Goal: Task Accomplishment & Management: Contribute content

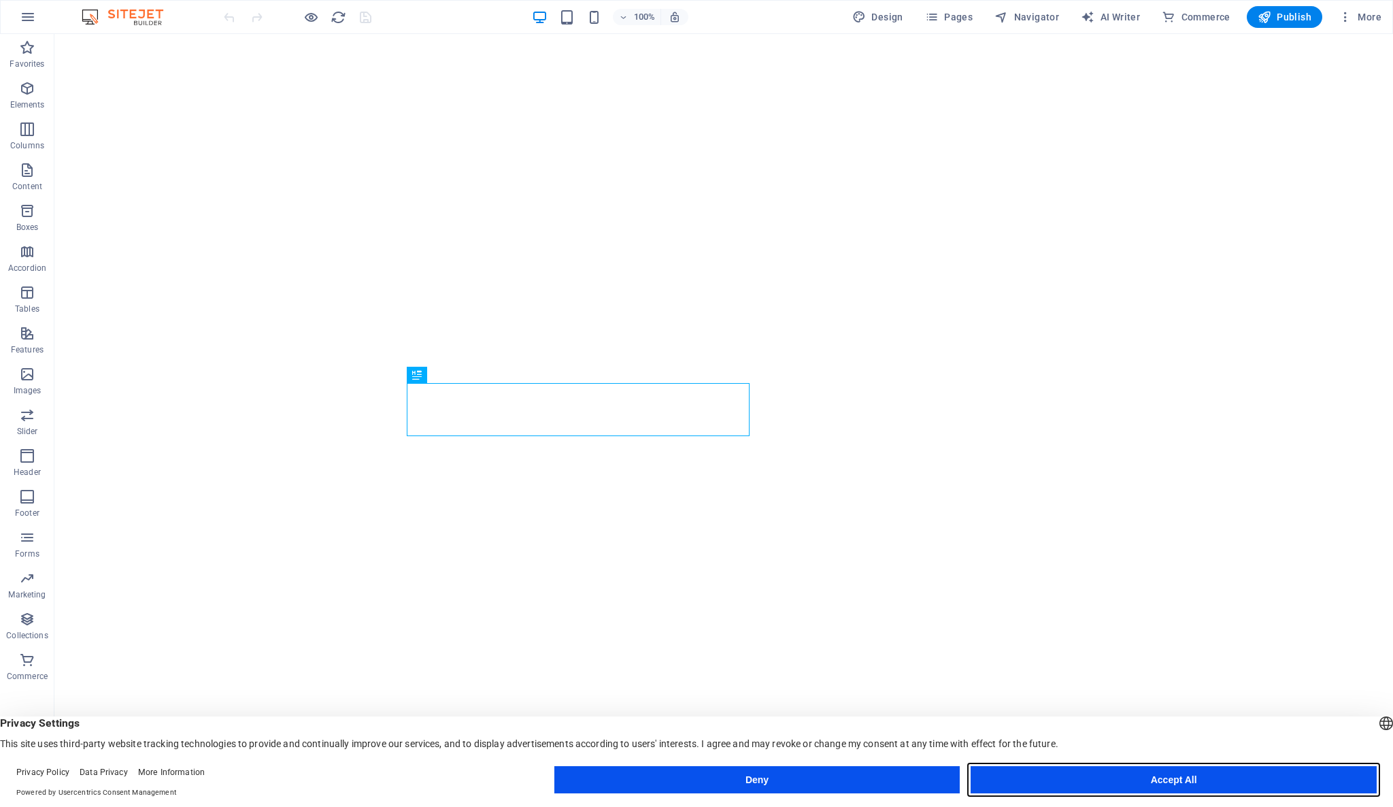
click at [1139, 771] on button "Accept All" at bounding box center [1174, 779] width 406 height 27
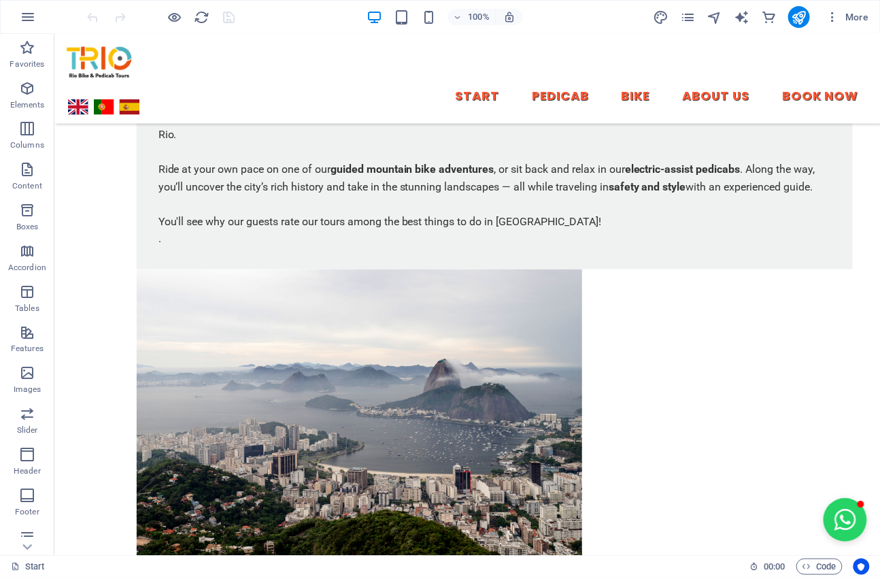
scroll to position [803, 0]
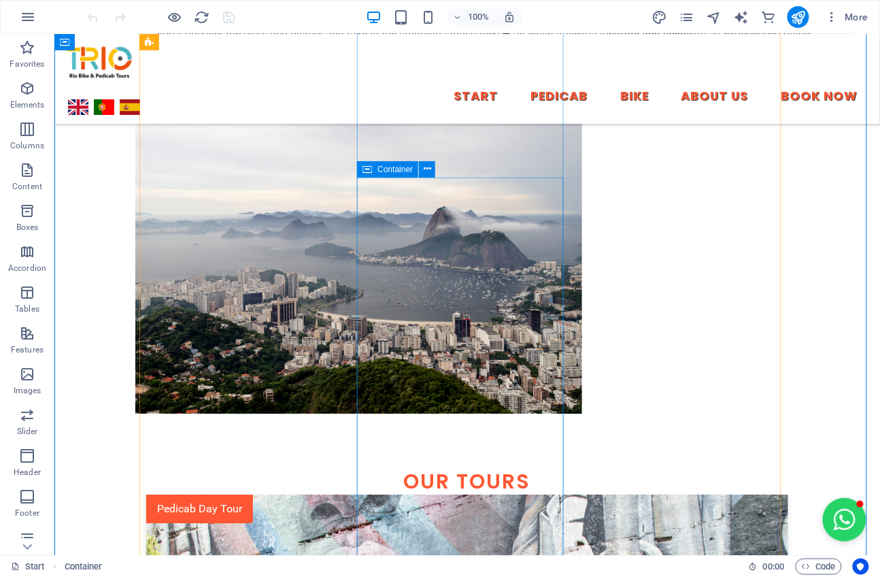
scroll to position [954, 0]
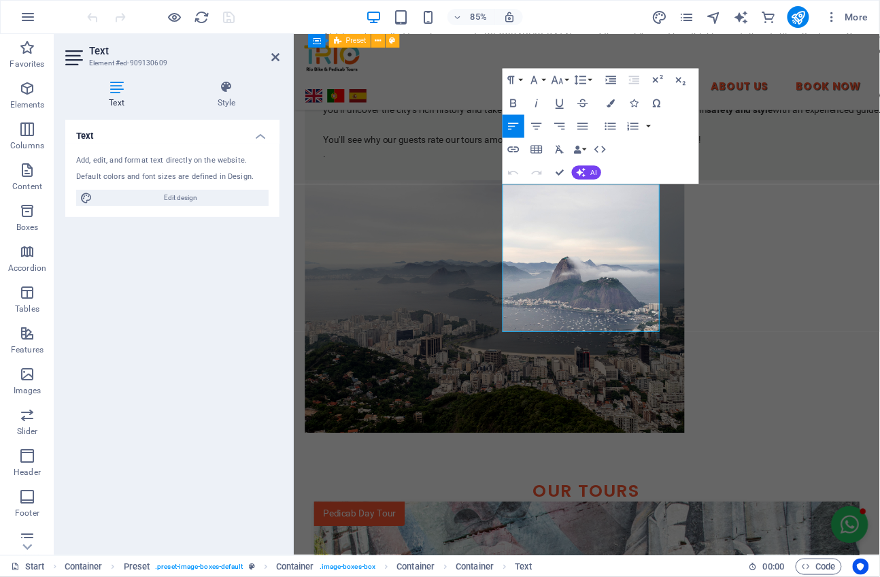
scroll to position [1045, 0]
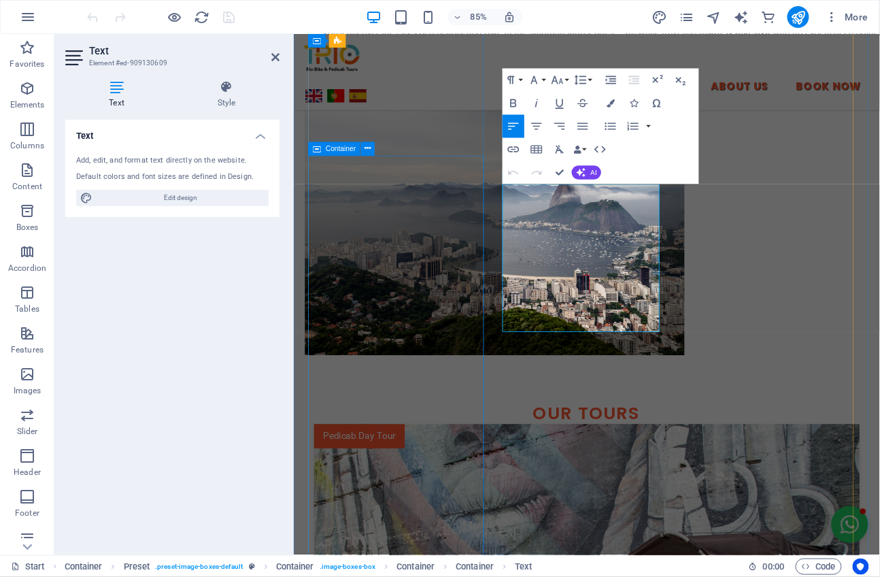
drag, startPoint x: 699, startPoint y: 378, endPoint x: 514, endPoint y: 217, distance: 245.9
copy p "The night tour visits many of the same sites as the daytime tour, but with the …"
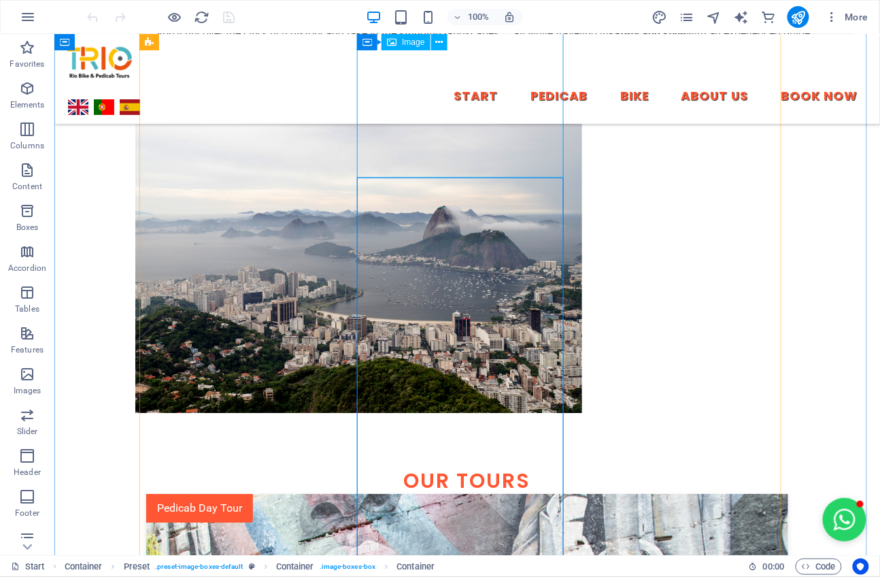
scroll to position [803, 0]
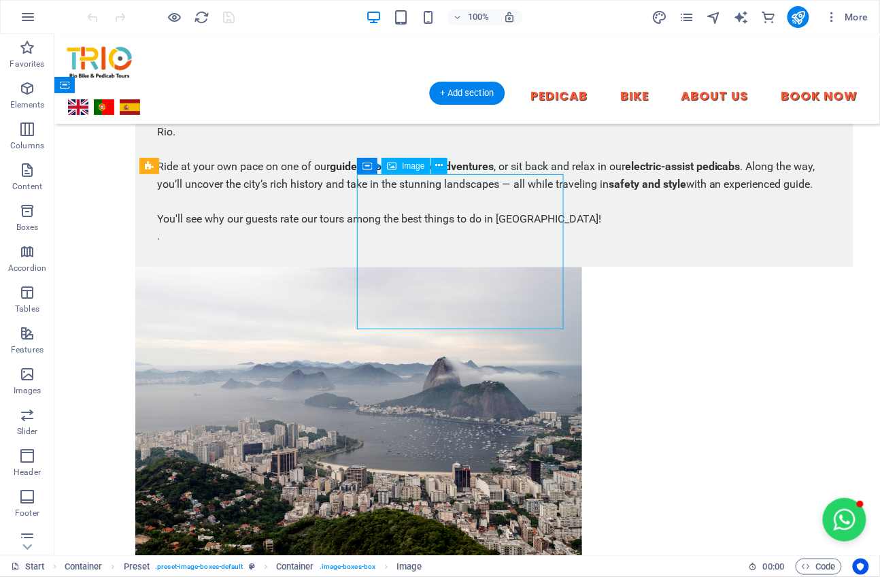
select select "%"
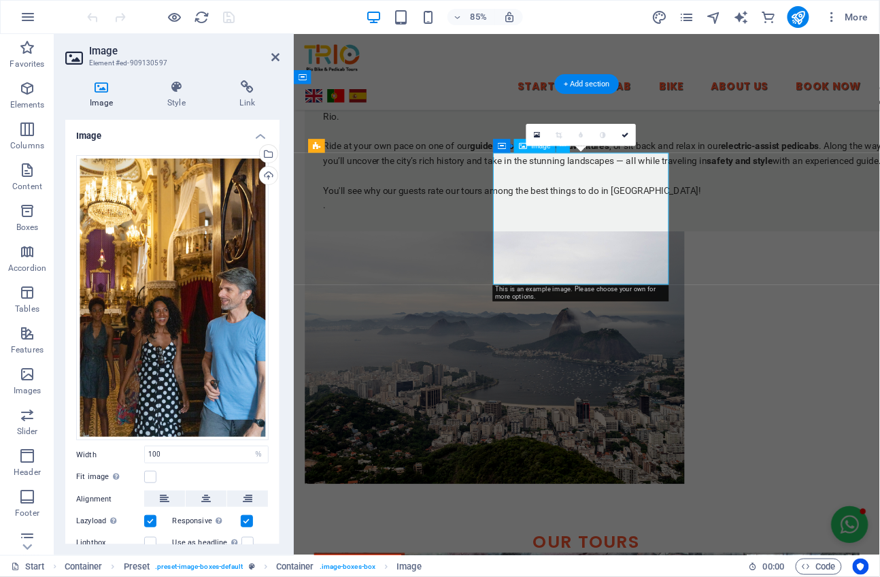
scroll to position [894, 0]
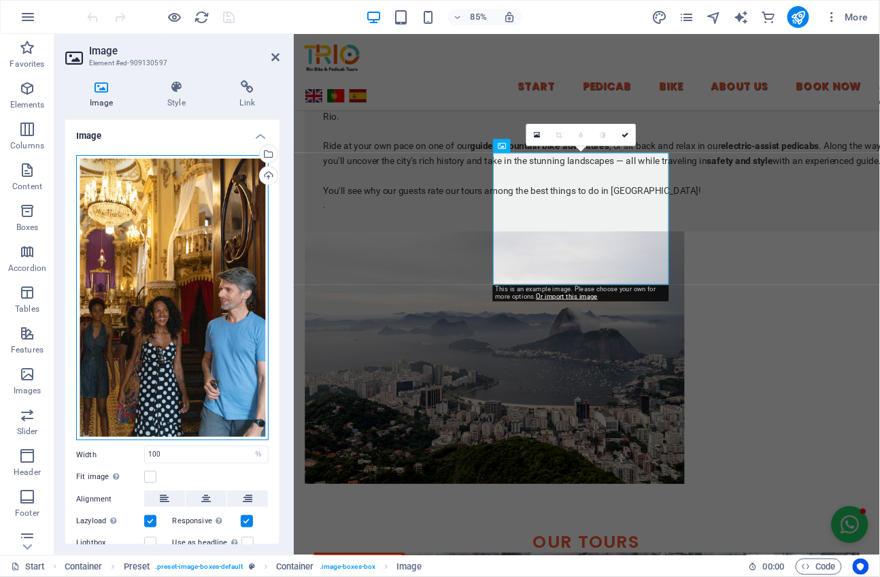
click at [197, 359] on div "Drag files here, click to choose files or select files from Files or our free s…" at bounding box center [172, 298] width 192 height 286
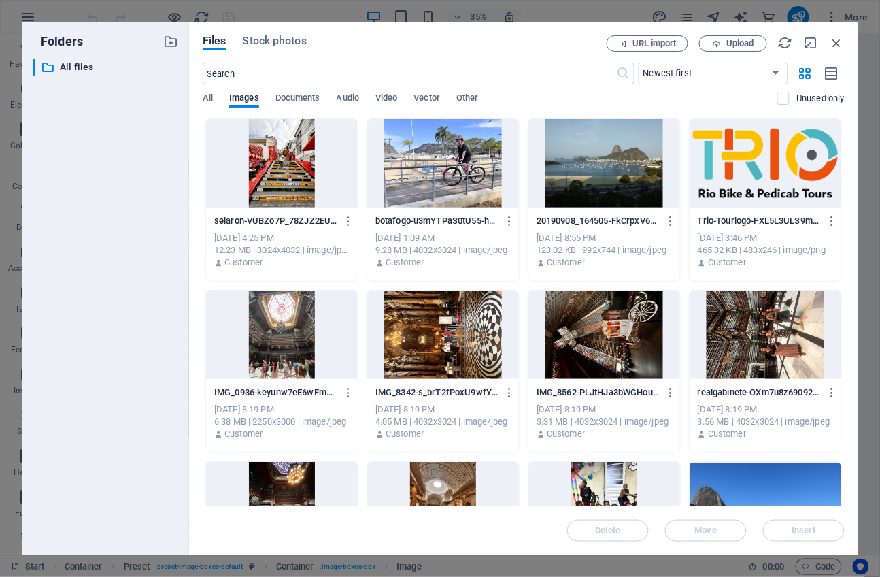
click at [457, 184] on div at bounding box center [443, 163] width 152 height 88
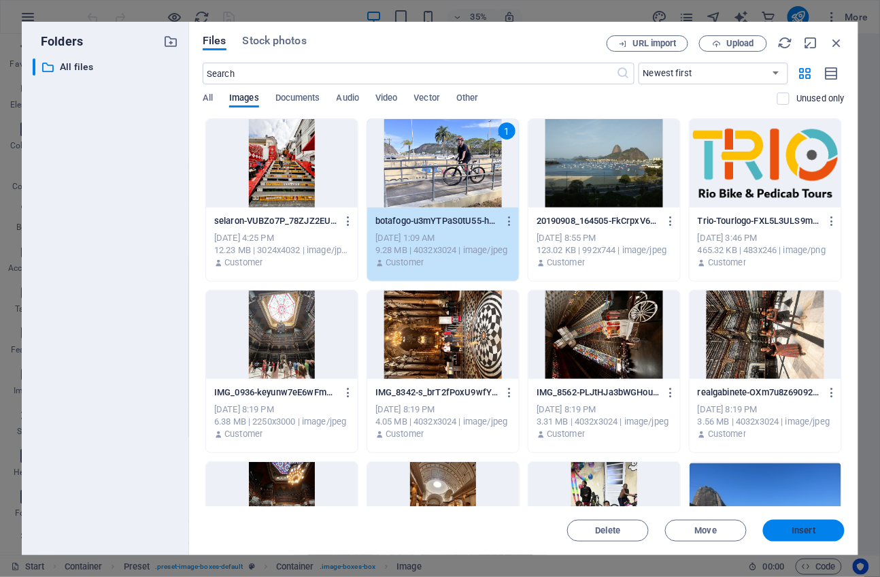
click at [815, 525] on button "Insert" at bounding box center [804, 531] width 82 height 22
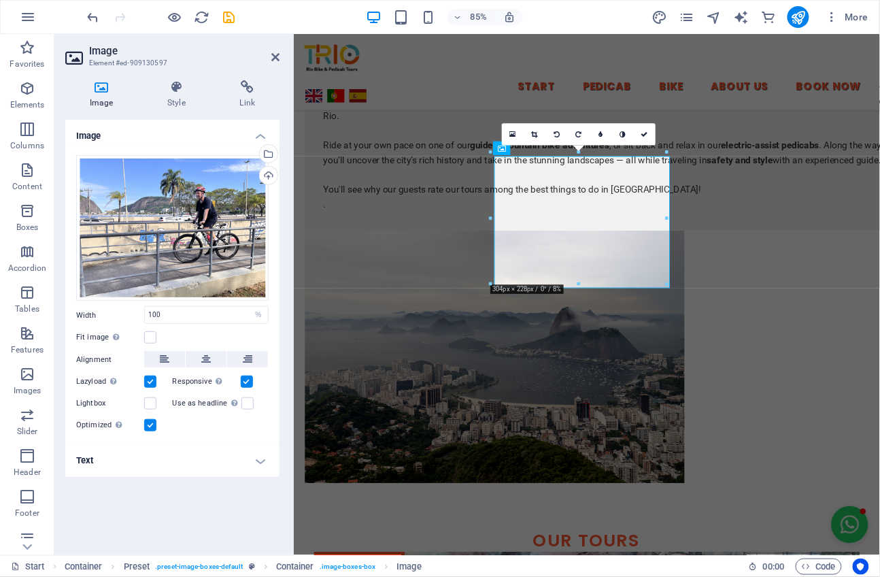
scroll to position [895, 0]
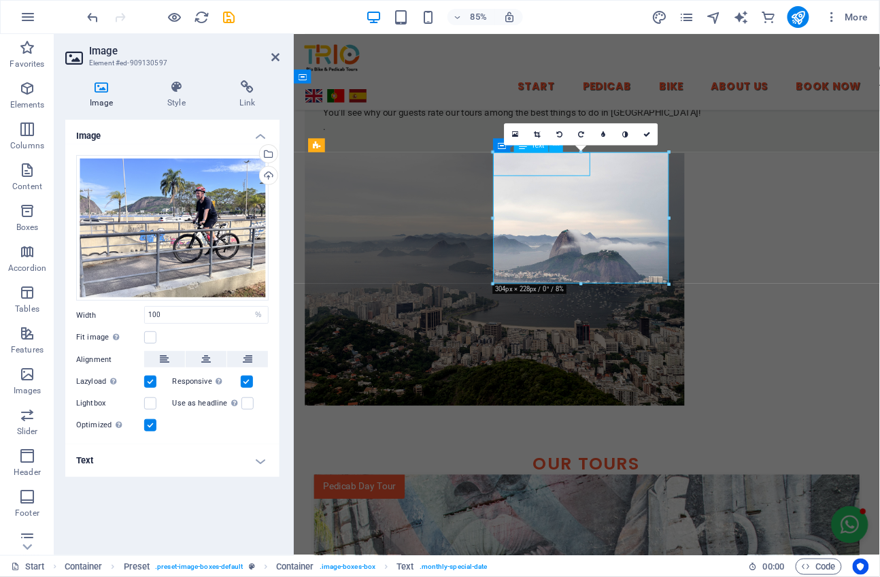
scroll to position [803, 0]
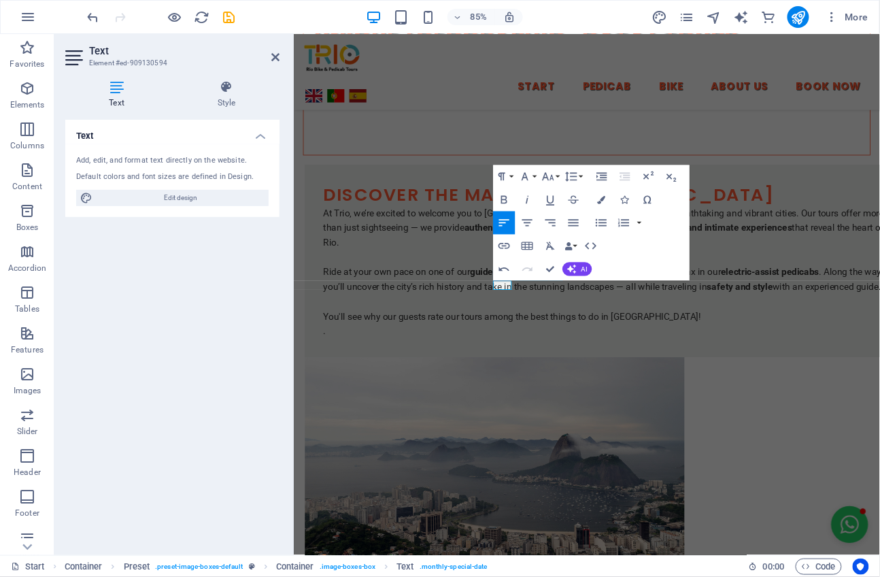
scroll to position [743, 0]
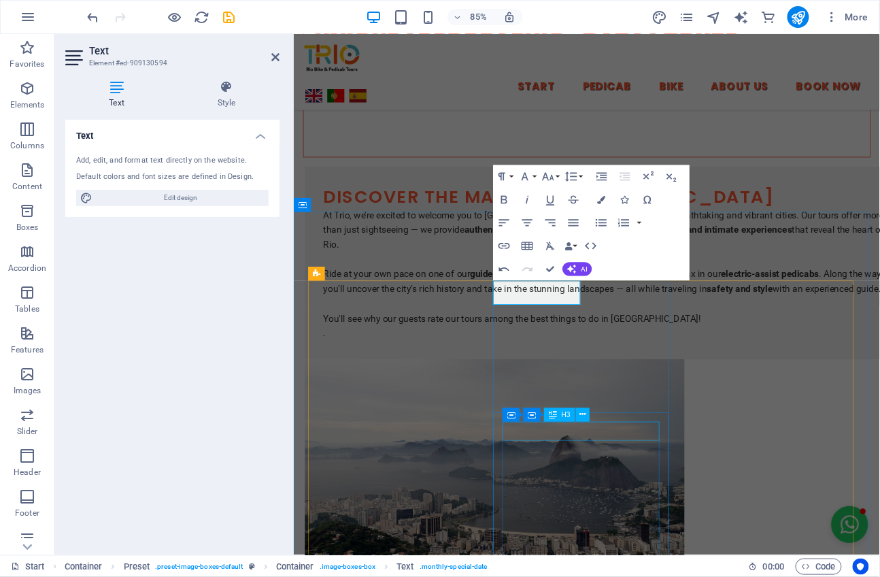
click at [649, 520] on div "H3" at bounding box center [659, 530] width 20 height 20
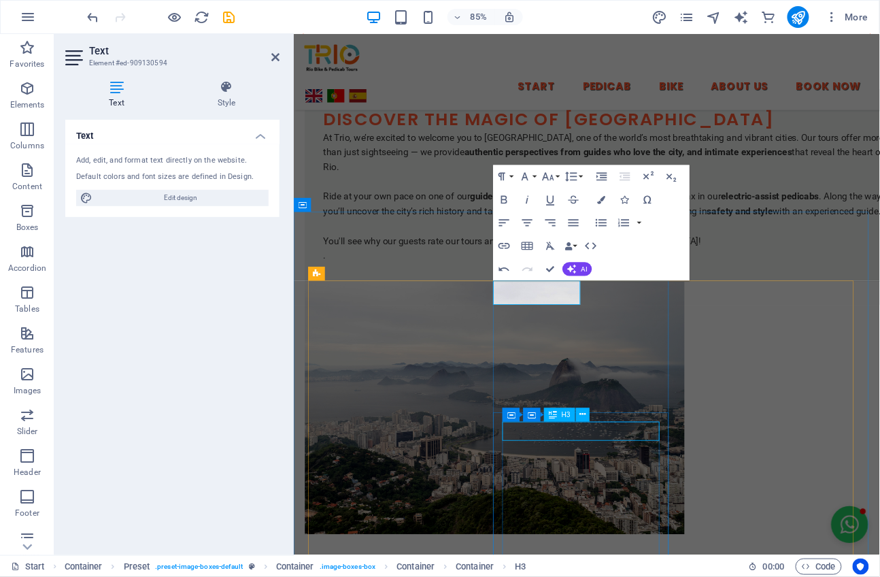
scroll to position [652, 0]
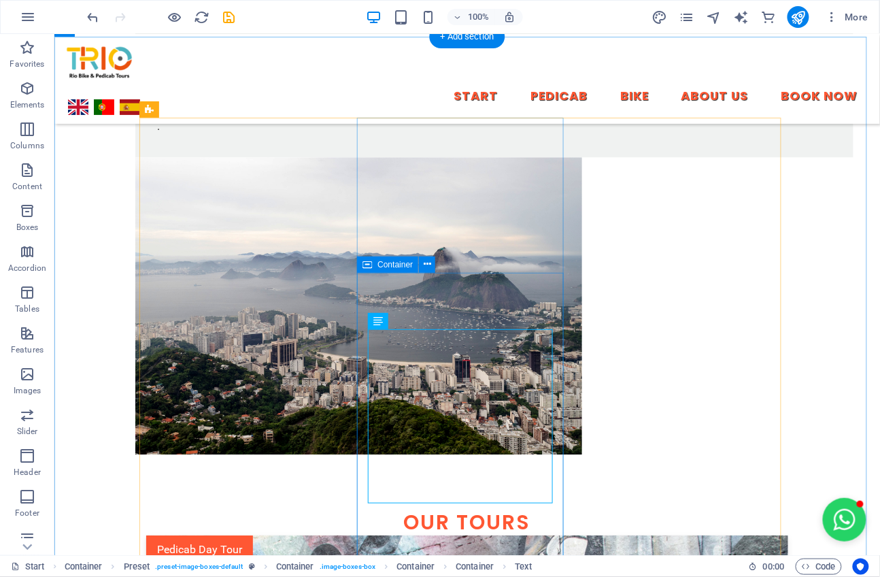
scroll to position [955, 0]
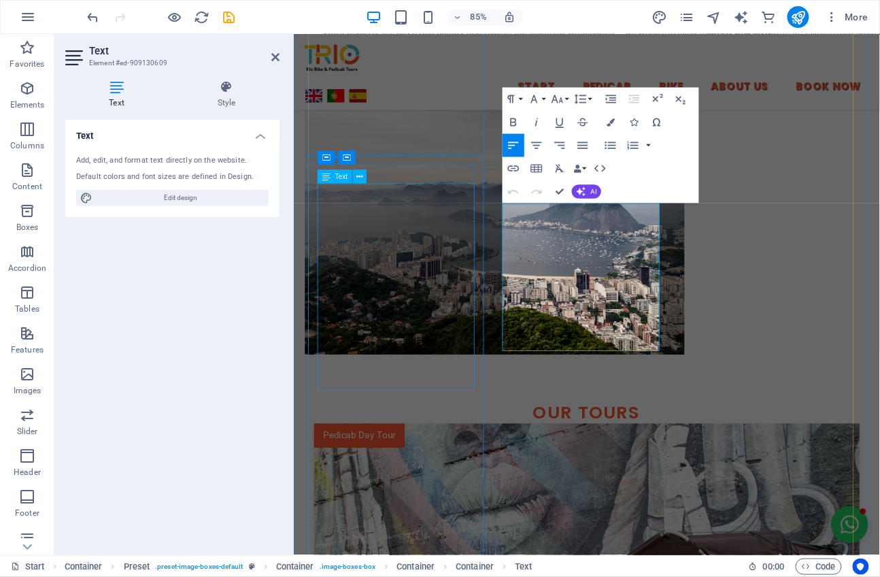
scroll to position [1046, 0]
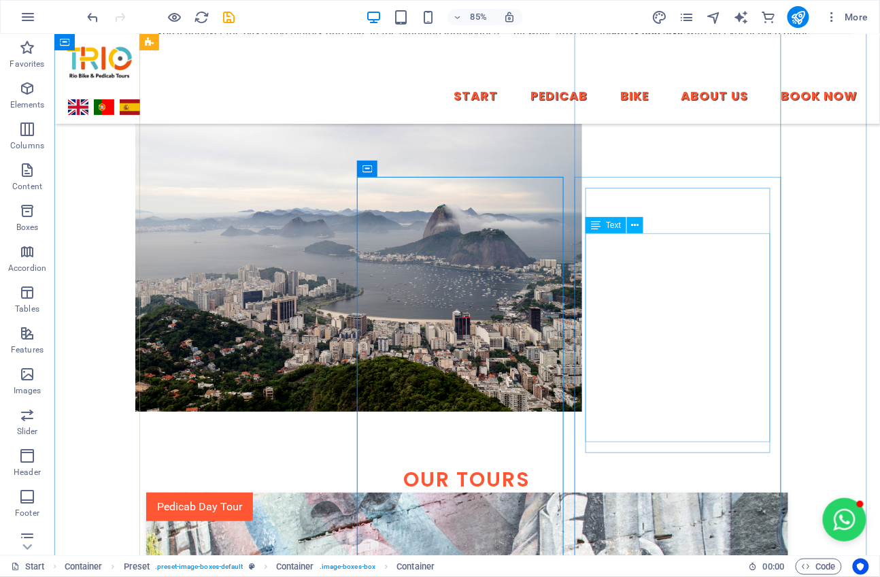
scroll to position [955, 0]
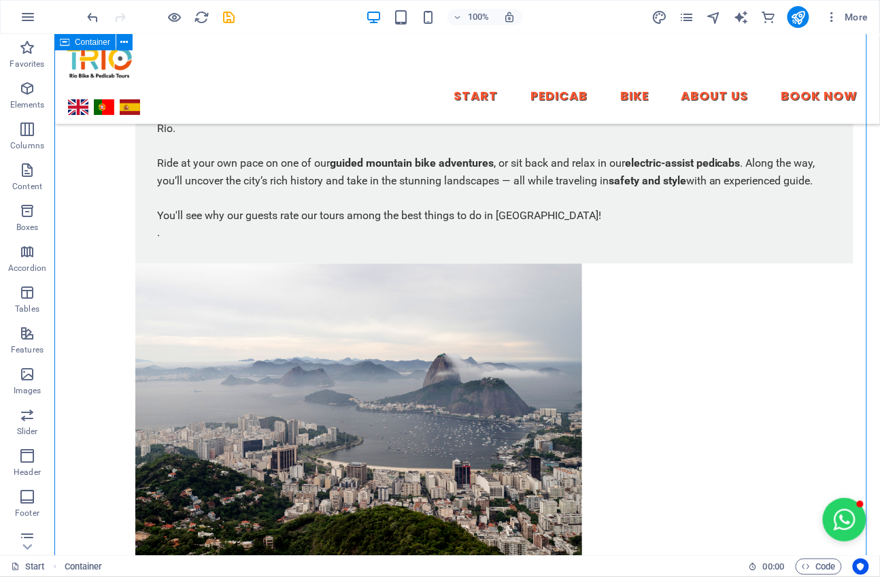
scroll to position [803, 0]
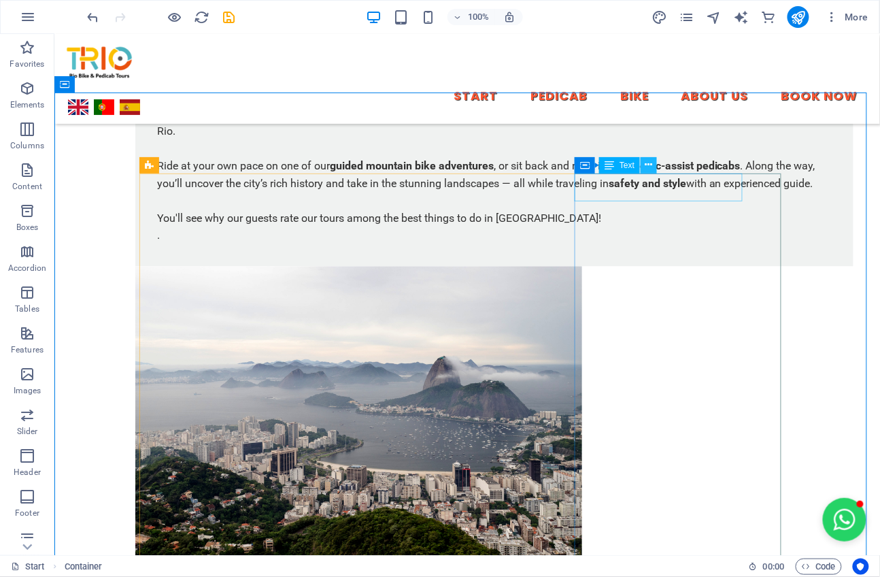
click at [648, 158] on icon at bounding box center [648, 165] width 7 height 14
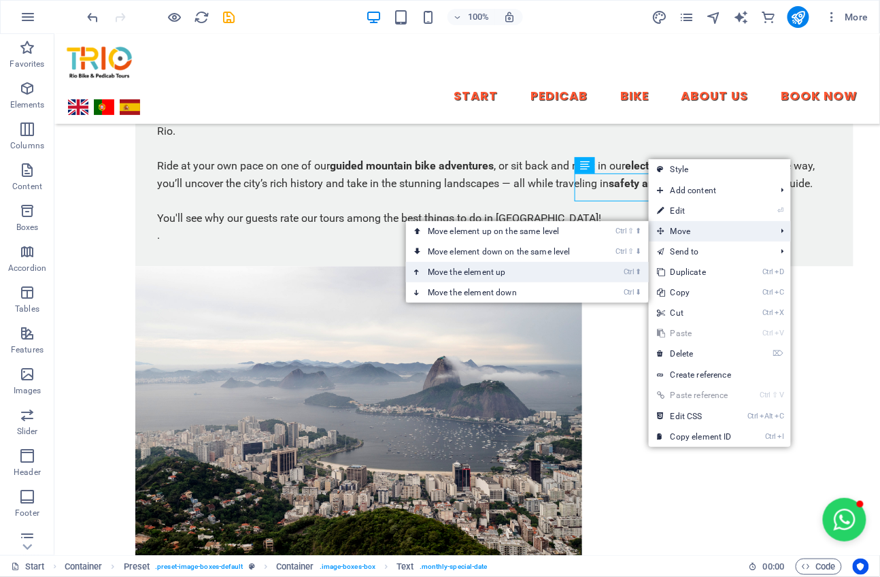
click at [588, 280] on link "Ctrl ⬆ Move the element up" at bounding box center [502, 272] width 192 height 20
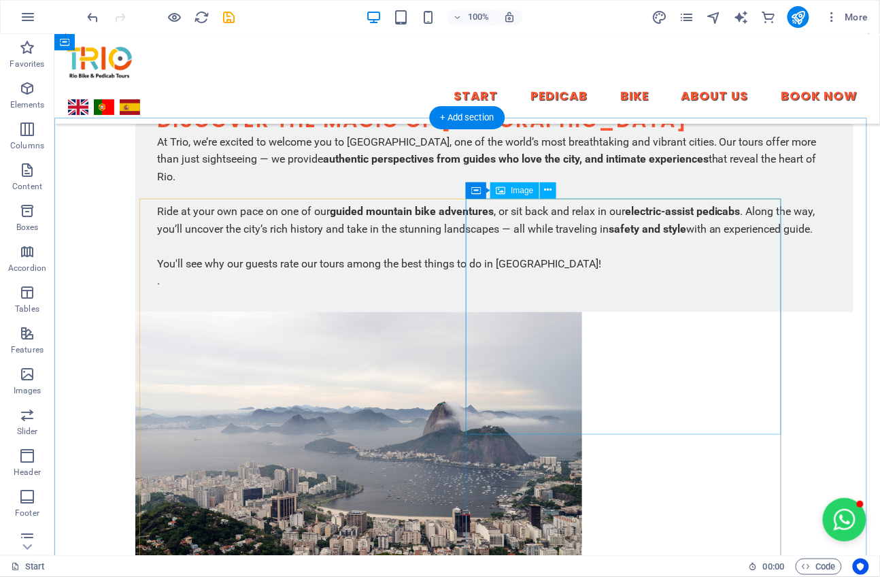
scroll to position [755, 0]
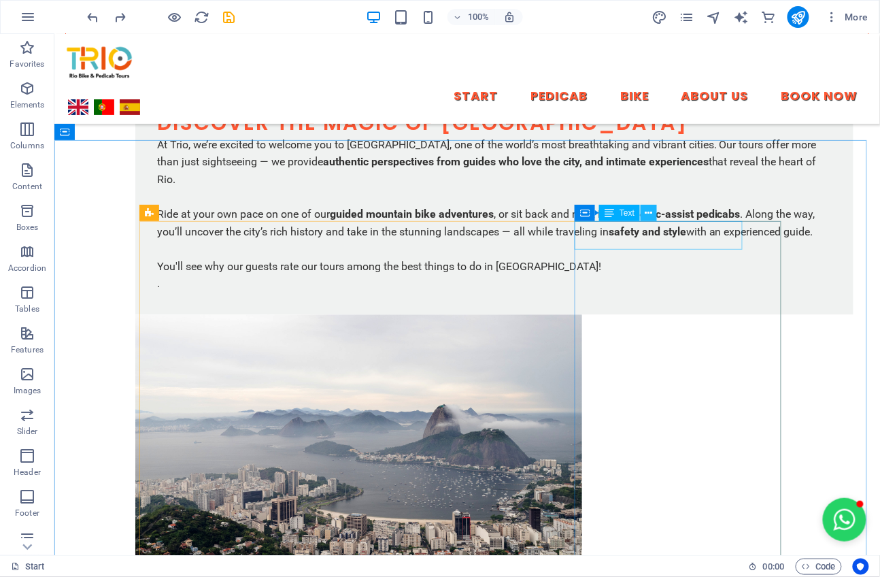
click at [649, 213] on icon at bounding box center [648, 213] width 7 height 14
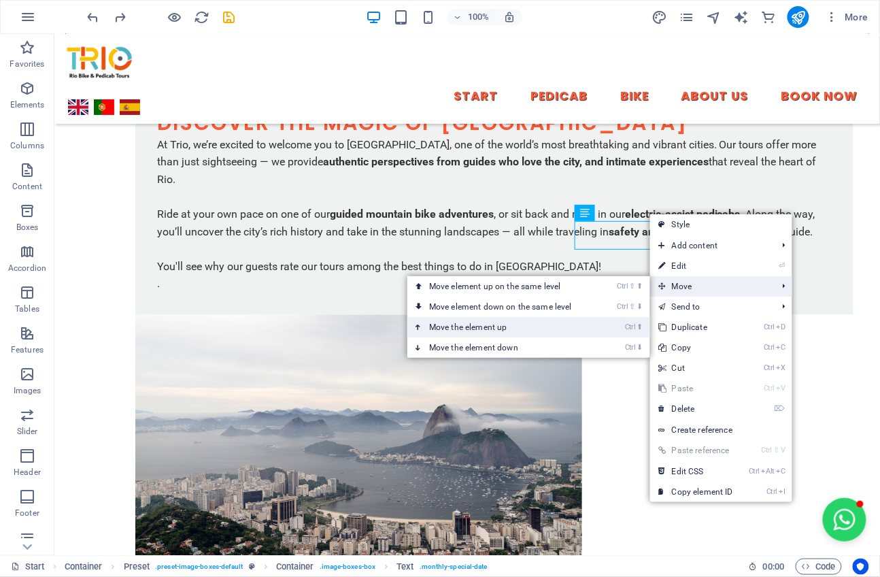
click at [584, 321] on link "Ctrl ⬆ Move the element up" at bounding box center [503, 327] width 192 height 20
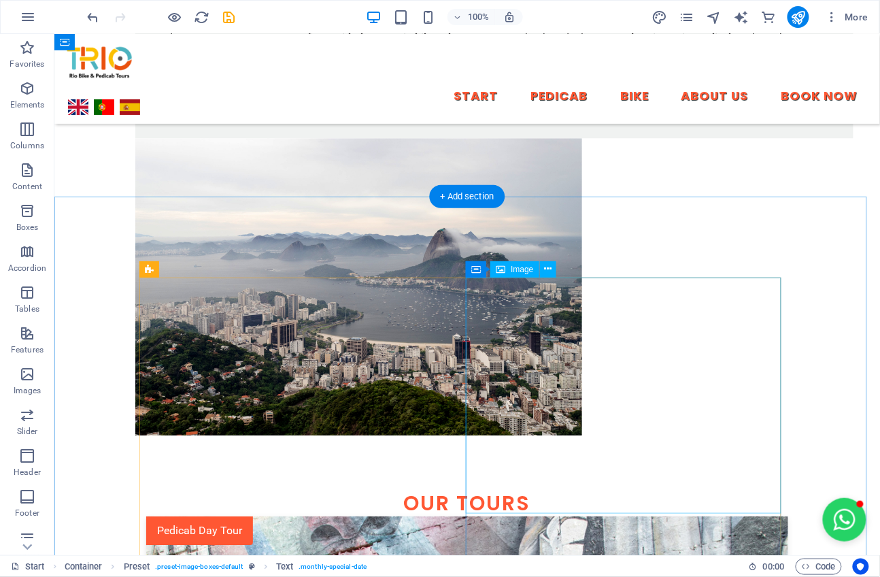
scroll to position [698, 0]
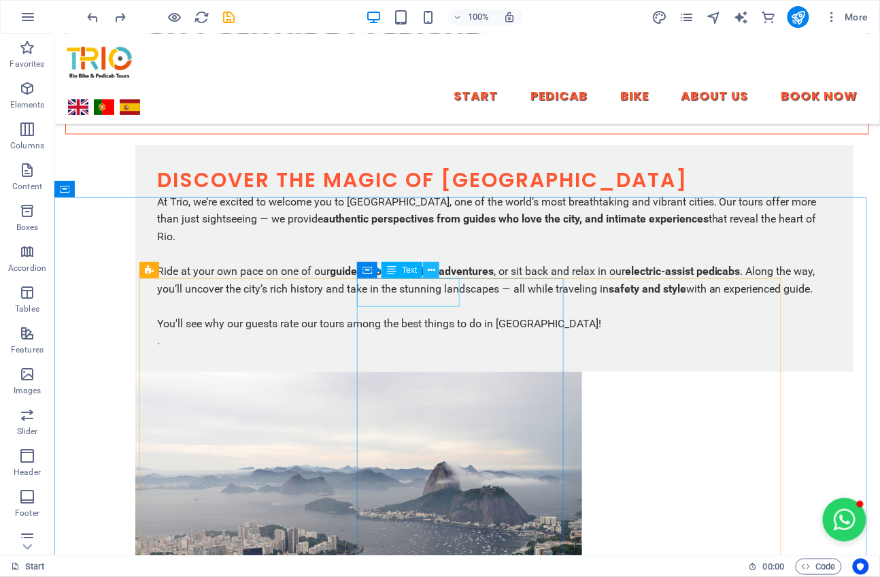
click at [428, 271] on icon at bounding box center [431, 270] width 7 height 14
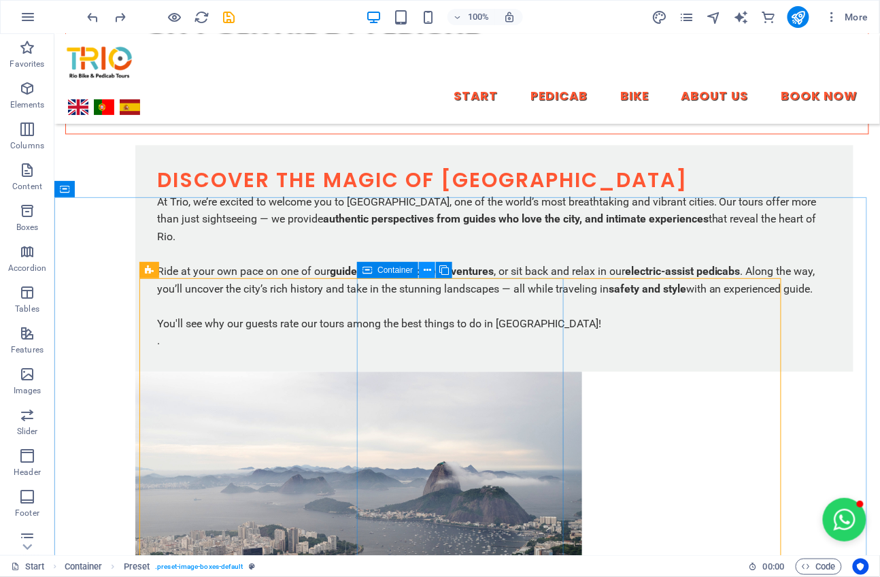
click at [590, 372] on icon at bounding box center [599, 373] width 18 height 3
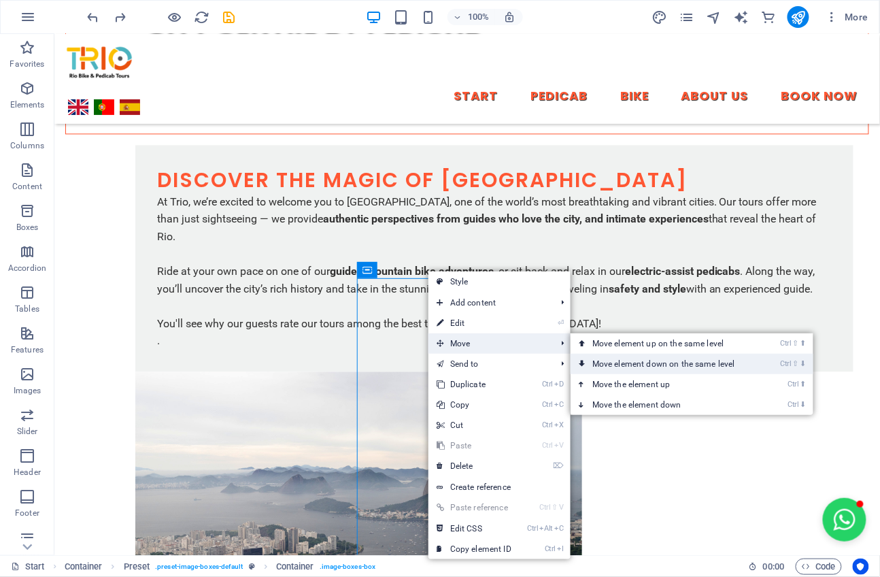
click at [711, 365] on link "Ctrl ⇧ ⬇ Move element down on the same level" at bounding box center [667, 364] width 192 height 20
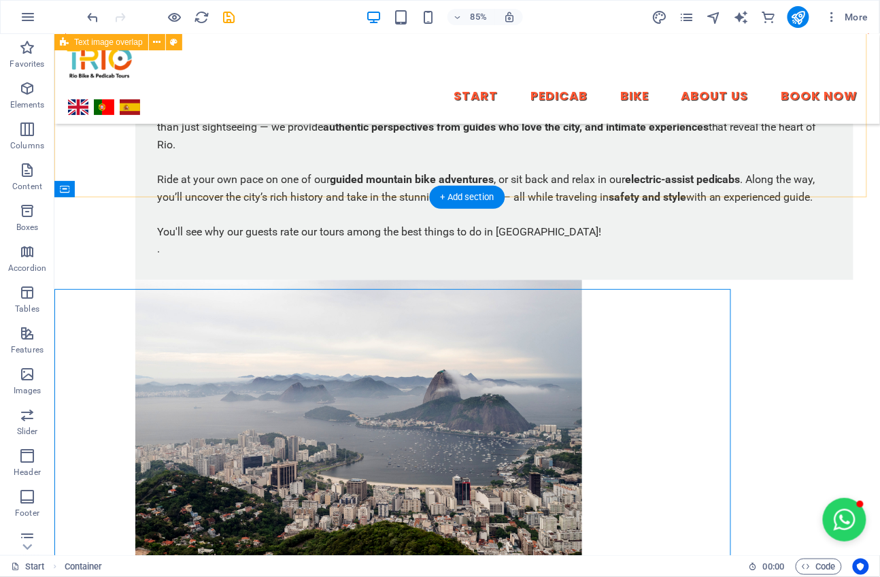
scroll to position [698, 0]
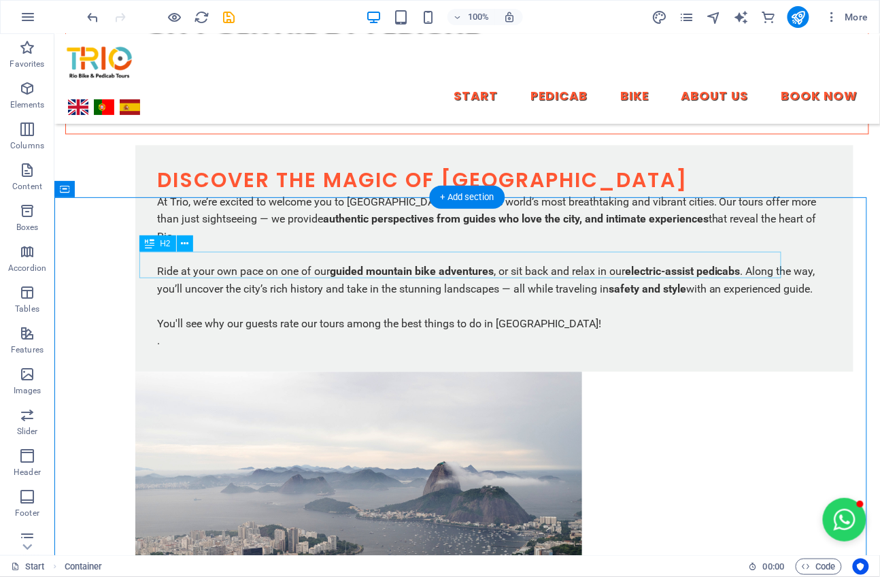
drag, startPoint x: 588, startPoint y: 256, endPoint x: 398, endPoint y: 295, distance: 193.8
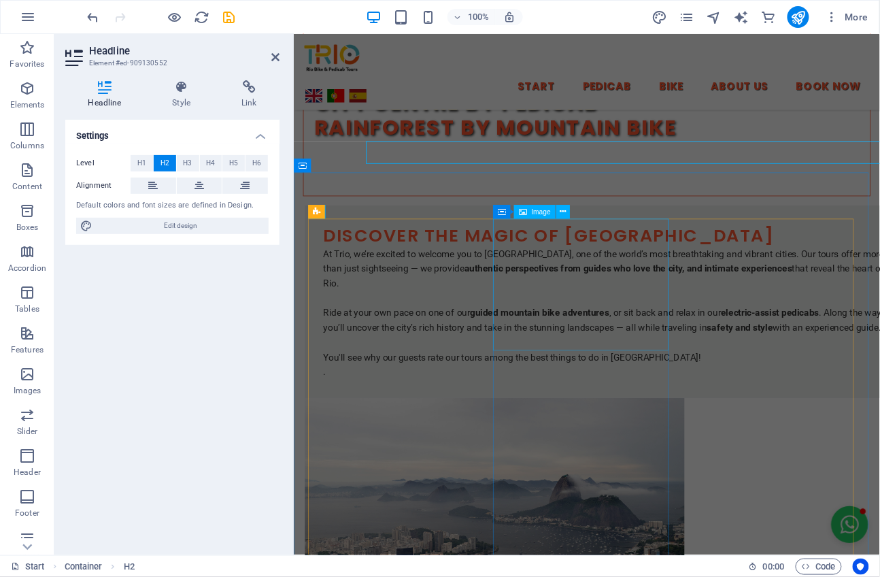
scroll to position [790, 0]
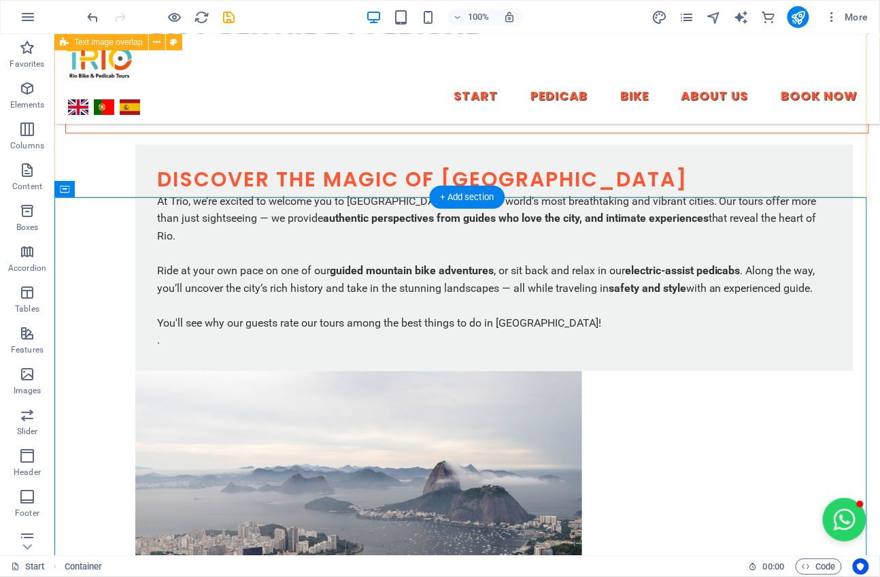
scroll to position [698, 0]
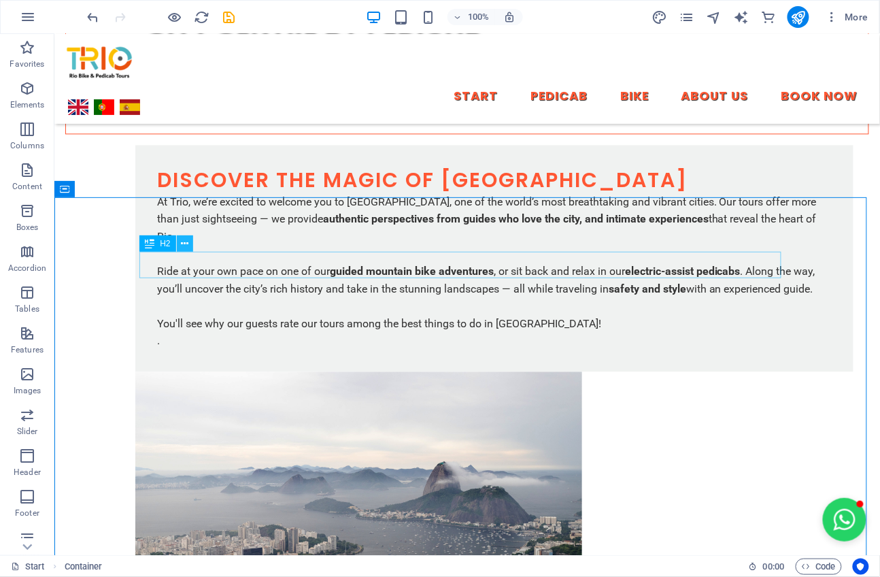
click at [178, 246] on button at bounding box center [185, 243] width 16 height 16
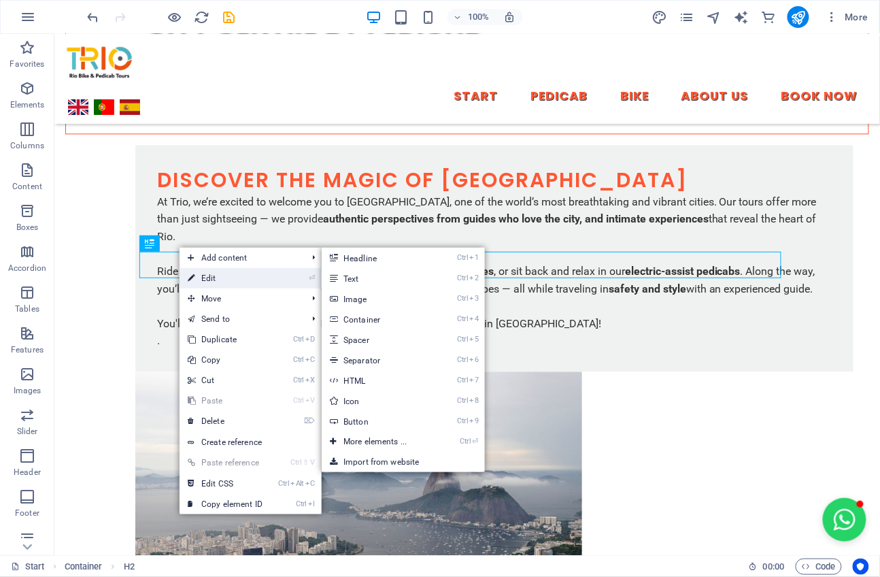
click at [196, 273] on link "⏎ Edit" at bounding box center [225, 278] width 91 height 20
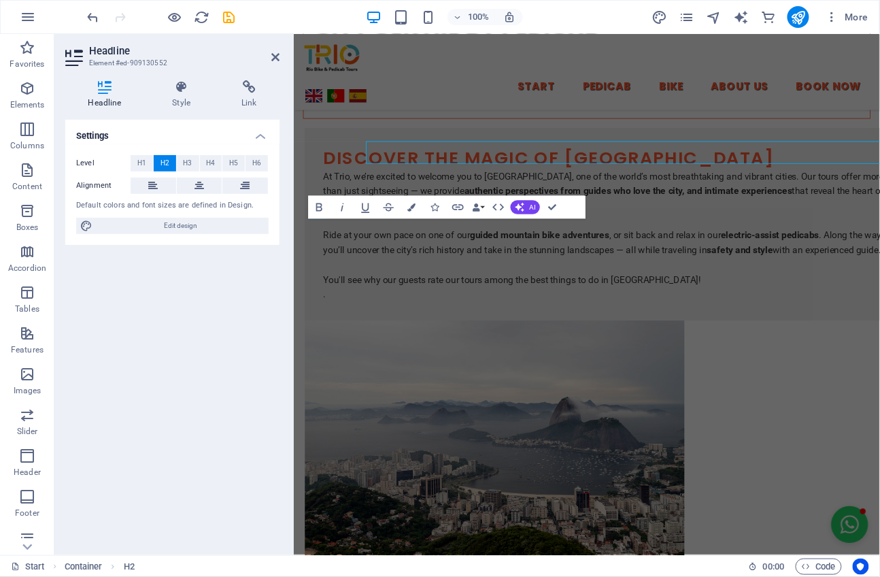
scroll to position [790, 0]
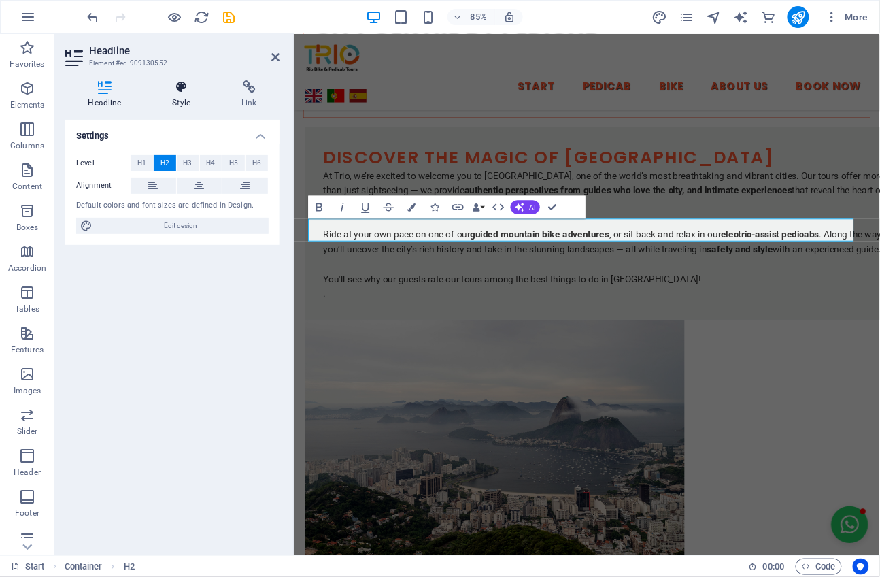
click at [194, 90] on icon at bounding box center [182, 87] width 64 height 14
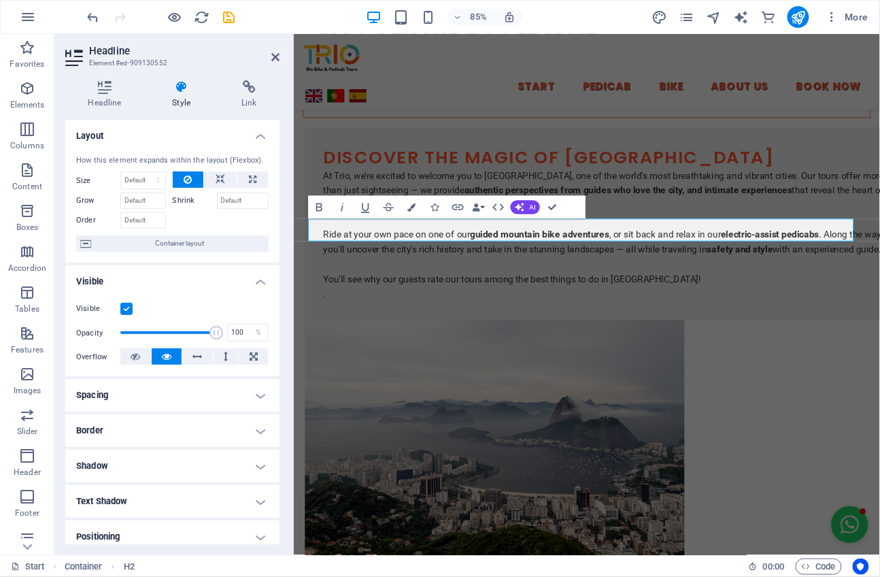
click at [250, 399] on h4 "Spacing" at bounding box center [172, 395] width 214 height 33
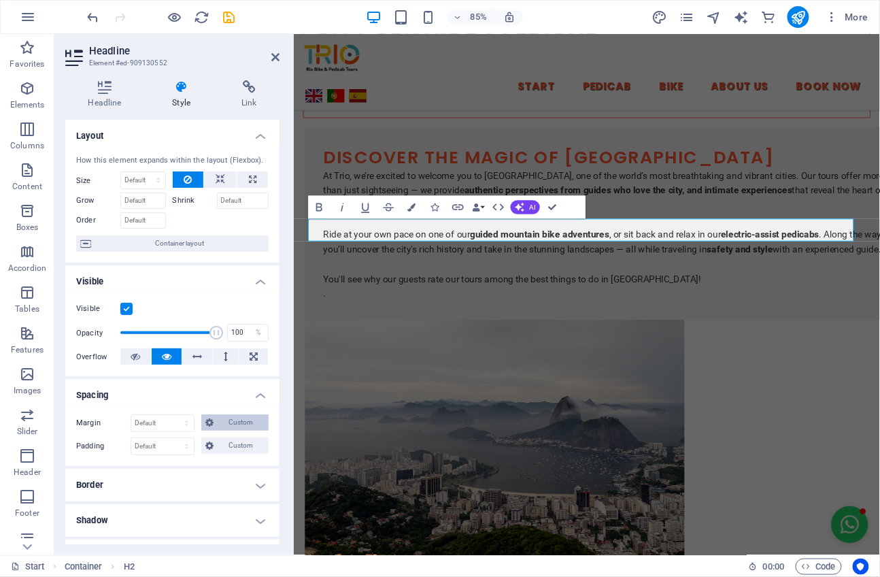
click at [229, 422] on span "Custom" at bounding box center [241, 422] width 47 height 16
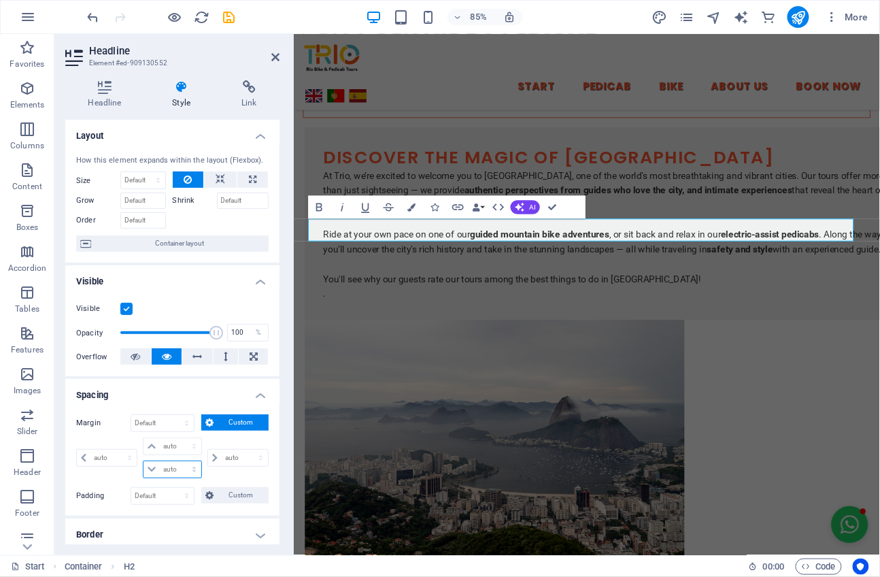
click at [154, 472] on select "auto px % rem vw vh" at bounding box center [172, 469] width 57 height 16
select select "px"
click at [180, 463] on select "auto px % rem vw vh" at bounding box center [172, 469] width 57 height 16
type input "0"
select select "px"
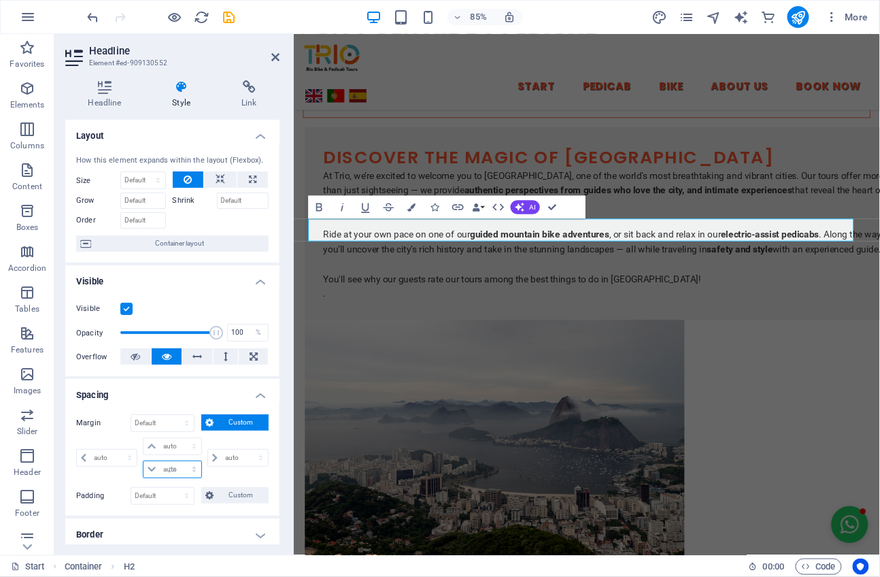
type input "0"
select select "px"
type input "0"
select select "px"
type input "0"
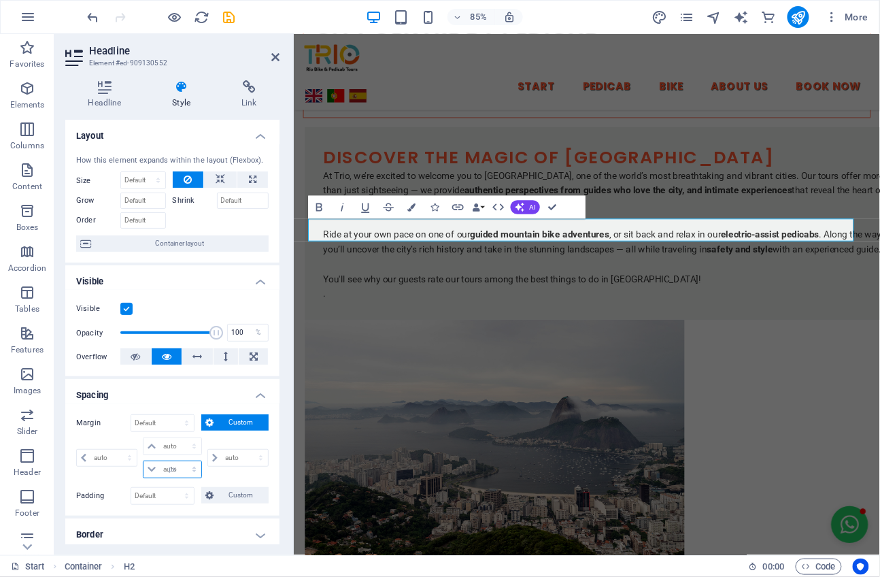
type input "0"
select select "px"
type input "20"
select select "DISABLED_OPTION_VALUE"
type input "20"
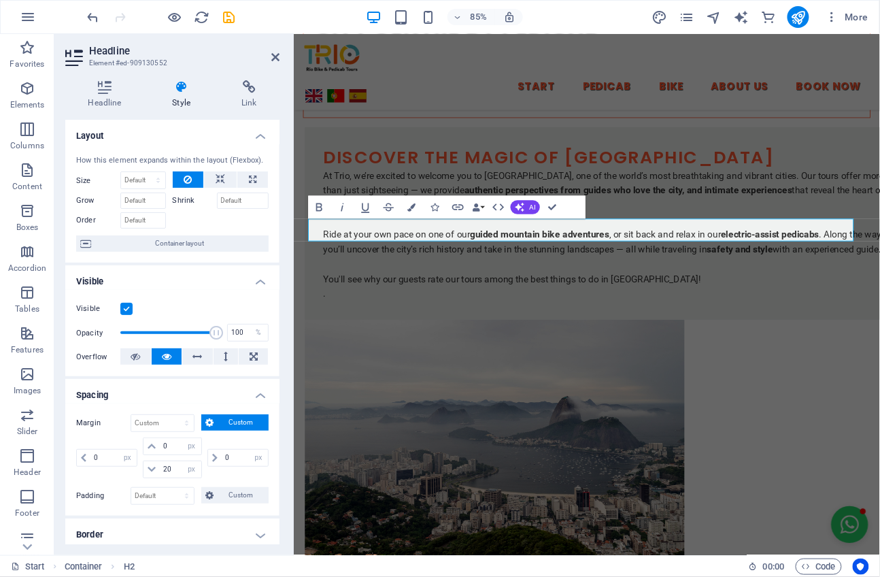
click at [216, 444] on div "0 auto px % rem vw vh" at bounding box center [237, 457] width 64 height 41
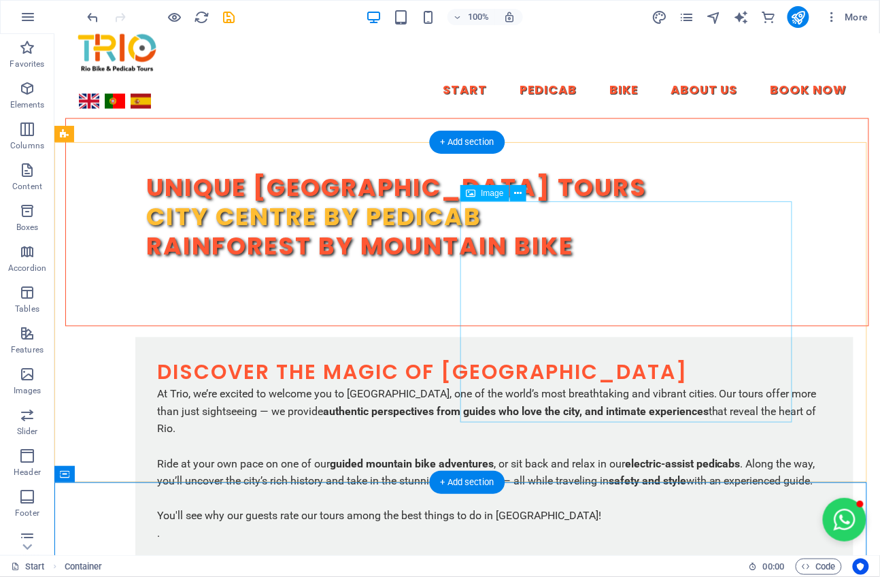
scroll to position [547, 0]
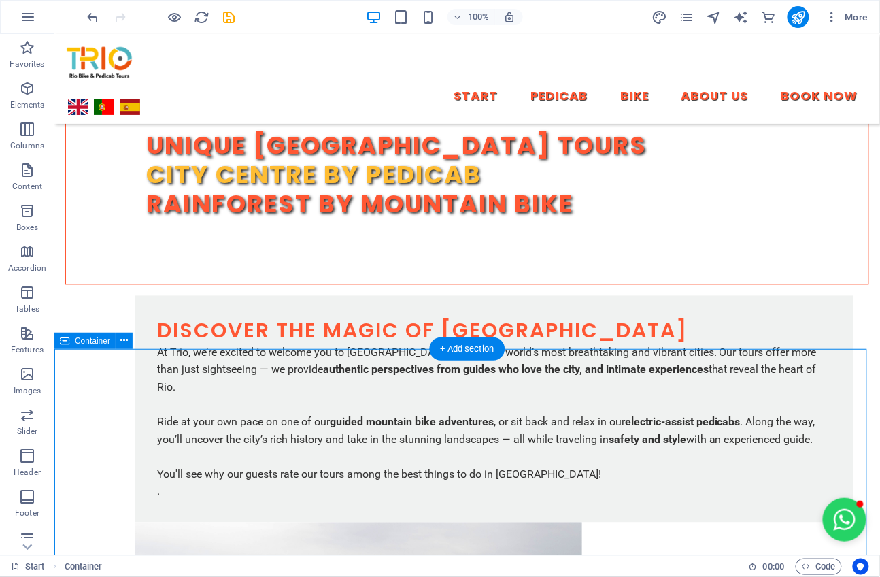
click at [581, 317] on icon at bounding box center [598, 299] width 35 height 35
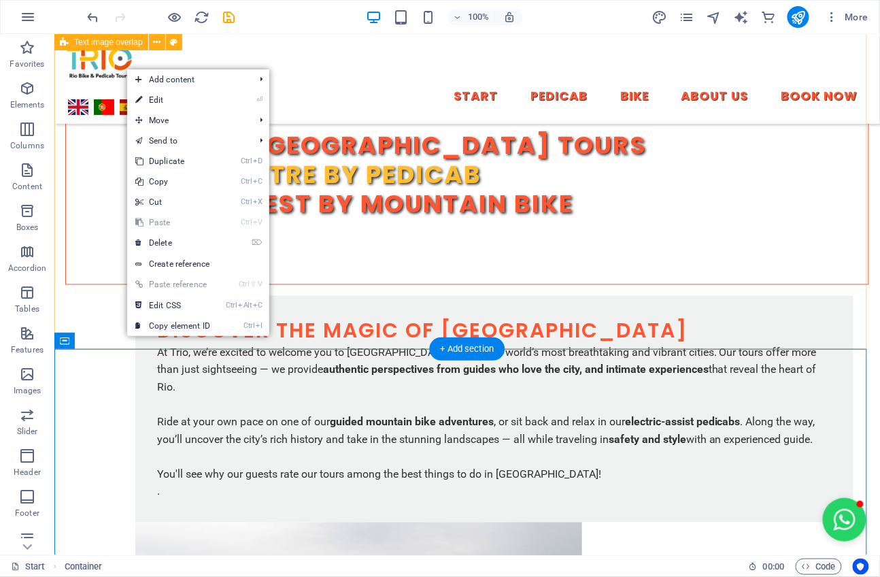
click at [84, 295] on div "Discover the magic of Rio de Janeiro At Trio, we’re excited to welcome you to R…" at bounding box center [467, 557] width 826 height 524
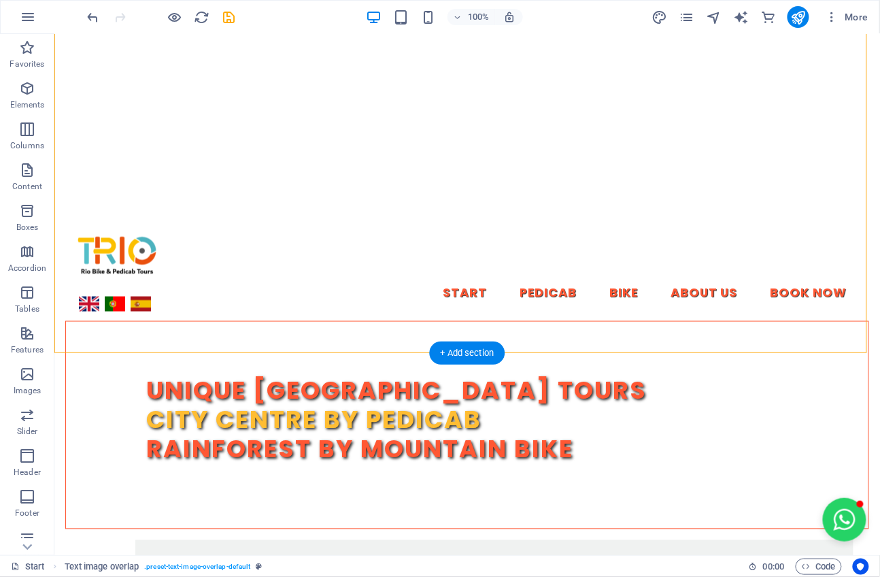
scroll to position [93, 0]
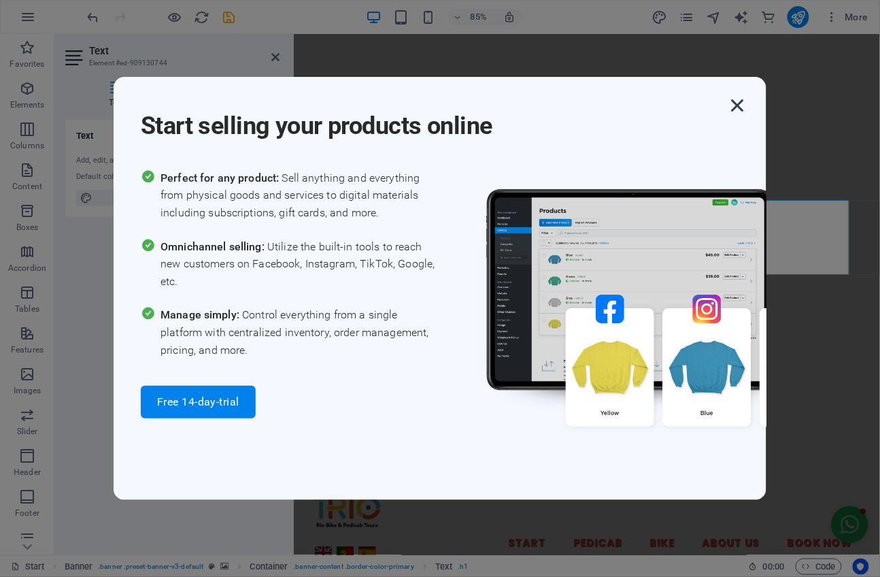
click at [738, 106] on icon "button" at bounding box center [738, 105] width 24 height 24
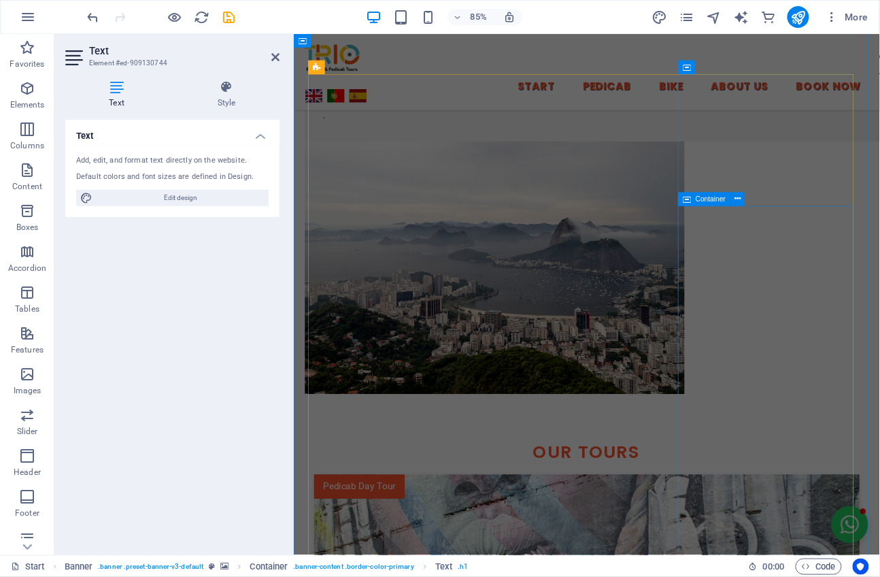
scroll to position [1151, 0]
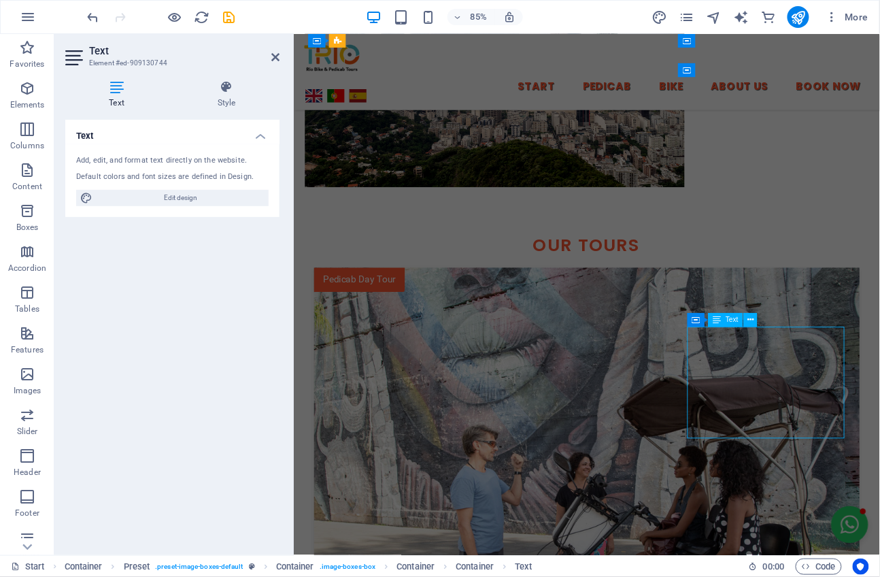
scroll to position [1060, 0]
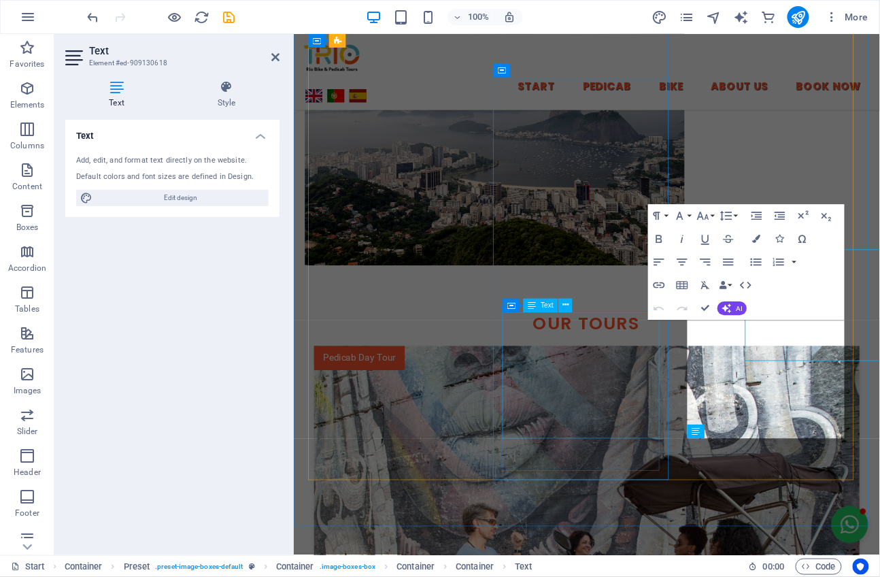
scroll to position [1151, 0]
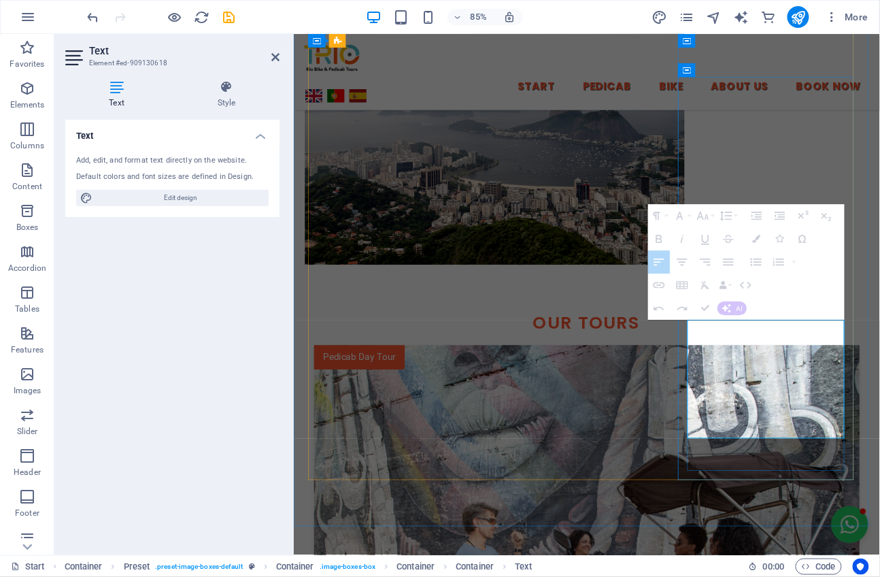
drag, startPoint x: 769, startPoint y: 404, endPoint x: 797, endPoint y: 395, distance: 29.9
drag, startPoint x: 774, startPoint y: 397, endPoint x: 924, endPoint y: 501, distance: 182.4
drag, startPoint x: 911, startPoint y: 497, endPoint x: 758, endPoint y: 395, distance: 183.5
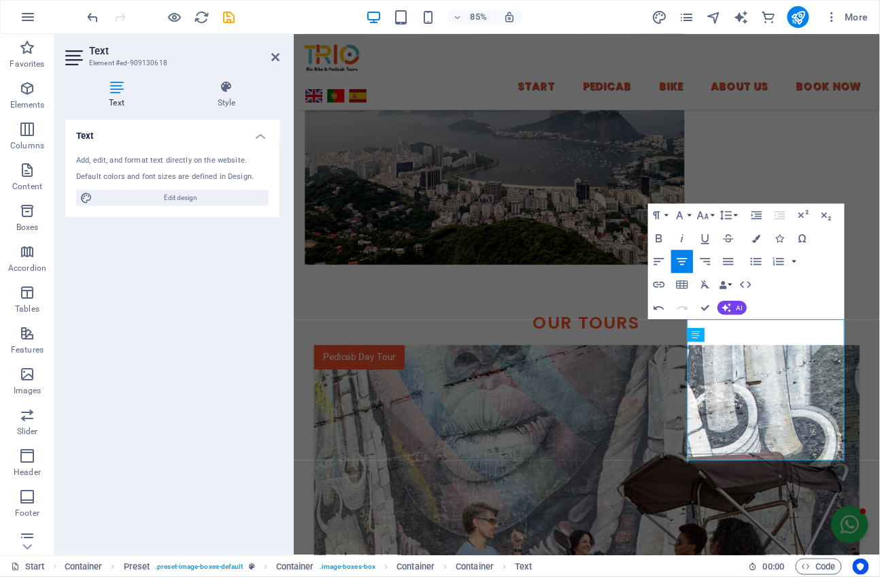
scroll to position [1126, 0]
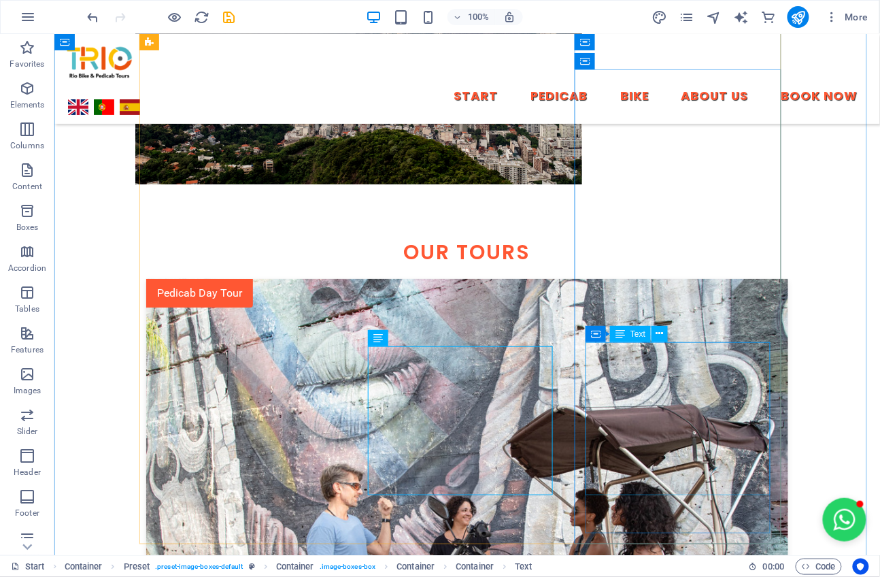
scroll to position [1185, 0]
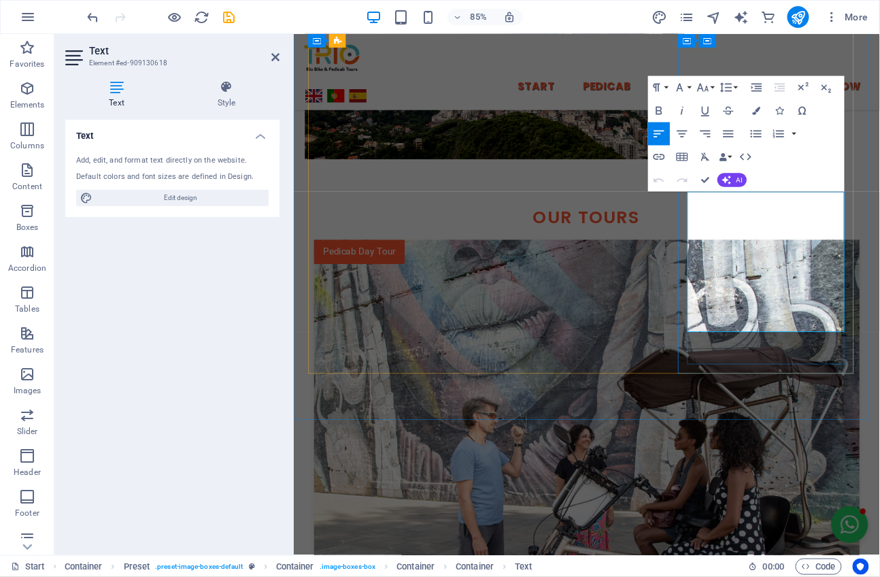
scroll to position [1277, 0]
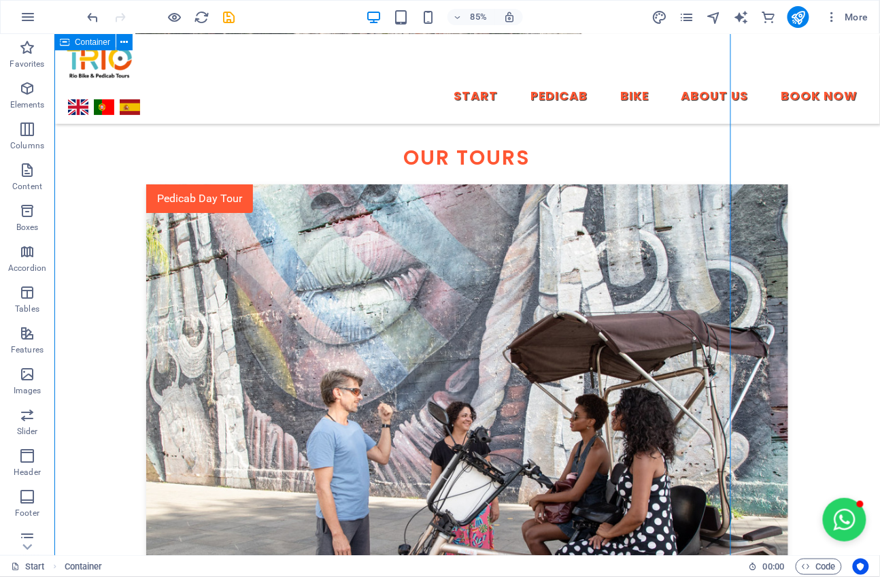
scroll to position [1185, 0]
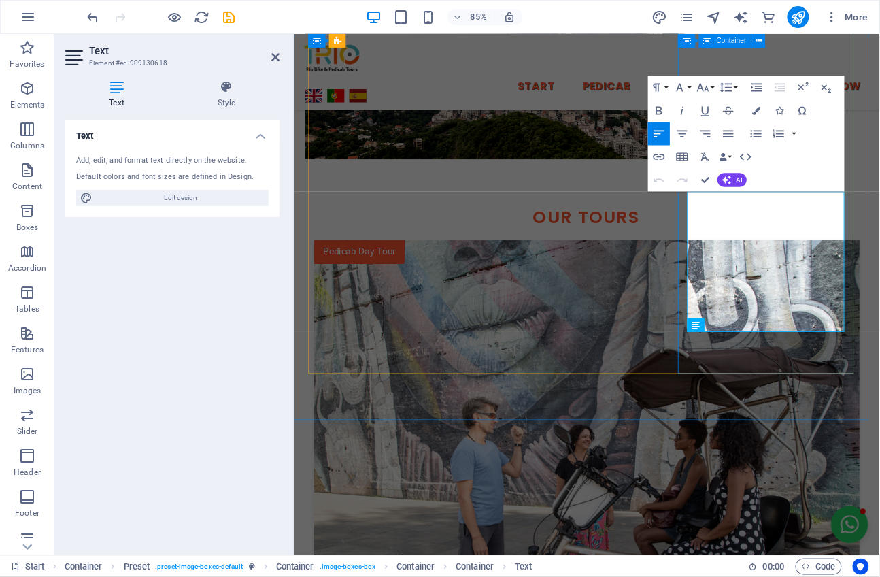
scroll to position [1277, 0]
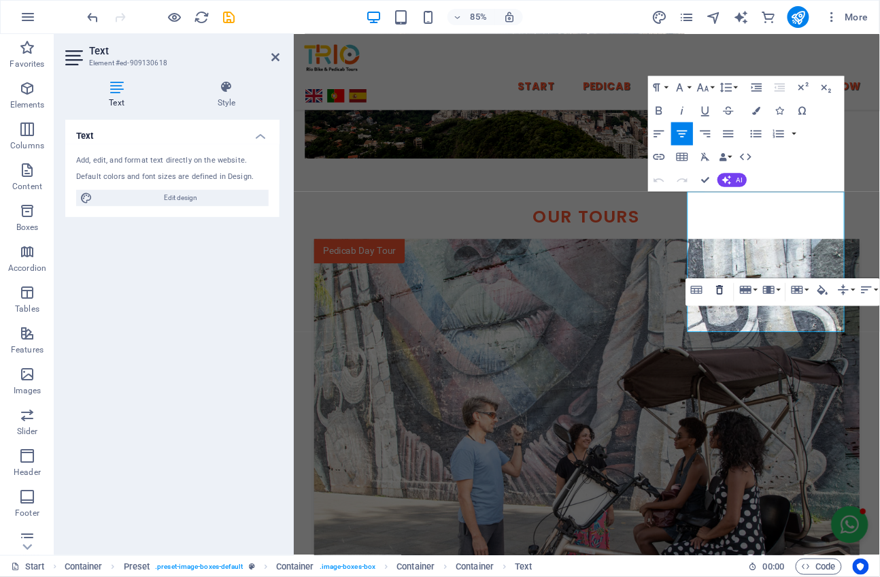
click at [716, 286] on icon "button" at bounding box center [720, 291] width 14 height 14
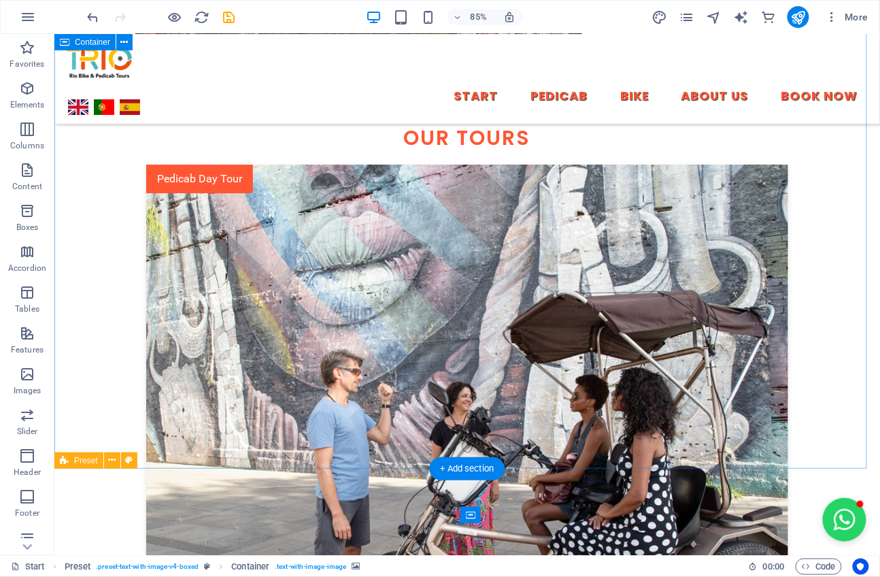
scroll to position [1205, 0]
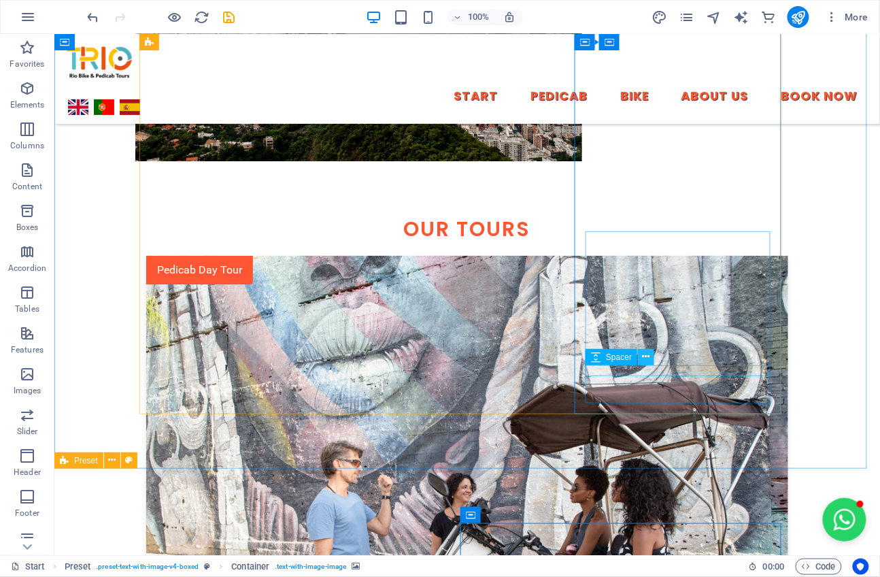
click at [643, 360] on icon at bounding box center [646, 357] width 7 height 14
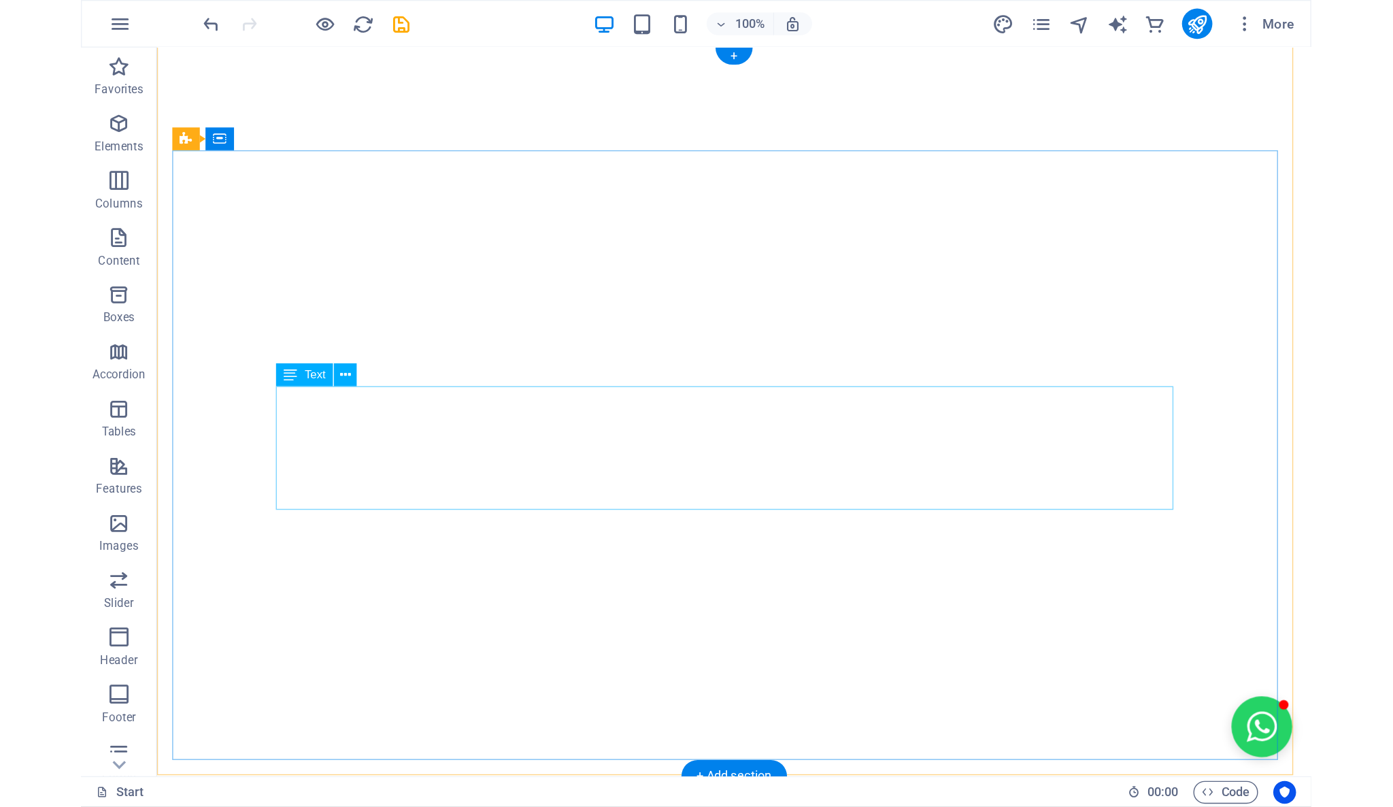
scroll to position [0, 0]
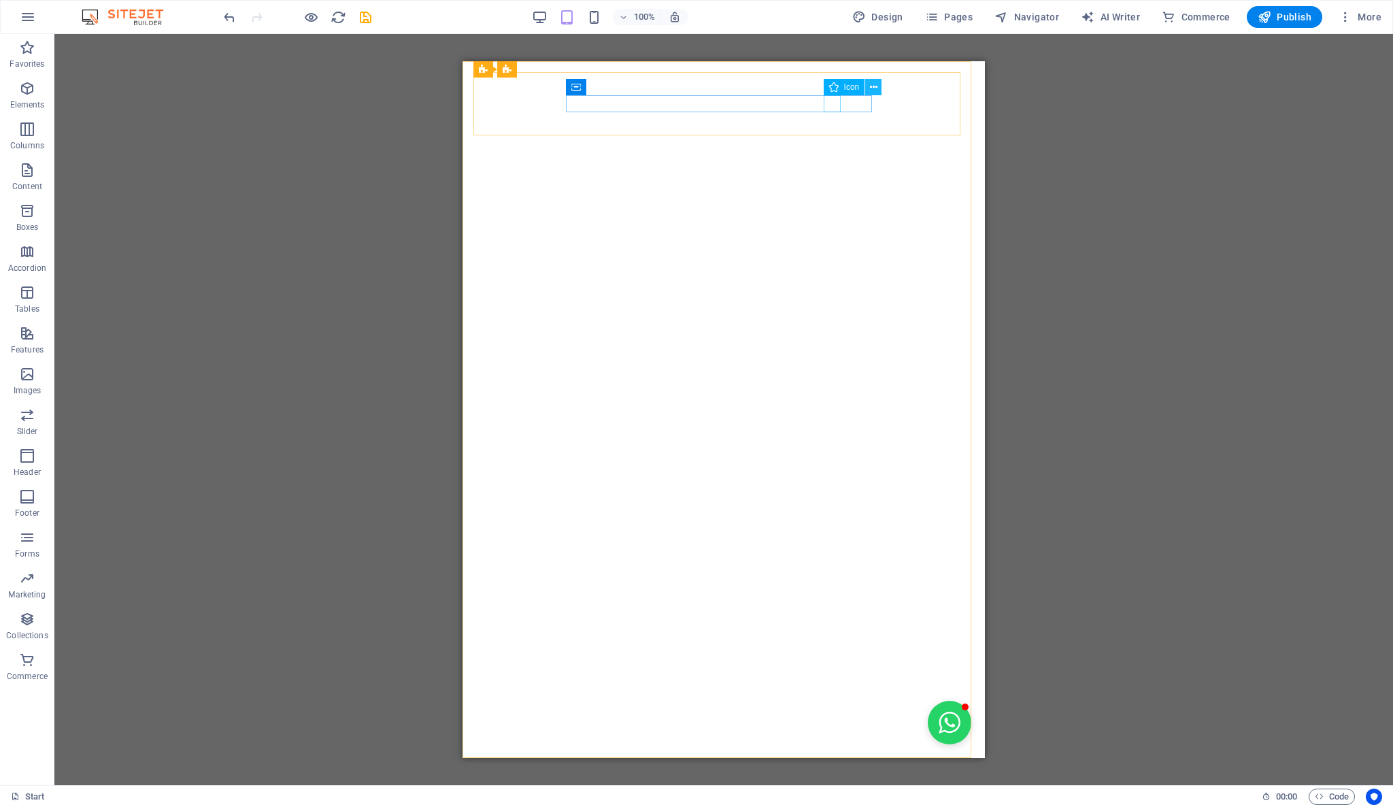
click at [873, 84] on icon at bounding box center [873, 87] width 7 height 14
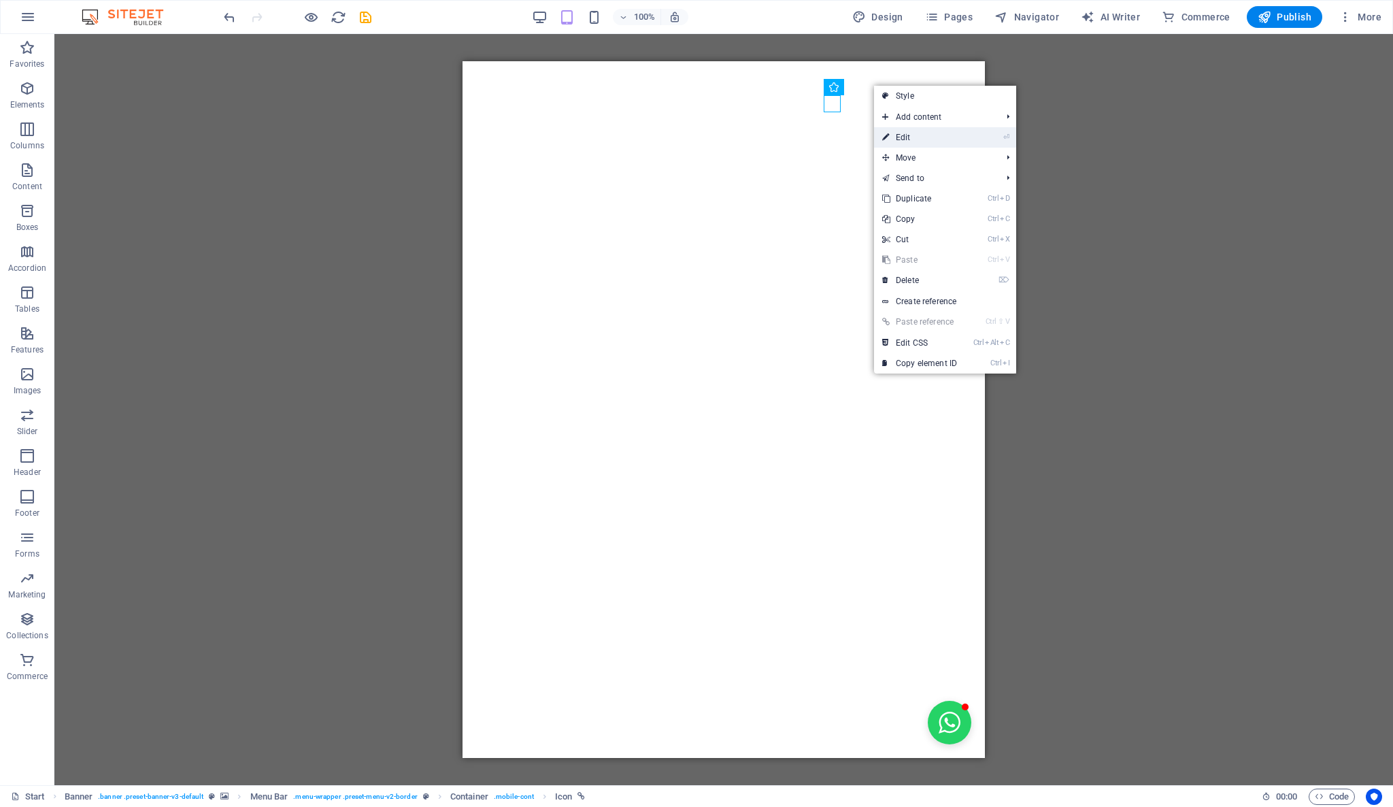
click at [920, 135] on link "⏎ Edit" at bounding box center [919, 137] width 91 height 20
select select "xMidYMid"
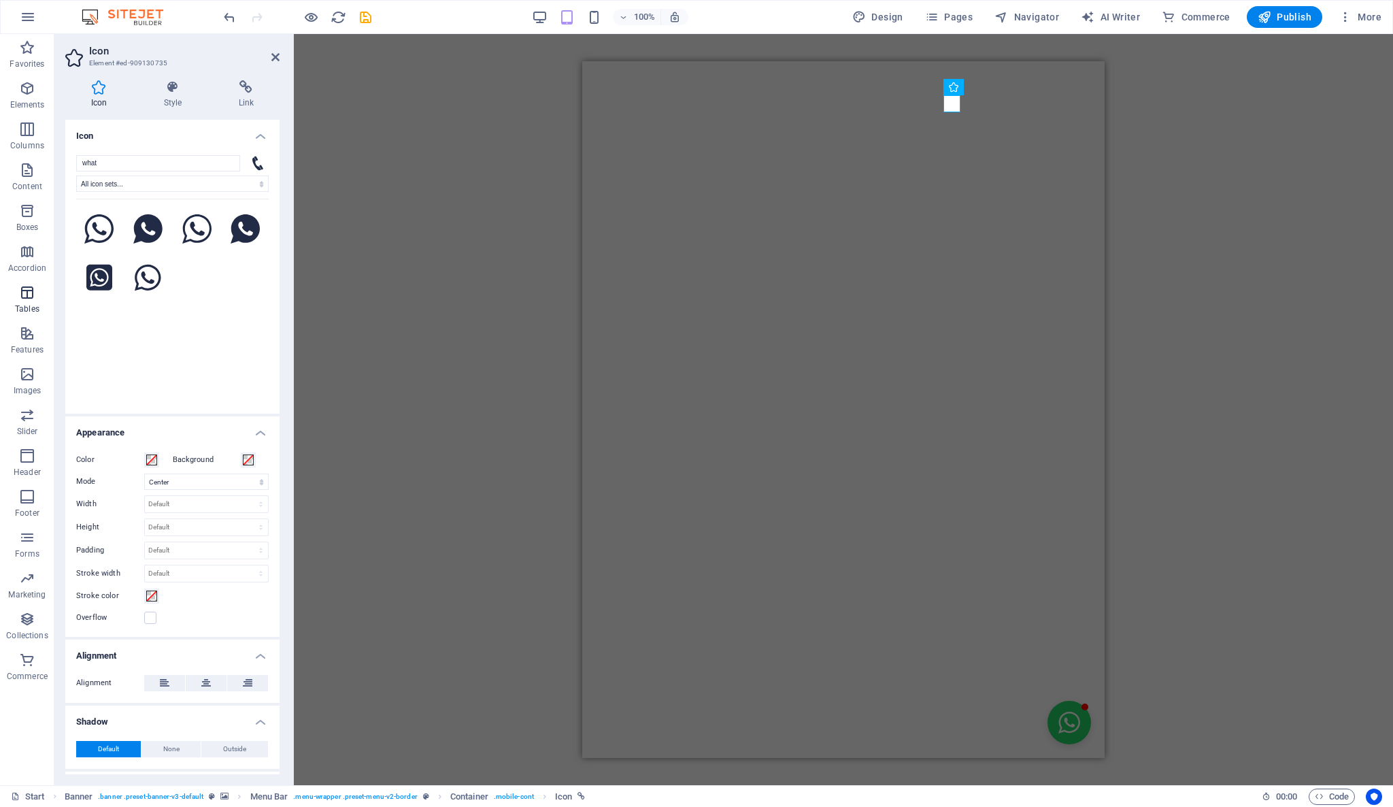
type input "what"
click at [114, 224] on button at bounding box center [99, 229] width 46 height 46
click at [141, 239] on icon at bounding box center [147, 229] width 29 height 30
click at [108, 235] on icon at bounding box center [99, 229] width 30 height 30
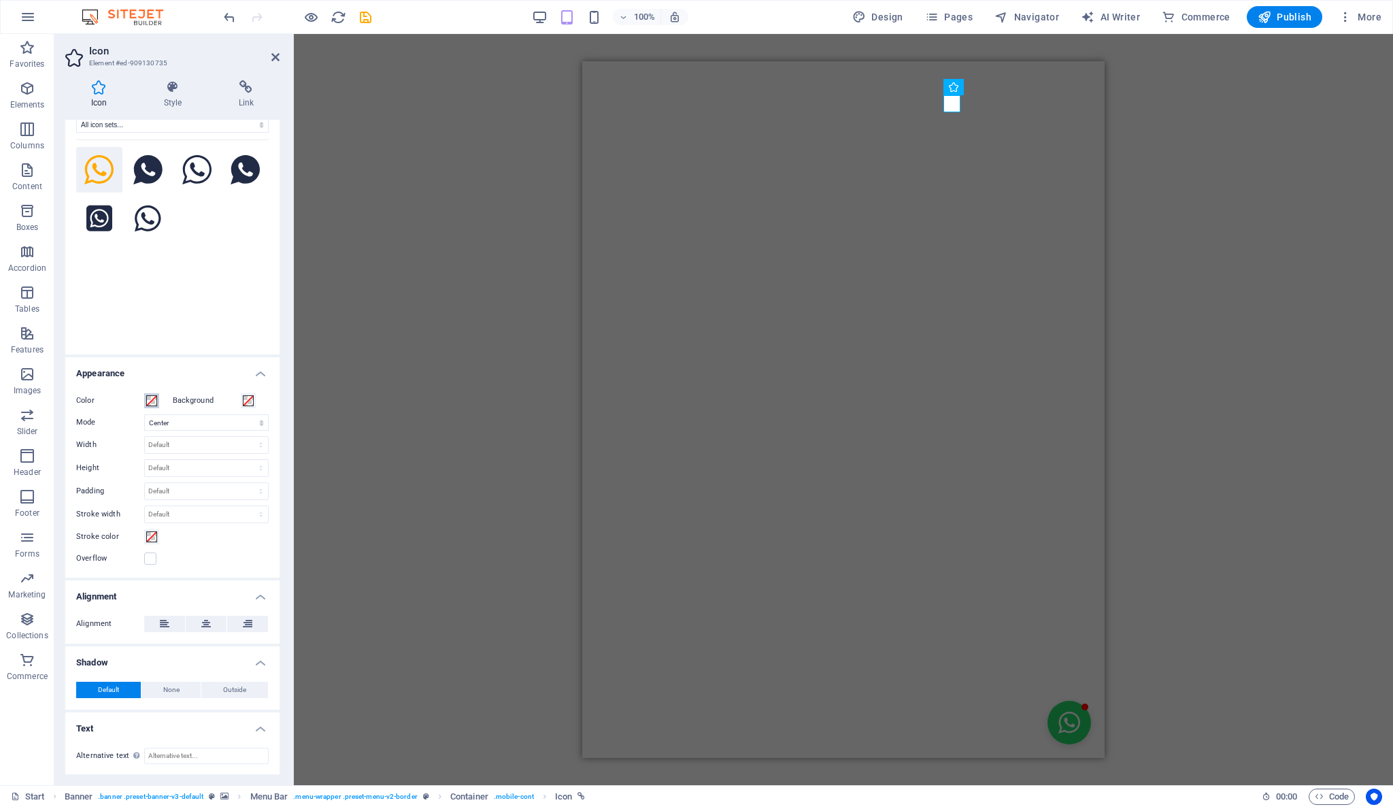
click at [145, 400] on button "Color" at bounding box center [151, 400] width 15 height 15
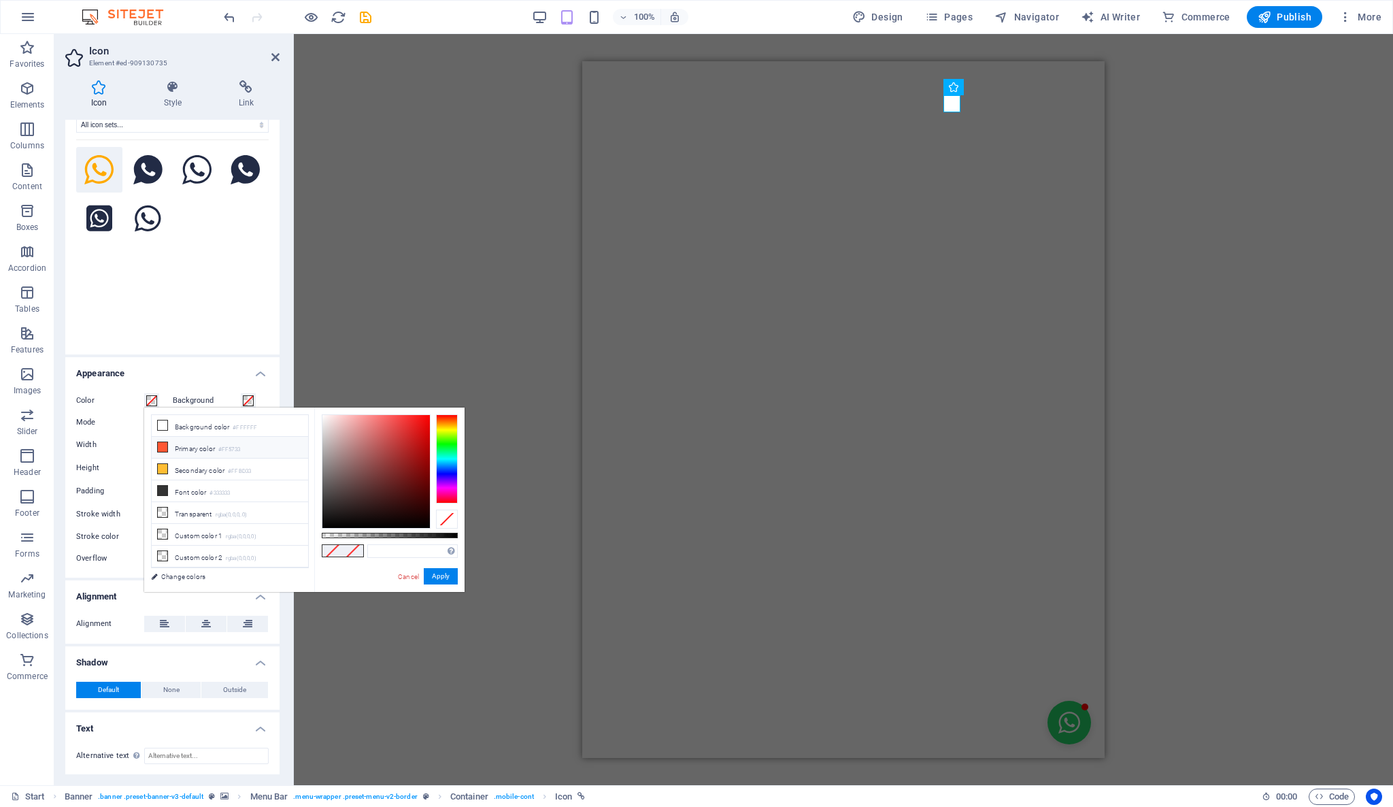
click at [274, 448] on li "Primary color #FF5733" at bounding box center [230, 448] width 156 height 22
type input "#ff5733"
click at [253, 579] on link "Change colors" at bounding box center [223, 576] width 158 height 17
select select "px"
select select "400"
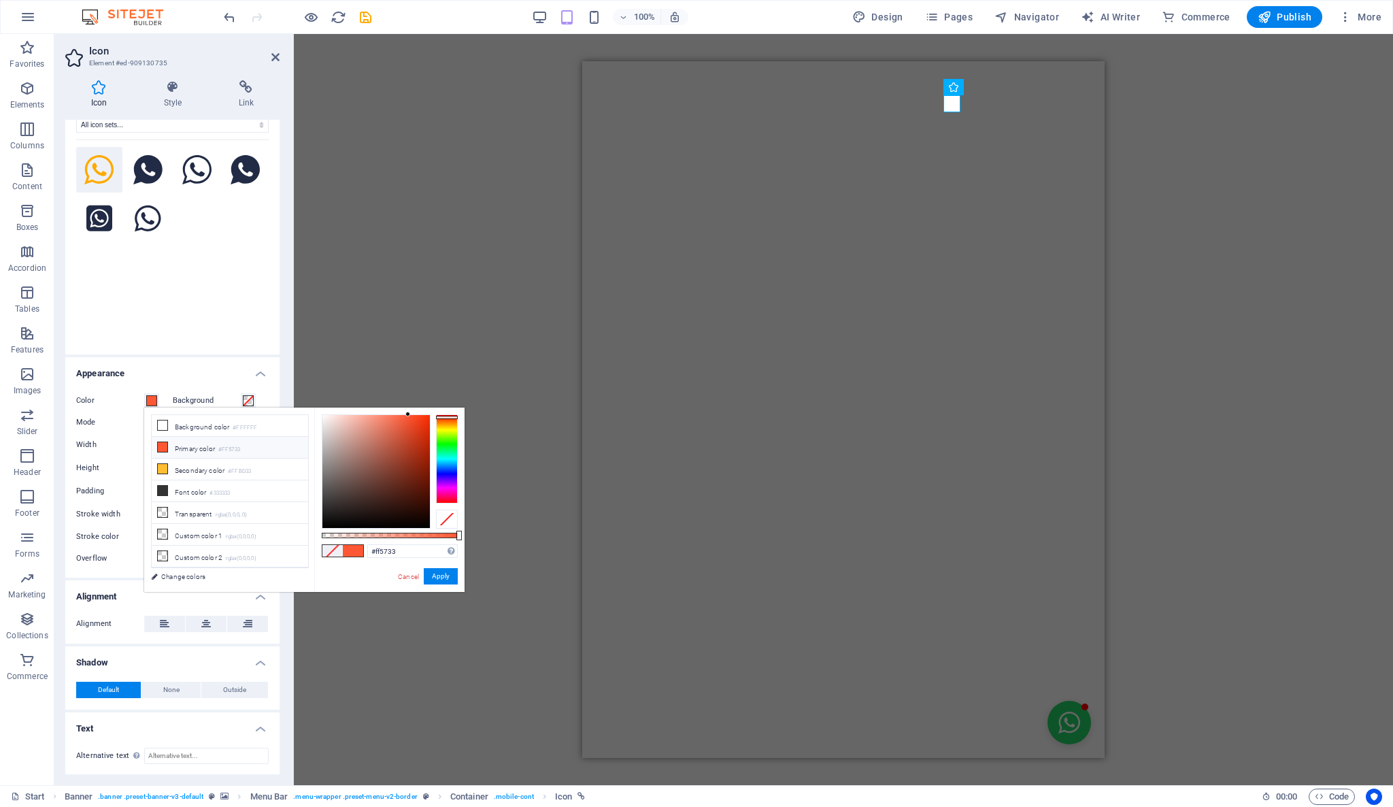
select select "px"
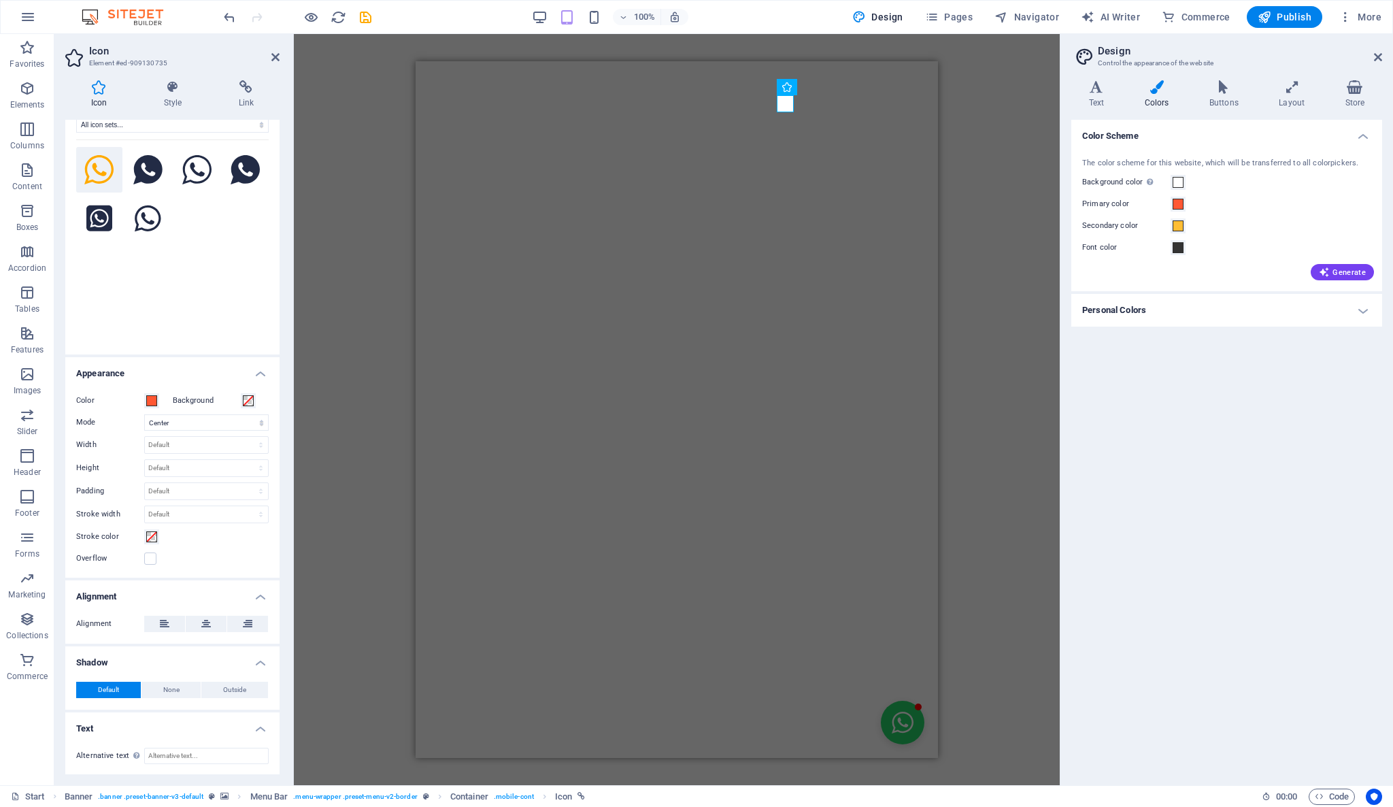
click at [1158, 112] on div "Text Colors Buttons Layout Store Text Standard Bold Links Font color Font Robot…" at bounding box center [1226, 427] width 311 height 694
click at [1261, 310] on h4 "Personal Colors" at bounding box center [1226, 310] width 311 height 33
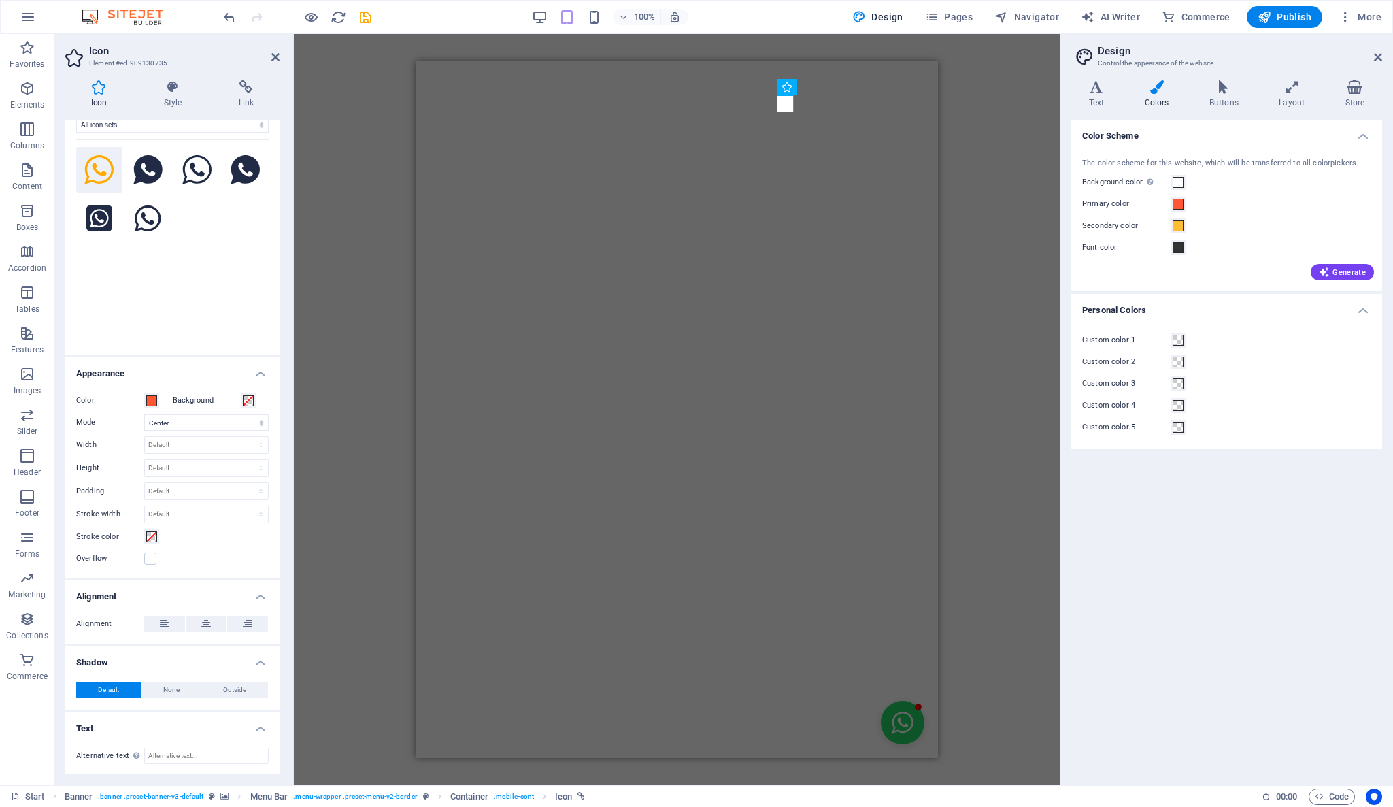
click at [87, 397] on label "Color" at bounding box center [110, 400] width 68 height 16
click at [144, 397] on button "Color" at bounding box center [151, 400] width 15 height 15
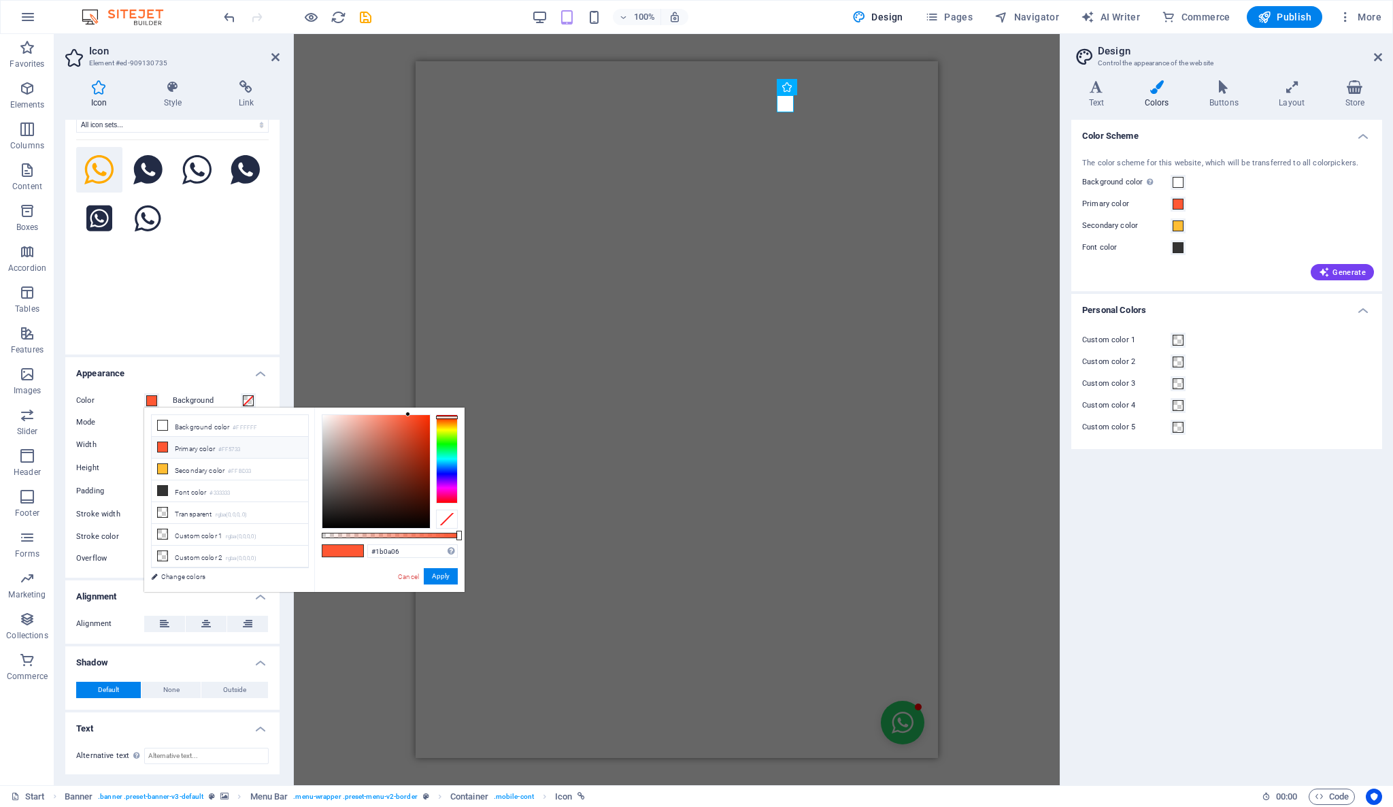
click at [405, 516] on div at bounding box center [375, 471] width 107 height 113
click at [404, 558] on input "#1b0a06" at bounding box center [412, 551] width 90 height 14
paste input "25D36"
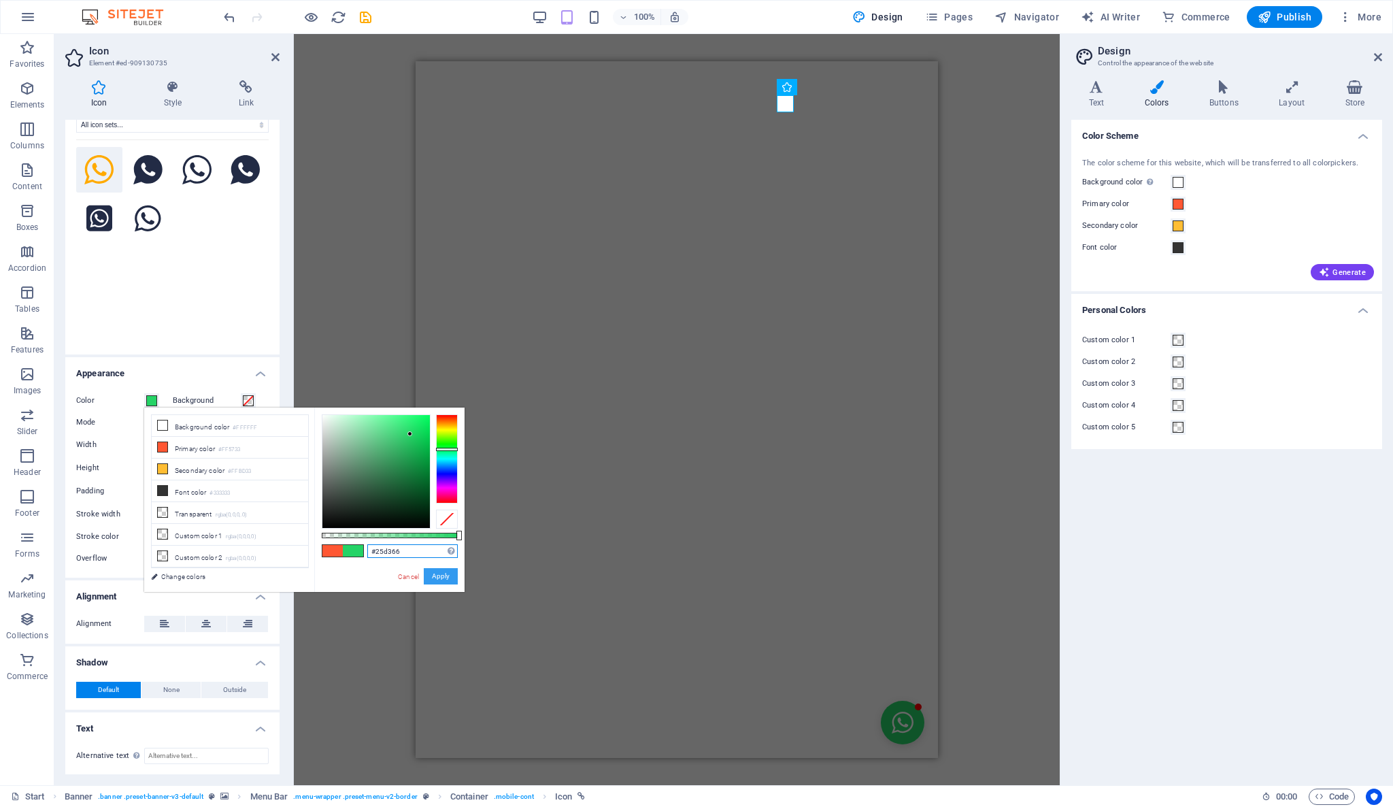
type input "#25d366"
click at [445, 577] on button "Apply" at bounding box center [441, 576] width 34 height 16
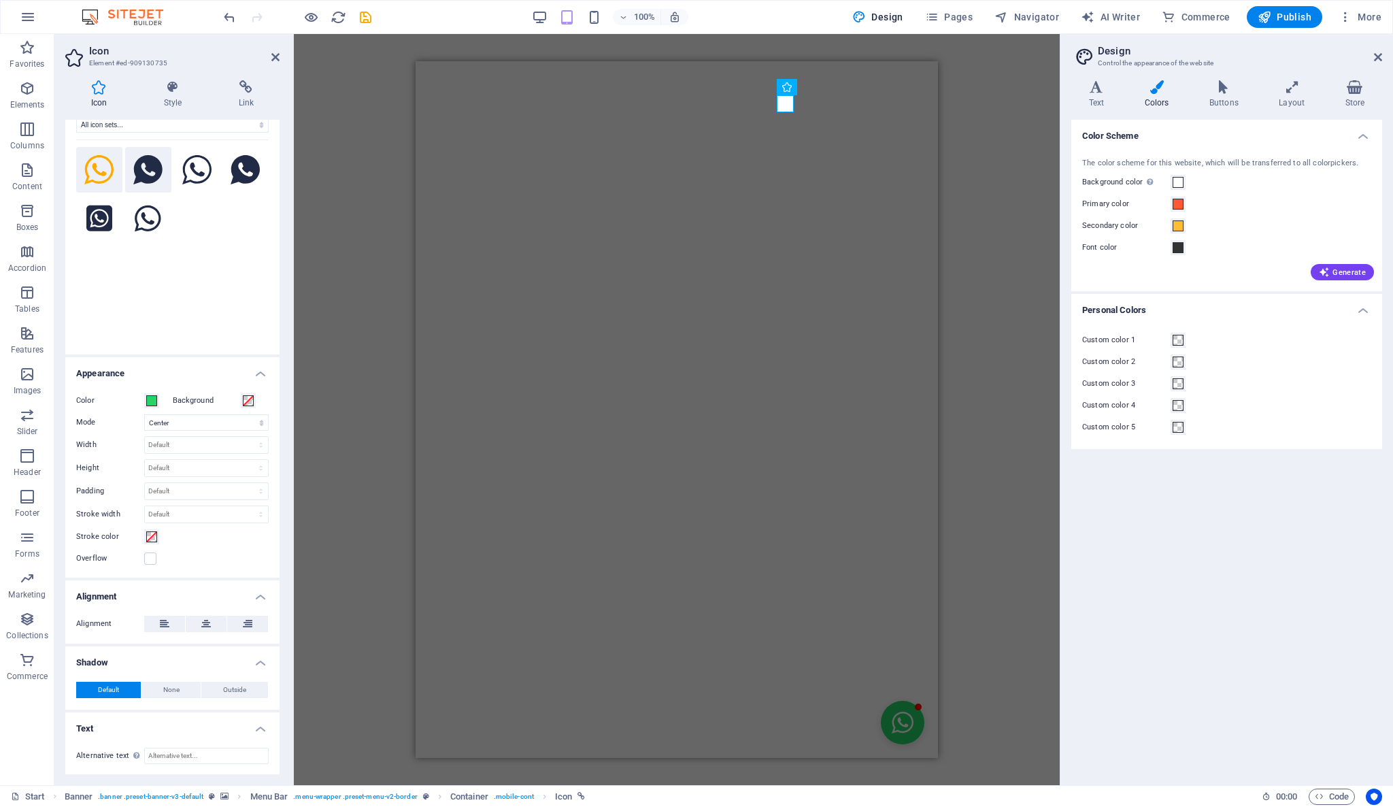
click at [145, 164] on icon at bounding box center [147, 170] width 29 height 30
click at [234, 299] on div "Your search returned more icons than we are able to display. Please narrow your…" at bounding box center [172, 237] width 192 height 197
click at [222, 312] on div "Your search returned more icons than we are able to display. Please narrow your…" at bounding box center [172, 237] width 192 height 197
click at [342, 73] on div "H2 Text image overlap Container Container Banner Text Text Container Preset Con…" at bounding box center [677, 409] width 766 height 751
click at [0, 0] on icon "save" at bounding box center [0, 0] width 0 height 0
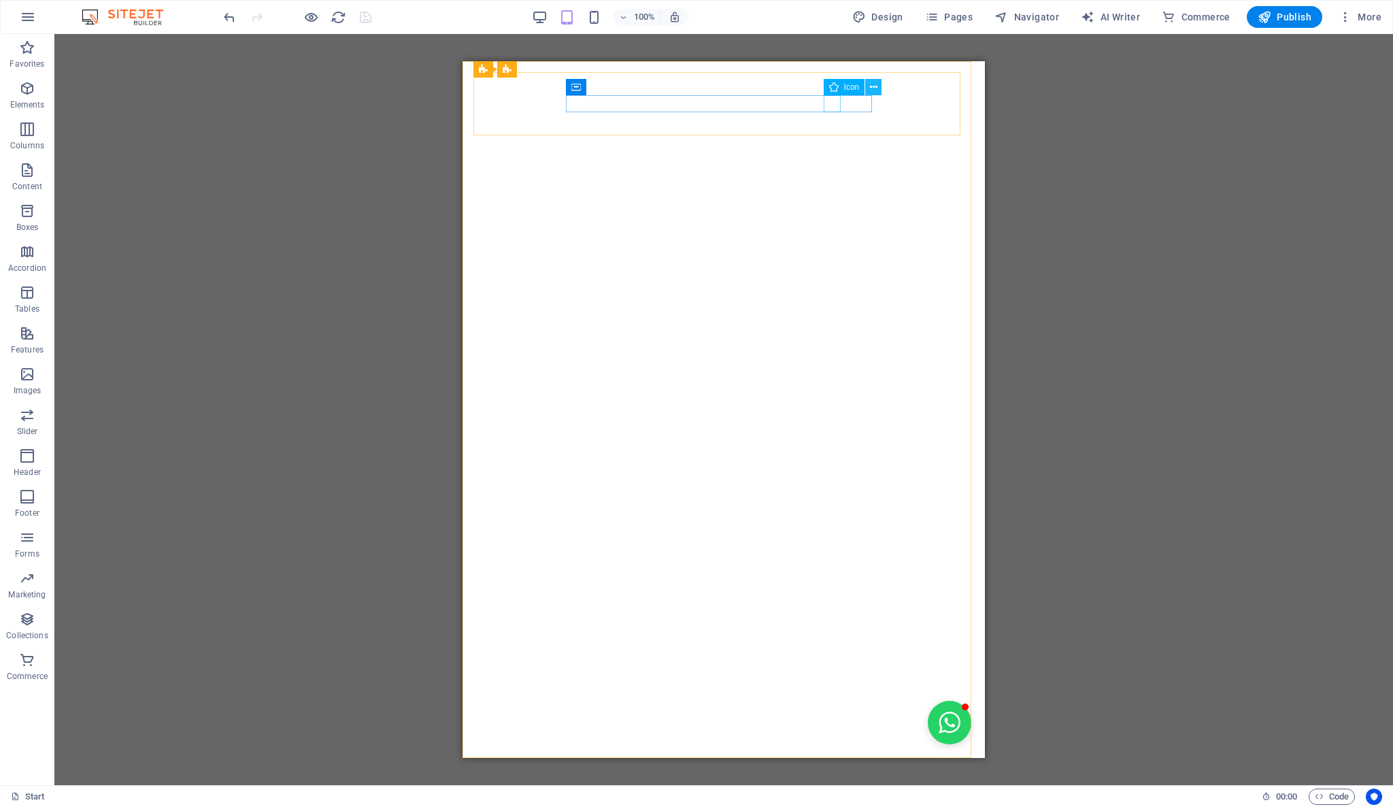
click at [874, 89] on icon at bounding box center [873, 87] width 7 height 14
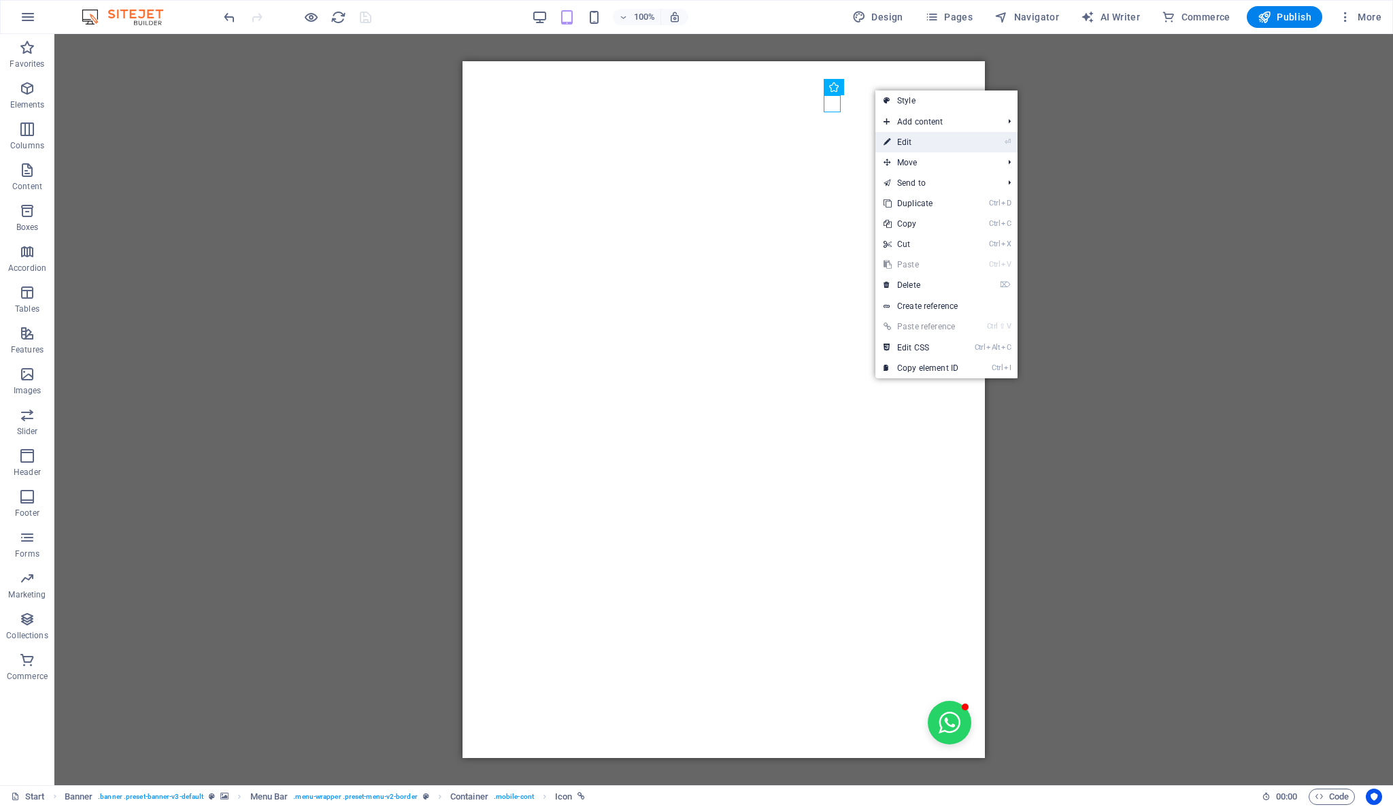
click at [895, 144] on link "⏎ Edit" at bounding box center [920, 142] width 91 height 20
select select "xMidYMid"
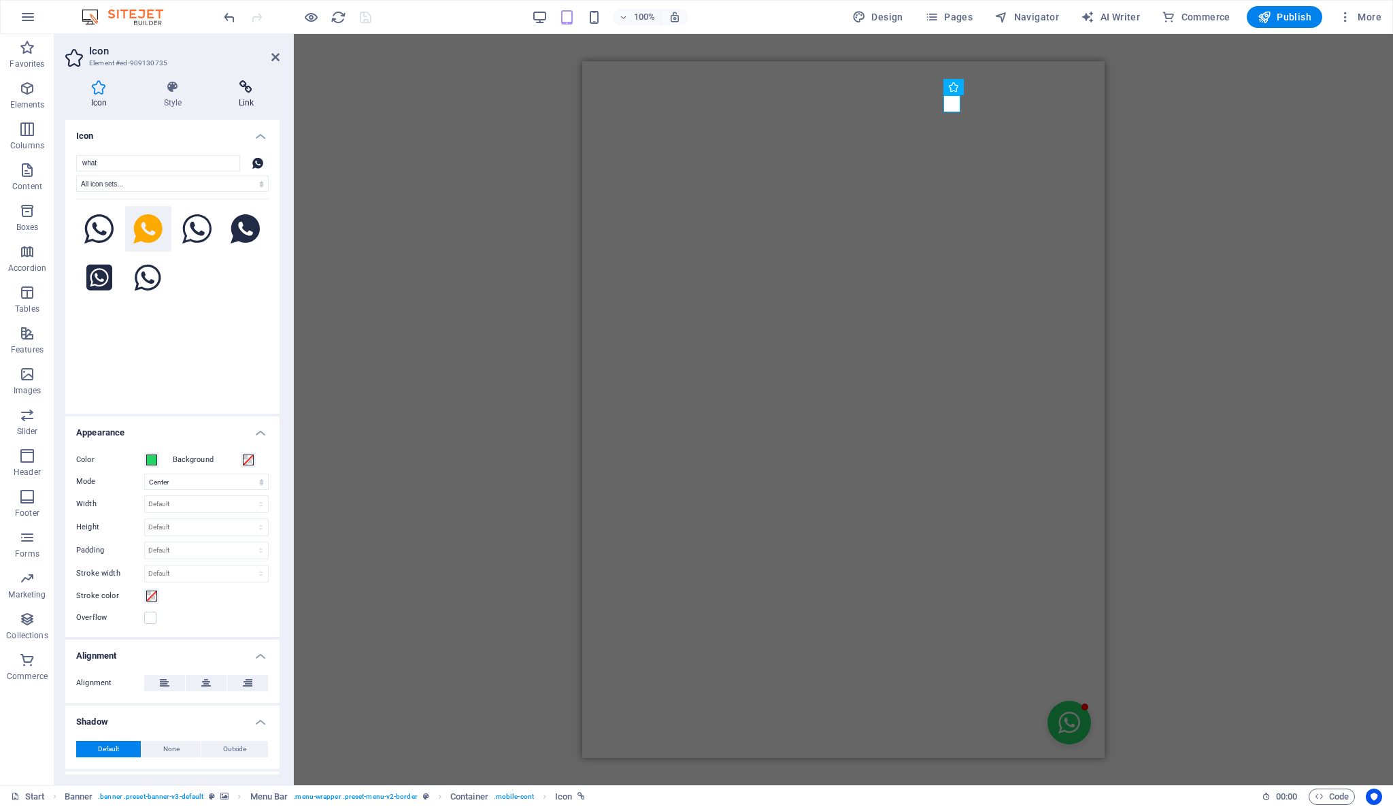
click at [256, 86] on icon at bounding box center [246, 87] width 67 height 14
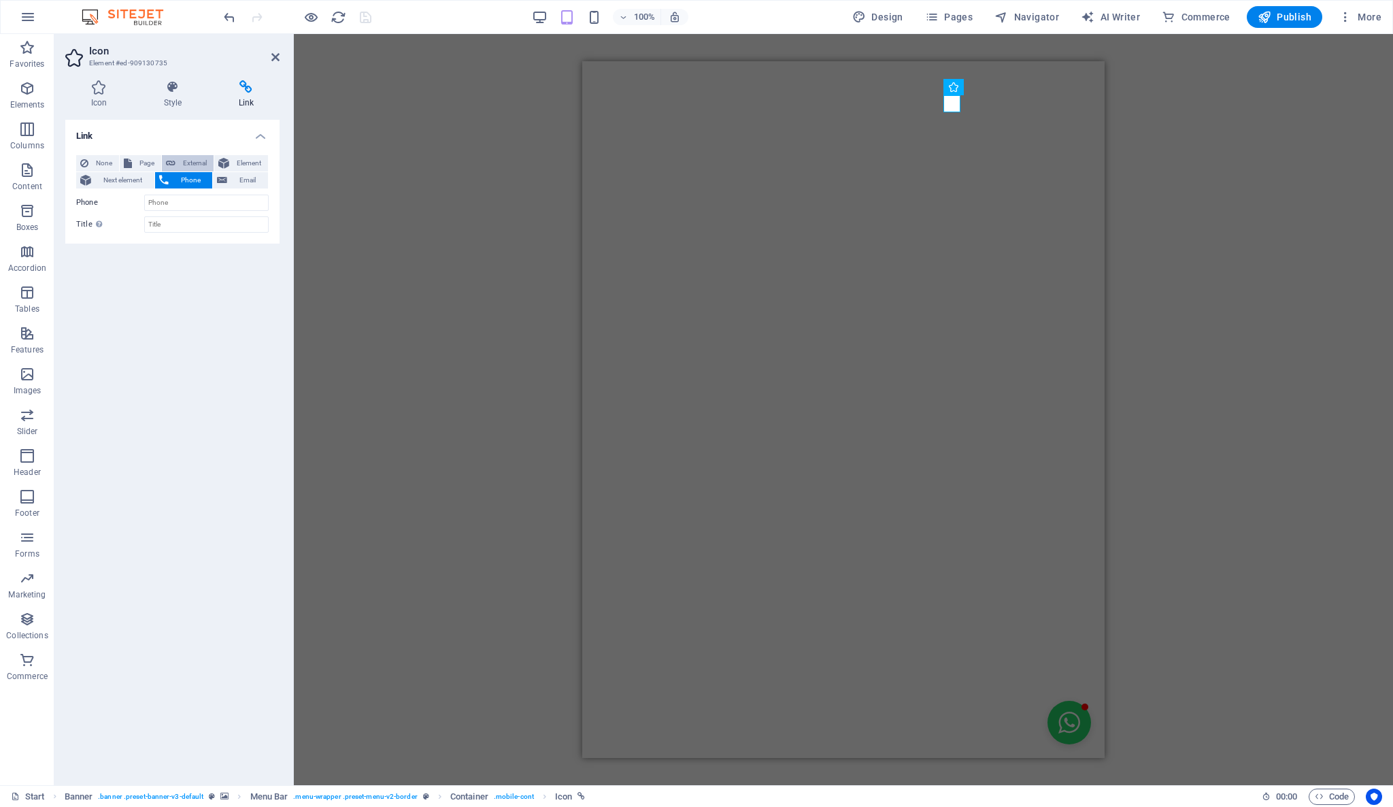
click at [198, 163] on span "External" at bounding box center [195, 163] width 30 height 16
select select "blank"
click at [185, 201] on input "URL" at bounding box center [206, 203] width 124 height 16
paste input "https://wa.me/"
type input "https://wa.me/5521997292996"
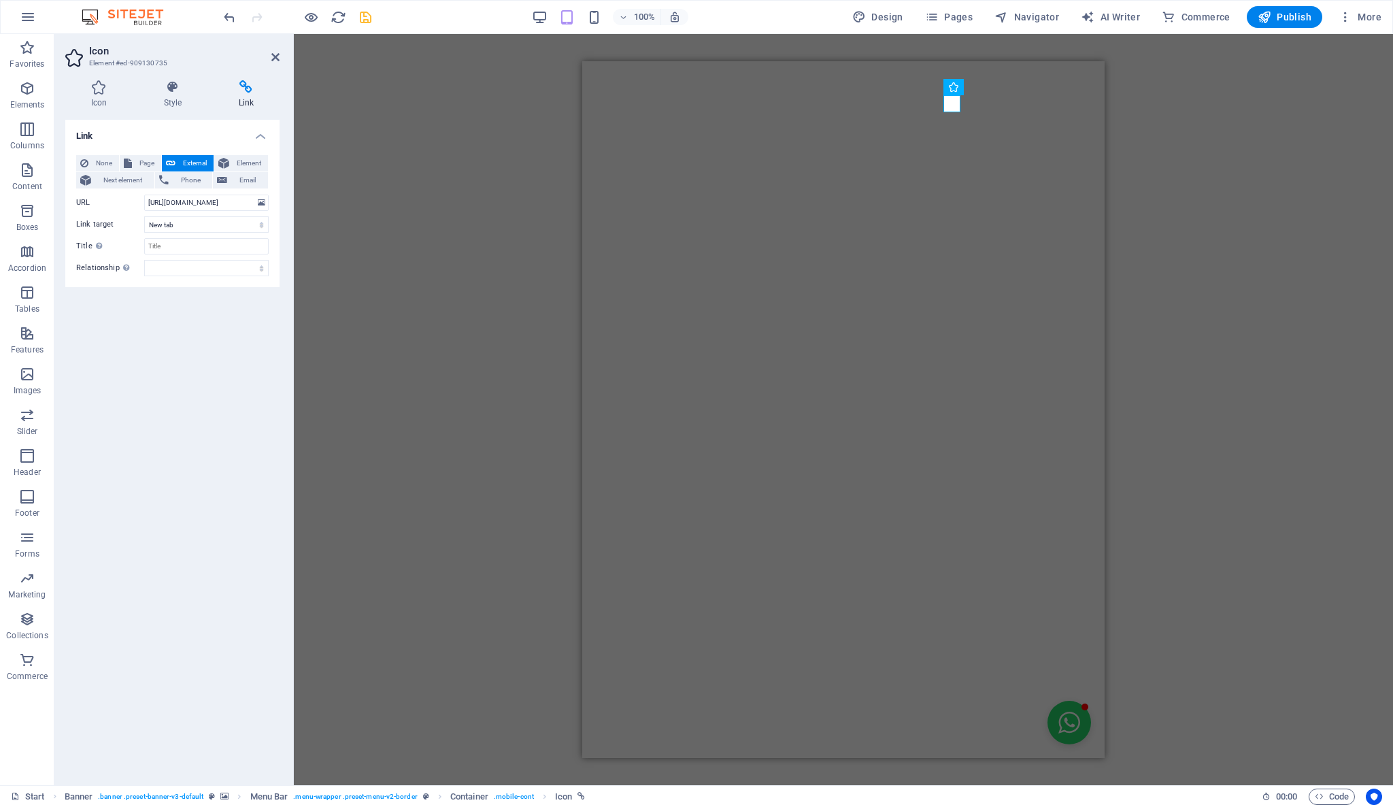
click at [203, 331] on div "Link None Page External Element Next element Phone Email Page Start -- Pedicab …" at bounding box center [172, 447] width 214 height 654
click at [170, 251] on input "Title Additional link description, should not be the same as the link text. The…" at bounding box center [206, 246] width 124 height 16
click at [185, 351] on div "Link None Page External Element Next element Phone Email Page Start -- Pedicab …" at bounding box center [172, 447] width 214 height 654
click at [164, 243] on input "Title Additional link description, should not be the same as the link text. The…" at bounding box center [206, 246] width 124 height 16
type input "l"
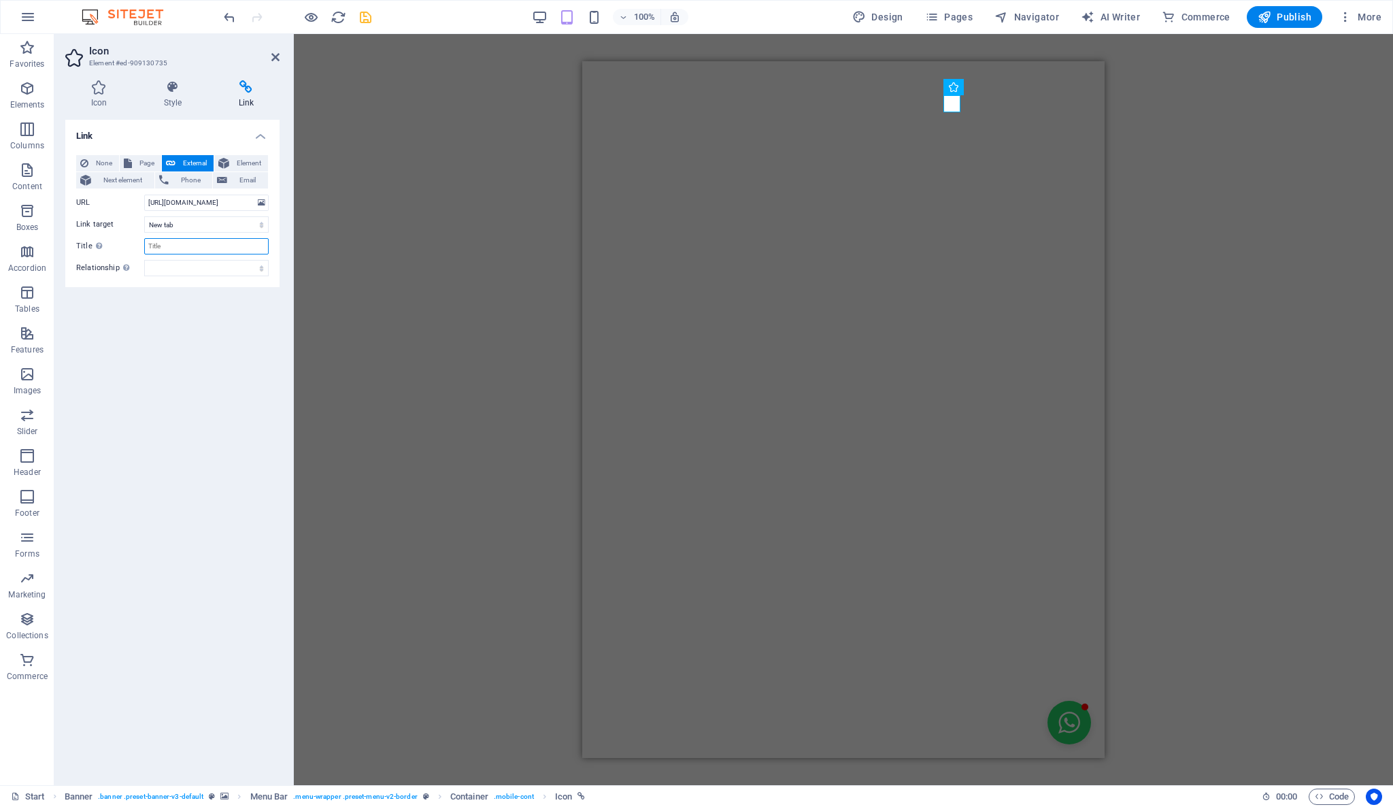
type input "w"
type input "W"
click at [170, 316] on div "Link None Page External Element Next element Phone Email Page Start -- Pedicab …" at bounding box center [172, 447] width 214 height 654
click at [224, 252] on input "Send Trio Whatsapp message" at bounding box center [206, 246] width 124 height 16
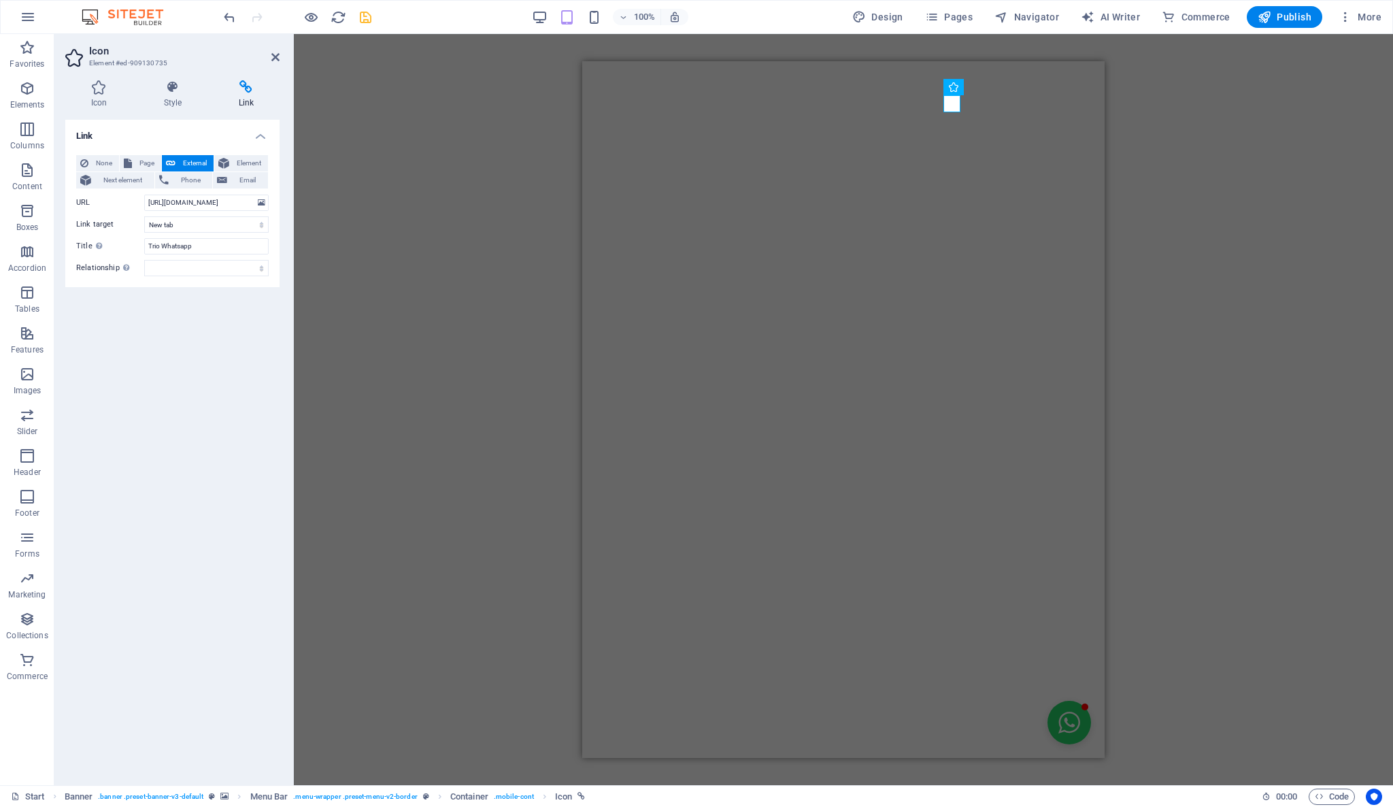
click at [184, 369] on div "Link None Page External Element Next element Phone Email Page Start -- Pedicab …" at bounding box center [172, 447] width 214 height 654
click at [191, 246] on input "Trio Whatsapp" at bounding box center [206, 246] width 124 height 16
paste input "Whatsapp"
type input "Whatsapp Trio"
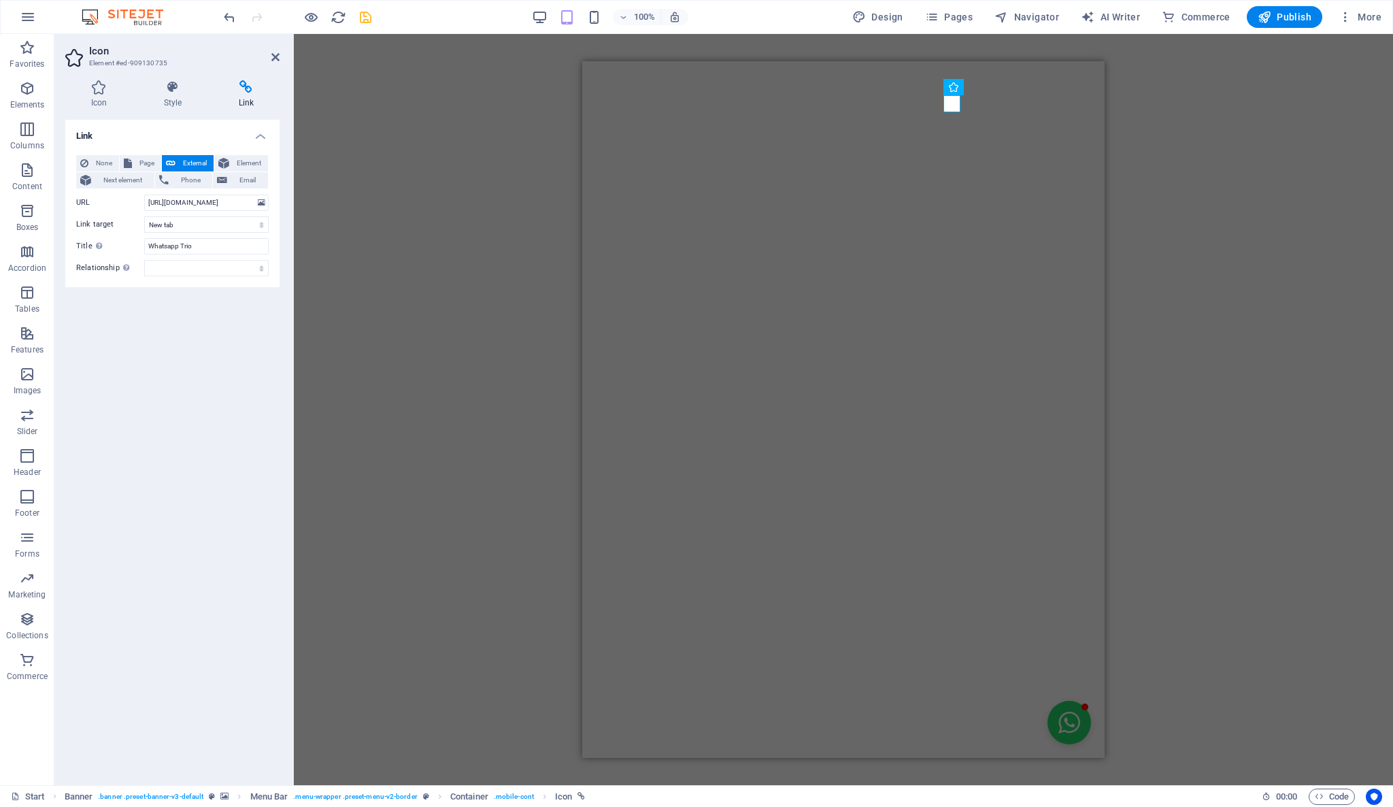
click at [230, 388] on div "Link None Page External Element Next element Phone Email Page Start -- Pedicab …" at bounding box center [172, 447] width 214 height 654
click at [1215, 418] on div "H2 Text image overlap Container Container Banner Text Text Container Preset Con…" at bounding box center [843, 409] width 1099 height 751
drag, startPoint x: 665, startPoint y: 418, endPoint x: 783, endPoint y: 418, distance: 118.3
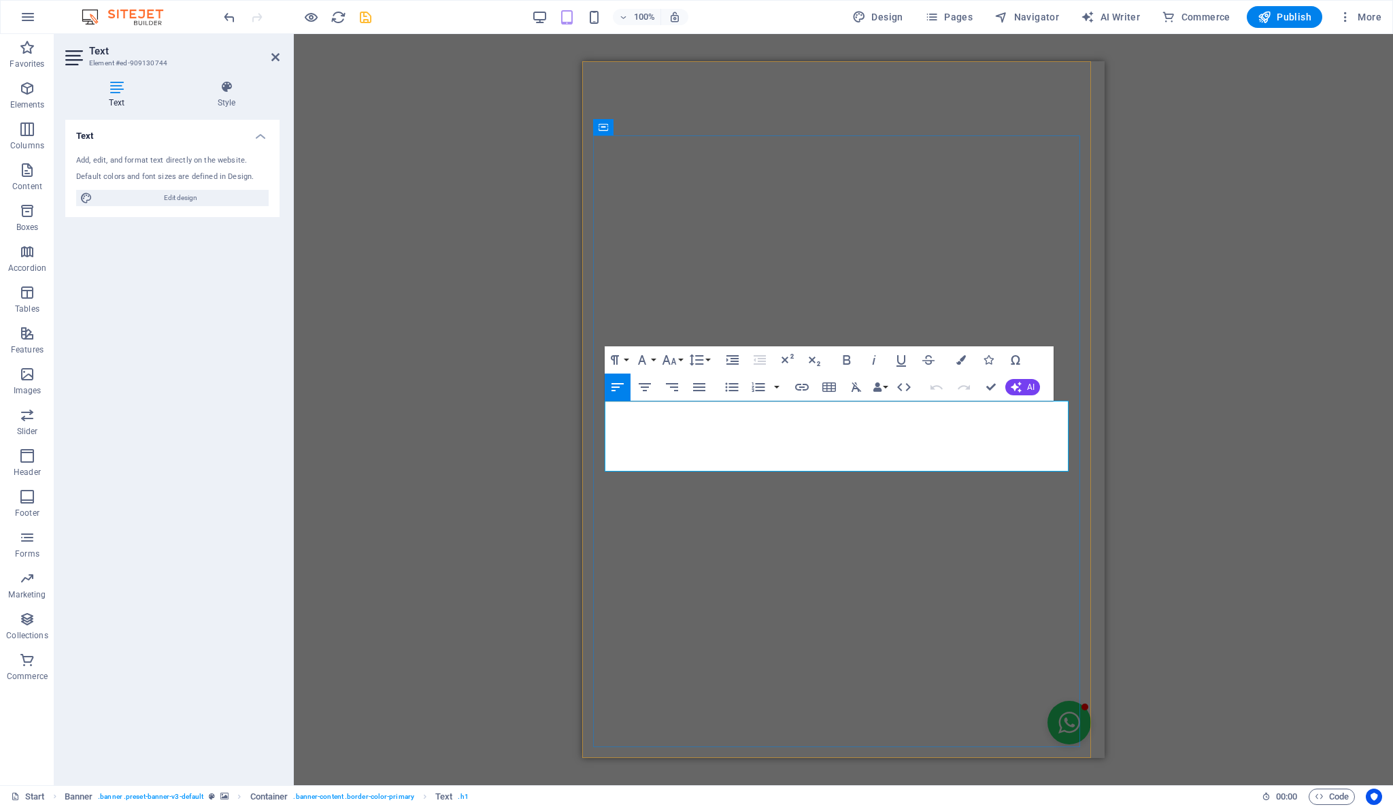
copy span "C"
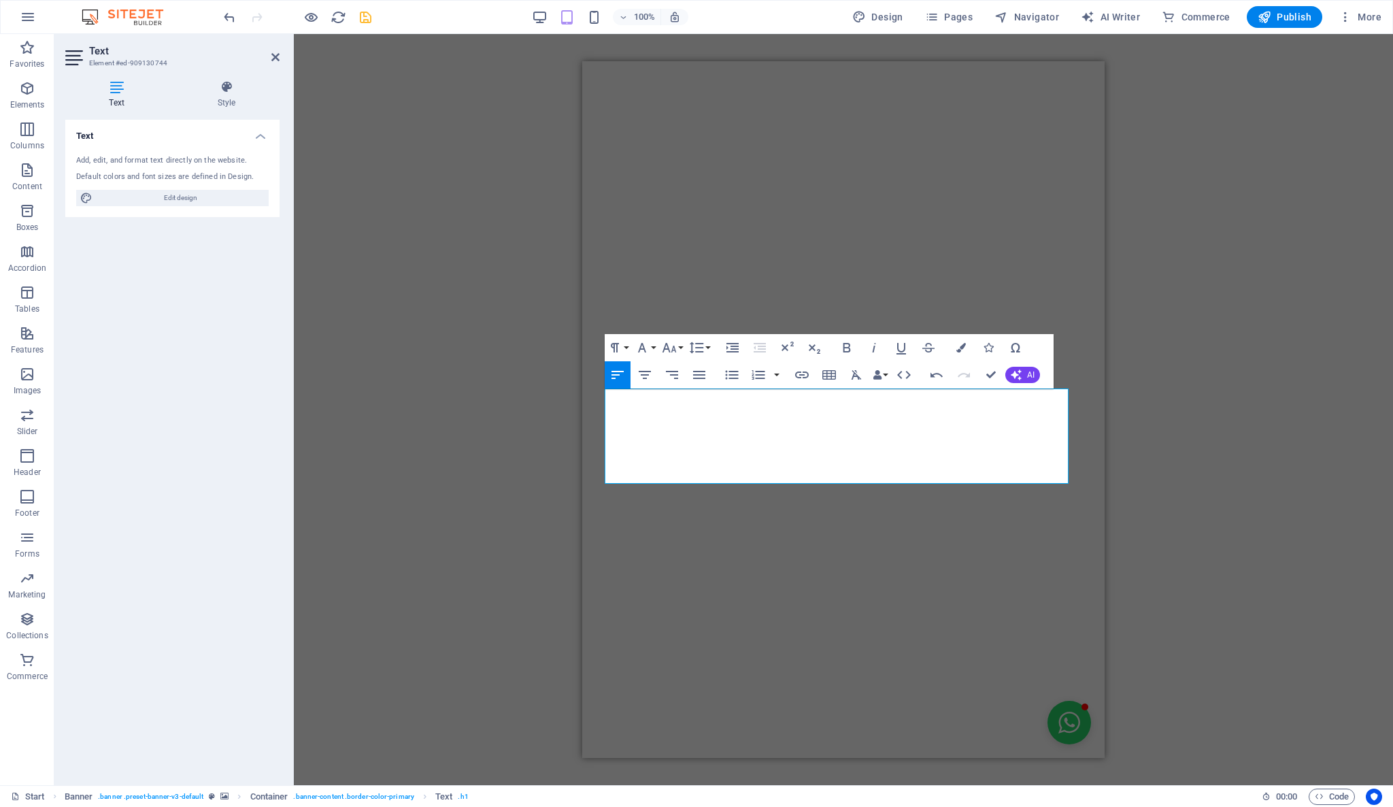
click at [1262, 450] on div "Drag here to replace the existing content. Press “Ctrl” if you want to create a…" at bounding box center [843, 409] width 1099 height 751
click at [369, 17] on icon "save" at bounding box center [366, 18] width 16 height 16
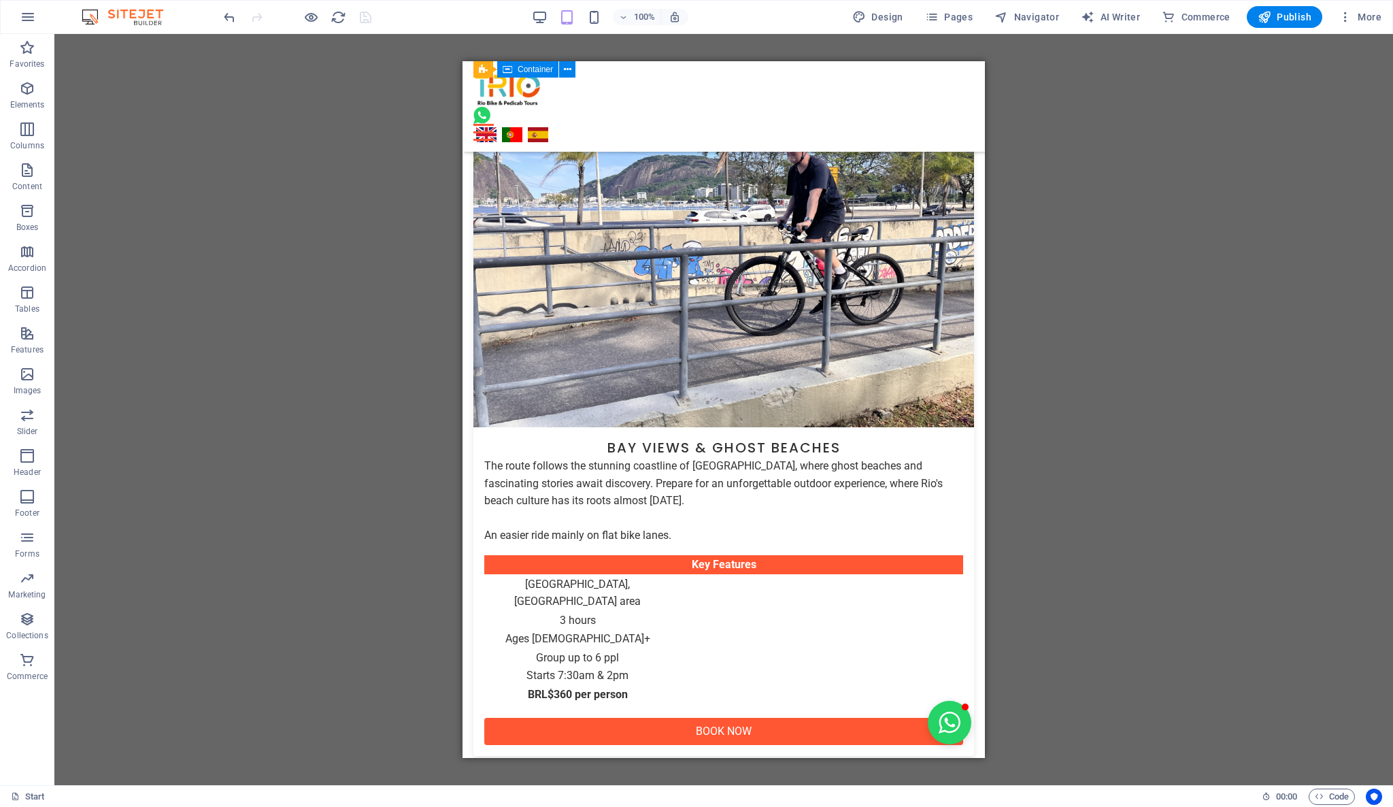
scroll to position [3027, 0]
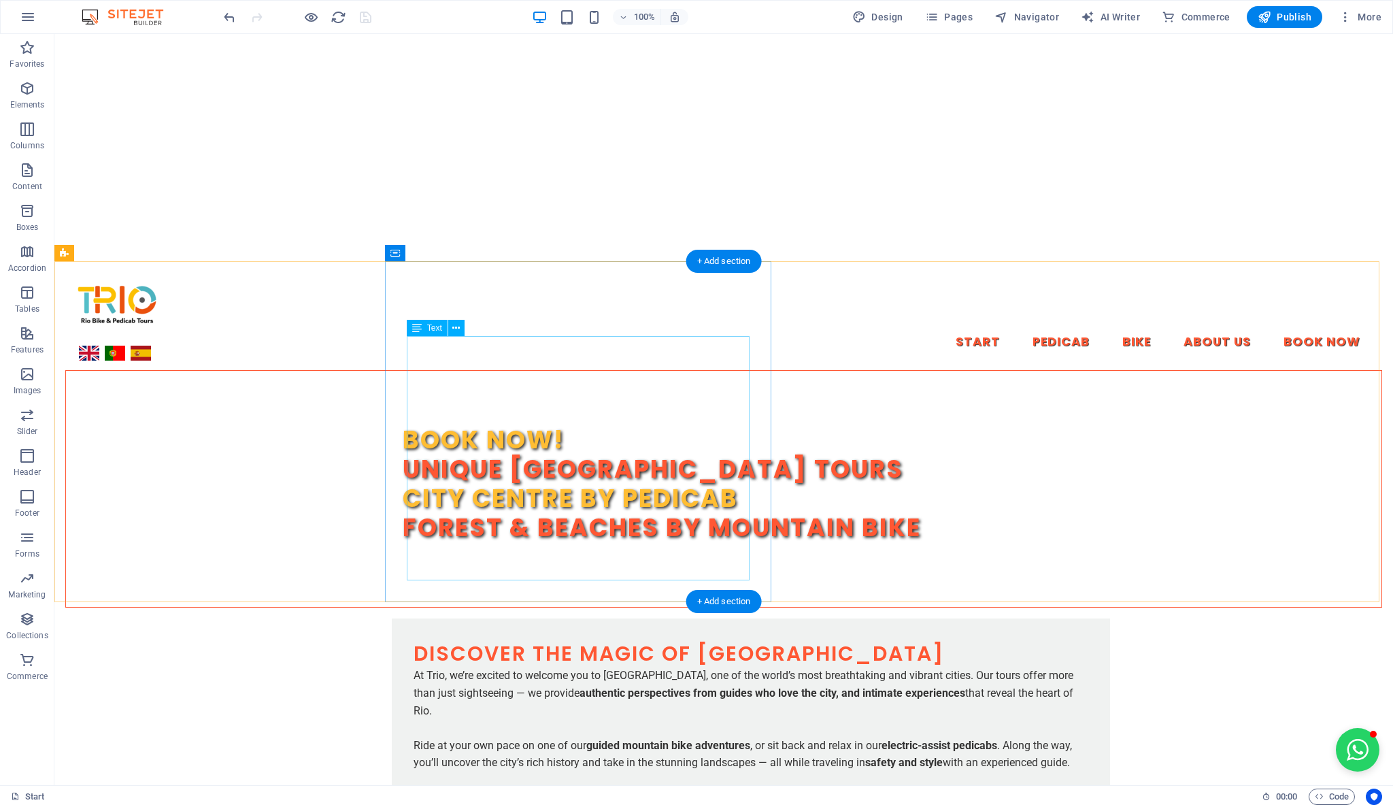
scroll to position [0, 0]
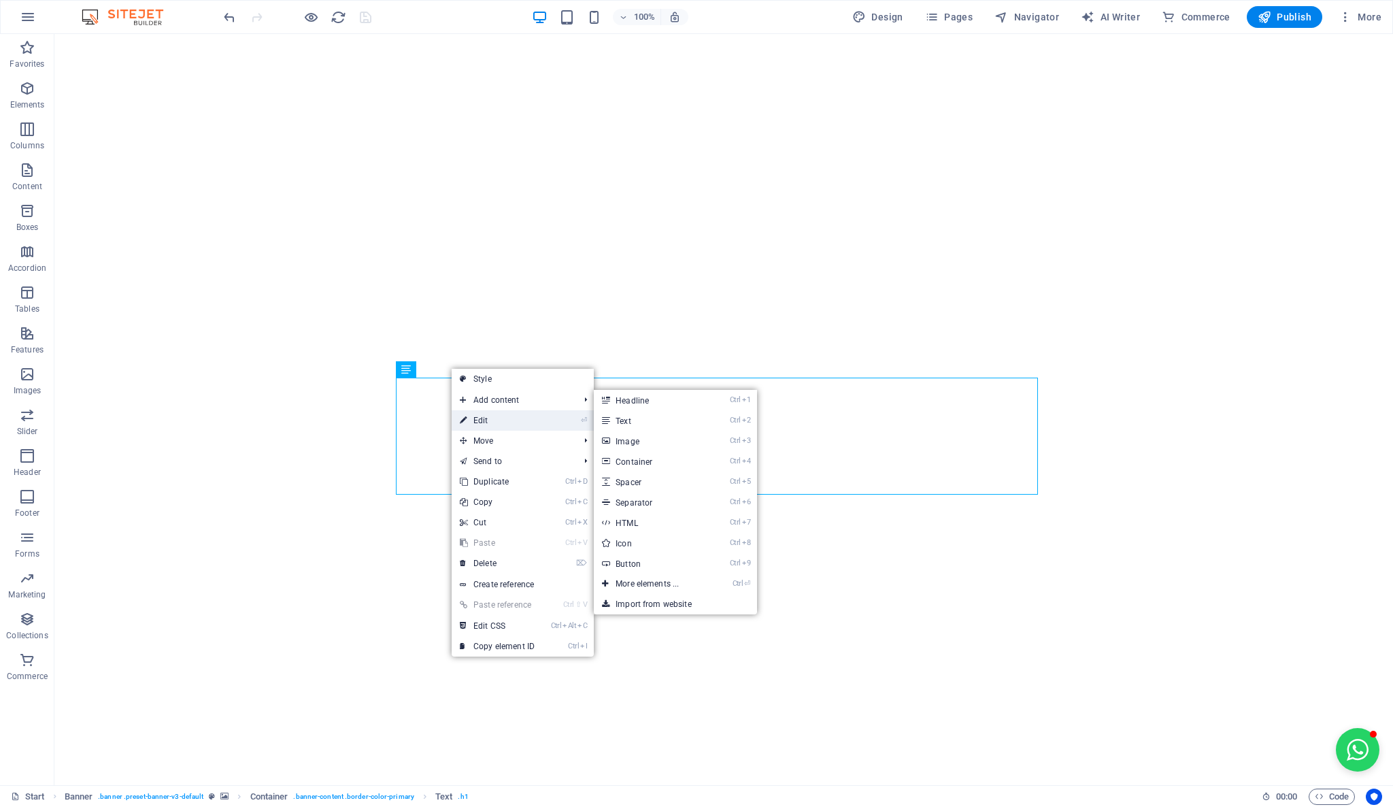
click at [480, 414] on link "⏎ Edit" at bounding box center [497, 420] width 91 height 20
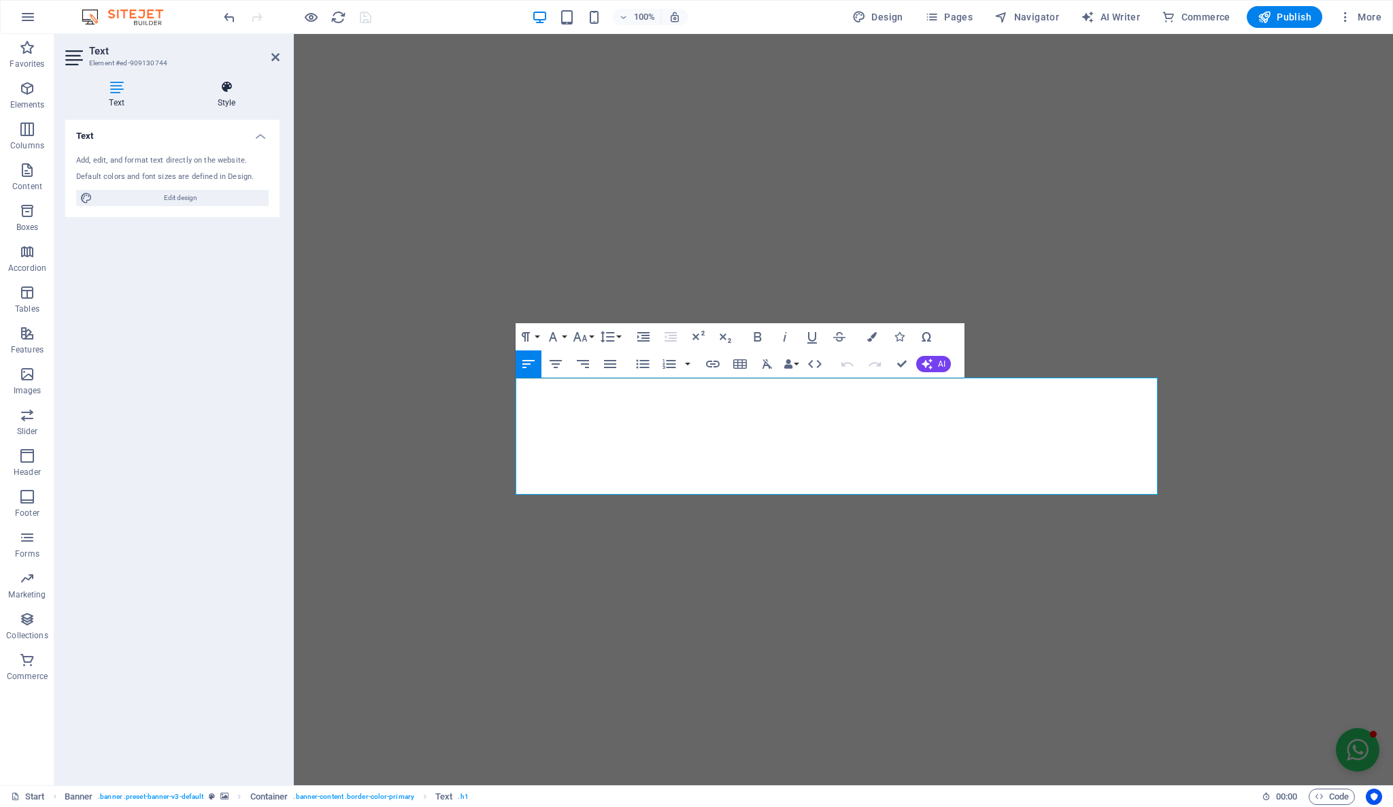
click at [230, 96] on h4 "Style" at bounding box center [226, 94] width 106 height 29
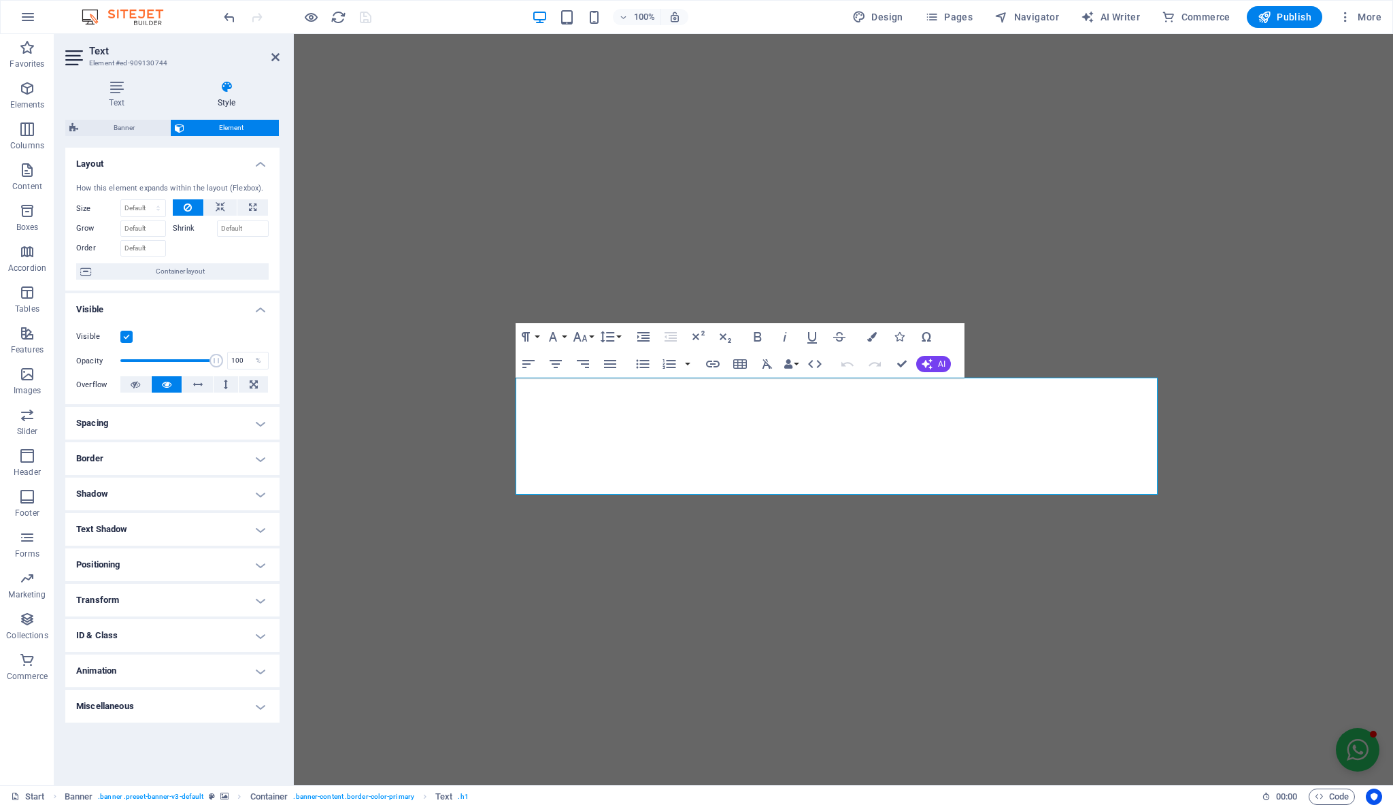
click at [256, 164] on h4 "Layout" at bounding box center [172, 160] width 214 height 24
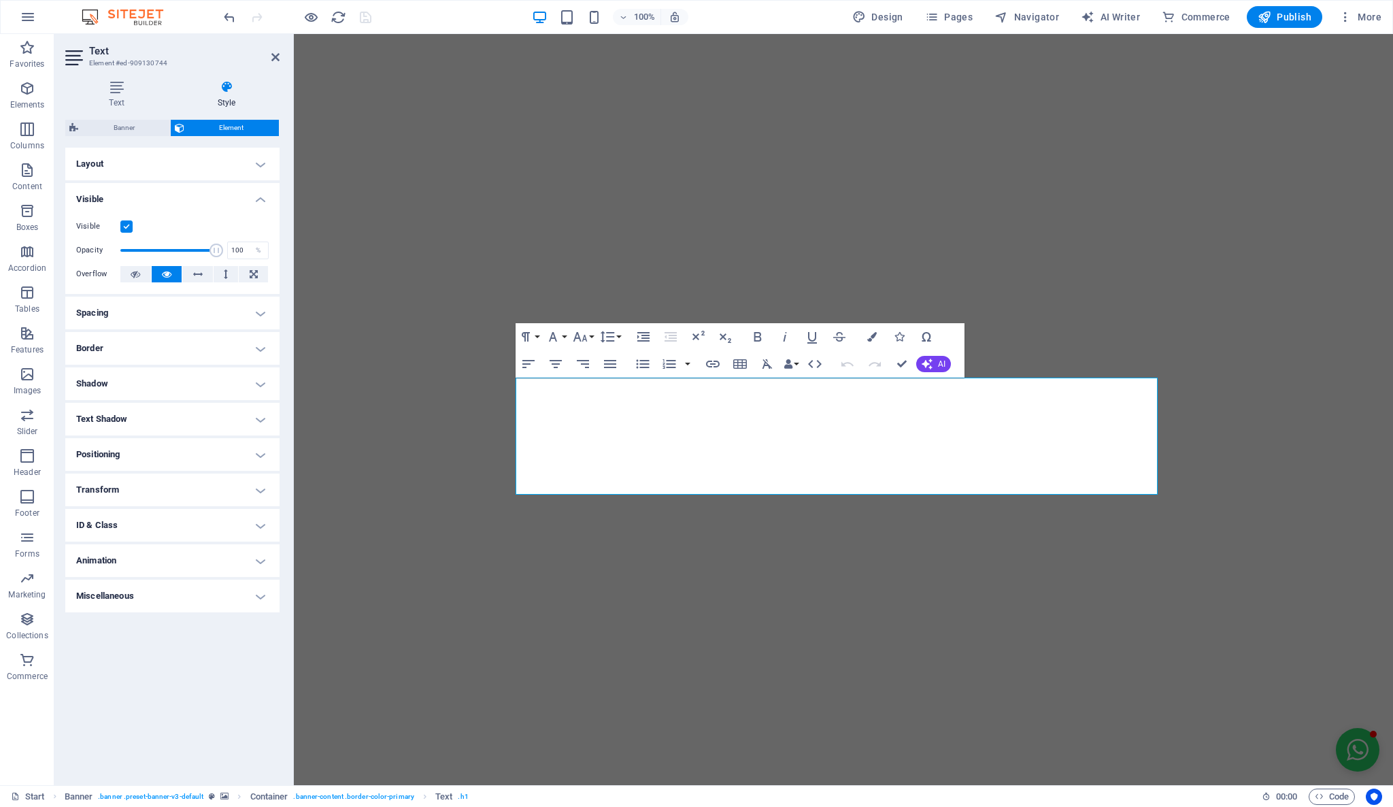
click at [259, 199] on h4 "Visible" at bounding box center [172, 195] width 214 height 24
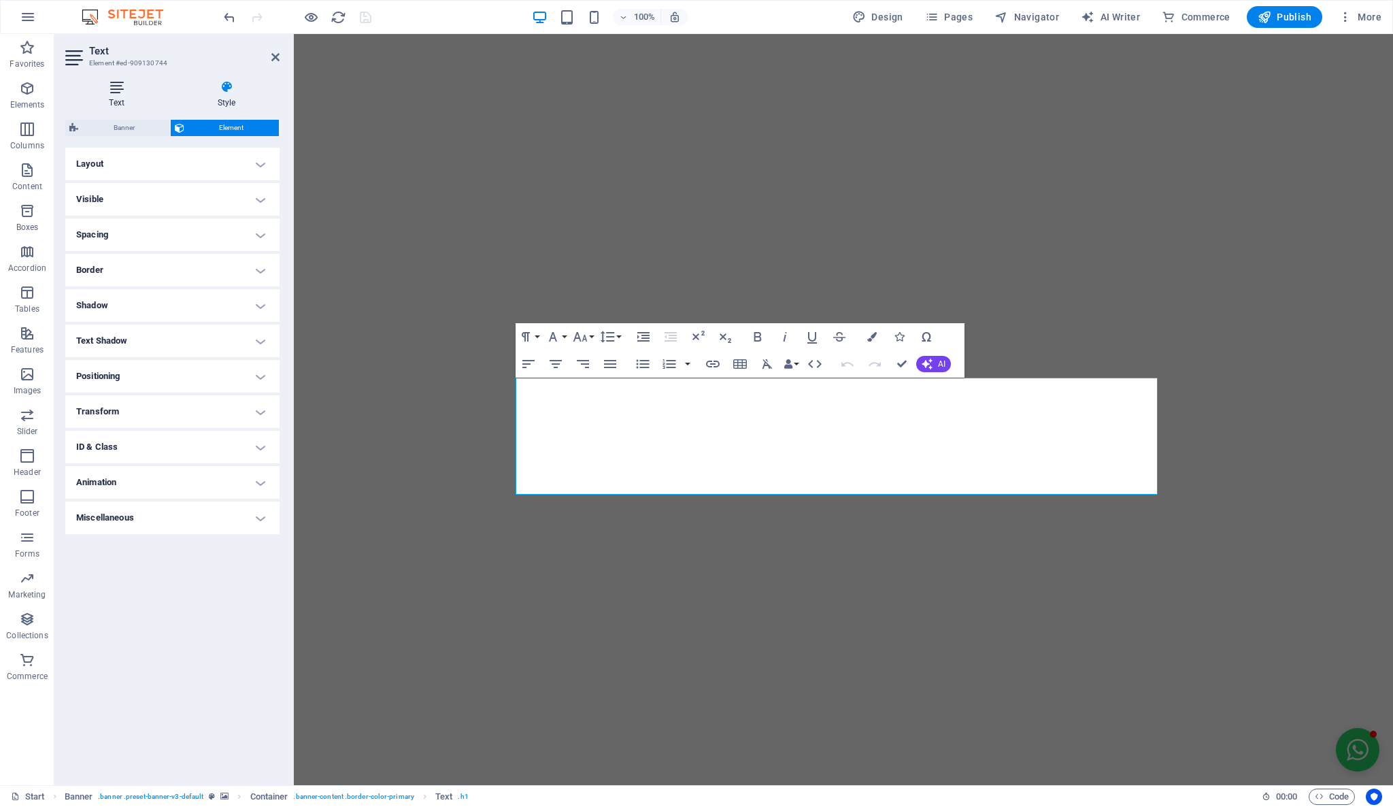
click at [140, 87] on icon at bounding box center [116, 87] width 103 height 14
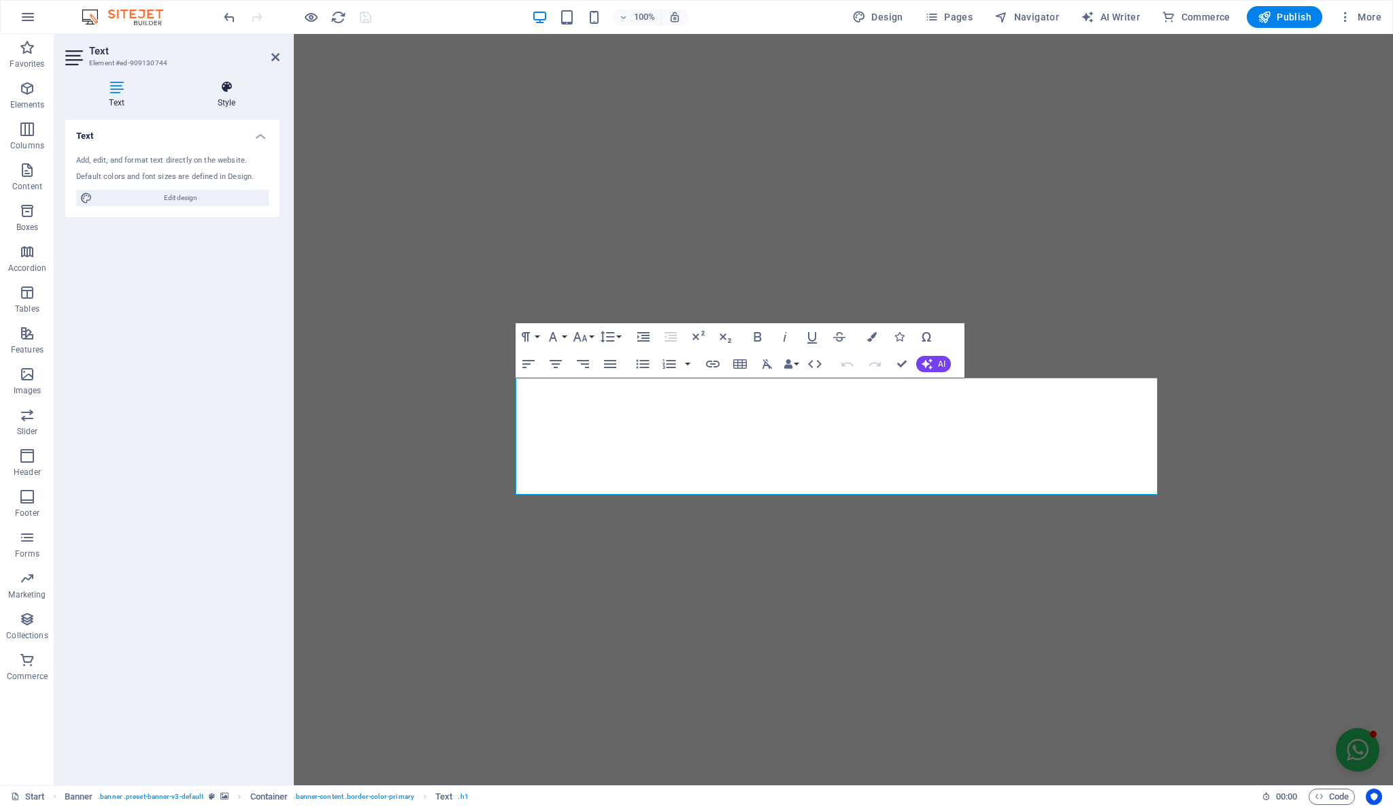
click at [229, 95] on h4 "Style" at bounding box center [226, 94] width 106 height 29
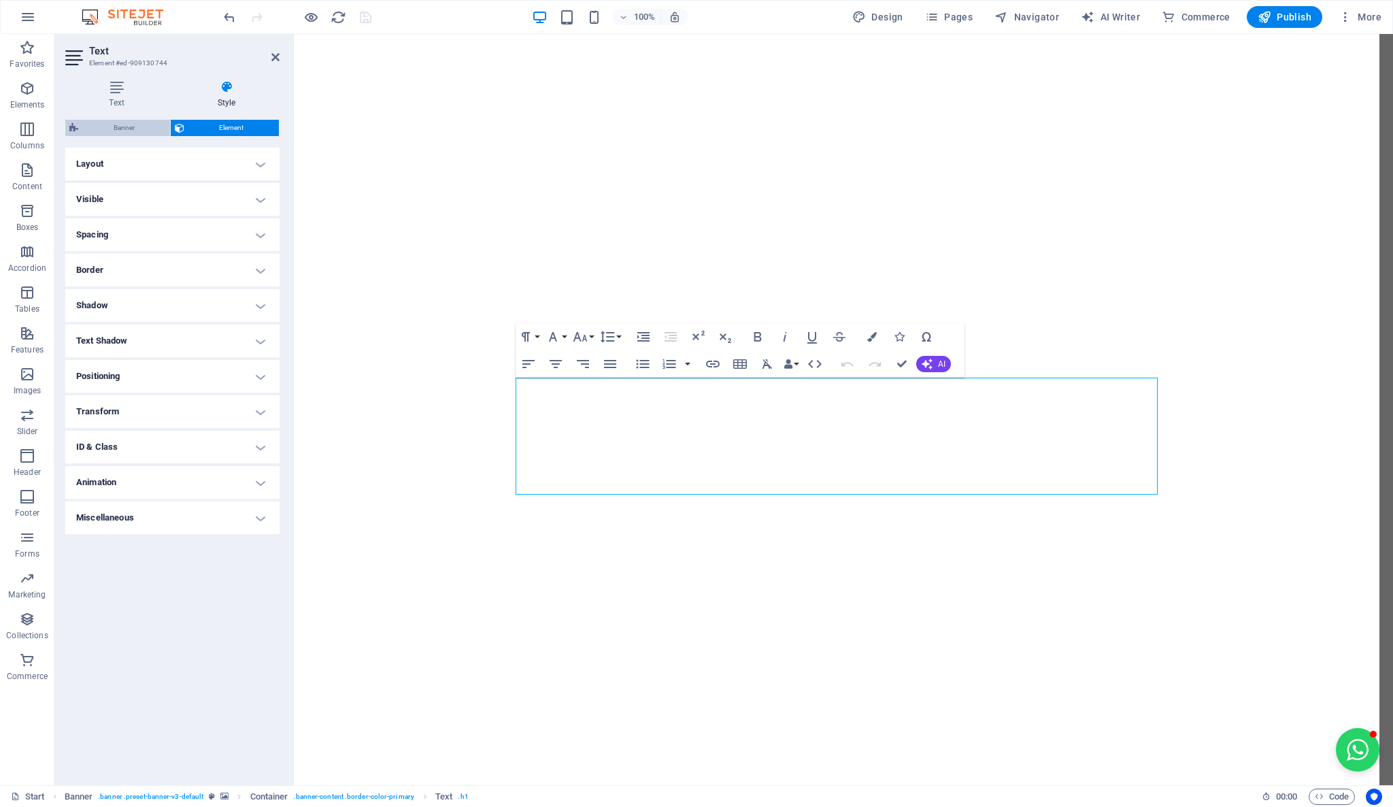
click at [150, 127] on span "Banner" at bounding box center [124, 128] width 84 height 16
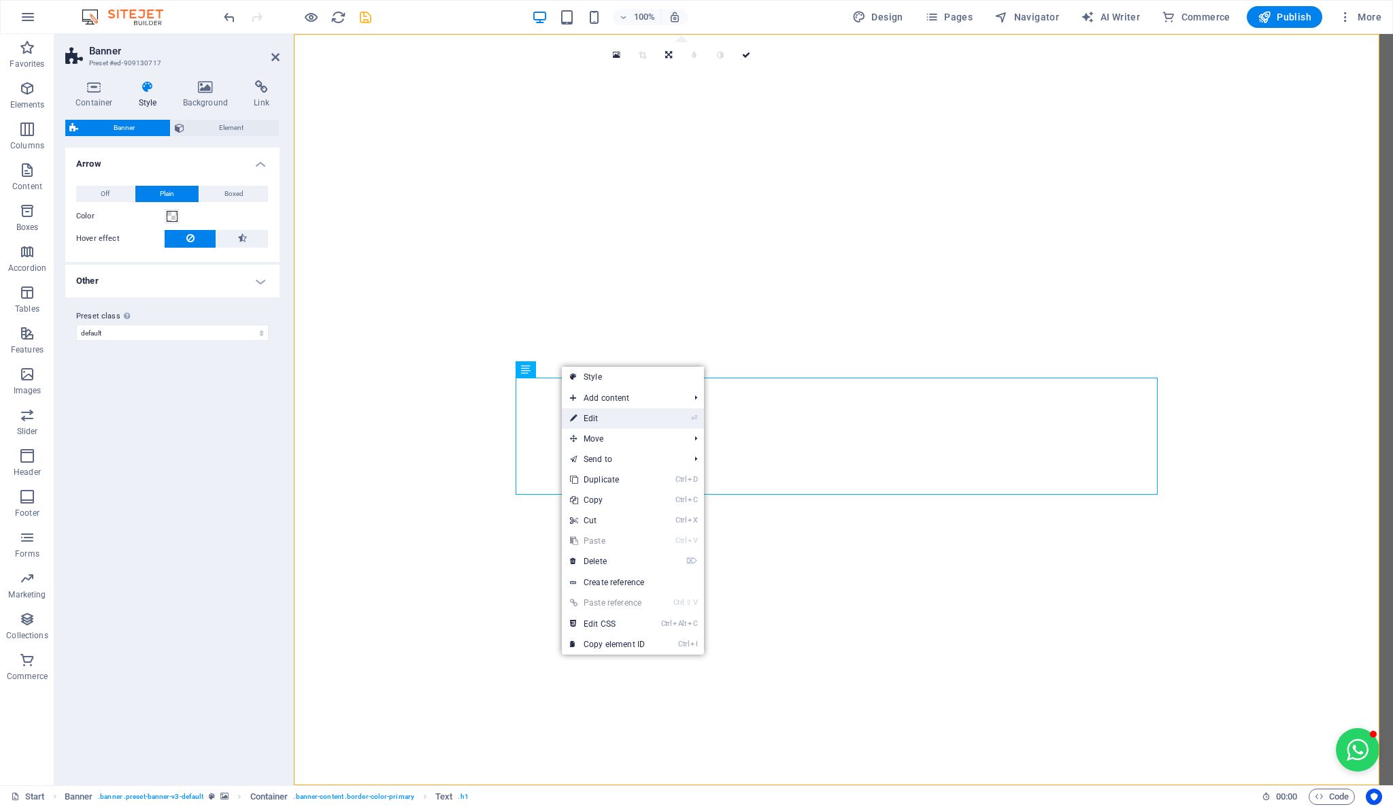
drag, startPoint x: 622, startPoint y: 417, endPoint x: 329, endPoint y: 383, distance: 295.8
click at [621, 417] on link "⏎ Edit" at bounding box center [607, 418] width 91 height 20
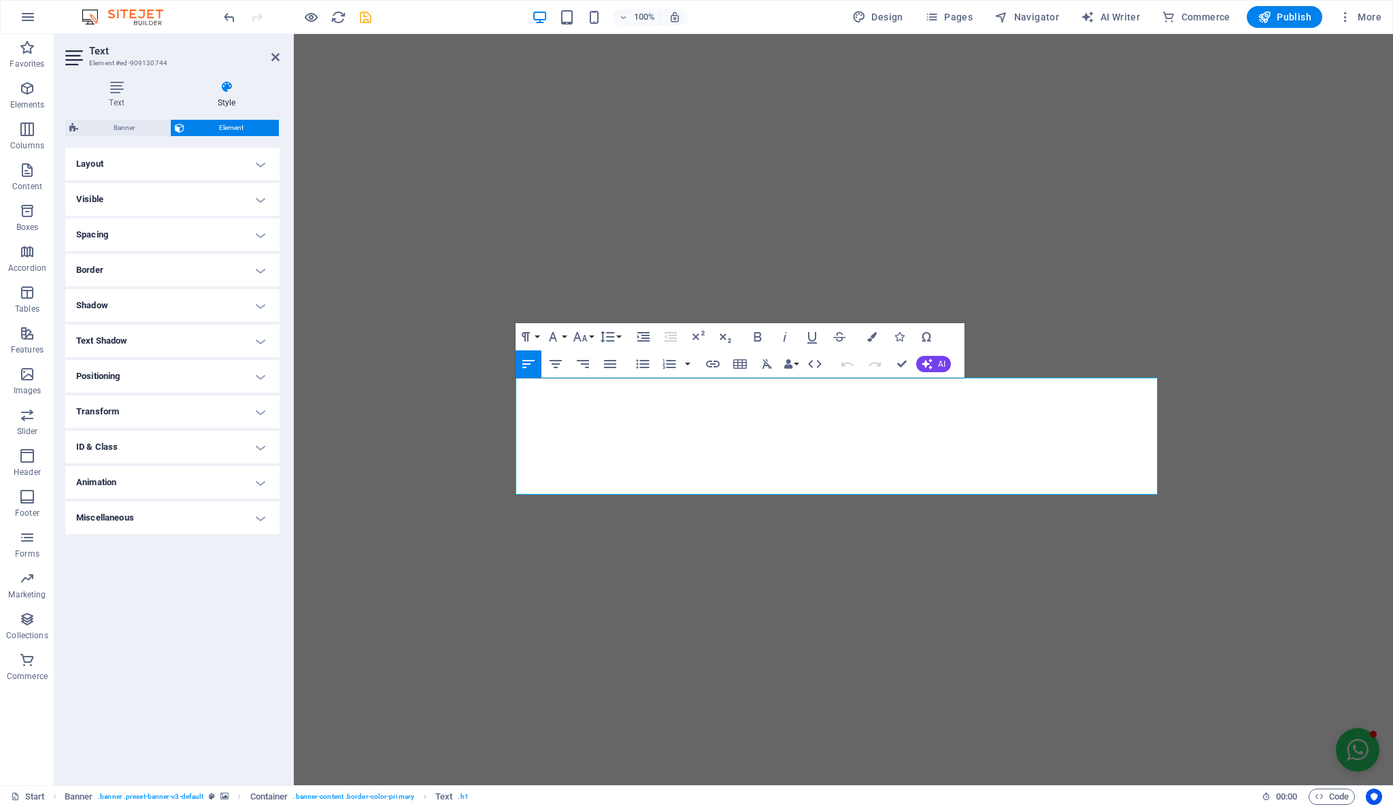
click at [113, 161] on h4 "Layout" at bounding box center [172, 164] width 214 height 33
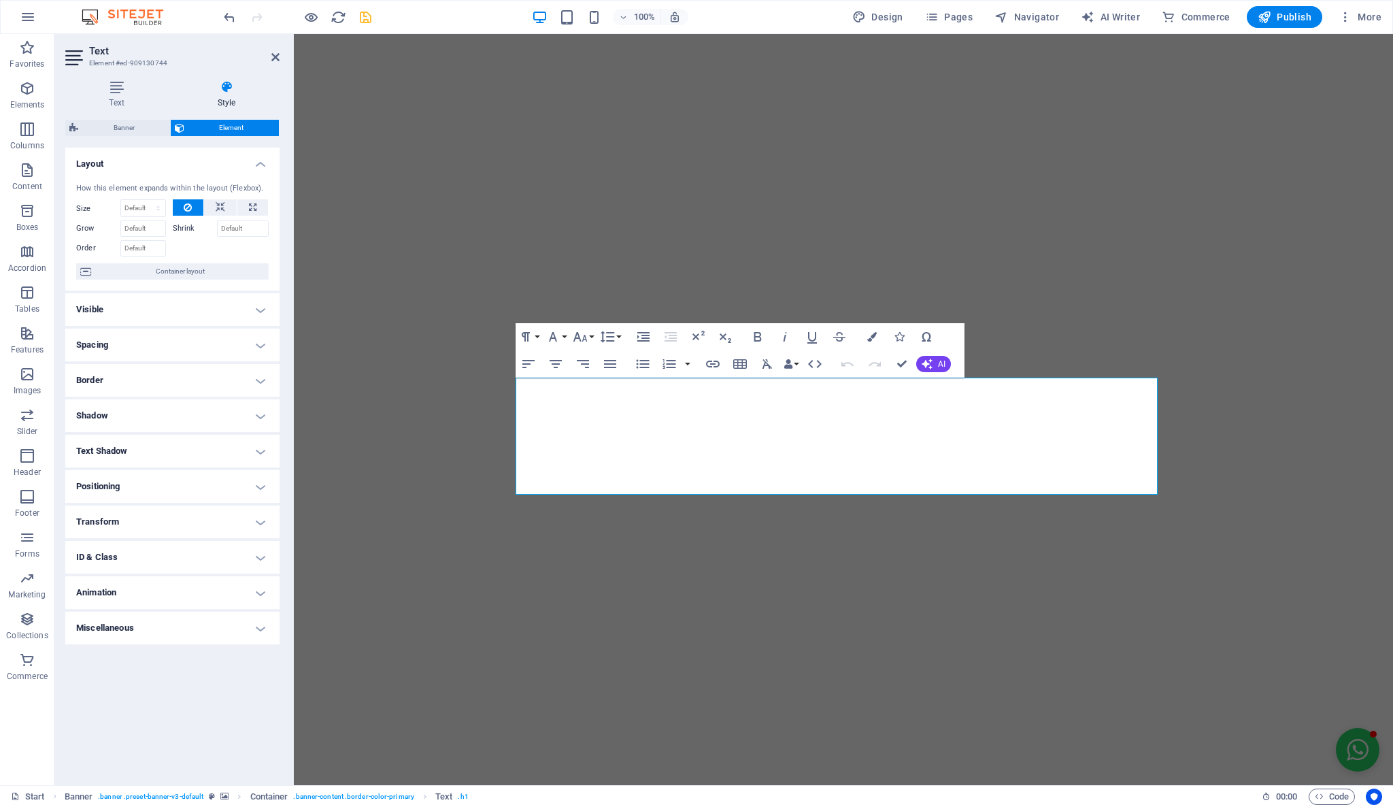
click at [113, 161] on h4 "Layout" at bounding box center [172, 160] width 214 height 24
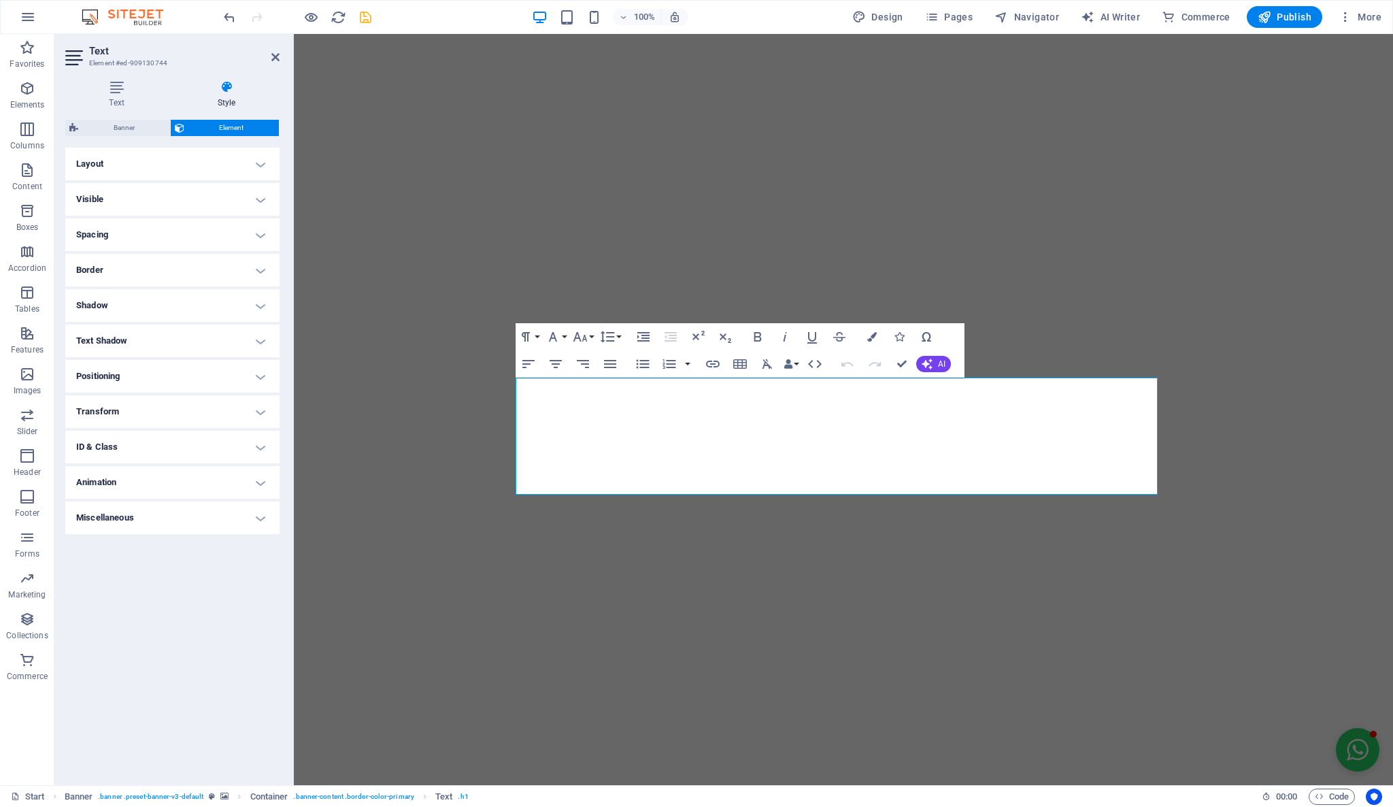
click at [124, 137] on div "Banner Element Layout How this element expands within the layout (Flexbox). Siz…" at bounding box center [172, 447] width 214 height 654
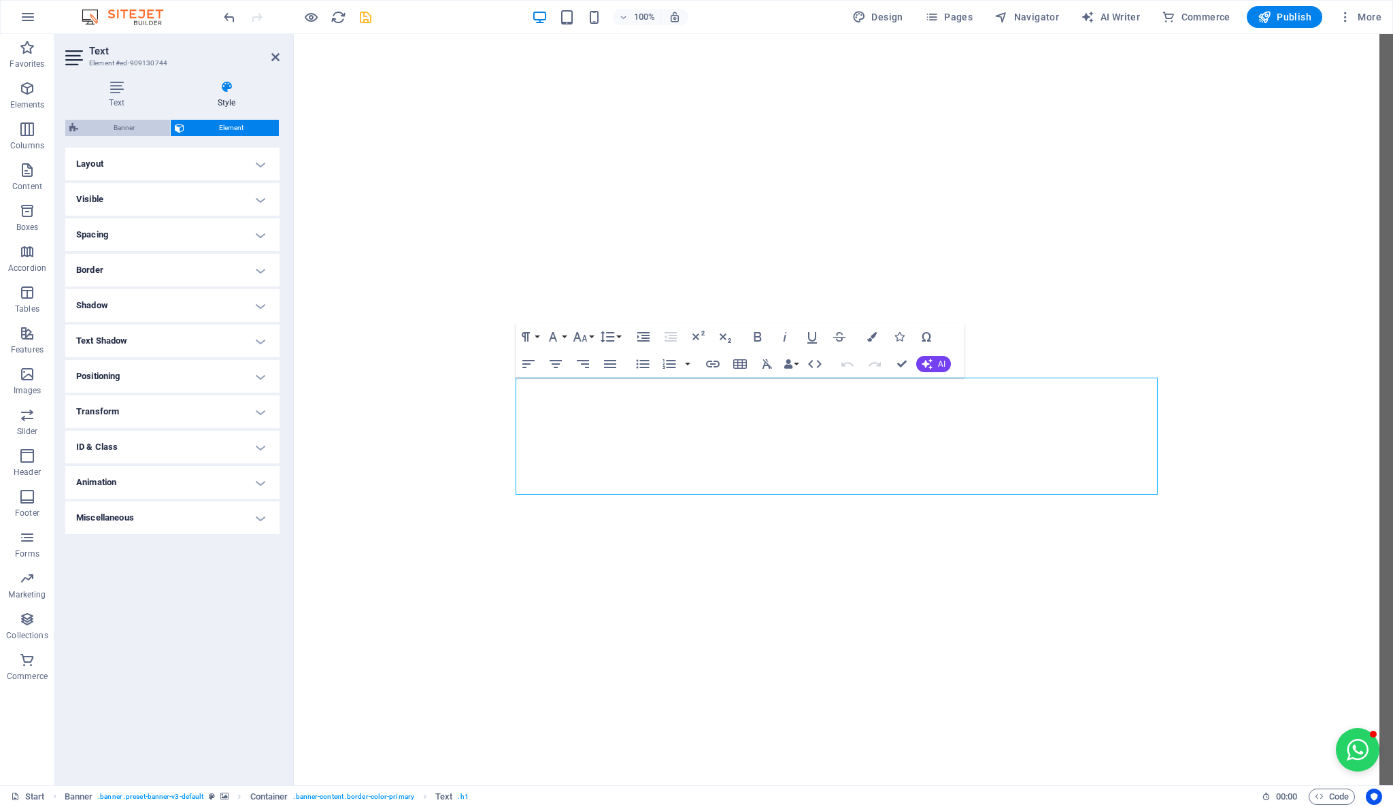
click at [122, 128] on span "Banner" at bounding box center [124, 128] width 84 height 16
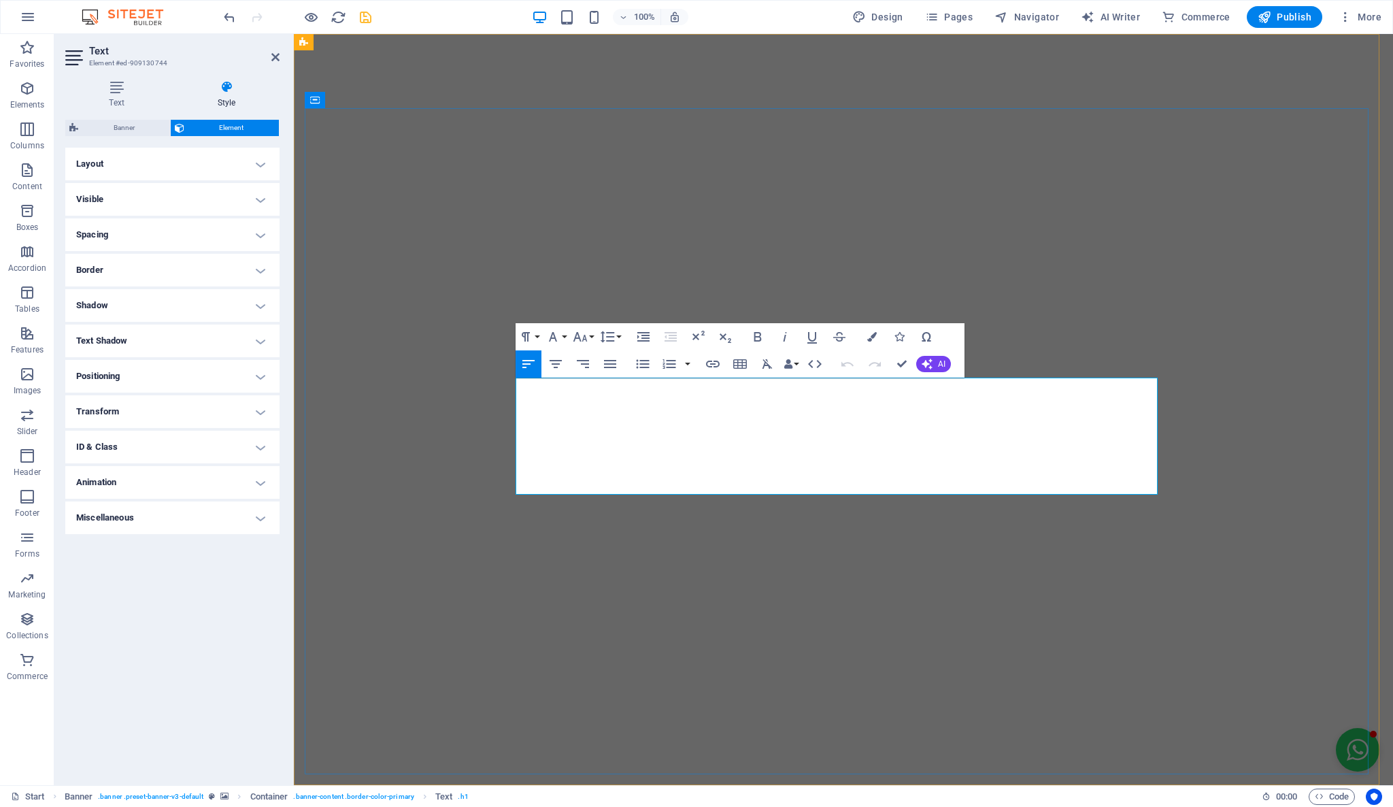
drag, startPoint x: 520, startPoint y: 400, endPoint x: 1045, endPoint y: 480, distance: 531.2
click at [712, 362] on icon "button" at bounding box center [713, 364] width 16 height 16
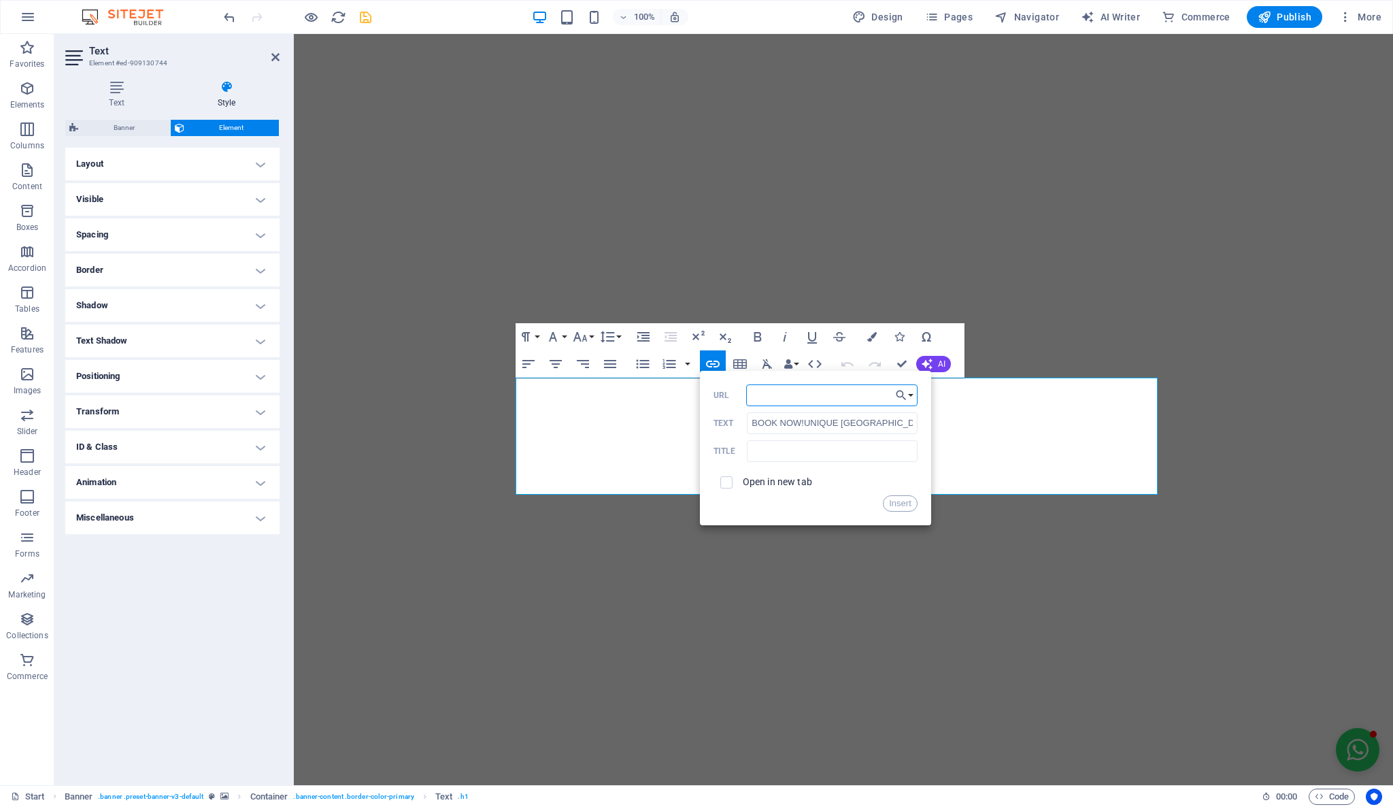
click at [779, 405] on input "URL" at bounding box center [831, 395] width 171 height 22
paste input "https://reservas.triobrasil.com/?lang=en"
type input "https://reservas.triobrasil.com/?lang=en"
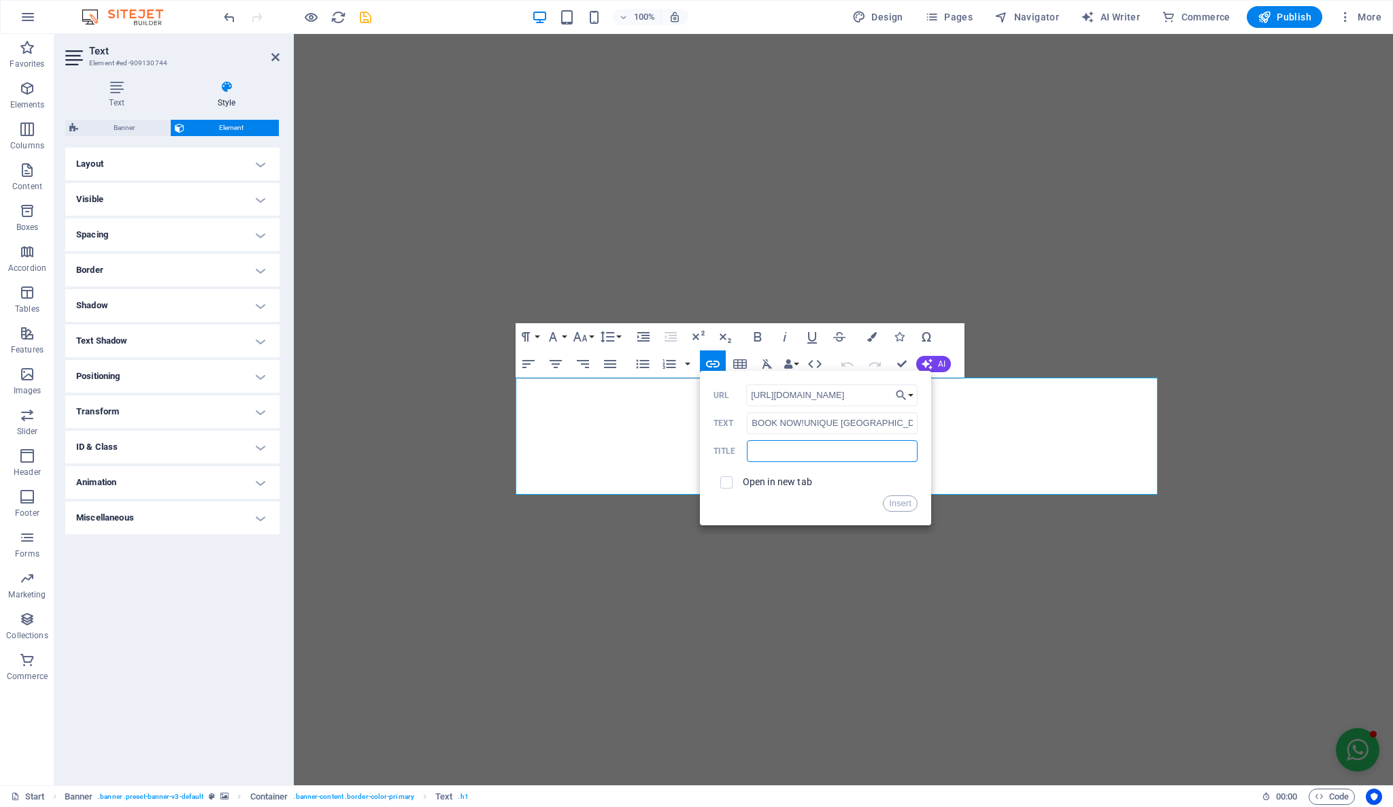
click at [860, 451] on input "text" at bounding box center [832, 451] width 170 height 22
type input "Book now"
click at [901, 501] on button "Insert" at bounding box center [900, 503] width 35 height 16
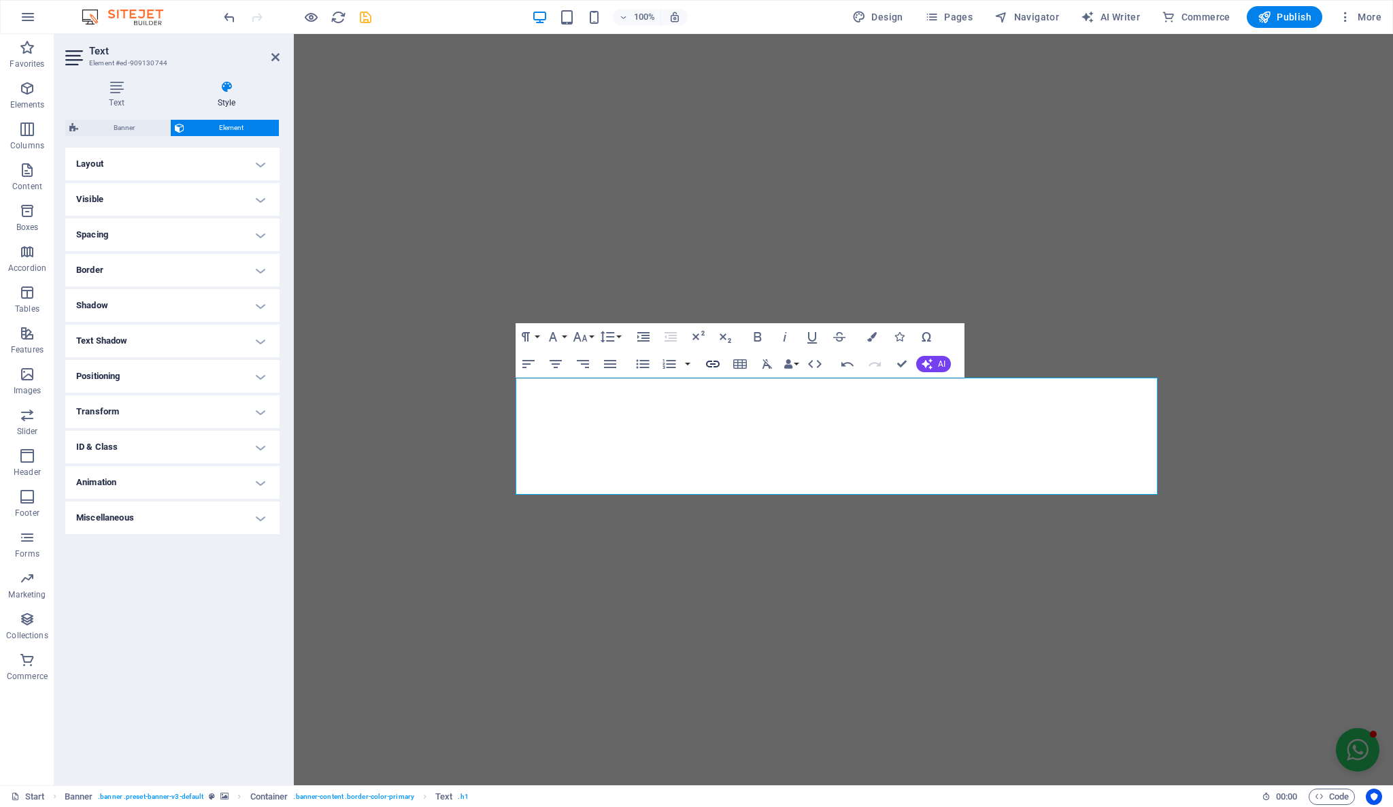
click at [711, 367] on icon "button" at bounding box center [713, 364] width 16 height 16
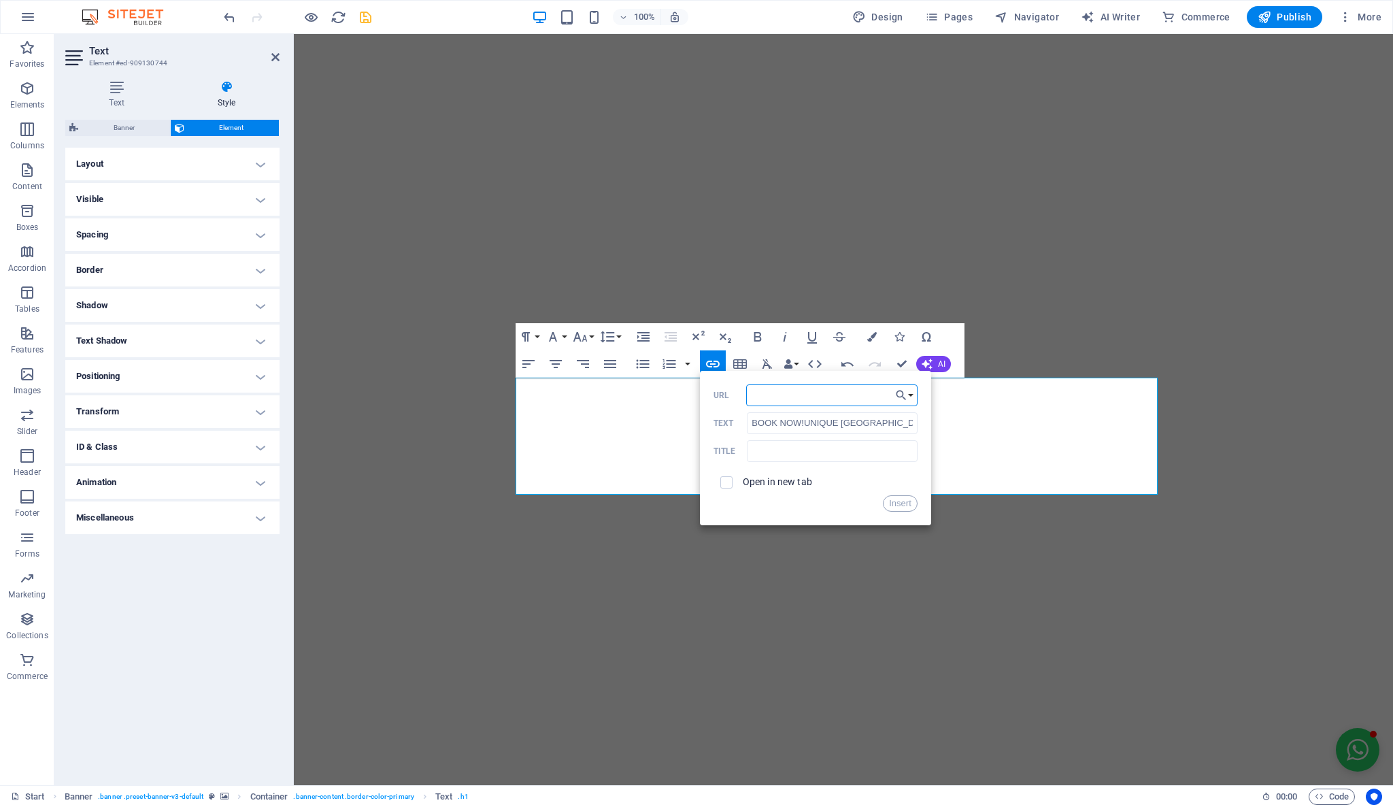
click at [772, 397] on input "URL" at bounding box center [831, 395] width 171 height 22
click at [827, 399] on input "URL" at bounding box center [831, 395] width 171 height 22
paste input "https://reservas.triobrasil.com/?lang=en"
type input "https://reservas.triobrasil.com/?lang=en"
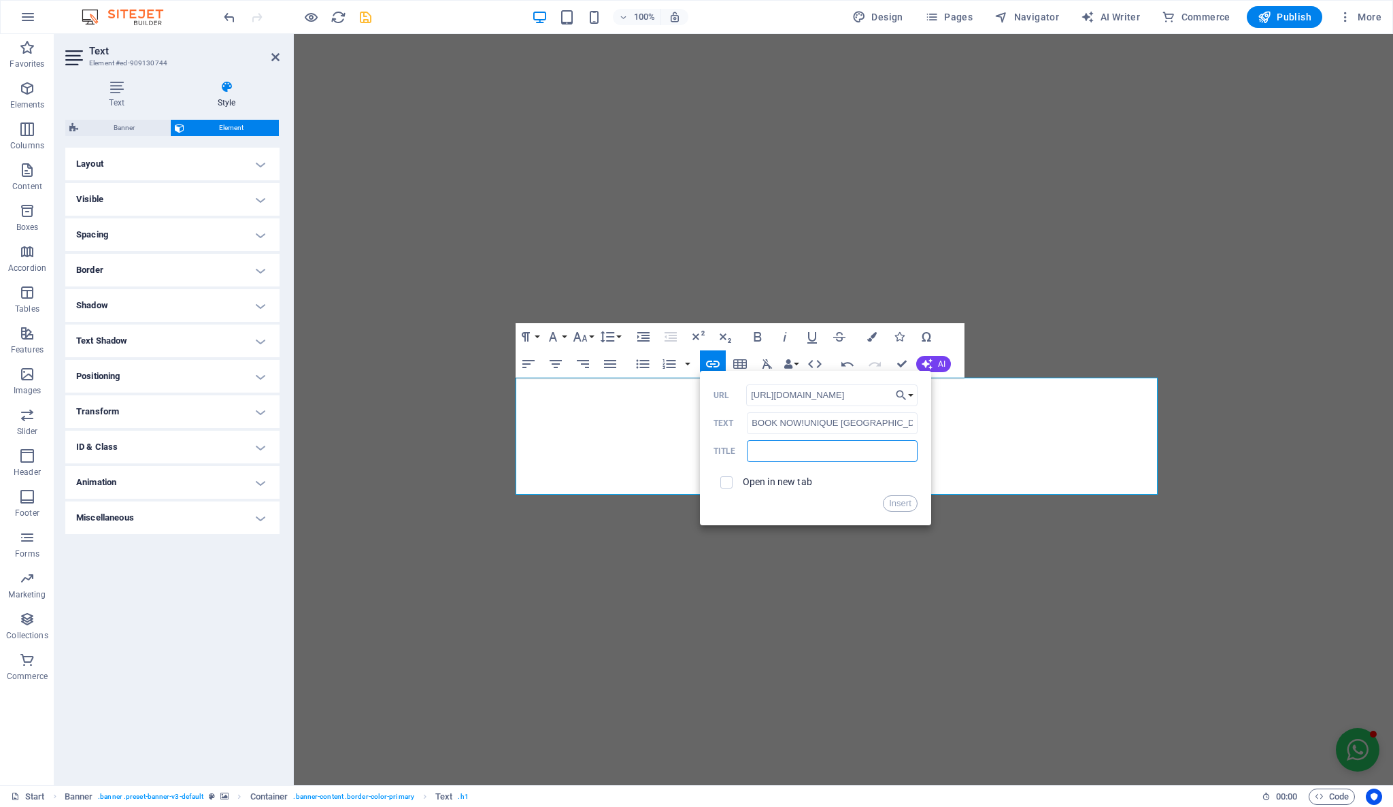
scroll to position [0, 0]
click at [833, 447] on input "text" at bounding box center [832, 451] width 170 height 22
type input "Book now"
click at [899, 501] on button "Insert" at bounding box center [900, 503] width 35 height 16
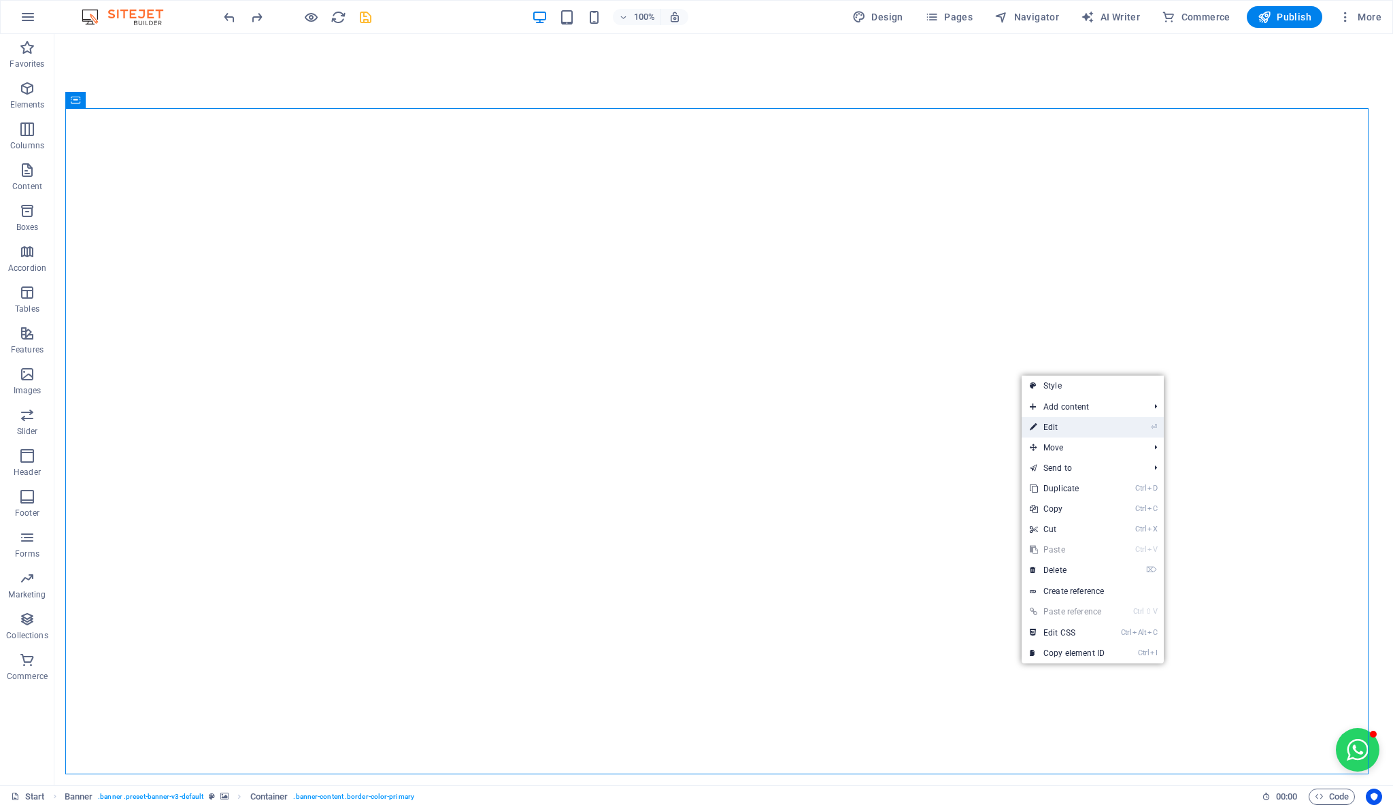
click at [1066, 422] on link "⏎ Edit" at bounding box center [1067, 427] width 91 height 20
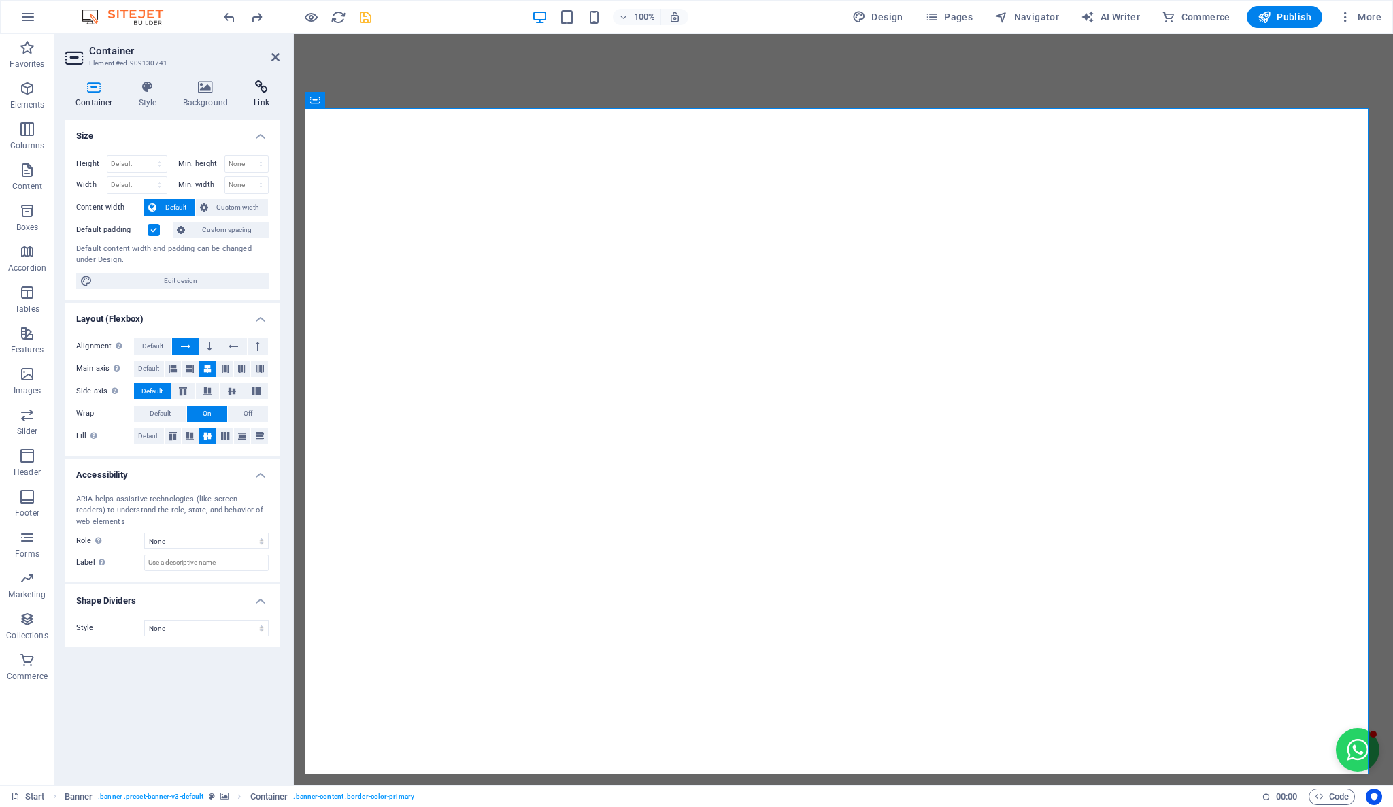
click at [262, 87] on icon at bounding box center [261, 87] width 36 height 14
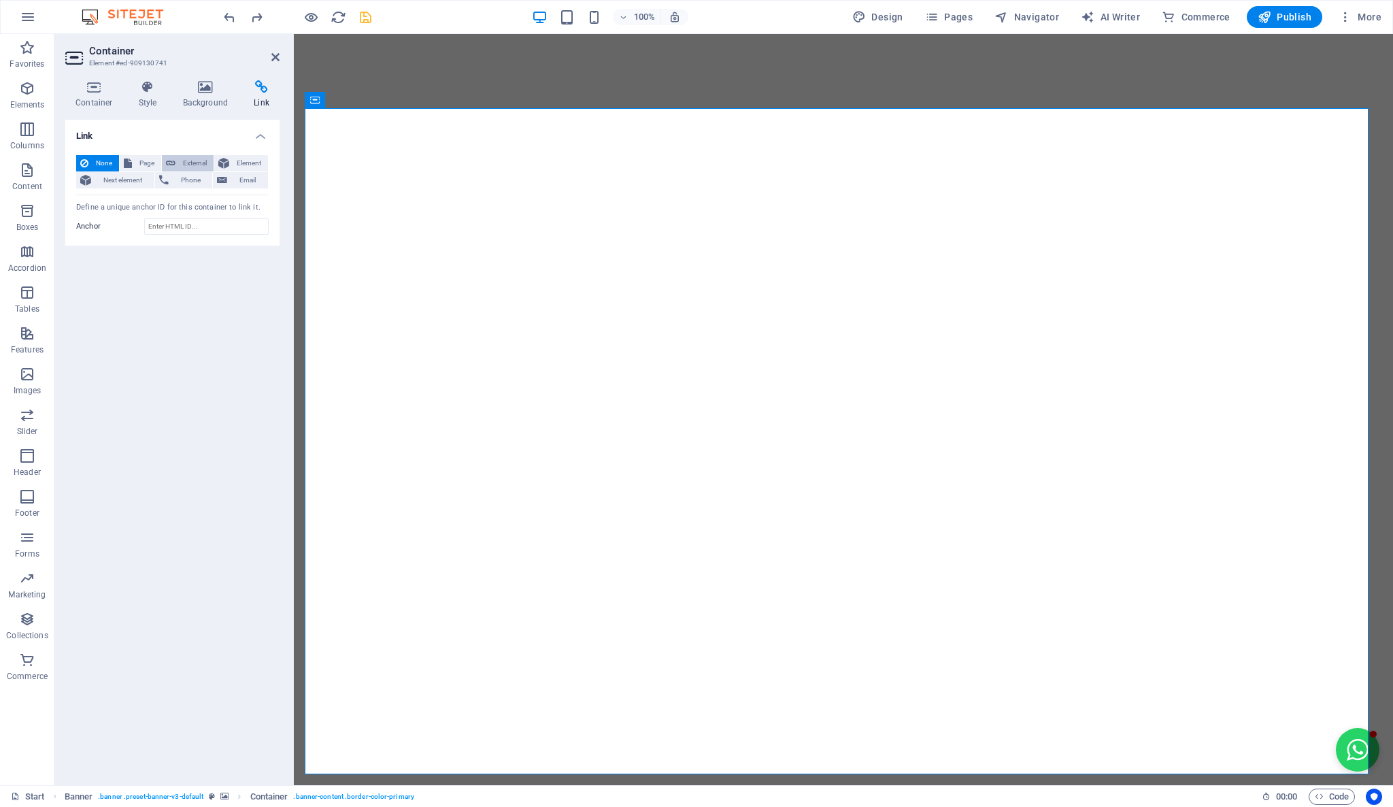
click at [187, 161] on span "External" at bounding box center [195, 163] width 30 height 16
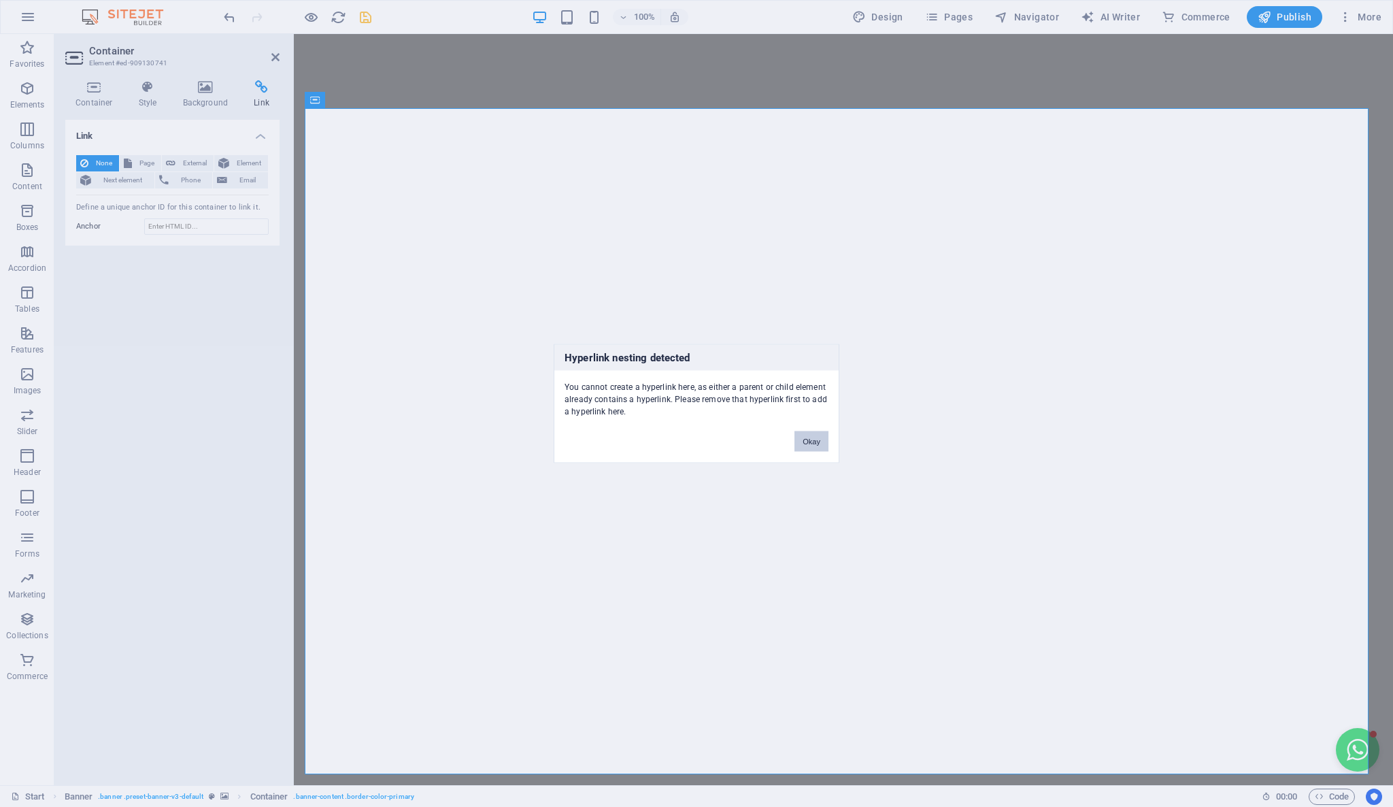
click at [820, 443] on button "Okay" at bounding box center [811, 441] width 34 height 20
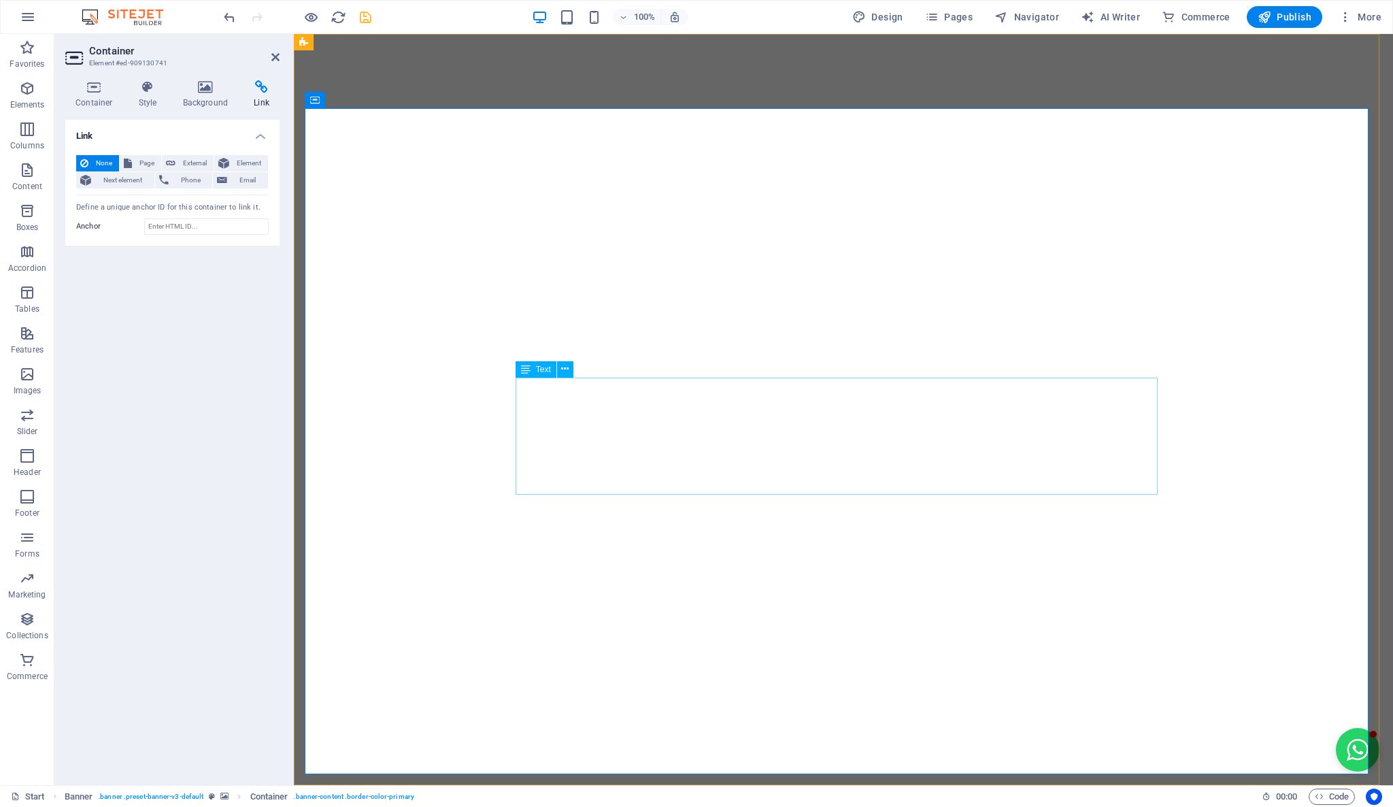
scroll to position [151, 0]
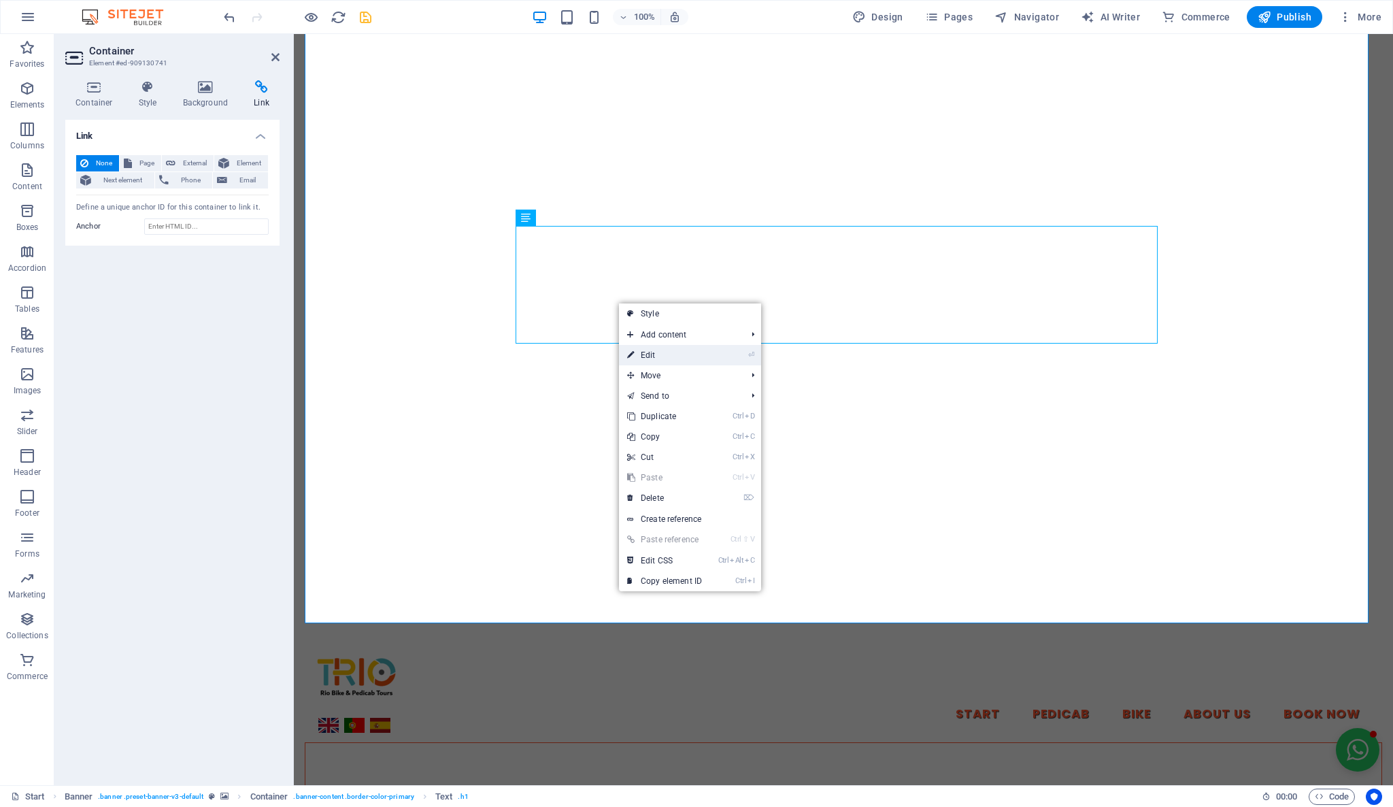
click at [664, 361] on link "⏎ Edit" at bounding box center [664, 355] width 91 height 20
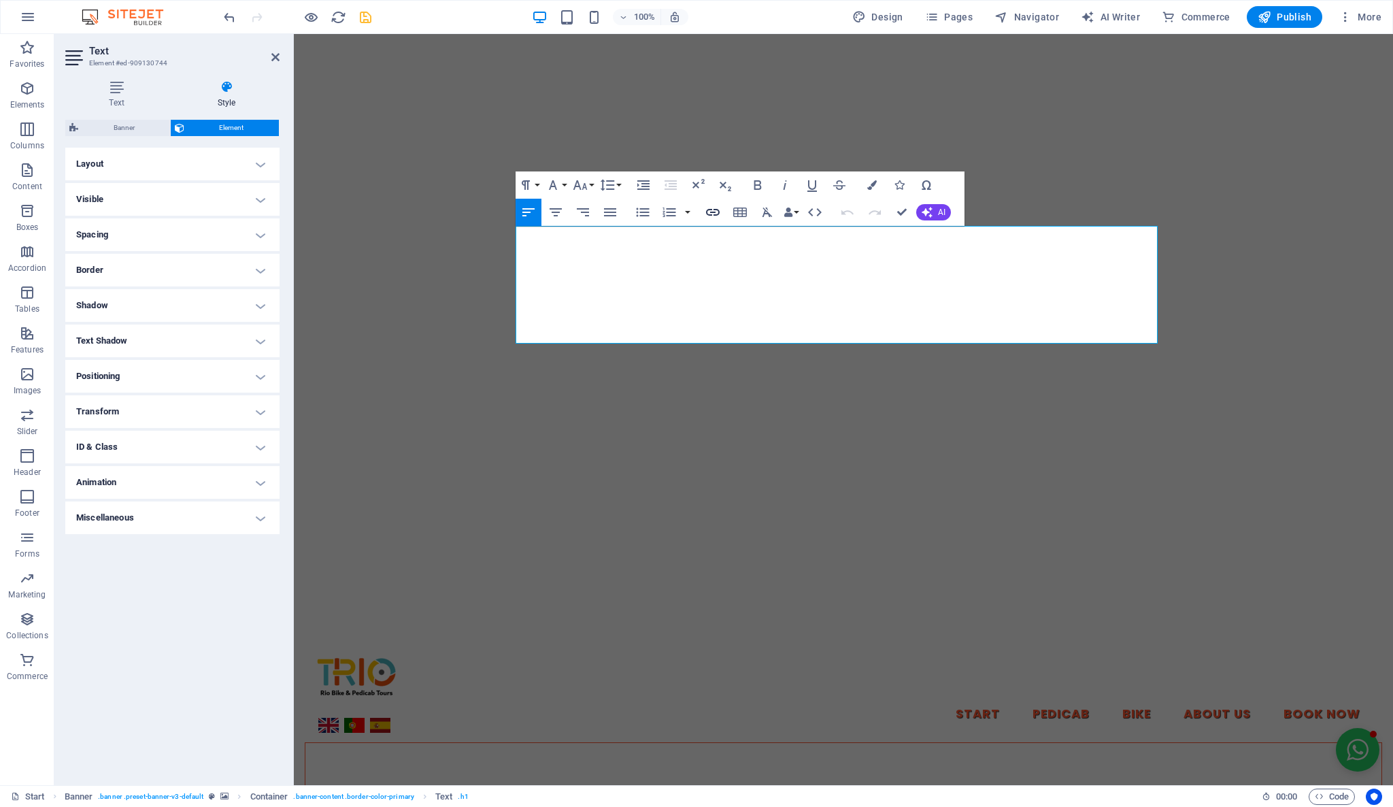
click at [711, 209] on icon "button" at bounding box center [713, 212] width 14 height 7
type input "https://reservas.triobrasil.com/?lang=en"
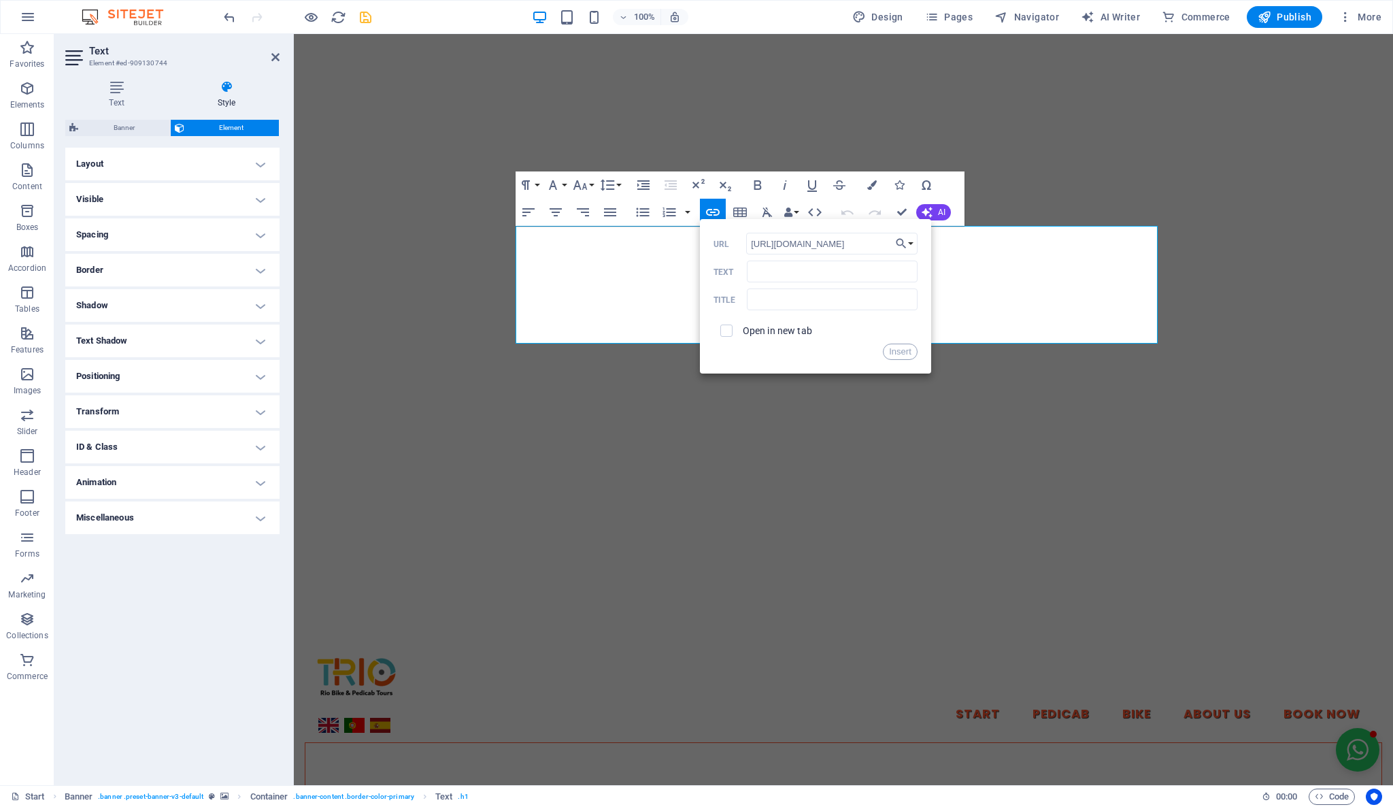
scroll to position [0, 17]
click at [903, 352] on button "Insert" at bounding box center [900, 351] width 35 height 16
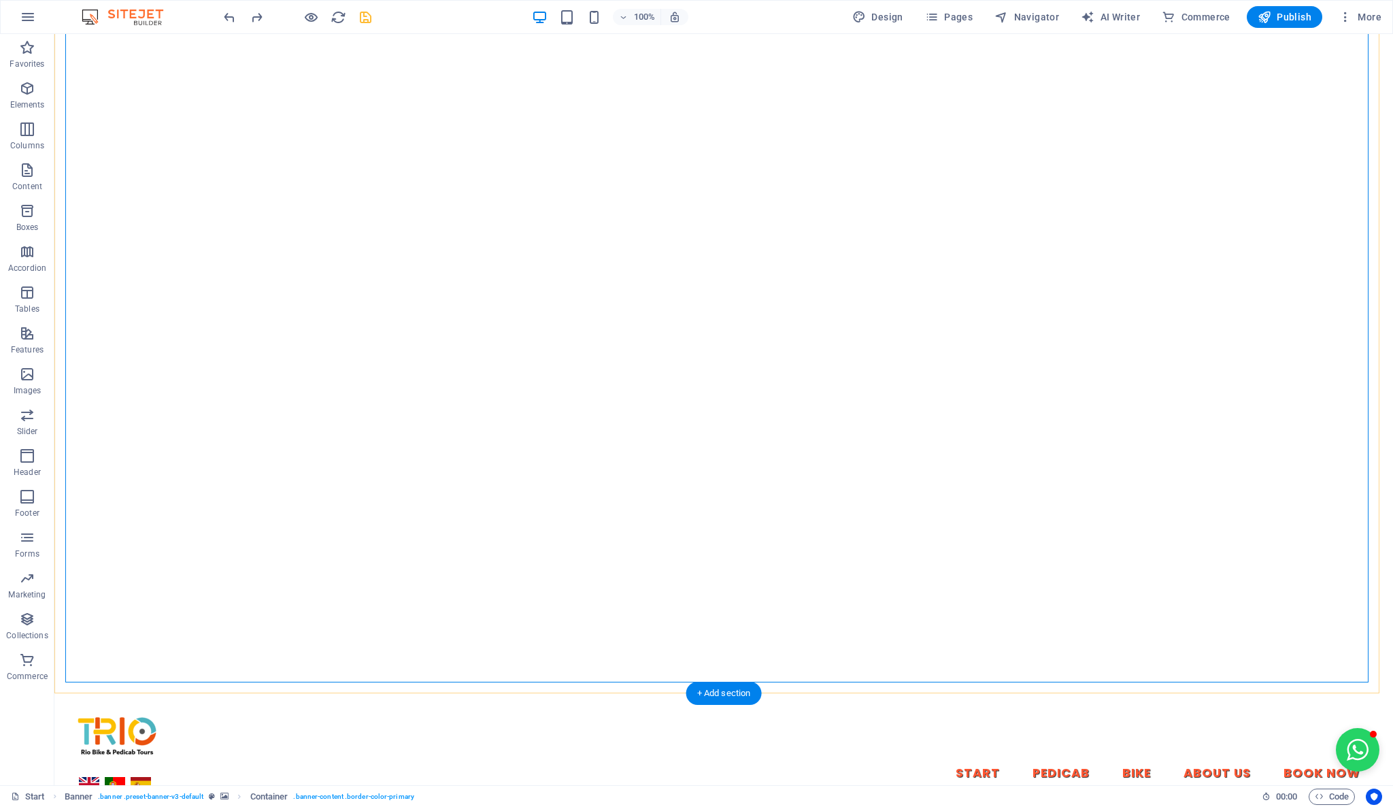
scroll to position [151, 0]
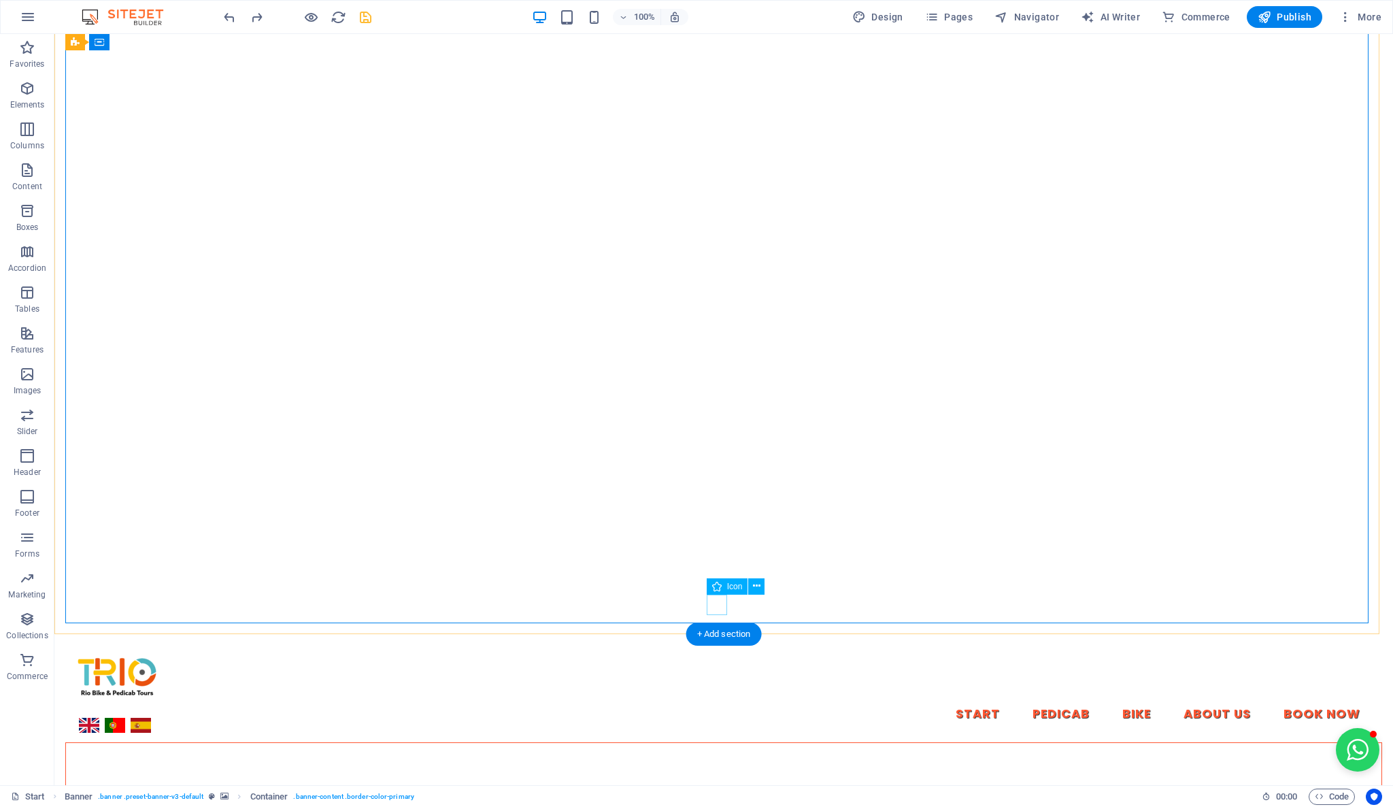
click at [713, 607] on figure at bounding box center [723, 616] width 20 height 20
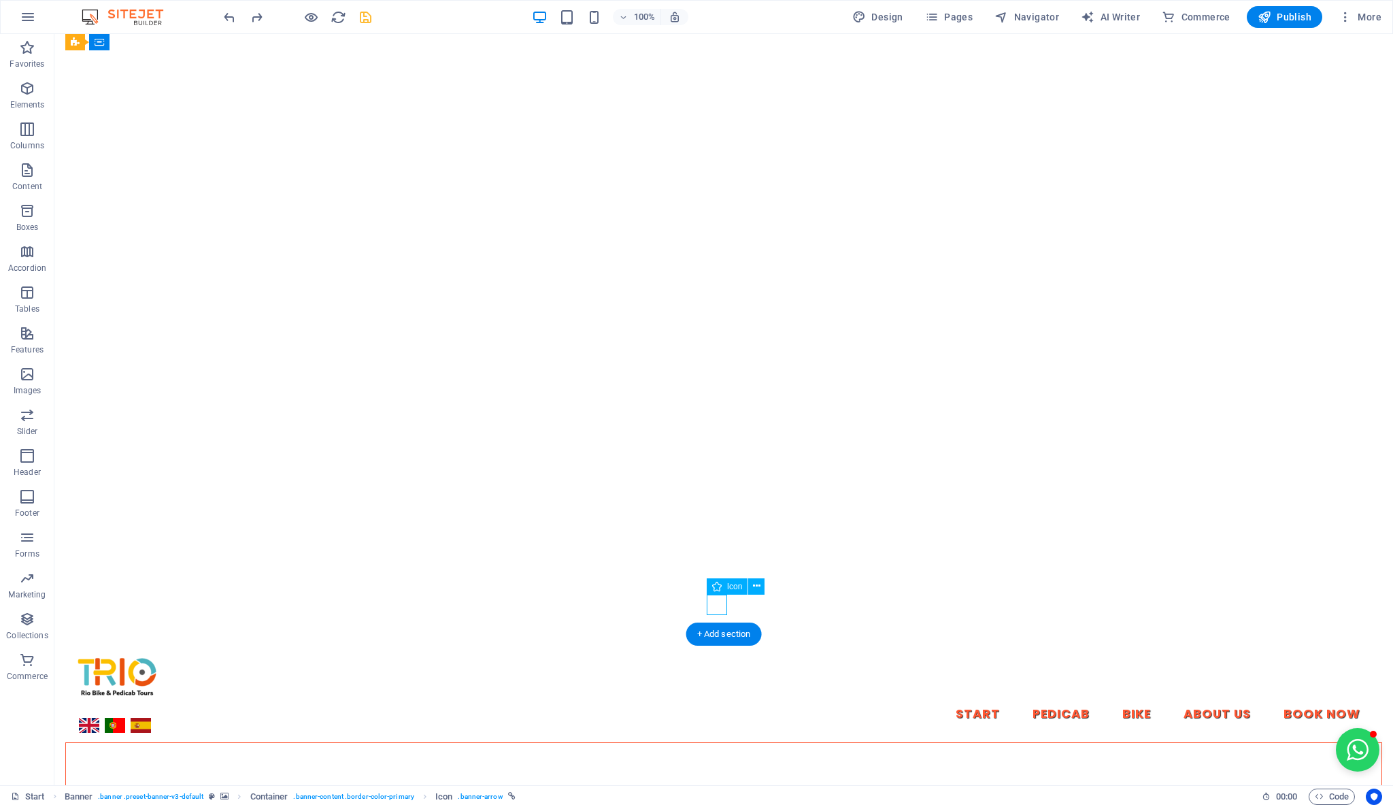
click at [716, 606] on figure at bounding box center [723, 616] width 20 height 20
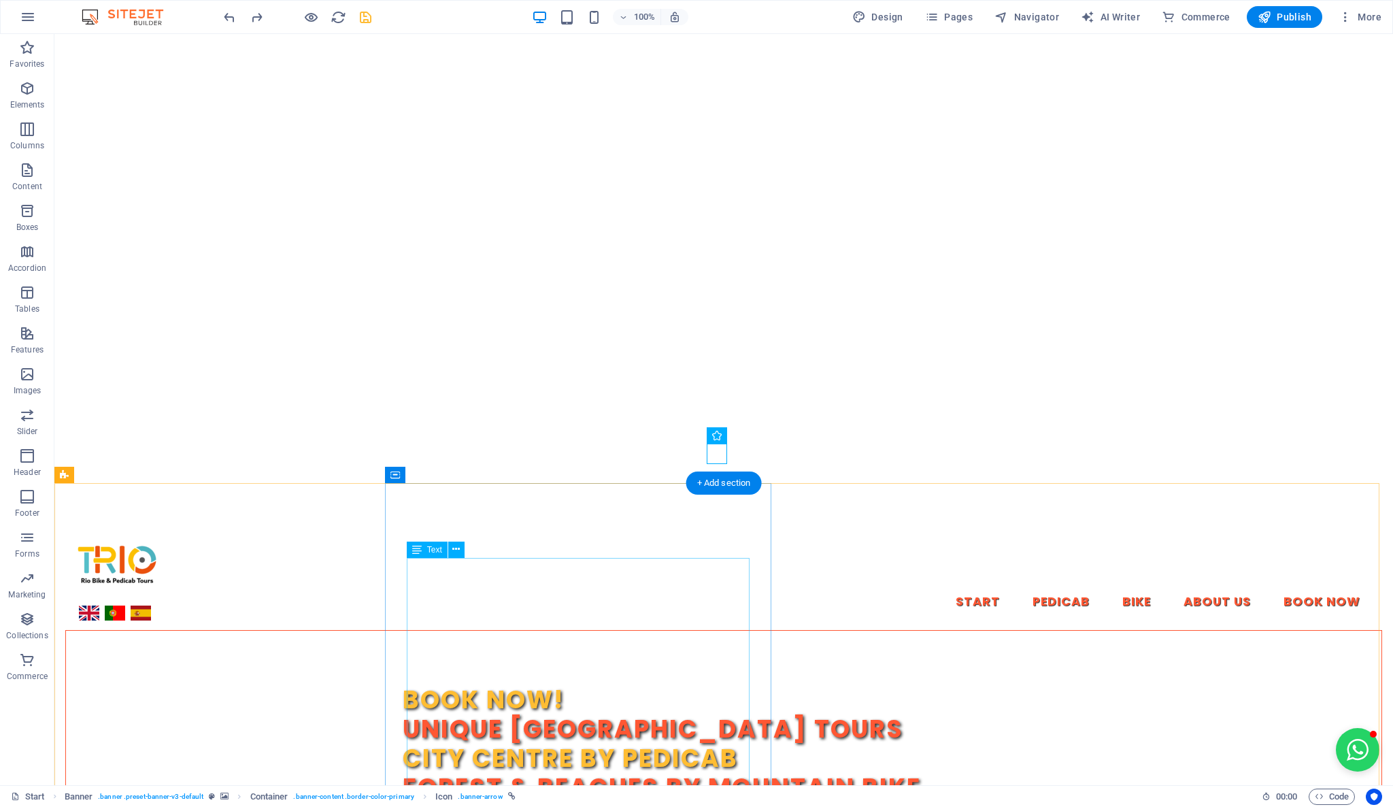
scroll to position [302, 0]
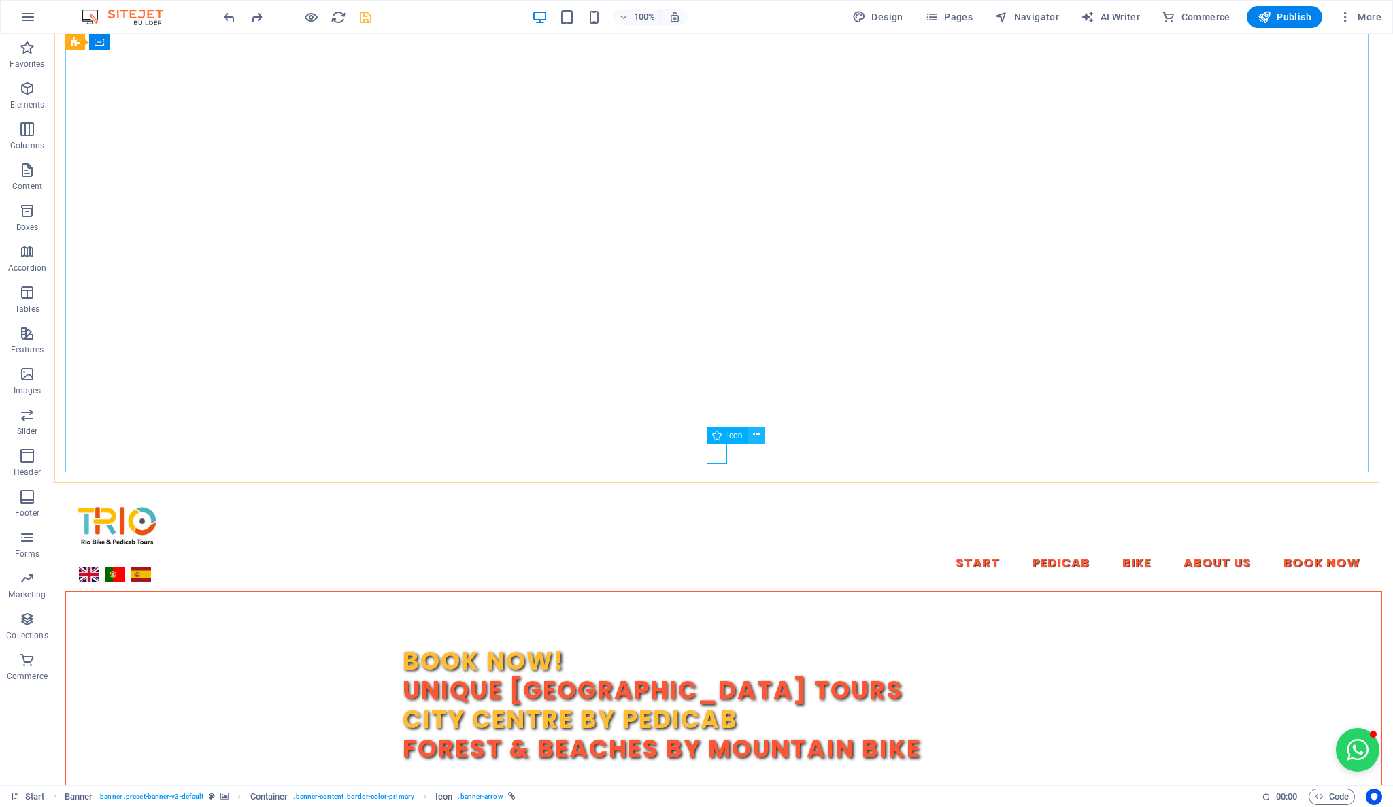
click at [754, 435] on icon at bounding box center [756, 435] width 7 height 14
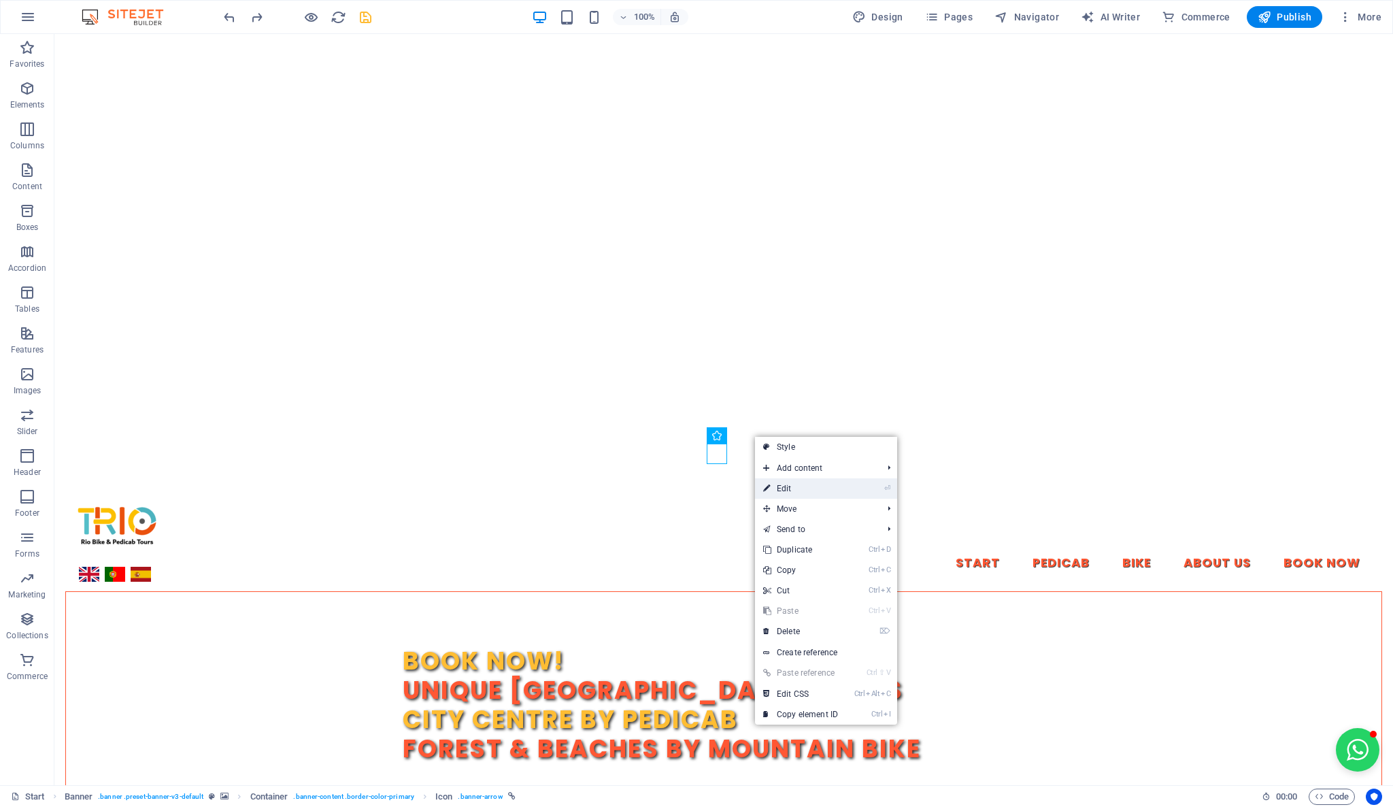
click at [809, 485] on link "⏎ Edit" at bounding box center [800, 488] width 91 height 20
select select "xMidYMid"
select select "px"
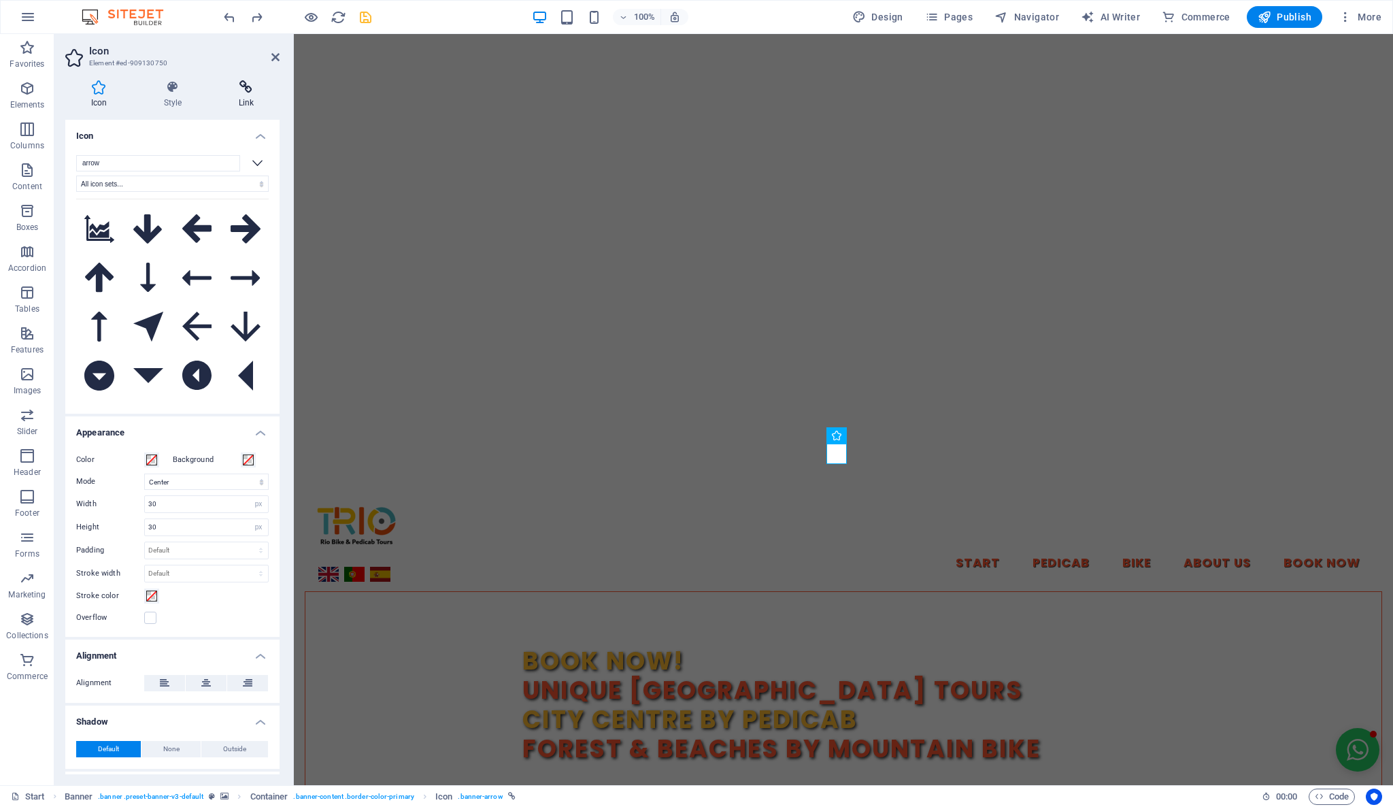
click at [245, 91] on icon at bounding box center [246, 87] width 67 height 14
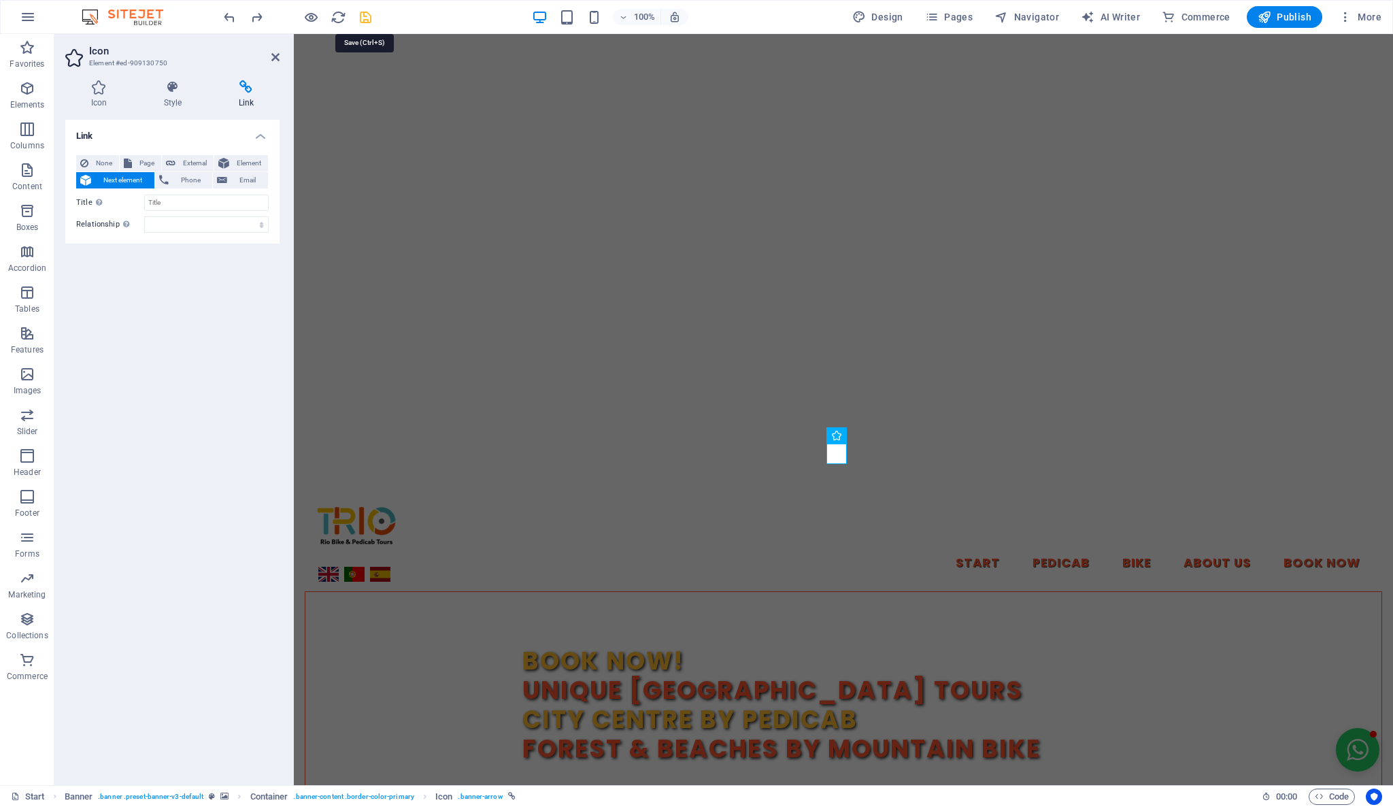
click at [361, 14] on icon "save" at bounding box center [366, 18] width 16 height 16
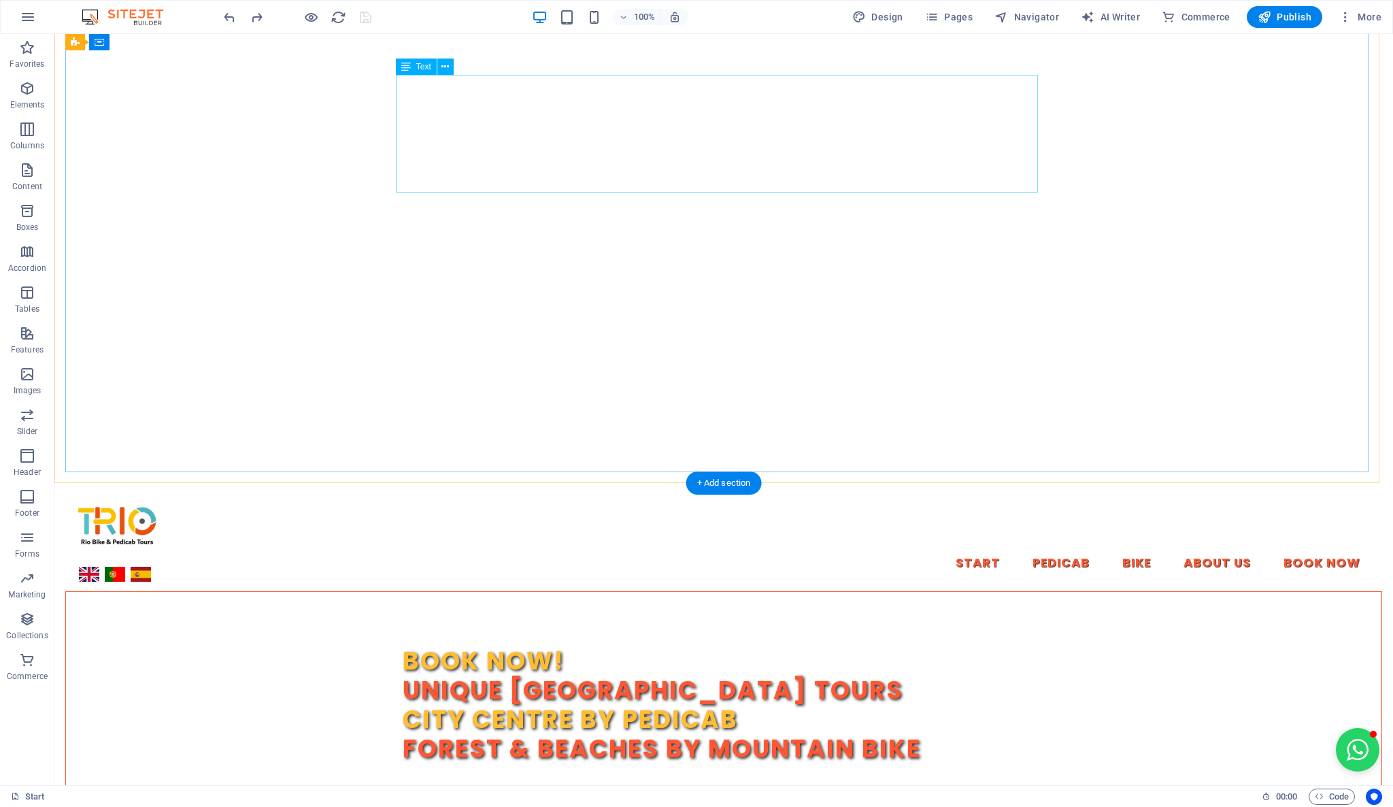
scroll to position [0, 0]
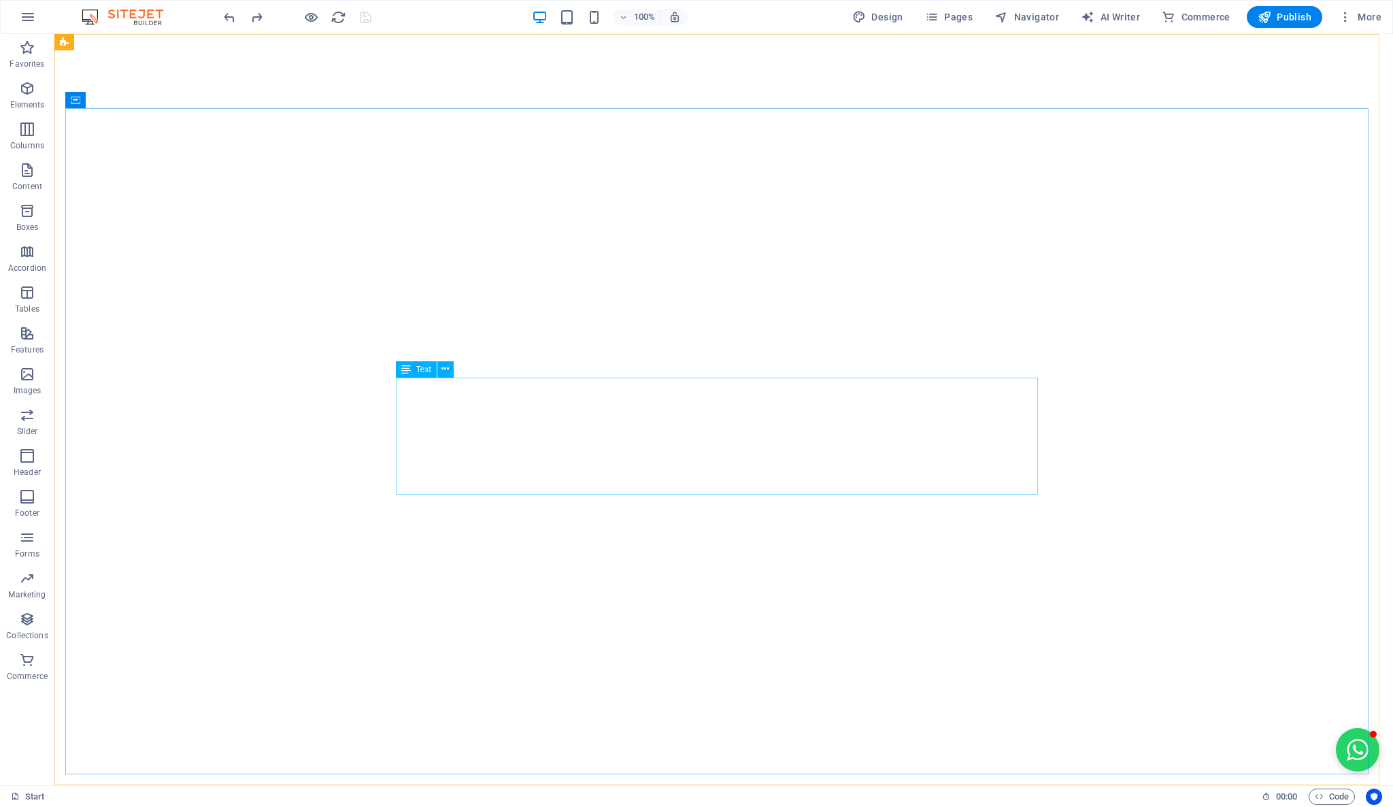
click at [0, 0] on icon at bounding box center [0, 0] width 0 height 0
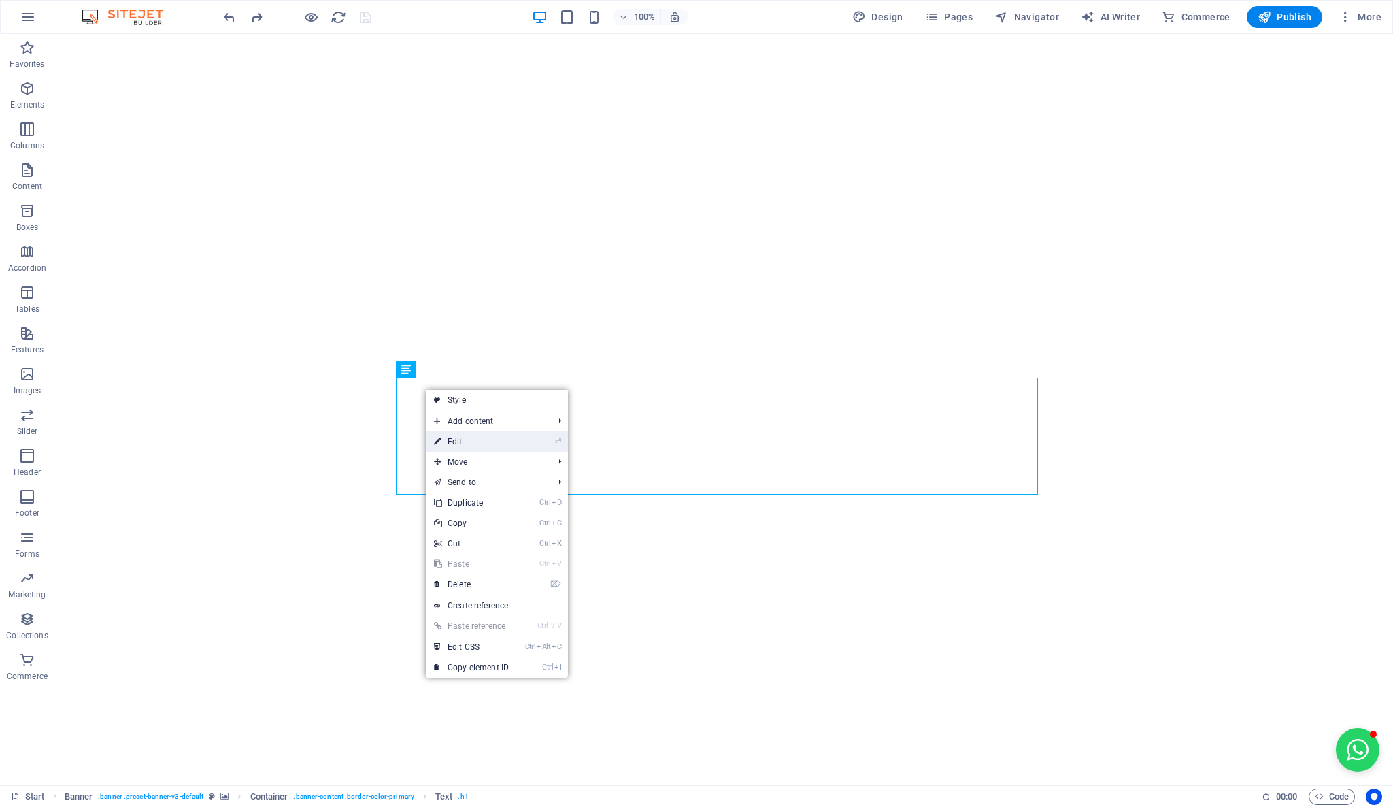
click at [494, 441] on link "⏎ Edit" at bounding box center [471, 441] width 91 height 20
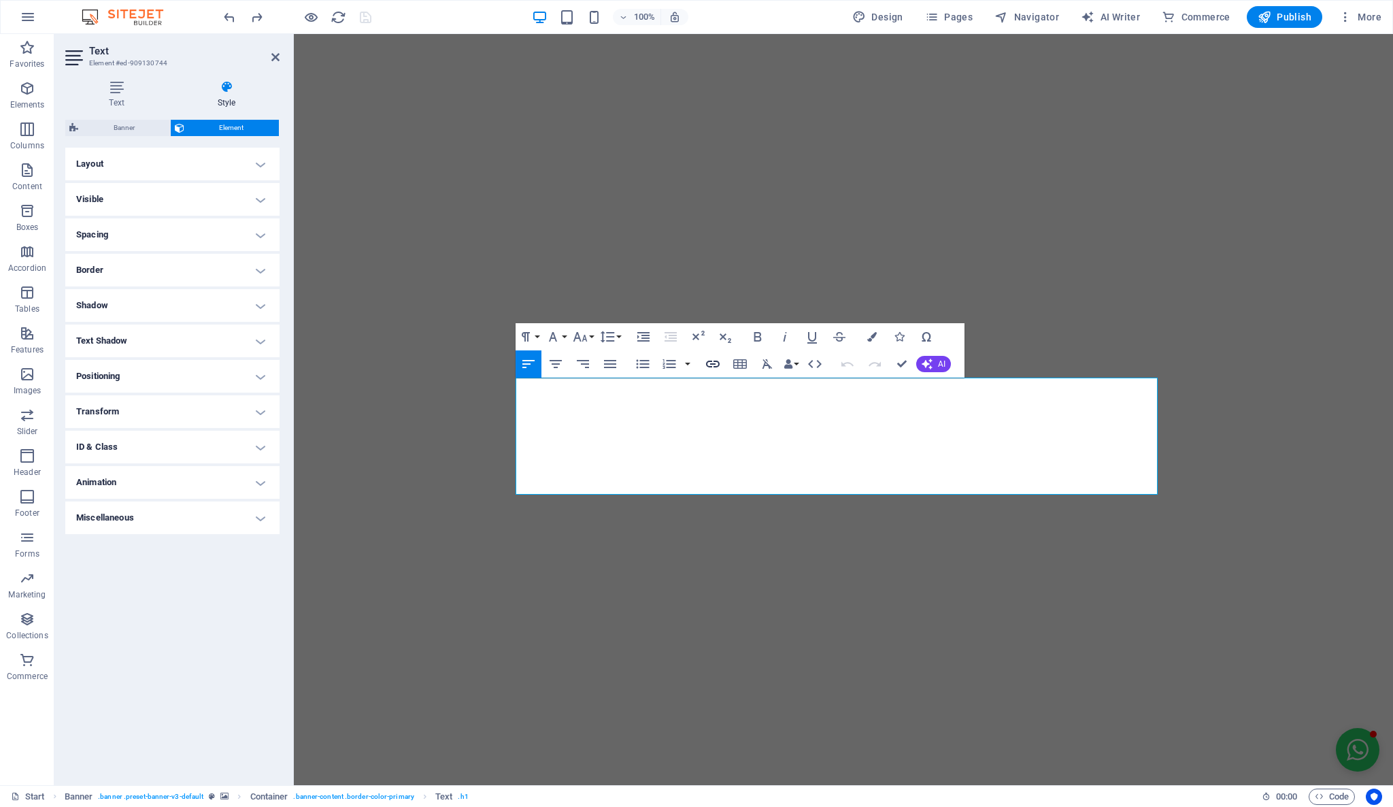
click at [713, 367] on icon "button" at bounding box center [713, 363] width 14 height 7
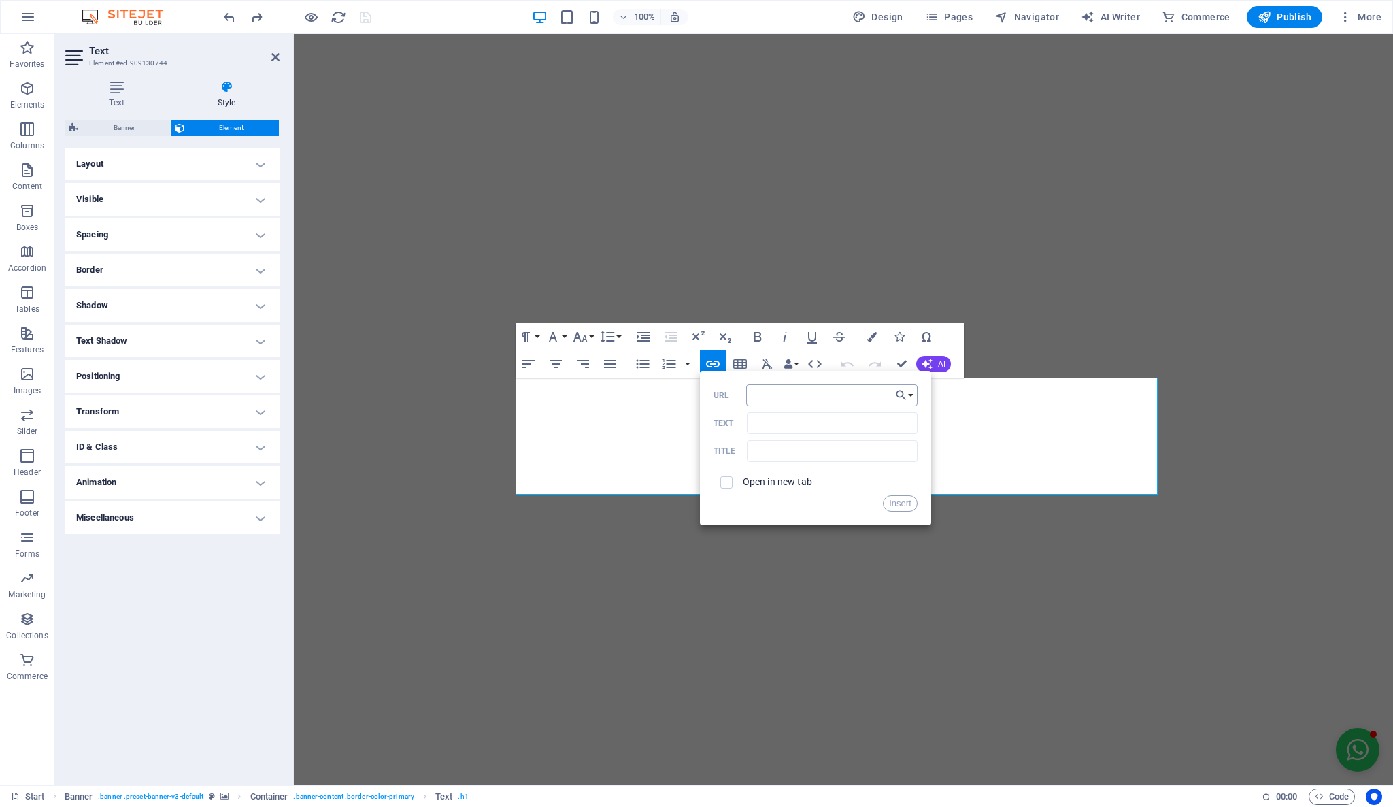
click at [766, 401] on input "URL" at bounding box center [831, 395] width 171 height 22
type input "https://reservas.triobrasil.com/?lang=en"
click at [898, 497] on button "Insert" at bounding box center [900, 503] width 35 height 16
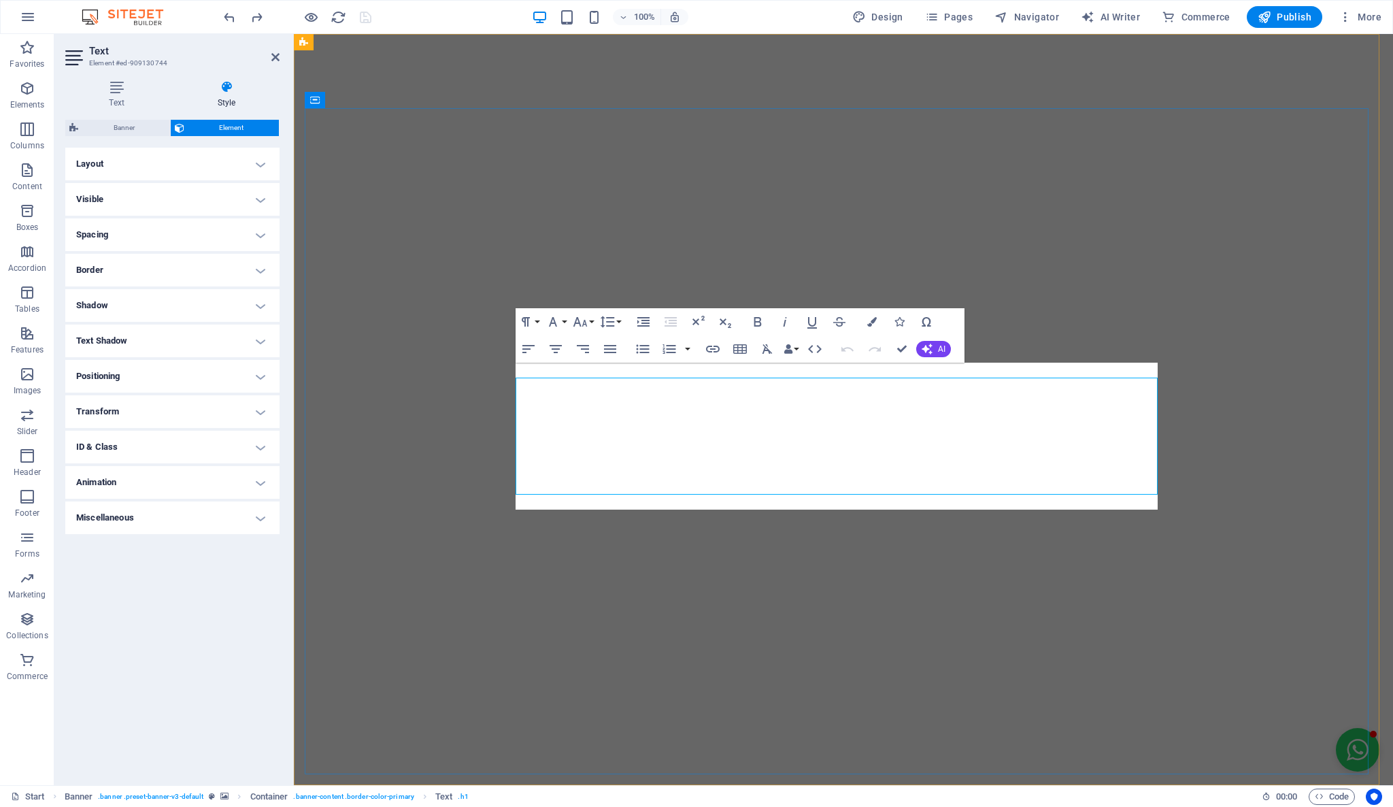
scroll to position [0, 0]
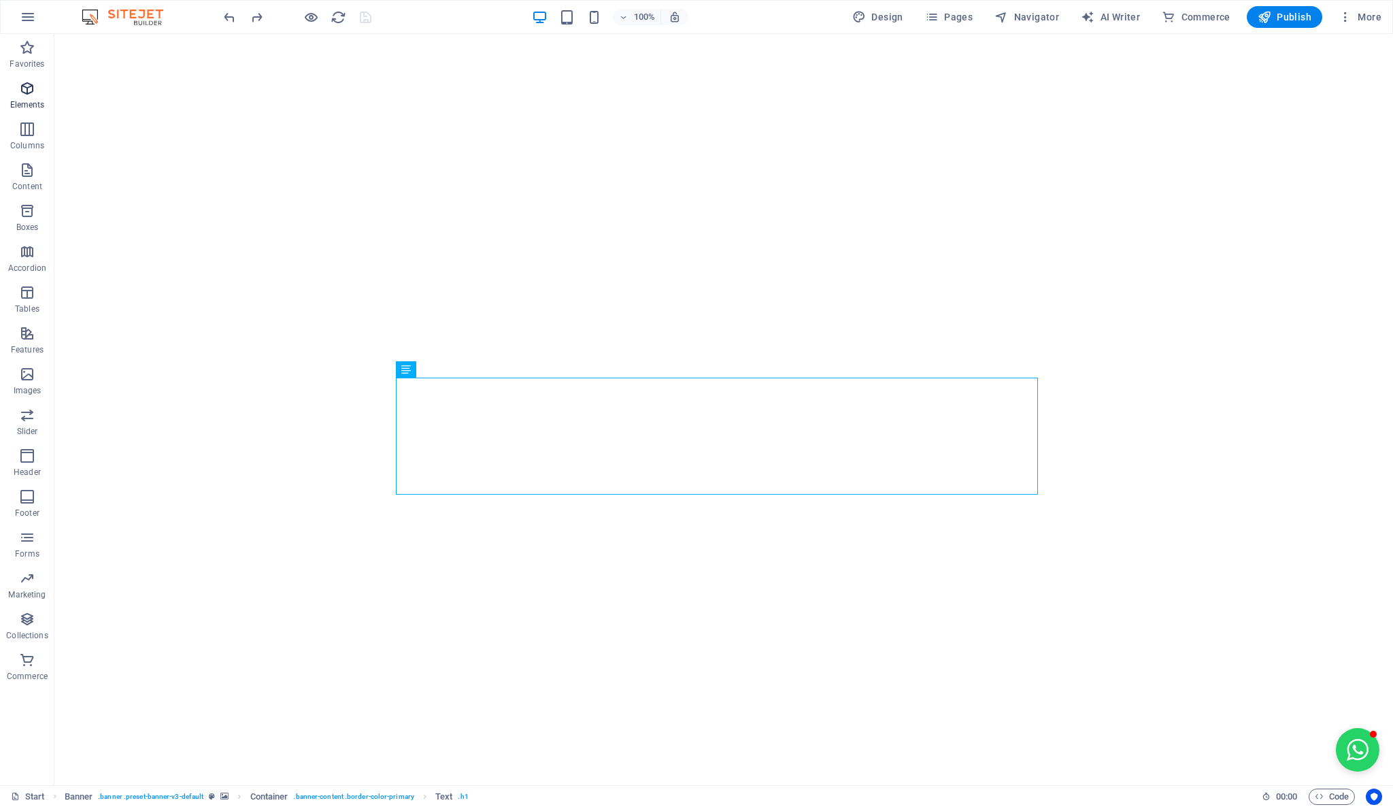
click at [32, 87] on icon "button" at bounding box center [27, 88] width 16 height 16
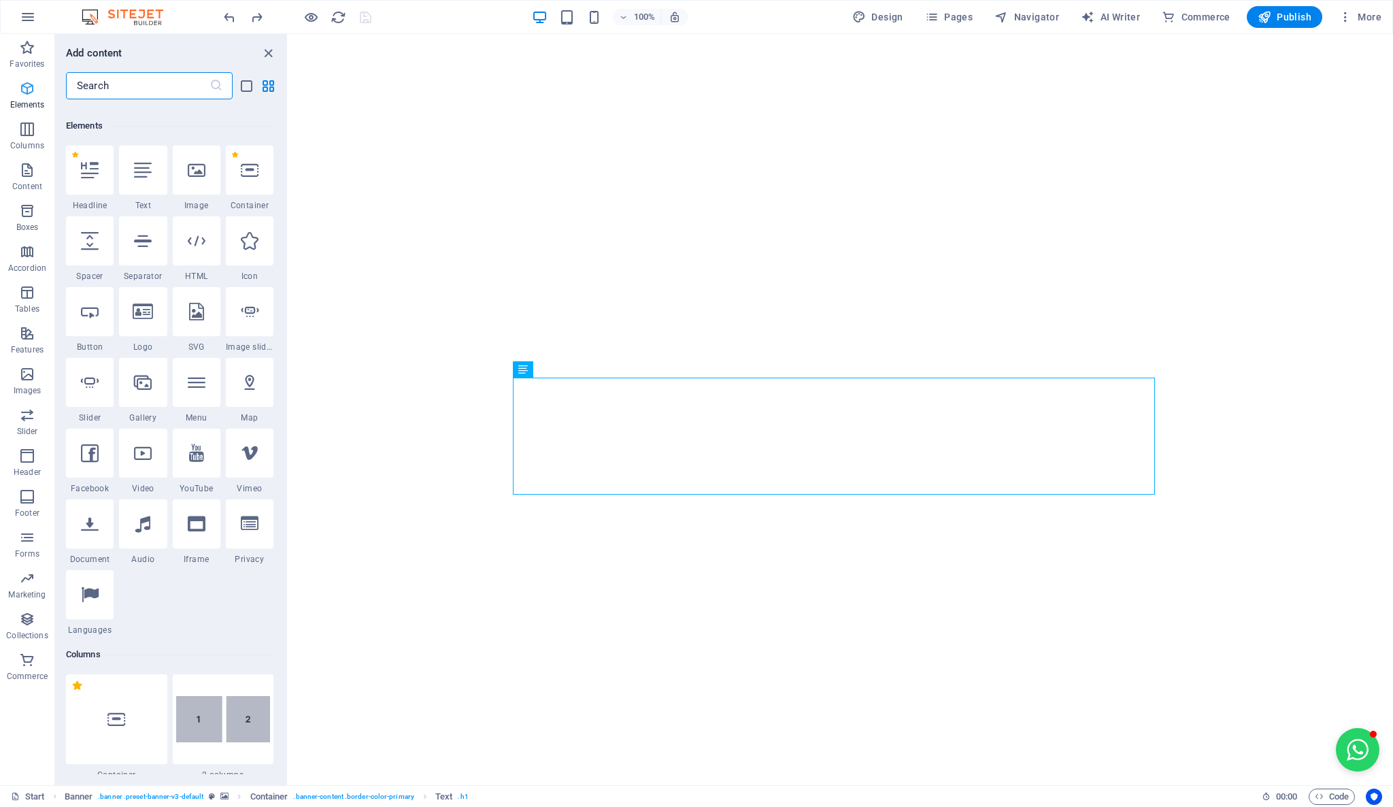
scroll to position [145, 0]
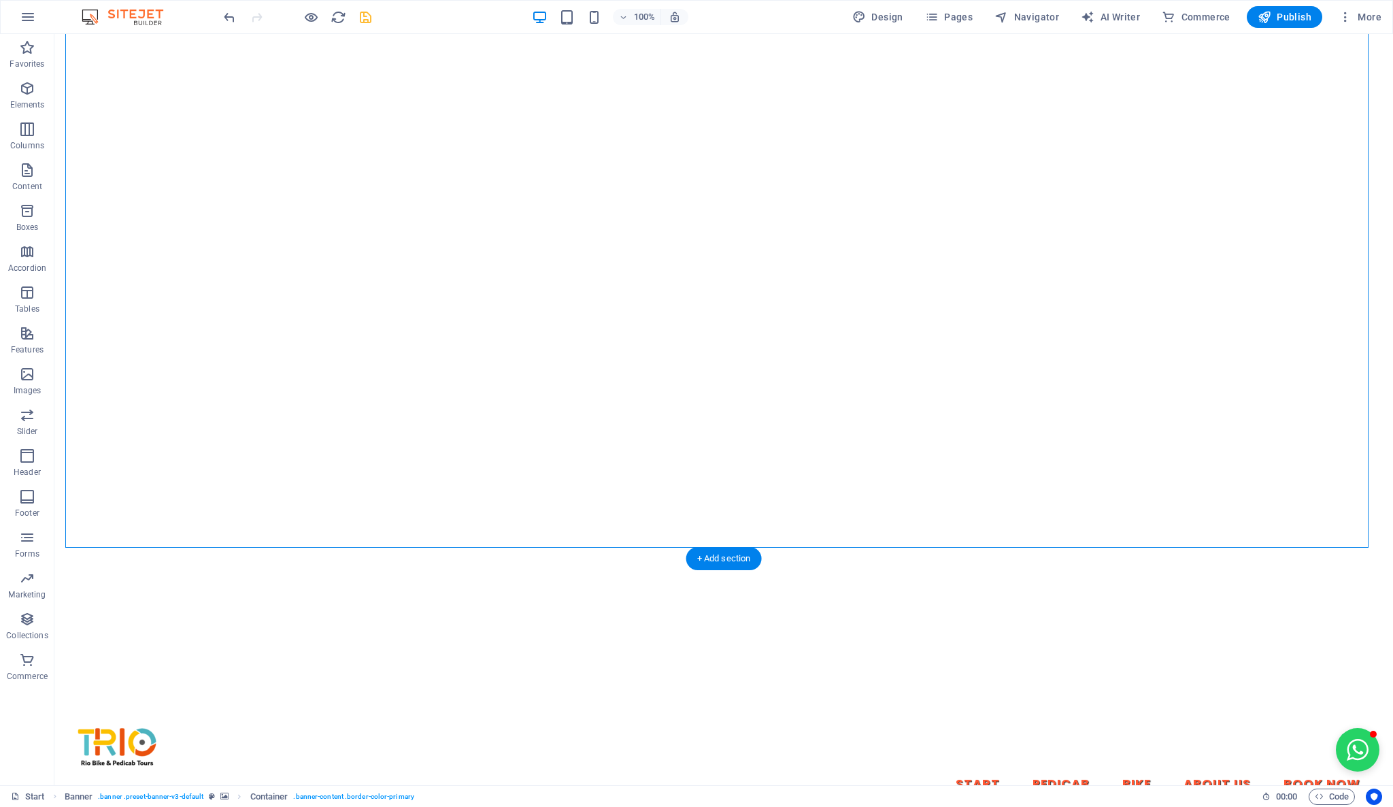
scroll to position [453, 0]
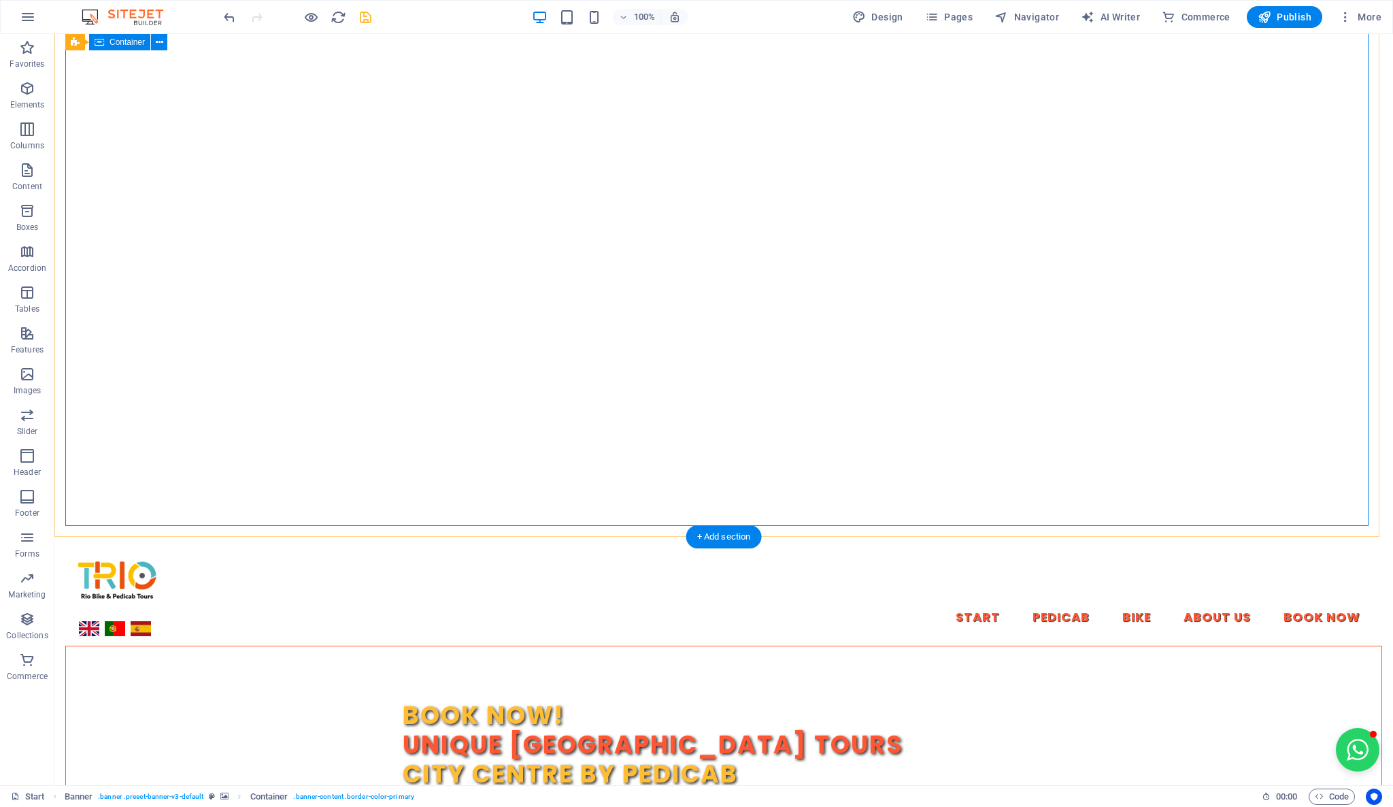
click at [512, 645] on div "Book now! Unique [GEOGRAPHIC_DATA] [GEOGRAPHIC_DATA] centre by pedicab forest &…" at bounding box center [723, 764] width 1317 height 238
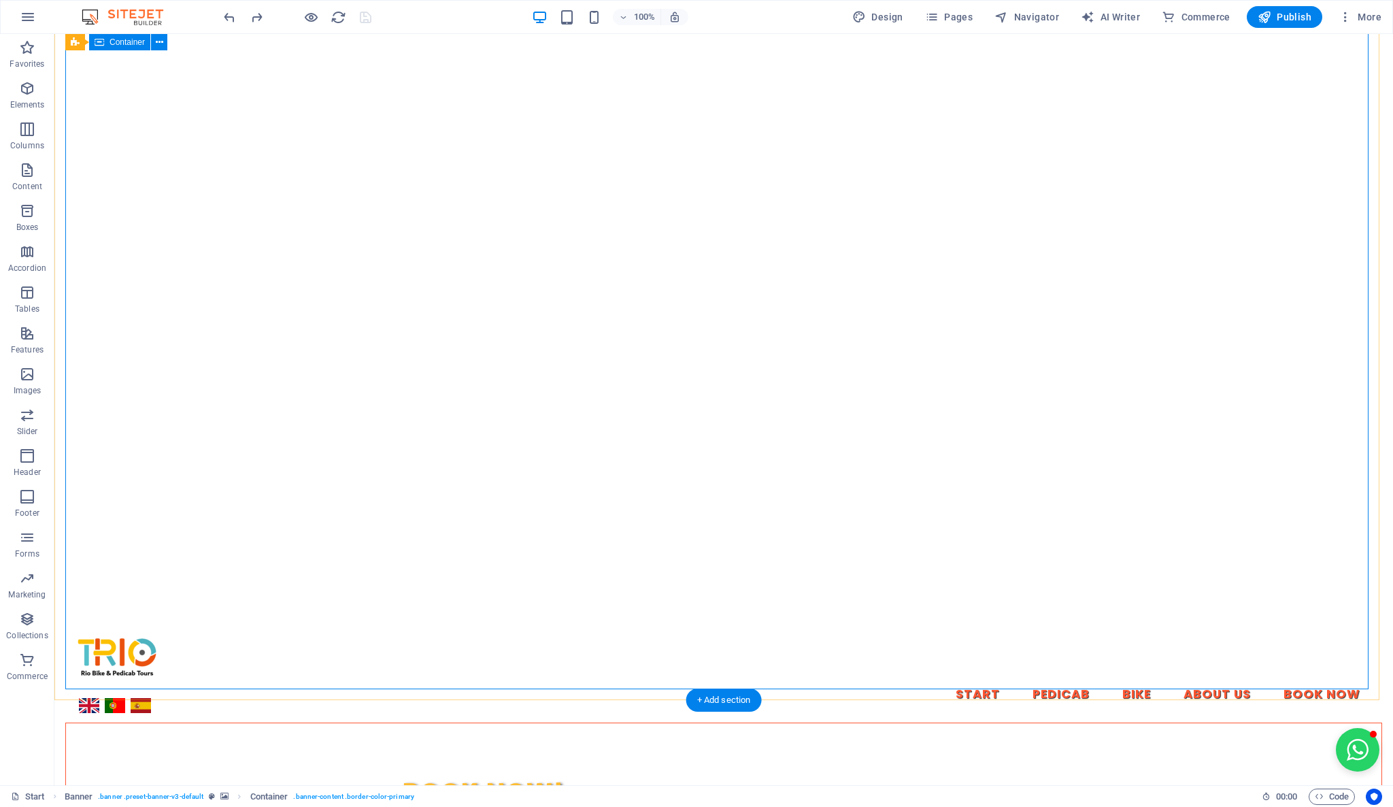
scroll to position [0, 0]
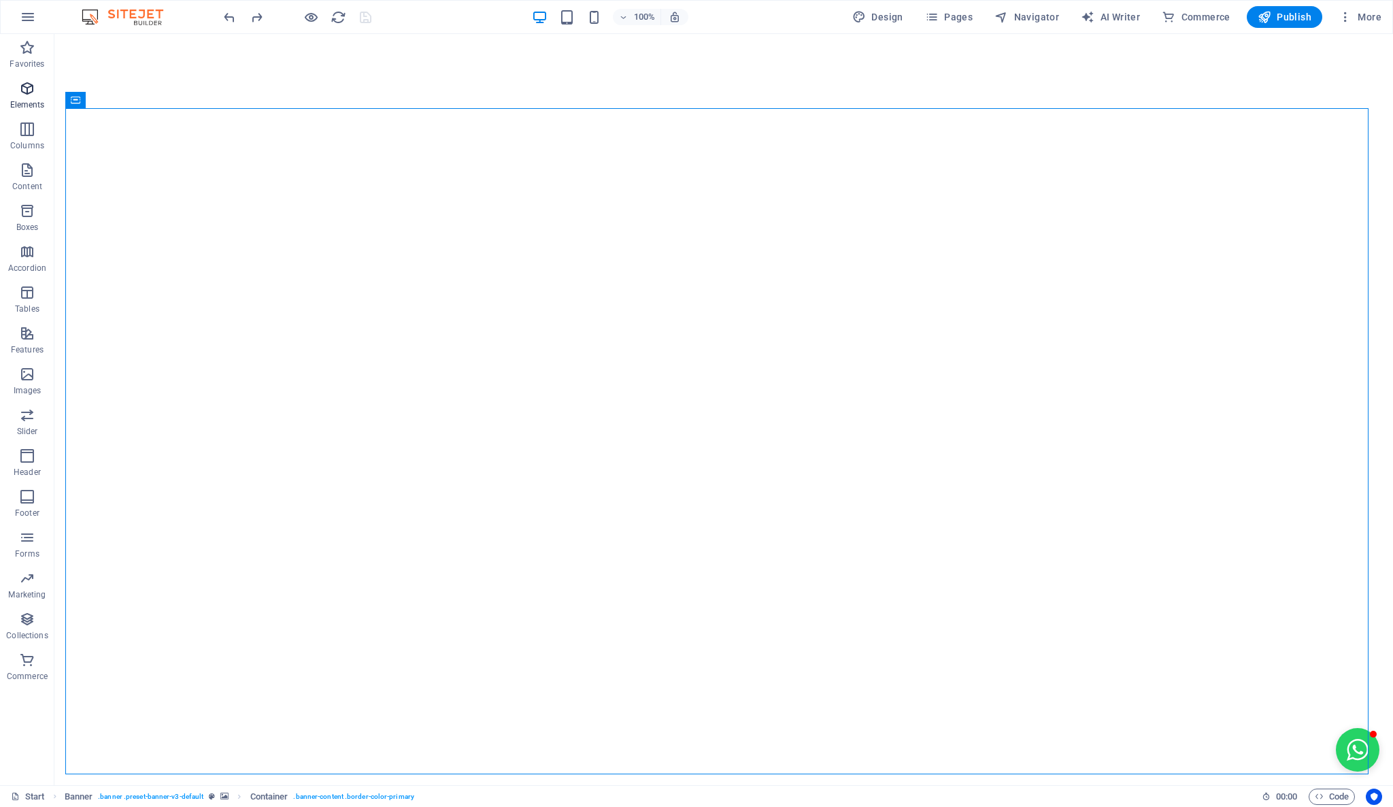
click at [29, 97] on span "Elements" at bounding box center [27, 96] width 54 height 33
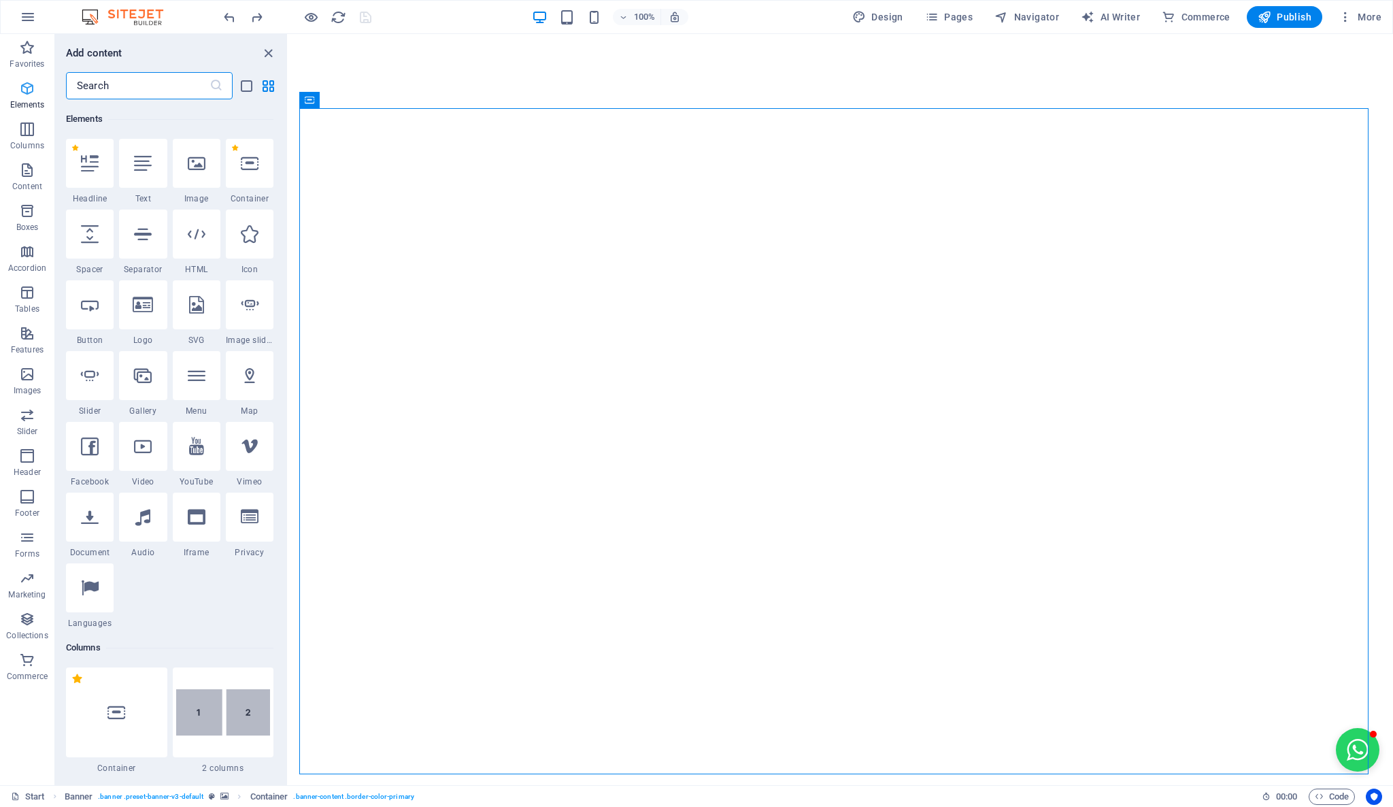
scroll to position [145, 0]
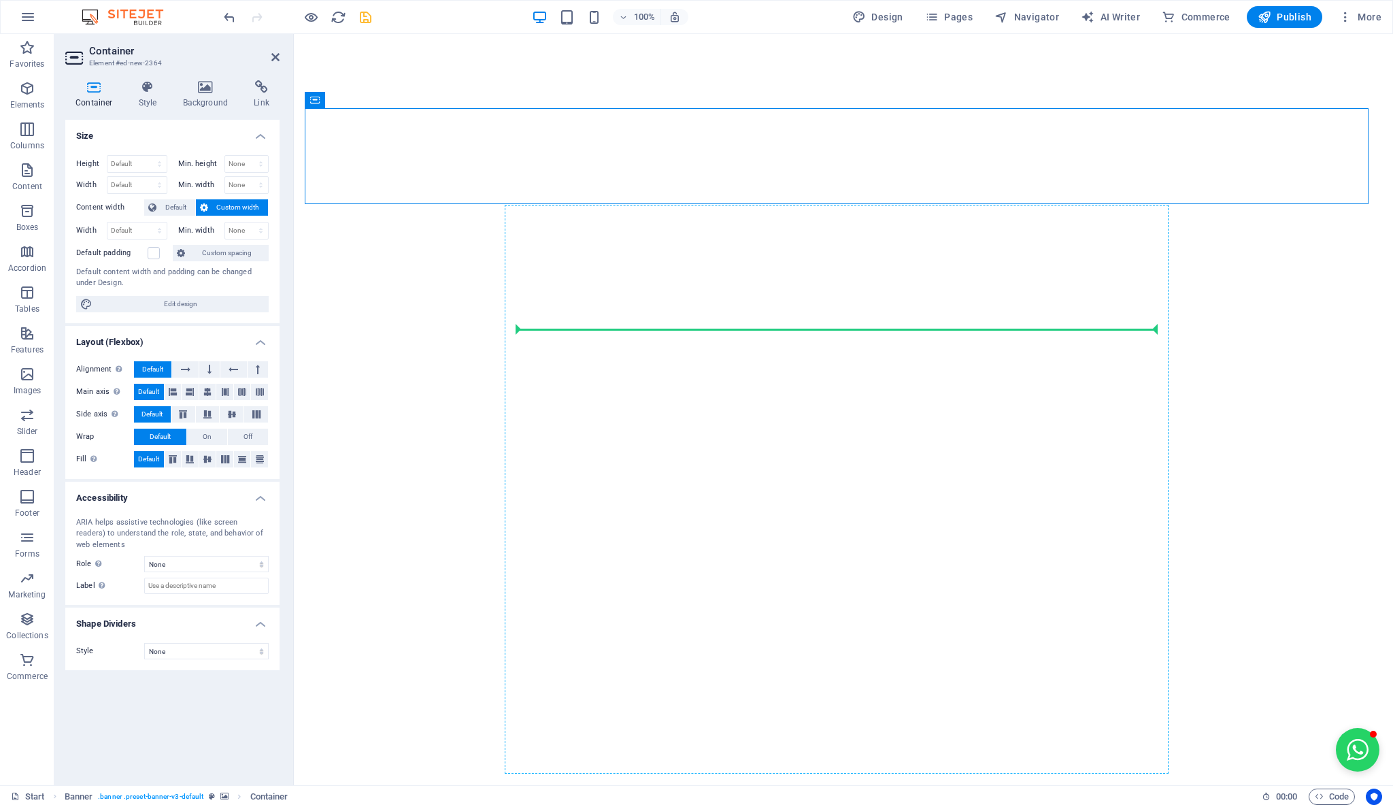
drag, startPoint x: 784, startPoint y: 142, endPoint x: 691, endPoint y: 350, distance: 228.0
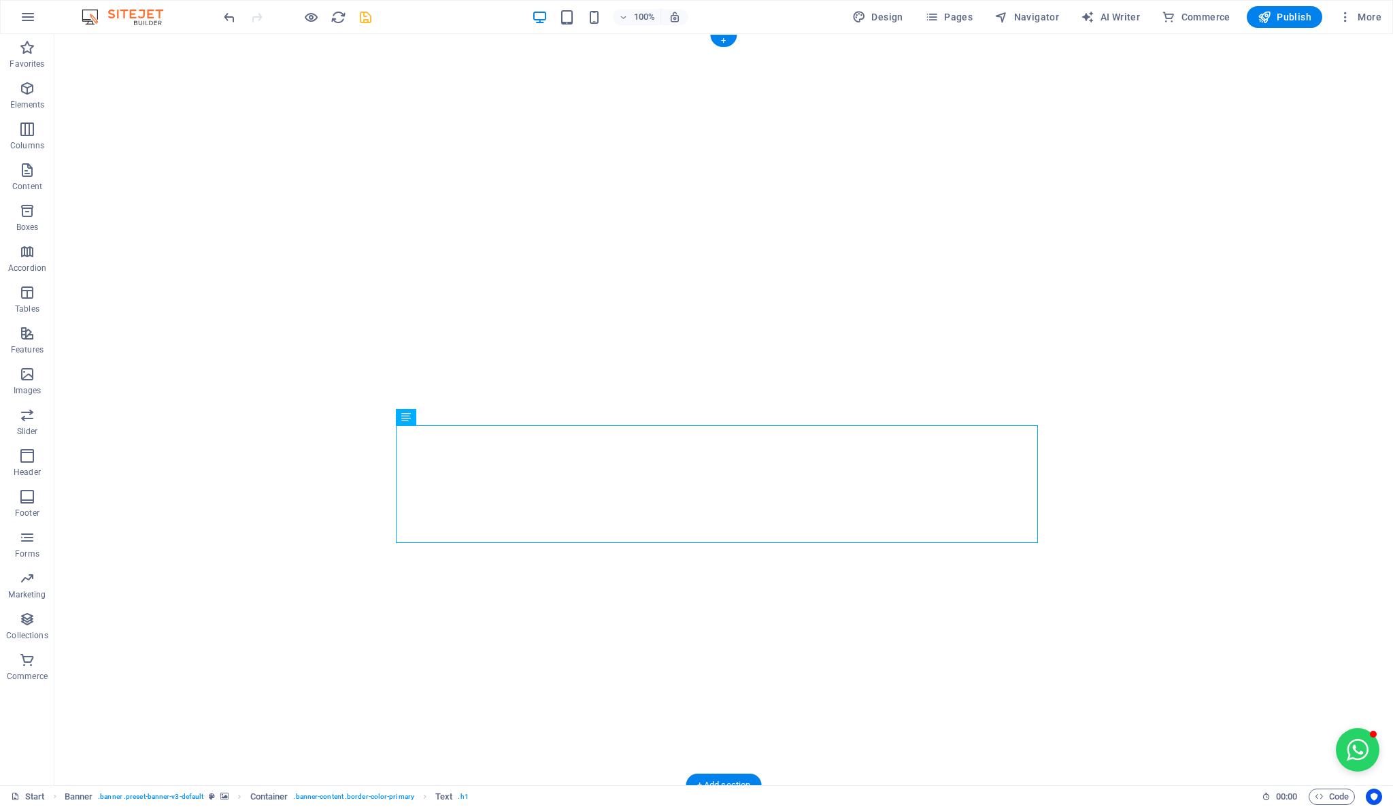
drag, startPoint x: 448, startPoint y: 488, endPoint x: 675, endPoint y: 384, distance: 249.0
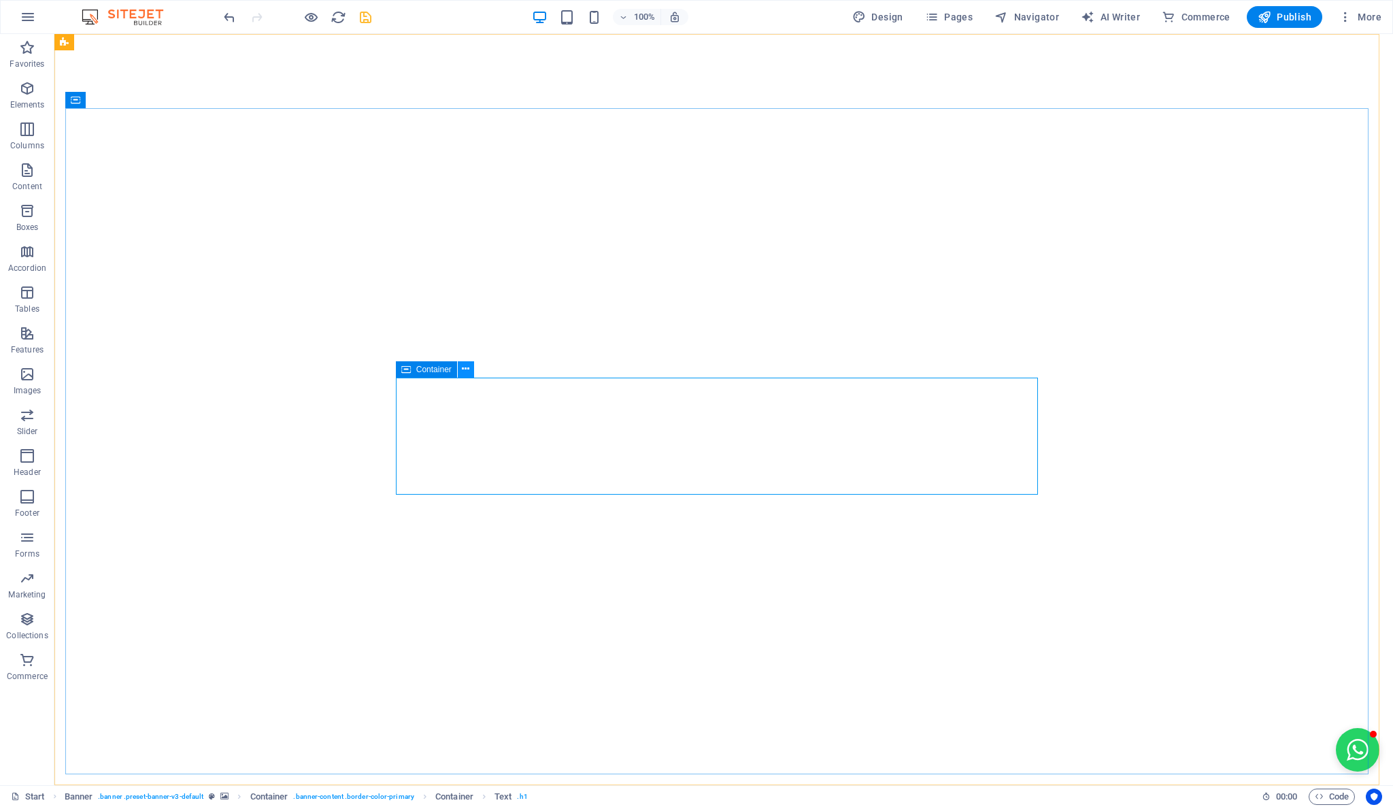
click at [465, 369] on icon at bounding box center [465, 369] width 7 height 14
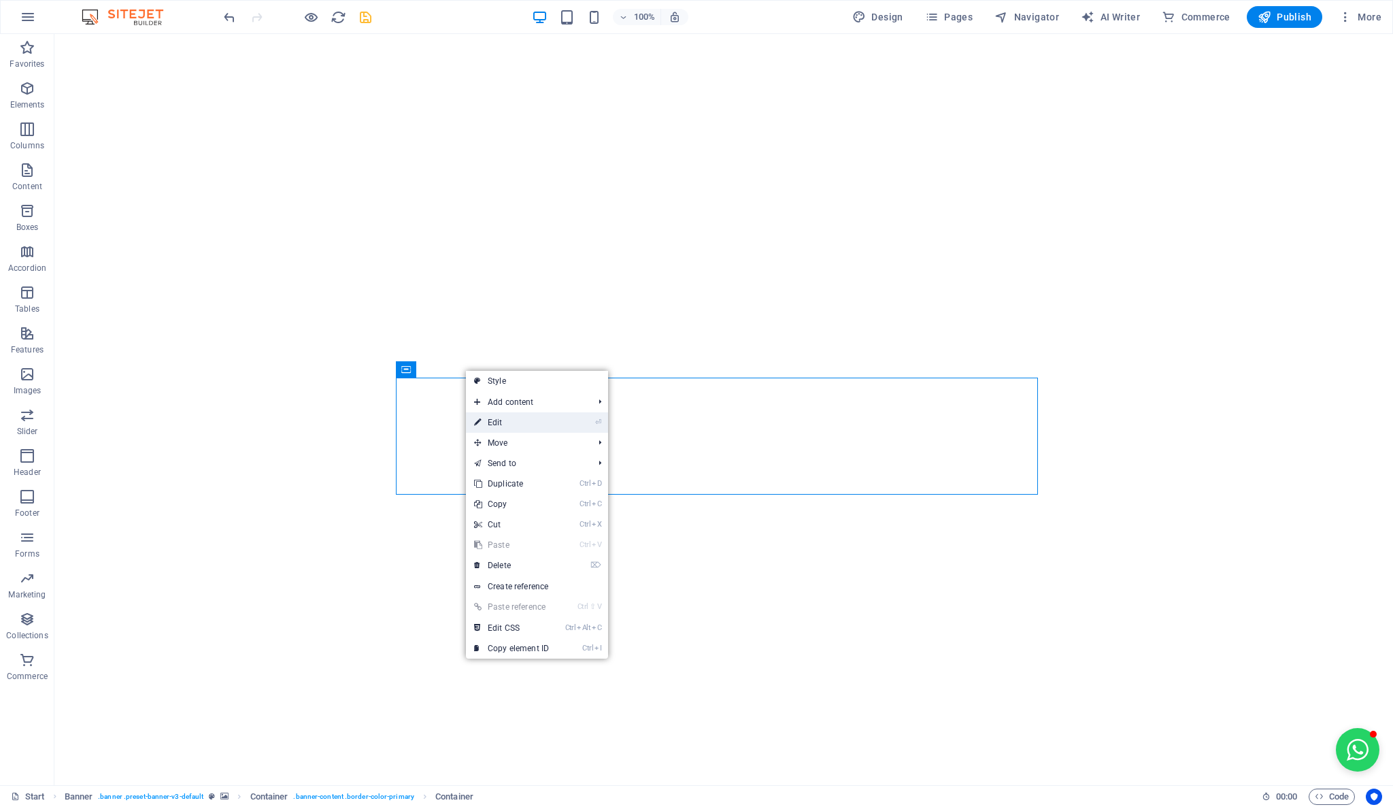
click at [522, 422] on link "⏎ Edit" at bounding box center [511, 422] width 91 height 20
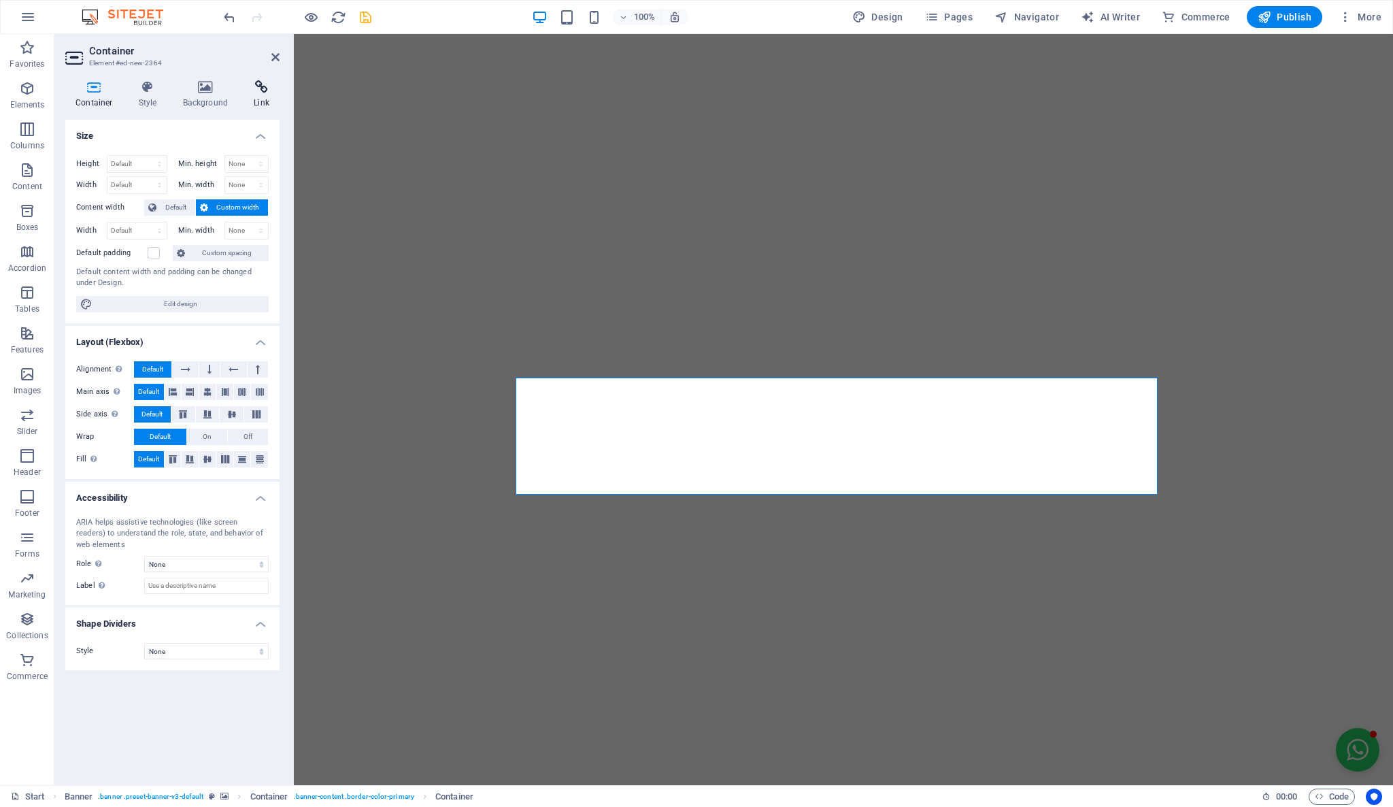
click at [267, 92] on icon at bounding box center [261, 87] width 36 height 14
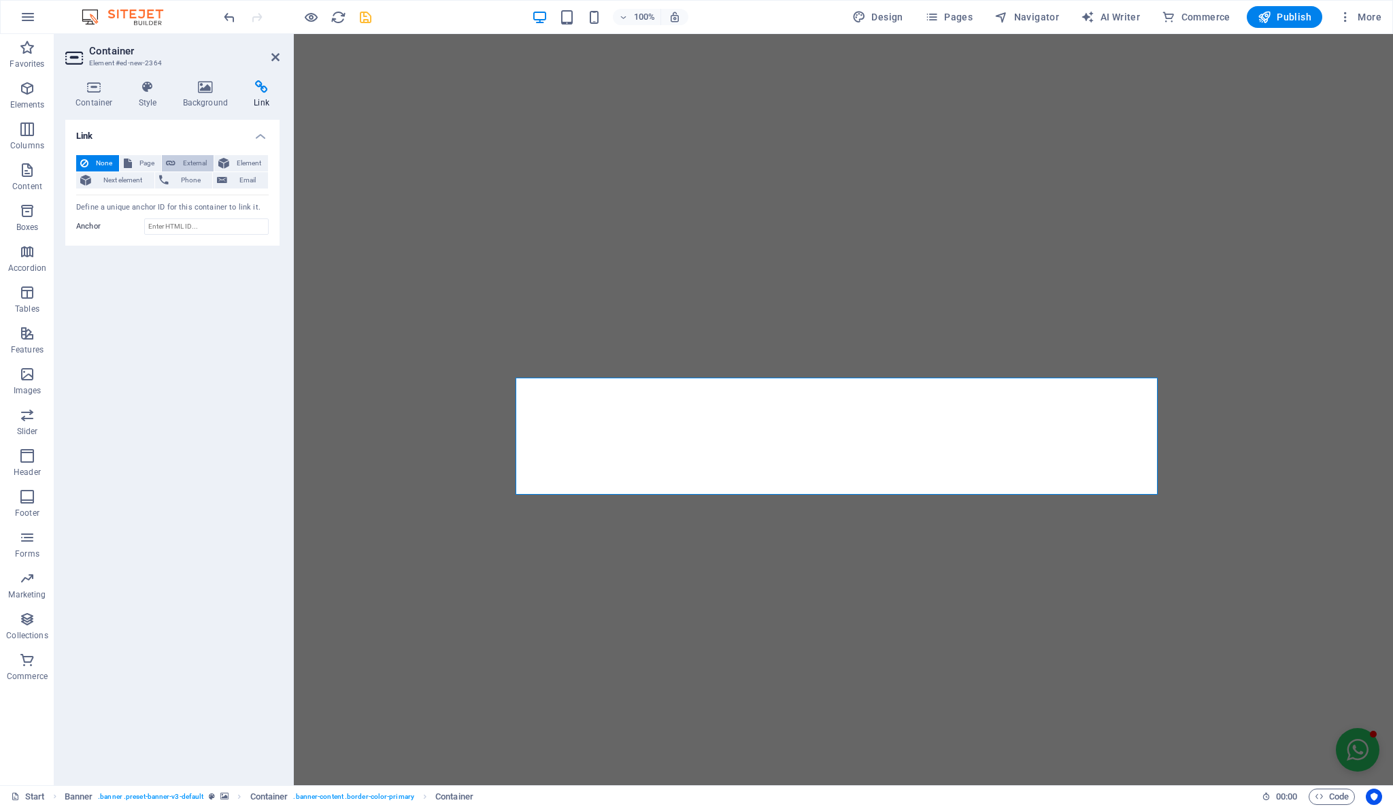
click at [189, 165] on span "External" at bounding box center [195, 163] width 30 height 16
select select "blank"
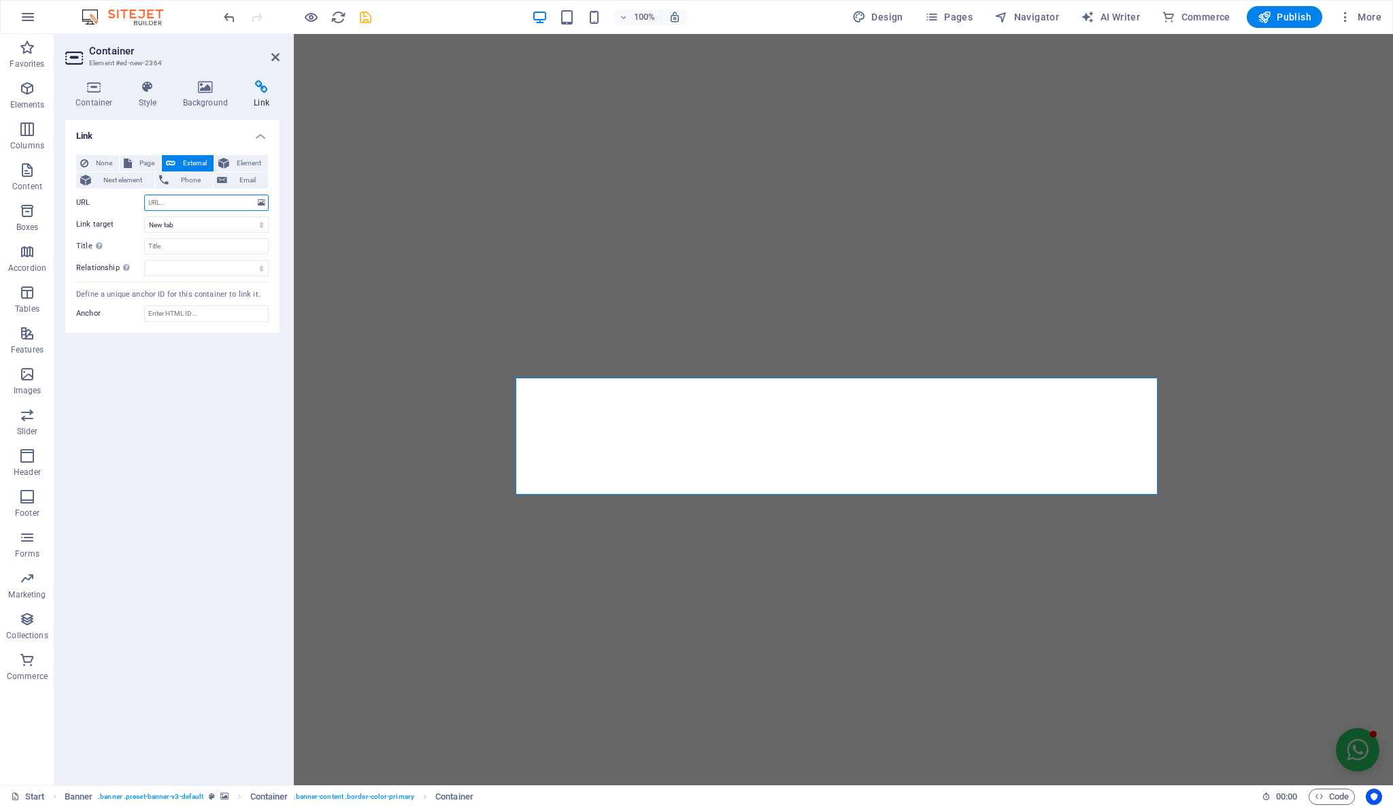
paste input "https://reservas.triobrasil.com/?lang=en"
type input "https://reservas.triobrasil.com/?lang=en"
click at [250, 222] on select "New tab Same tab Overlay" at bounding box center [206, 224] width 124 height 16
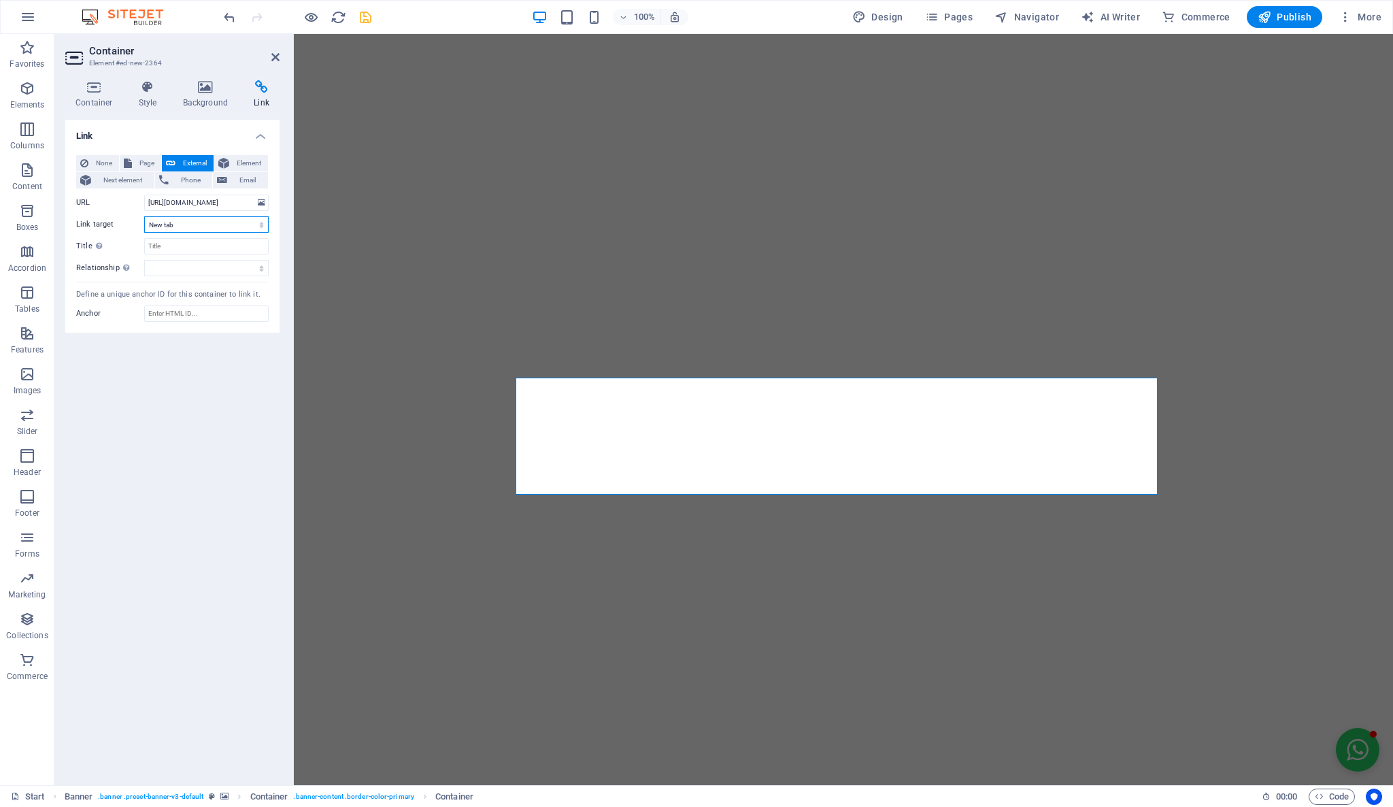
select select
click at [144, 216] on select "New tab Same tab Overlay" at bounding box center [206, 224] width 124 height 16
click at [234, 354] on div "Link None Page External Element Next element Phone Email Page Start -- Pedicab …" at bounding box center [172, 447] width 214 height 654
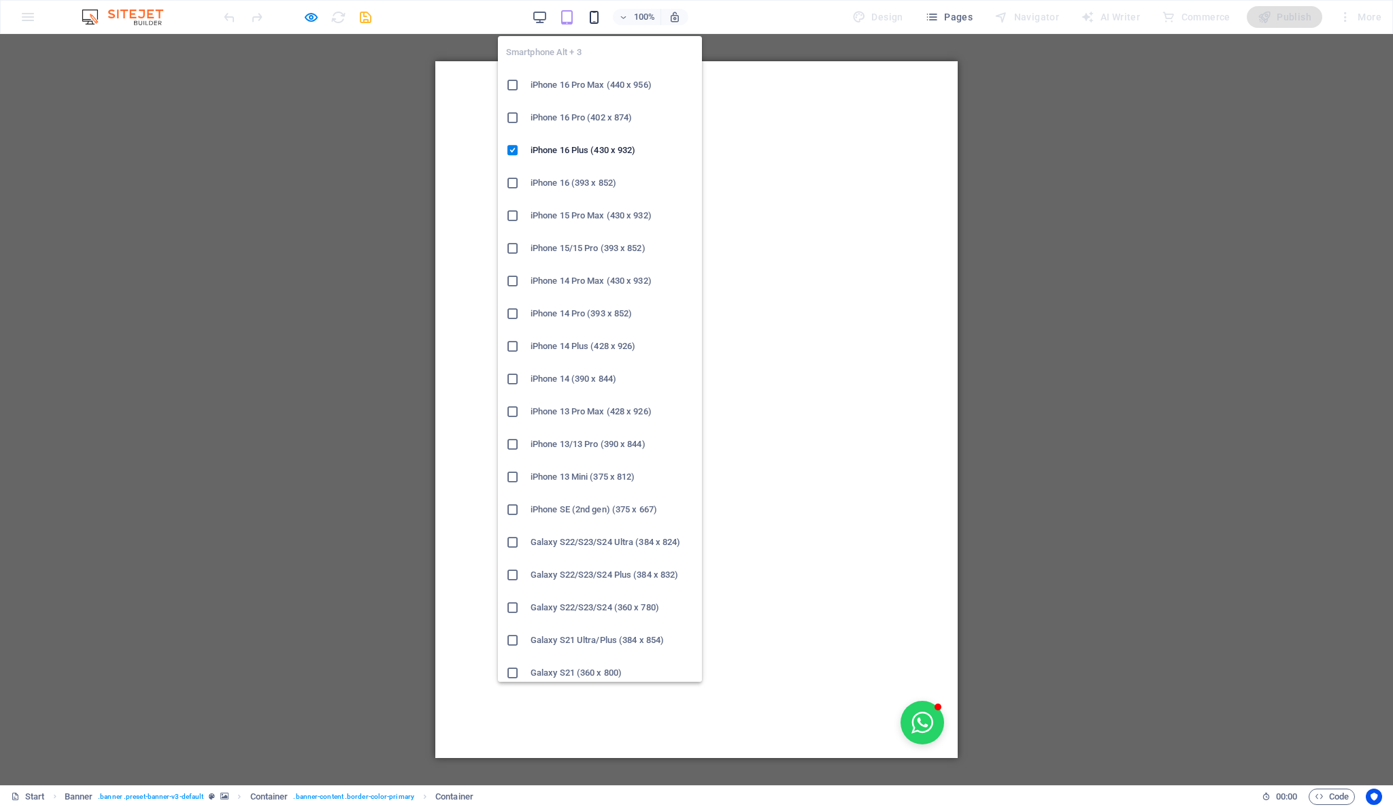
click at [596, 17] on icon "button" at bounding box center [594, 18] width 16 height 16
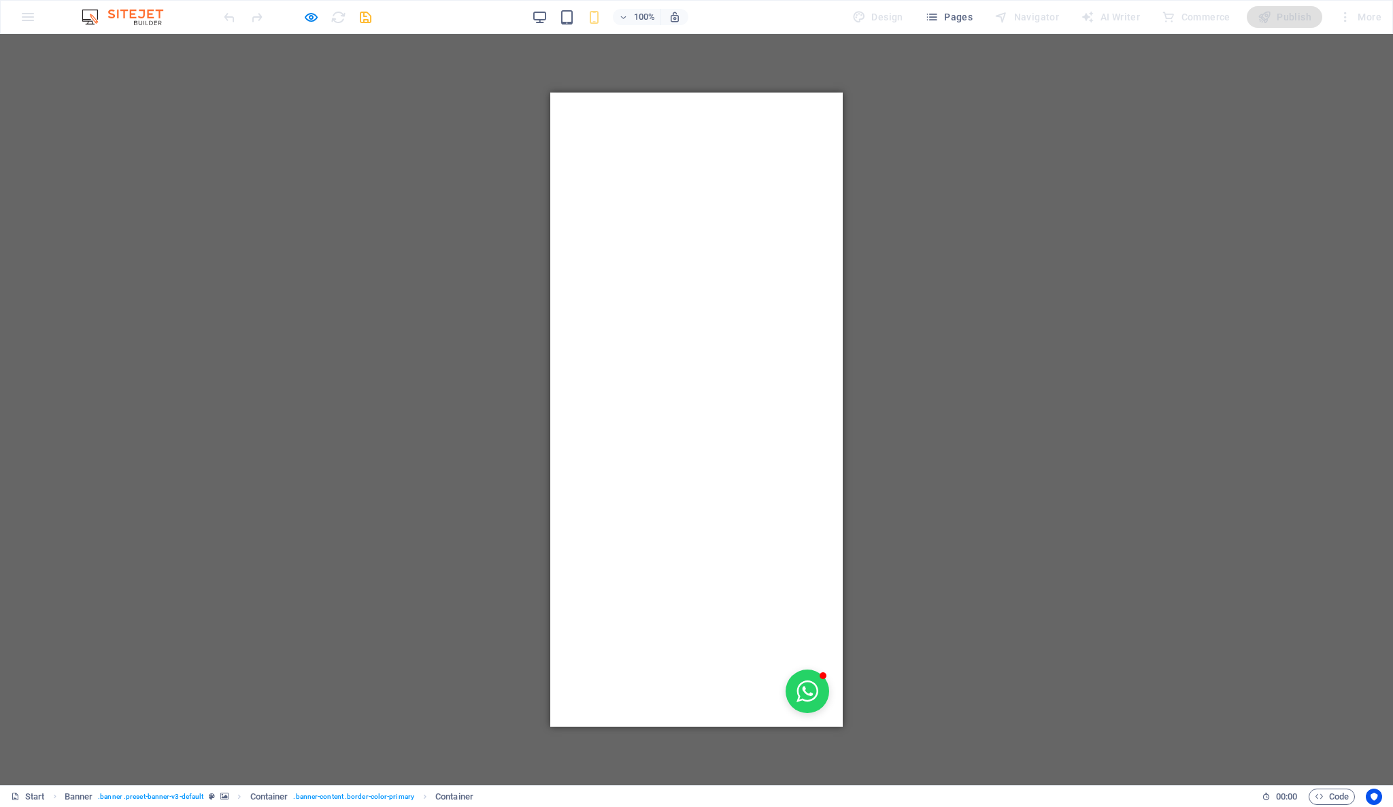
click at [592, 806] on div at bounding box center [582, 808] width 20 height 2
click at [592, 806] on div at bounding box center [582, 815] width 20 height 17
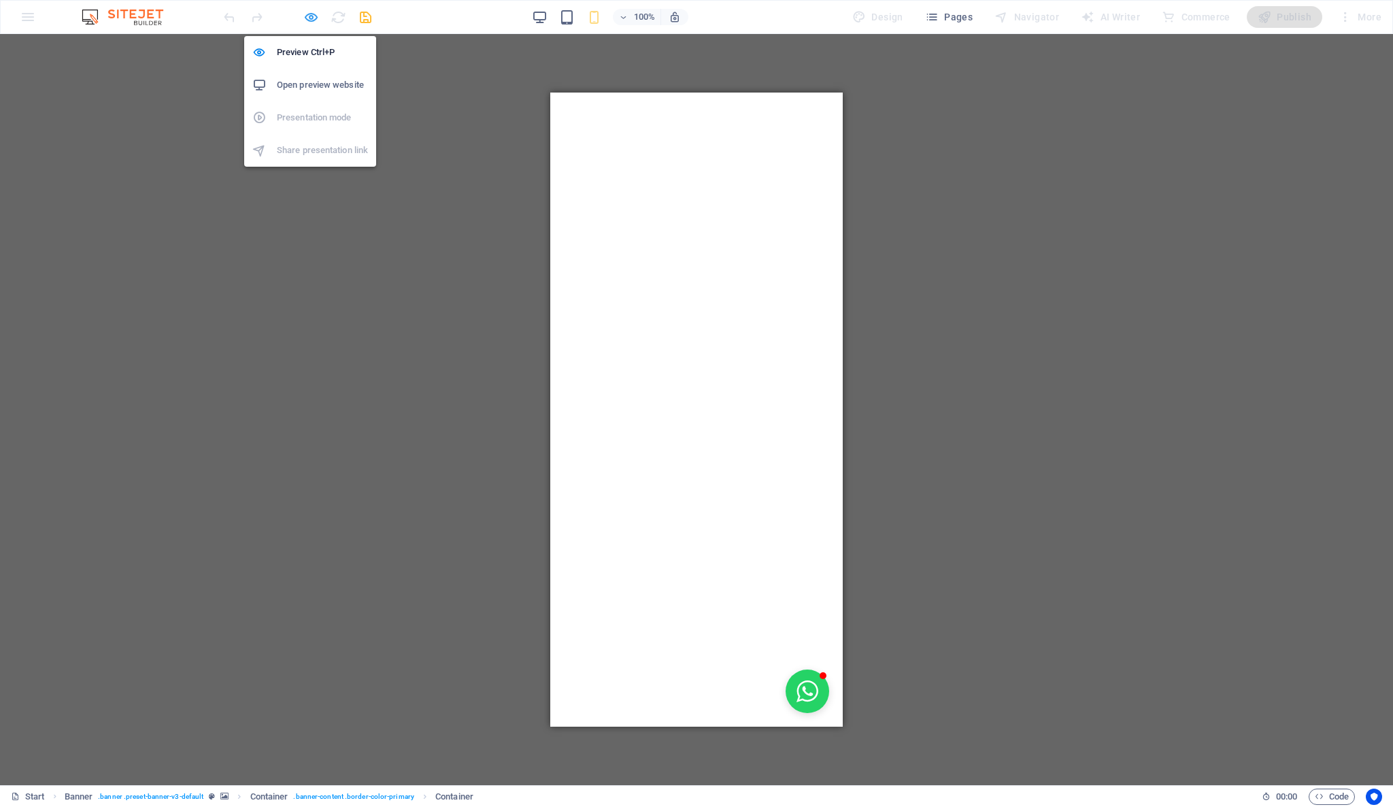
select select
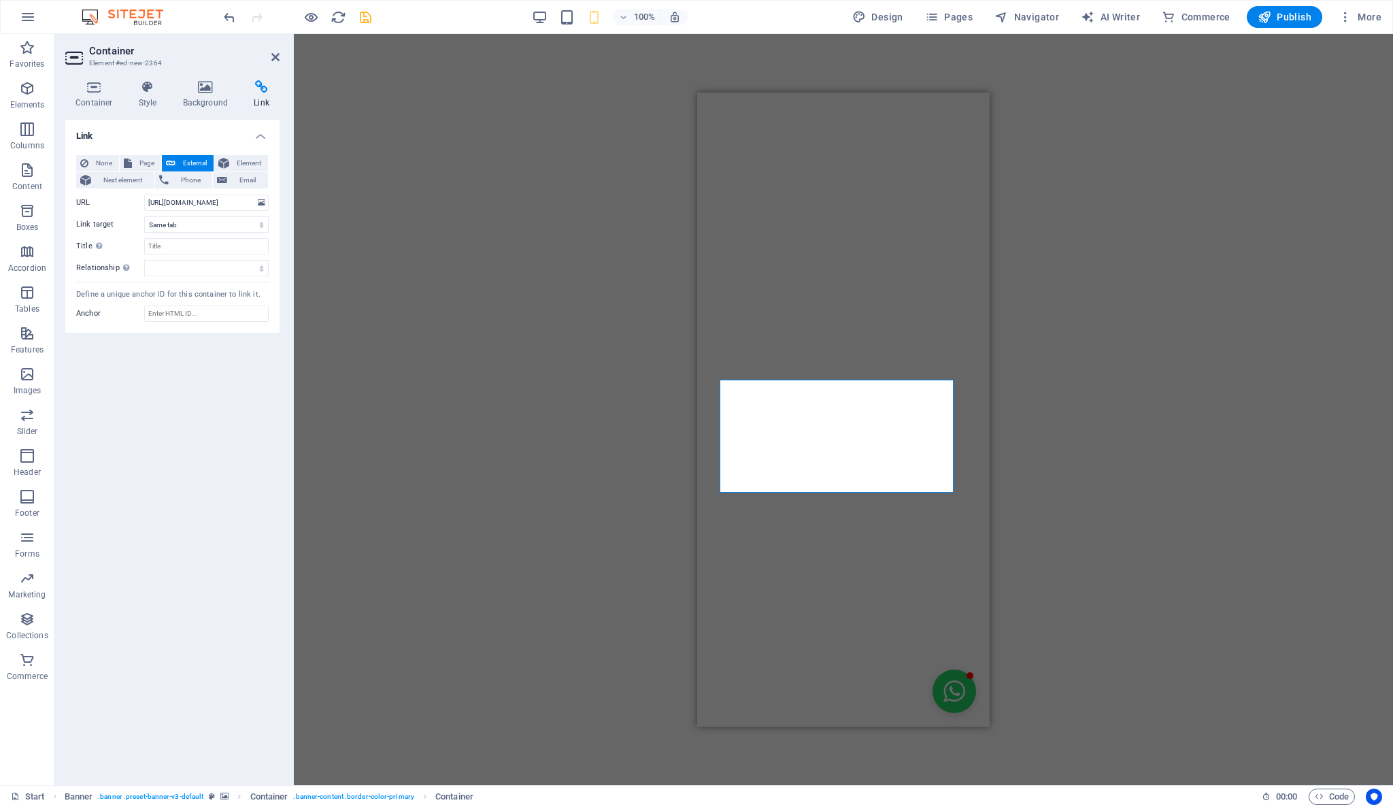
click at [1115, 302] on div "Drag here to replace the existing content. Press “Ctrl” if you want to create a…" at bounding box center [843, 409] width 1099 height 751
click at [871, 806] on div at bounding box center [843, 815] width 249 height 17
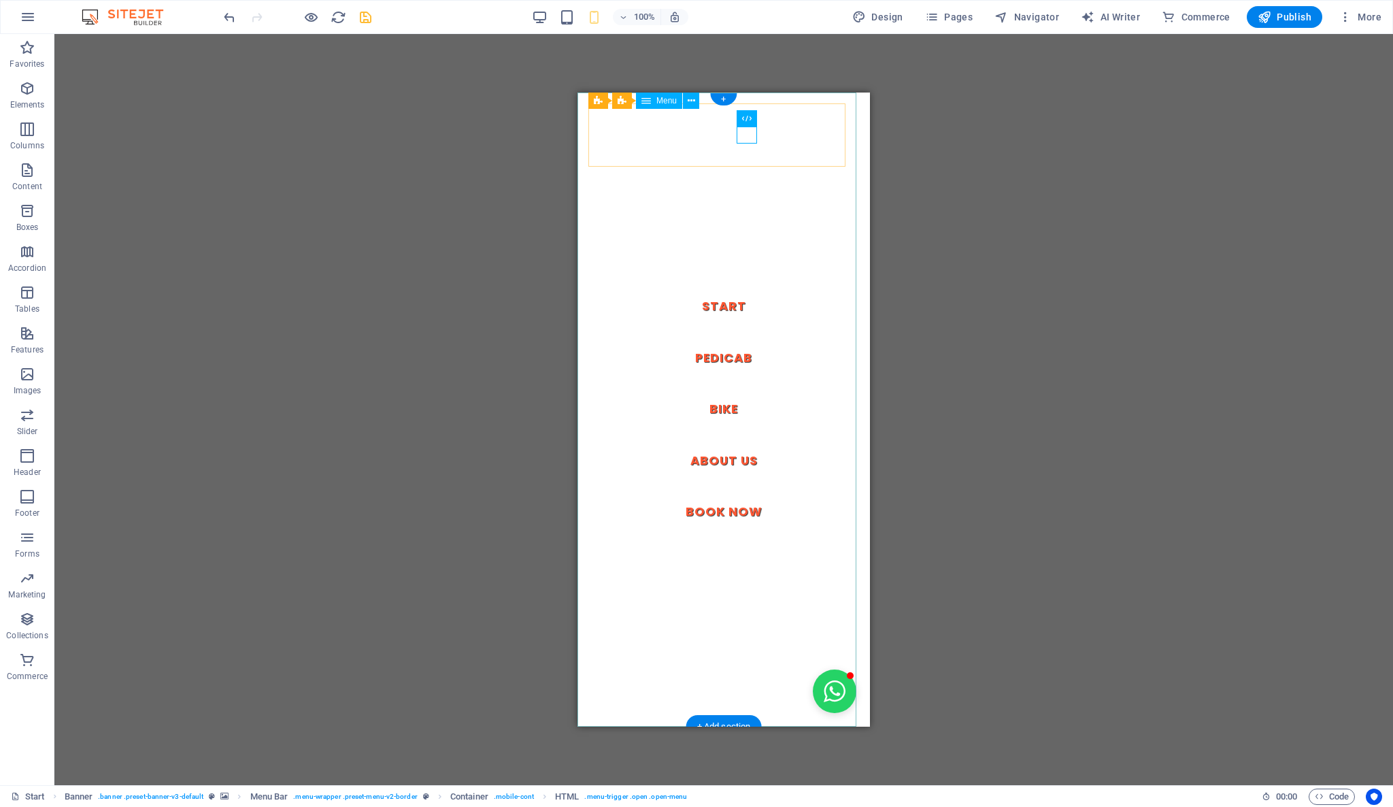
click at [711, 356] on nav "Start Pedicab Bike About Us Book Now" at bounding box center [723, 410] width 292 height 634
click at [717, 360] on nav "Start Pedicab Bike About Us Book Now" at bounding box center [723, 410] width 292 height 634
select select "1"
select select
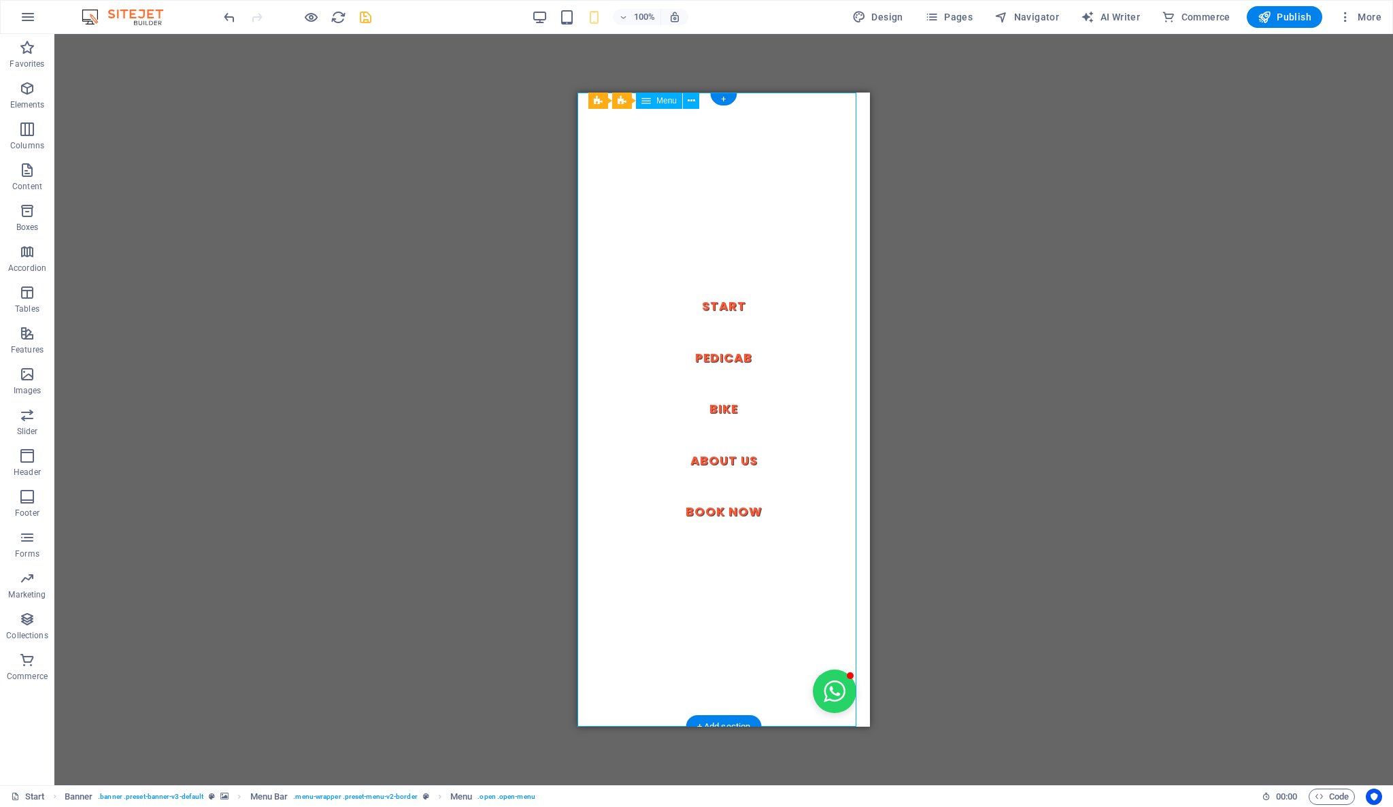
select select "2"
select select
select select "3"
select select
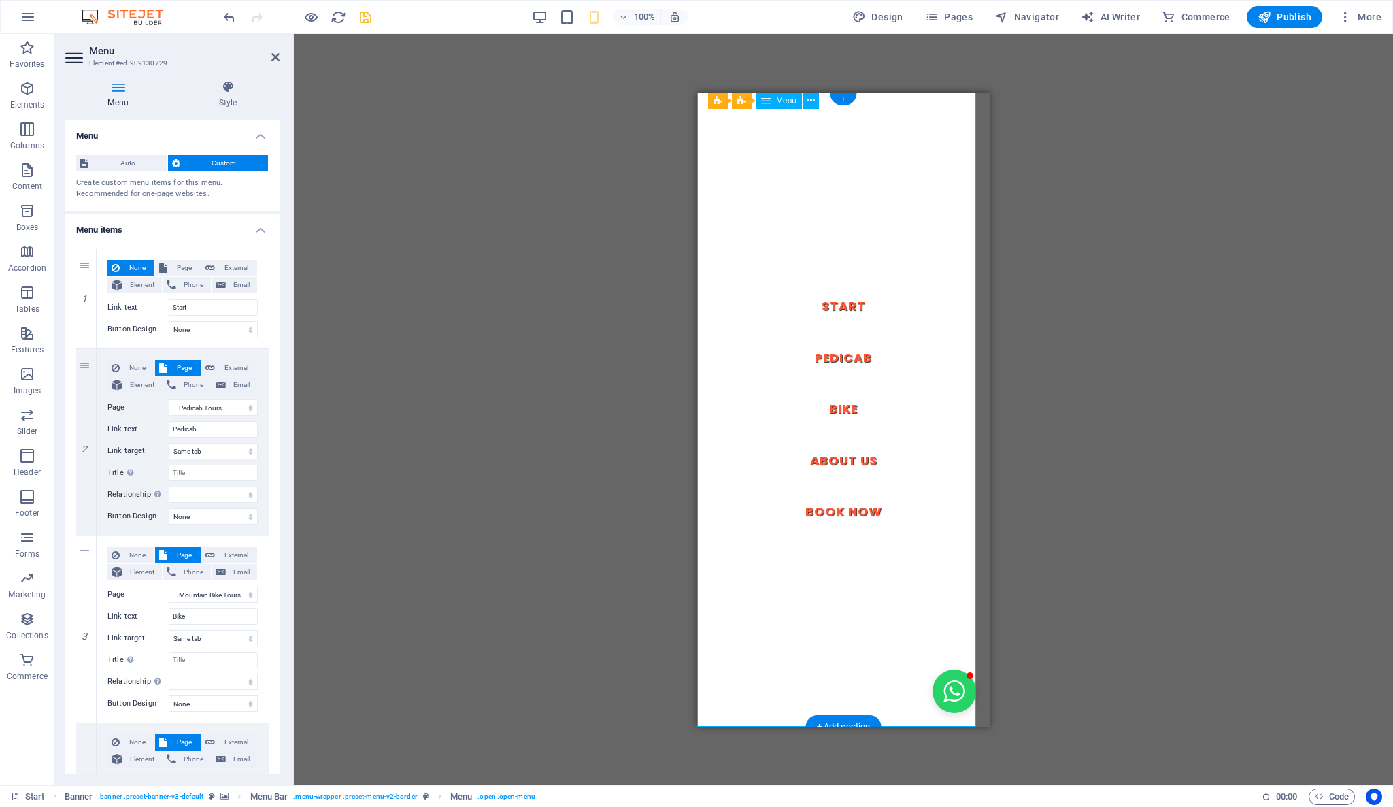
click at [839, 357] on nav "Start Pedicab Bike About Us Book Now" at bounding box center [843, 410] width 292 height 634
click at [871, 806] on div at bounding box center [843, 815] width 249 height 17
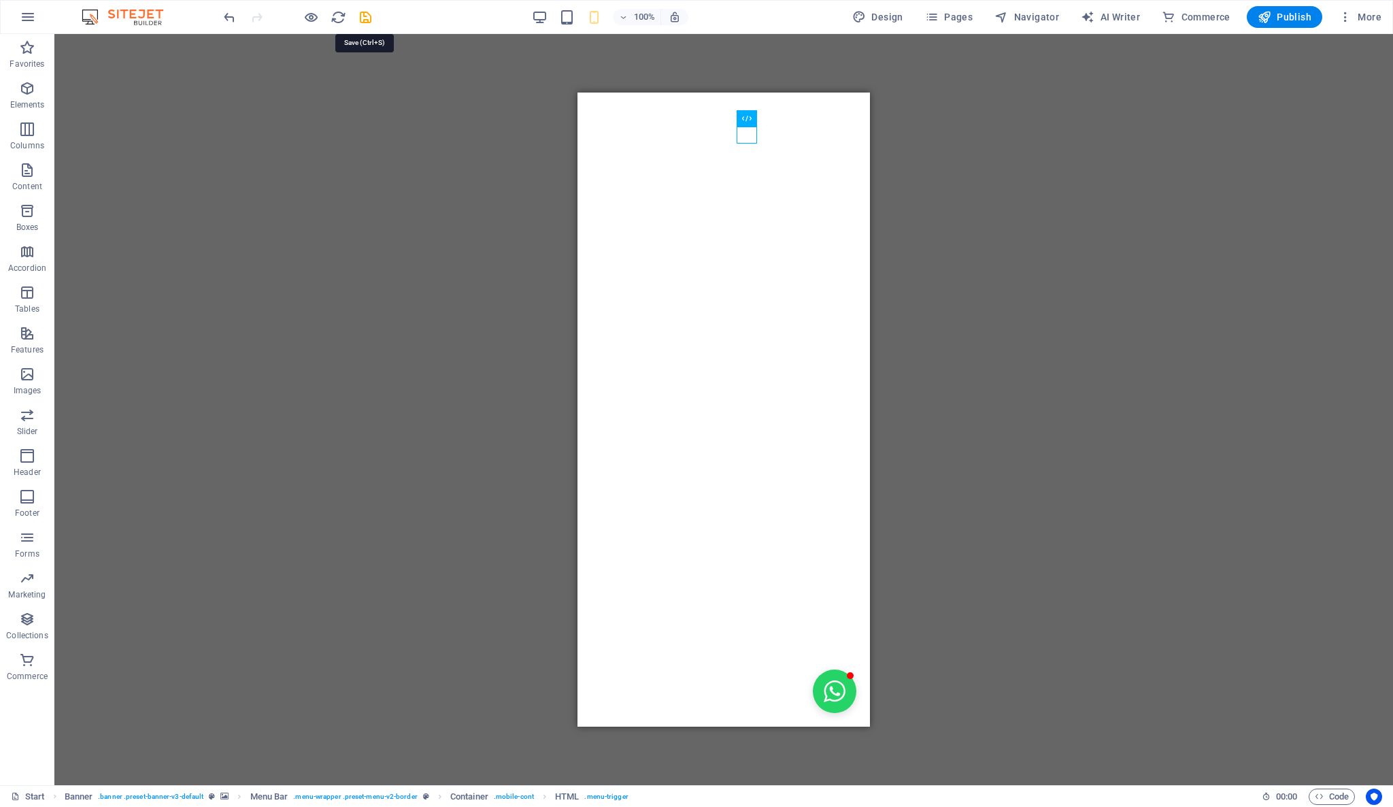
click at [368, 18] on icon "save" at bounding box center [366, 18] width 16 height 16
select select
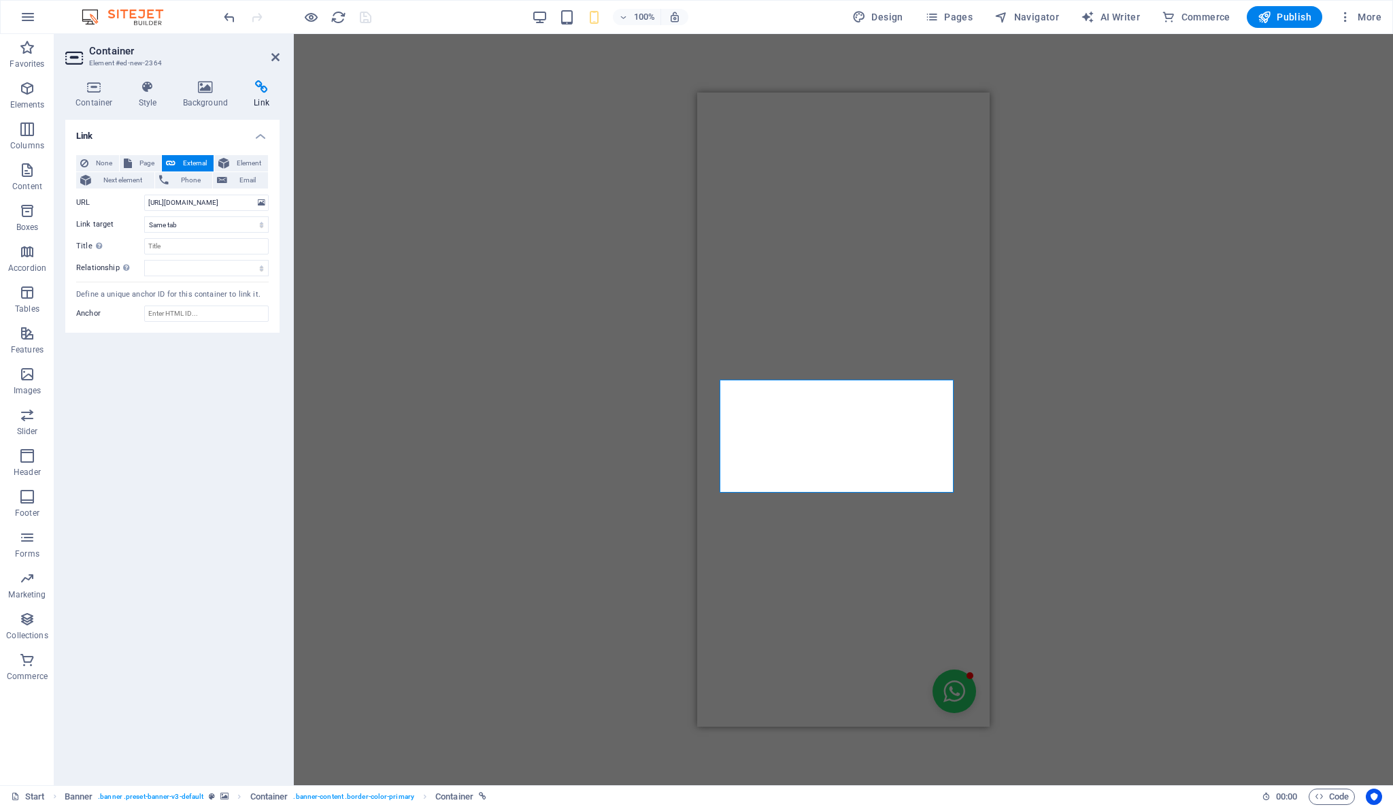
click at [350, 71] on div "Drag here to replace the existing content. Press “Ctrl” if you want to create a…" at bounding box center [843, 409] width 1099 height 751
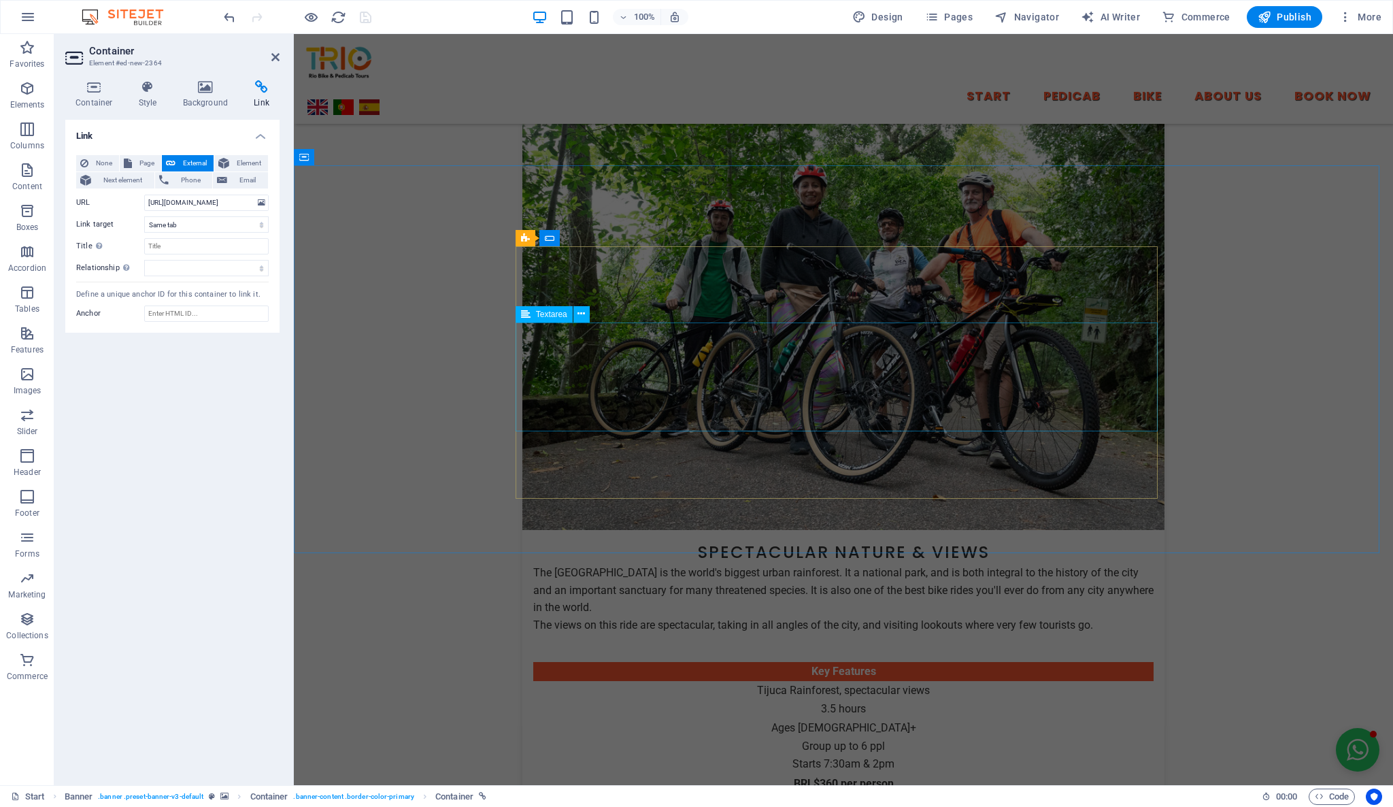
scroll to position [2488, 0]
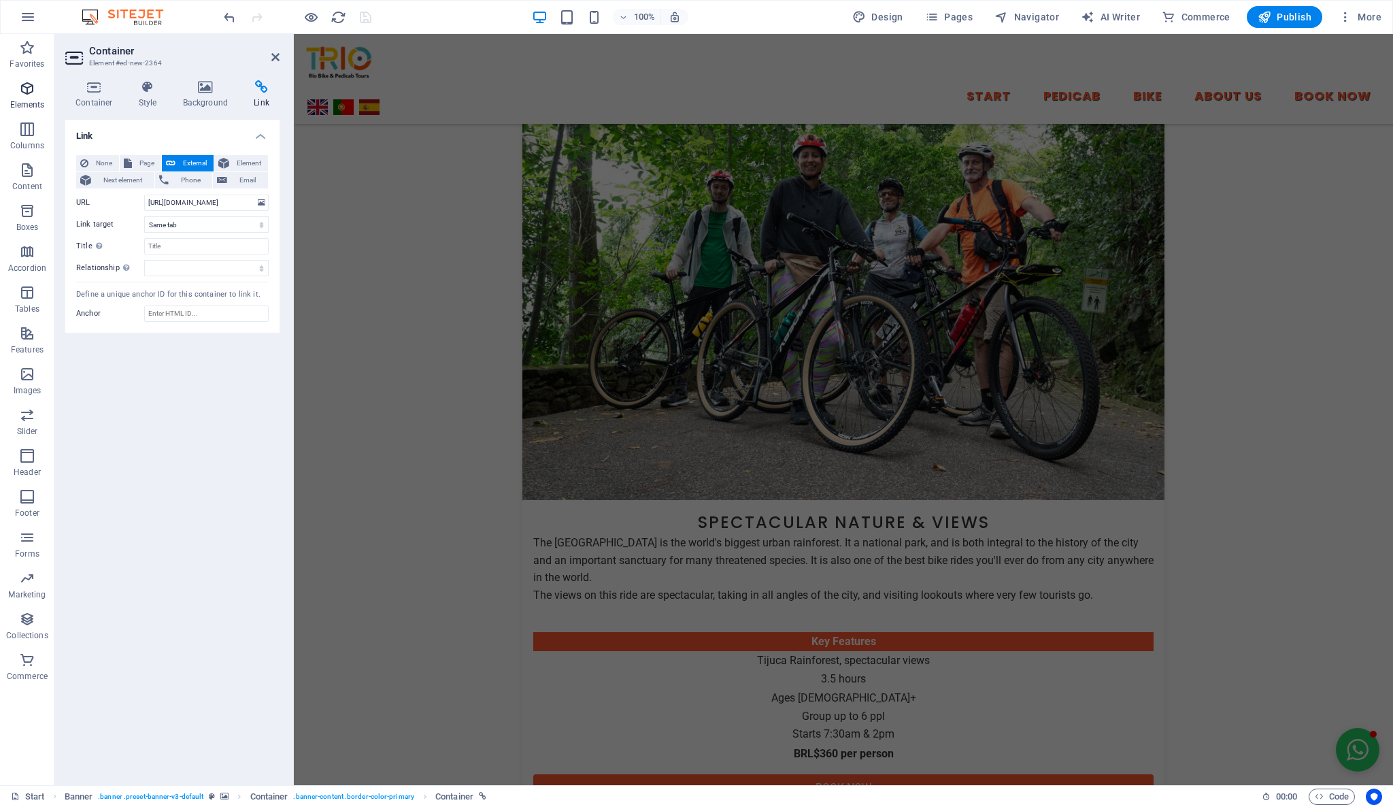
click at [24, 97] on span "Elements" at bounding box center [27, 96] width 54 height 33
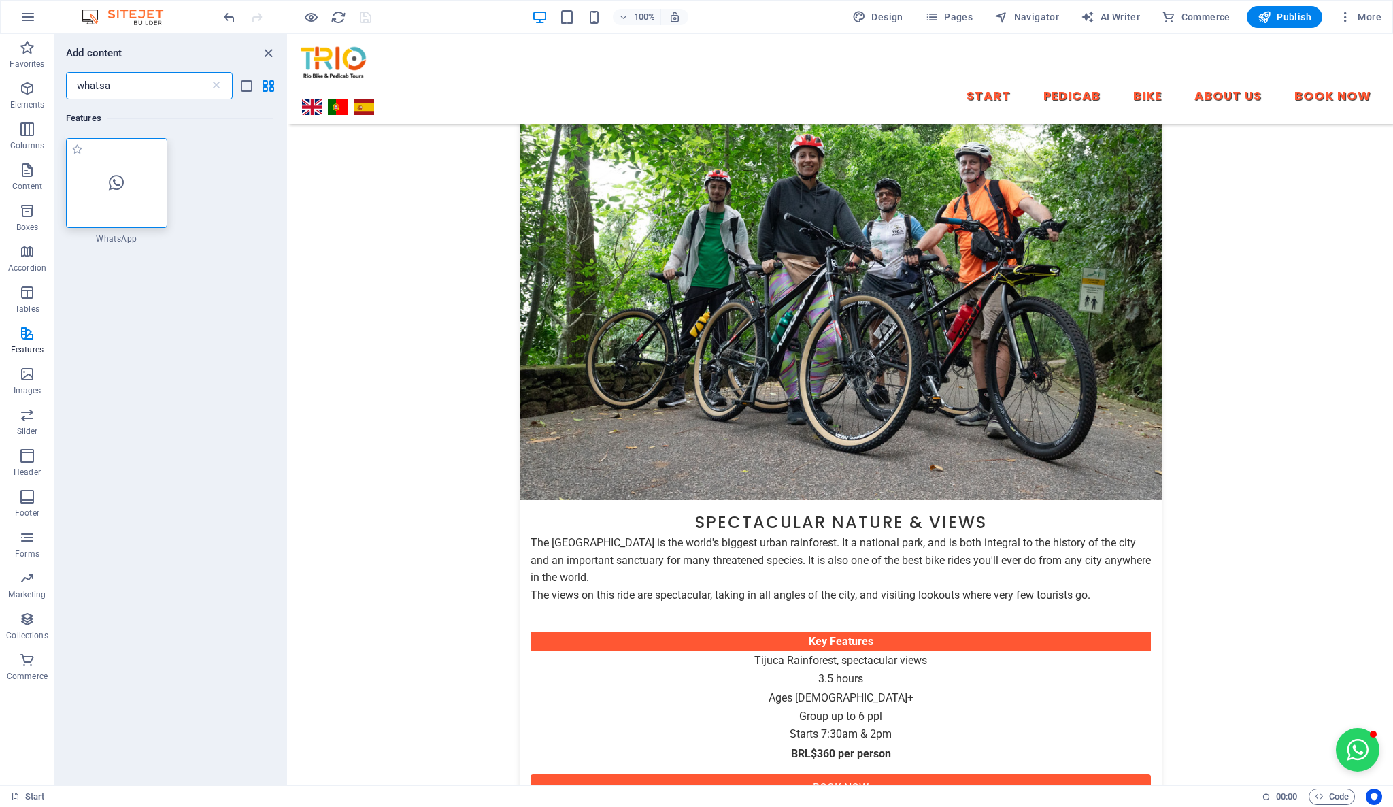
type input "whatsa"
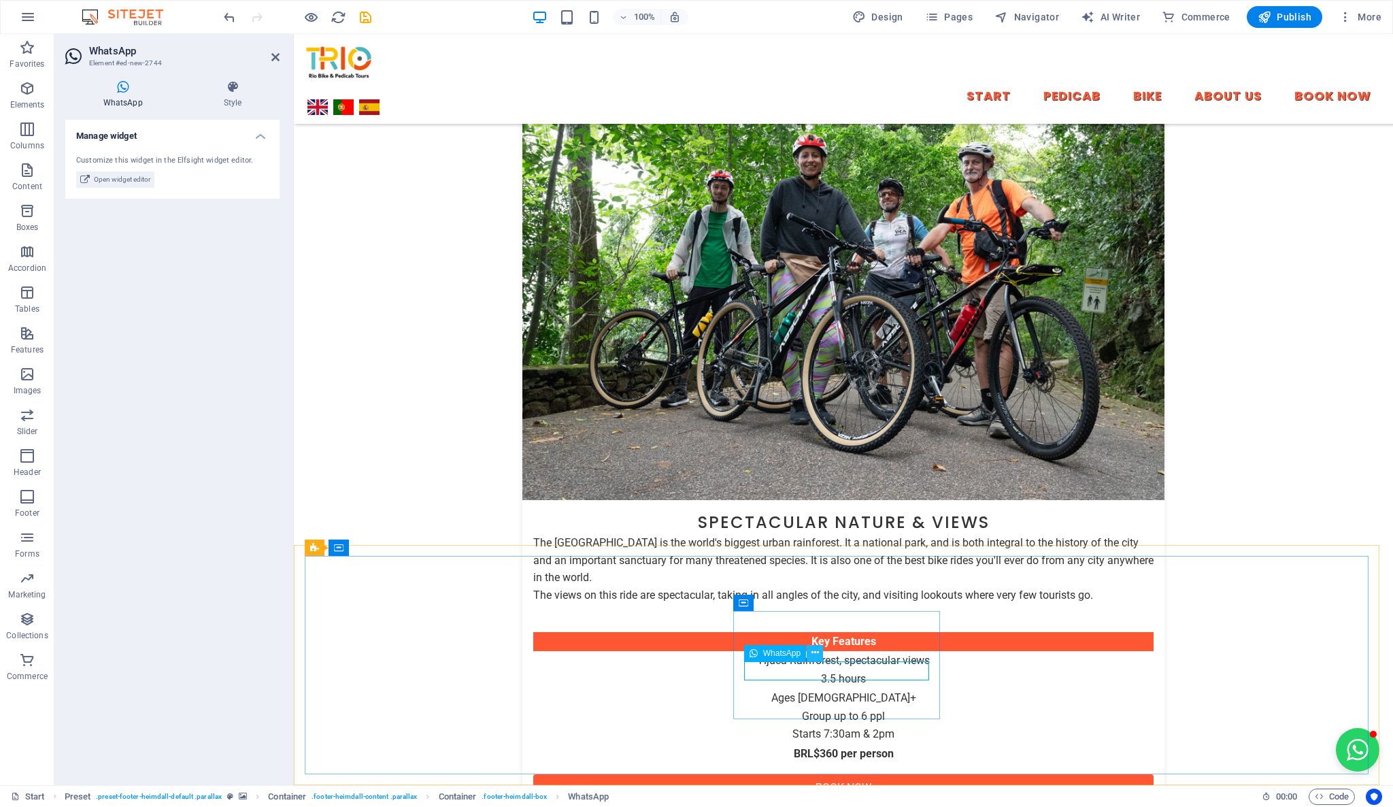
click at [812, 653] on icon at bounding box center [814, 652] width 7 height 14
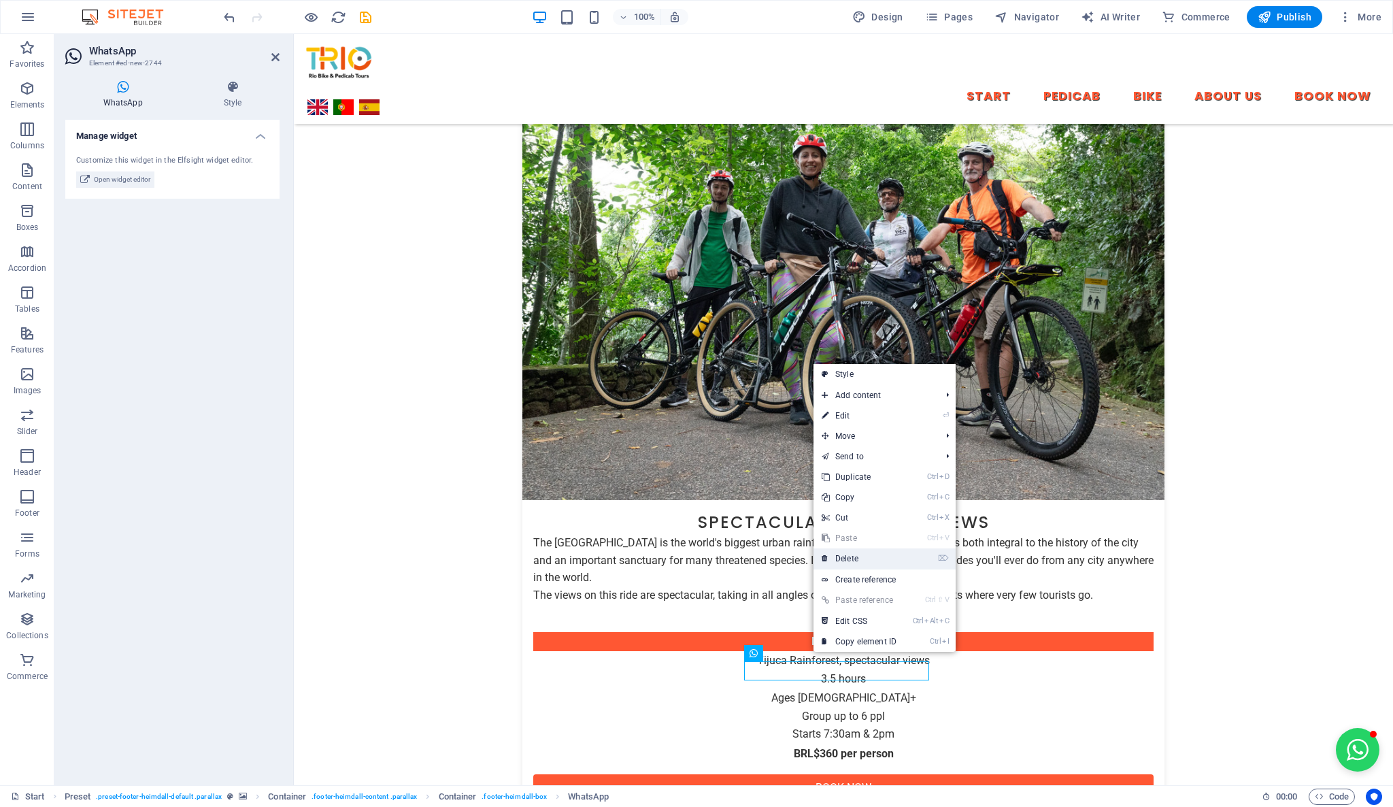
click at [860, 563] on link "⌦ Delete" at bounding box center [858, 558] width 91 height 20
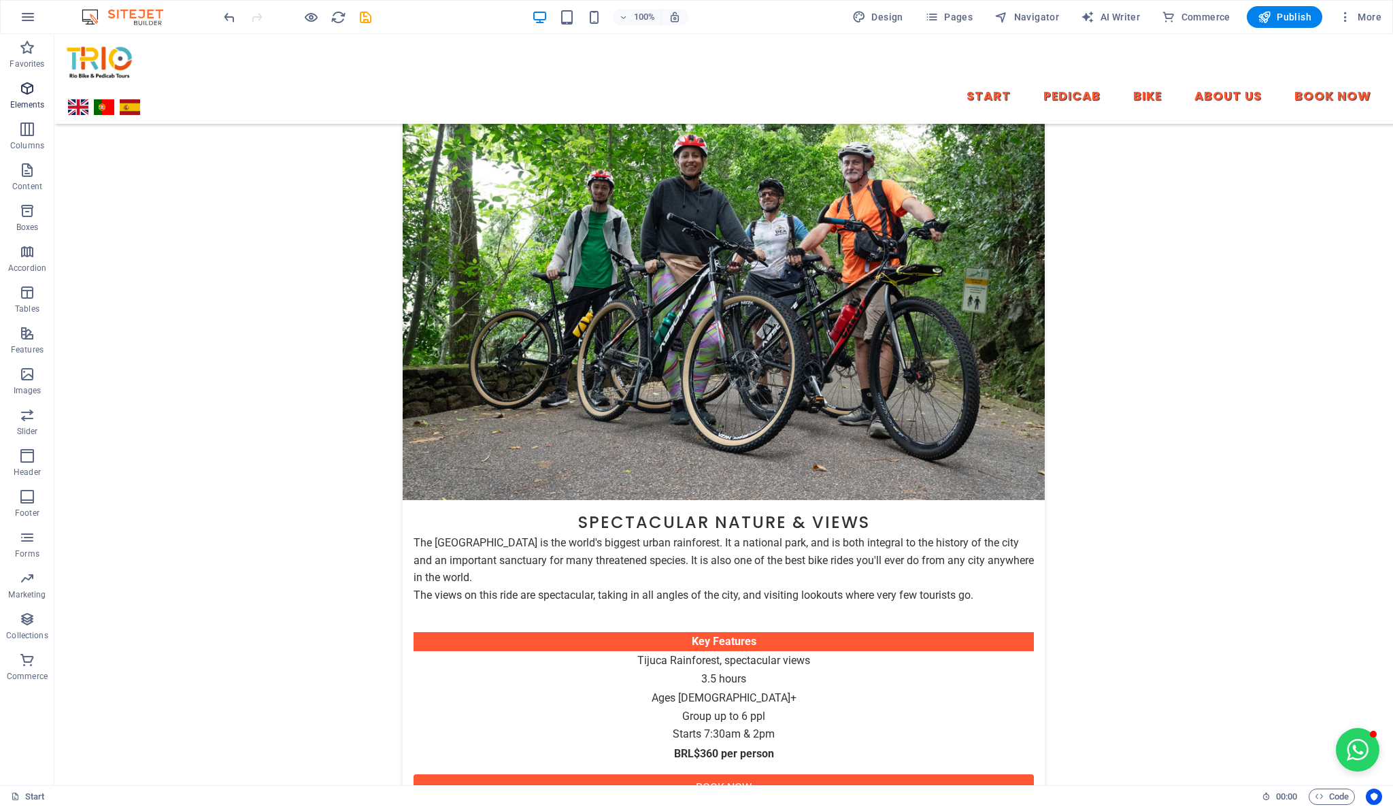
click at [29, 93] on icon "button" at bounding box center [27, 88] width 16 height 16
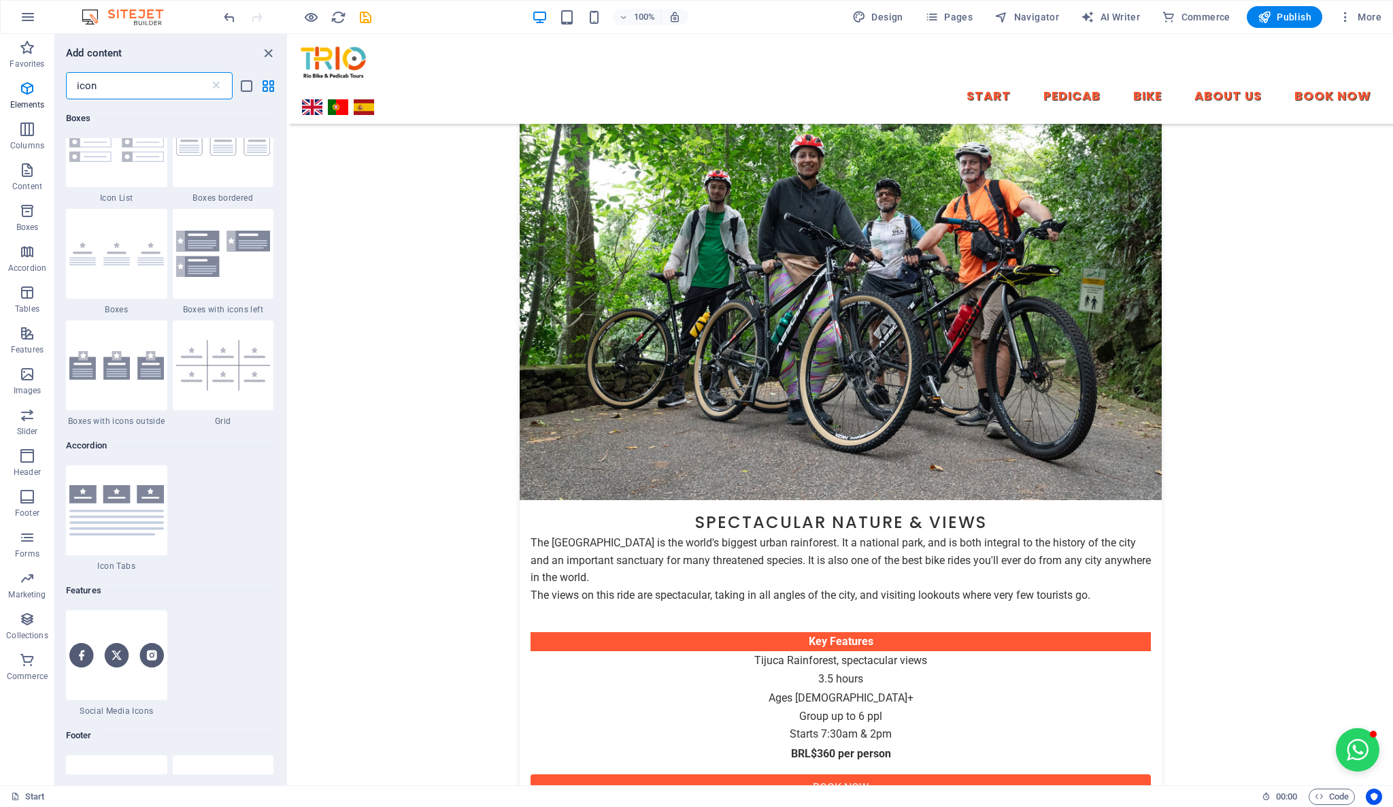
scroll to position [0, 0]
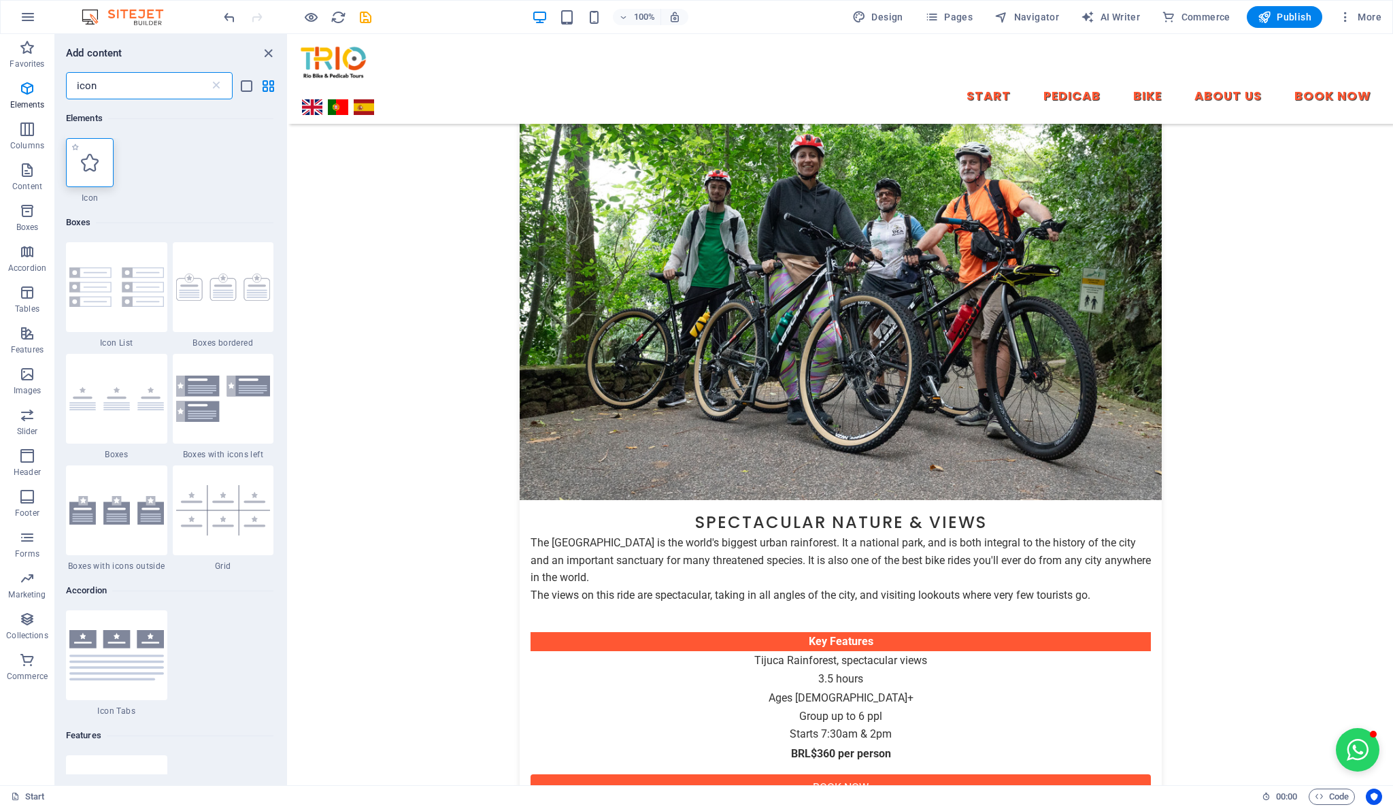
type input "icon"
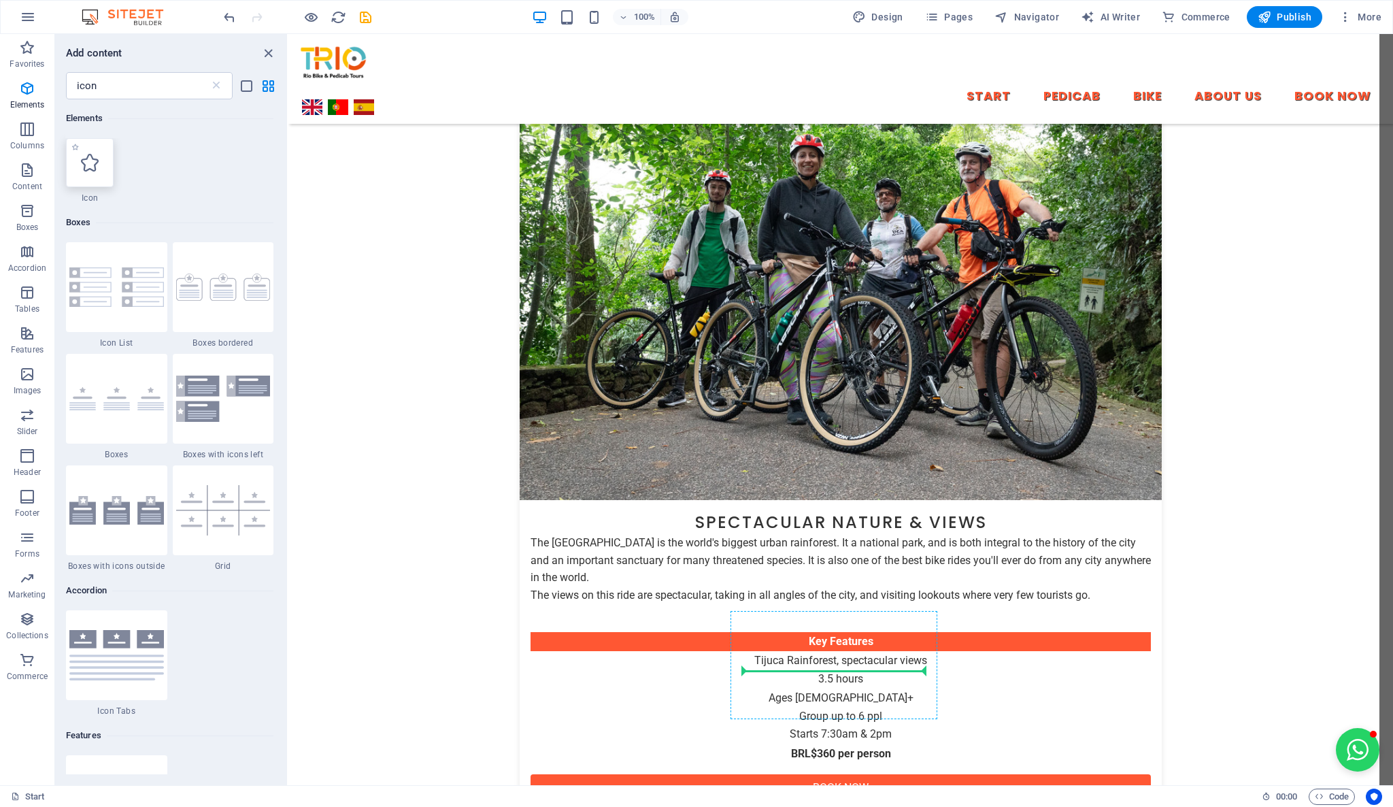
select select "xMidYMid"
select select "px"
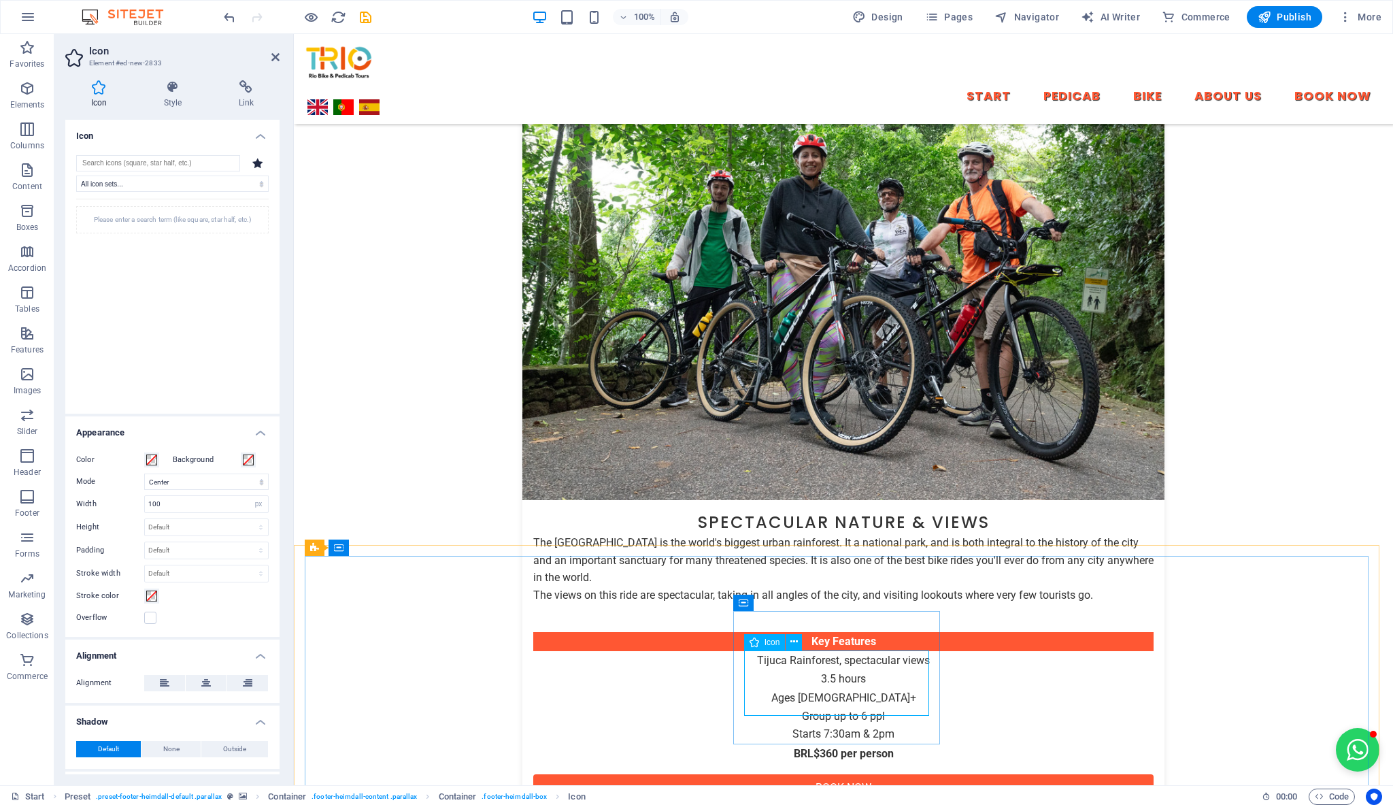
click at [252, 163] on icon at bounding box center [257, 163] width 11 height 10
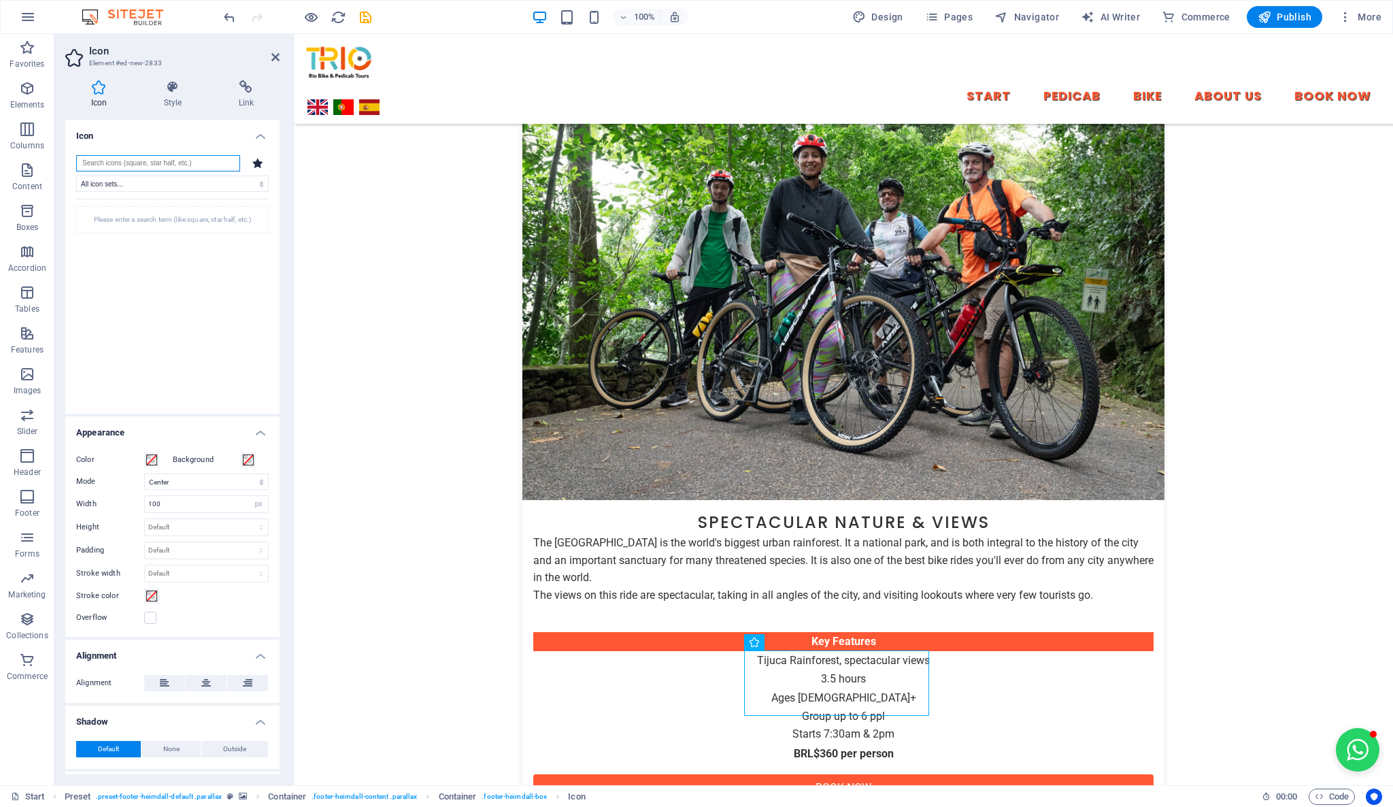
click at [201, 165] on input "search" at bounding box center [158, 163] width 164 height 16
click at [181, 186] on select "All icon sets... IcoFont Ionicons FontAwesome Brands FontAwesome Duotone FontAw…" at bounding box center [172, 183] width 192 height 16
click at [165, 171] on input "search" at bounding box center [158, 163] width 164 height 16
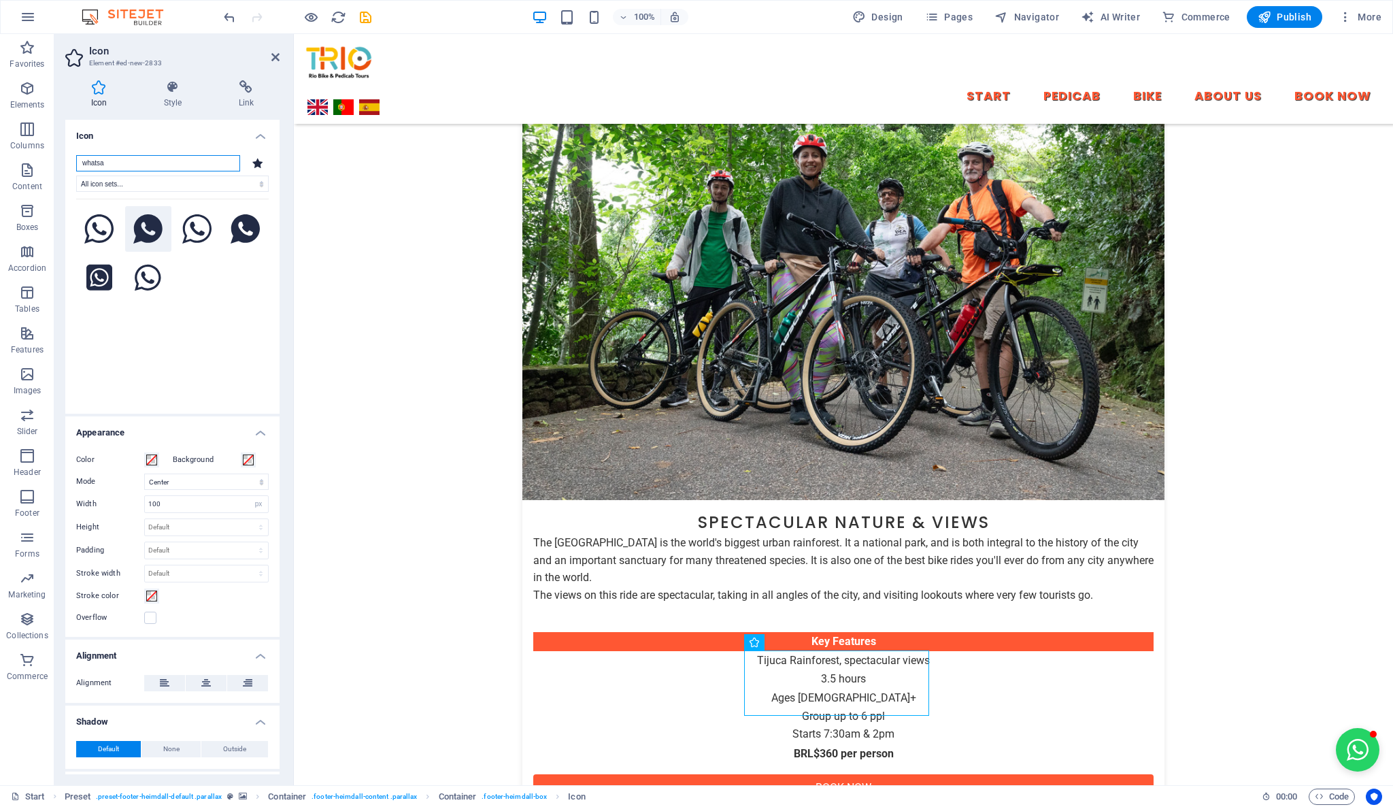
type input "whatsa"
click at [140, 225] on icon at bounding box center [147, 229] width 29 height 30
click at [148, 454] on span at bounding box center [151, 459] width 11 height 11
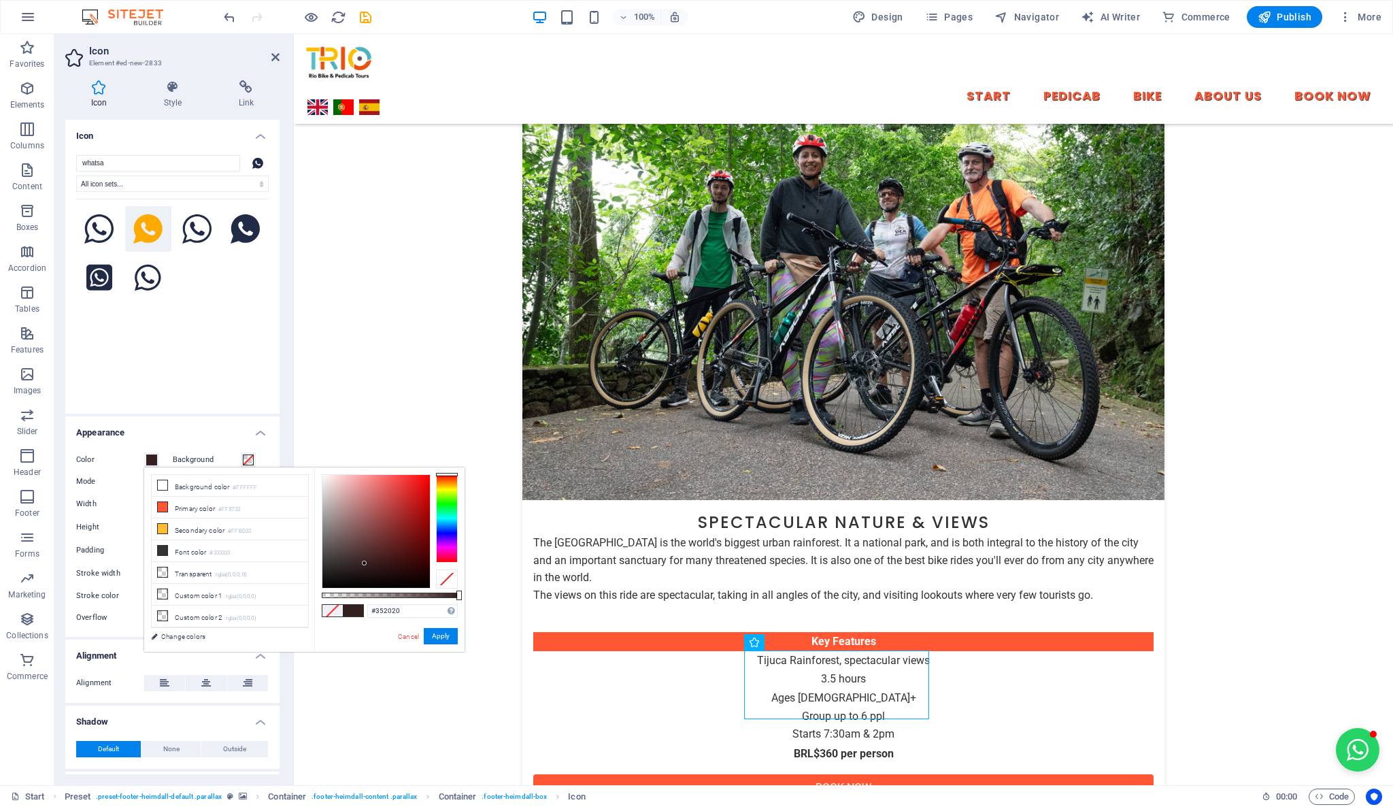
click at [365, 563] on div at bounding box center [375, 531] width 107 height 113
click at [390, 616] on input "#352020" at bounding box center [412, 611] width 90 height 14
paste input "#25D366"
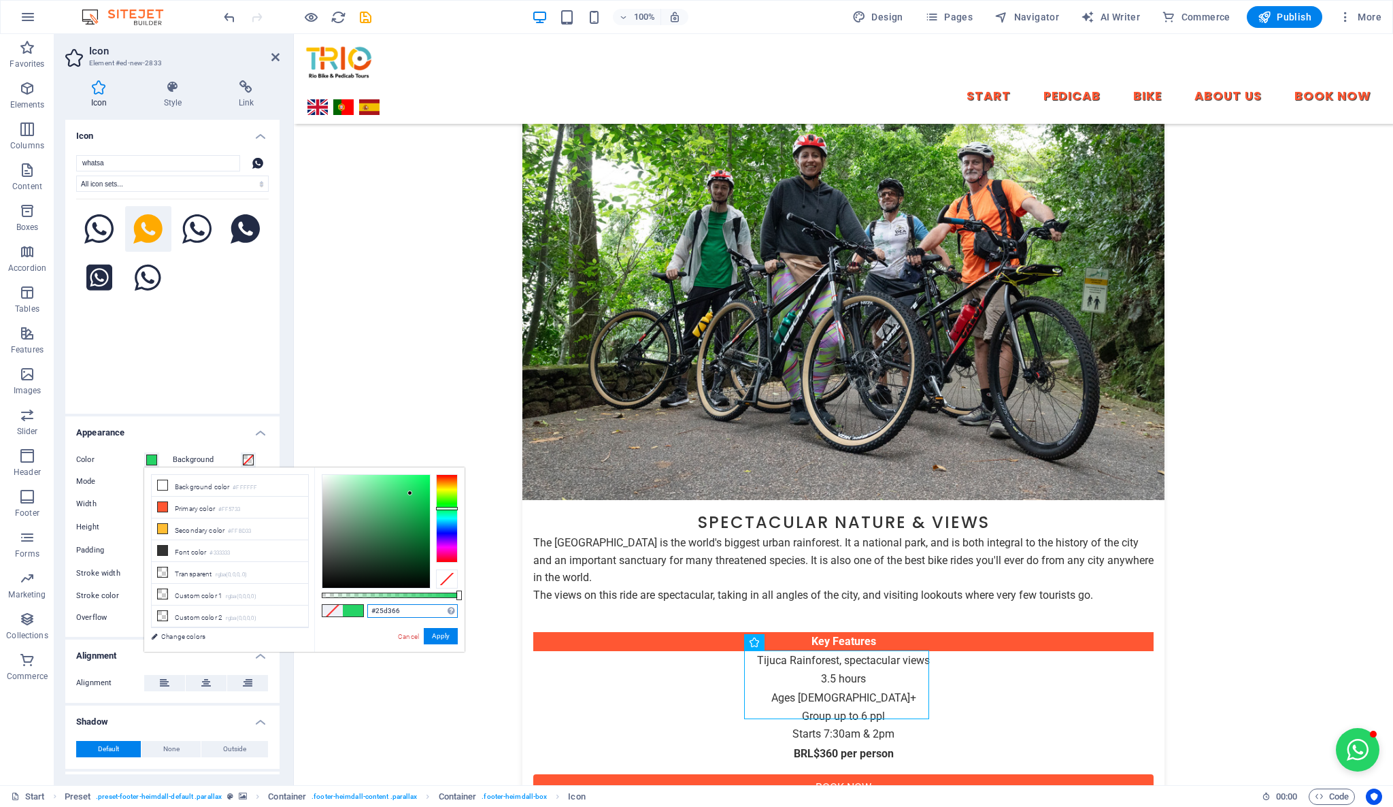
type input "#25d366"
click at [169, 380] on div "Your search returned more icons than we are able to display. Please narrow your…" at bounding box center [172, 297] width 192 height 197
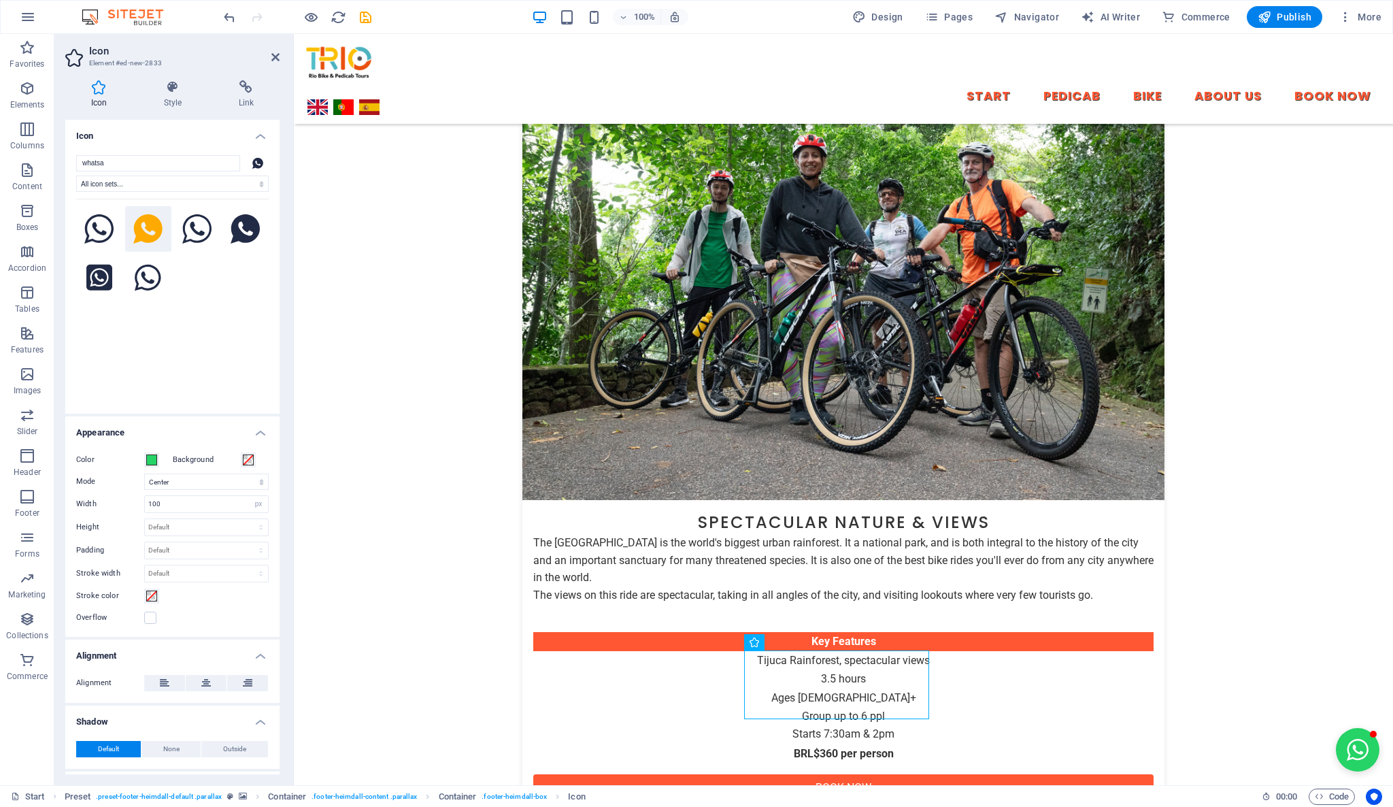
click at [198, 514] on div "Color Background Mode Scale Left Center Right Width 100 Default auto px rem % e…" at bounding box center [172, 539] width 214 height 196
click at [199, 507] on input "100" at bounding box center [206, 504] width 123 height 16
drag, startPoint x: 188, startPoint y: 505, endPoint x: 141, endPoint y: 490, distance: 48.6
click at [141, 490] on div "Color Background Mode Scale Left Center Right Width 100 Default auto px rem % e…" at bounding box center [172, 539] width 214 height 196
type input "60"
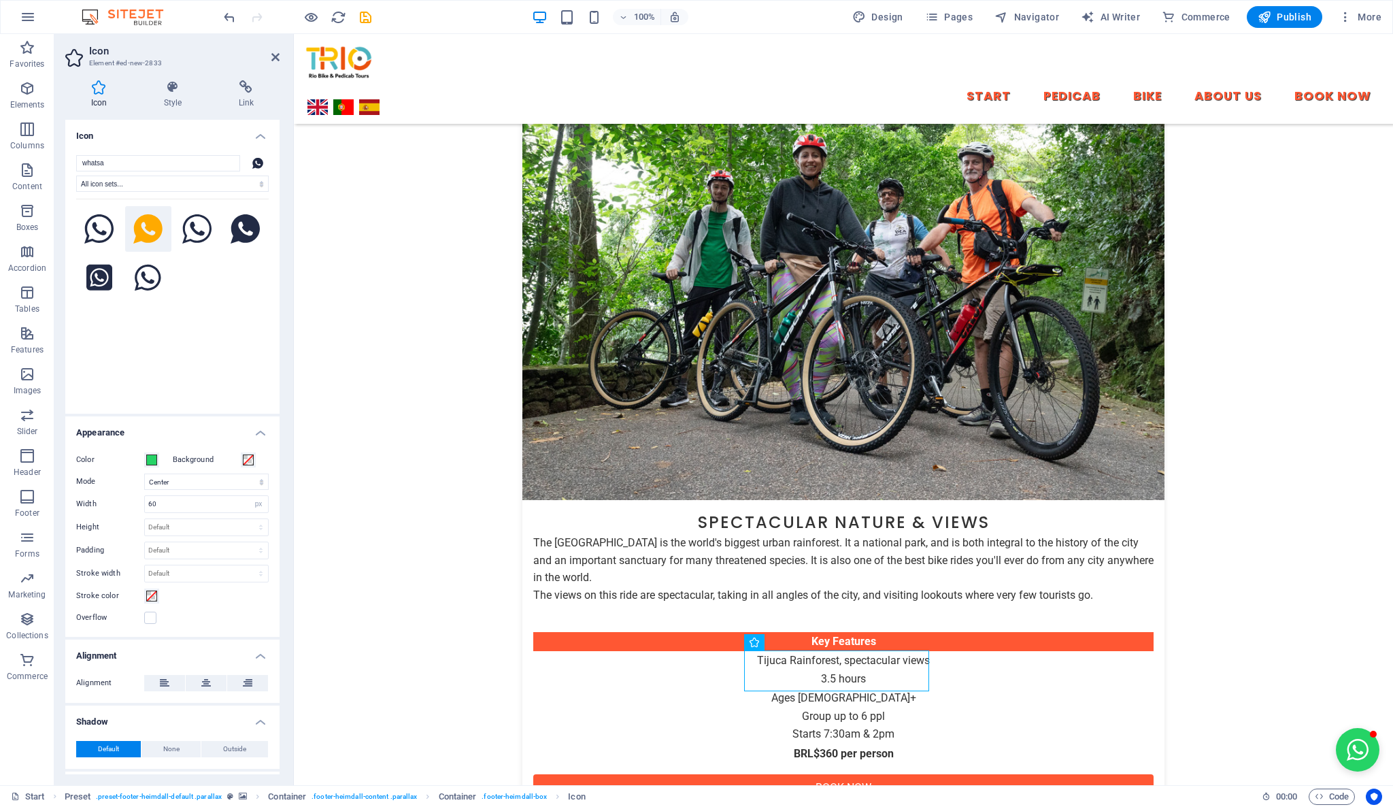
click at [227, 609] on div "Overflow" at bounding box center [172, 617] width 192 height 16
click at [243, 86] on icon at bounding box center [246, 87] width 67 height 14
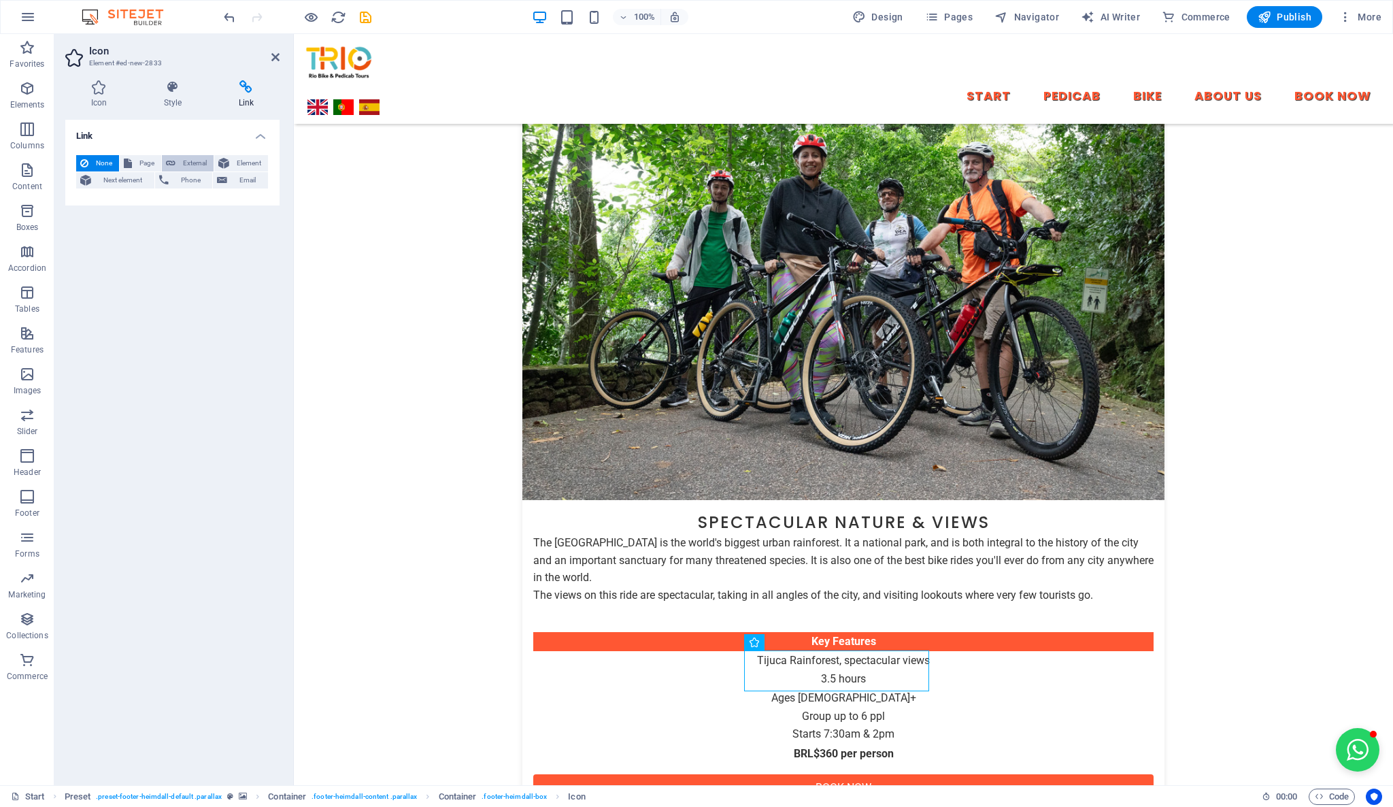
click at [205, 161] on span "External" at bounding box center [195, 163] width 30 height 16
select select "blank"
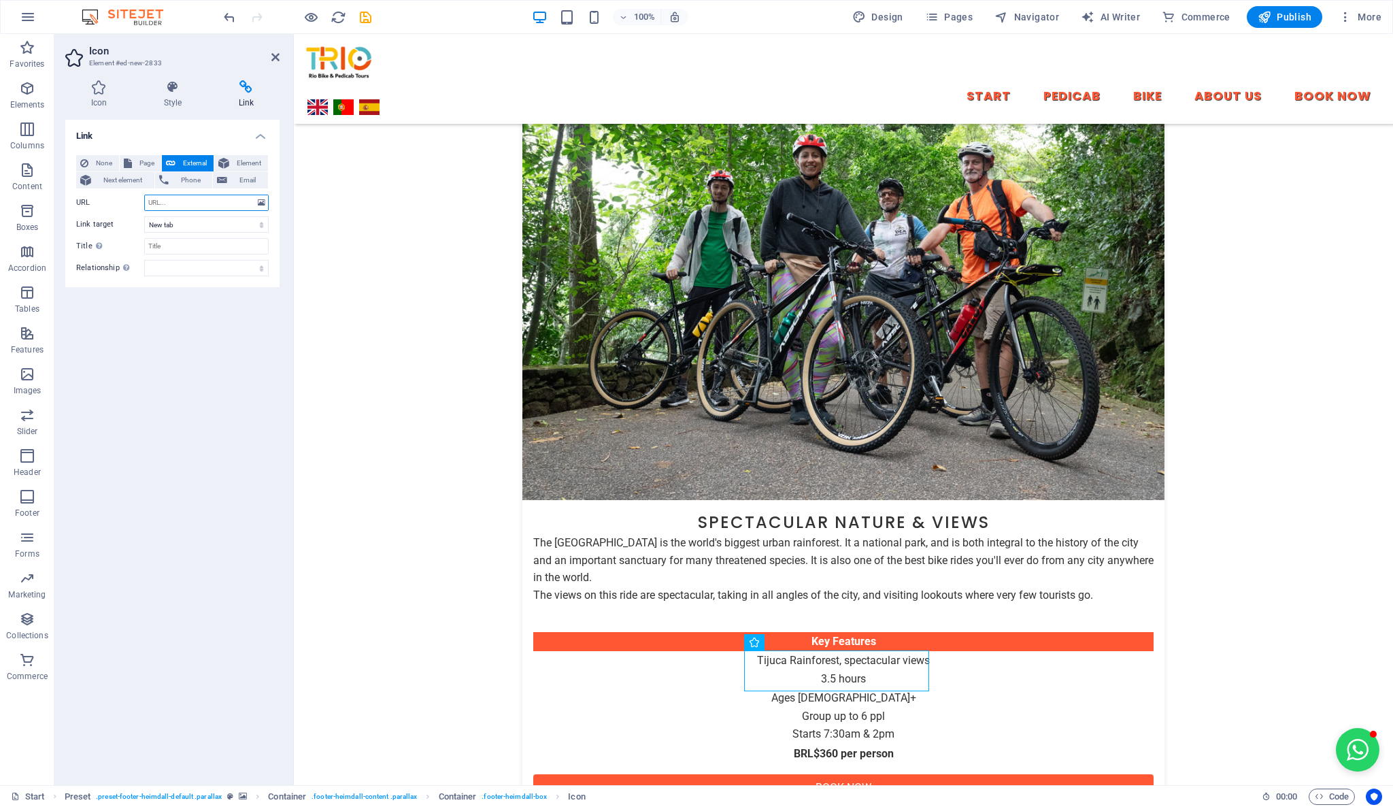
paste input "#25D366"
drag, startPoint x: 193, startPoint y: 204, endPoint x: 133, endPoint y: 189, distance: 61.7
click at [133, 189] on div "None Page External Element Next element Phone Email Page Start -- Pedicab Tours…" at bounding box center [172, 215] width 192 height 121
paste input "https://wa.me/"
type input "https://wa.me/5521997292996"
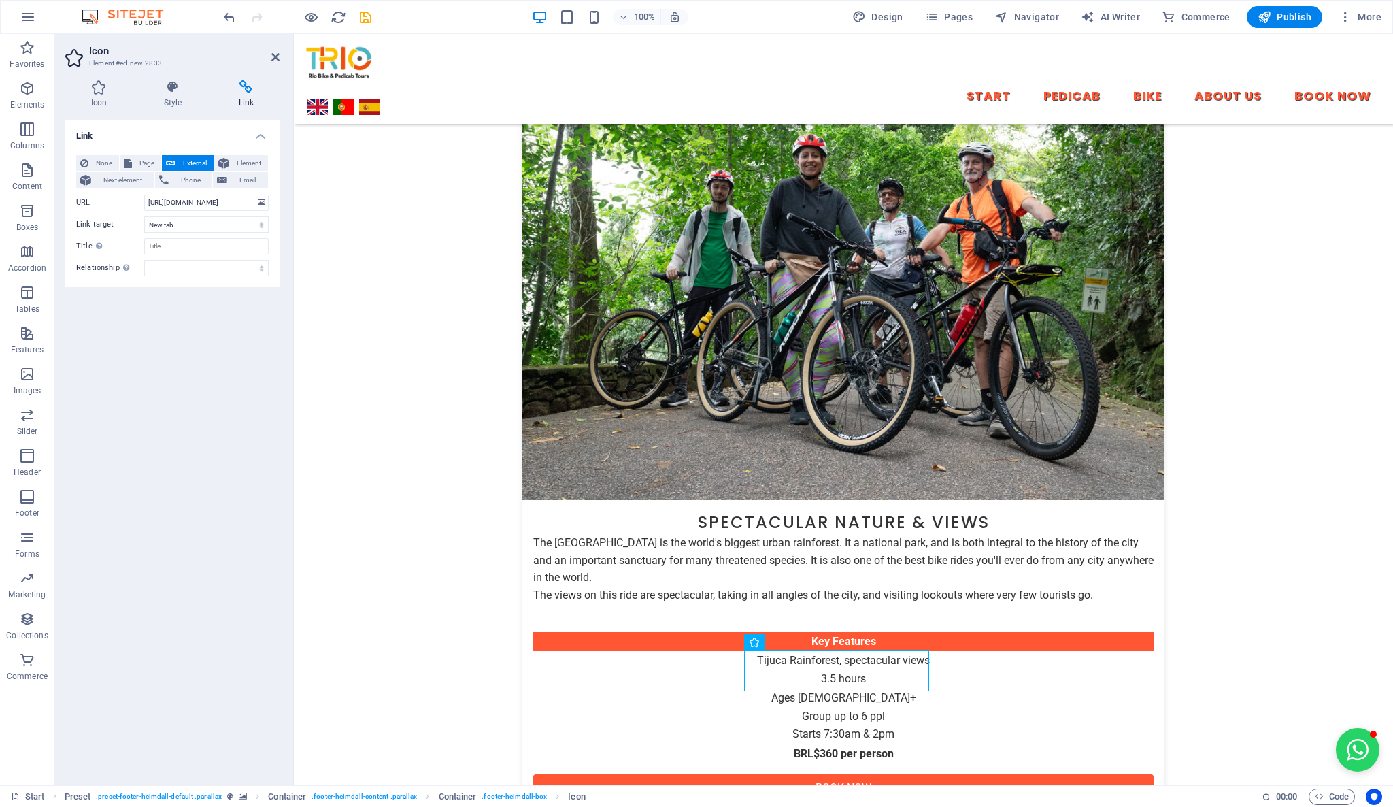
click at [180, 398] on div "Link None Page External Element Next element Phone Email Page Start -- Pedicab …" at bounding box center [172, 447] width 214 height 654
click at [29, 84] on icon "button" at bounding box center [27, 88] width 16 height 16
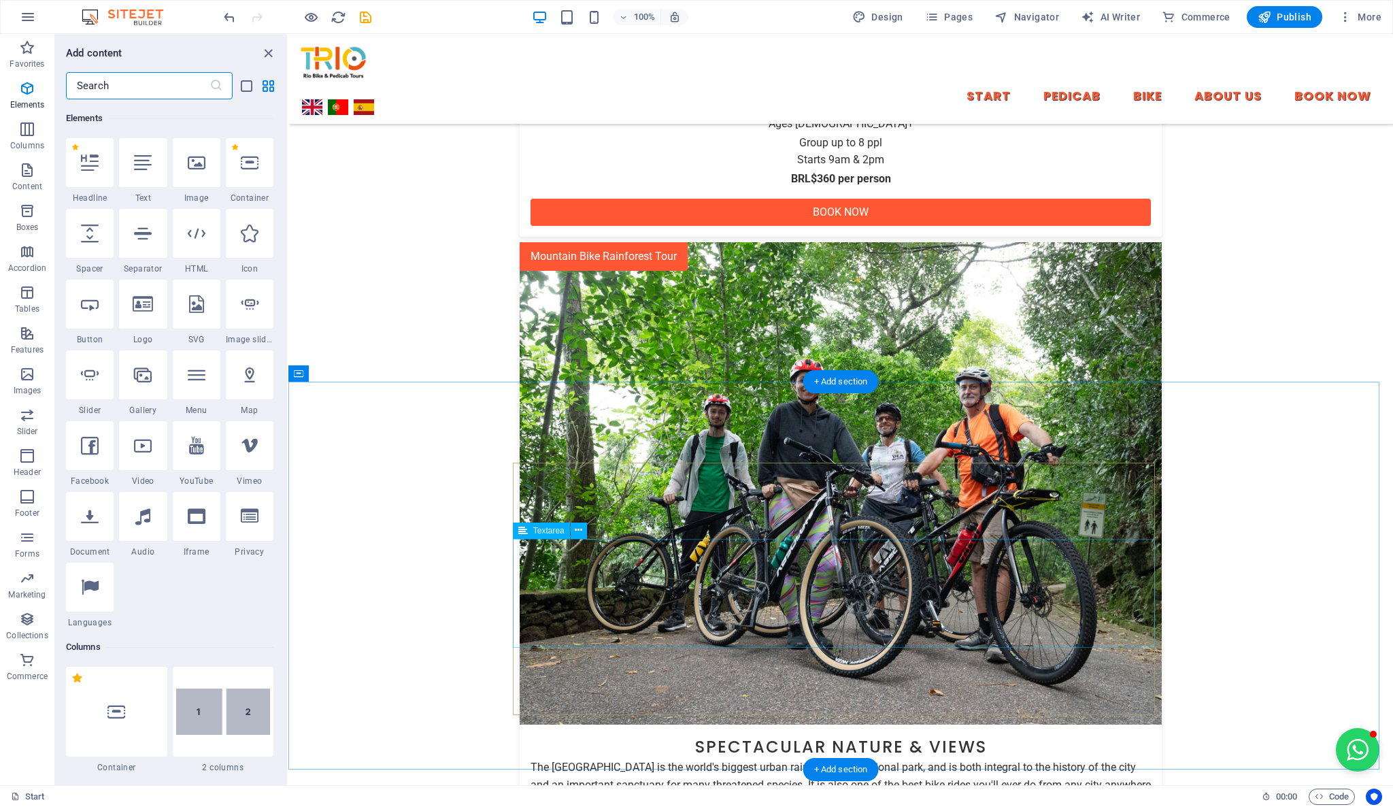
scroll to position [2338, 0]
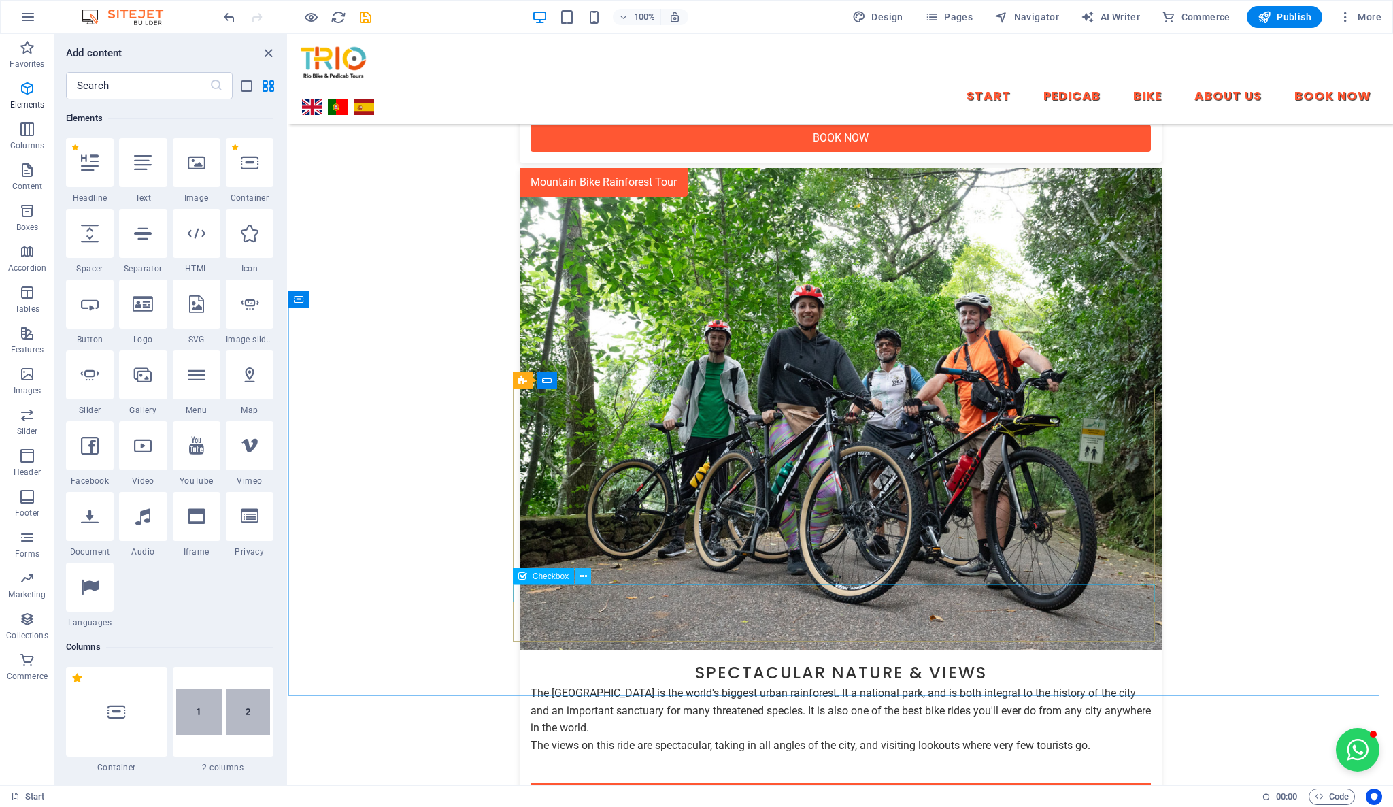
click at [584, 574] on icon at bounding box center [582, 576] width 7 height 14
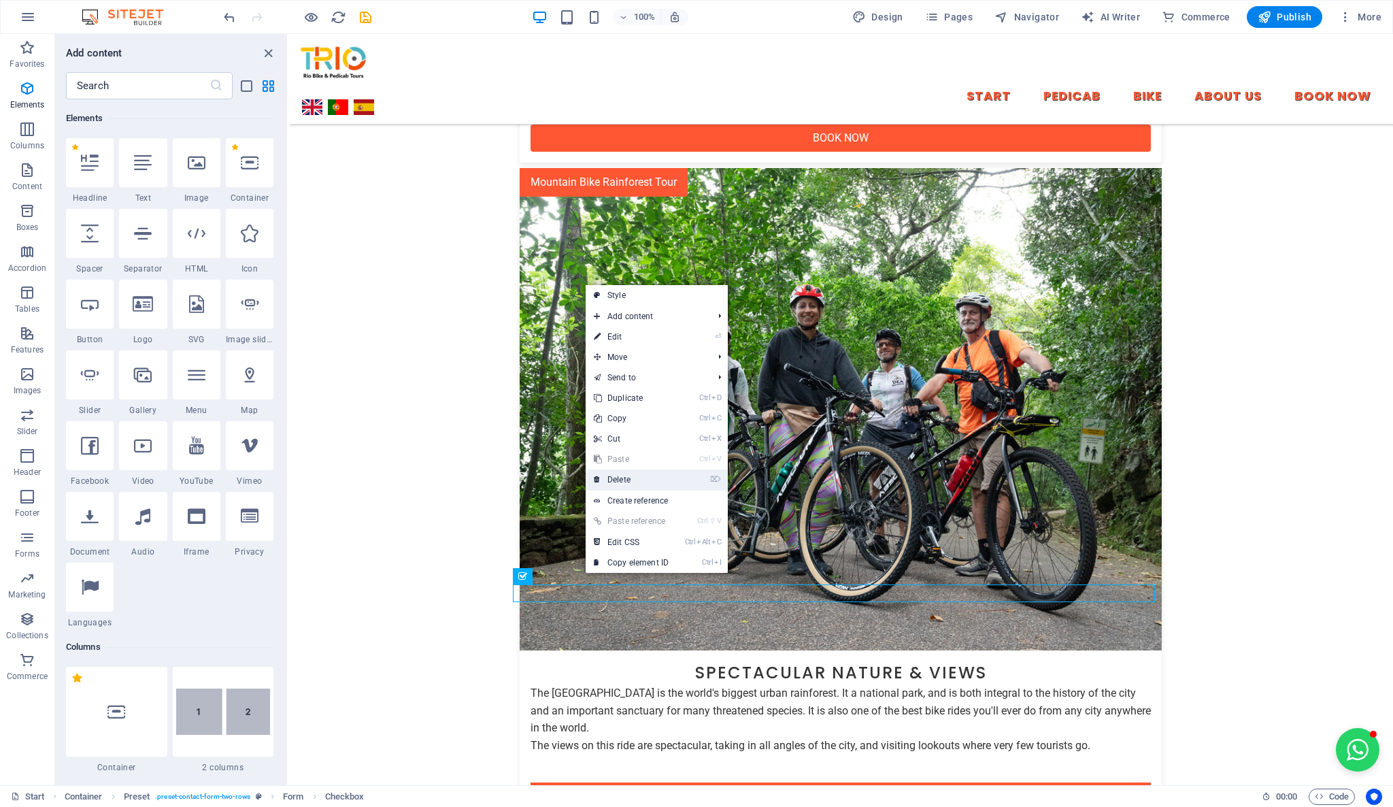
click at [611, 486] on link "⌦ Delete" at bounding box center [631, 479] width 91 height 20
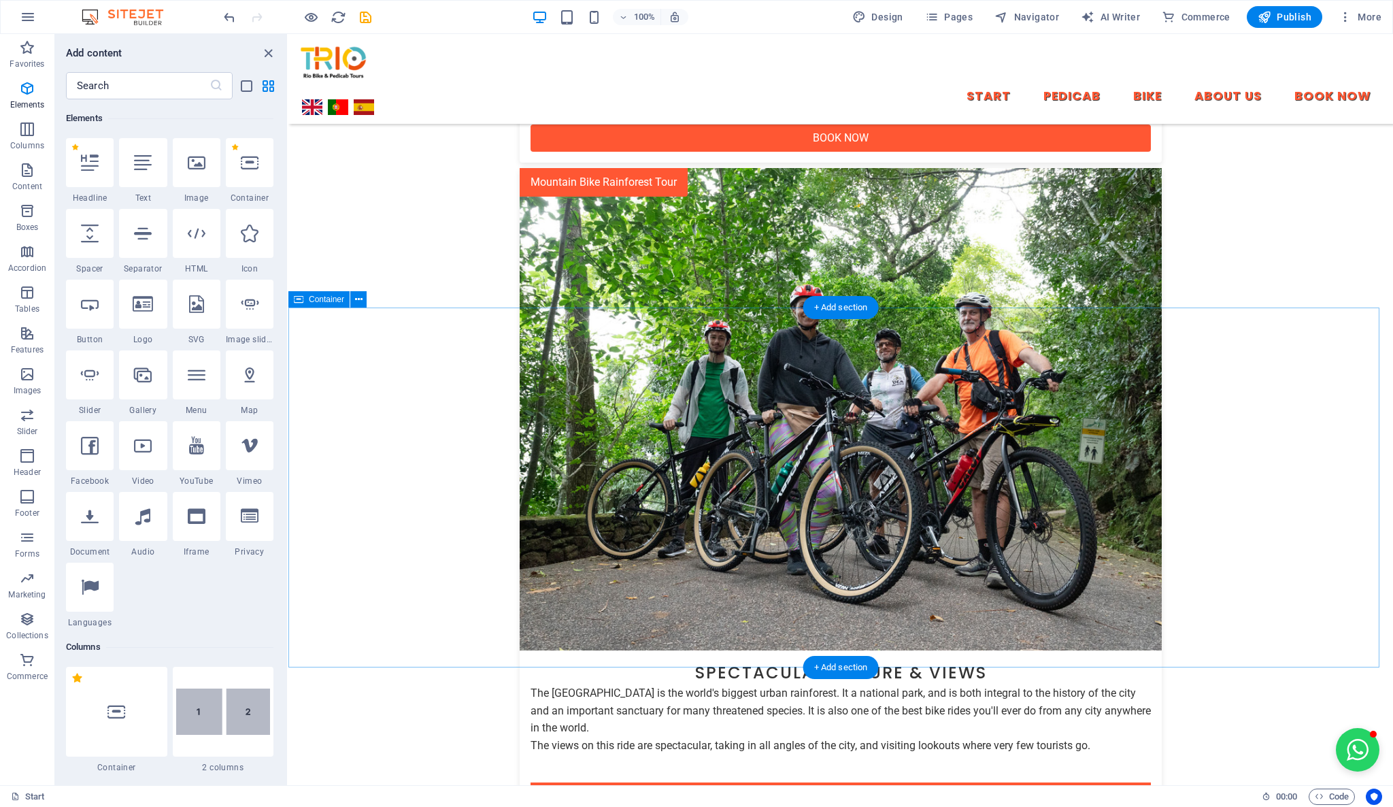
click at [365, 14] on icon "save" at bounding box center [366, 18] width 16 height 16
select select
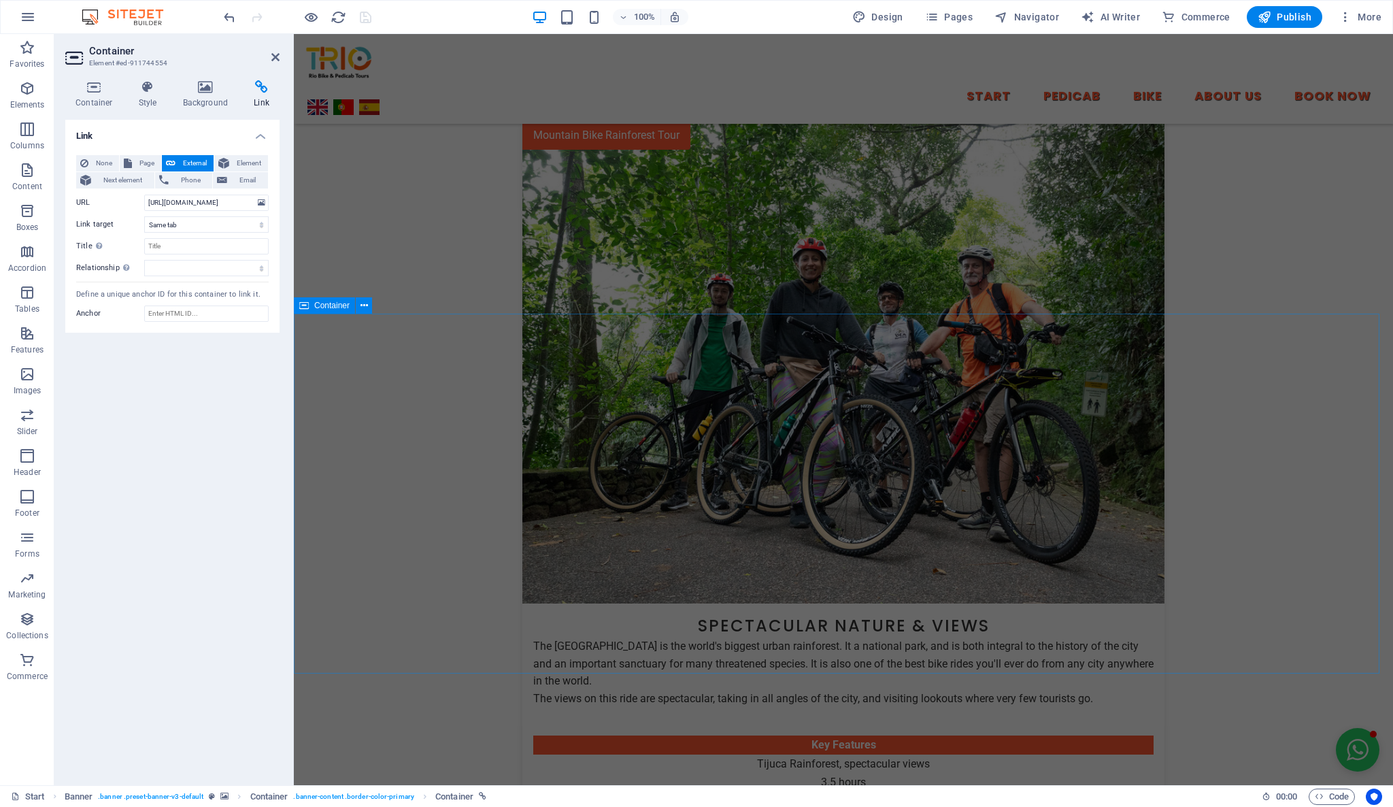
scroll to position [2441, 0]
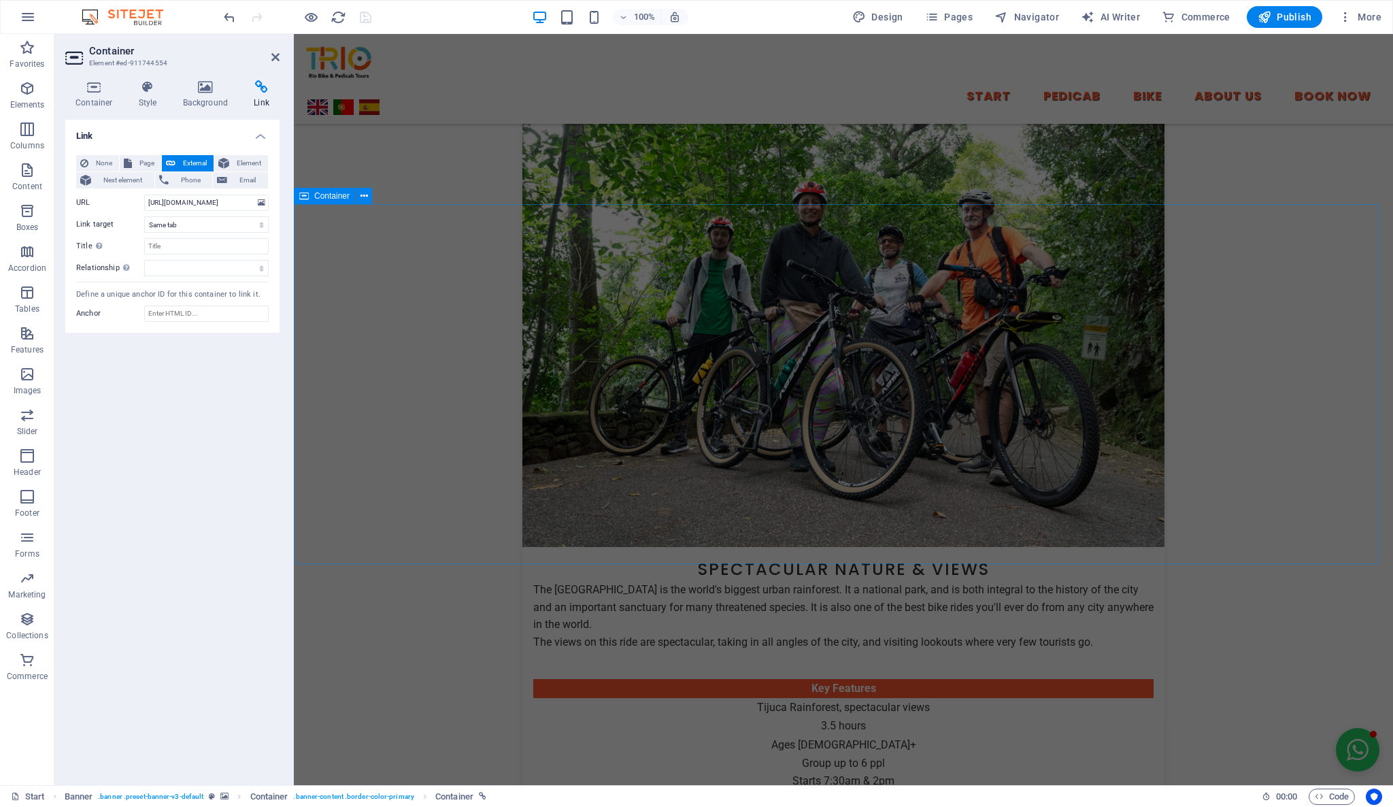
drag, startPoint x: 811, startPoint y: 239, endPoint x: 1052, endPoint y: 239, distance: 240.8
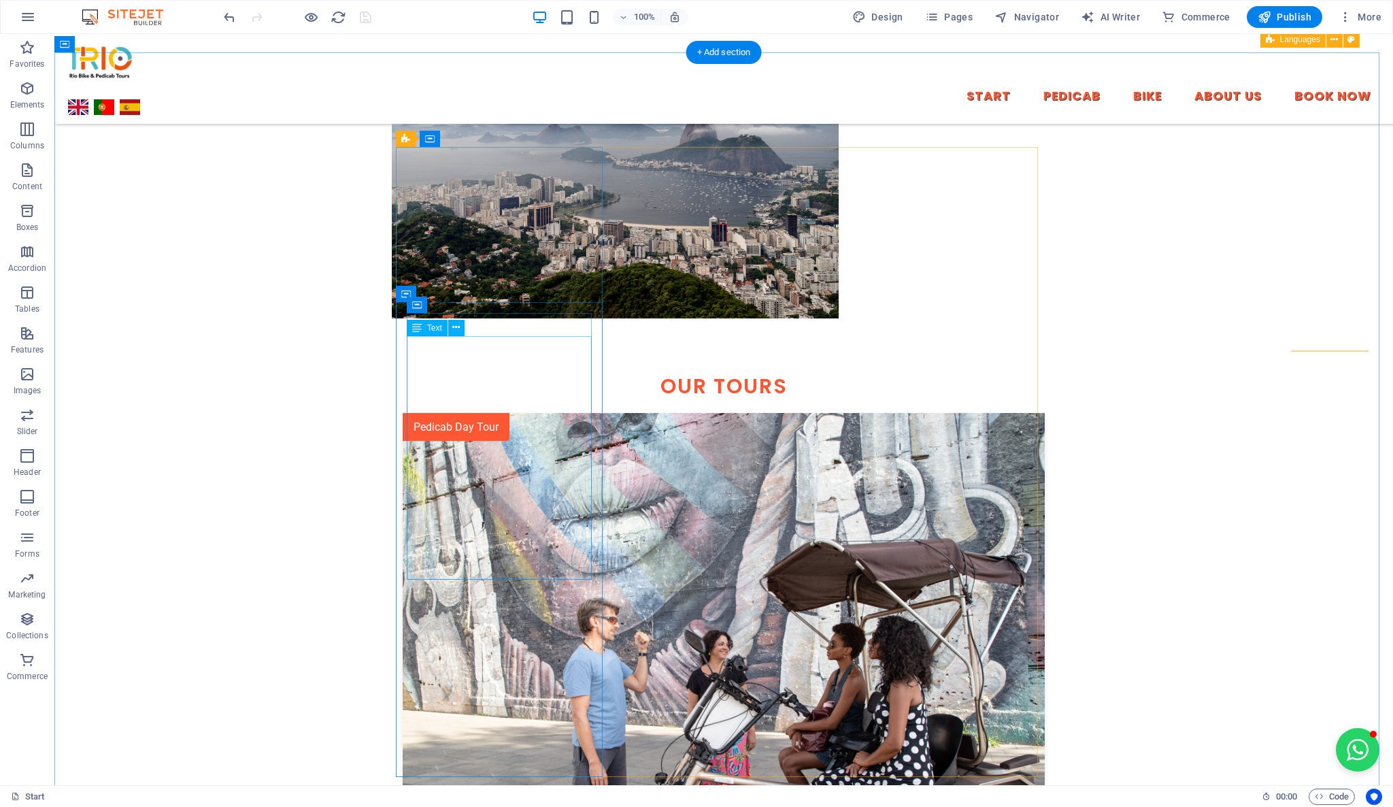
scroll to position [1360, 0]
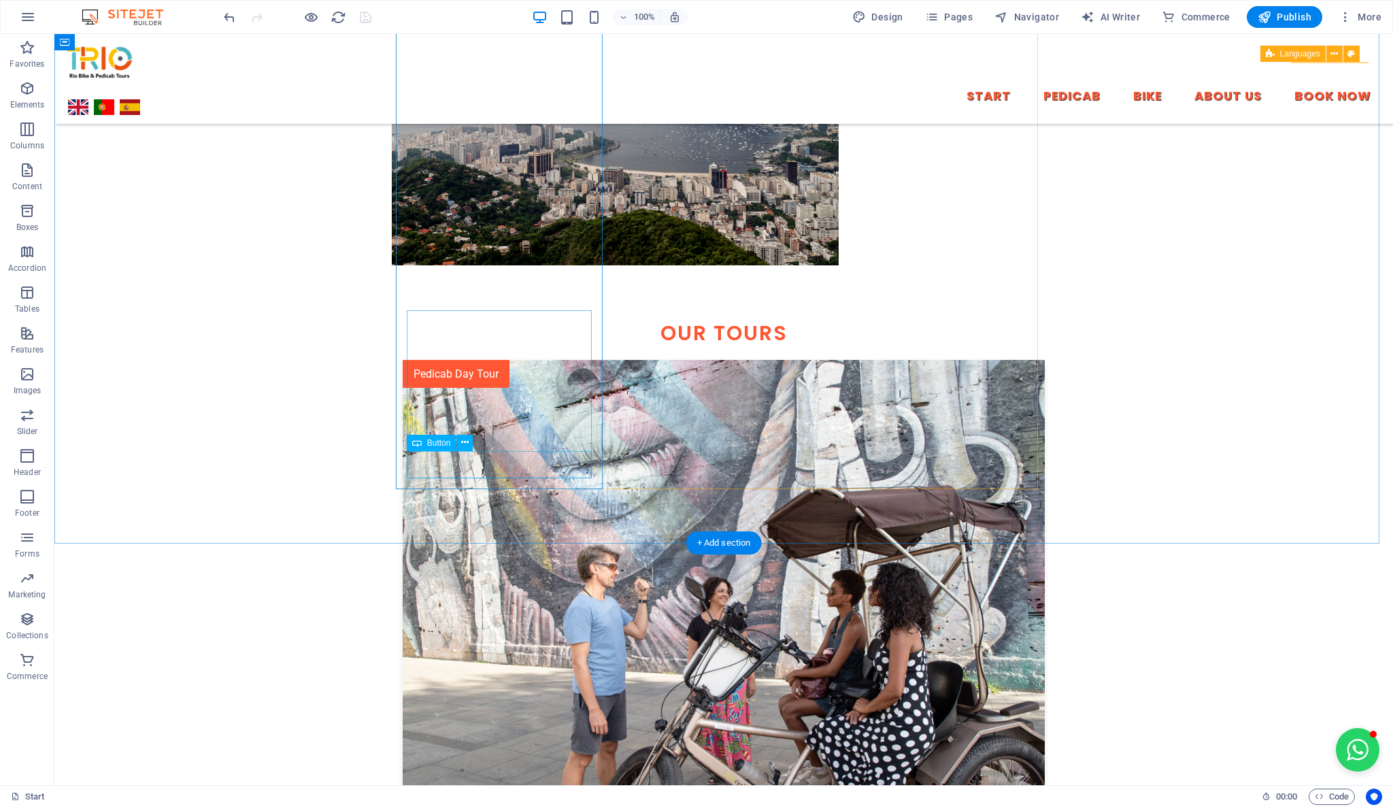
click at [461, 441] on icon at bounding box center [464, 442] width 7 height 14
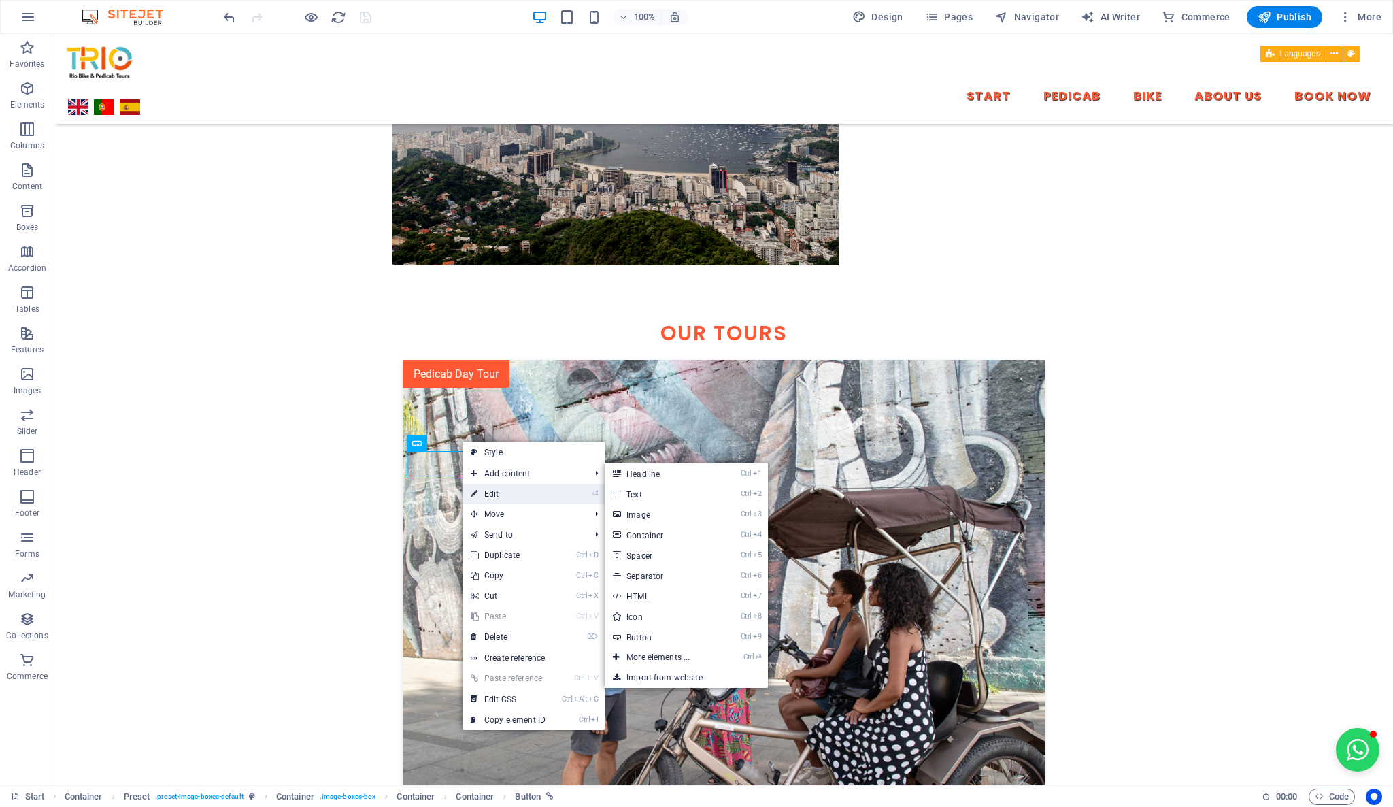
click at [505, 492] on link "⏎ Edit" at bounding box center [508, 494] width 91 height 20
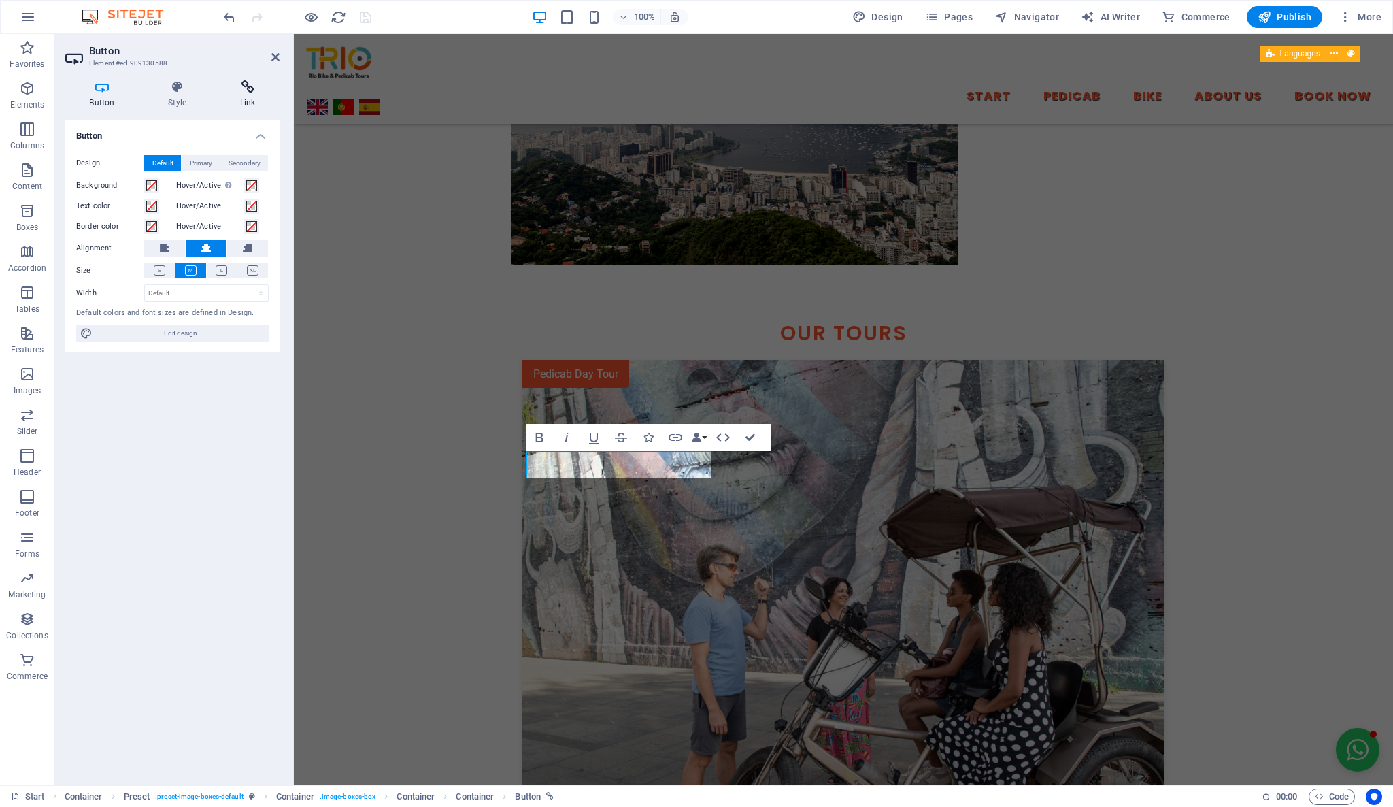
click at [248, 96] on h4 "Link" at bounding box center [248, 94] width 64 height 29
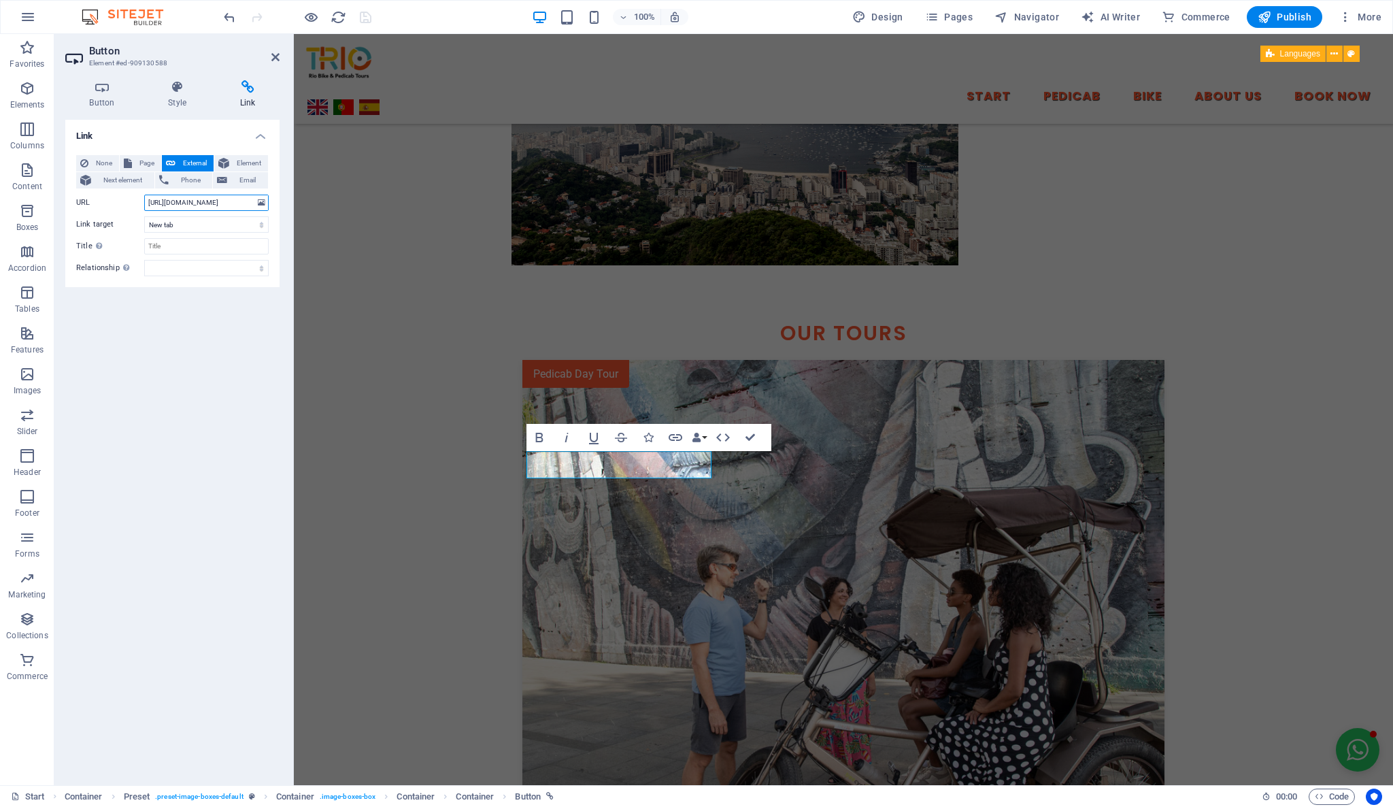
click at [216, 207] on input "https://trio.mymento.site/rio-de-janeiro-city-tour-by-pedicab?lang=en" at bounding box center [206, 203] width 124 height 16
paste input "reservas.triobrasil.com/rio-de-janeiro-city-tour-by-pedicab-20259"
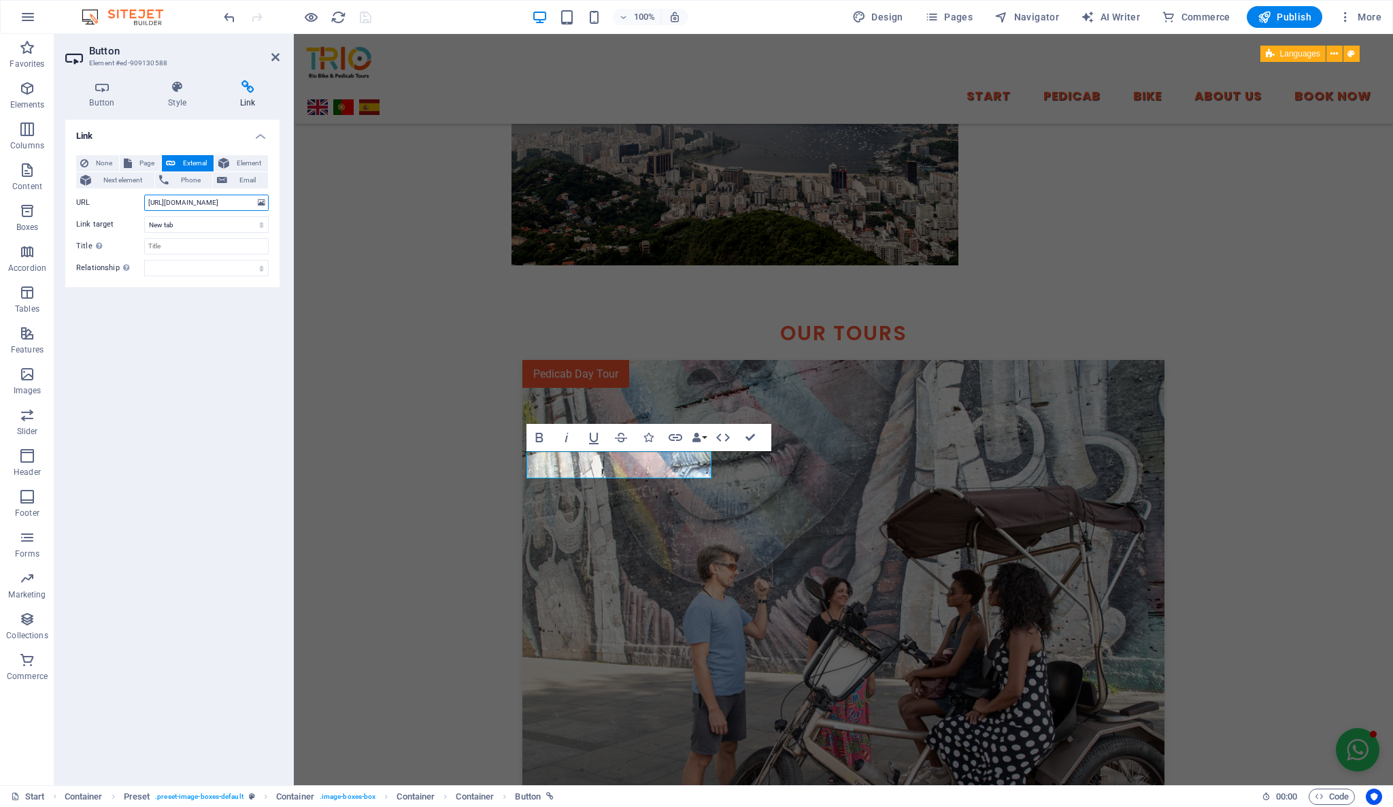
scroll to position [0, 140]
type input "https://reservas.triobrasil.com/rio-de-janeiro-city-tour-by-pedicab-20259?lang=…"
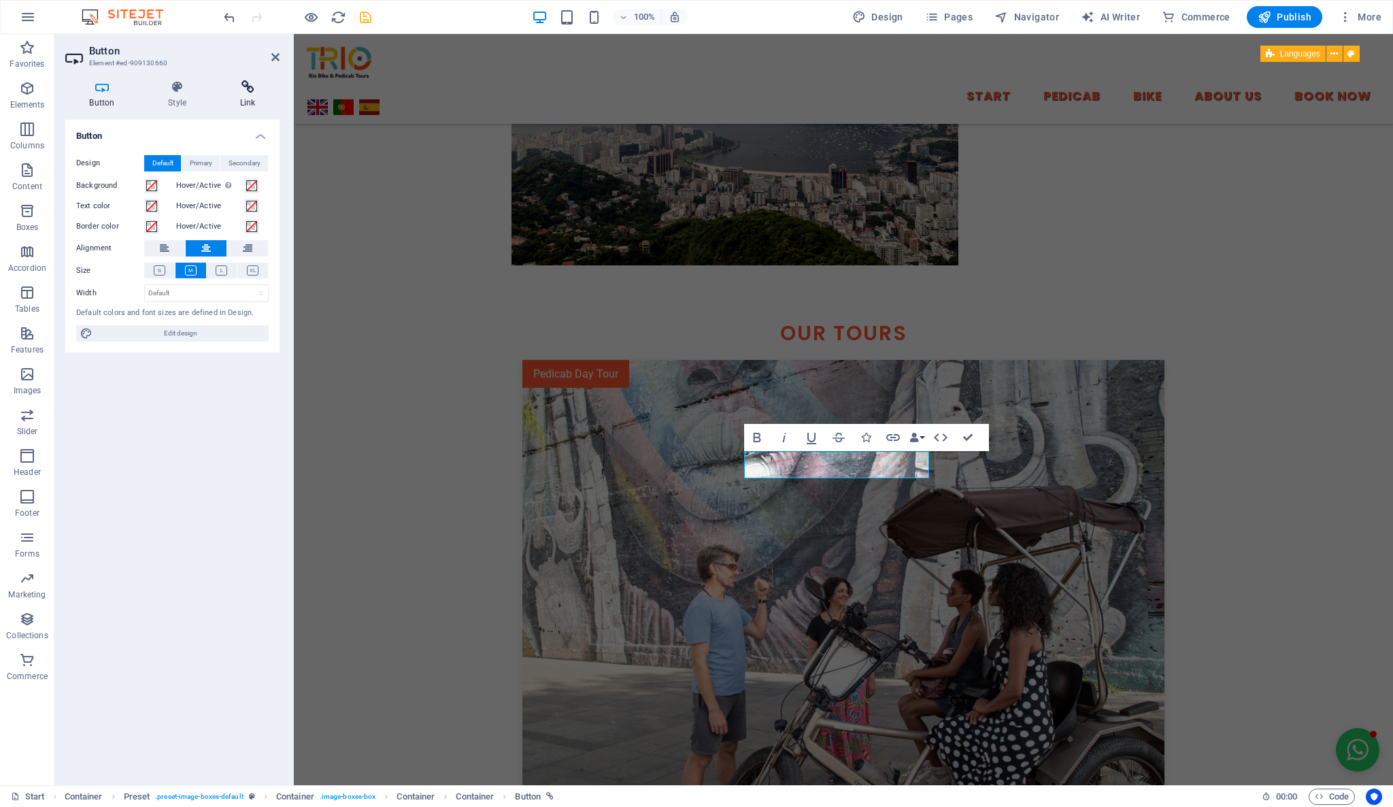
click at [252, 95] on h4 "Link" at bounding box center [248, 94] width 64 height 29
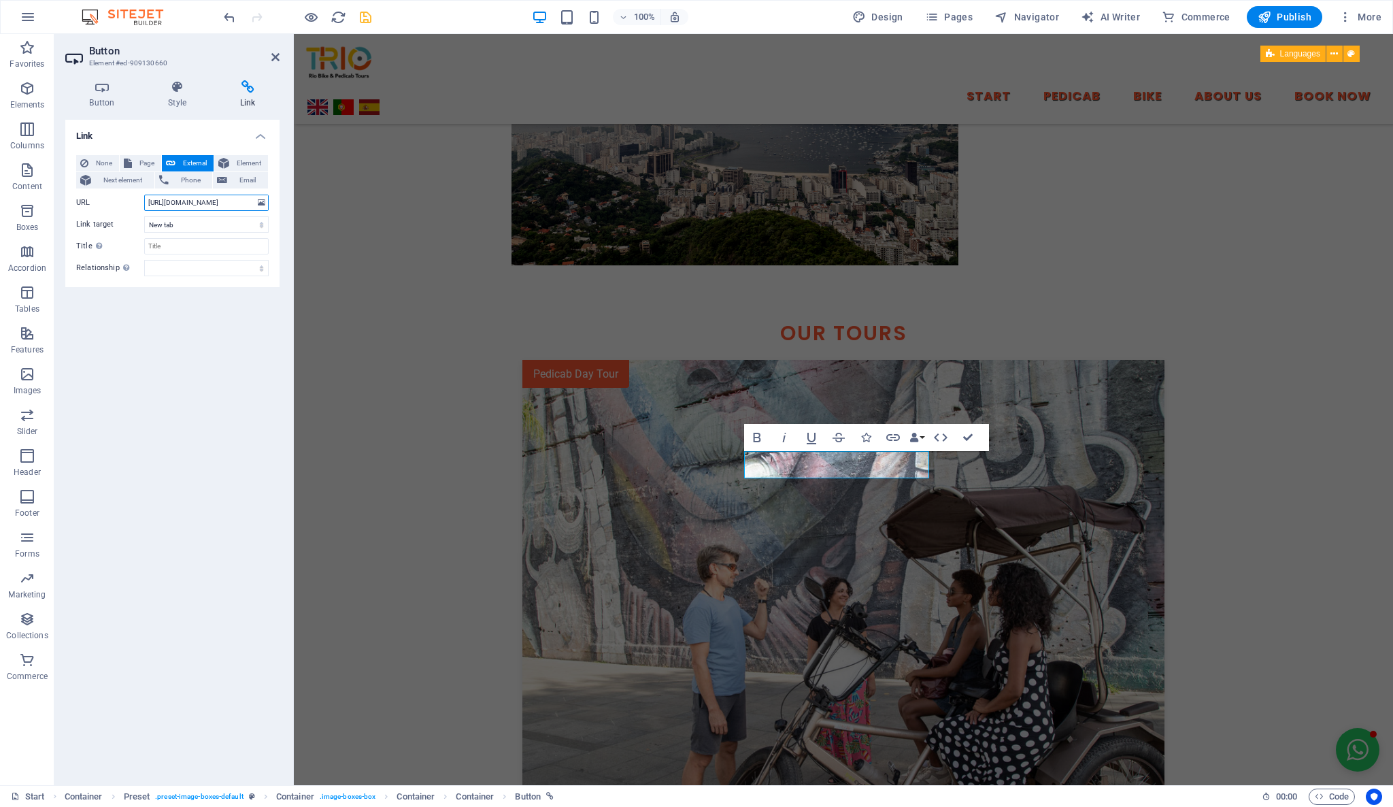
click at [235, 209] on input "https://trio.mymento.site/rio-de-janeiro-rainforest-mountain-bike-tour?lang=en" at bounding box center [206, 203] width 124 height 16
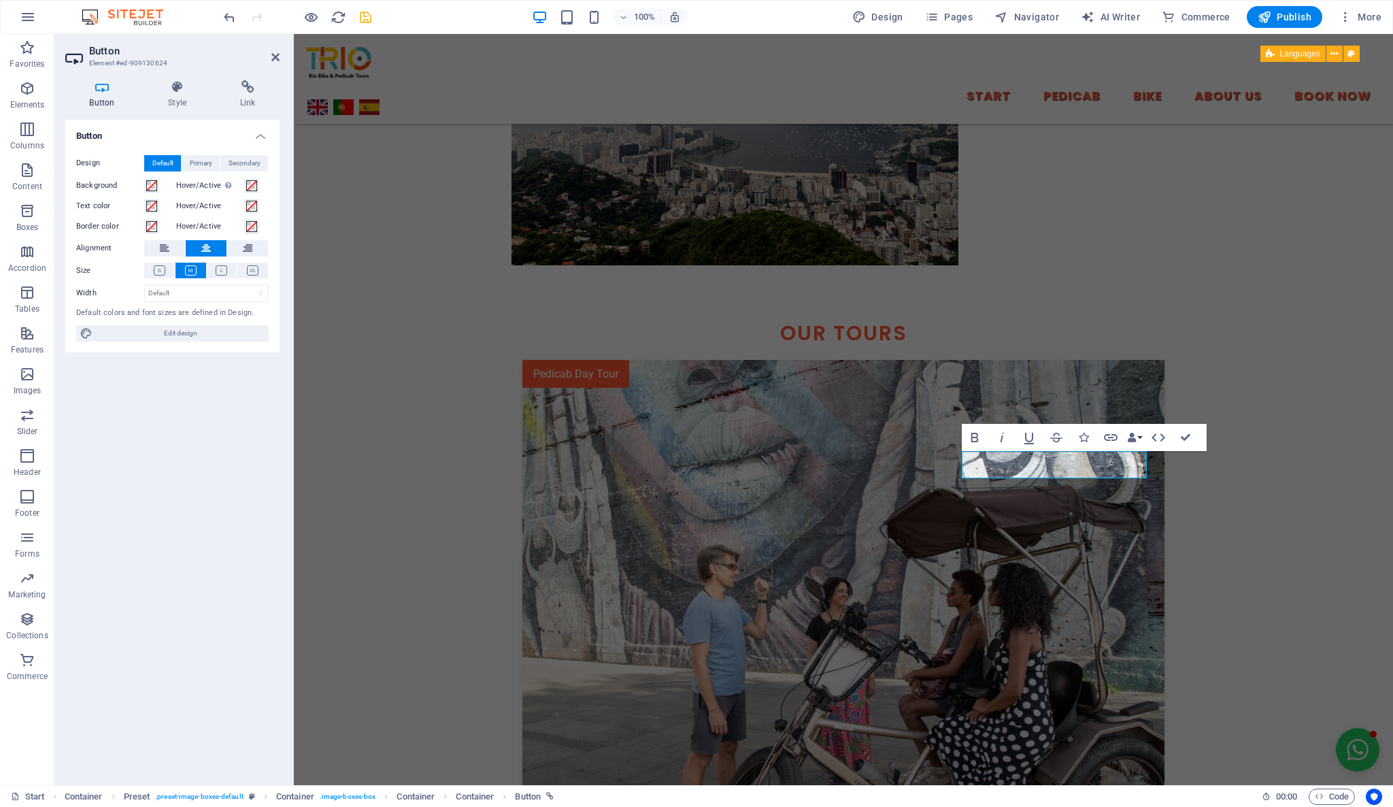
click at [250, 112] on div "Button Style Link Button Design Default Primary Secondary Background Hover/Acti…" at bounding box center [172, 427] width 214 height 694
click at [245, 101] on h4 "Link" at bounding box center [248, 94] width 64 height 29
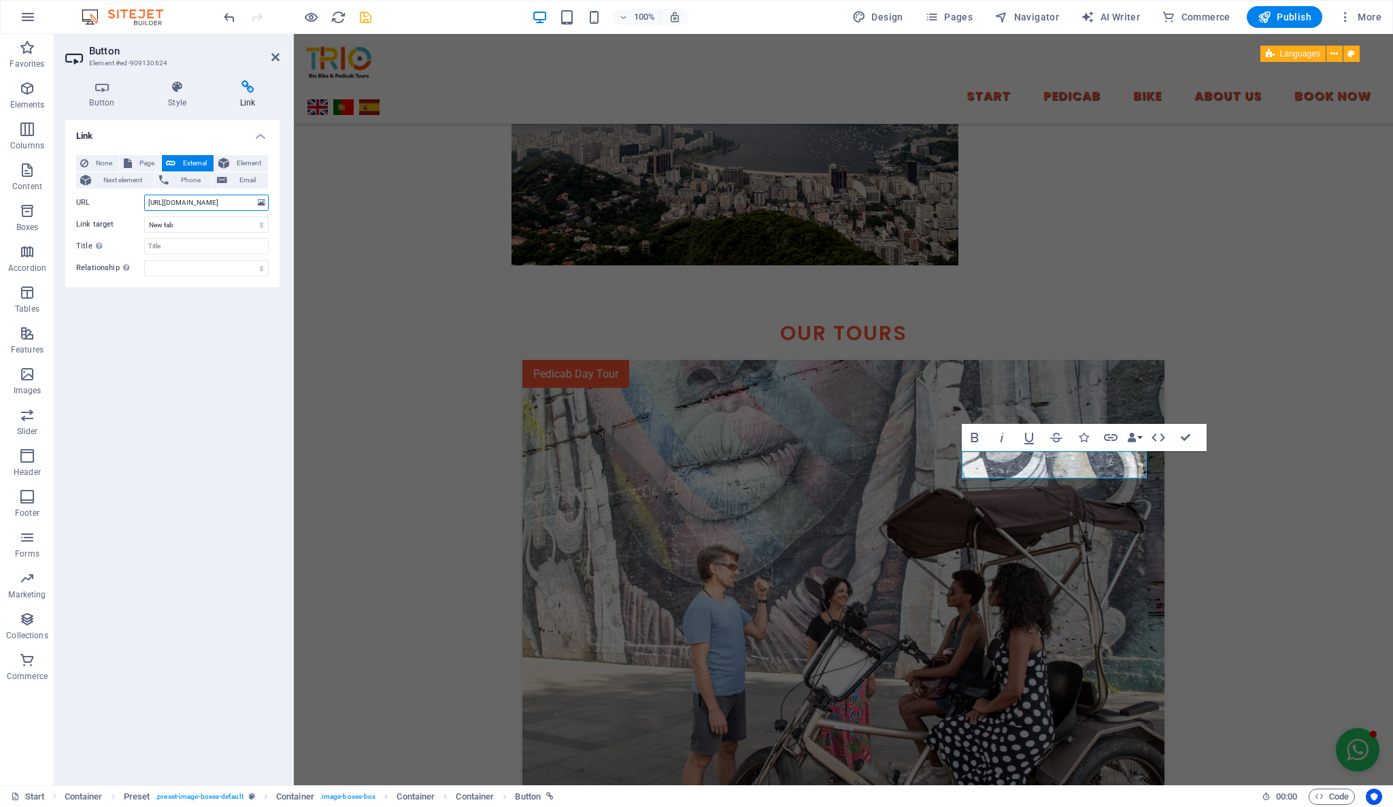
click at [247, 199] on input "https://trio.mymento.site/rio-de-janeiro-city-tour-by-pedicab?lang=en" at bounding box center [206, 203] width 124 height 16
click at [250, 97] on h4 "Link" at bounding box center [248, 94] width 64 height 29
click at [202, 205] on input "https://trio.mymento.site/rio-de-janeiro-city-tour-by-pedicab?lang=en" at bounding box center [206, 203] width 124 height 16
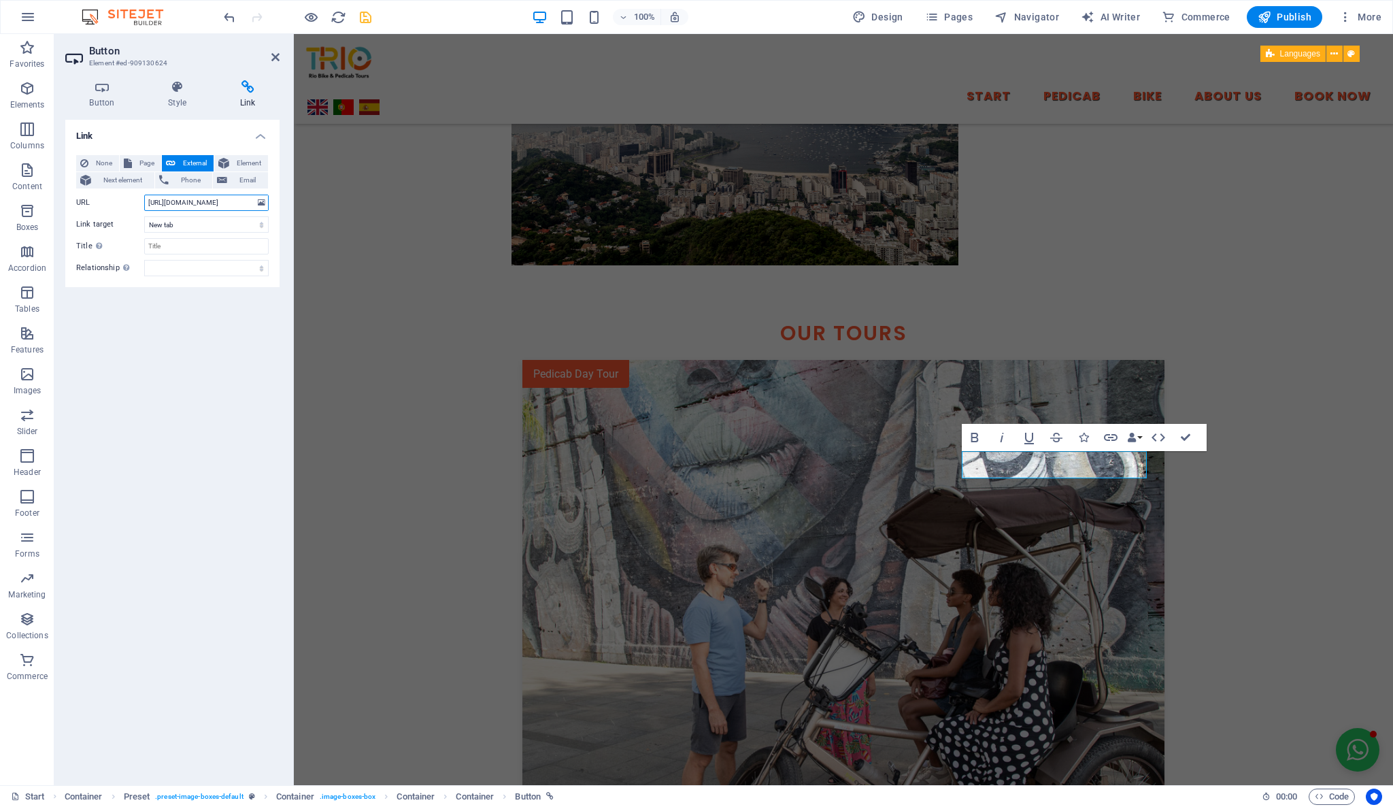
paste input "reservas.triobrasil.com/rio-12-beaches-bike-tour"
type input "https://reservas.triobrasil.com/rio-12-beaches-bike-tour?lang=en"
click at [226, 332] on div "Link None Page External Element Next element Phone Email Page Start -- Pedicab …" at bounding box center [172, 447] width 214 height 654
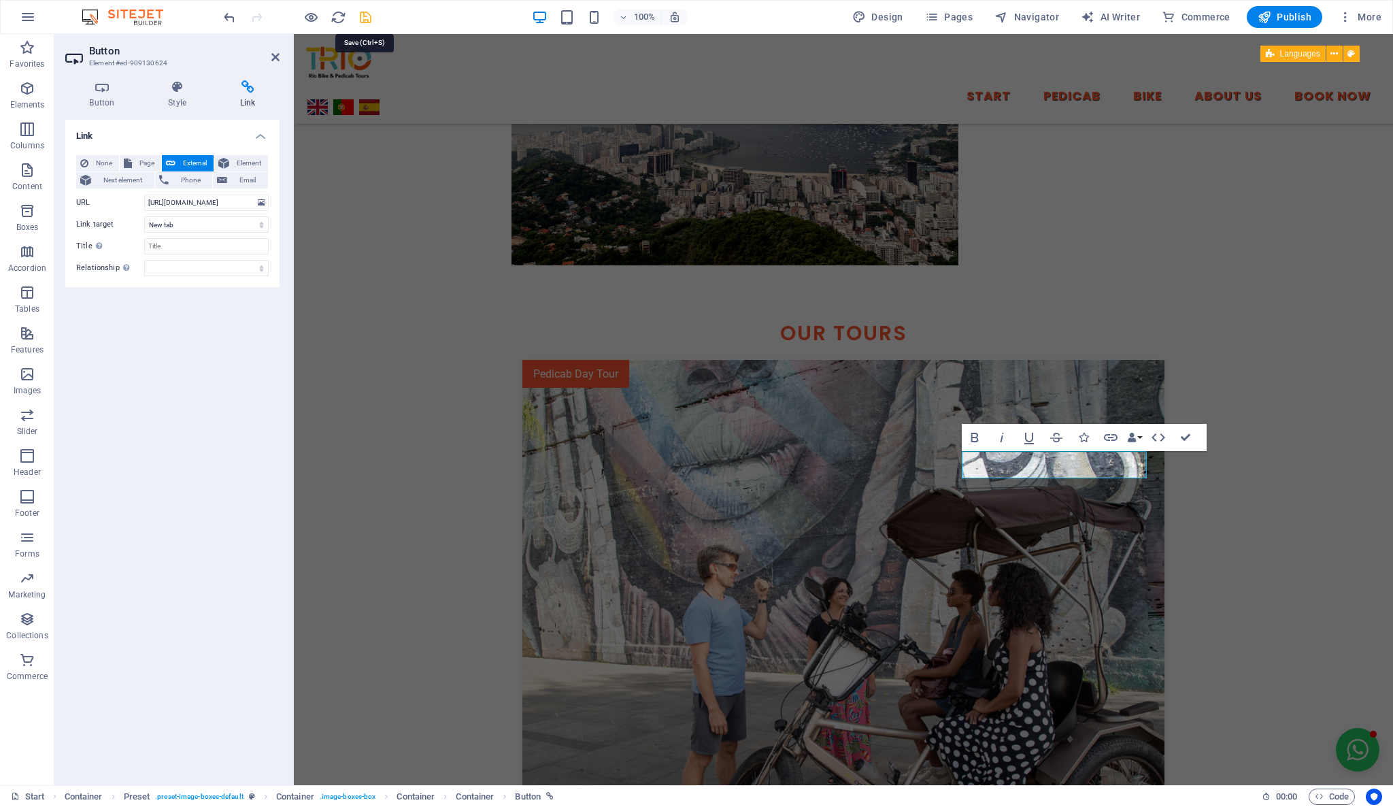
click at [368, 18] on icon "save" at bounding box center [366, 18] width 16 height 16
select select
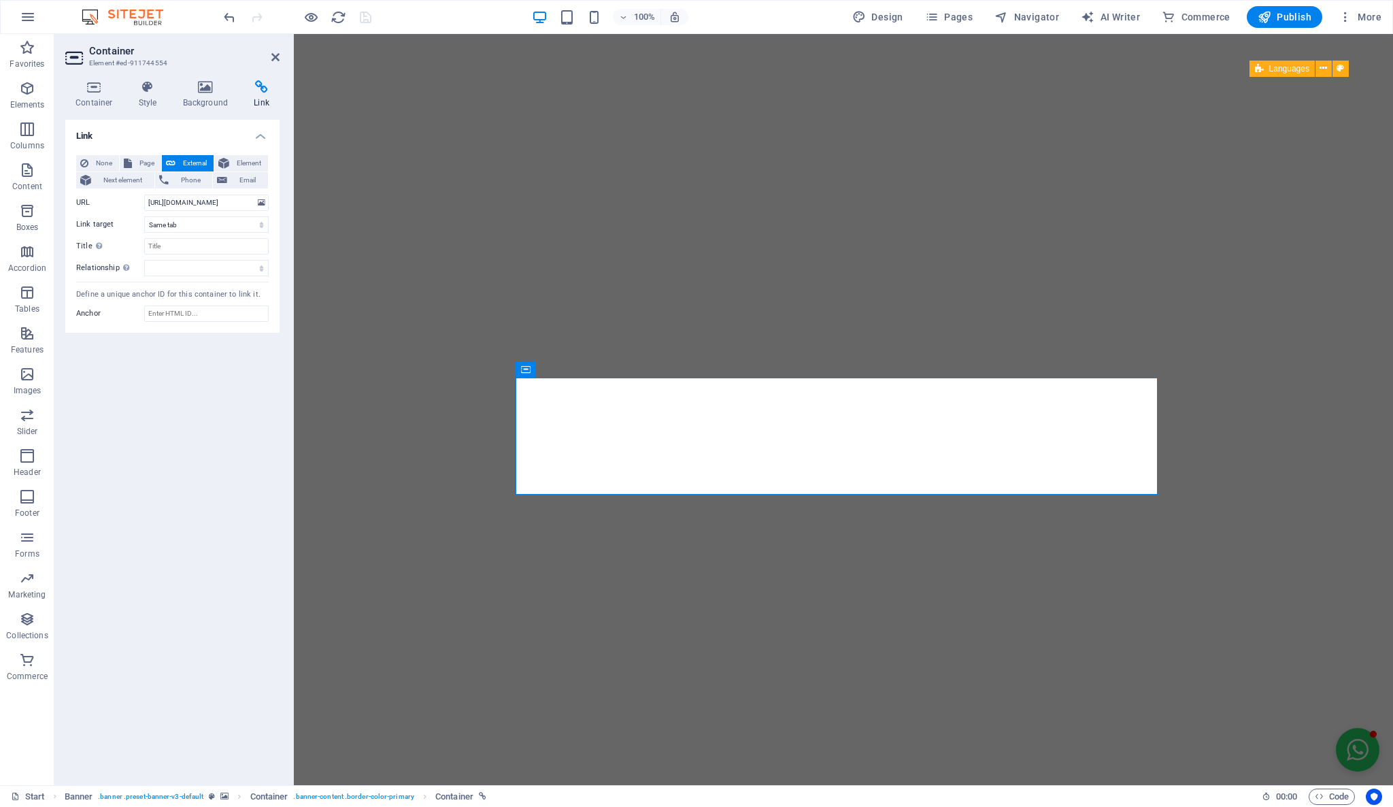
click at [221, 491] on div "Link None Page External Element Next element Phone Email Page Start -- Pedicab …" at bounding box center [172, 447] width 214 height 654
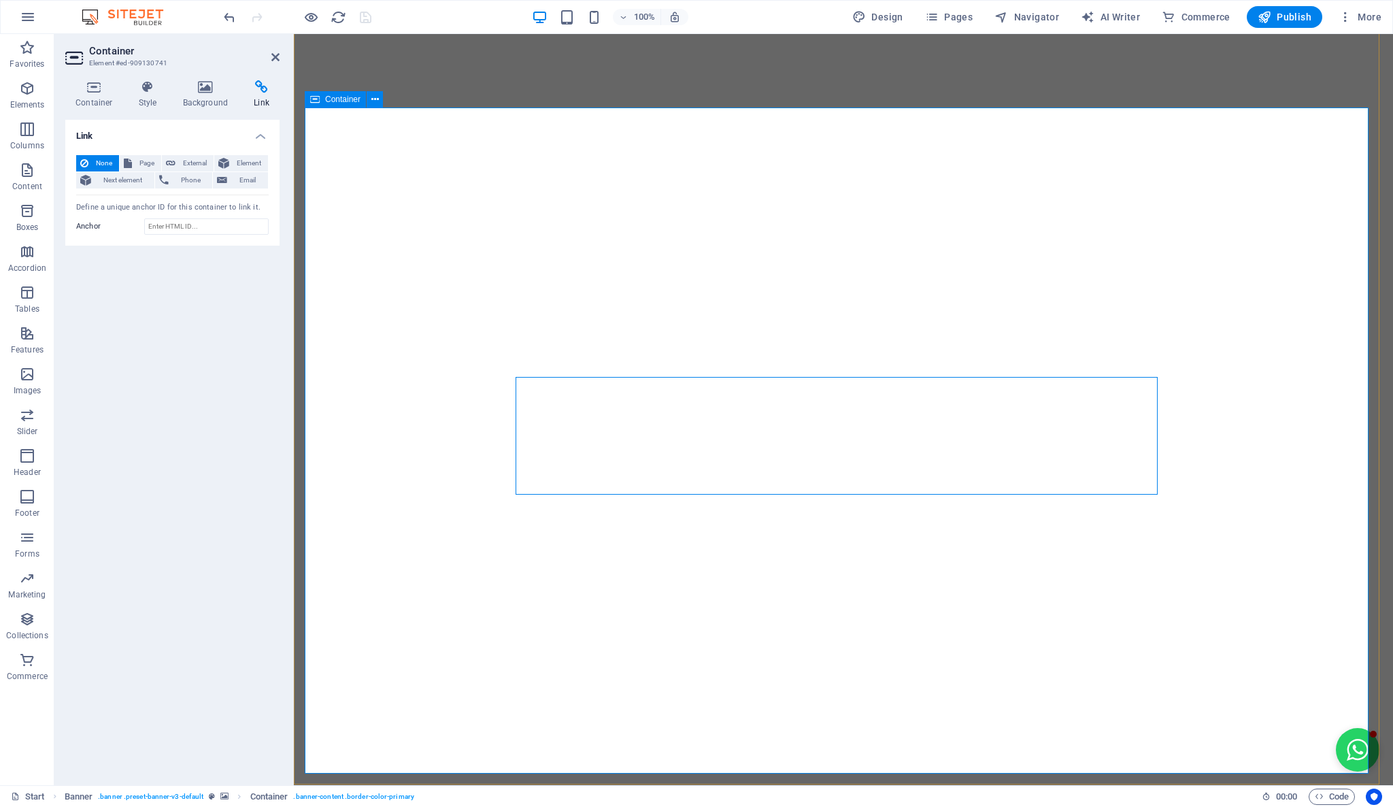
scroll to position [151, 0]
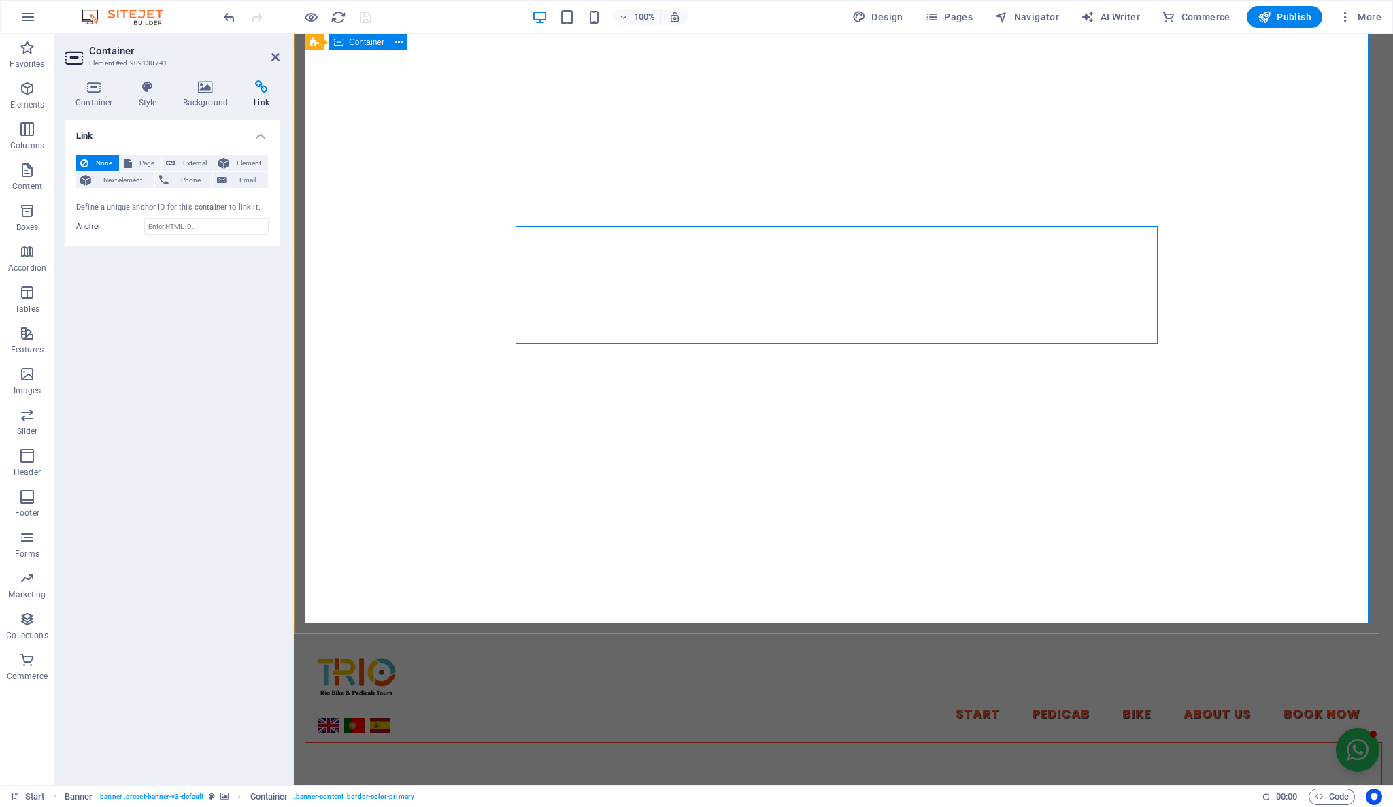
click at [207, 90] on icon at bounding box center [206, 87] width 66 height 14
click at [173, 207] on span "Edit background on parent element" at bounding box center [147, 208] width 105 height 16
select select "px"
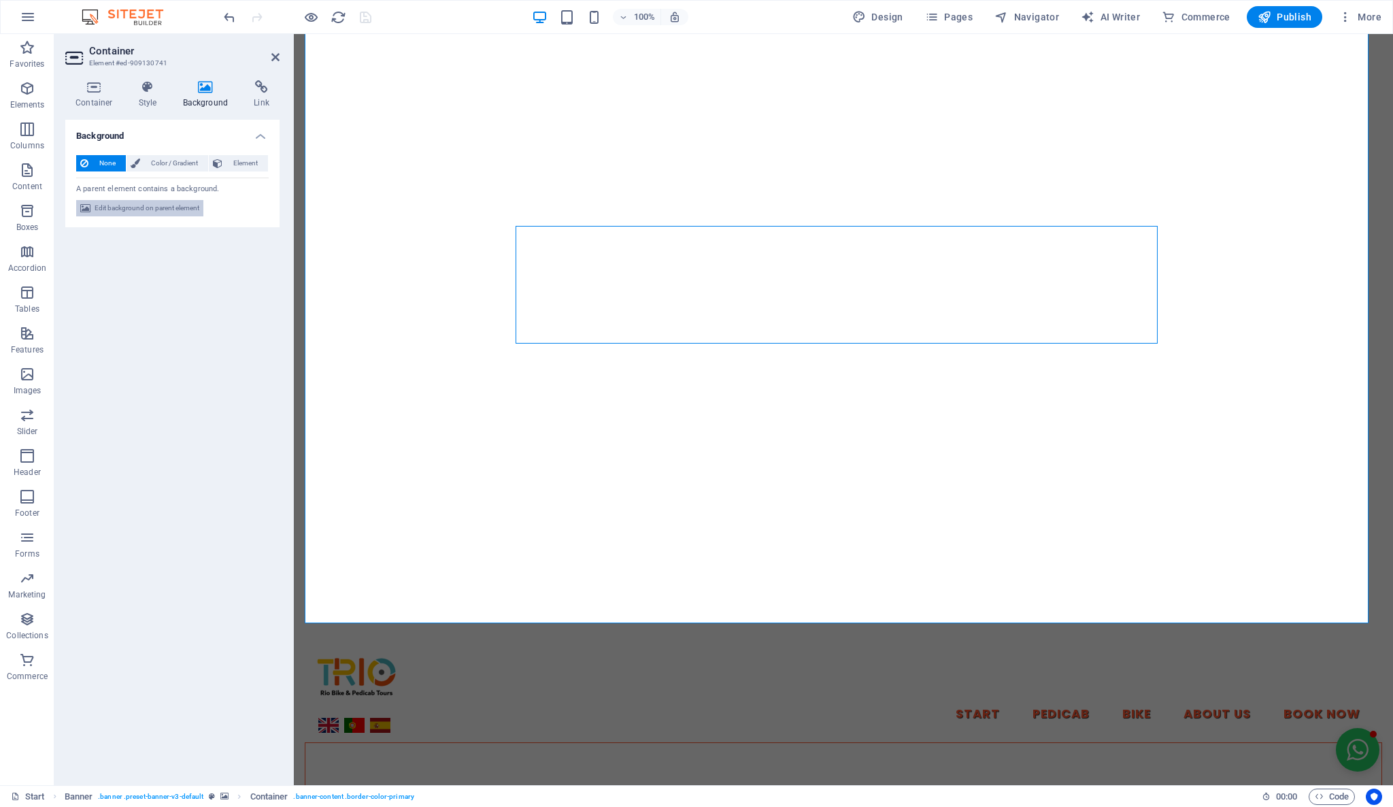
select select "fade"
select select "s"
select select "progressive"
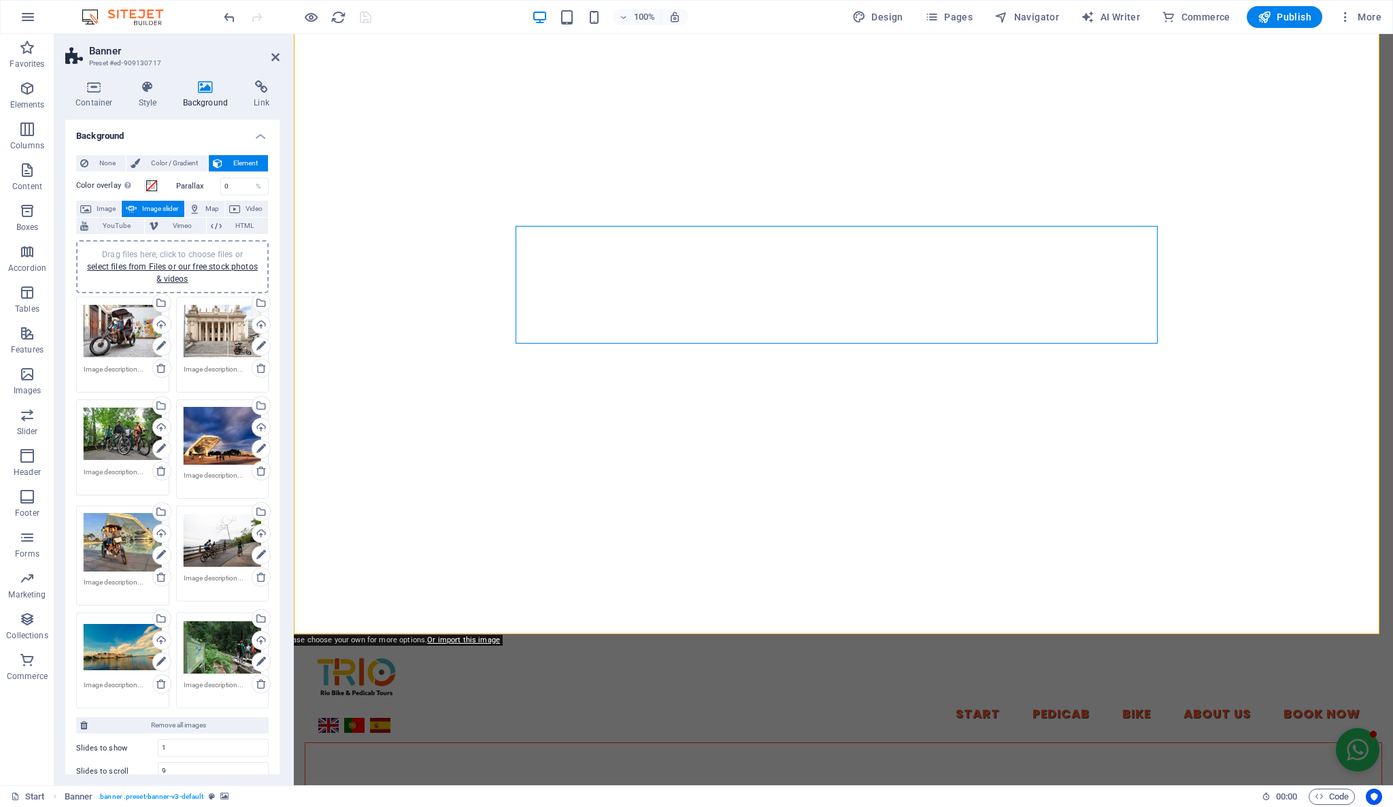
click at [214, 416] on div "Drag files here, click to choose files or select files from Files or our free s…" at bounding box center [223, 436] width 78 height 58
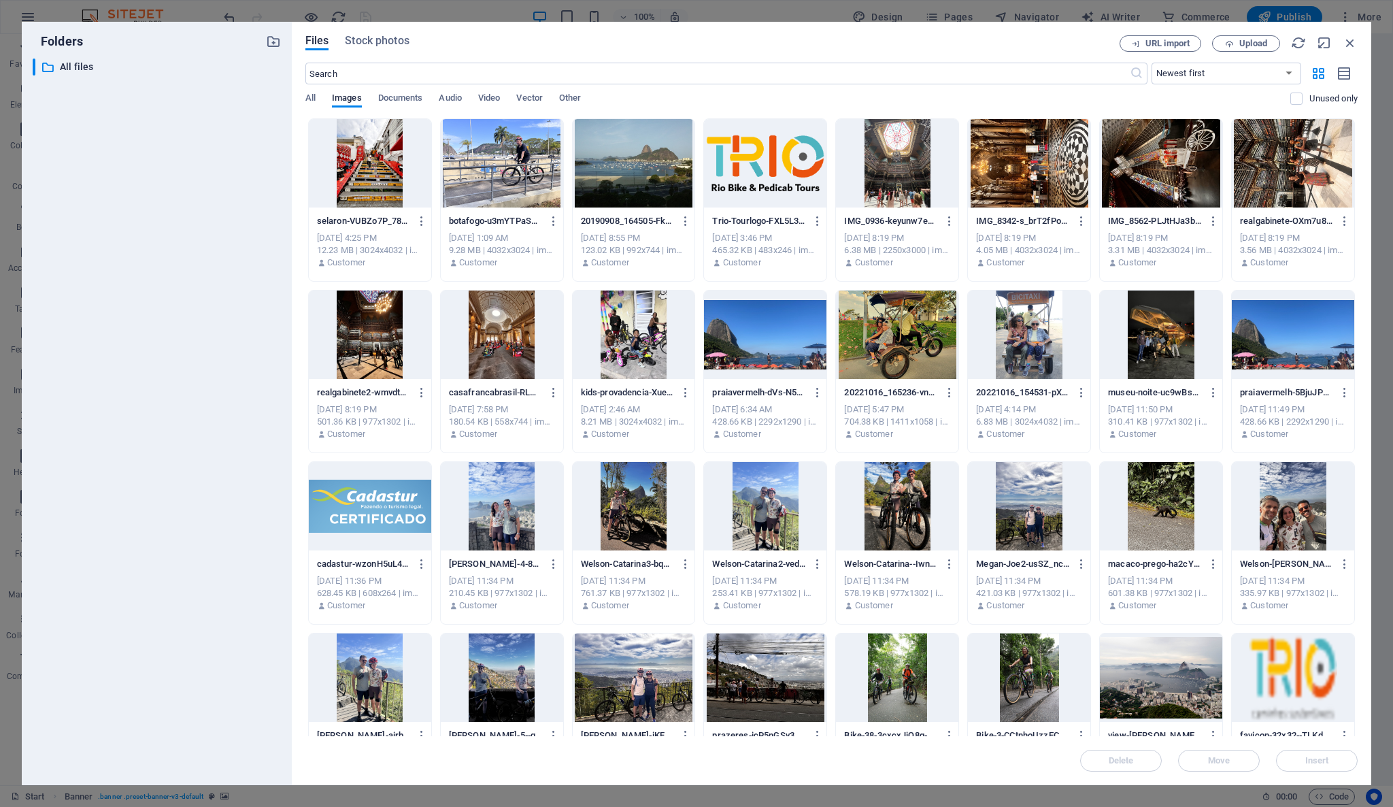
click at [356, 184] on div at bounding box center [370, 163] width 122 height 88
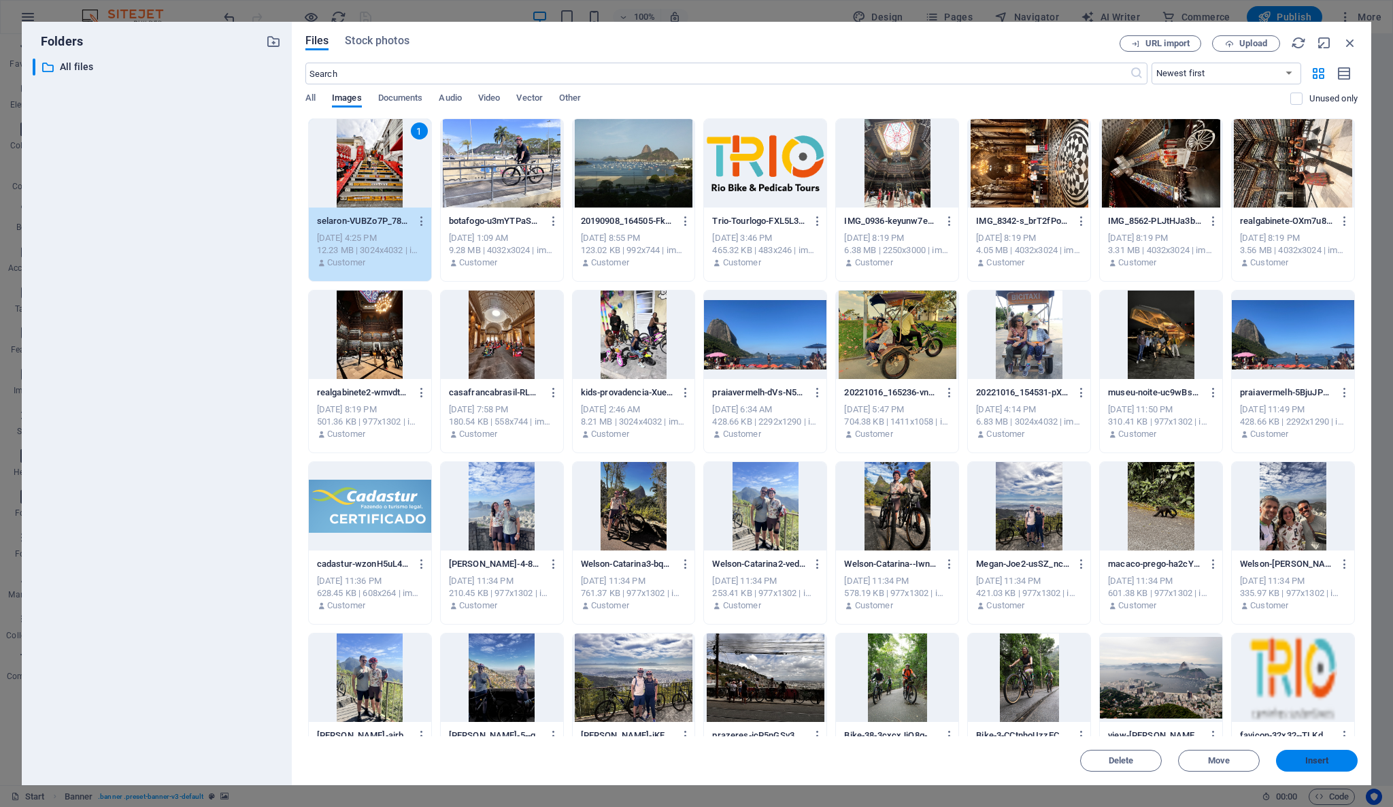
click at [1311, 756] on span "Insert" at bounding box center [1317, 760] width 24 height 8
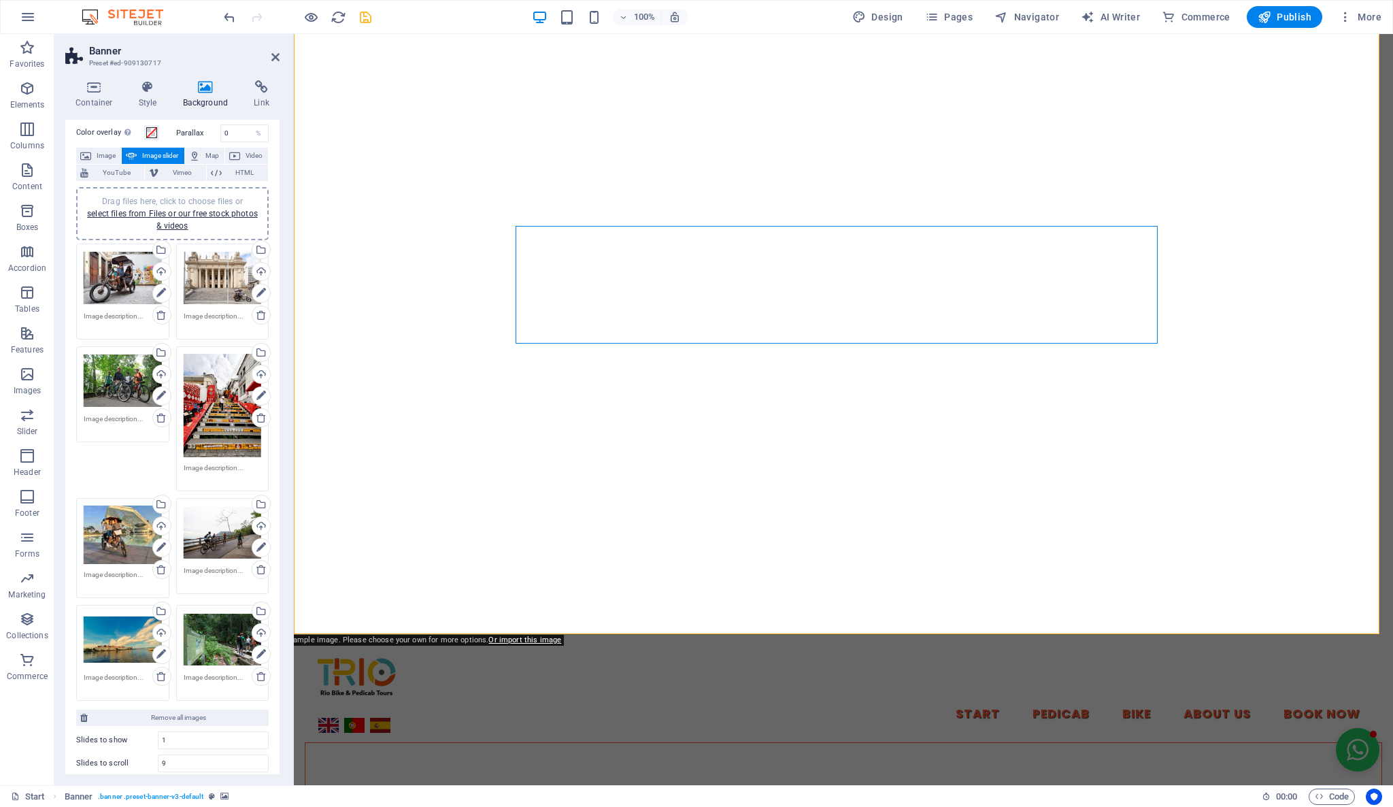
scroll to position [0, 0]
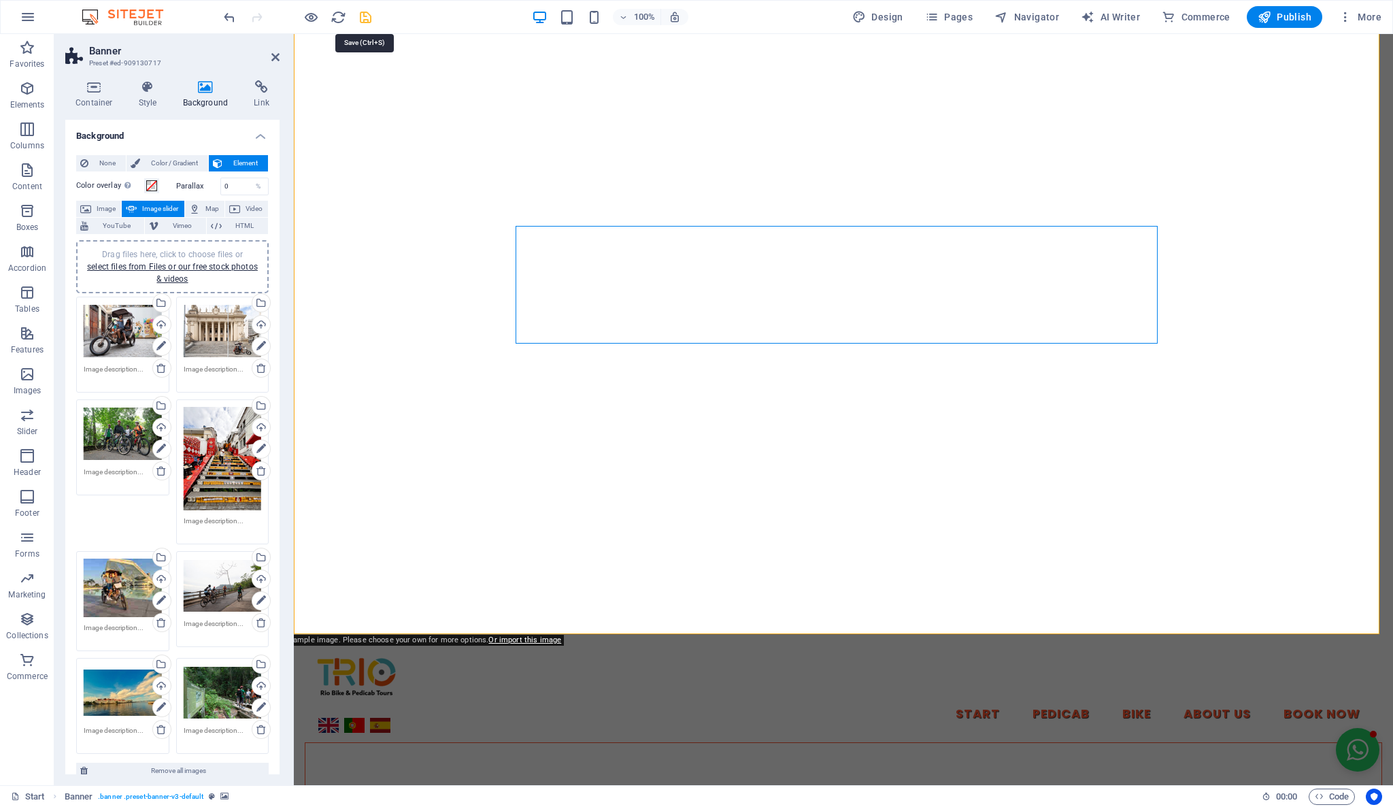
click at [371, 15] on icon "save" at bounding box center [366, 18] width 16 height 16
select select
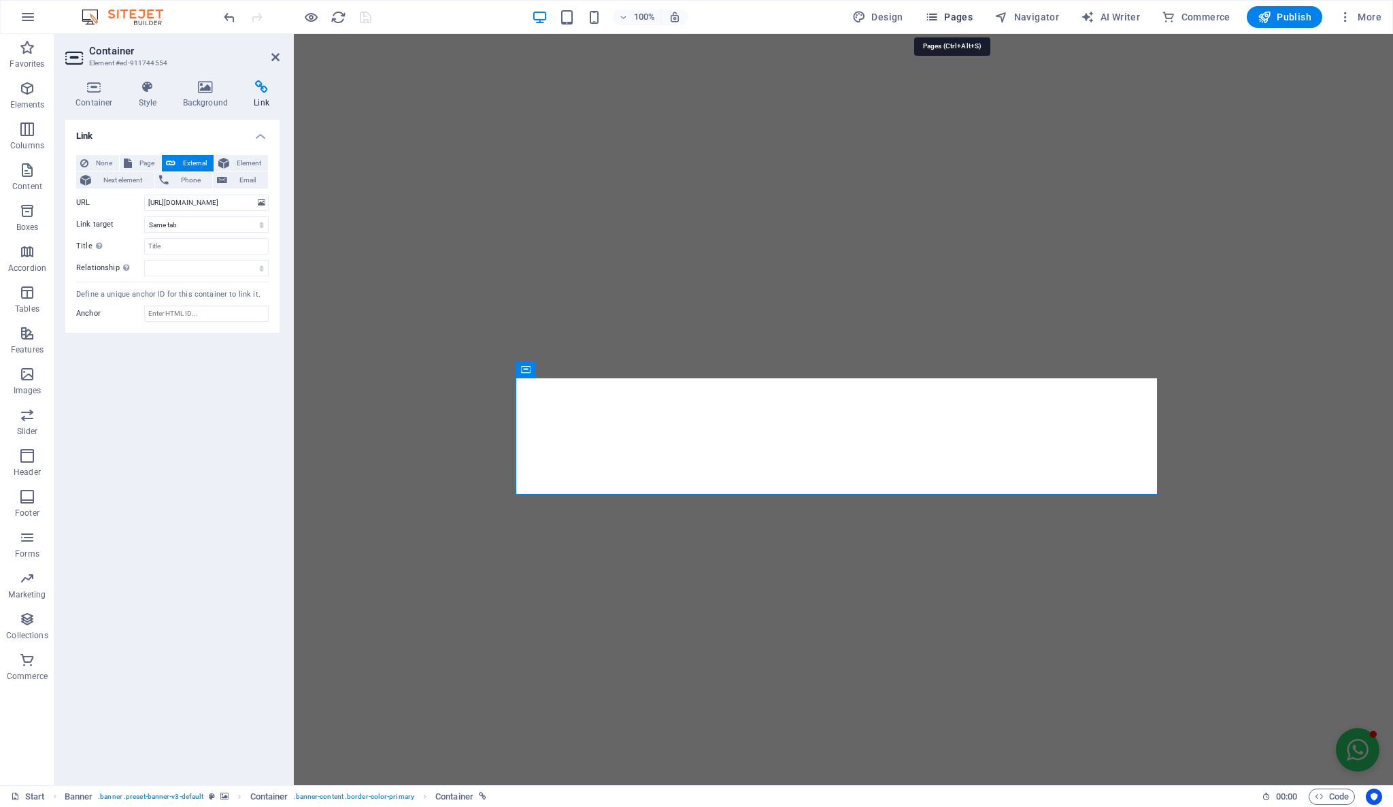
click at [937, 16] on icon "button" at bounding box center [932, 17] width 14 height 14
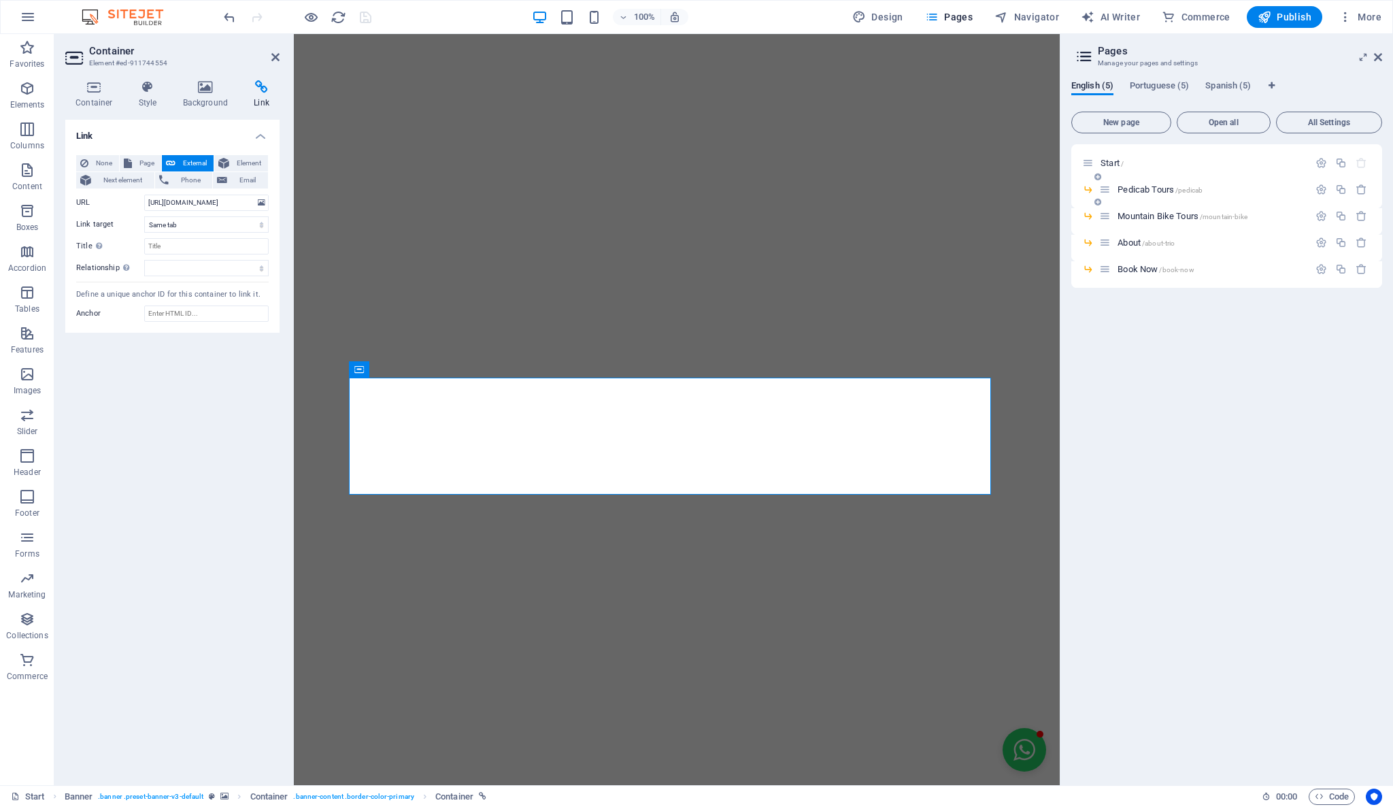
click at [1132, 193] on span "Pedicab Tours /pedicab" at bounding box center [1159, 189] width 85 height 10
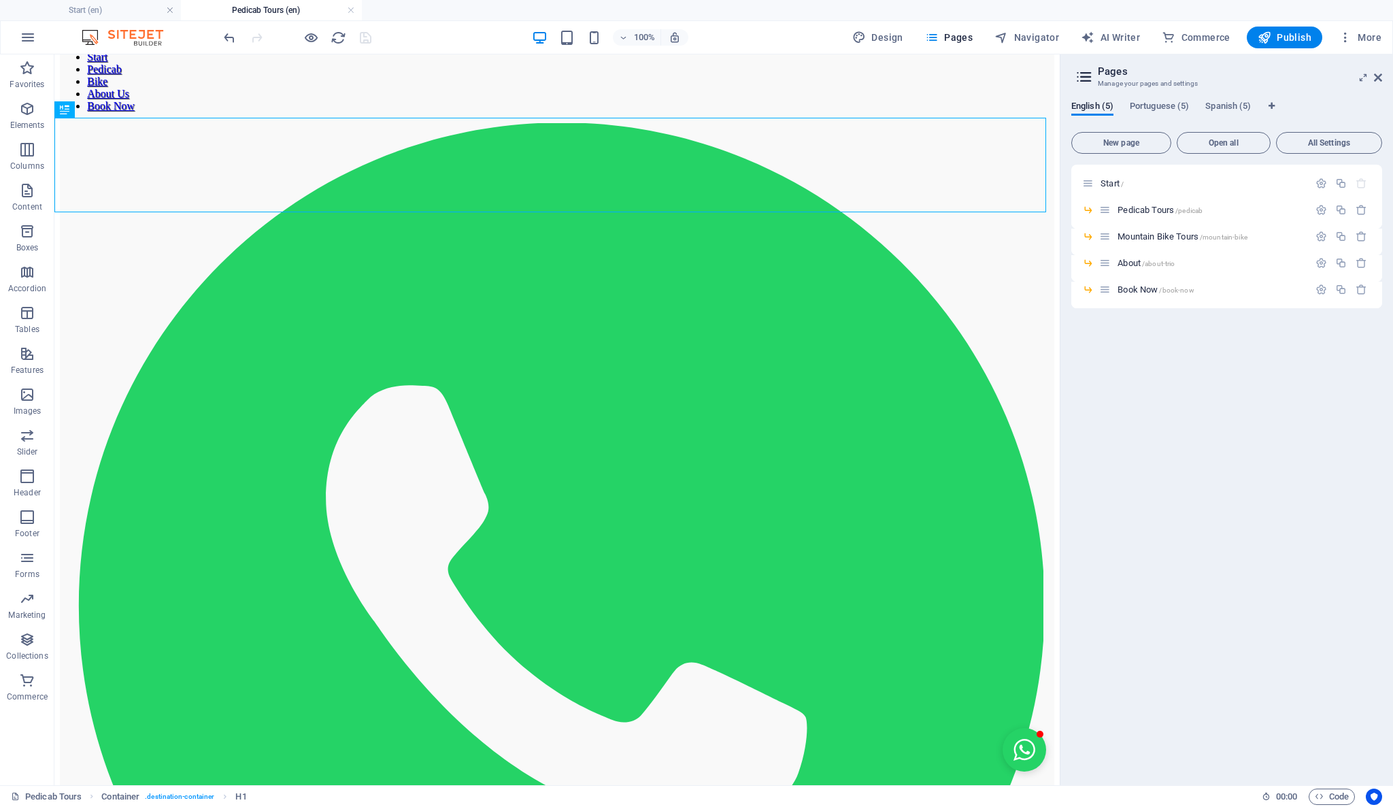
scroll to position [151, 0]
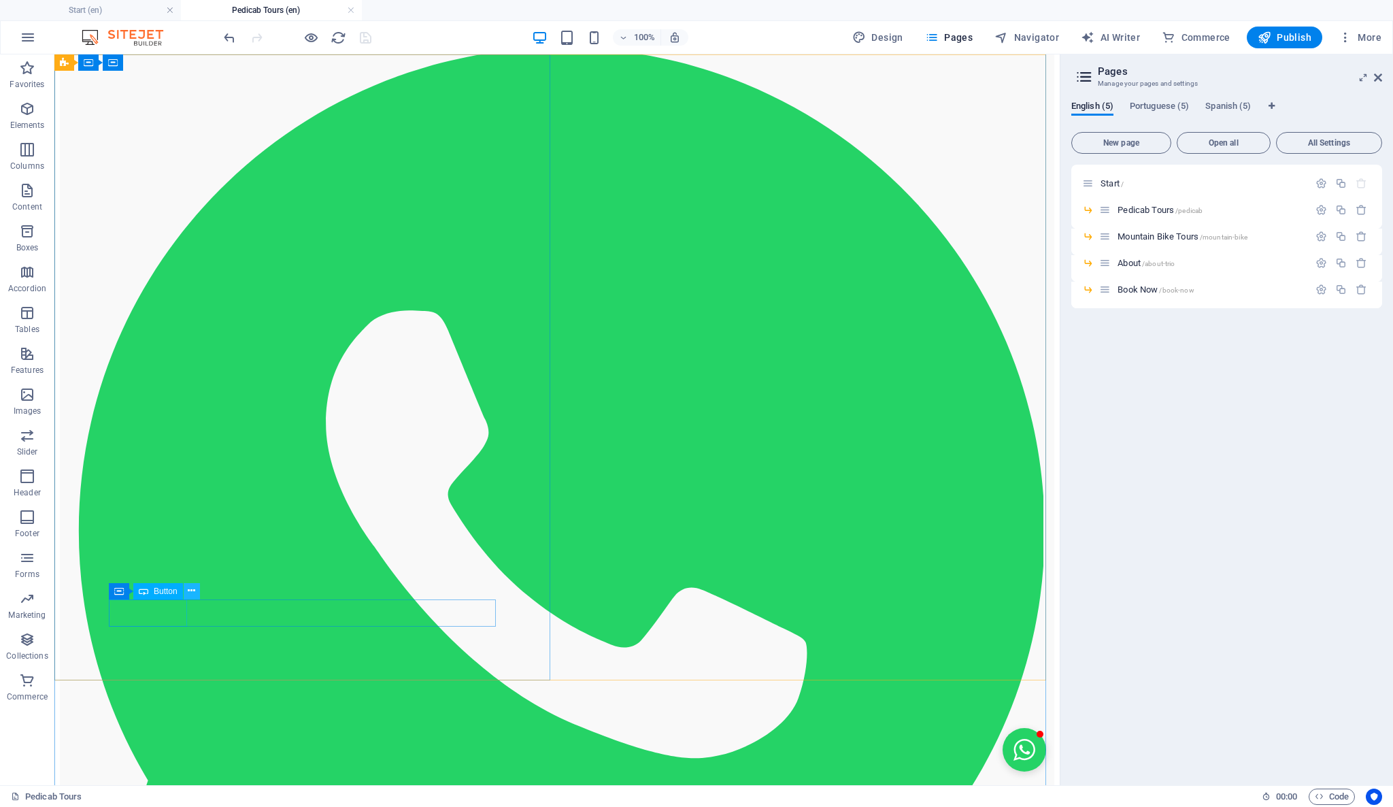
click at [190, 589] on icon at bounding box center [191, 591] width 7 height 14
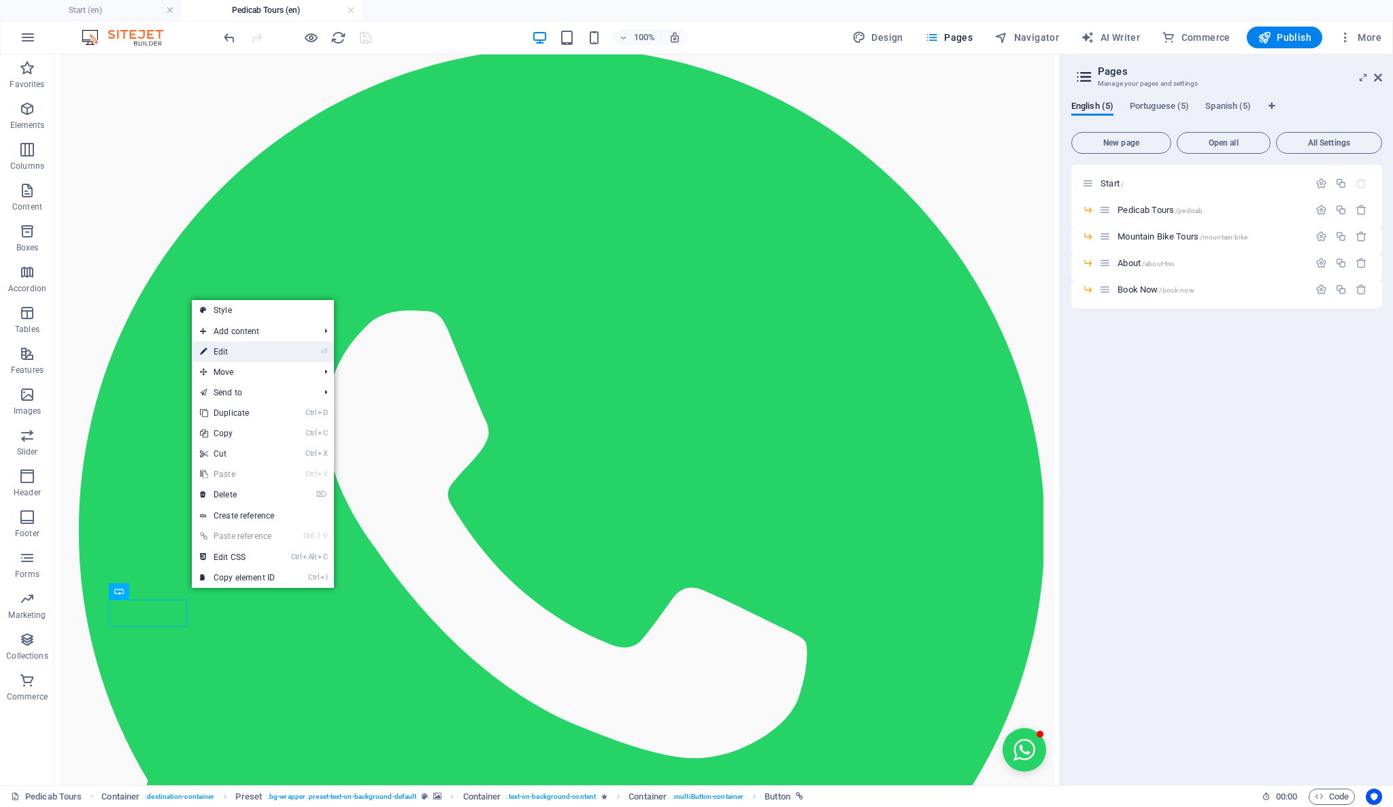
click at [268, 346] on link "⏎ Edit" at bounding box center [237, 351] width 91 height 20
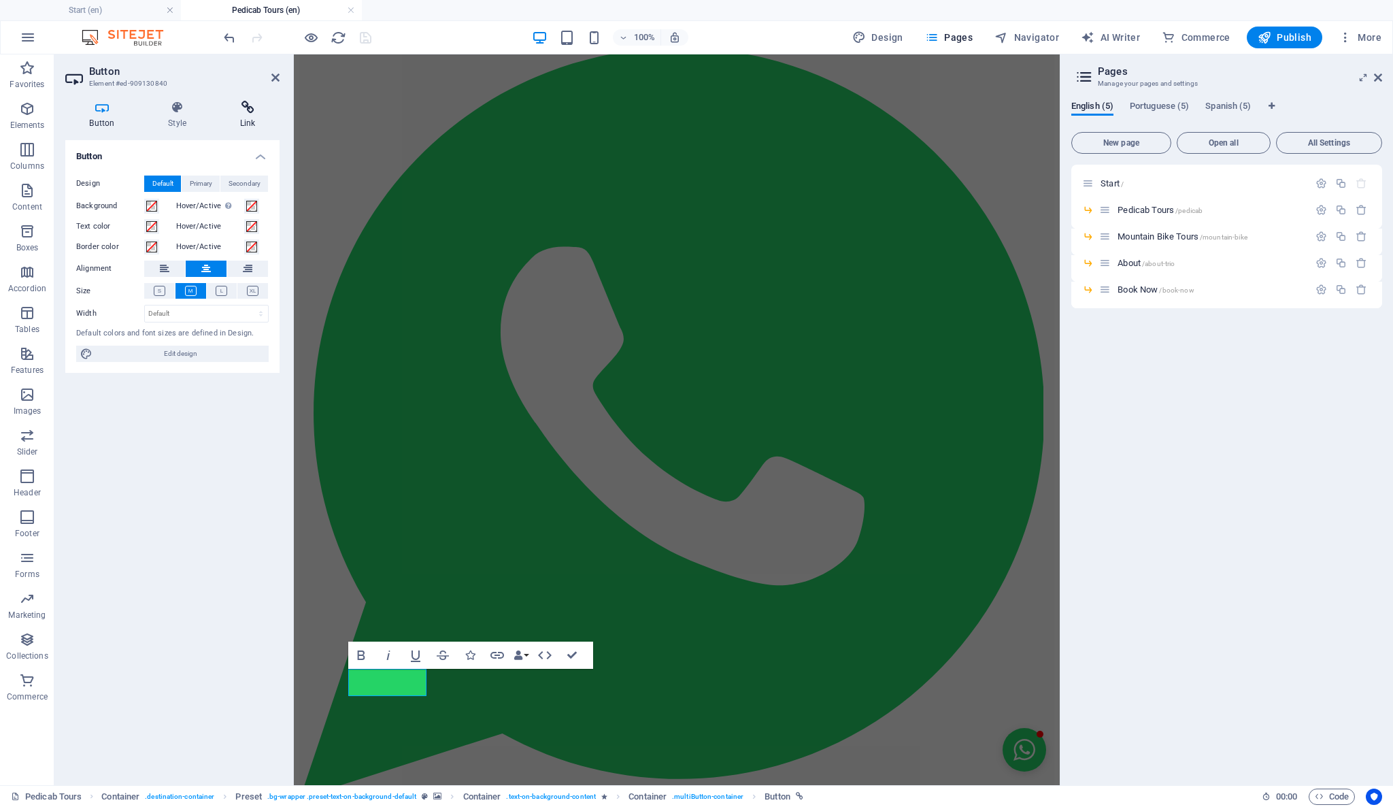
click at [246, 126] on h4 "Link" at bounding box center [248, 115] width 64 height 29
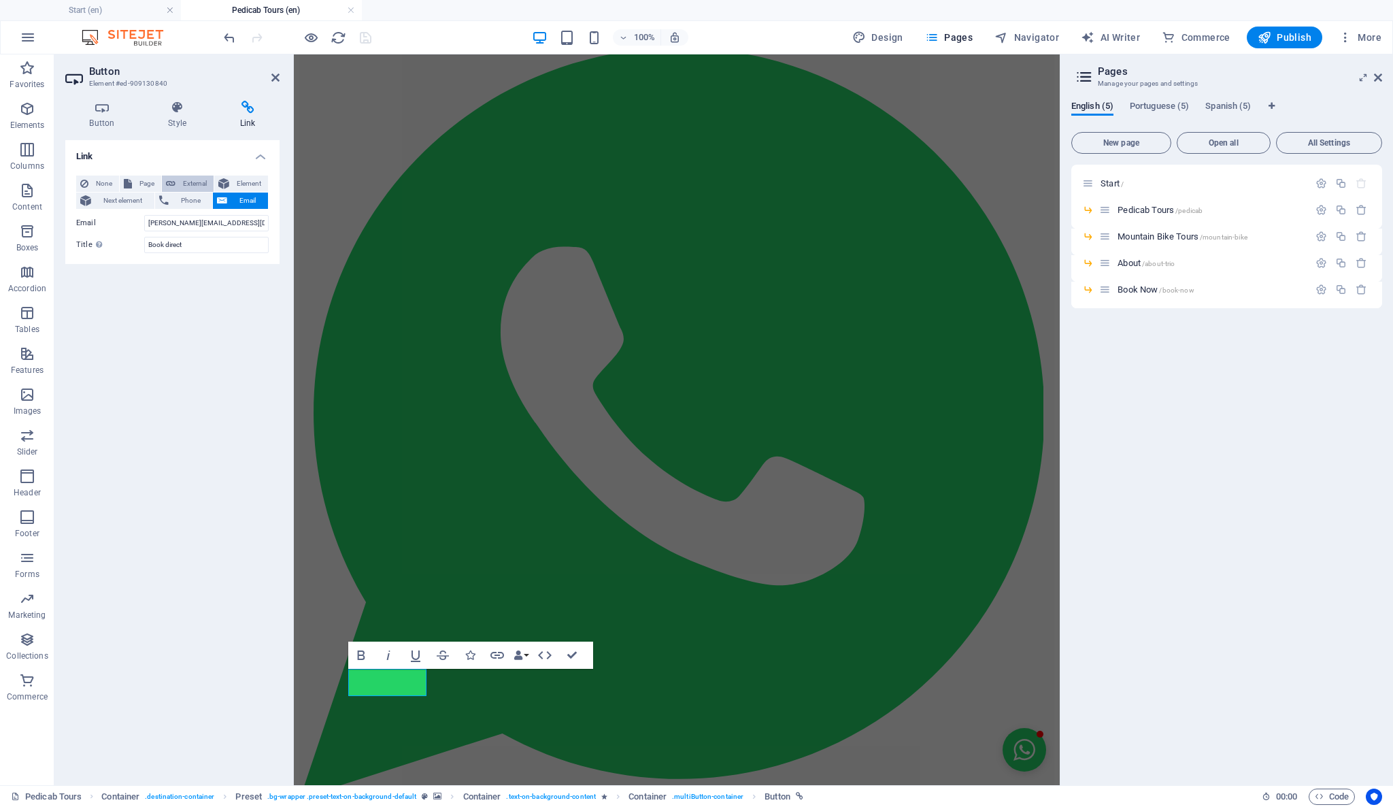
click at [199, 178] on span "External" at bounding box center [195, 183] width 30 height 16
select select "blank"
click at [184, 243] on select "New tab Same tab Overlay" at bounding box center [206, 245] width 124 height 16
select select
click at [144, 237] on select "New tab Same tab Overlay" at bounding box center [206, 245] width 124 height 16
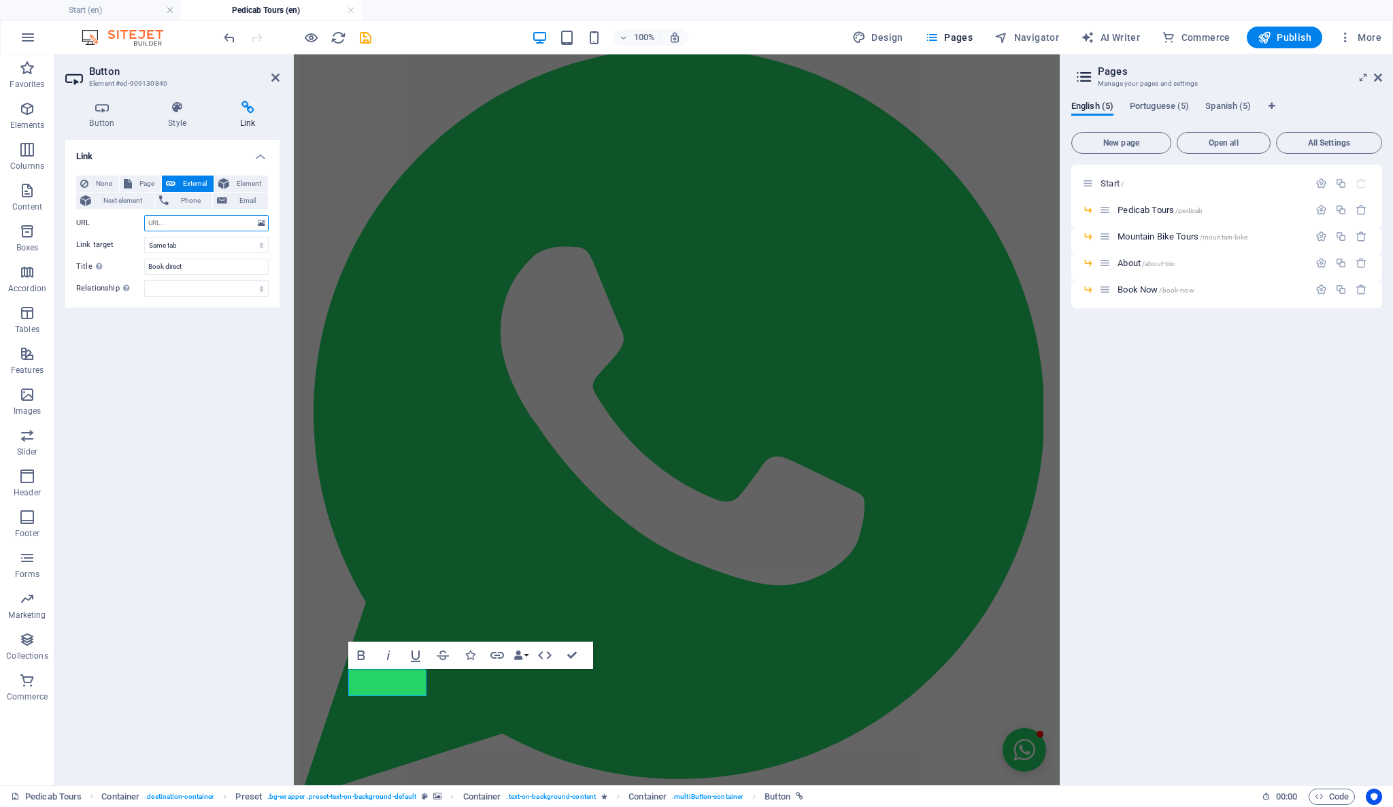
click at [183, 225] on input "URL" at bounding box center [206, 223] width 124 height 16
paste input "https://reservas.triobrasil.com/rio-de-janeiro-city-tour-by-pedicab-20259"
click at [235, 354] on div "Link None Page External Element Next element Phone Email Page Start -- Pedicab …" at bounding box center [172, 457] width 214 height 634
click at [200, 219] on input "https://reservas.triobrasil.com/rio-de-janeiro-city-tour-by-pedicab-20259" at bounding box center [206, 223] width 124 height 16
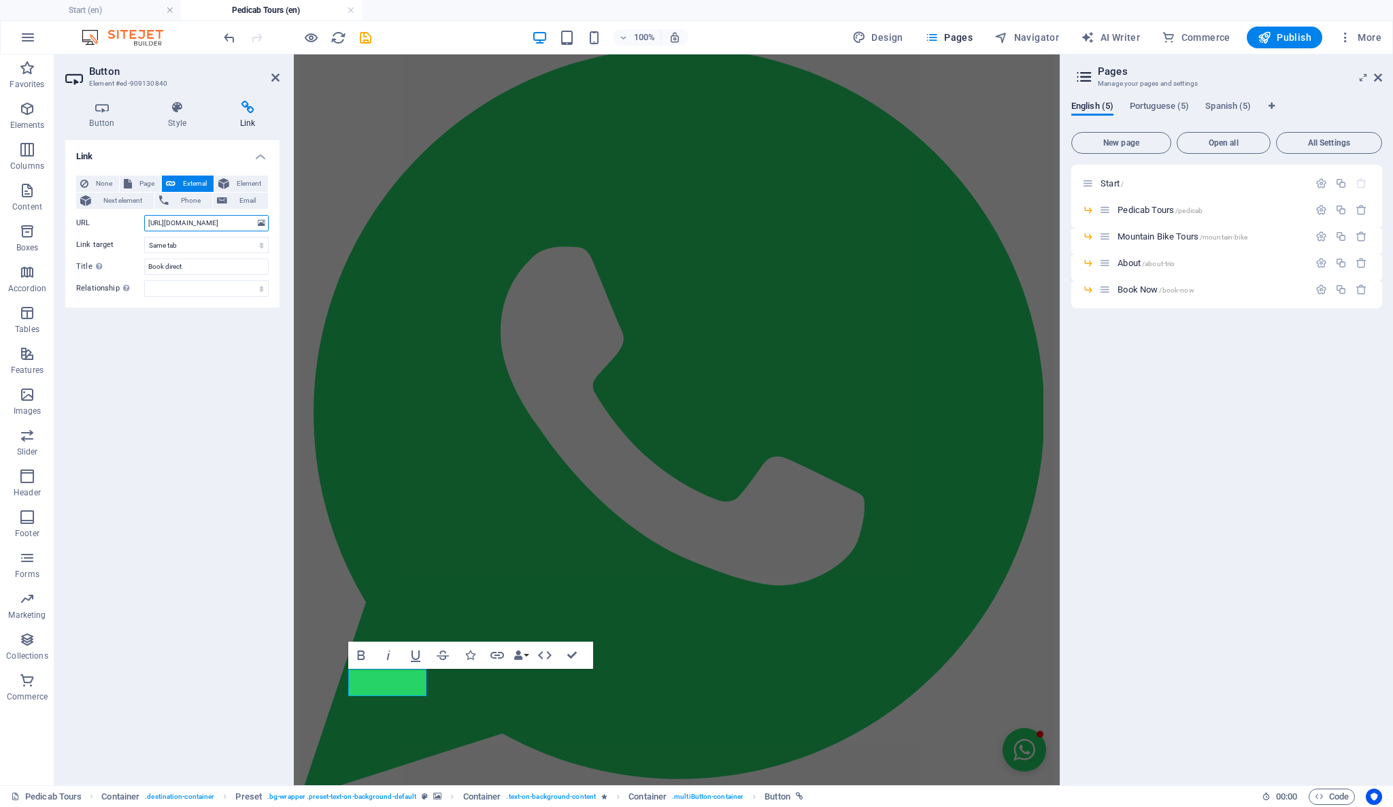
click at [200, 219] on input "https://reservas.triobrasil.com/rio-de-janeiro-city-tour-by-pedicab-20259" at bounding box center [206, 223] width 124 height 16
paste input "?lang=en"
type input "https://reservas.triobrasil.com/rio-de-janeiro-city-tour-by-pedicab-20259?lang=…"
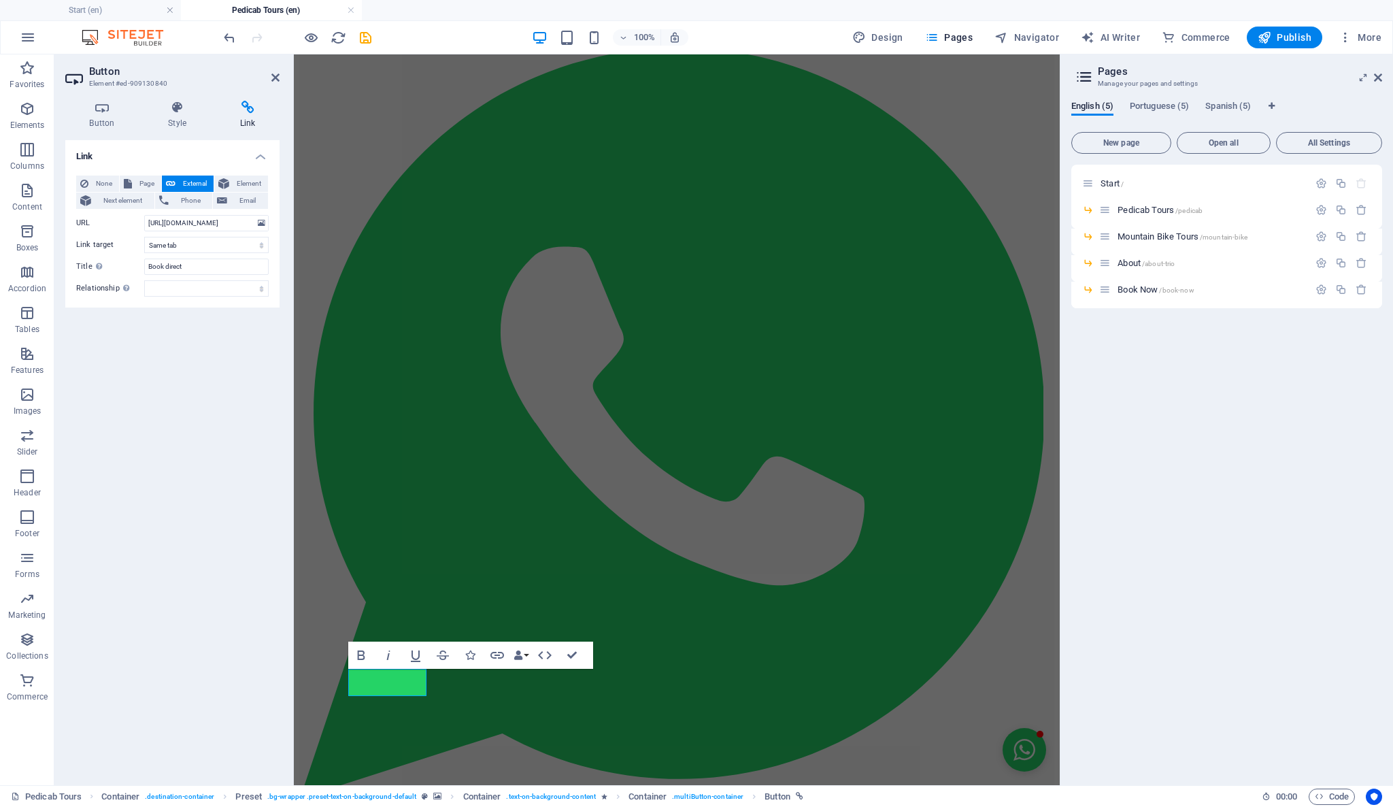
scroll to position [0, 0]
click at [207, 344] on div "Link None Page External Element Next element Phone Email Page Start -- Pedicab …" at bounding box center [172, 457] width 214 height 634
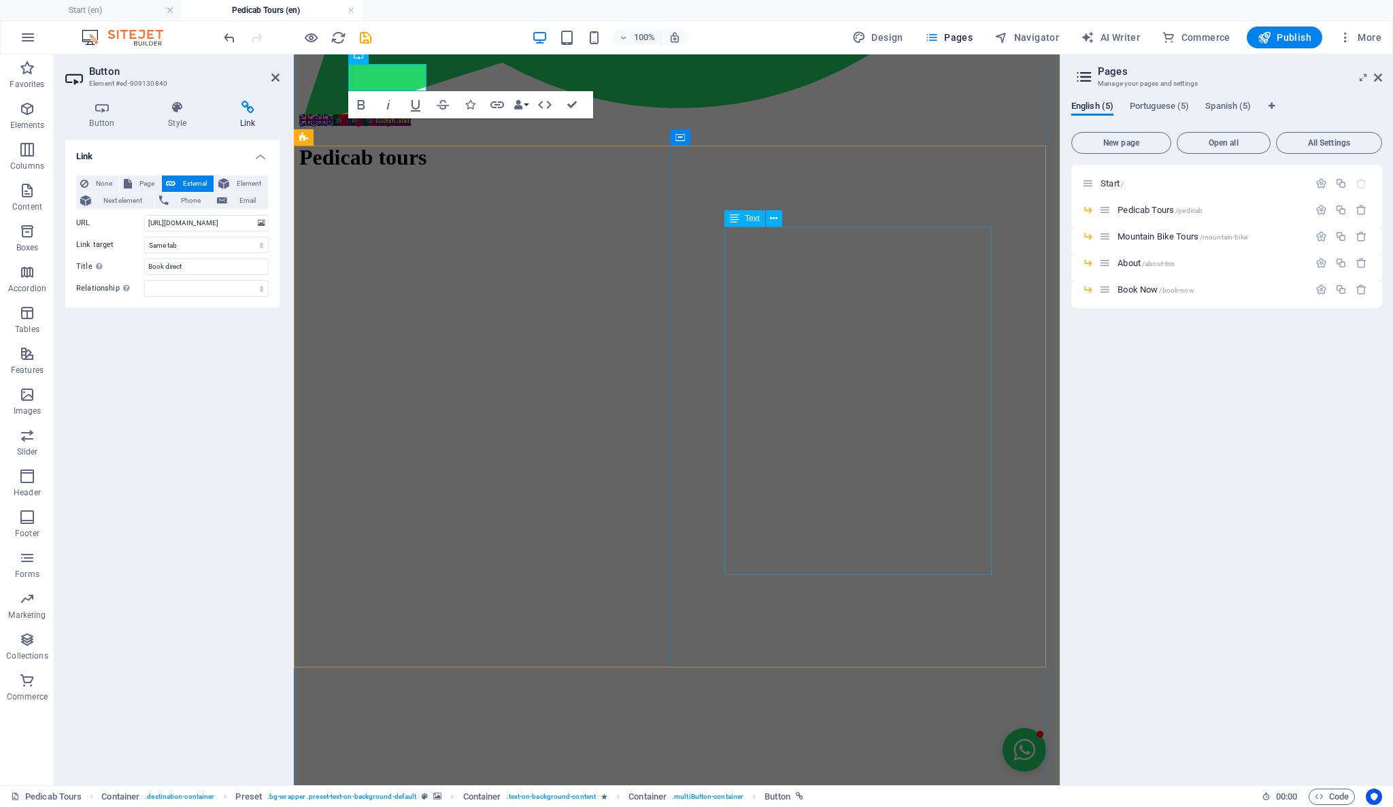
scroll to position [907, 0]
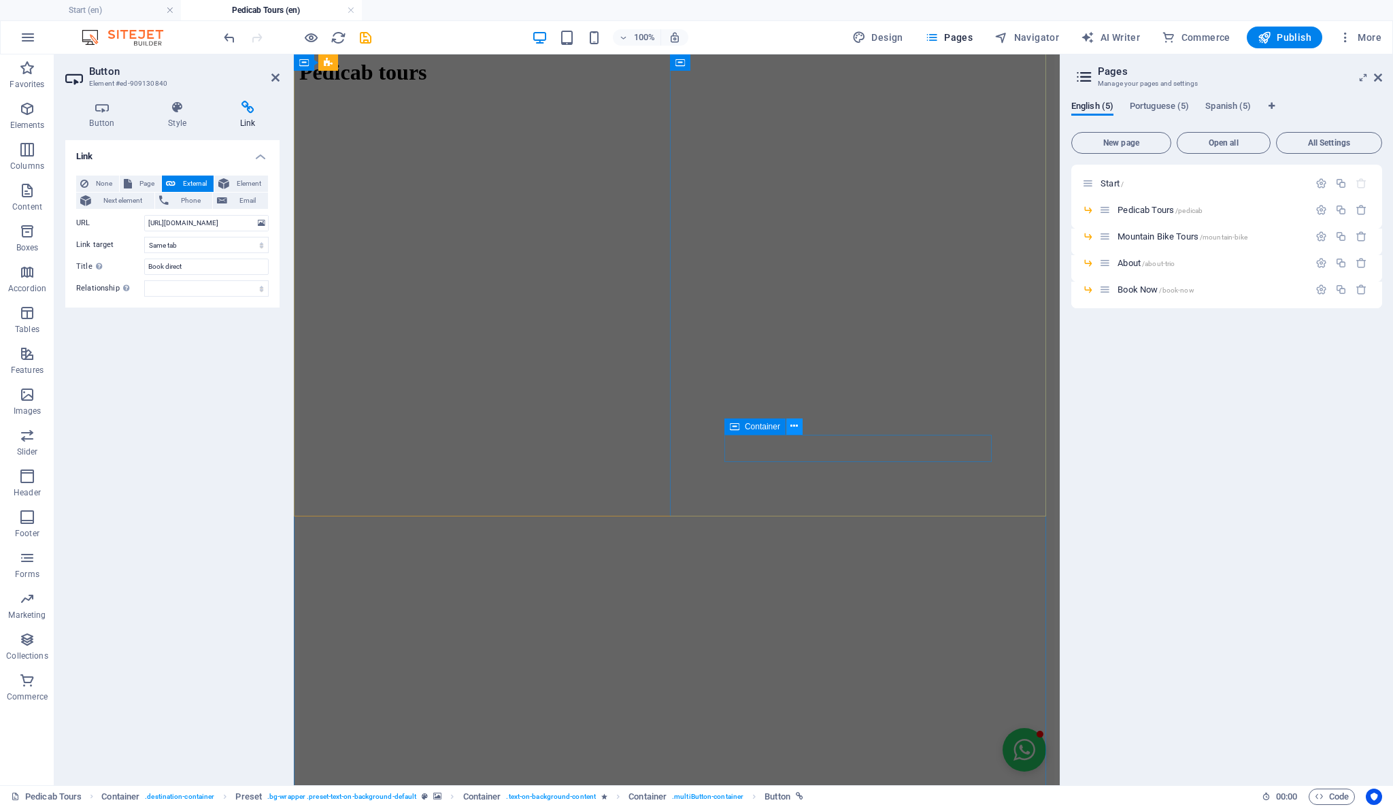
click at [797, 426] on icon at bounding box center [793, 426] width 7 height 14
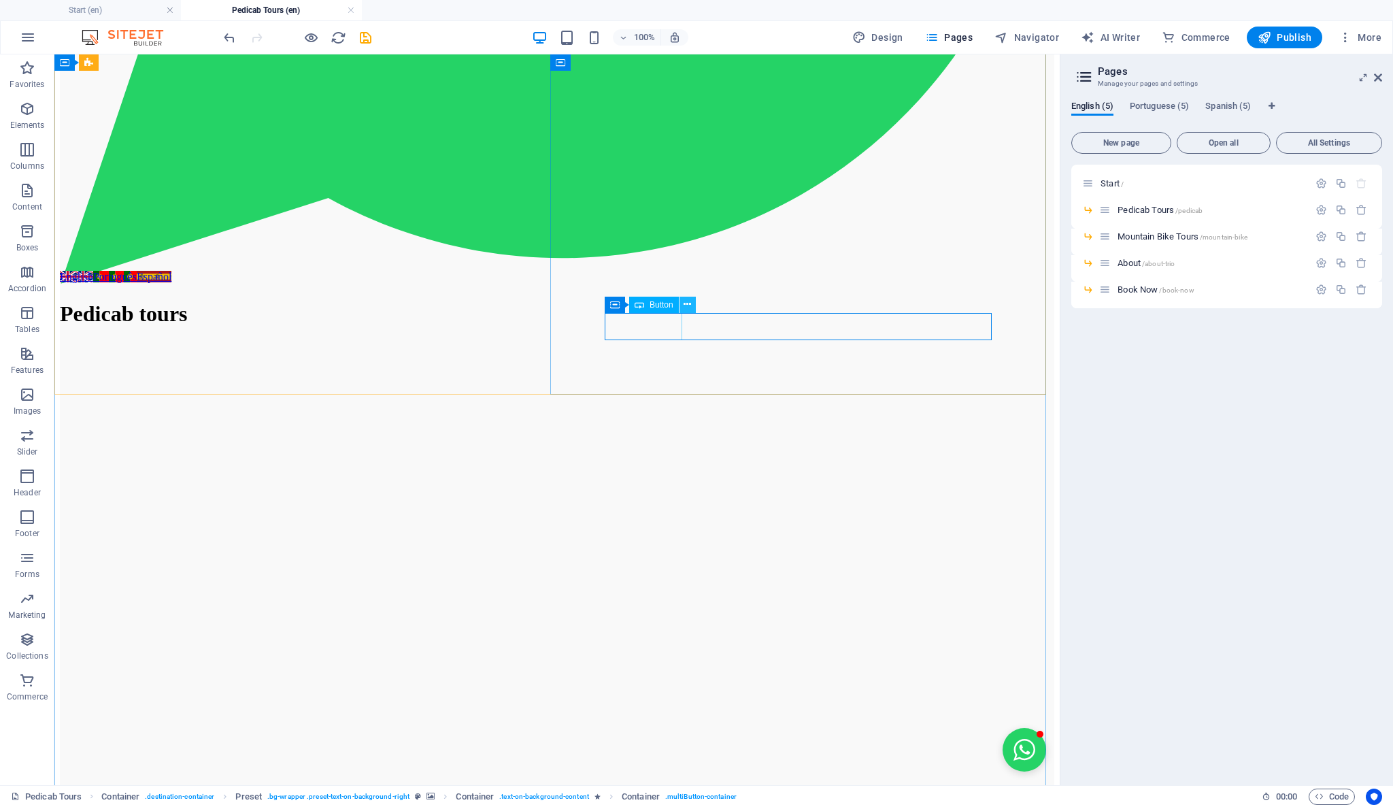
click at [686, 307] on icon at bounding box center [687, 304] width 7 height 14
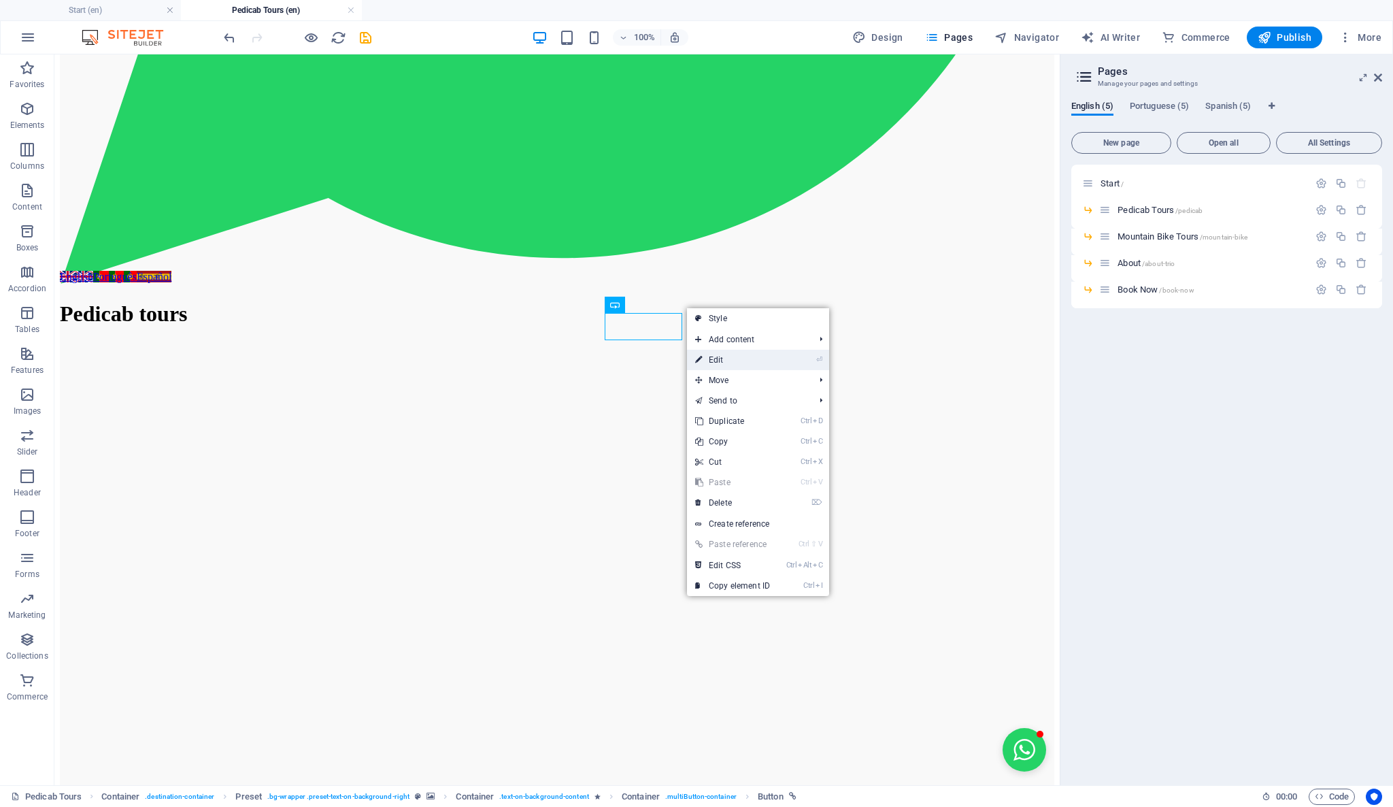
click at [707, 357] on link "⏎ Edit" at bounding box center [732, 360] width 91 height 20
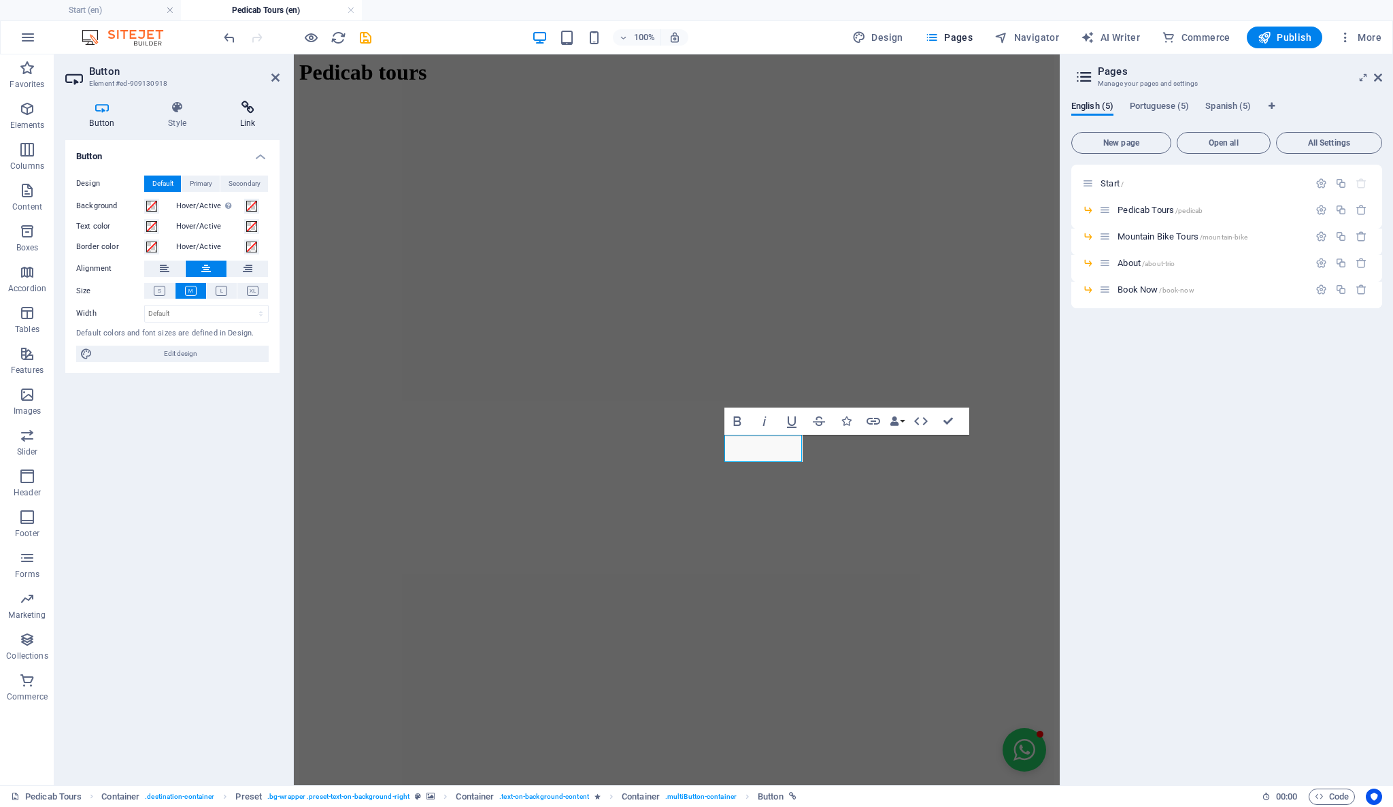
click at [250, 112] on icon at bounding box center [248, 108] width 64 height 14
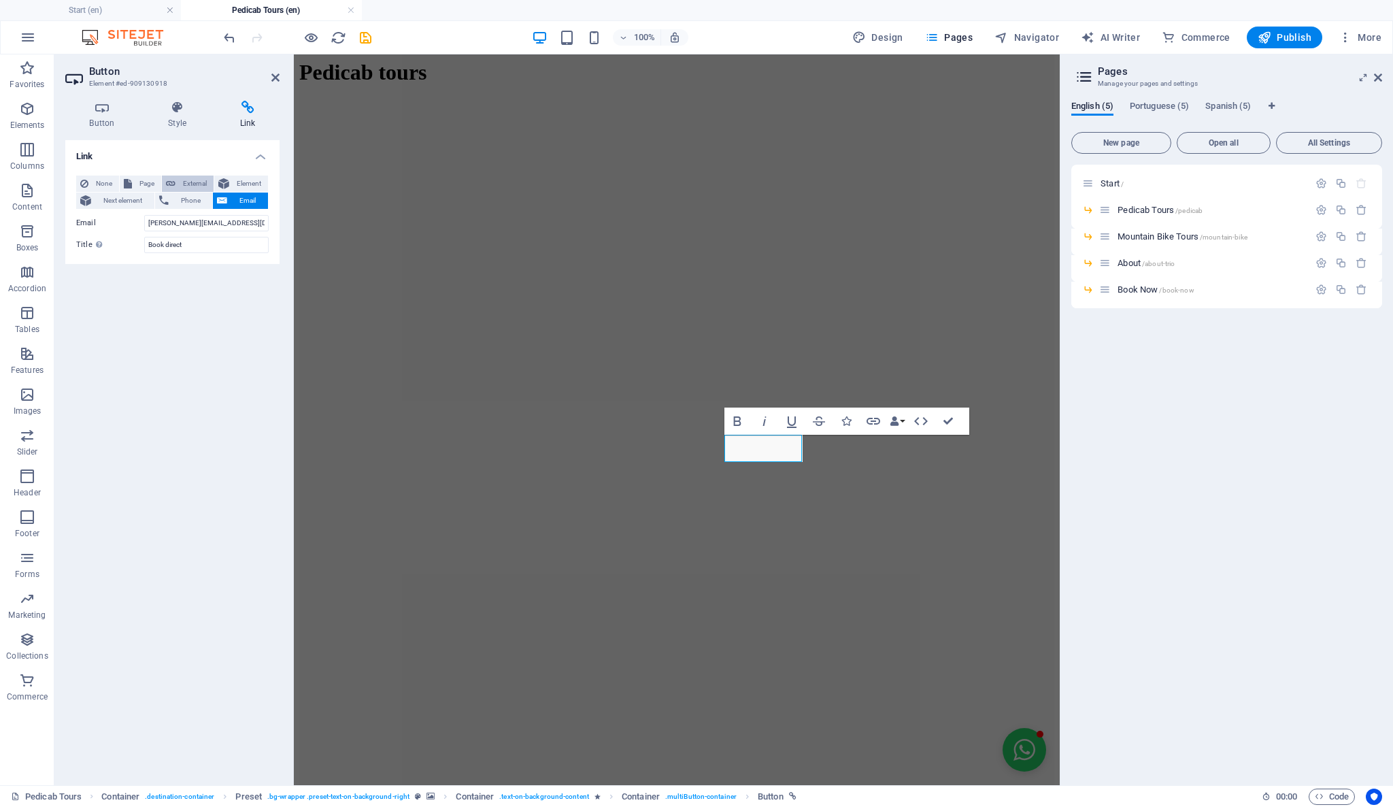
click at [178, 181] on button "External" at bounding box center [188, 183] width 52 height 16
select select "blank"
click at [184, 243] on select "New tab Same tab Overlay" at bounding box center [206, 245] width 124 height 16
select select
click at [144, 237] on select "New tab Same tab Overlay" at bounding box center [206, 245] width 124 height 16
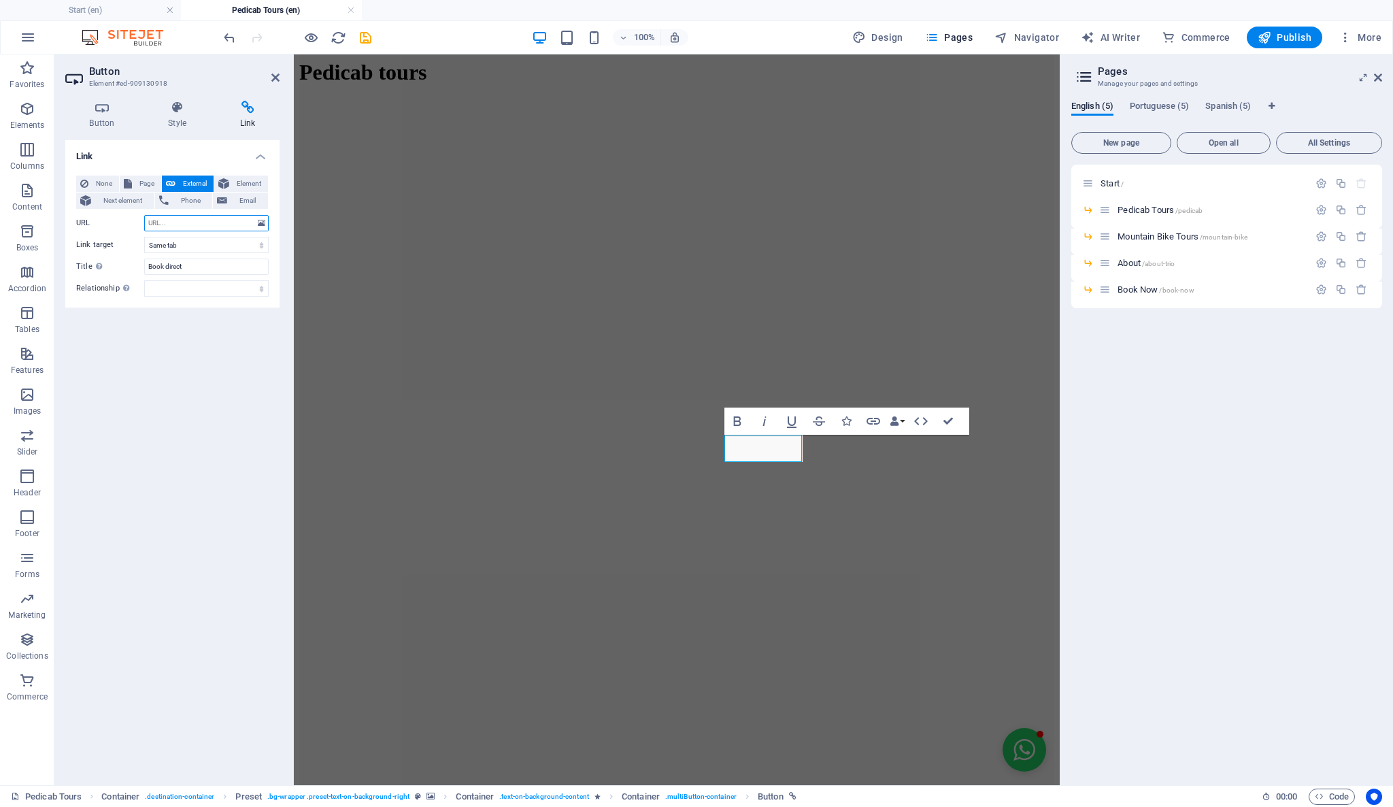
click at [166, 217] on input "URL" at bounding box center [206, 223] width 124 height 16
paste input "https://reservas.triobrasil.com/rio-de-janeiro-city-tour-by-pedicab-20259?lang=…"
type input "https://reservas.triobrasil.com/rio-de-janeiro-city-tour-by-pedicab-20259?lang=…"
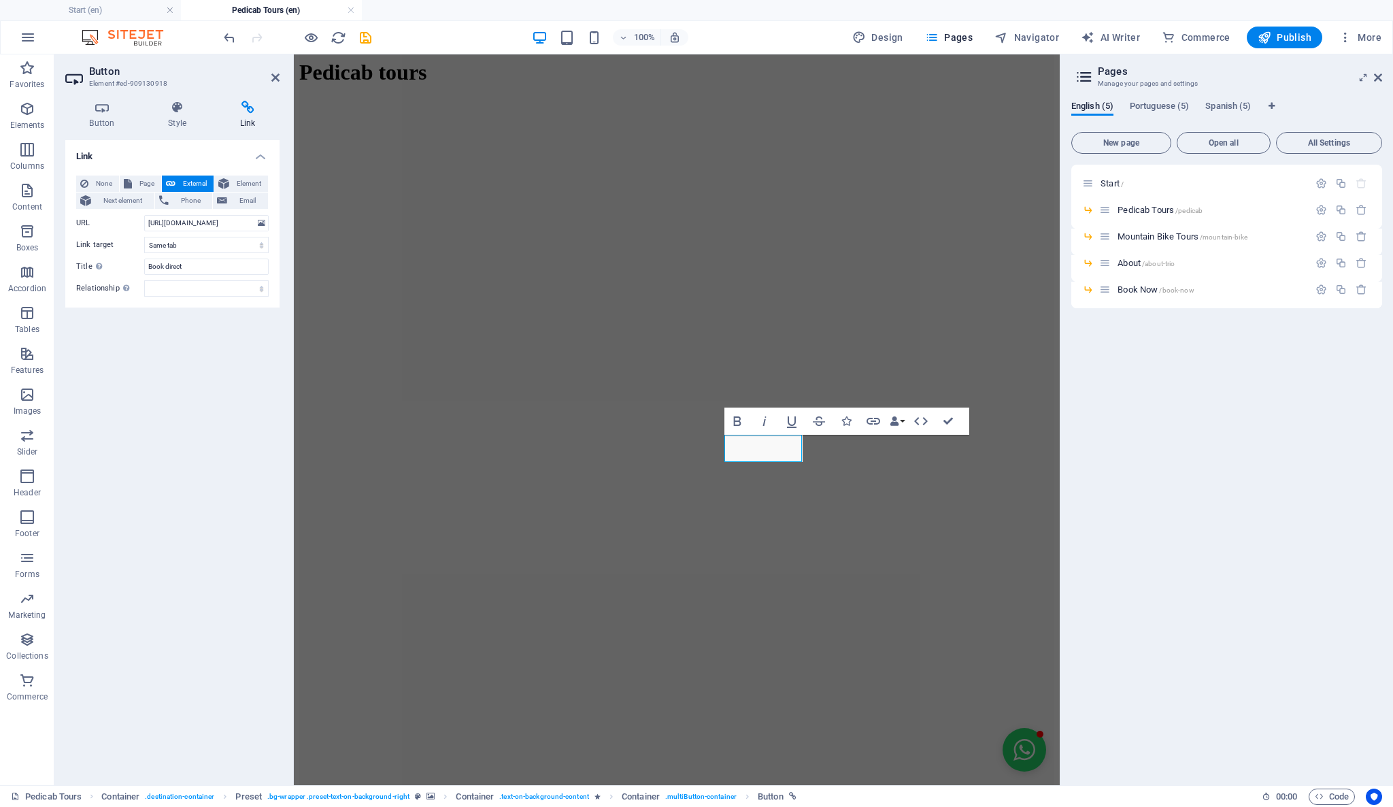
click at [187, 377] on div "Link None Page External Element Next element Phone Email Page Start -- Pedicab …" at bounding box center [172, 457] width 214 height 634
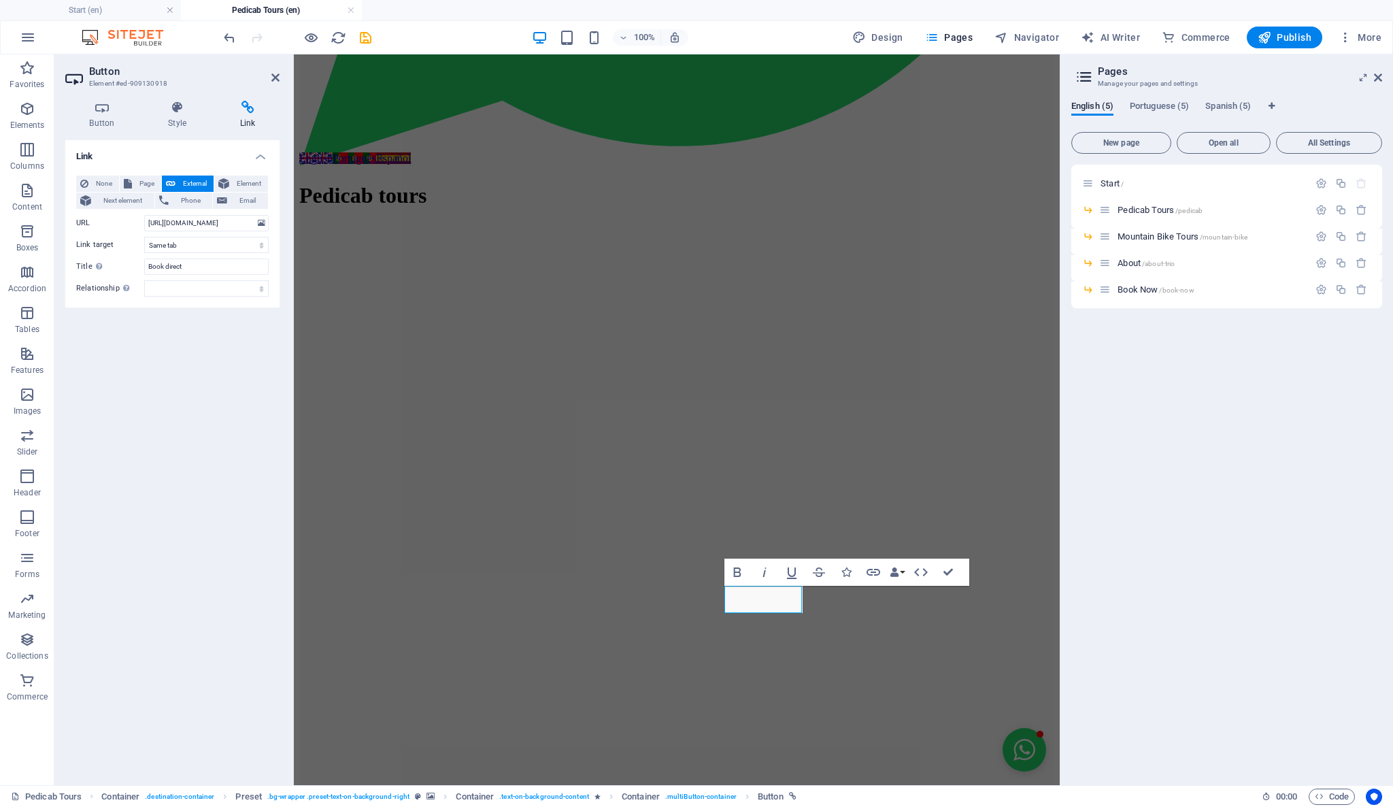
scroll to position [756, 0]
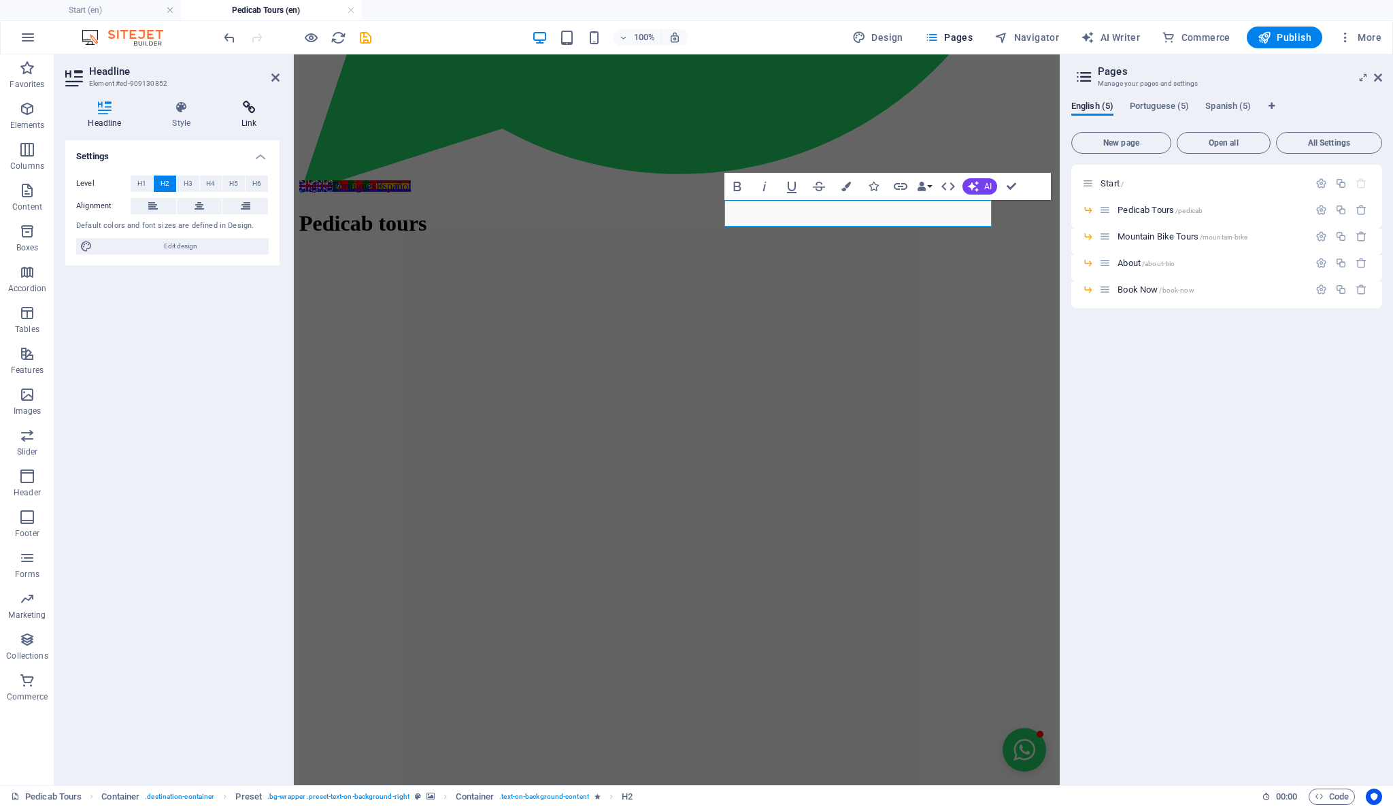
click at [252, 120] on h4 "Link" at bounding box center [249, 115] width 61 height 29
click at [197, 188] on span "External" at bounding box center [195, 183] width 30 height 16
select select "blank"
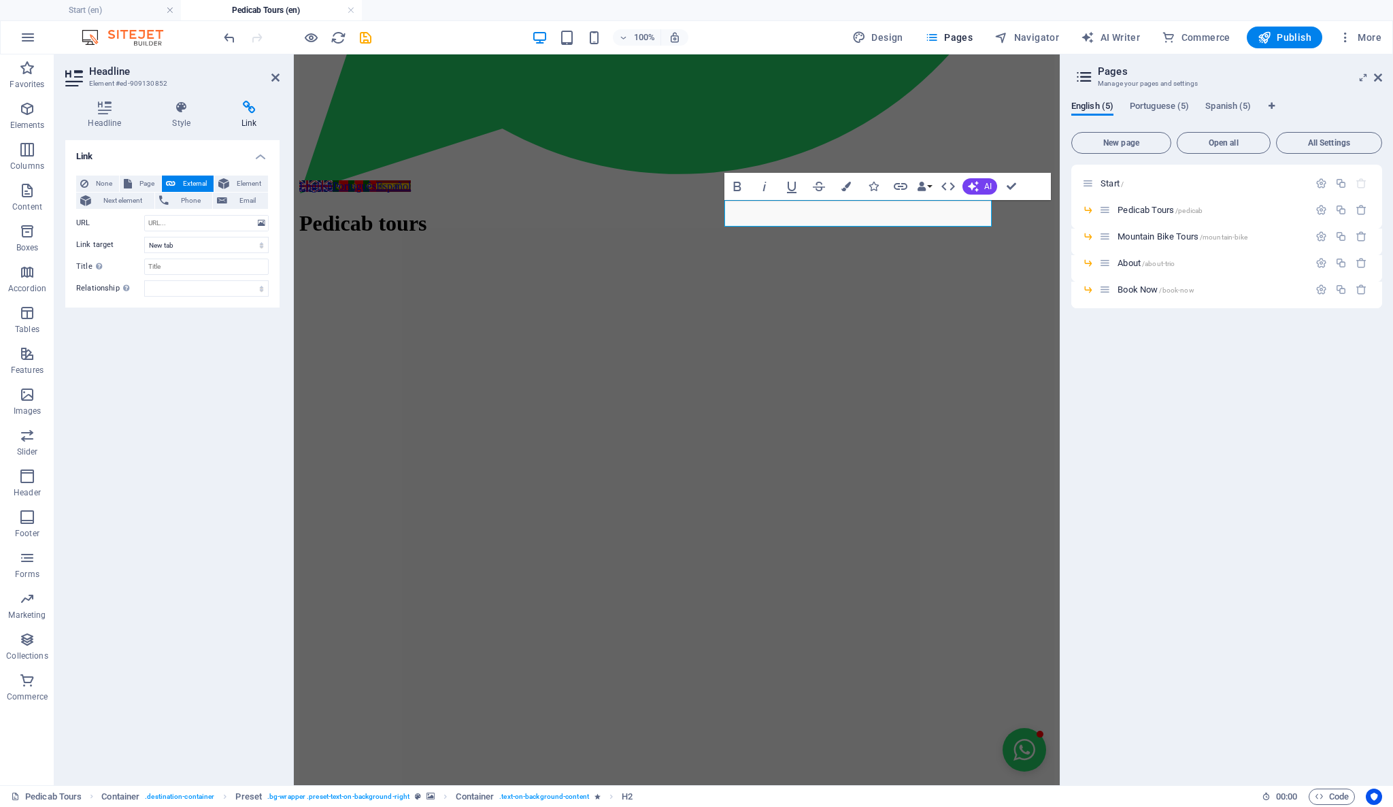
click at [193, 345] on div "Link None Page External Element Next element Phone Email Page Start -- Pedicab …" at bounding box center [172, 457] width 214 height 634
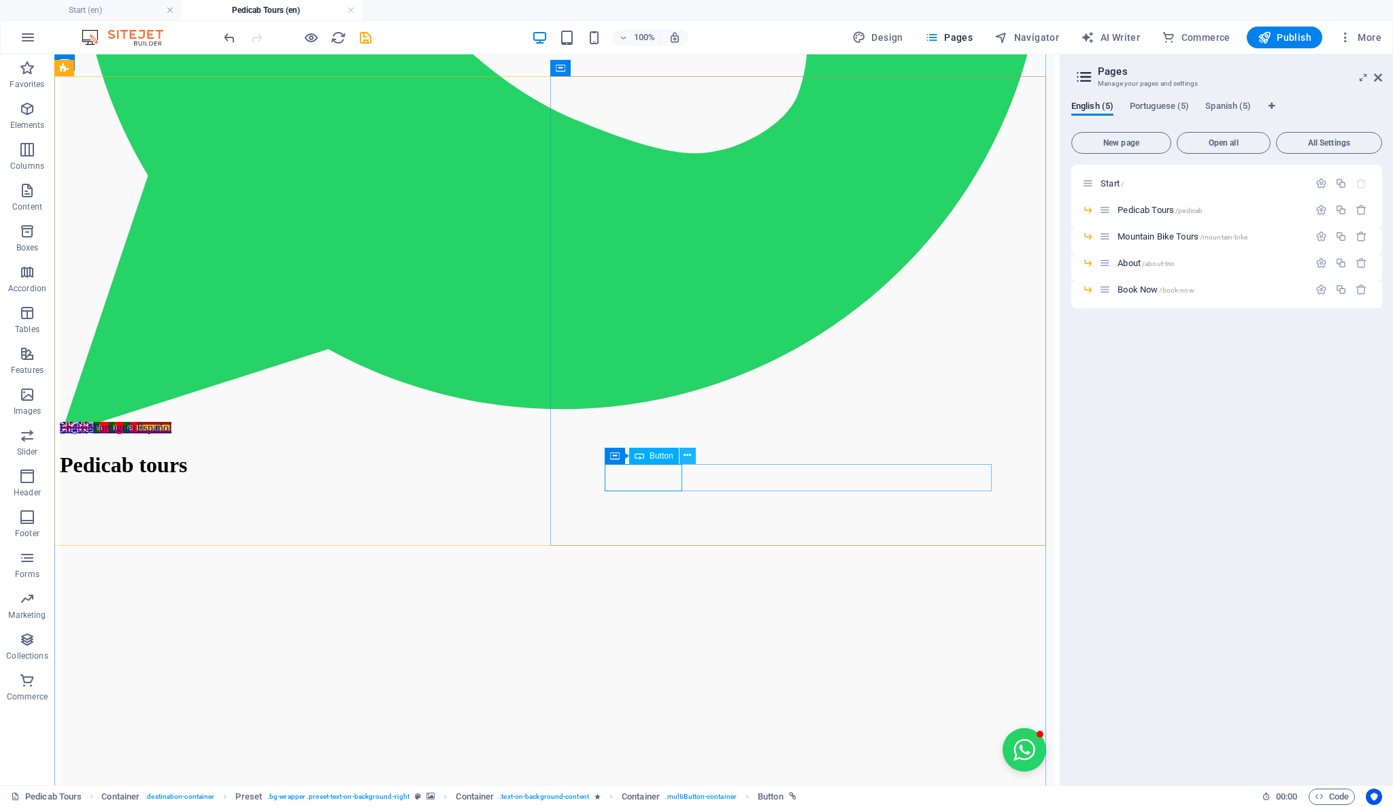
click at [686, 458] on icon at bounding box center [687, 455] width 7 height 14
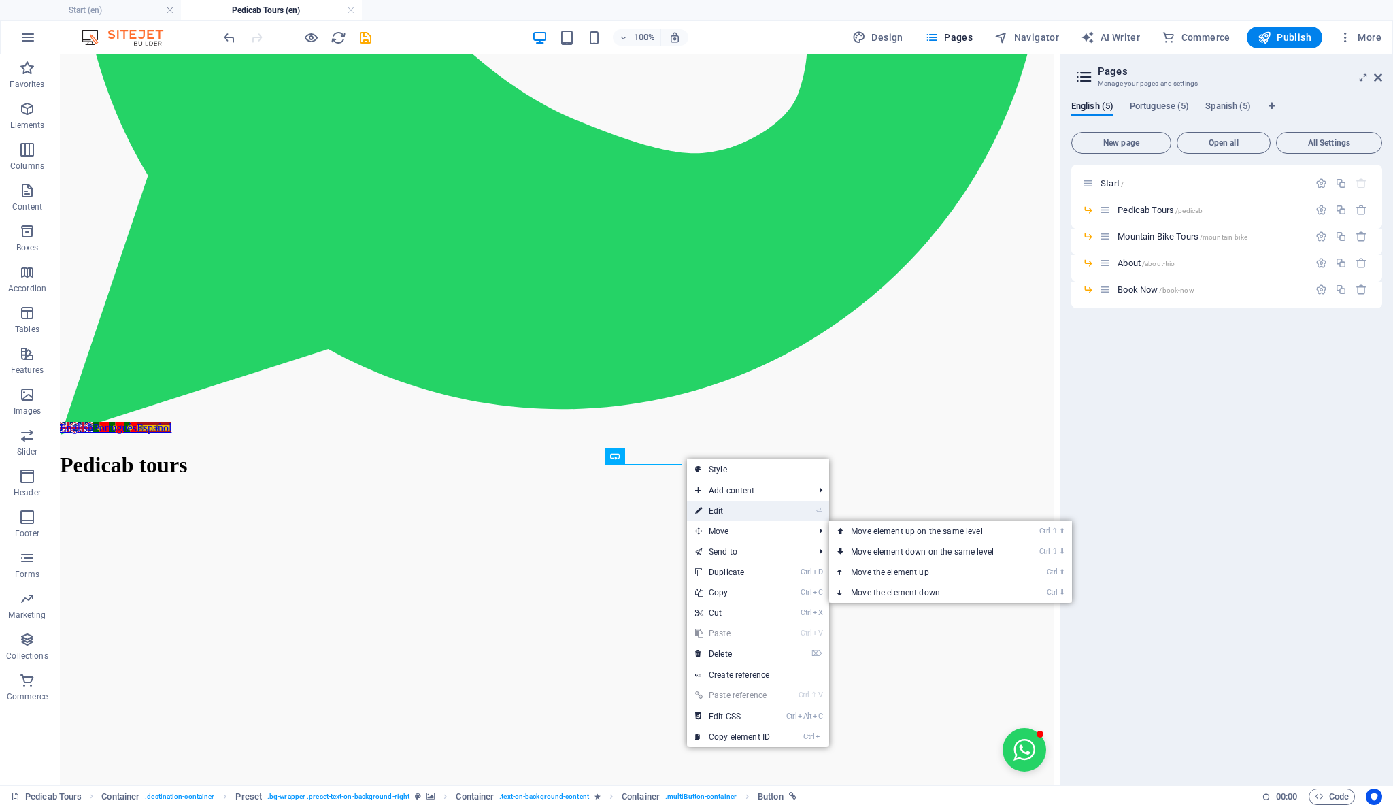
click at [705, 509] on link "⏎ Edit" at bounding box center [732, 511] width 91 height 20
select select
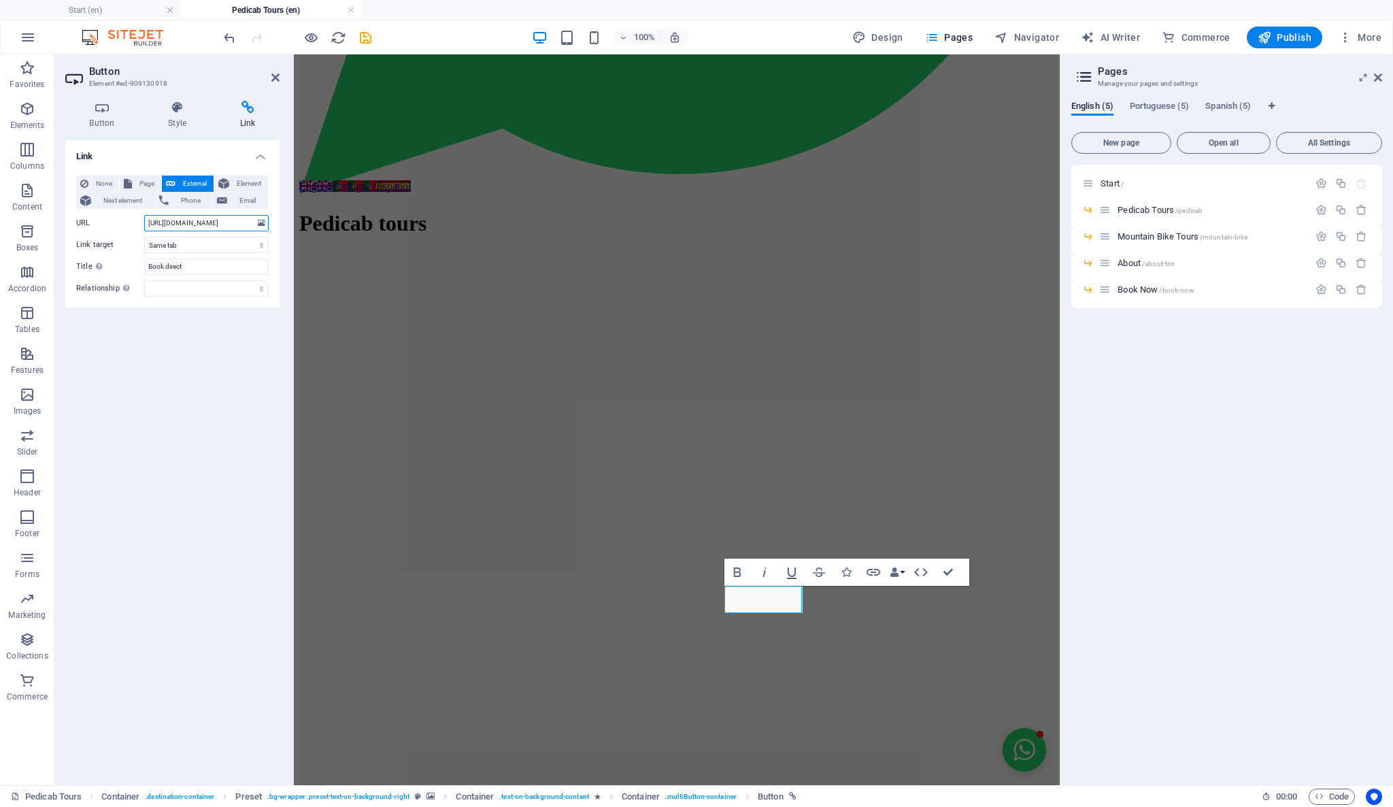
click at [247, 218] on input "https://reservas.triobrasil.com/rio-de-janeiro-city-tour-by-pedicab-20259?lang=…" at bounding box center [206, 223] width 124 height 16
click at [365, 41] on icon "save" at bounding box center [366, 38] width 16 height 16
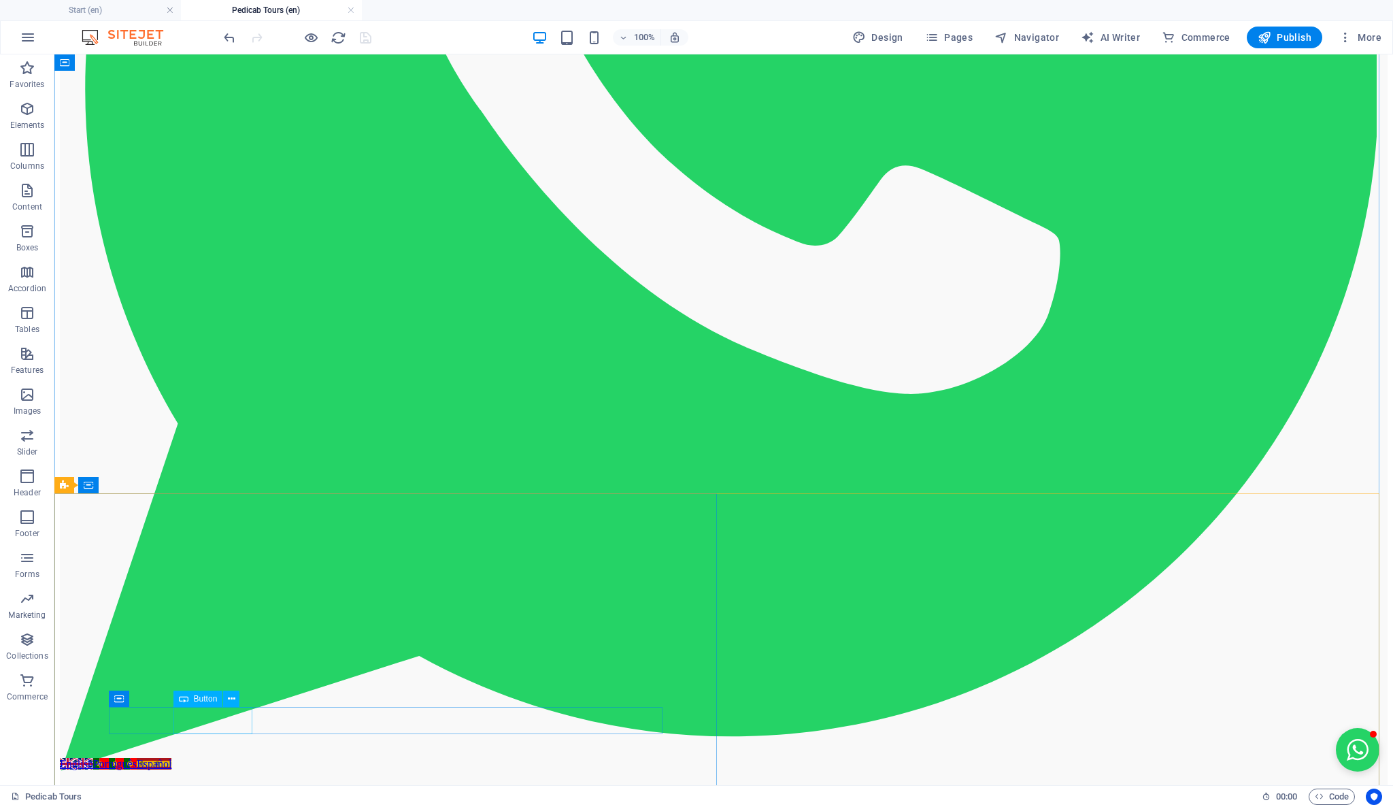
scroll to position [907, 0]
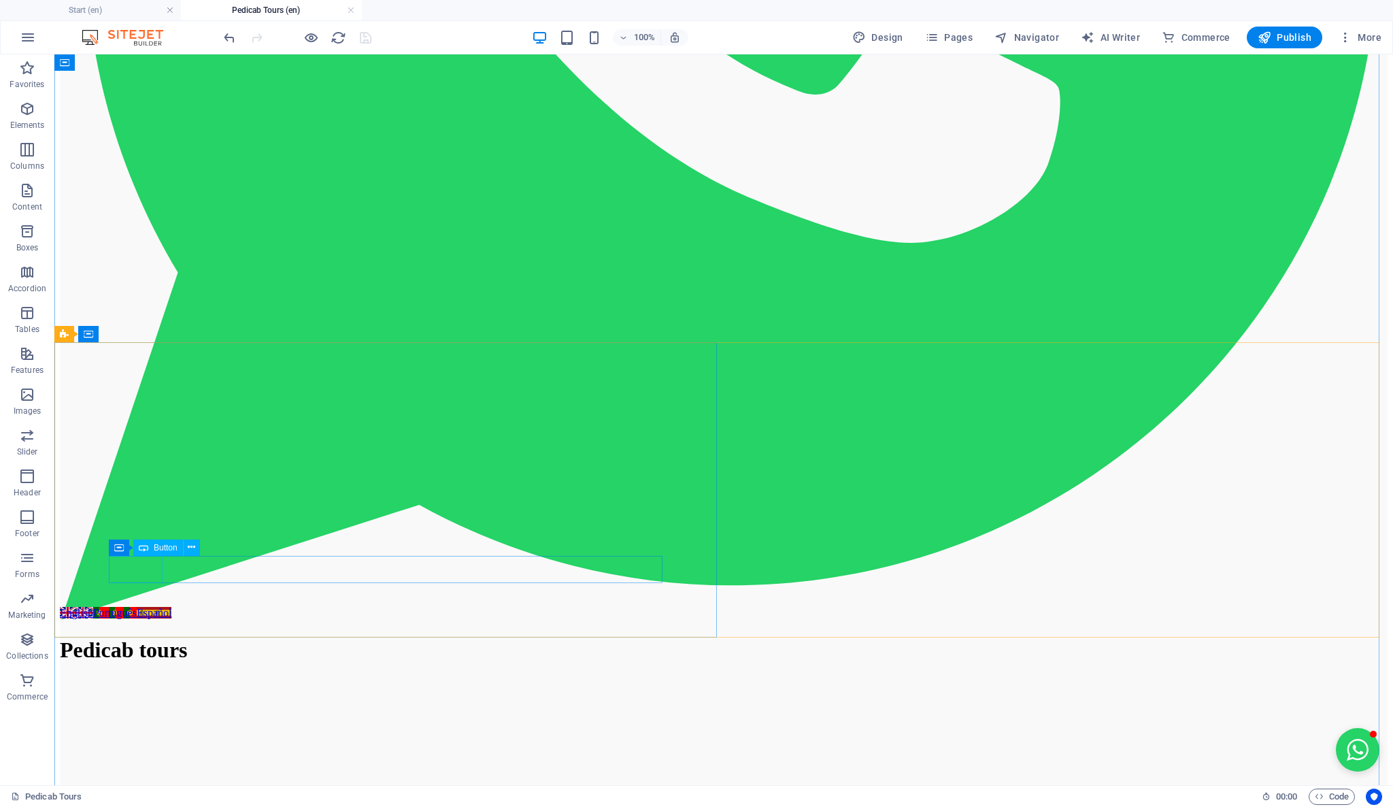
click at [231, 545] on icon at bounding box center [231, 547] width 7 height 14
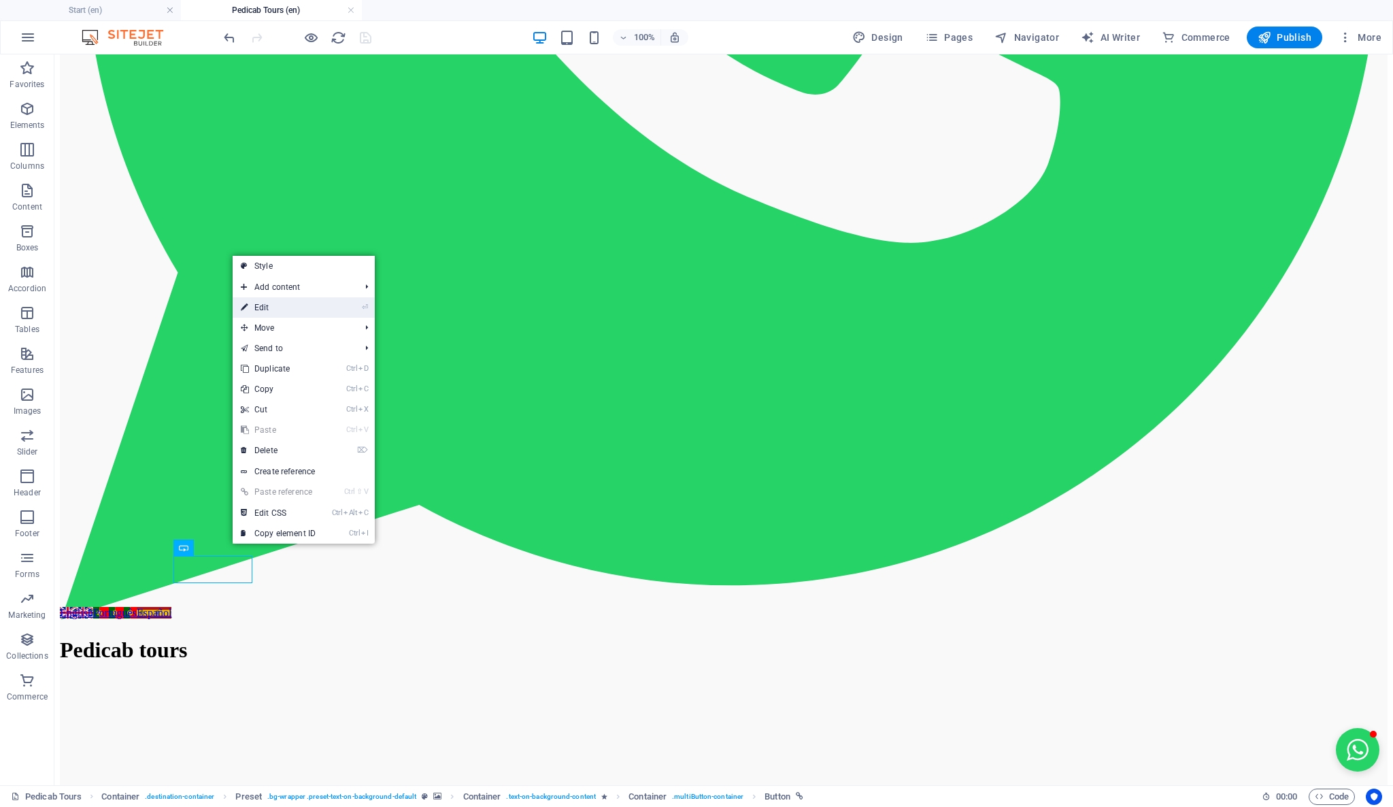
click at [316, 309] on link "⏎ Edit" at bounding box center [278, 307] width 91 height 20
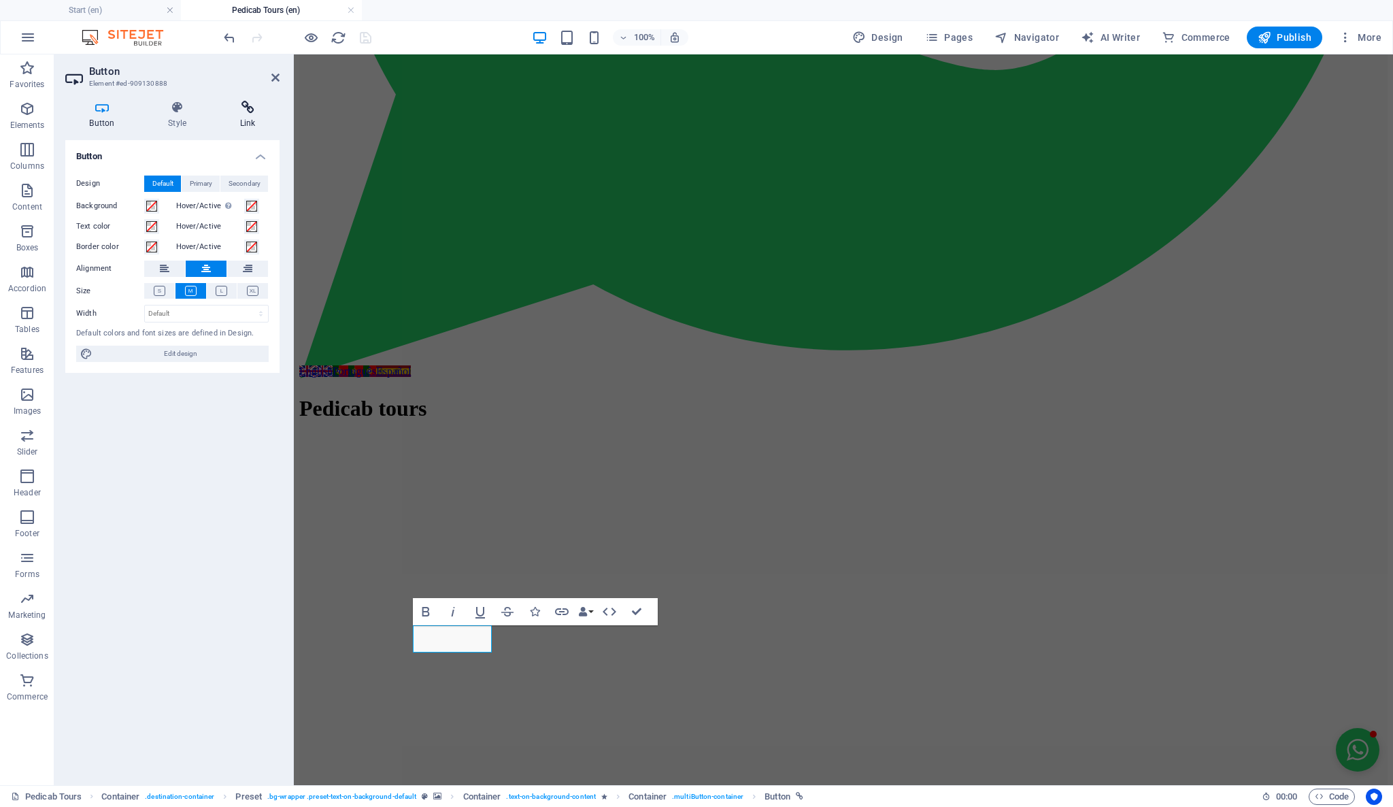
click at [252, 112] on icon at bounding box center [248, 108] width 64 height 14
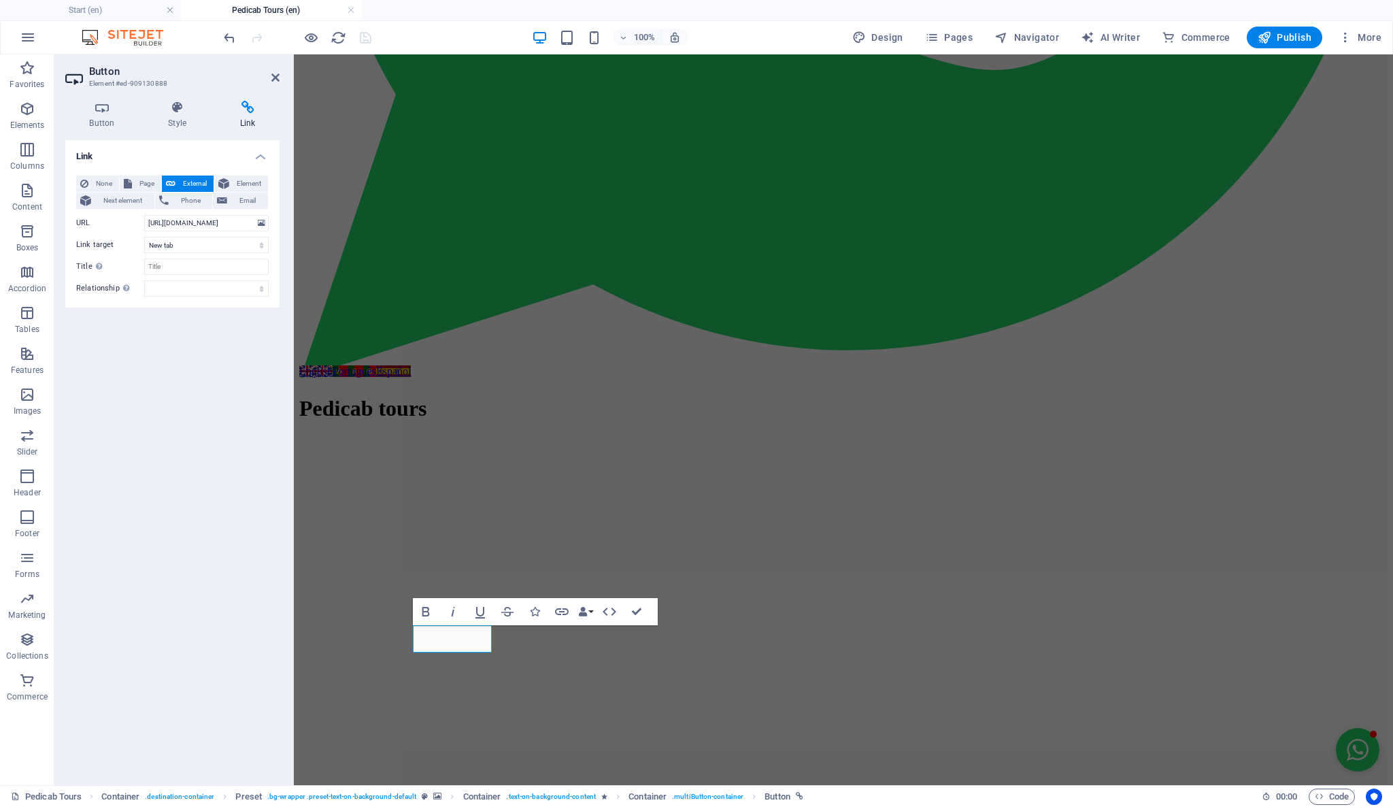
click at [218, 560] on div "Link None Page External Element Next element Phone Email Page Start -- Pedicab …" at bounding box center [172, 457] width 214 height 634
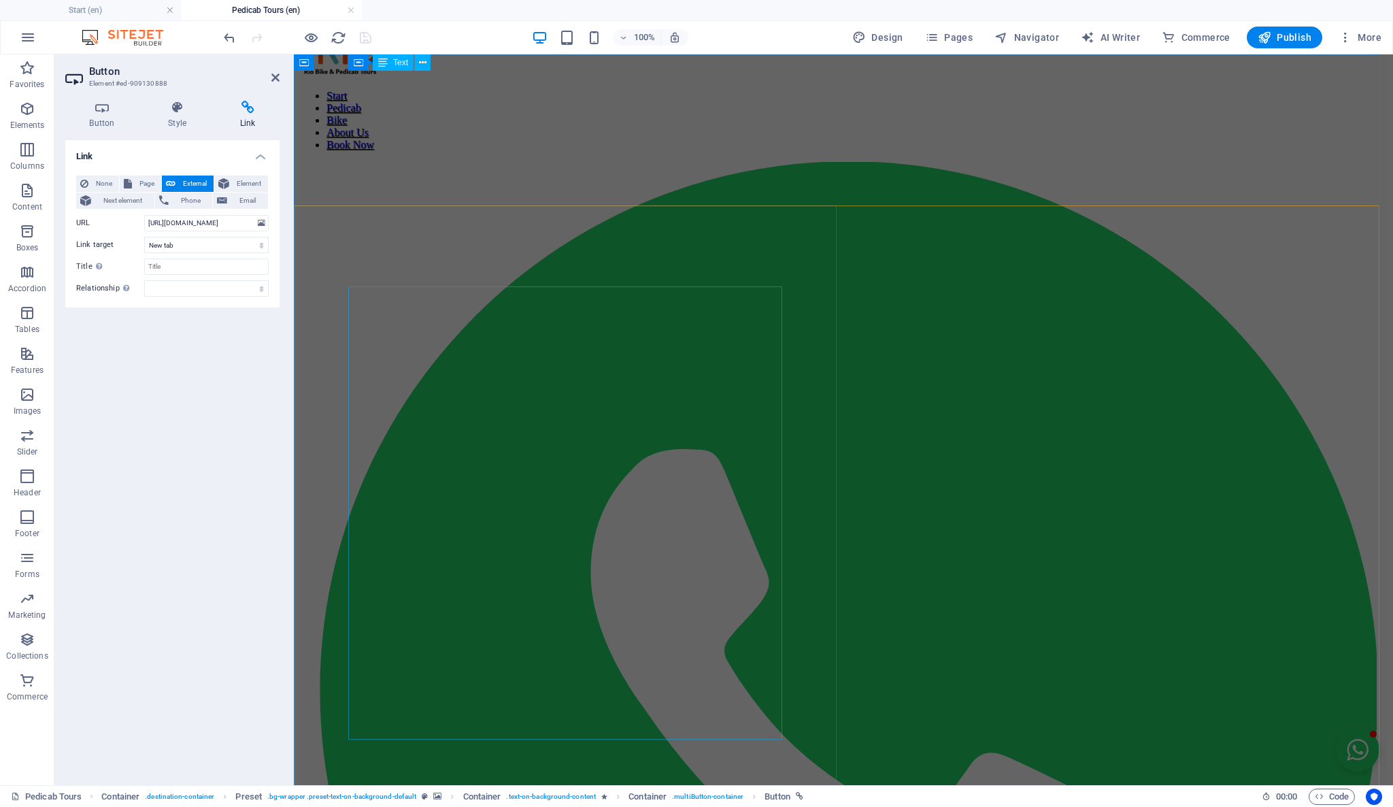
scroll to position [0, 0]
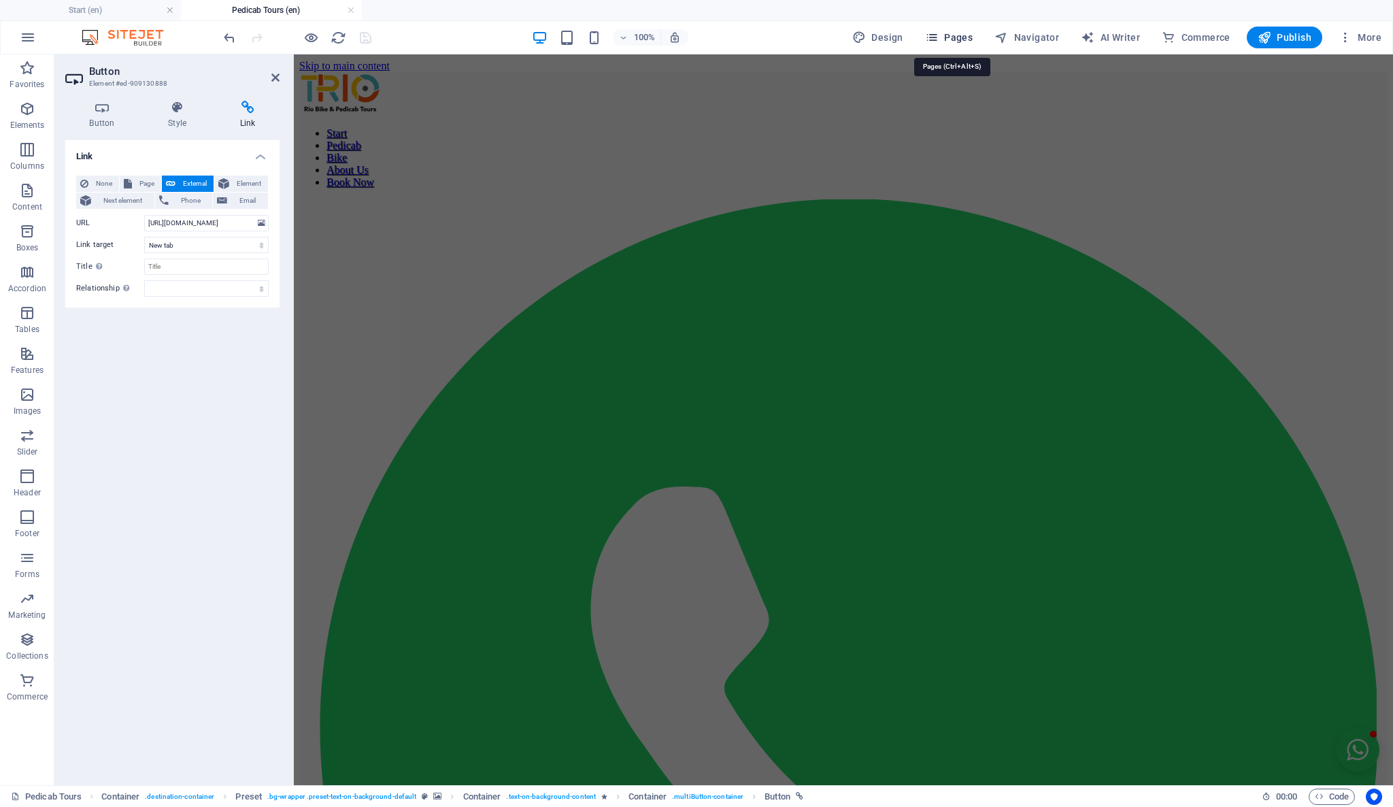
click at [936, 41] on icon "button" at bounding box center [932, 38] width 14 height 14
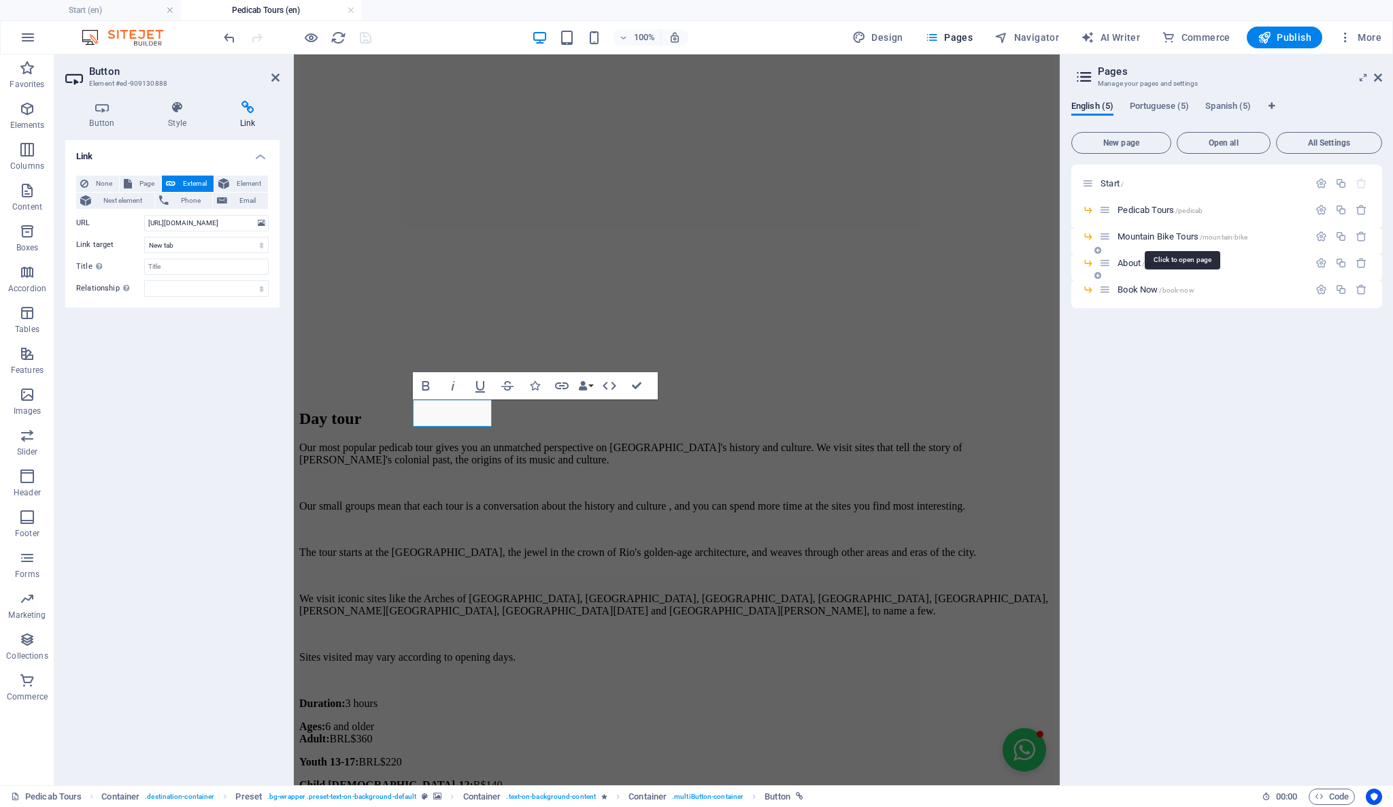
click at [1171, 234] on span "Mountain Bike Tours /mountain-bike" at bounding box center [1182, 236] width 130 height 10
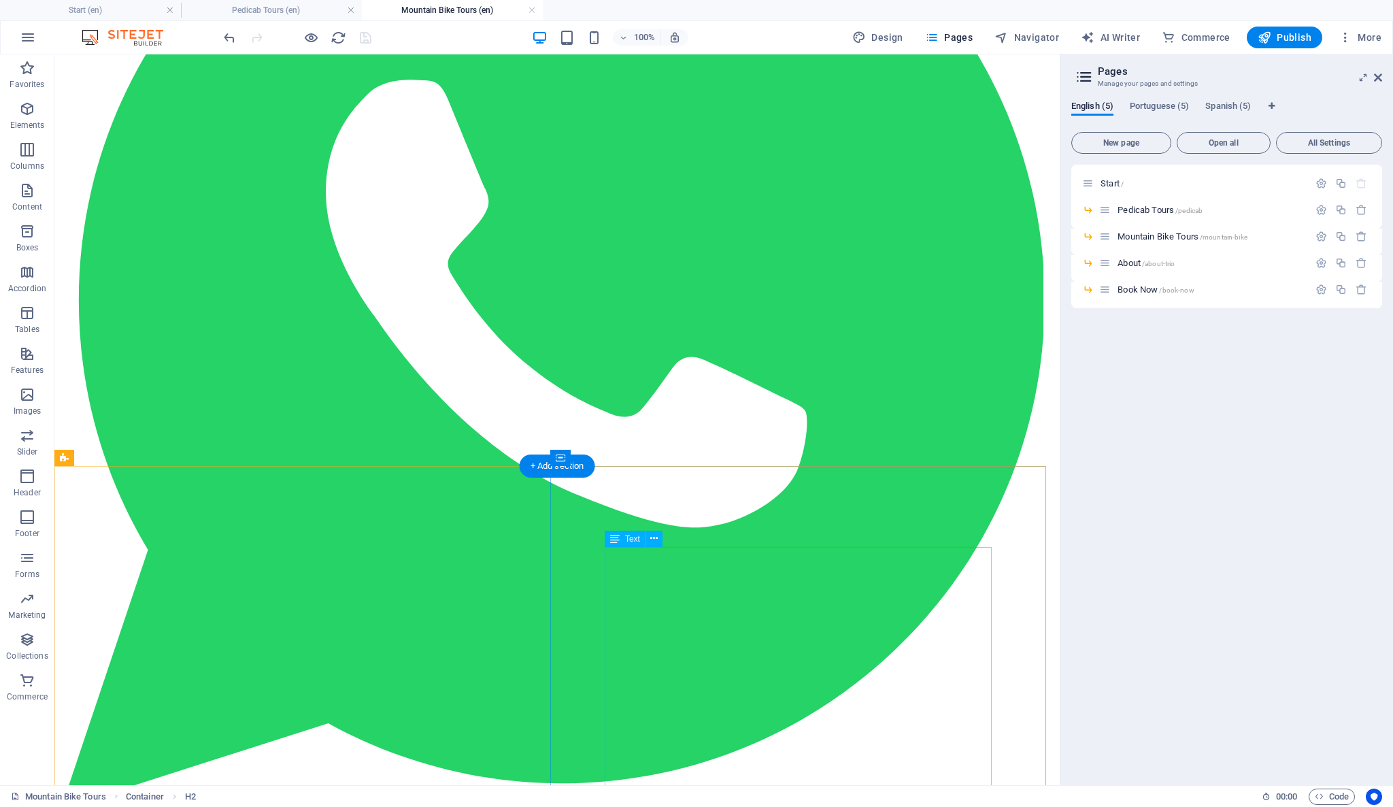
scroll to position [453, 0]
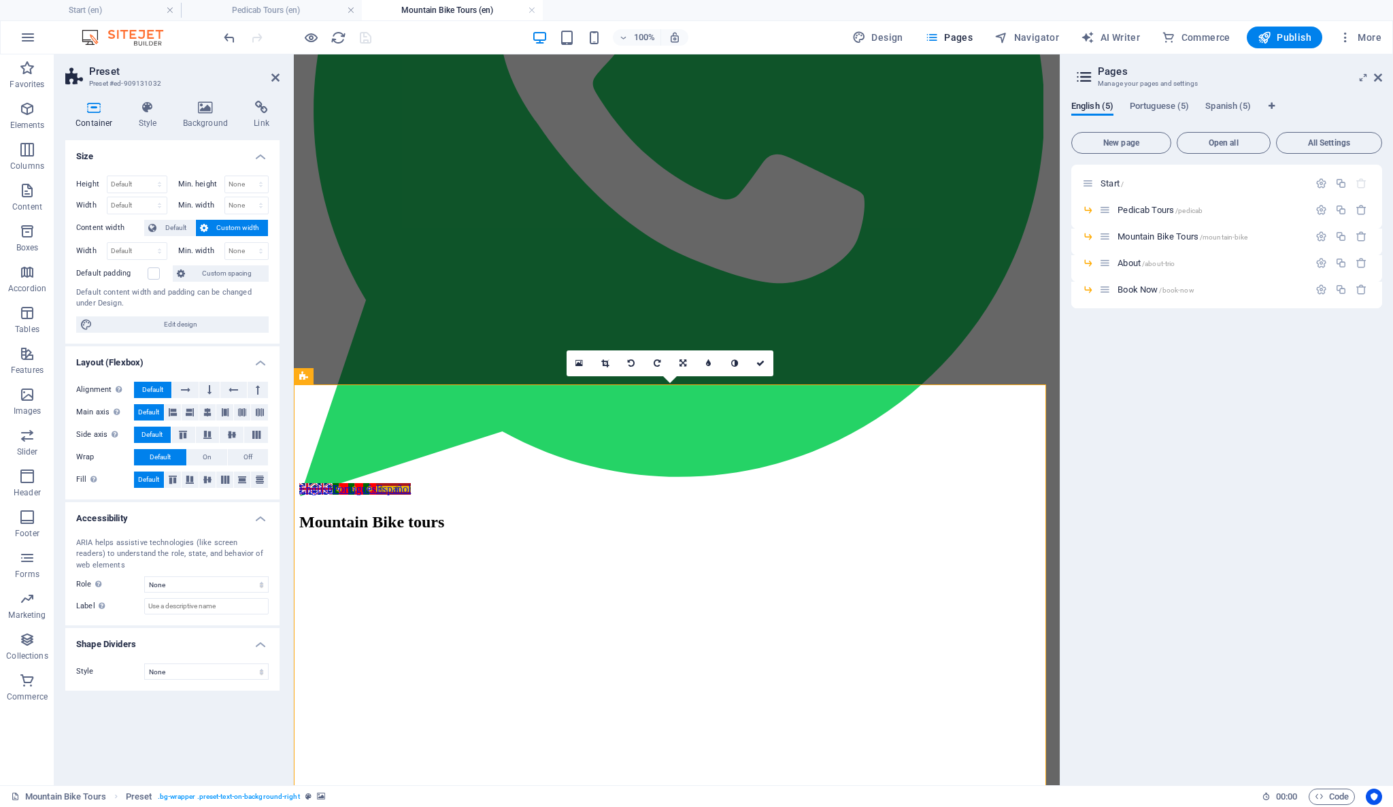
click at [215, 116] on h4 "Background" at bounding box center [208, 115] width 71 height 29
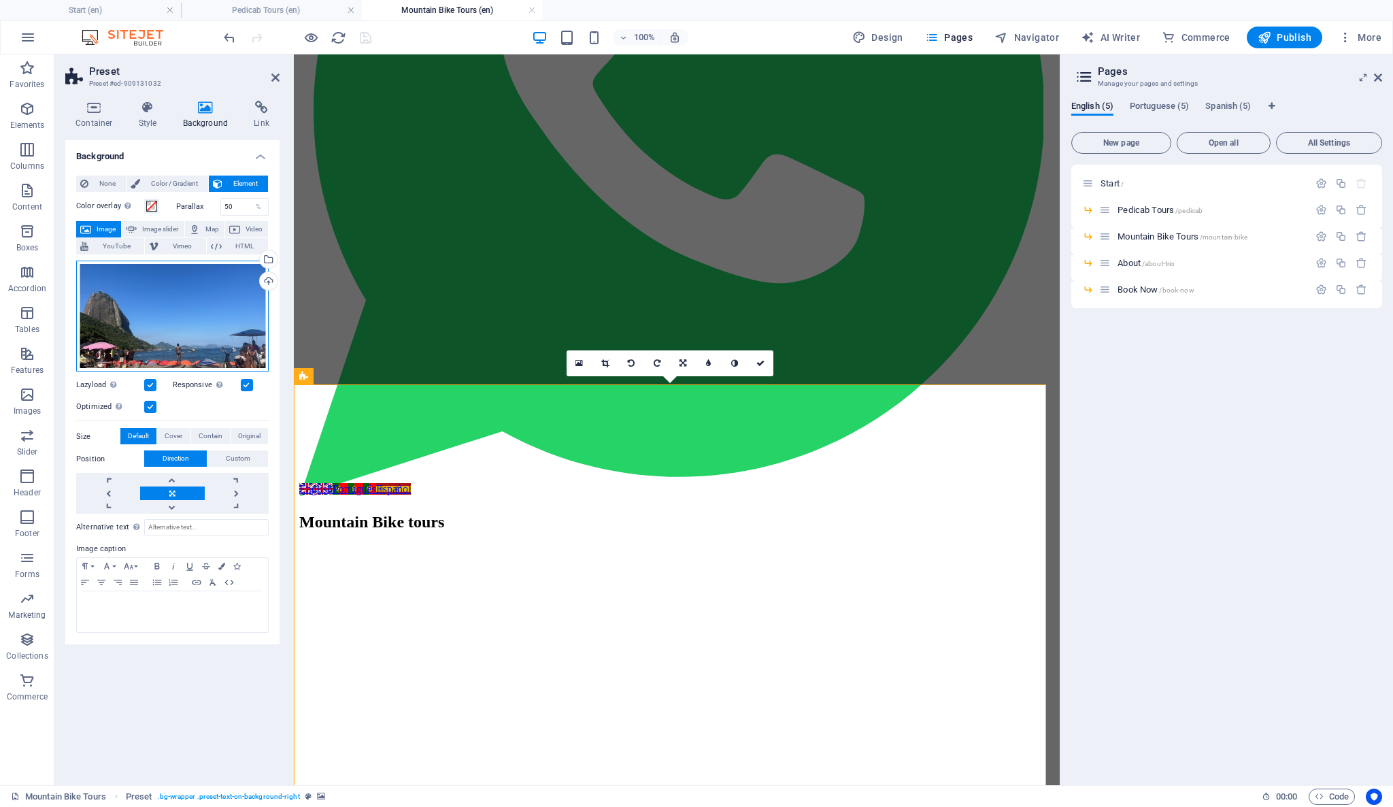
click at [220, 307] on div "Drag files here, click to choose files or select files from Files or our free s…" at bounding box center [172, 316] width 192 height 112
click at [220, 307] on body "triobrasil.com Start (en) Pedicab Tours (en) Mountain Bike Tours (en) Favorites…" at bounding box center [696, 403] width 1393 height 807
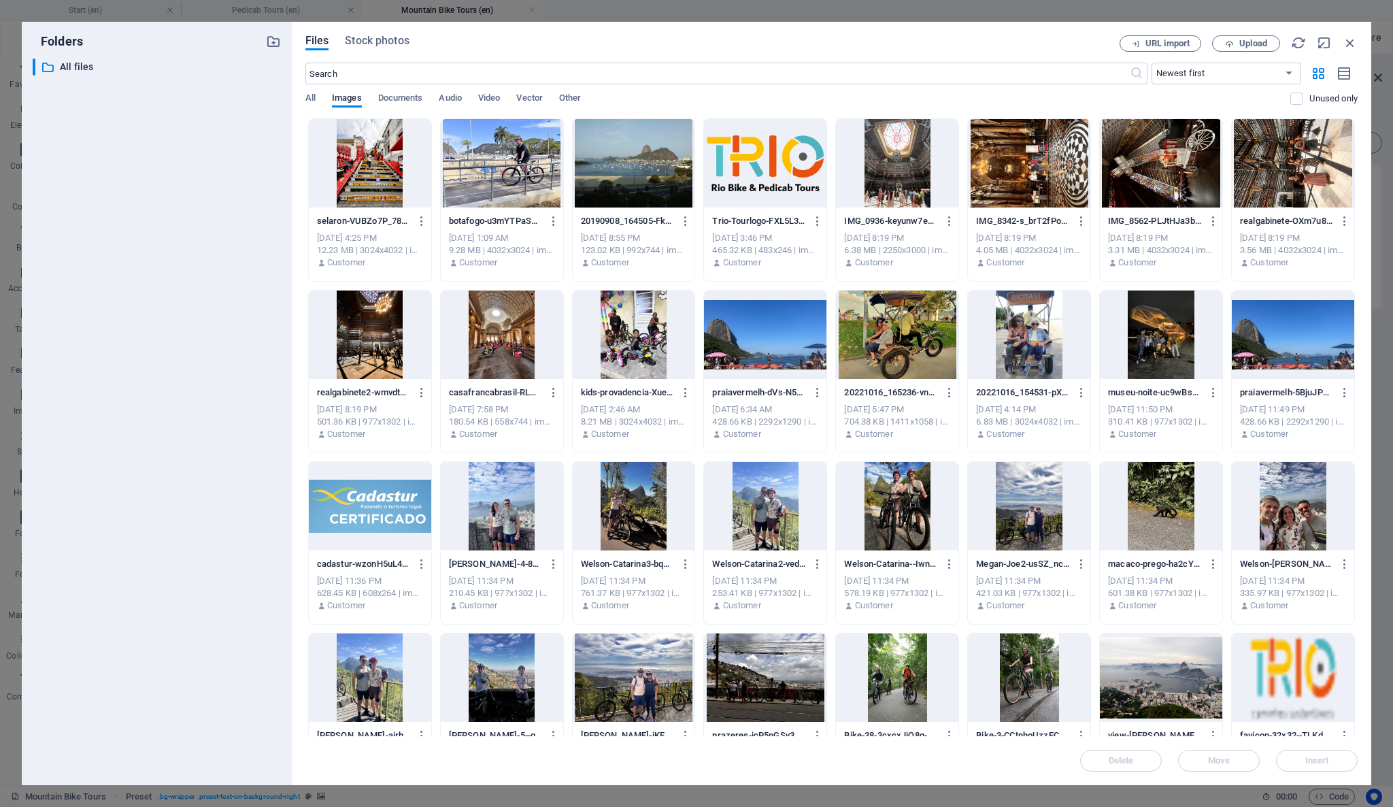
click at [488, 164] on div at bounding box center [502, 163] width 122 height 88
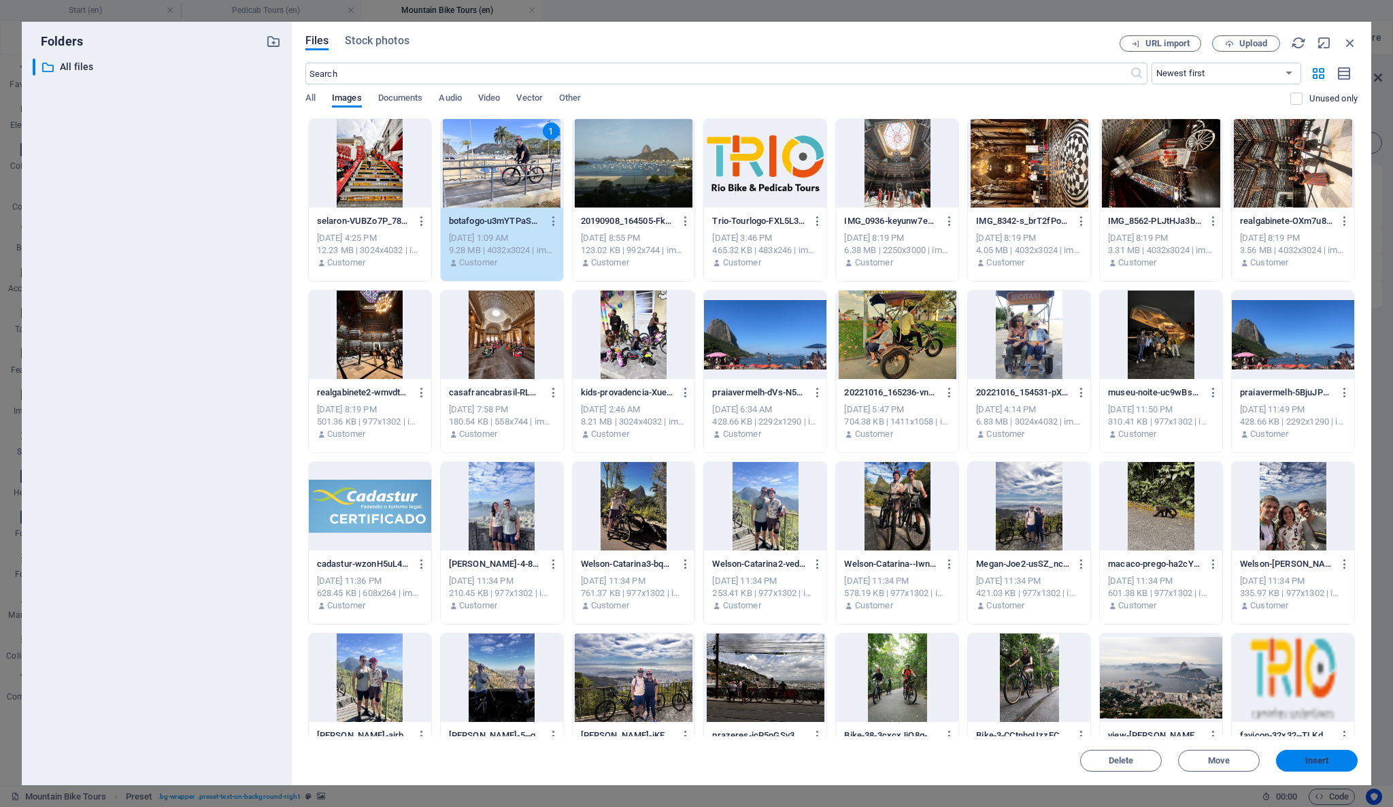
click at [1336, 758] on span "Insert" at bounding box center [1316, 760] width 71 height 8
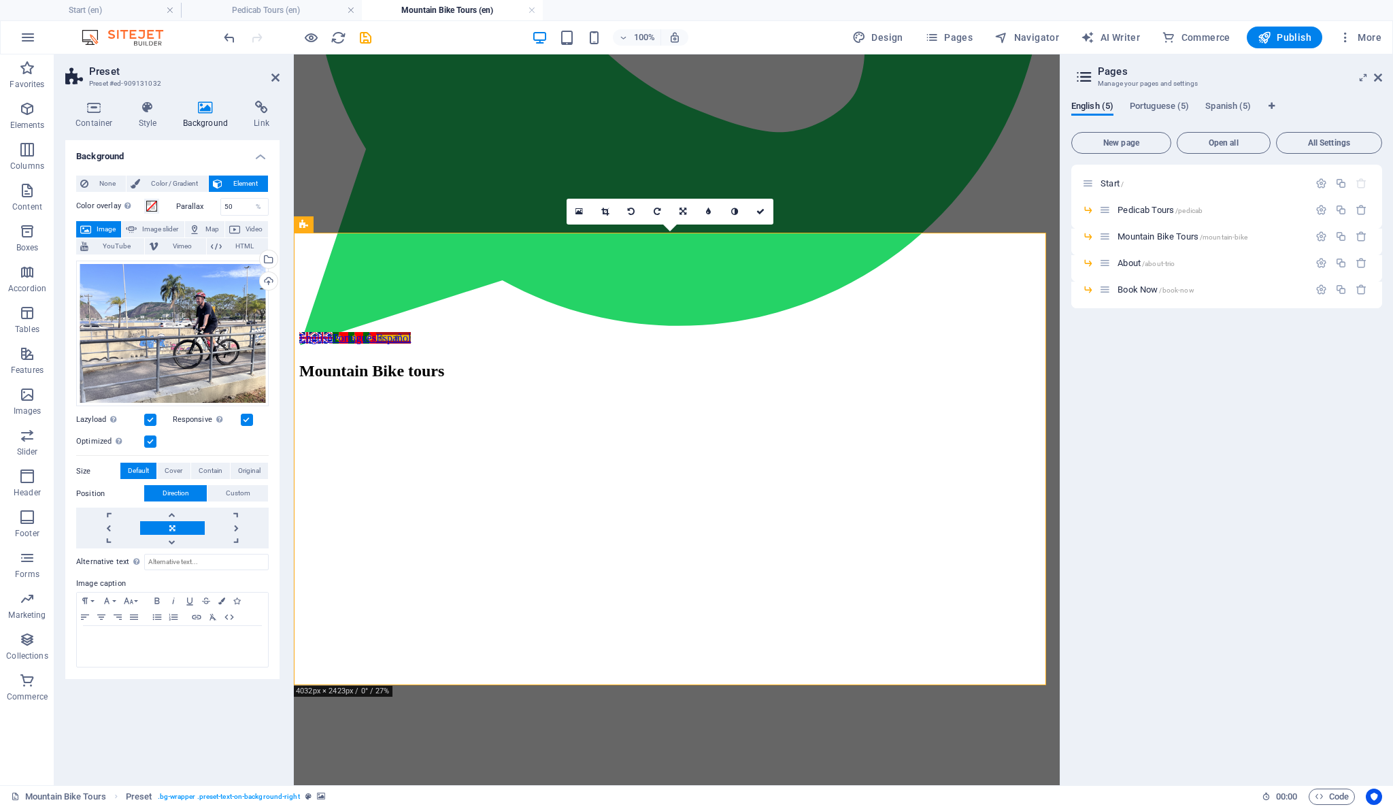
scroll to position [756, 0]
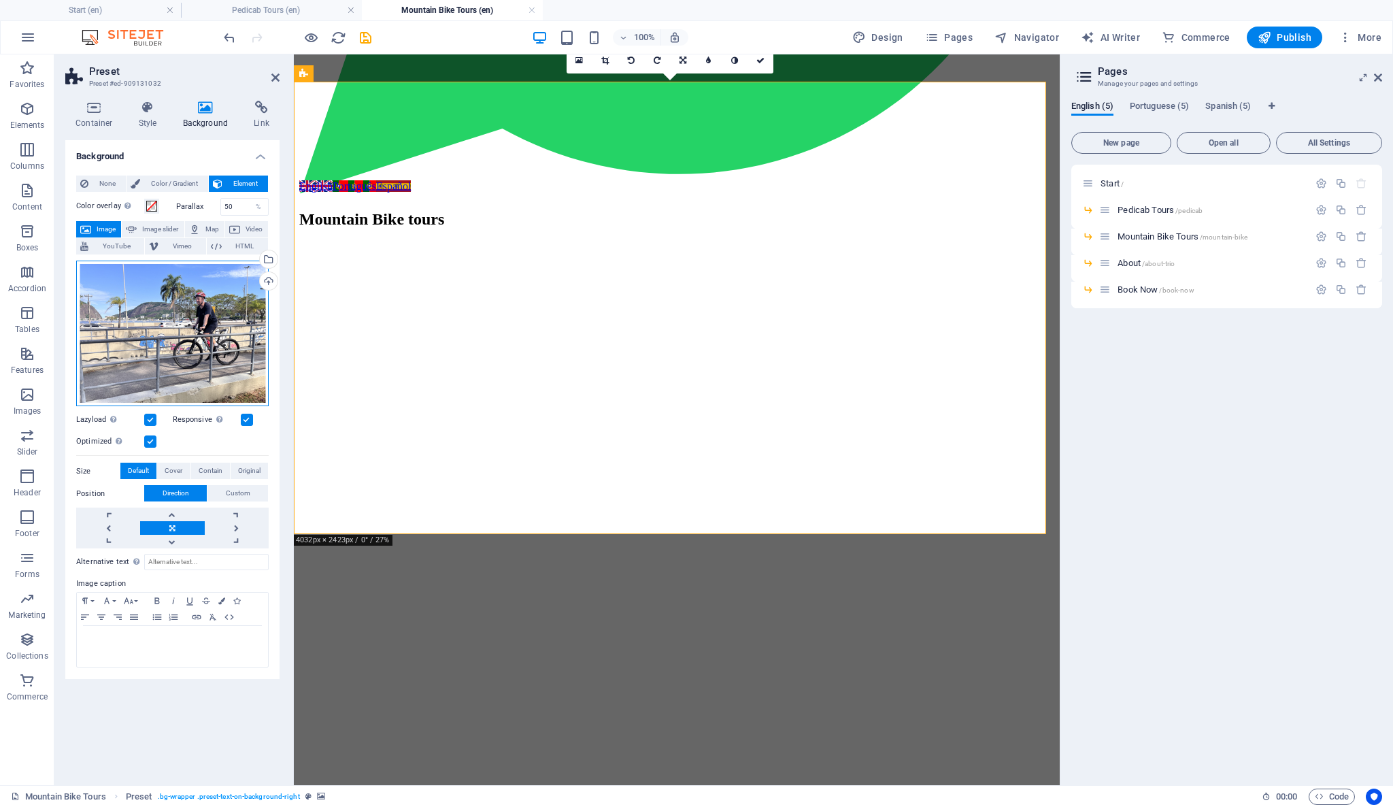
click at [201, 337] on div "Drag files here, click to choose files or select files from Files or our free s…" at bounding box center [172, 333] width 192 height 146
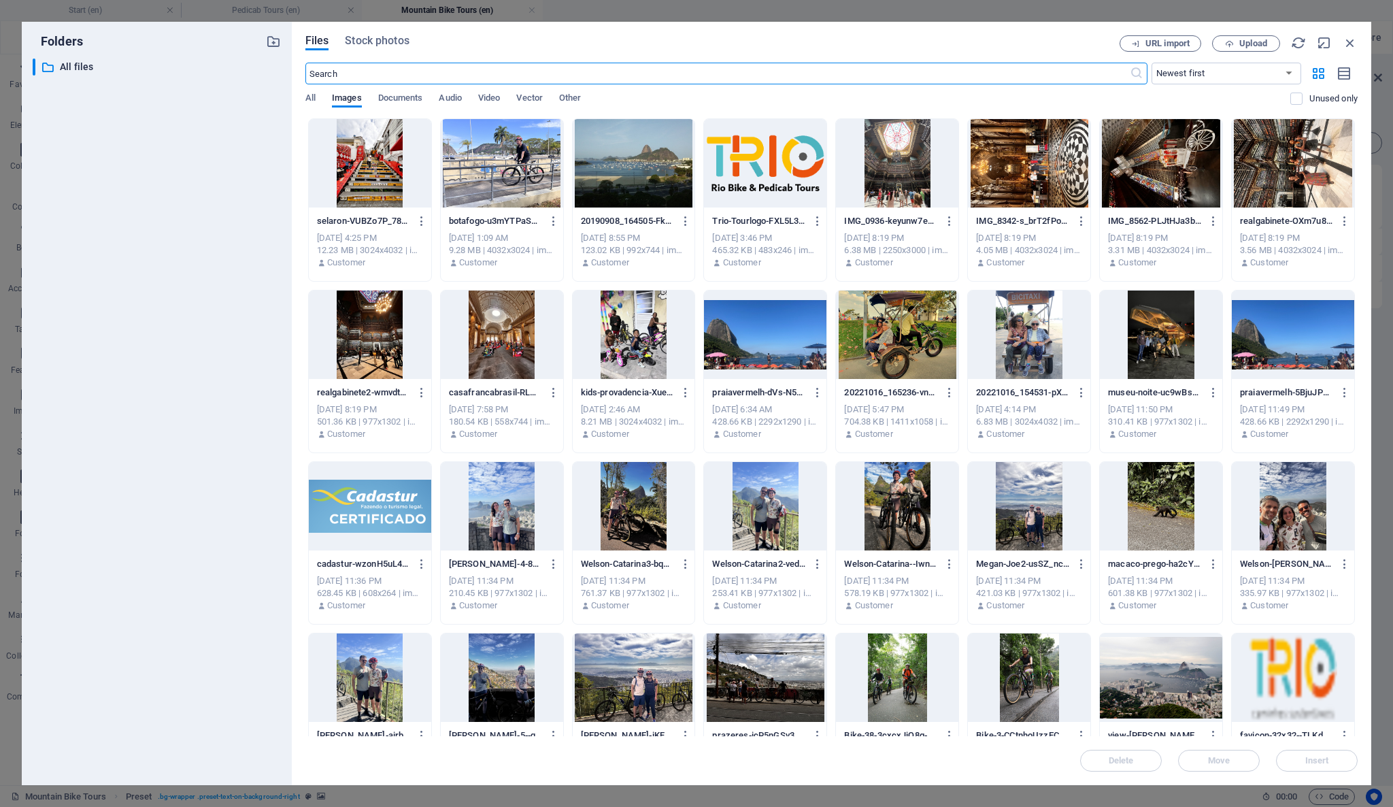
scroll to position [691, 0]
click at [621, 153] on div at bounding box center [634, 163] width 122 height 88
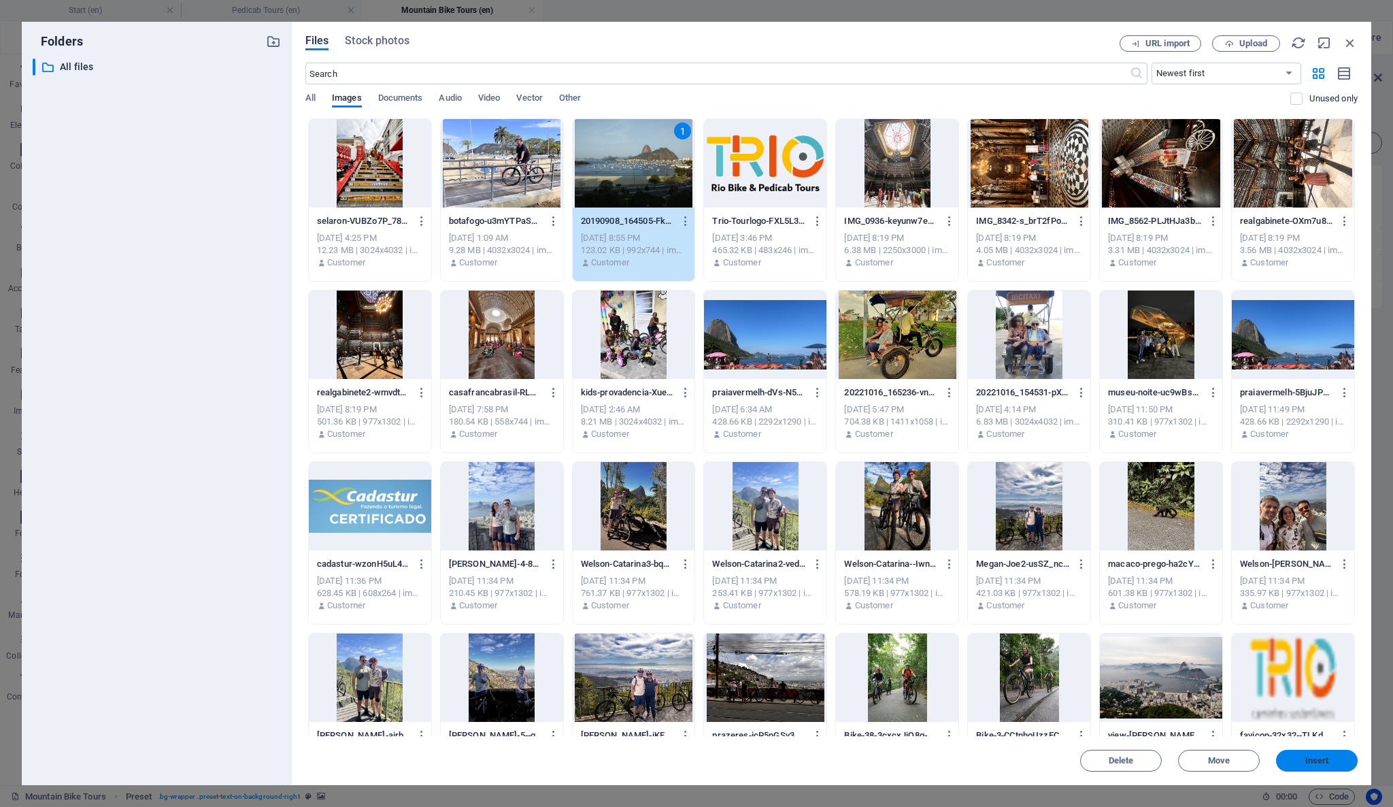
click at [1322, 757] on span "Insert" at bounding box center [1317, 760] width 24 height 8
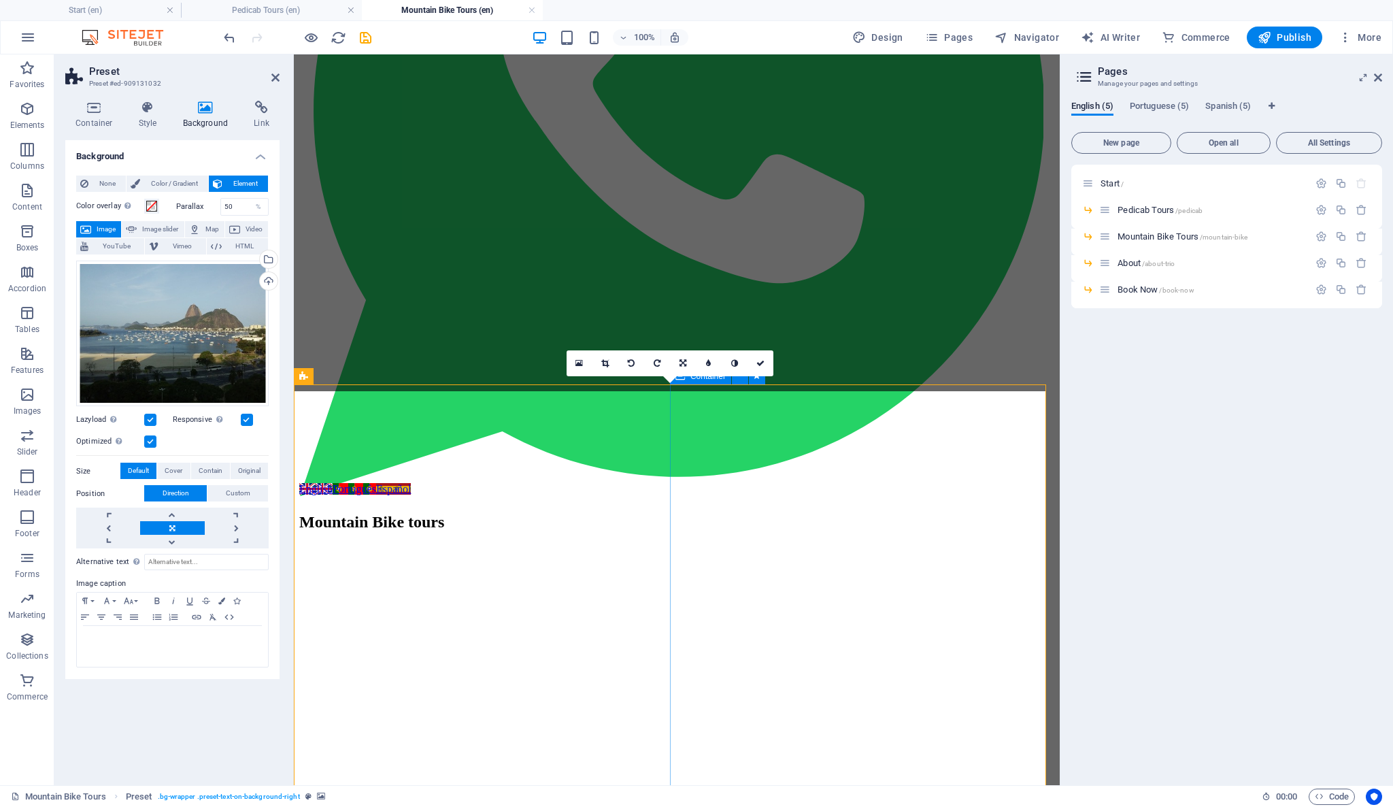
scroll to position [604, 0]
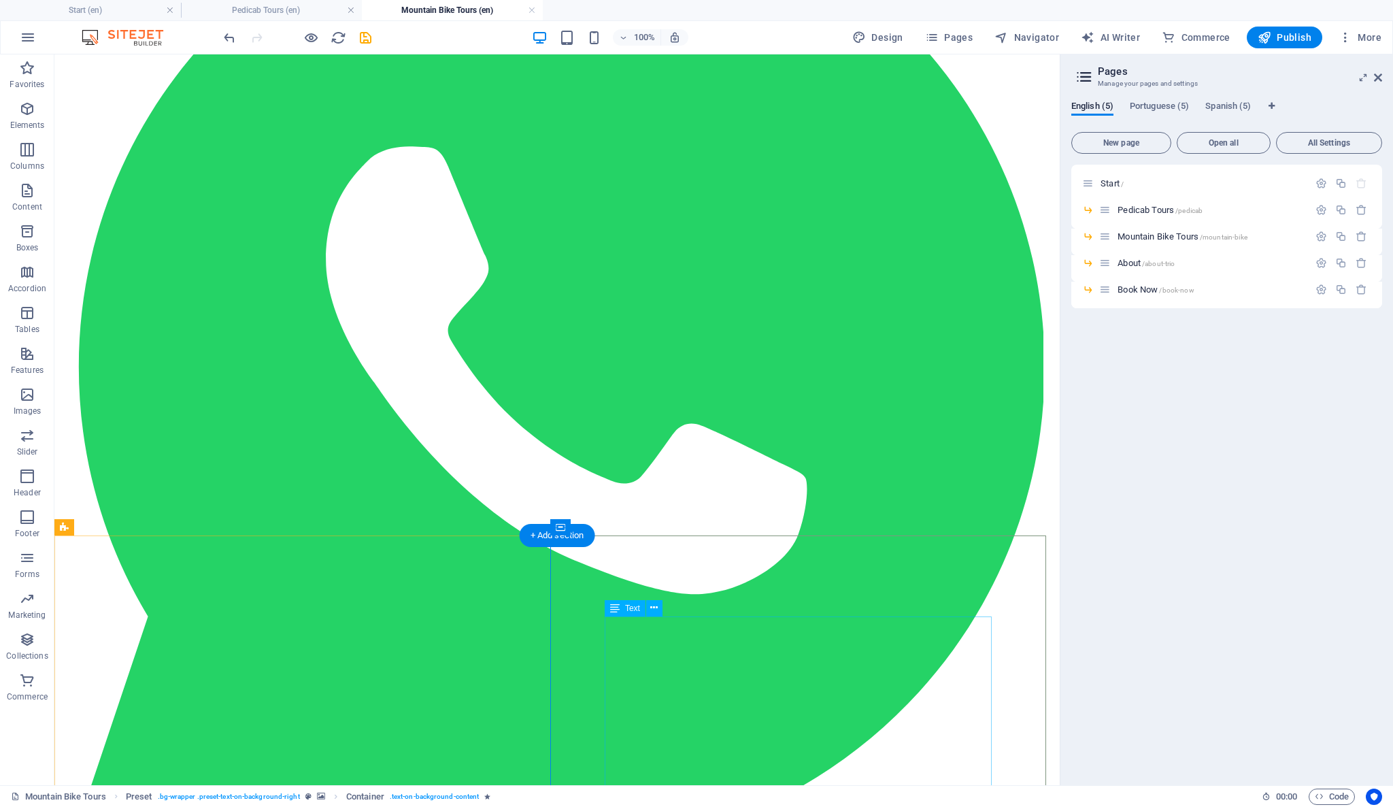
scroll to position [384, 0]
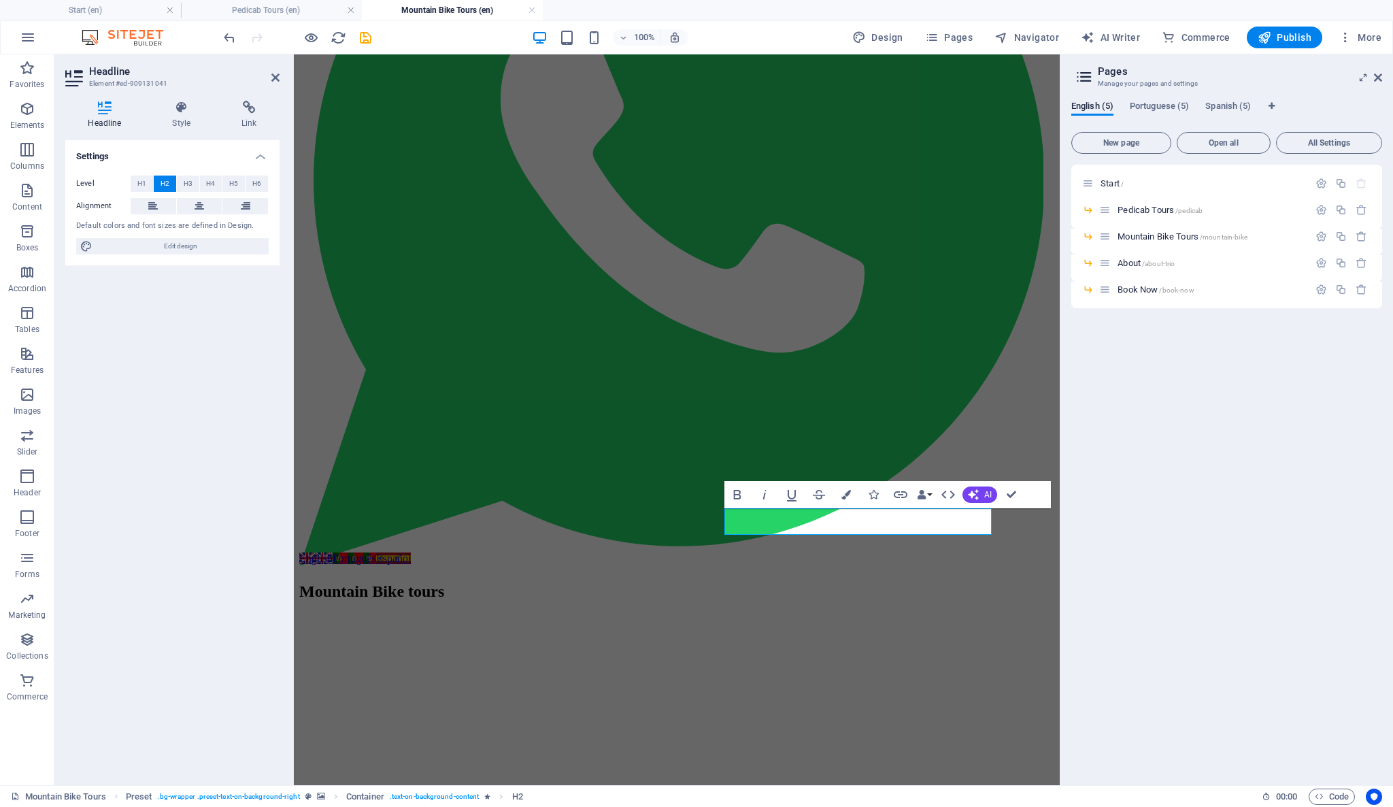
click at [839, 710] on figure at bounding box center [676, 710] width 755 height 0
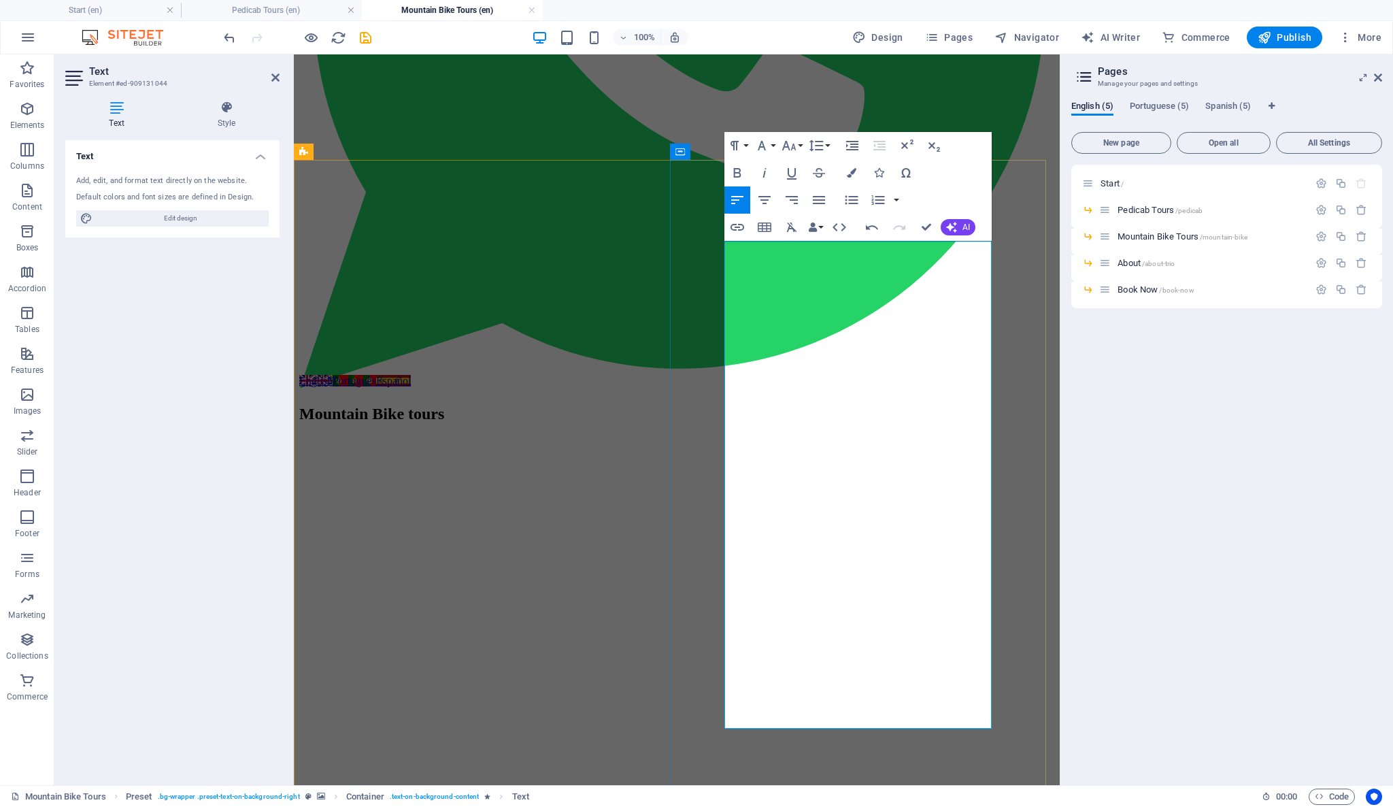
scroll to position [713, 0]
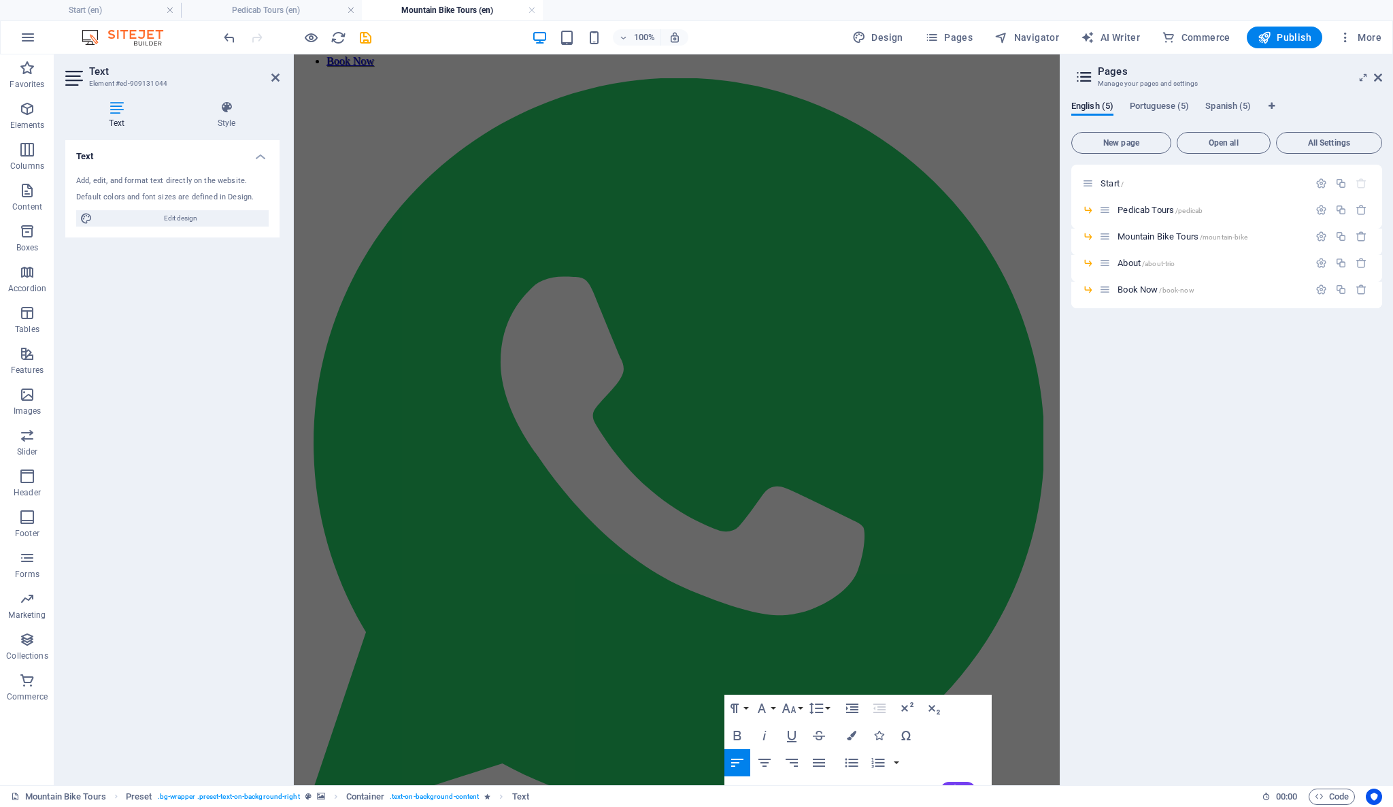
scroll to position [108, 0]
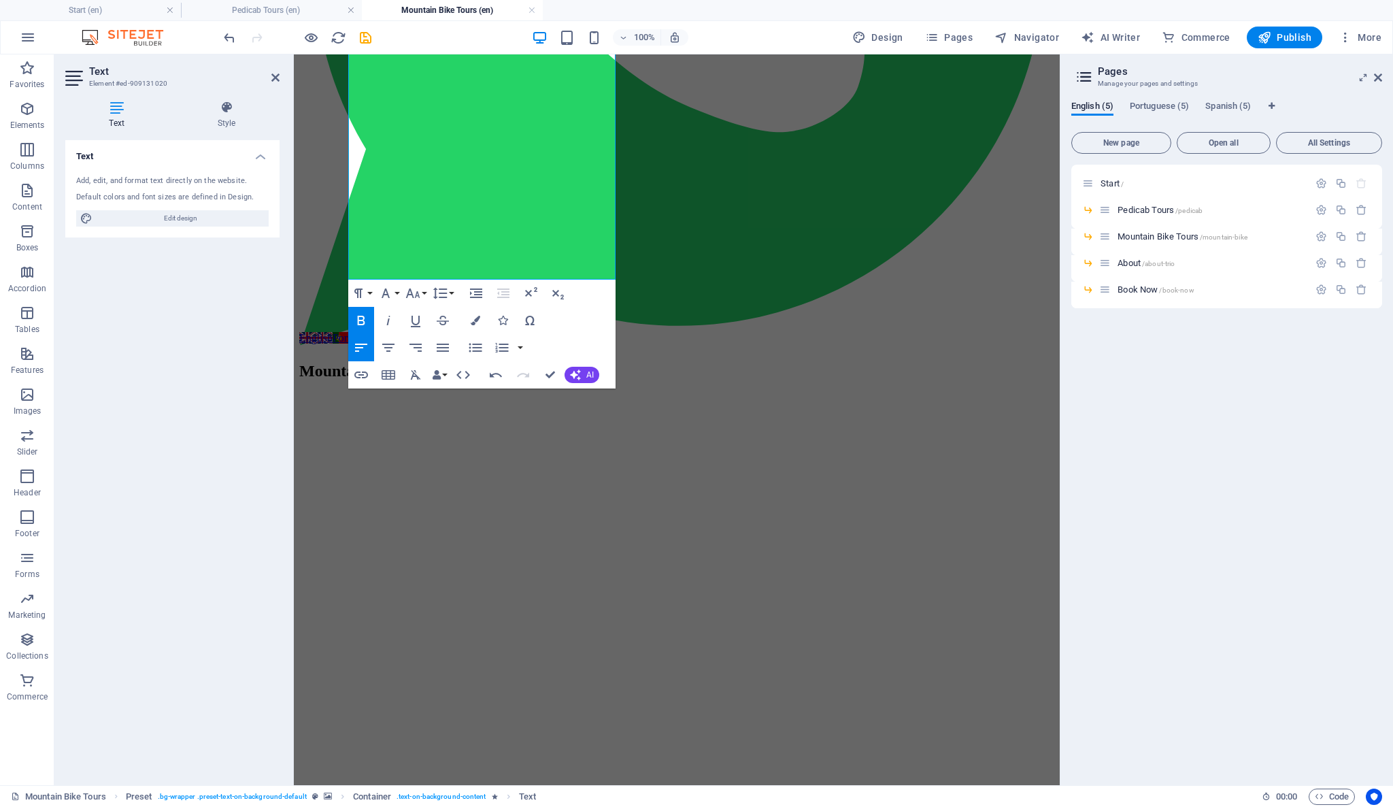
scroll to position [302, 0]
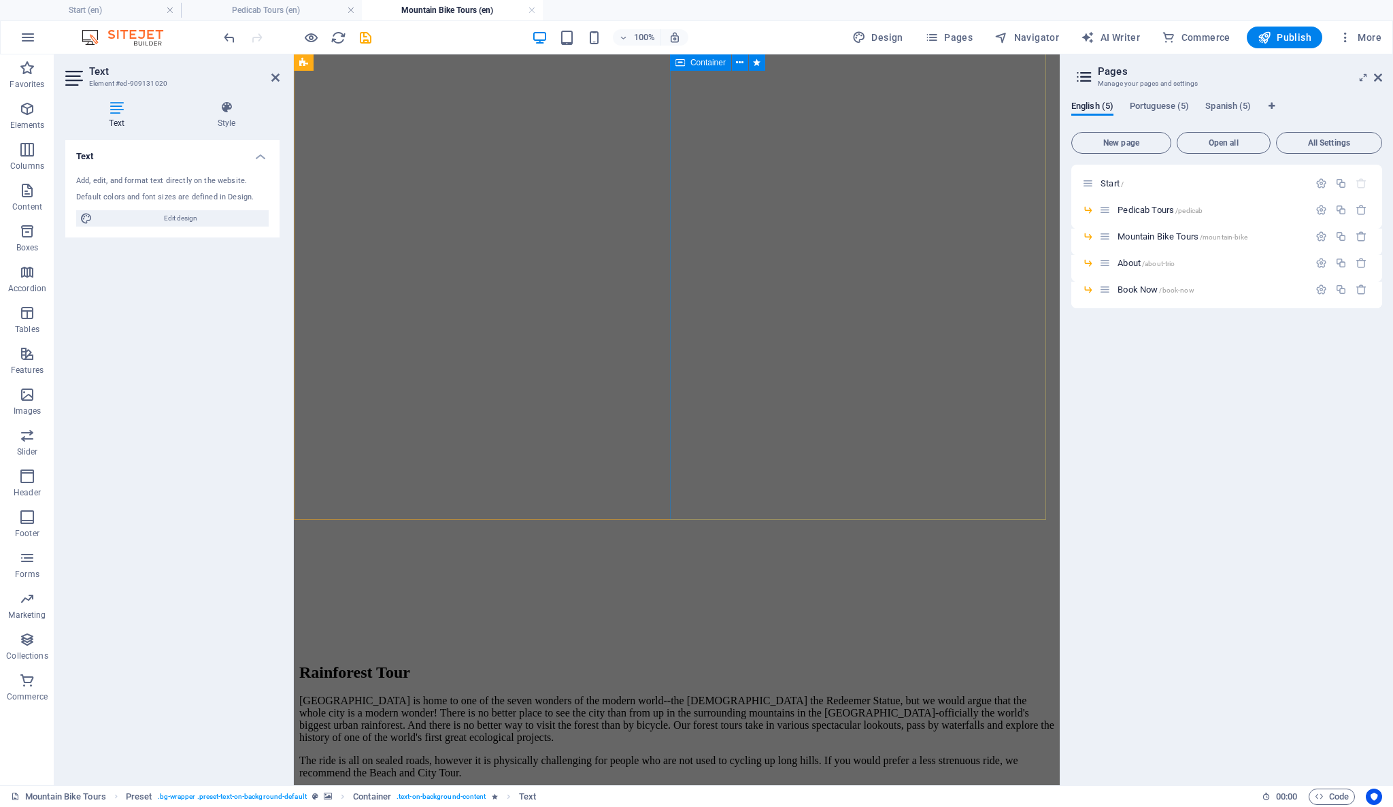
scroll to position [1058, 0]
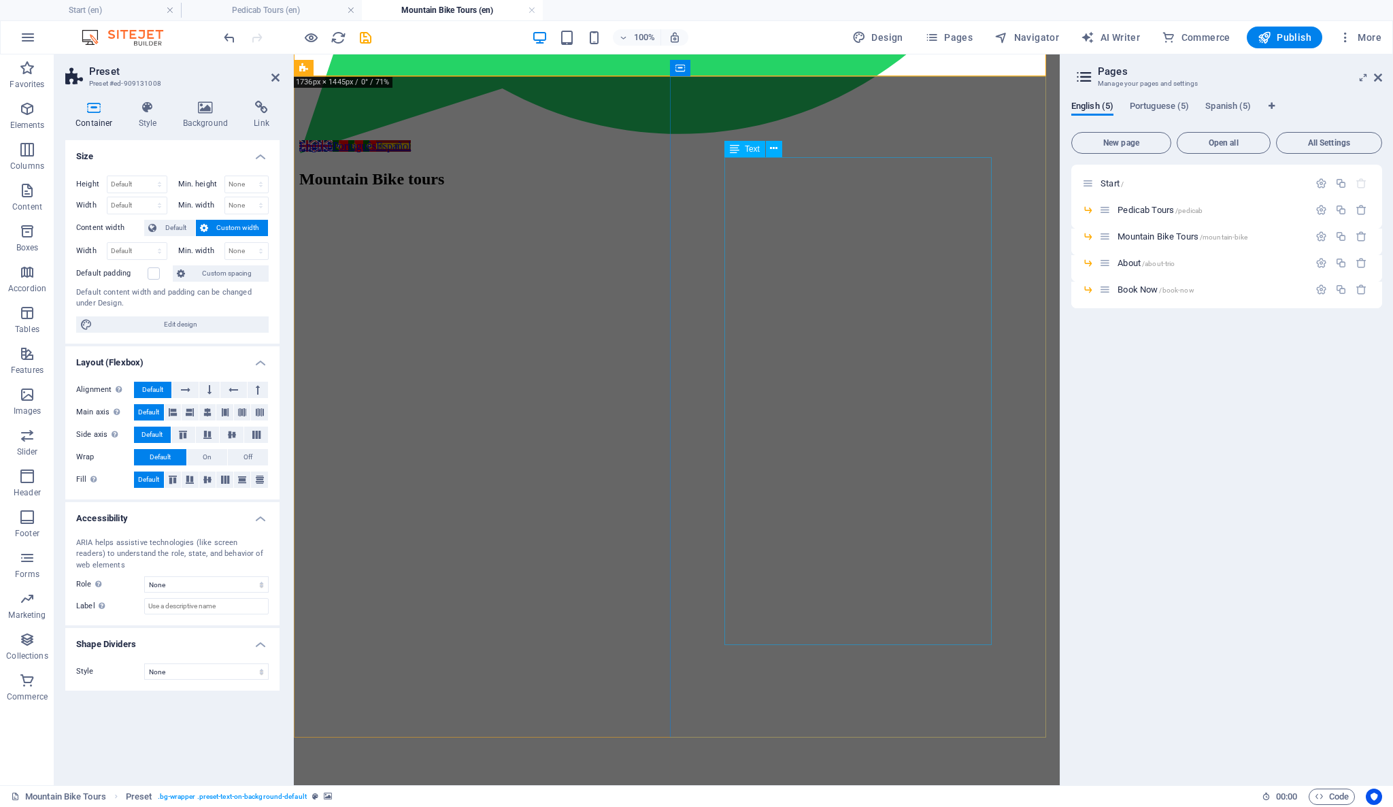
scroll to position [890, 0]
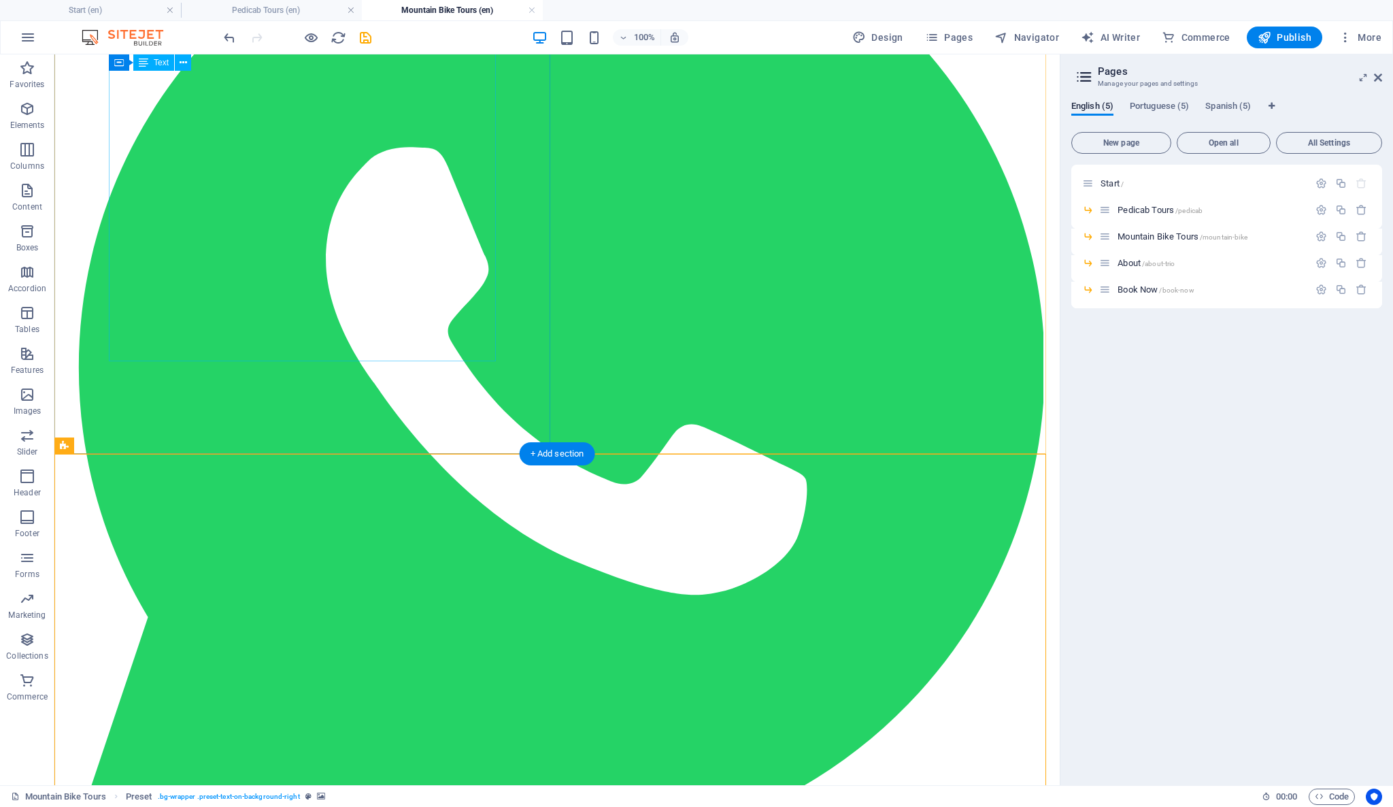
scroll to position [0, 0]
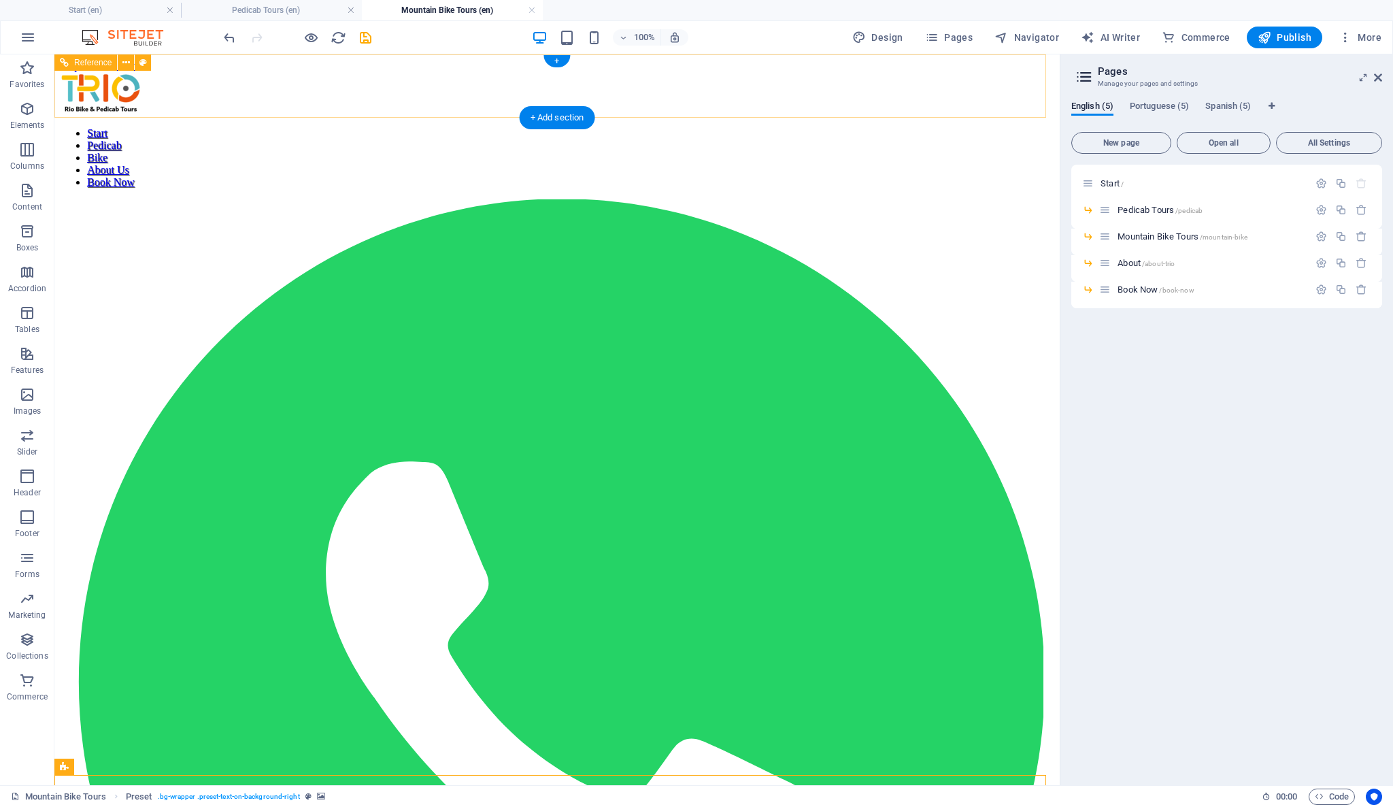
click at [654, 127] on nav "Start Pedicab Bike About Us Book Now" at bounding box center [557, 157] width 994 height 61
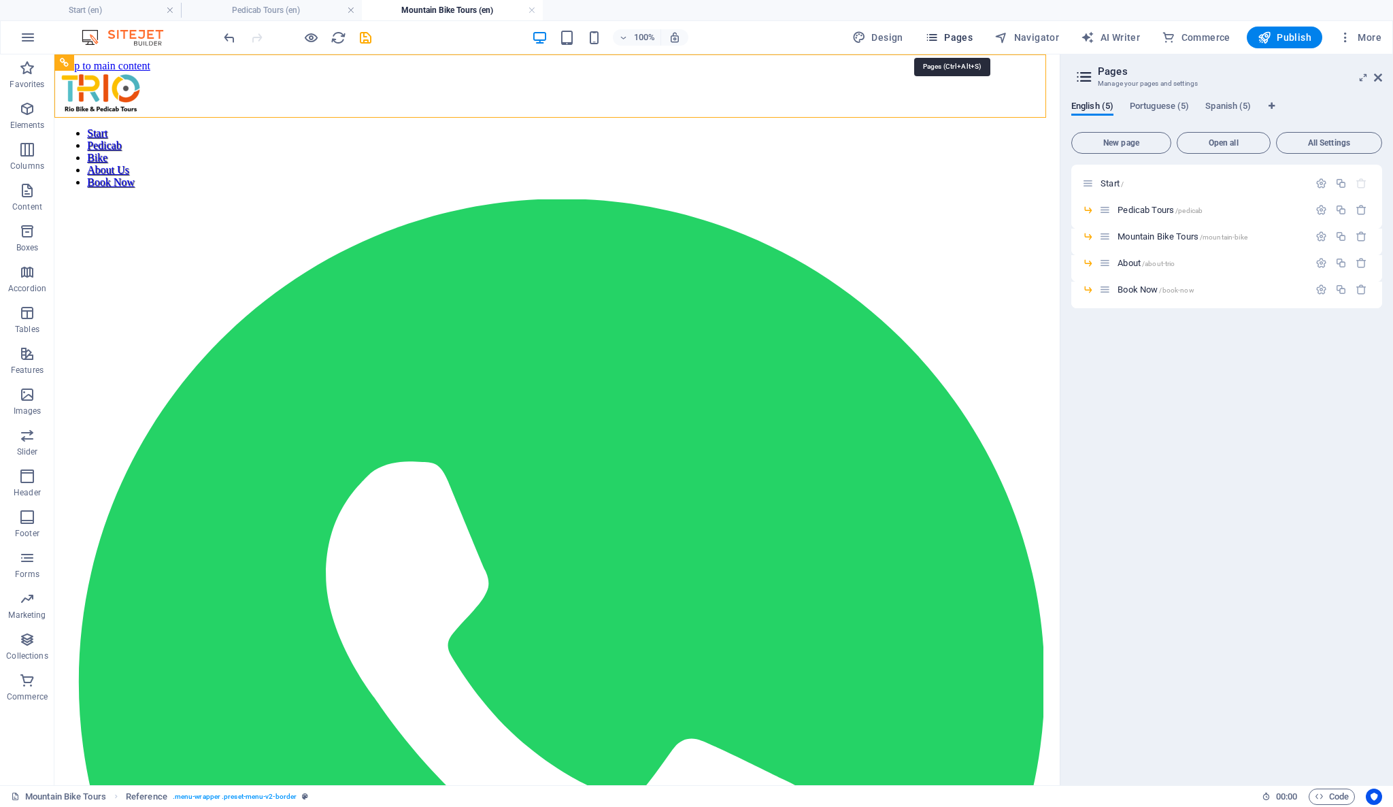
click at [939, 37] on icon "button" at bounding box center [932, 38] width 14 height 14
click at [1120, 212] on span "Pedicab Tours /pedicab" at bounding box center [1159, 210] width 85 height 10
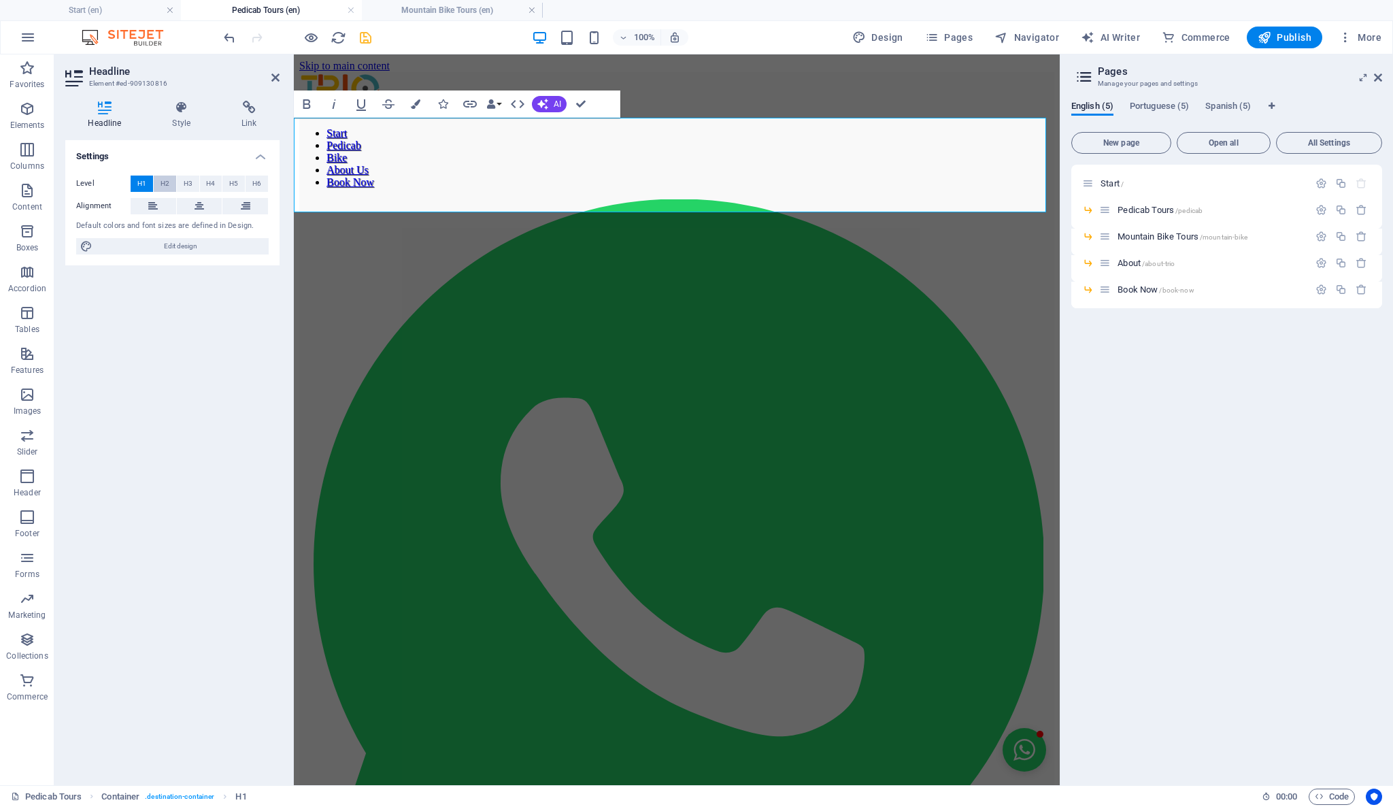
click at [163, 177] on span "H2" at bounding box center [165, 183] width 9 height 16
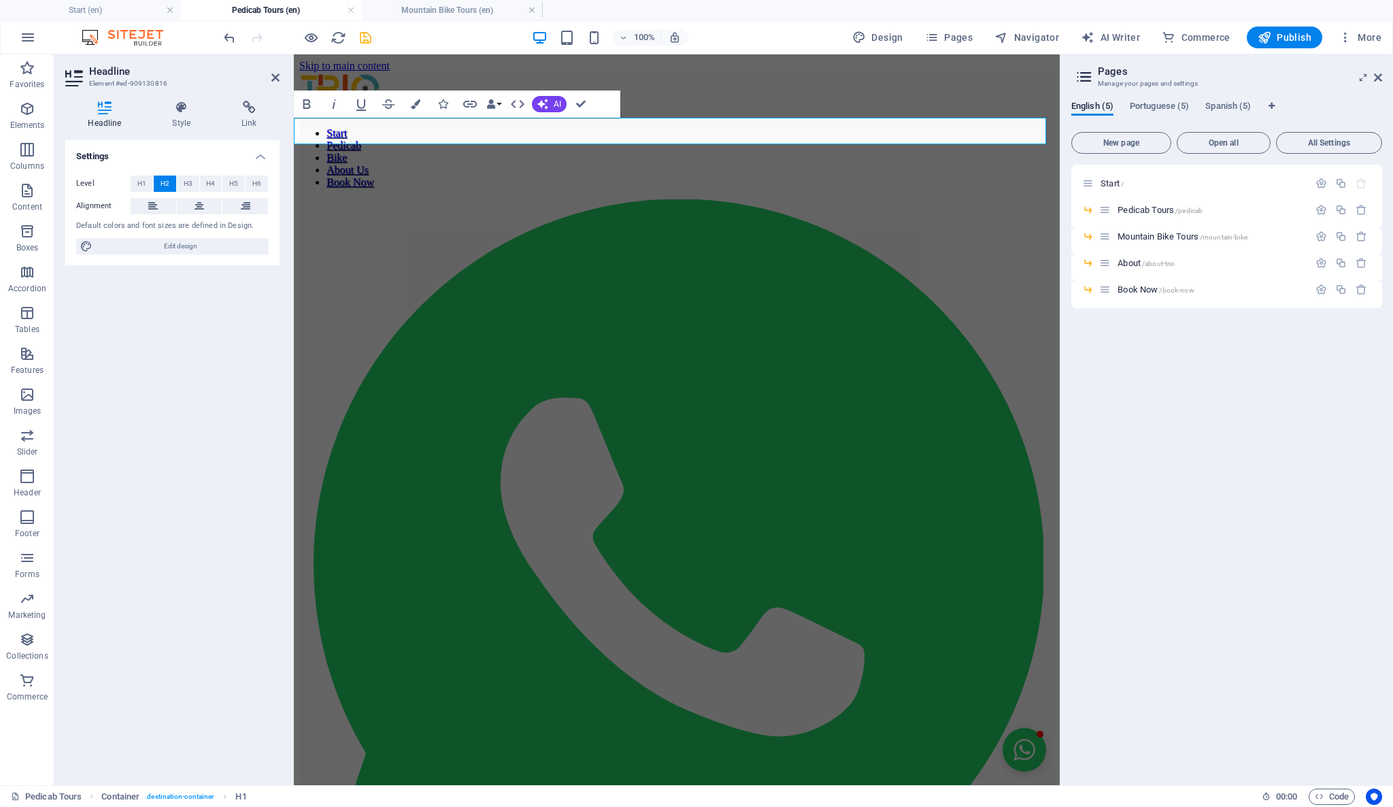
click at [1174, 473] on div "Start / Pedicab Tours /pedicab Mountain Bike Tours /mountain-bike About /about-…" at bounding box center [1226, 469] width 311 height 609
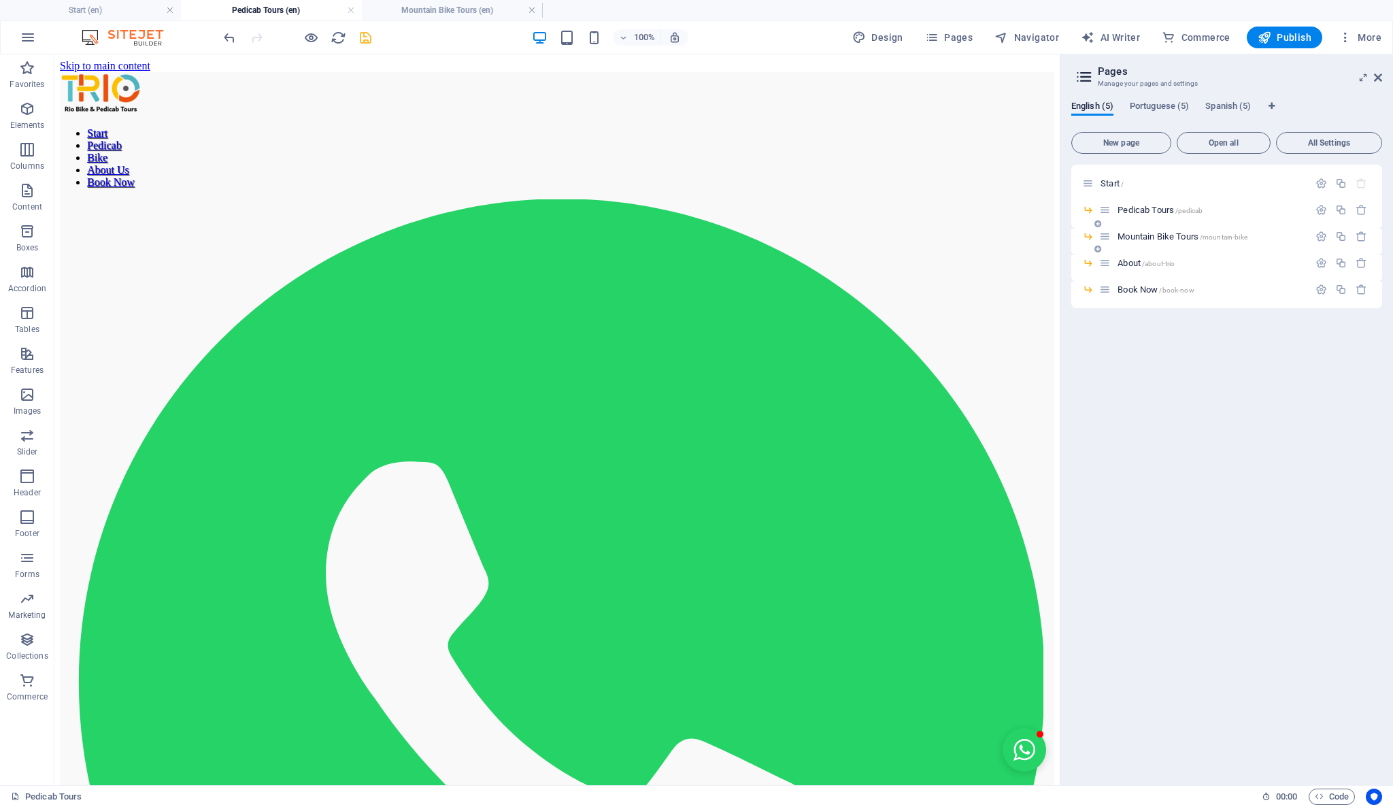
click at [1109, 237] on icon at bounding box center [1105, 237] width 12 height 12
click at [1151, 239] on span "Mountain Bike Tours /mountain-bike" at bounding box center [1182, 236] width 130 height 10
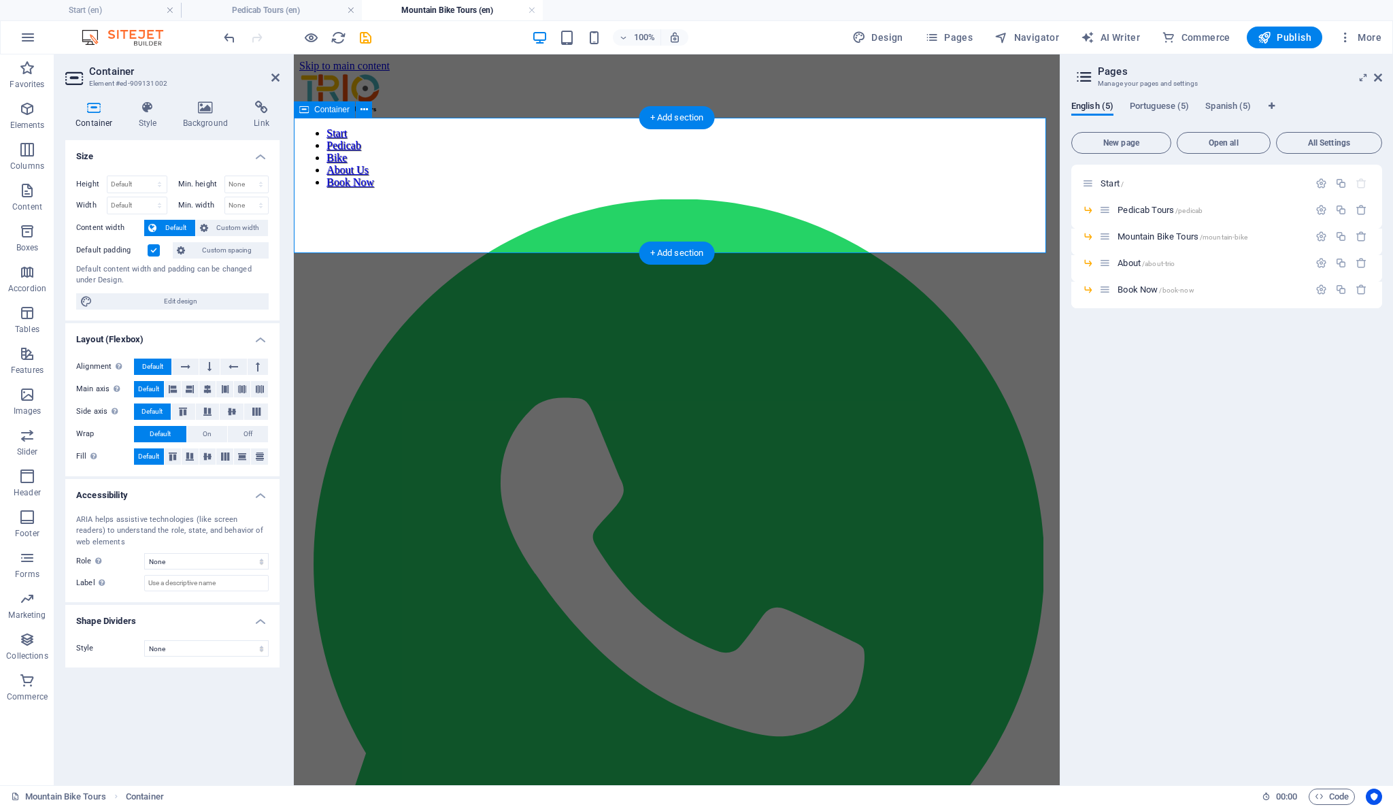
click at [393, 161] on icon at bounding box center [393, 164] width 7 height 14
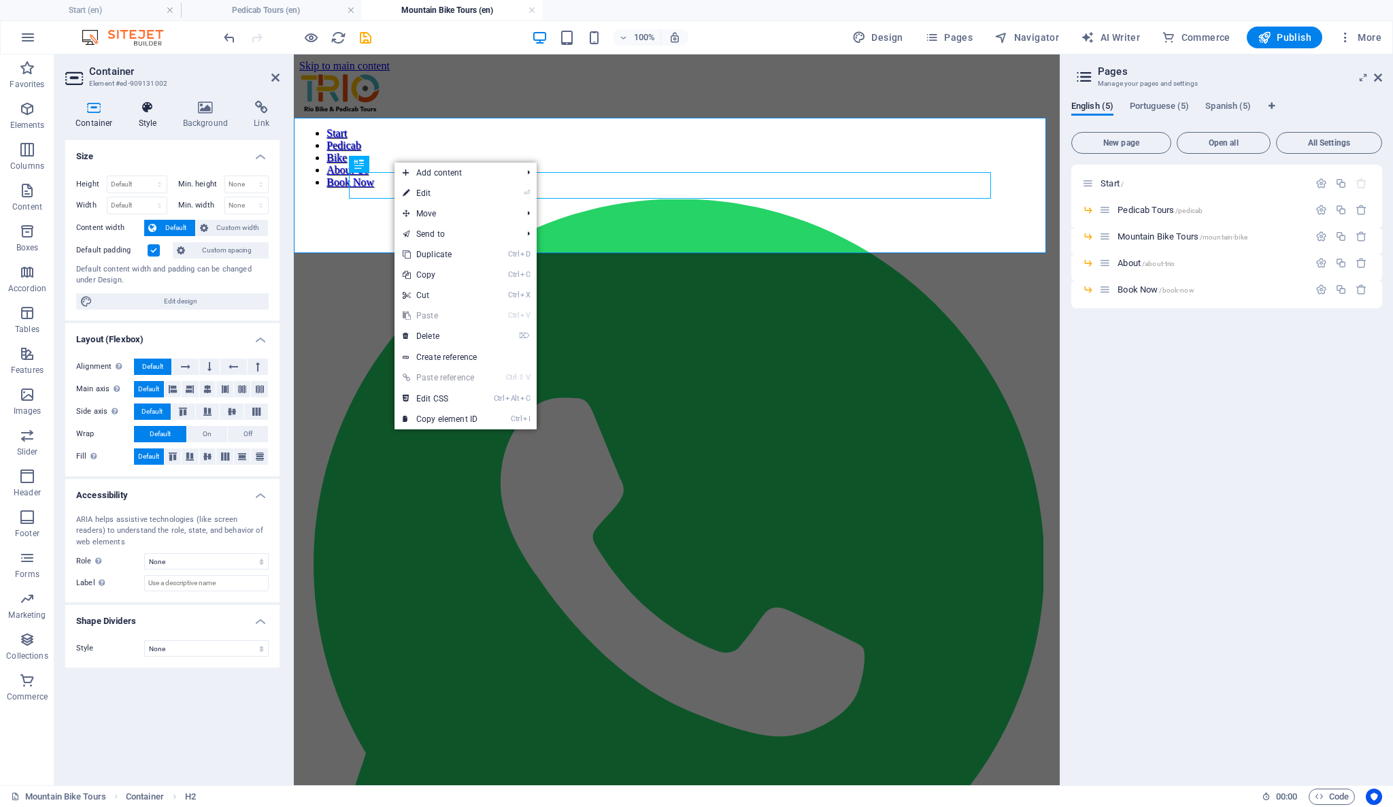
click at [153, 104] on icon at bounding box center [148, 108] width 39 height 14
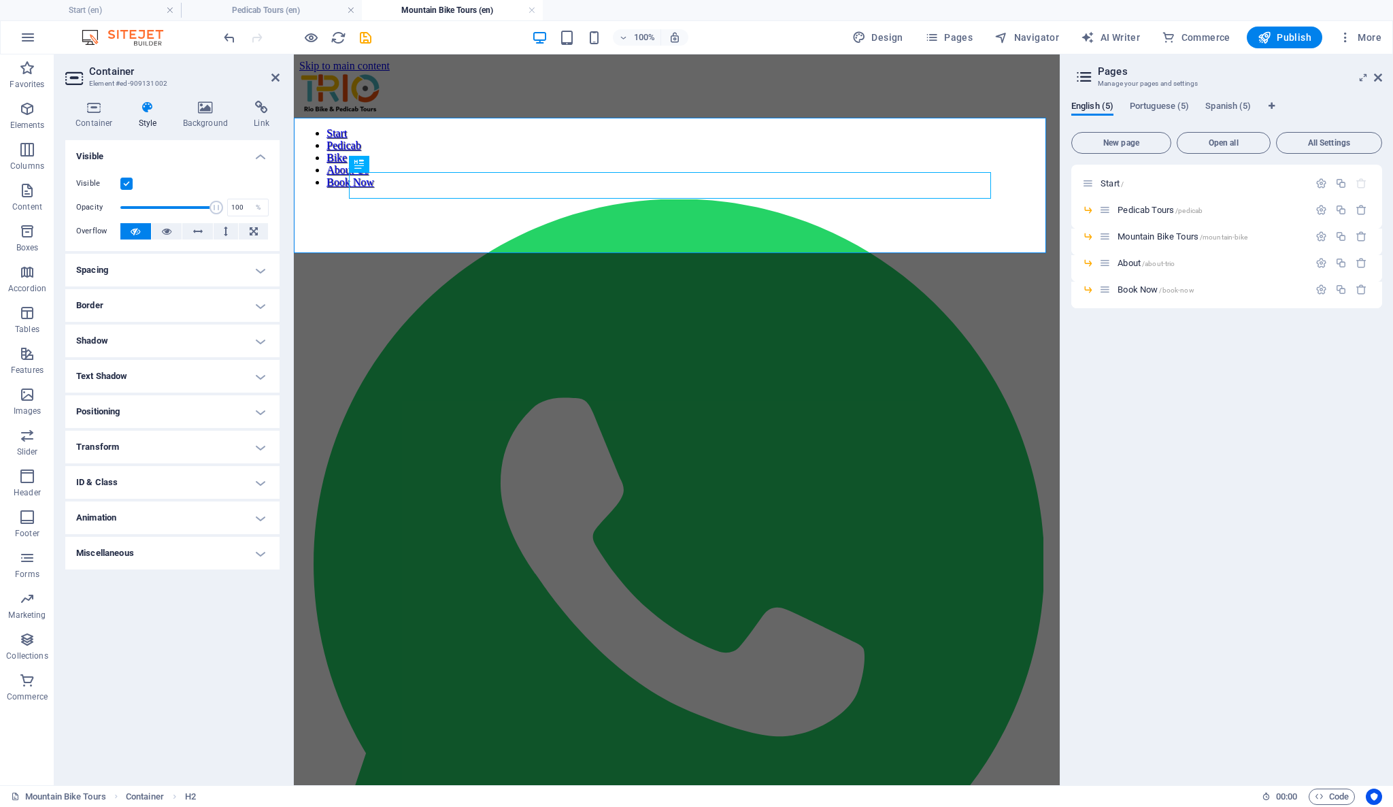
click at [152, 275] on h4 "Spacing" at bounding box center [172, 270] width 214 height 33
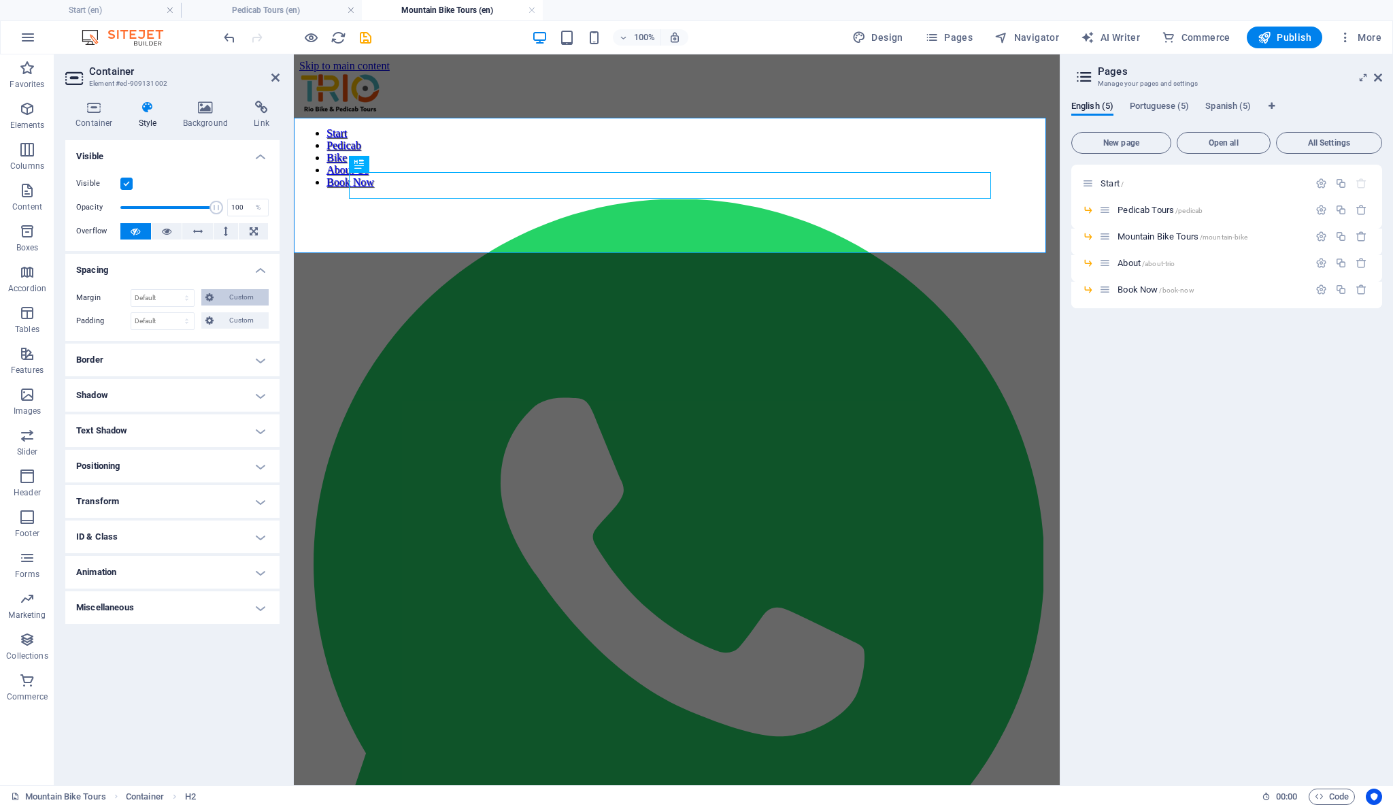
click at [229, 291] on span "Custom" at bounding box center [241, 297] width 47 height 16
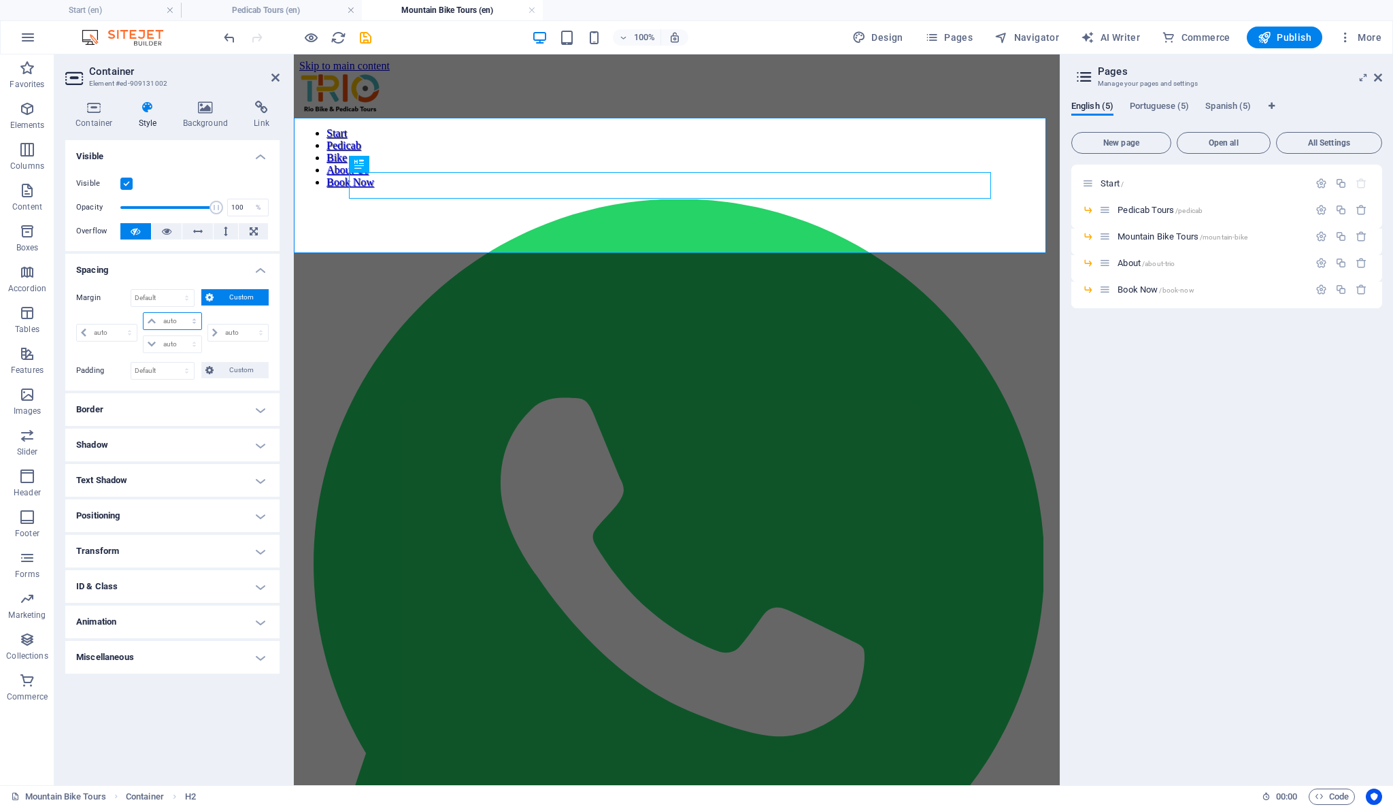
click at [185, 318] on select "auto px % rem vw vh" at bounding box center [172, 321] width 57 height 16
select select "px"
click at [182, 313] on select "auto px % rem vw vh" at bounding box center [172, 321] width 57 height 16
type input "0"
select select "px"
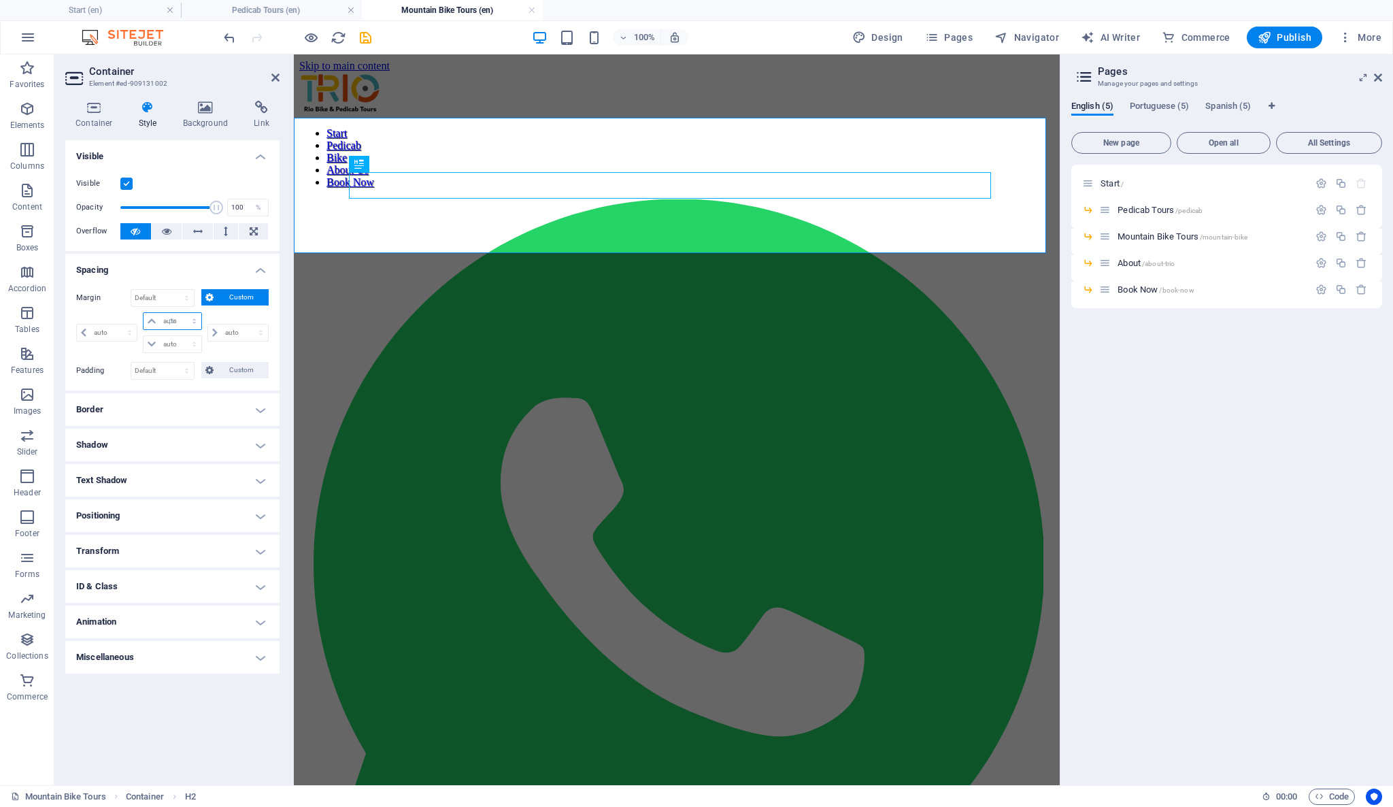
type input "0"
select select "px"
type input "0"
select select "px"
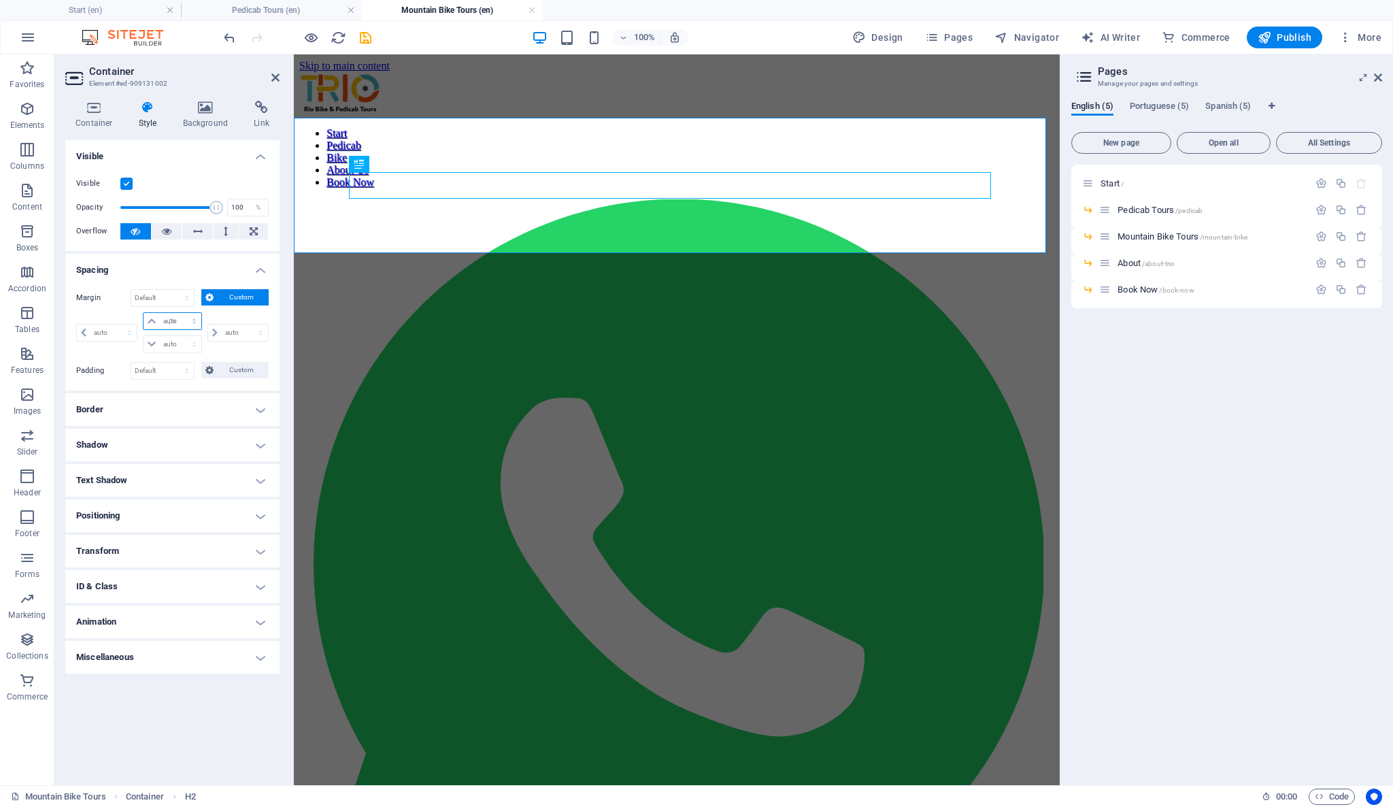
type input "0"
select select "px"
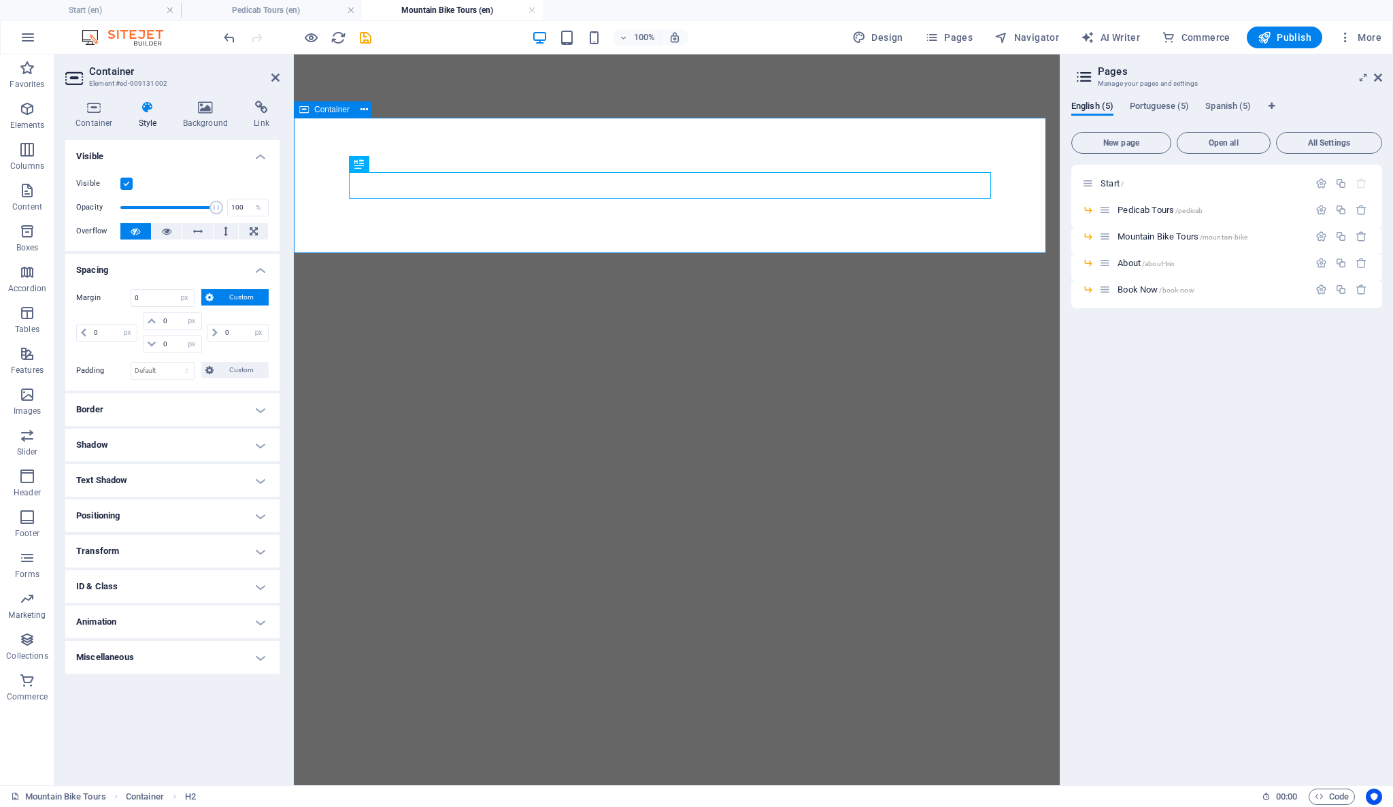
select select "px"
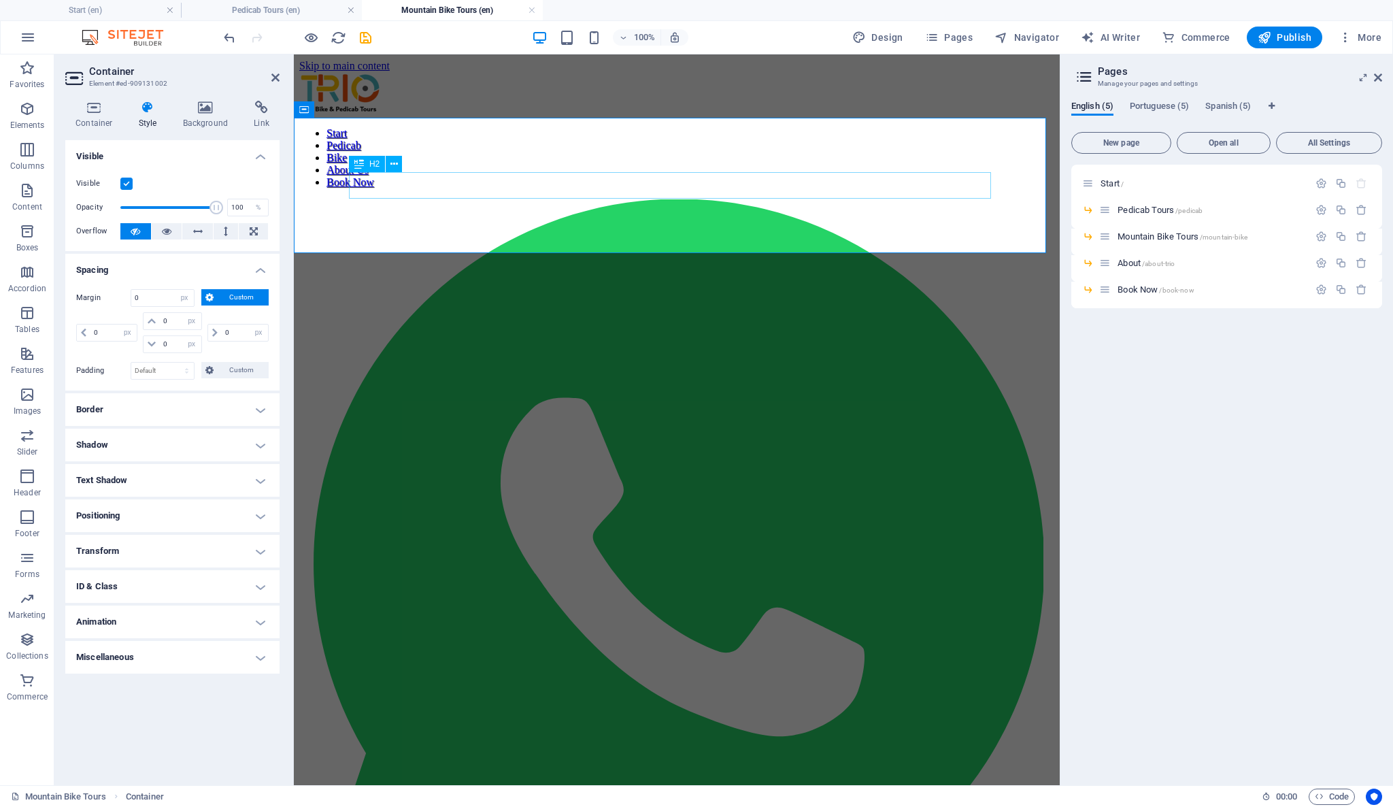
click at [396, 161] on icon at bounding box center [393, 164] width 7 height 14
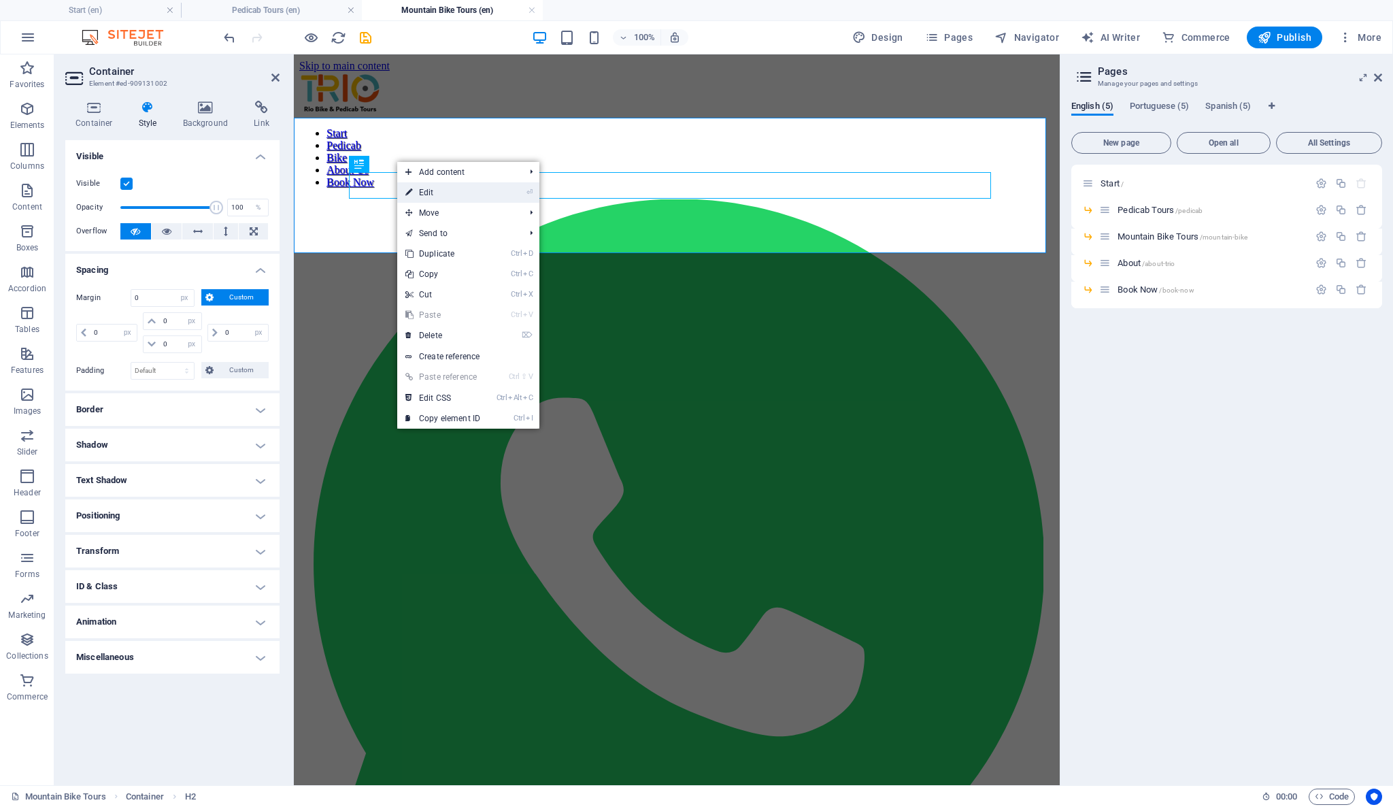
click at [414, 195] on link "⏎ Edit" at bounding box center [442, 192] width 91 height 20
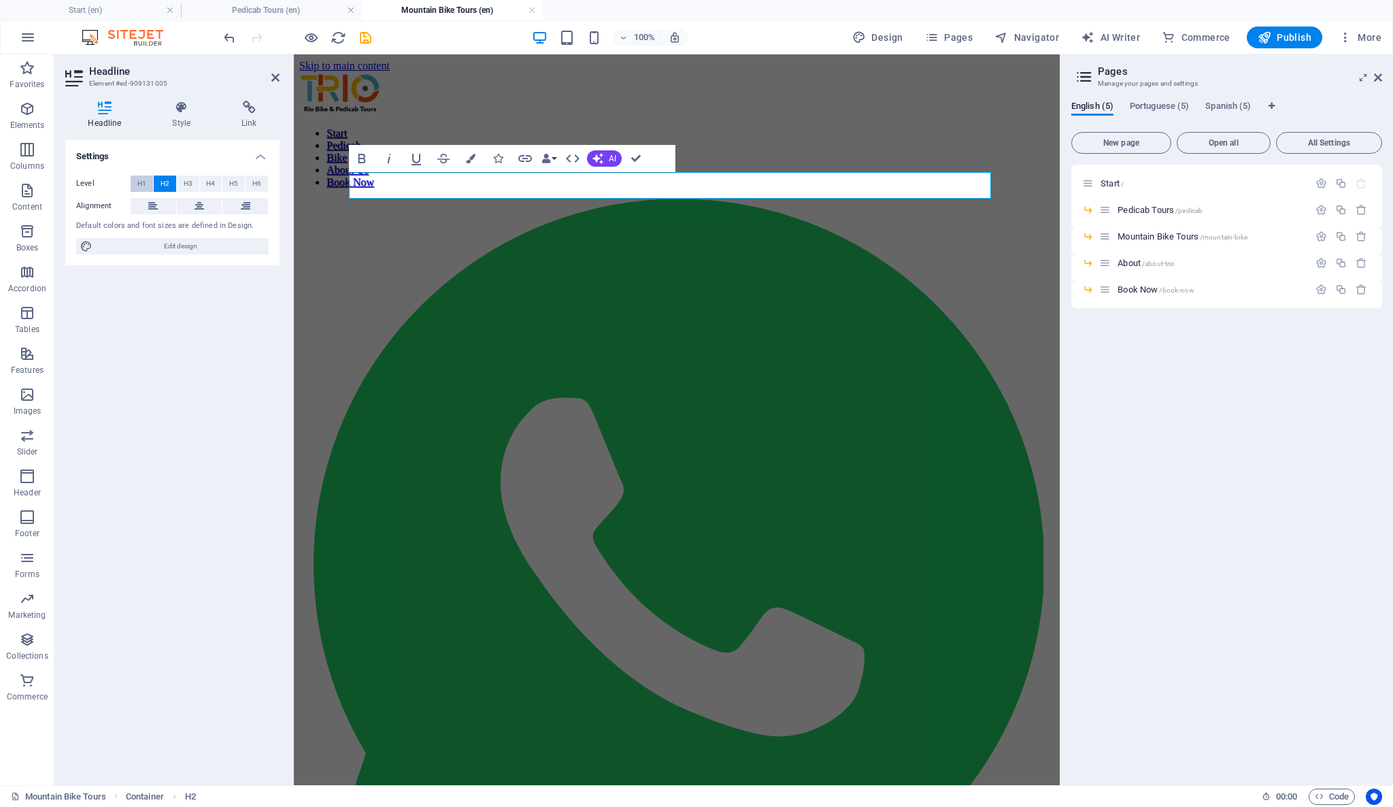
click at [147, 177] on button "H1" at bounding box center [142, 183] width 22 height 16
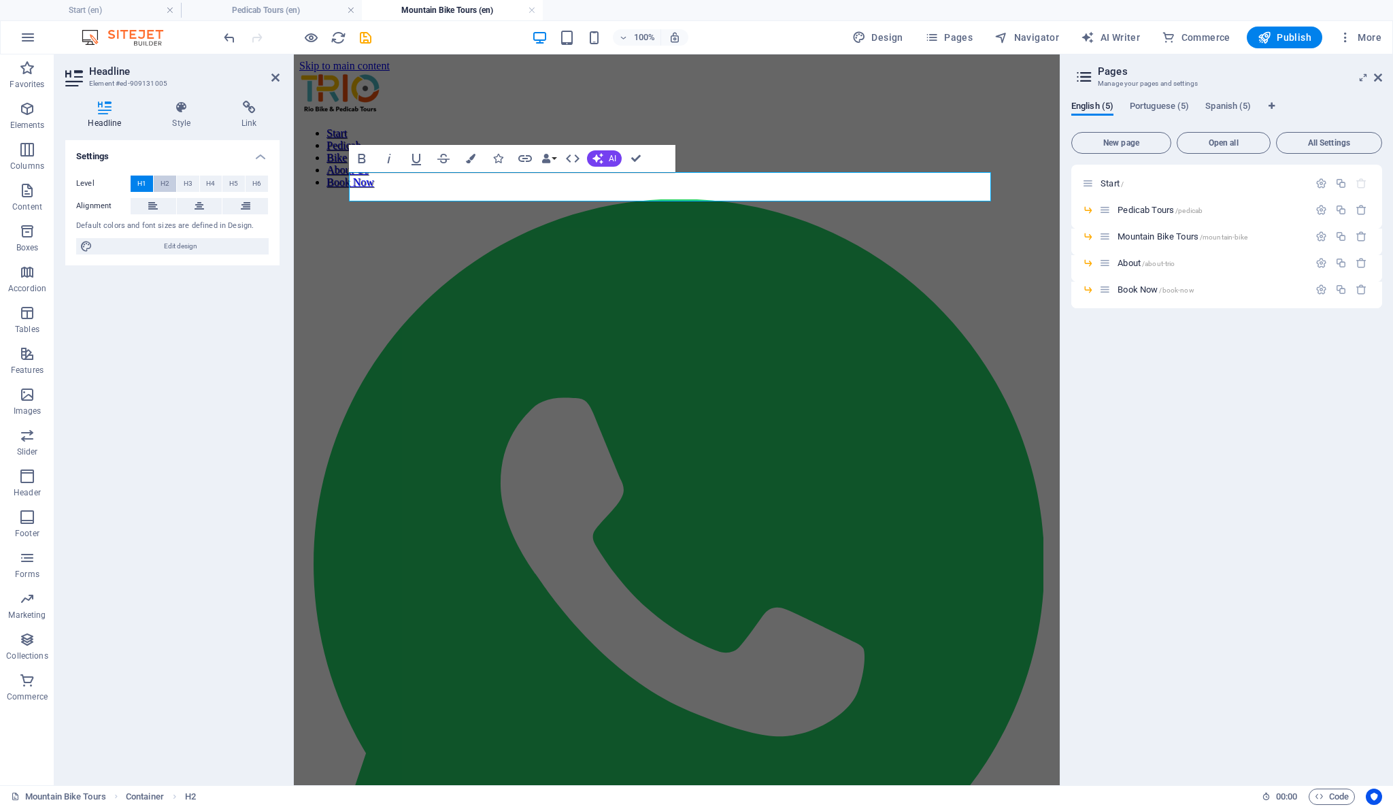
click at [169, 186] on button "H2" at bounding box center [165, 183] width 22 height 16
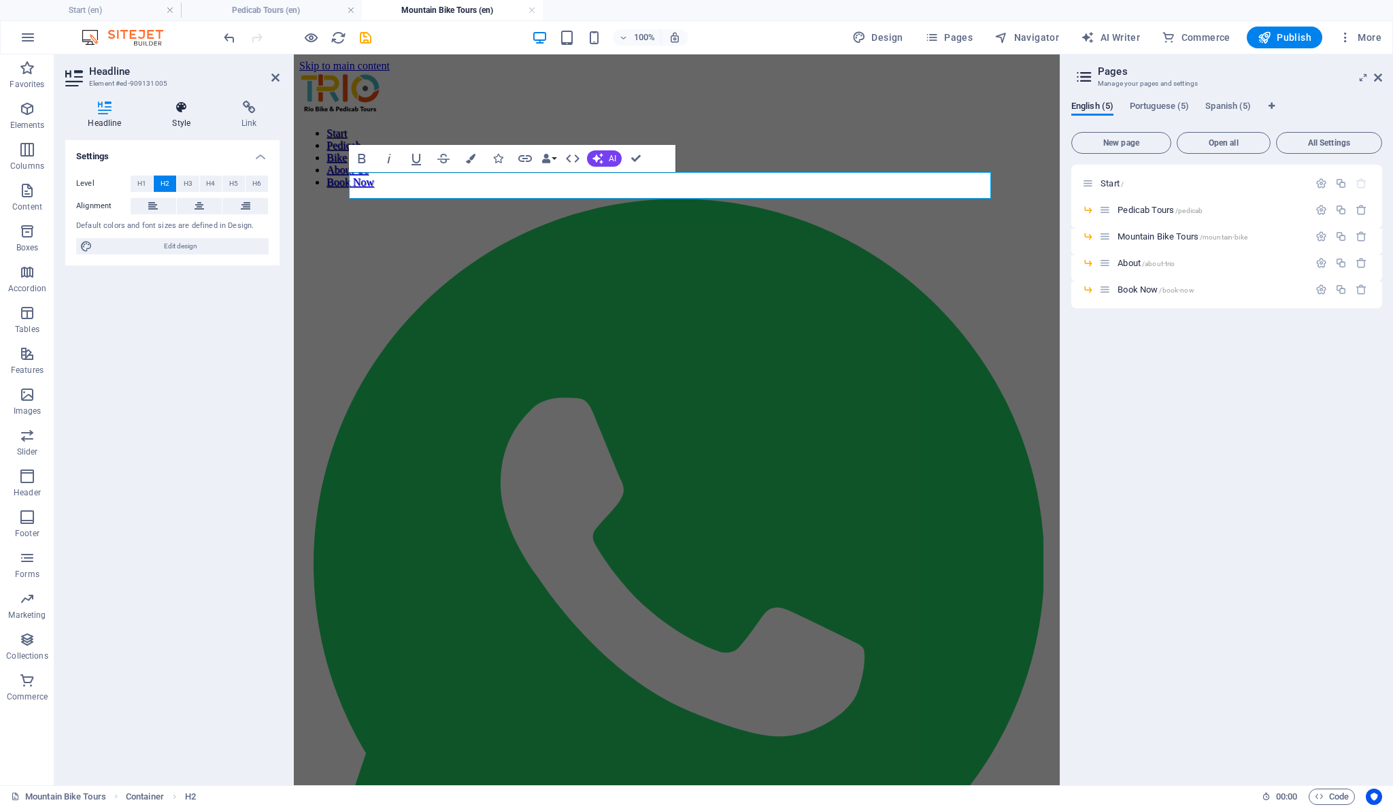
click at [180, 109] on icon at bounding box center [182, 108] width 64 height 14
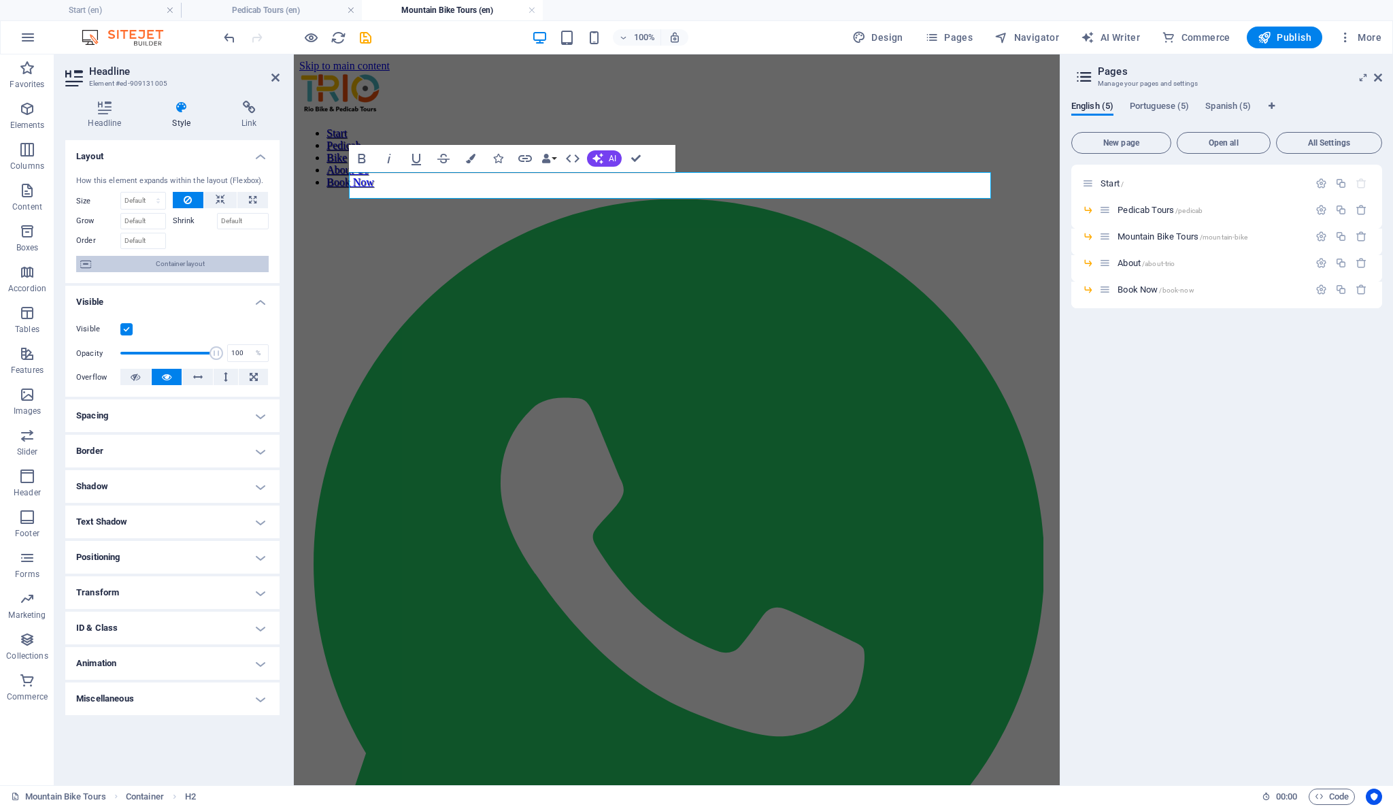
click at [220, 260] on span "Container layout" at bounding box center [179, 264] width 169 height 16
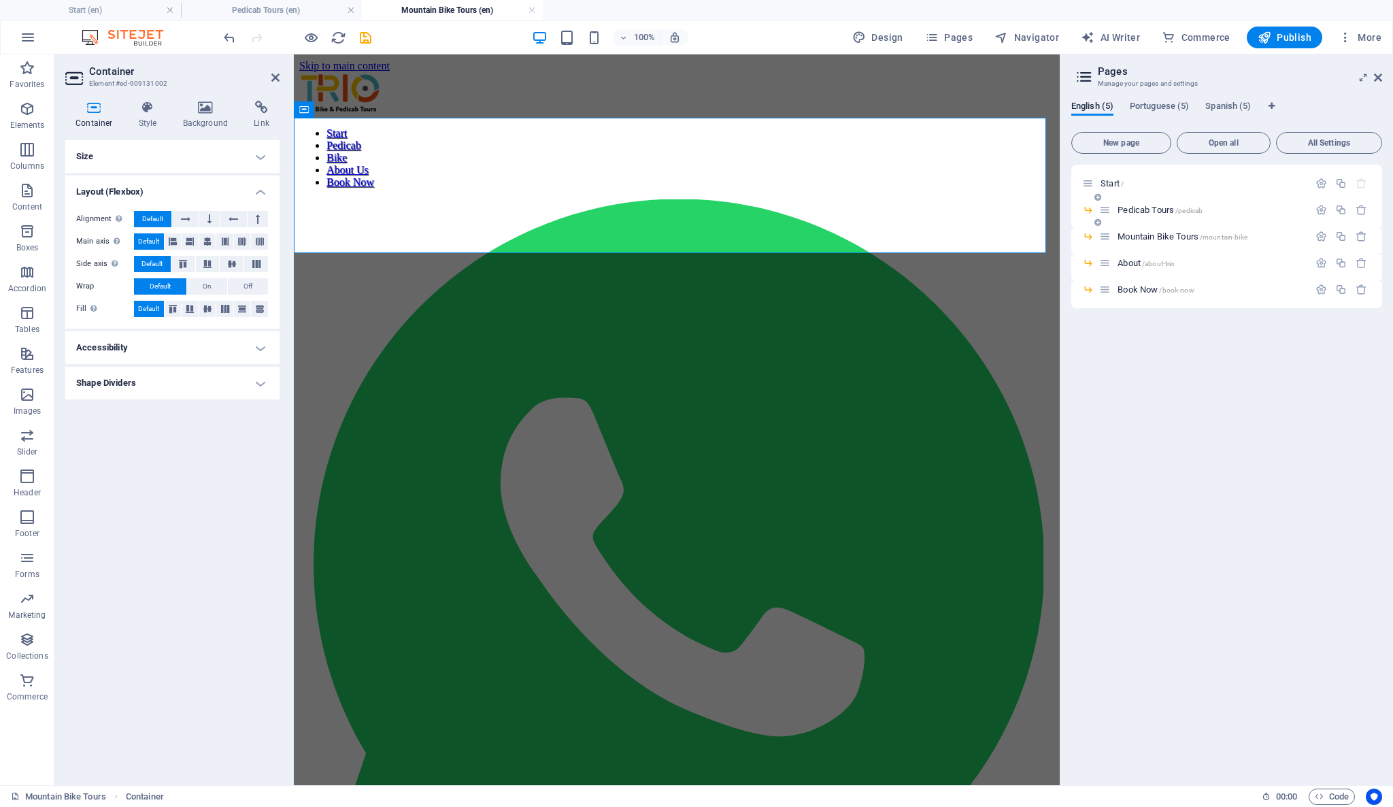
click at [1144, 212] on span "Pedicab Tours /pedicab" at bounding box center [1159, 210] width 85 height 10
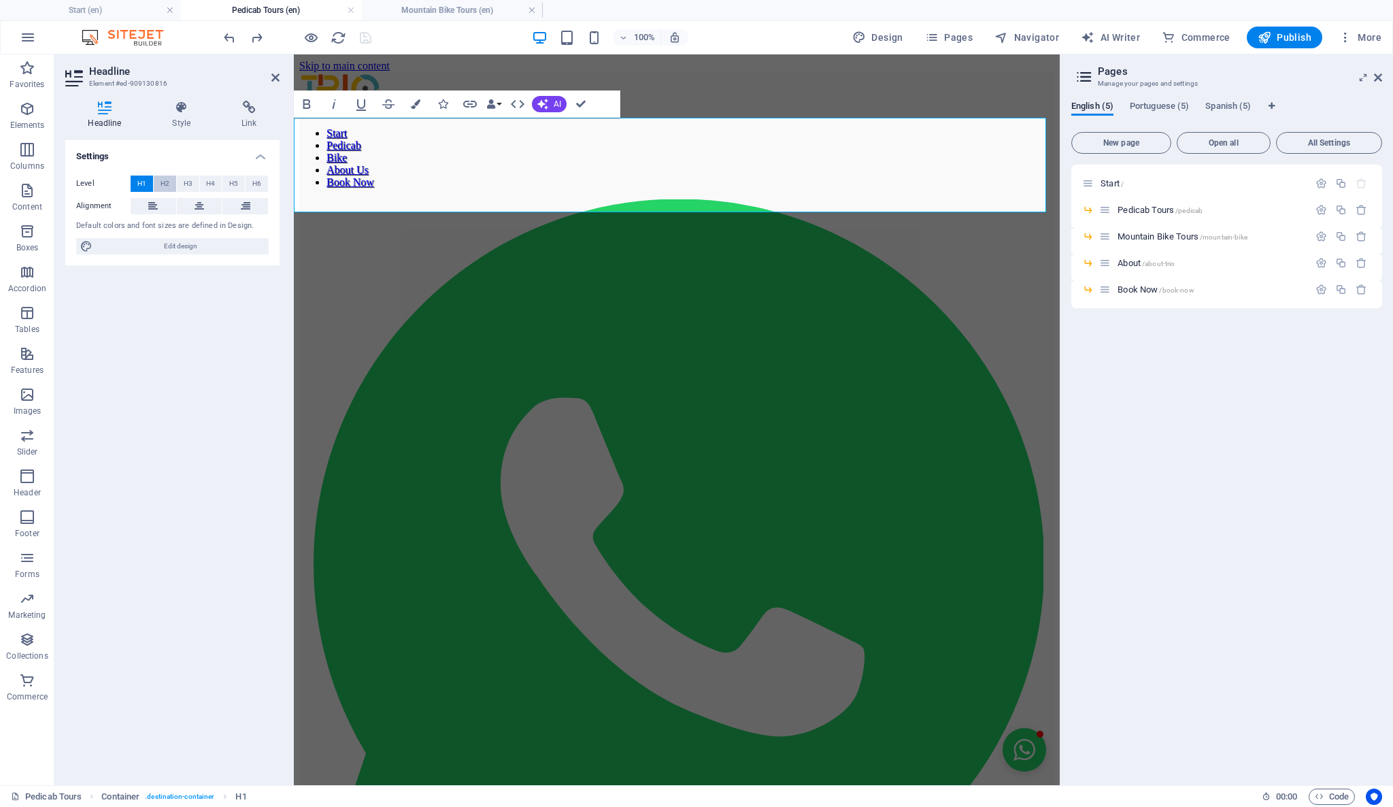
click at [170, 178] on button "H2" at bounding box center [165, 183] width 22 height 16
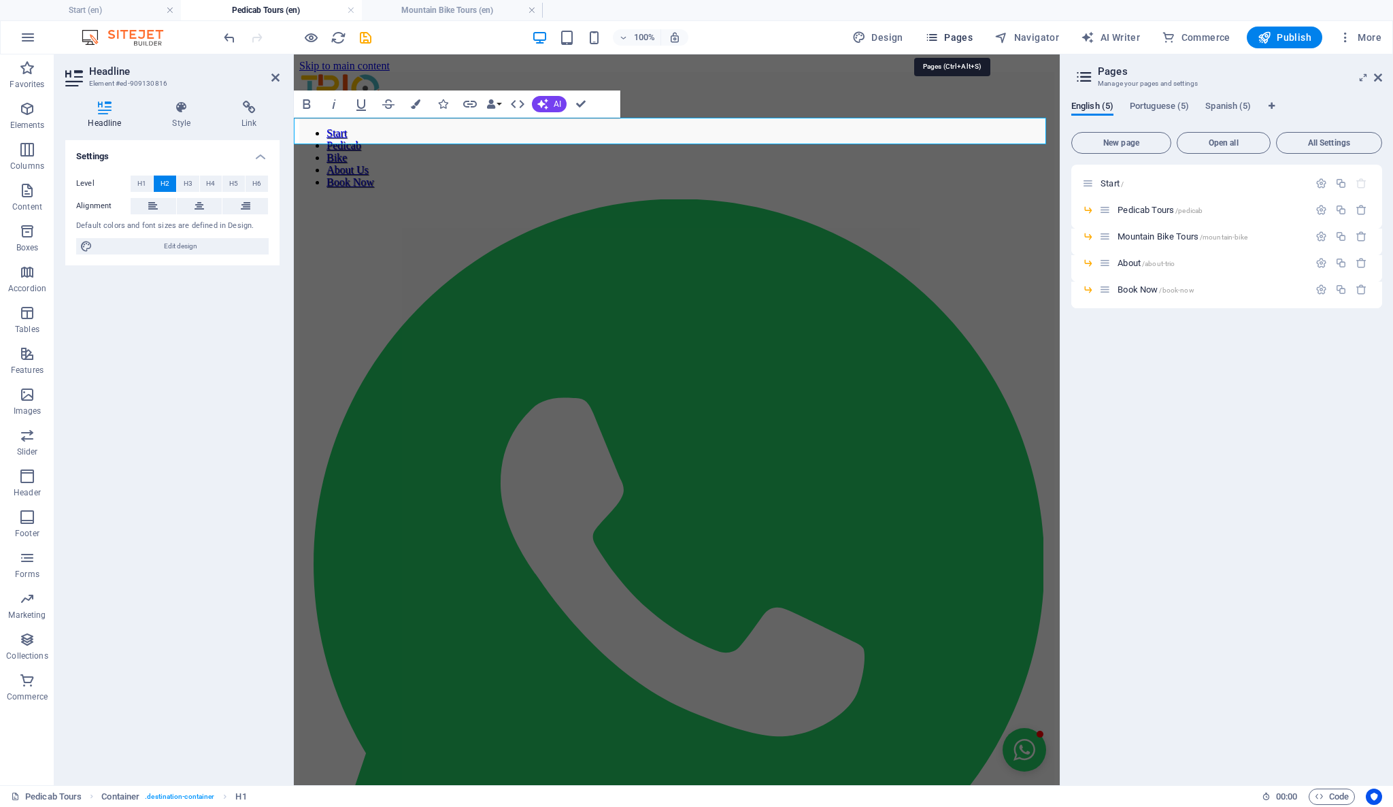
click at [971, 42] on span "Pages" at bounding box center [949, 38] width 48 height 14
click at [1153, 231] on span "Mountain Bike Tours /mountain-bike" at bounding box center [1182, 236] width 130 height 10
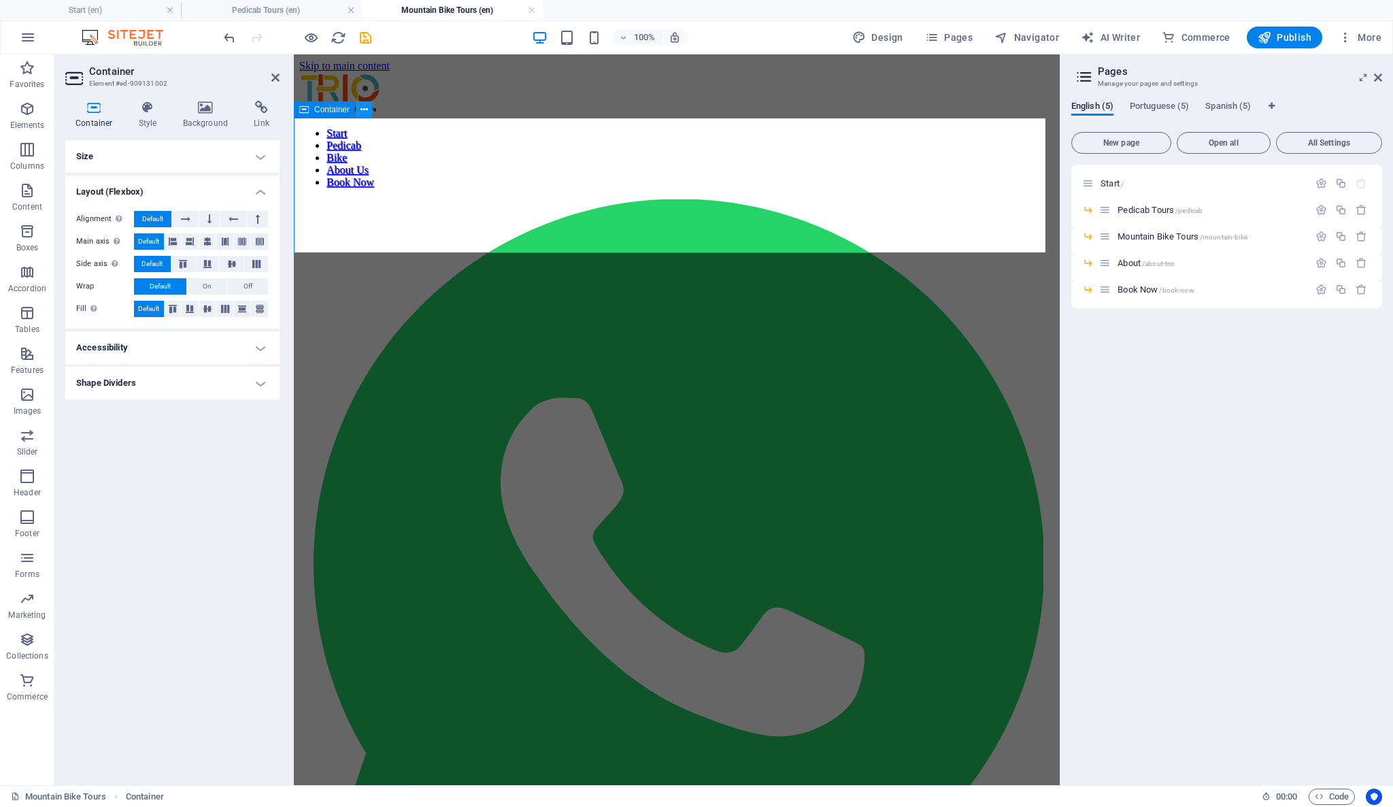
click at [366, 103] on icon at bounding box center [363, 110] width 7 height 14
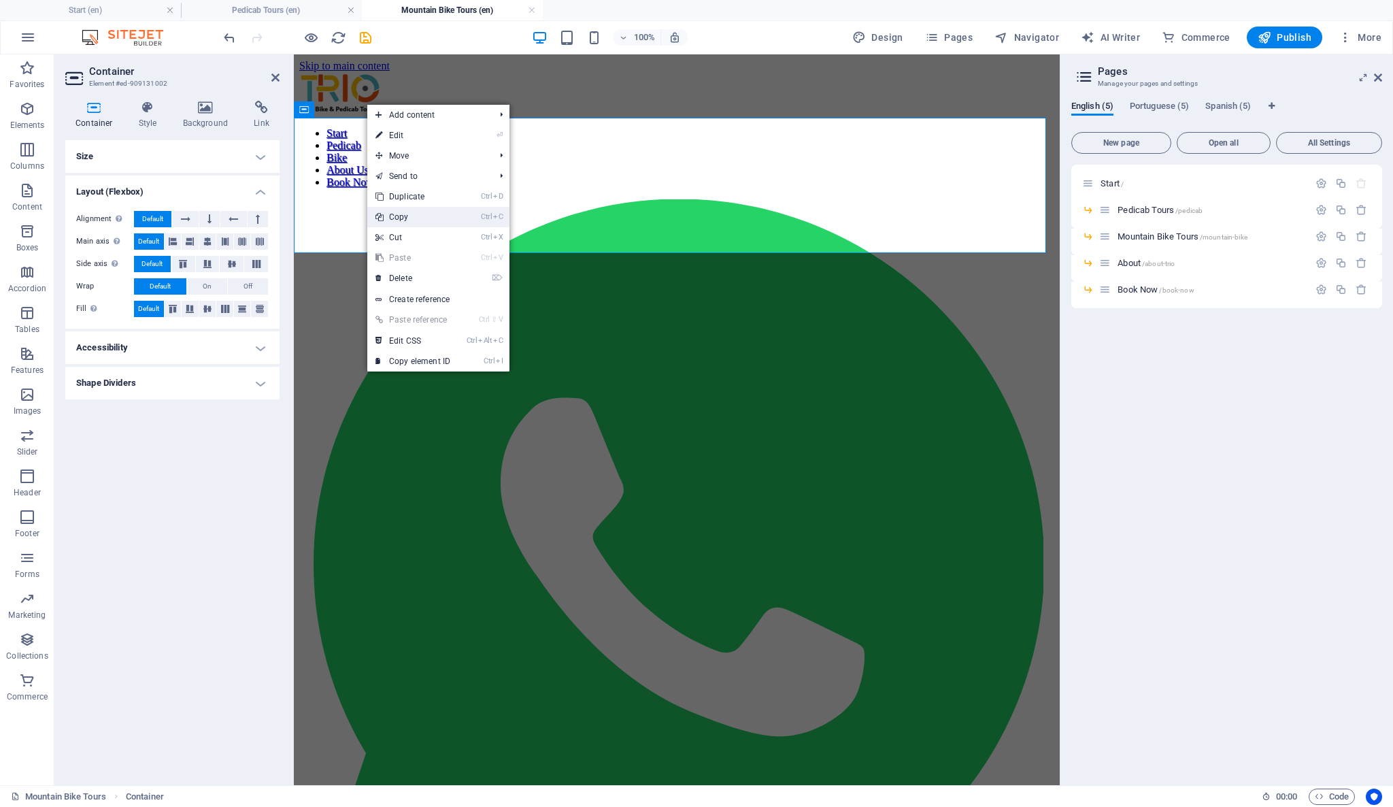
click at [403, 222] on link "Ctrl C Copy" at bounding box center [412, 217] width 91 height 20
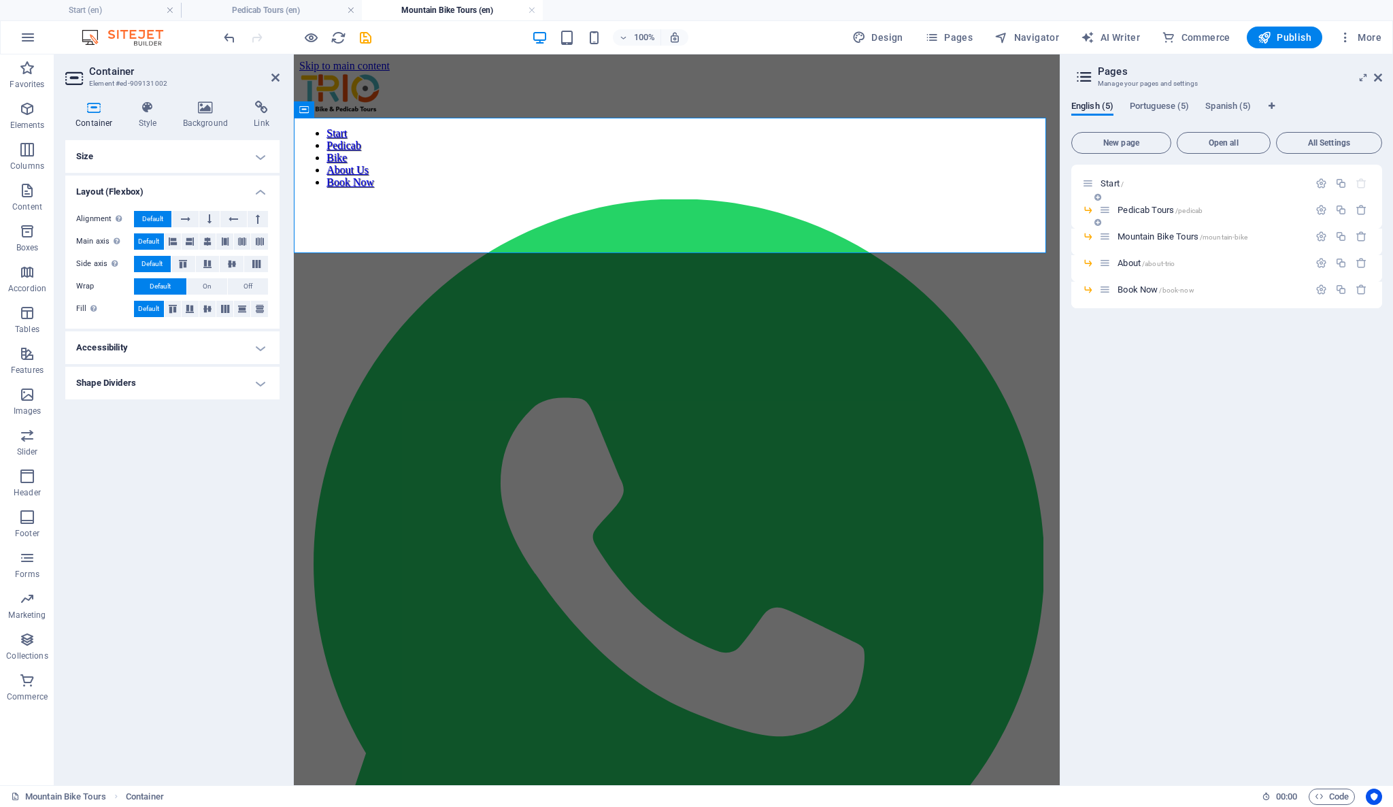
click at [1127, 210] on span "Pedicab Tours /pedicab" at bounding box center [1159, 210] width 85 height 10
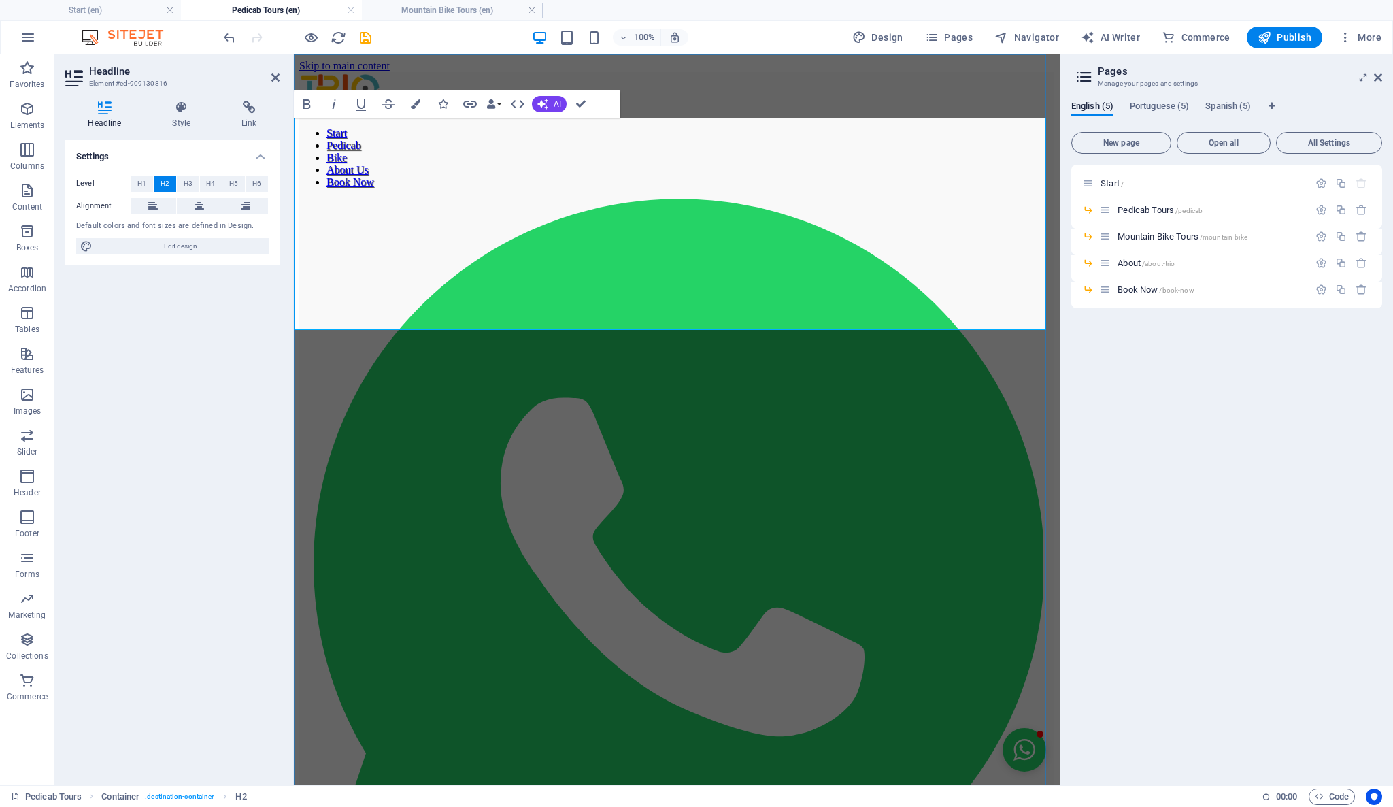
scroll to position [3138, 2]
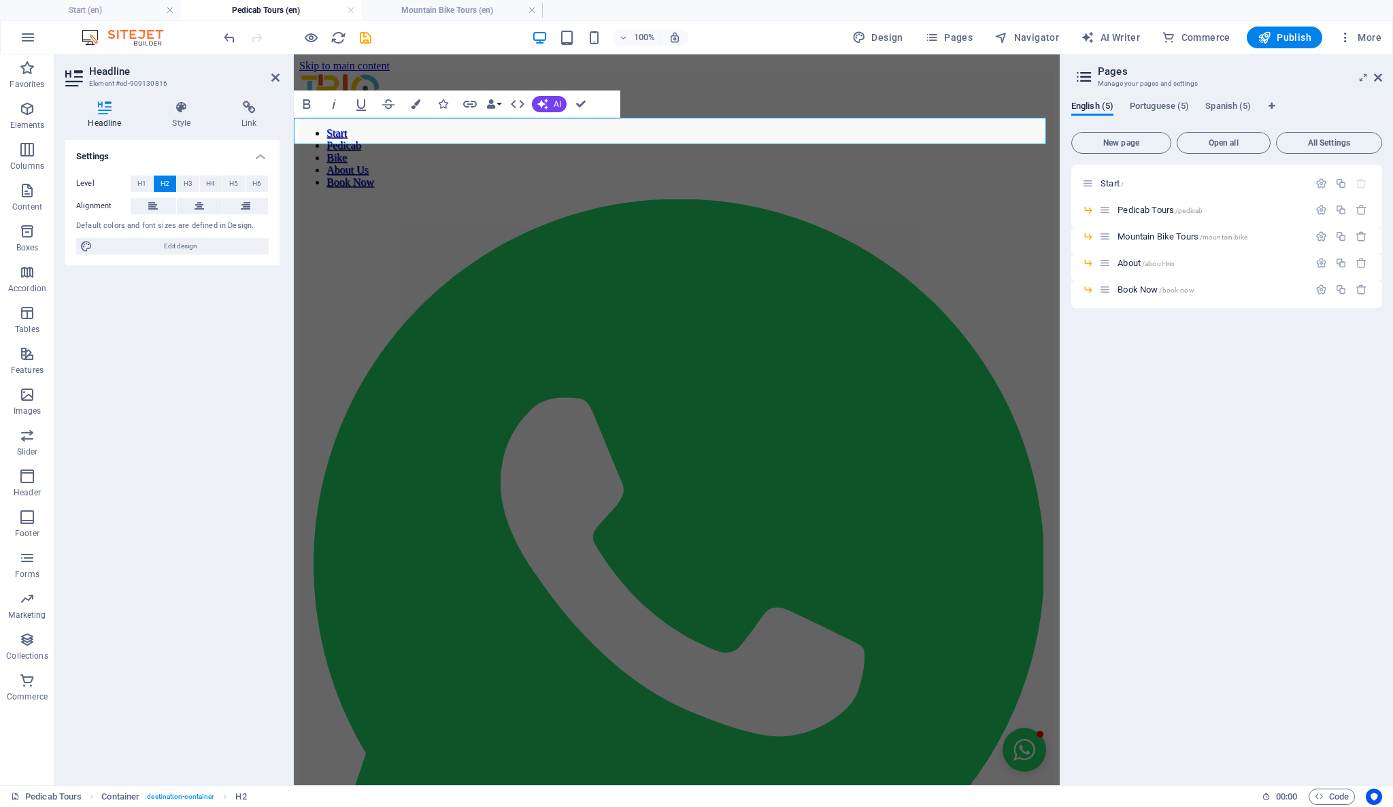
click at [1203, 469] on div "Start / Pedicab Tours /pedicab Mountain Bike Tours /mountain-bike About /about-…" at bounding box center [1226, 469] width 311 height 609
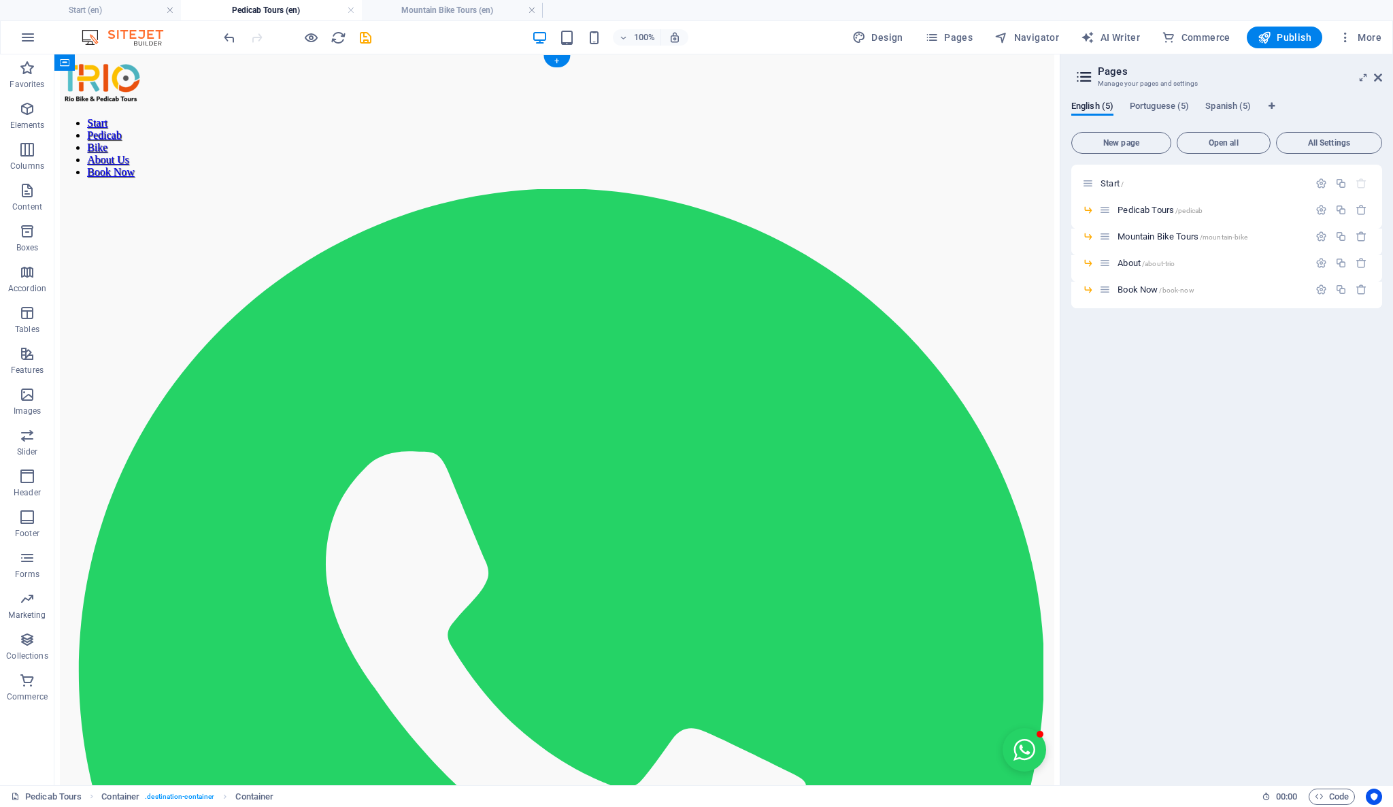
scroll to position [0, 0]
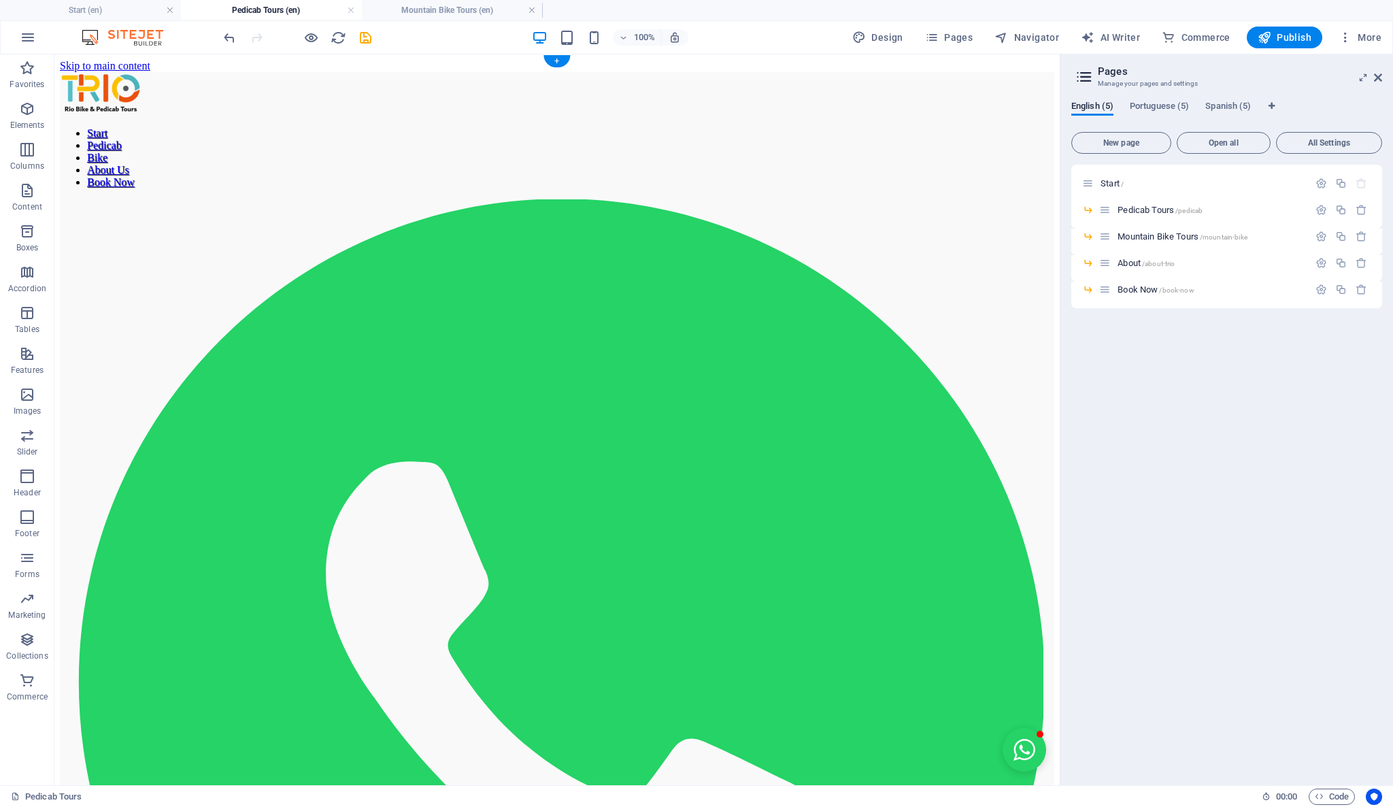
drag, startPoint x: 136, startPoint y: 514, endPoint x: 168, endPoint y: 257, distance: 258.4
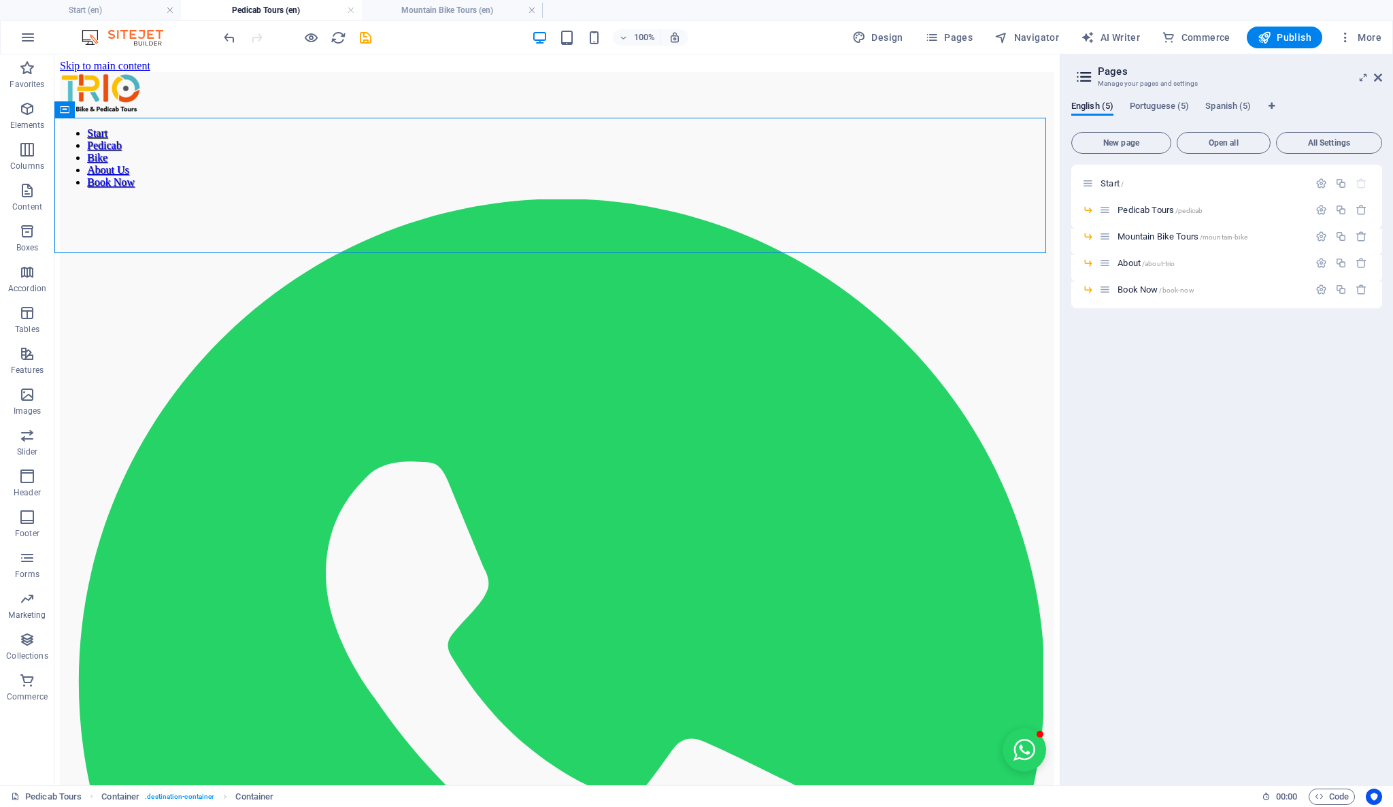
click at [1192, 411] on div "Start / Pedicab Tours /pedicab Mountain Bike Tours /mountain-bike About /about-…" at bounding box center [1226, 469] width 311 height 609
click at [368, 41] on icon "save" at bounding box center [366, 38] width 16 height 16
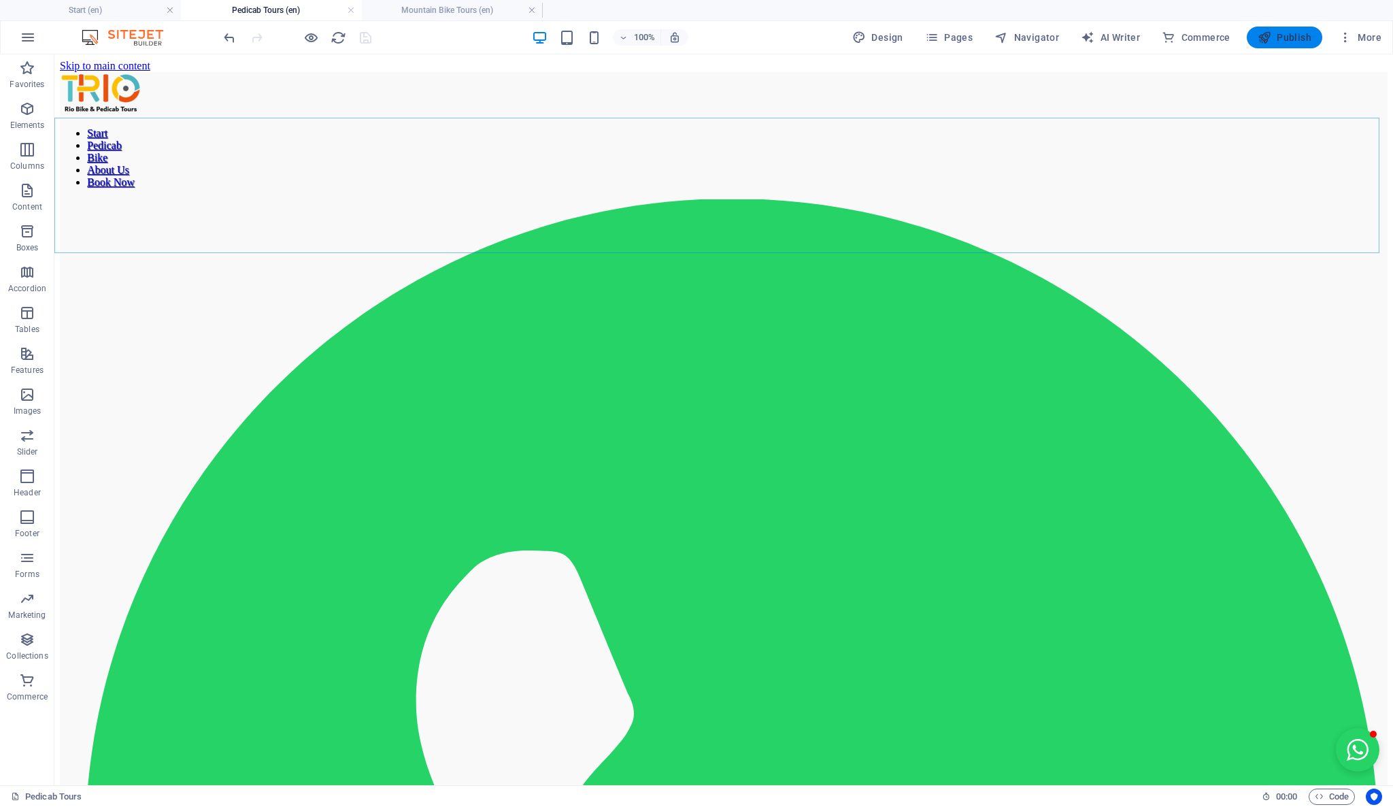
click at [1309, 41] on span "Publish" at bounding box center [1285, 38] width 54 height 14
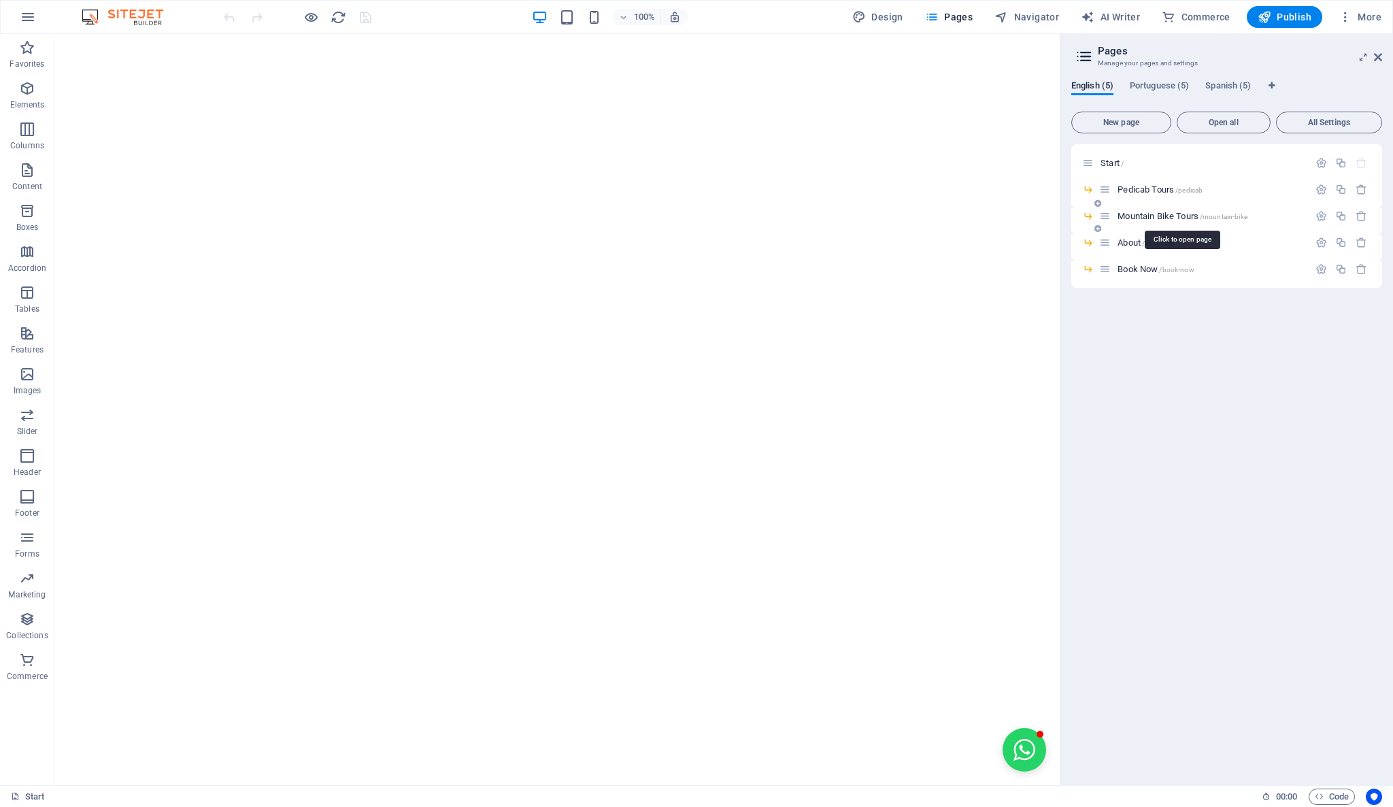
click at [1141, 214] on span "Mountain Bike Tours /mountain-bike" at bounding box center [1182, 216] width 130 height 10
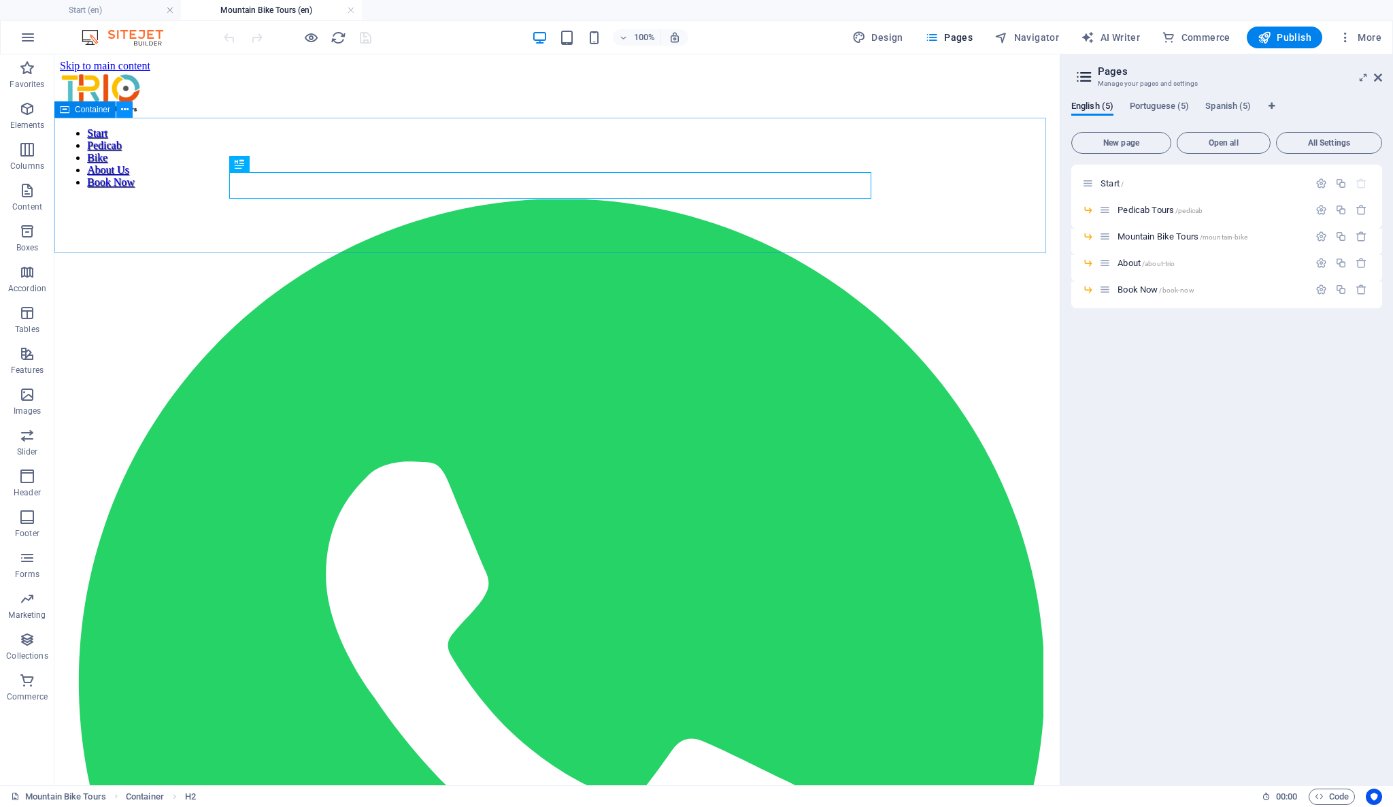
click at [127, 107] on icon at bounding box center [124, 110] width 7 height 14
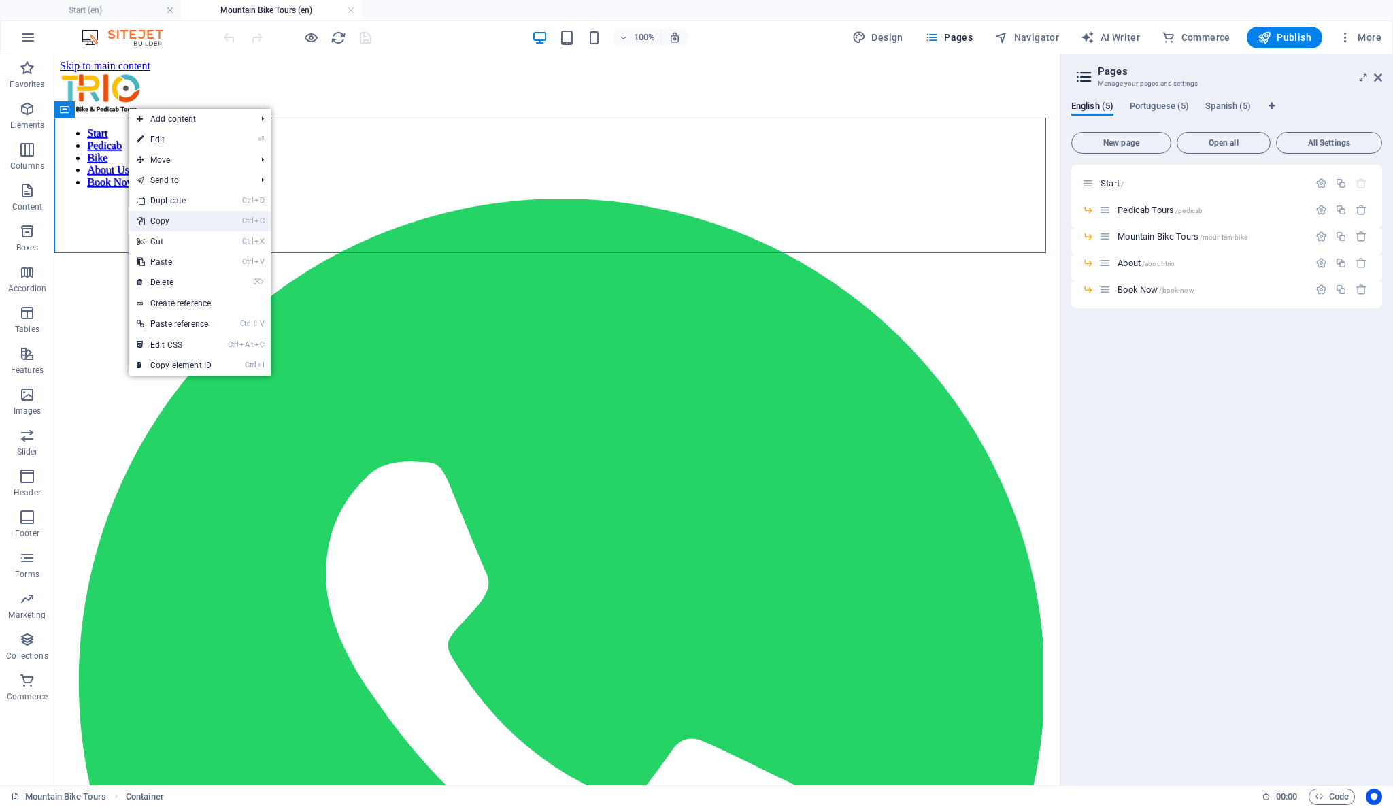
click at [208, 214] on link "Ctrl C Copy" at bounding box center [174, 221] width 91 height 20
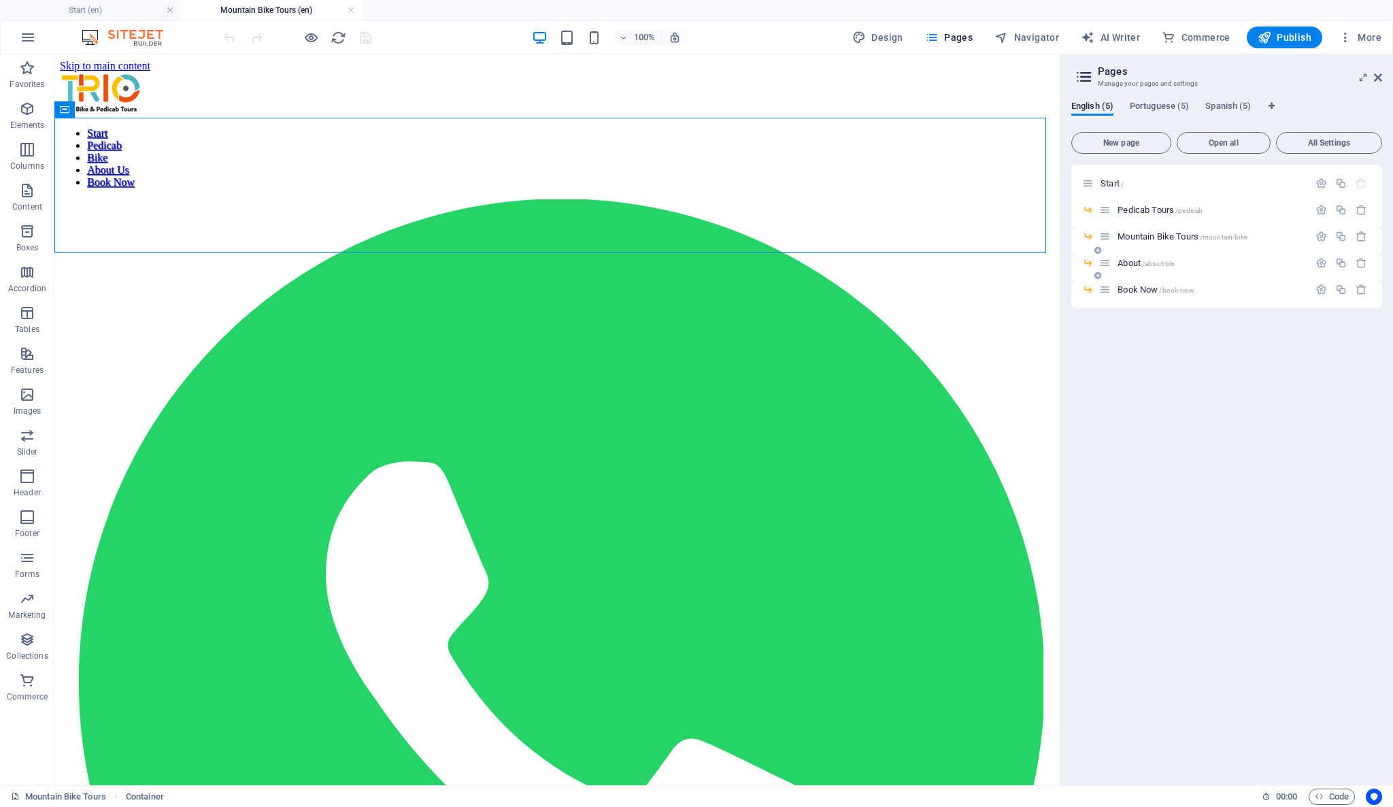
click at [1137, 264] on span "About /about-trio" at bounding box center [1145, 263] width 57 height 10
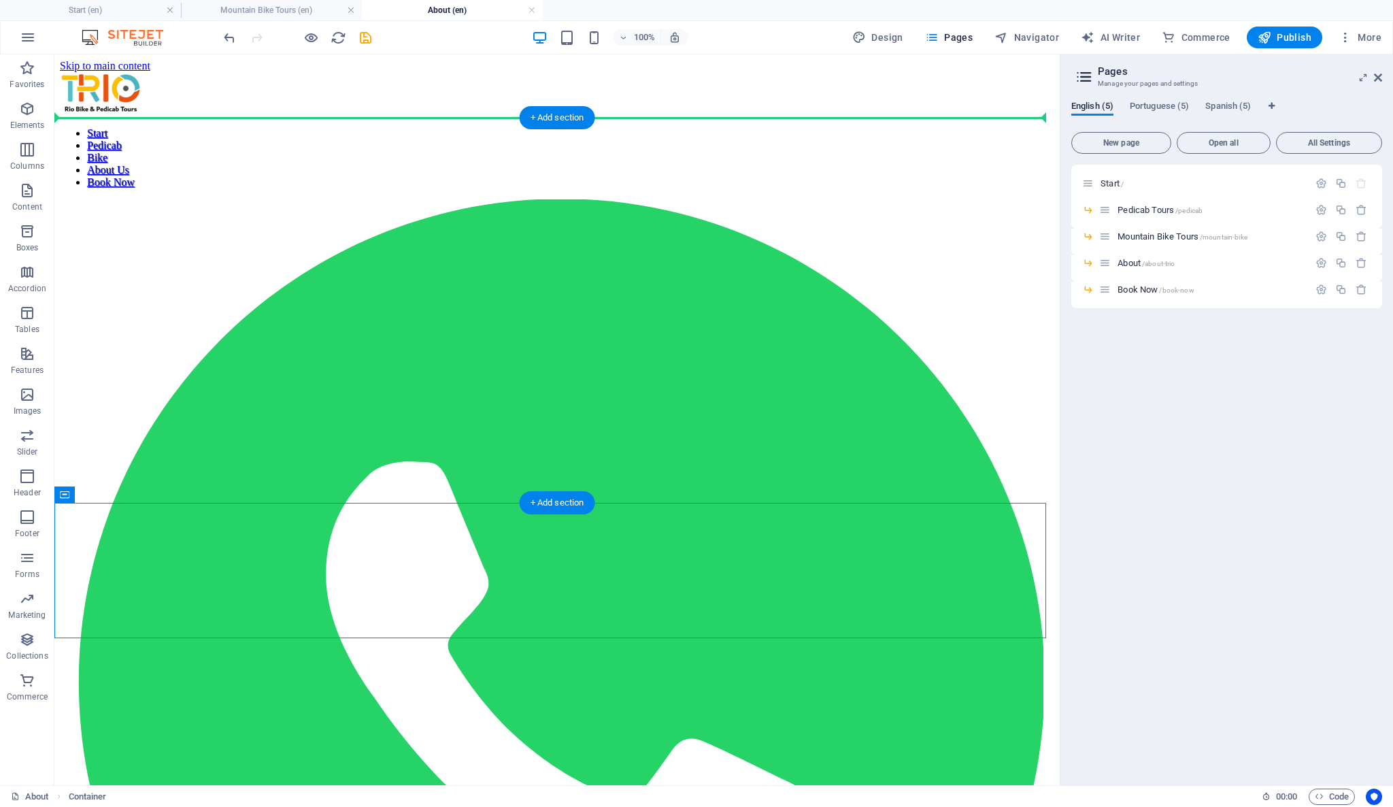
drag, startPoint x: 152, startPoint y: 552, endPoint x: 107, endPoint y: 248, distance: 306.6
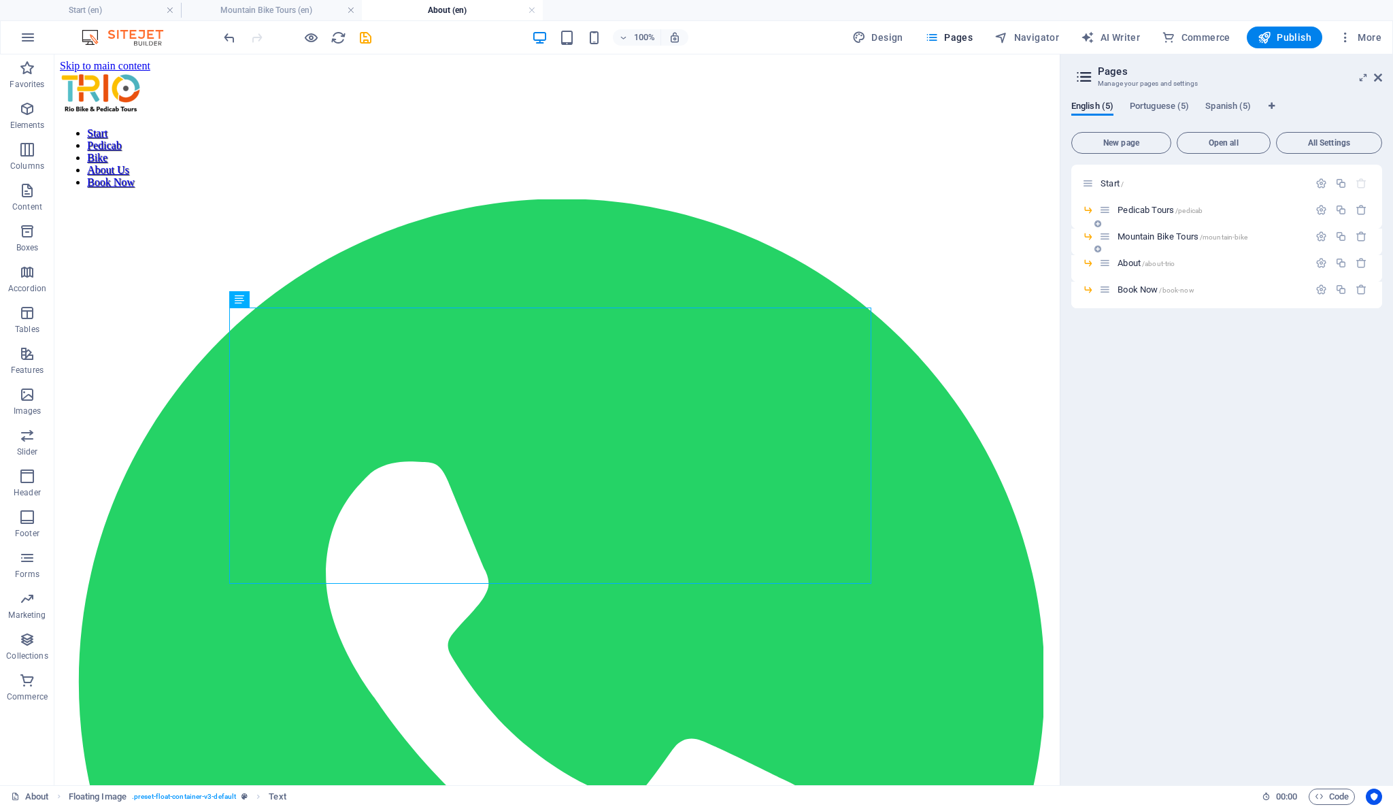
click at [1181, 235] on span "Mountain Bike Tours /mountain-bike" at bounding box center [1182, 236] width 130 height 10
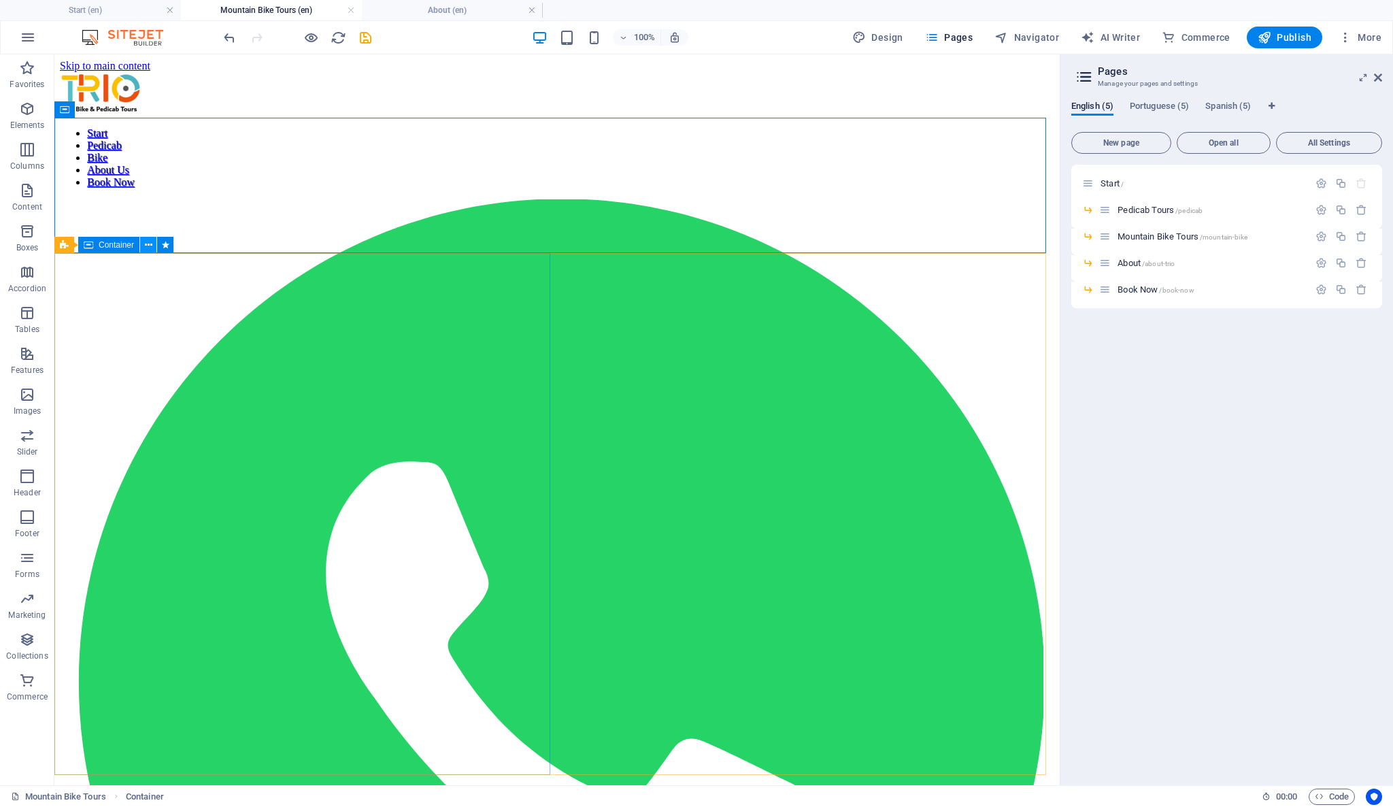
click at [147, 244] on icon at bounding box center [148, 245] width 7 height 14
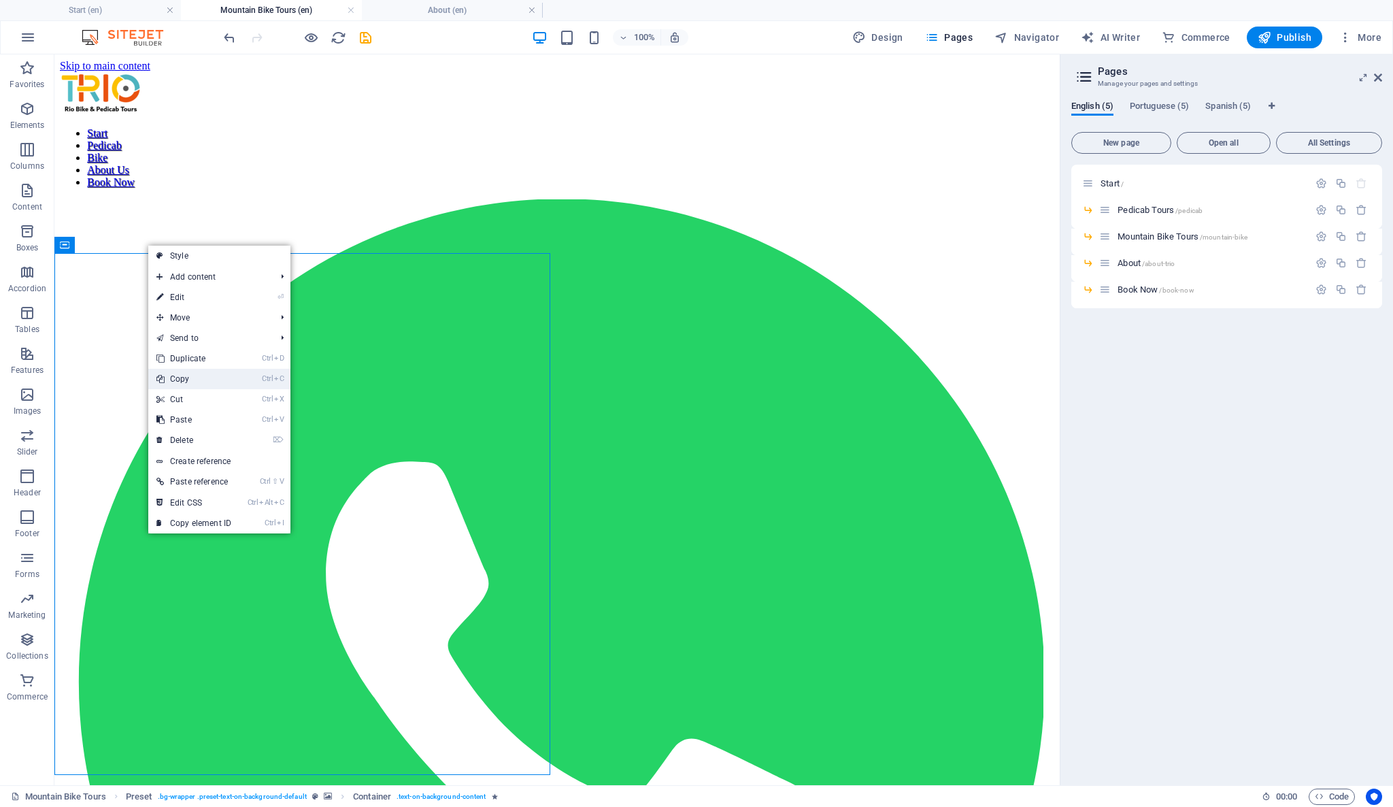
click at [195, 384] on link "Ctrl C Copy" at bounding box center [193, 379] width 91 height 20
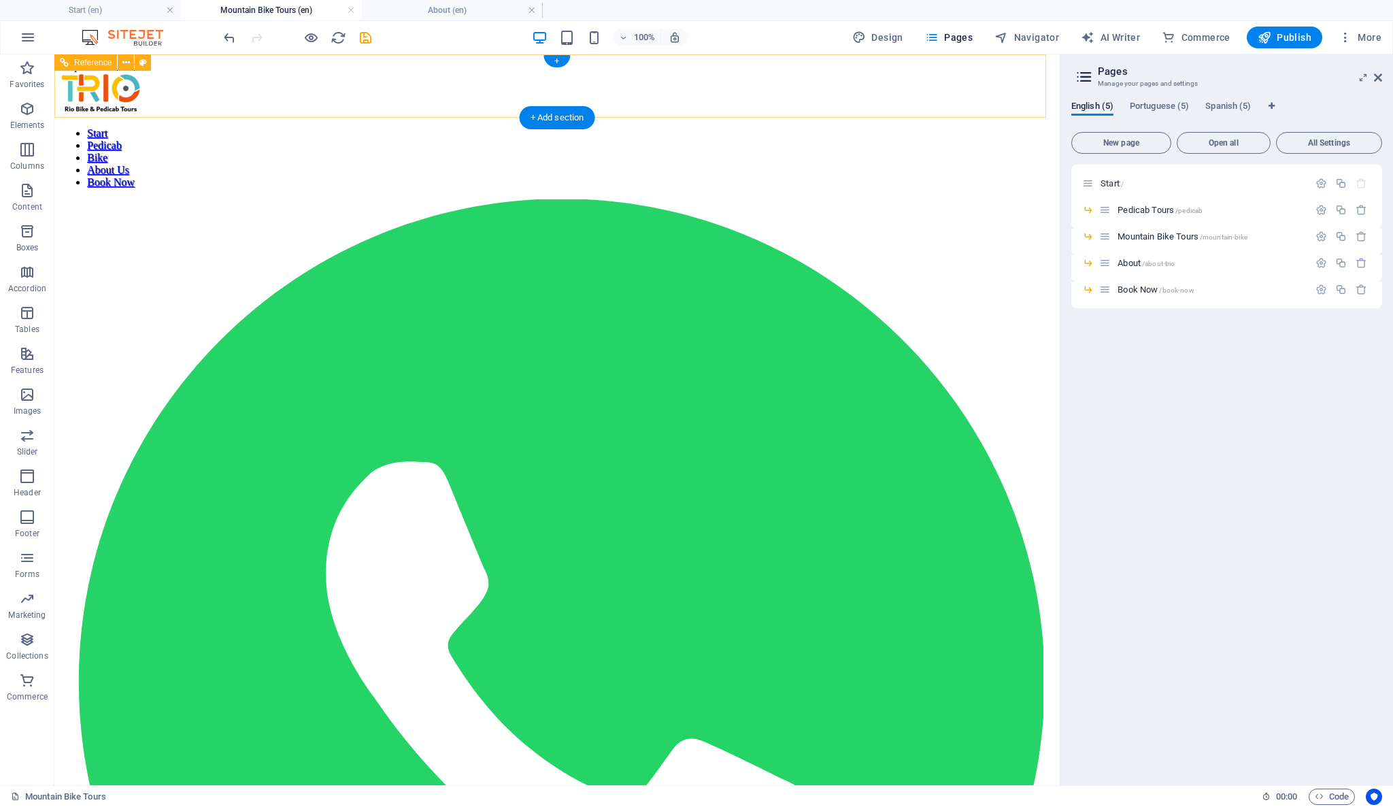
click at [833, 127] on nav "Start Pedicab Bike About Us Book Now" at bounding box center [557, 157] width 994 height 61
click at [1110, 265] on icon at bounding box center [1105, 263] width 12 height 12
click at [1132, 263] on span "About /about-trio" at bounding box center [1145, 263] width 57 height 10
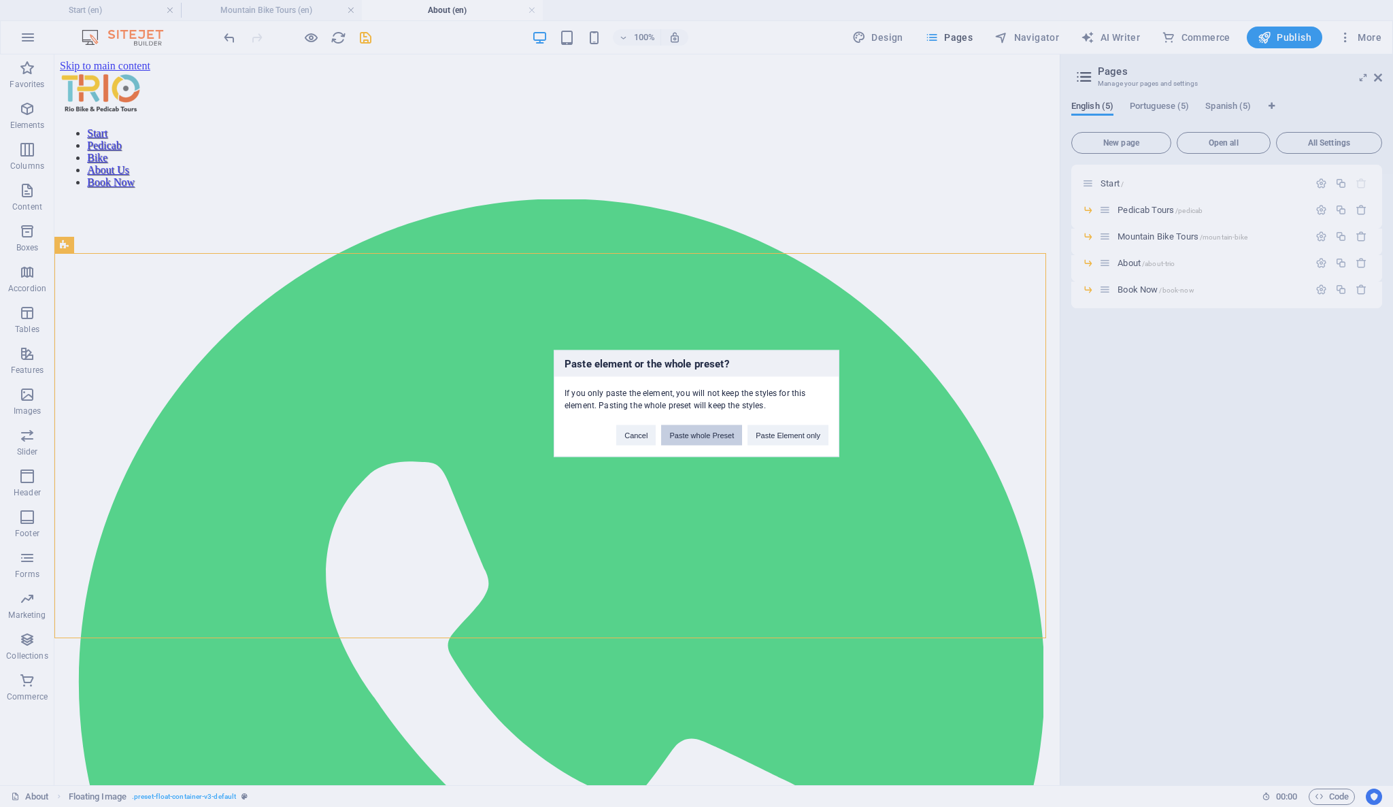
click at [729, 433] on button "Paste whole Preset" at bounding box center [701, 435] width 81 height 20
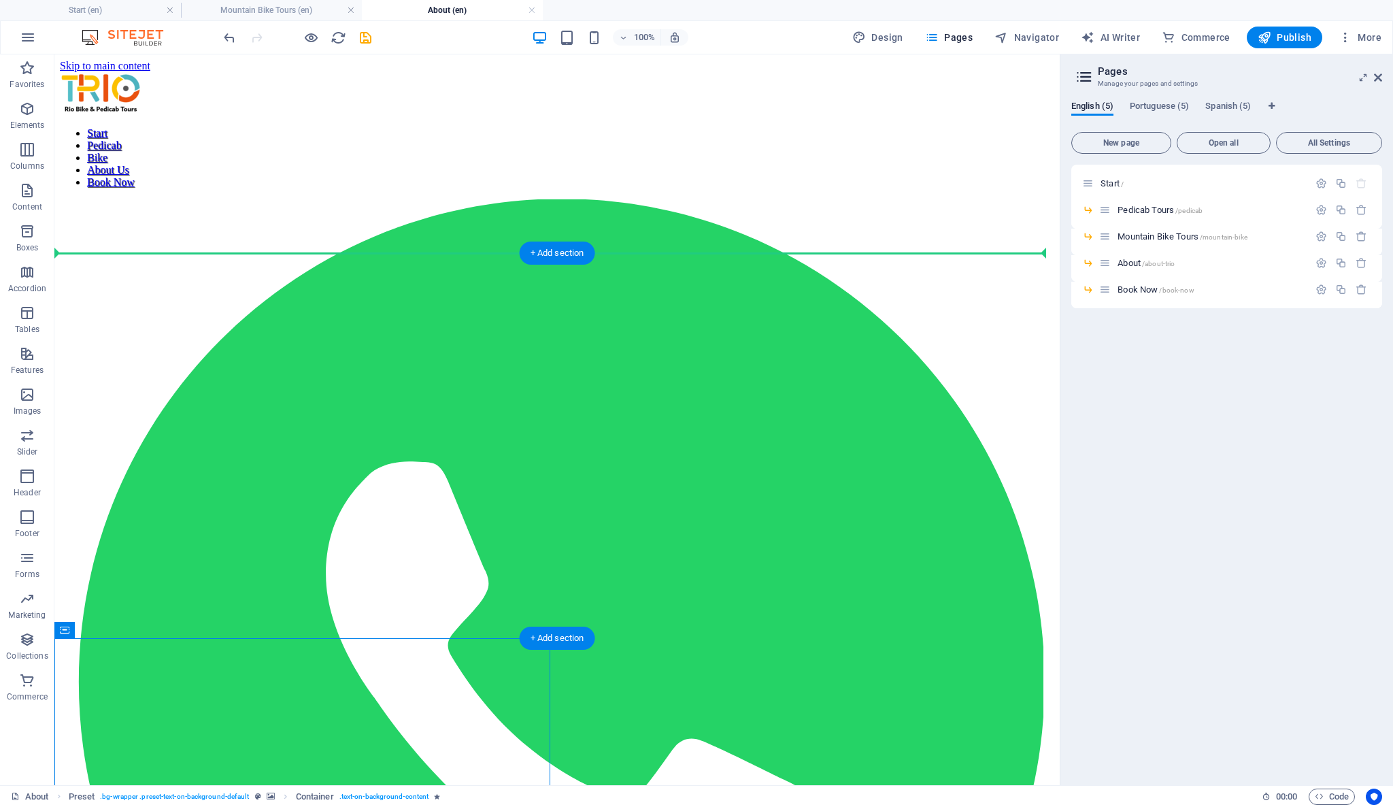
drag, startPoint x: 497, startPoint y: 653, endPoint x: 524, endPoint y: 278, distance: 376.4
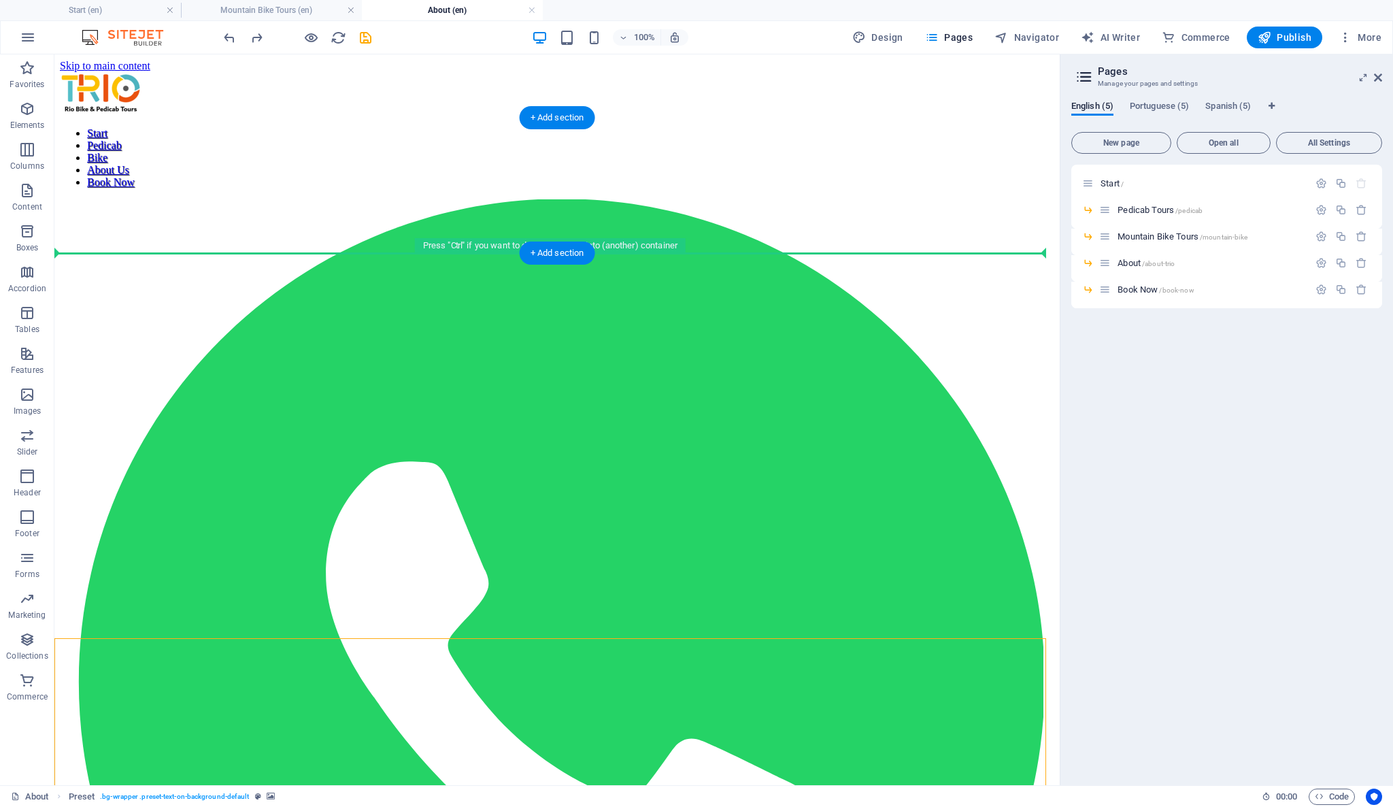
drag, startPoint x: 160, startPoint y: 433, endPoint x: 139, endPoint y: 235, distance: 199.0
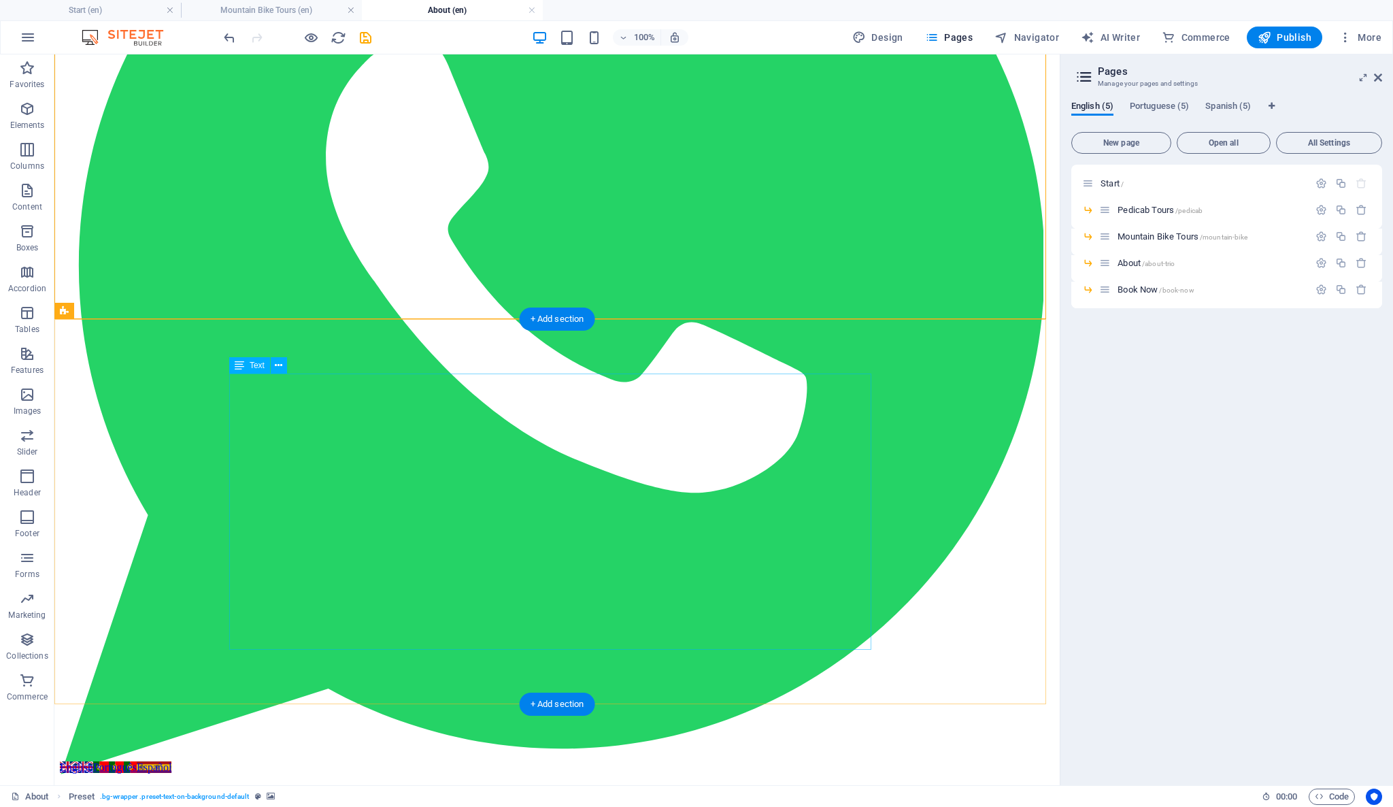
scroll to position [453, 0]
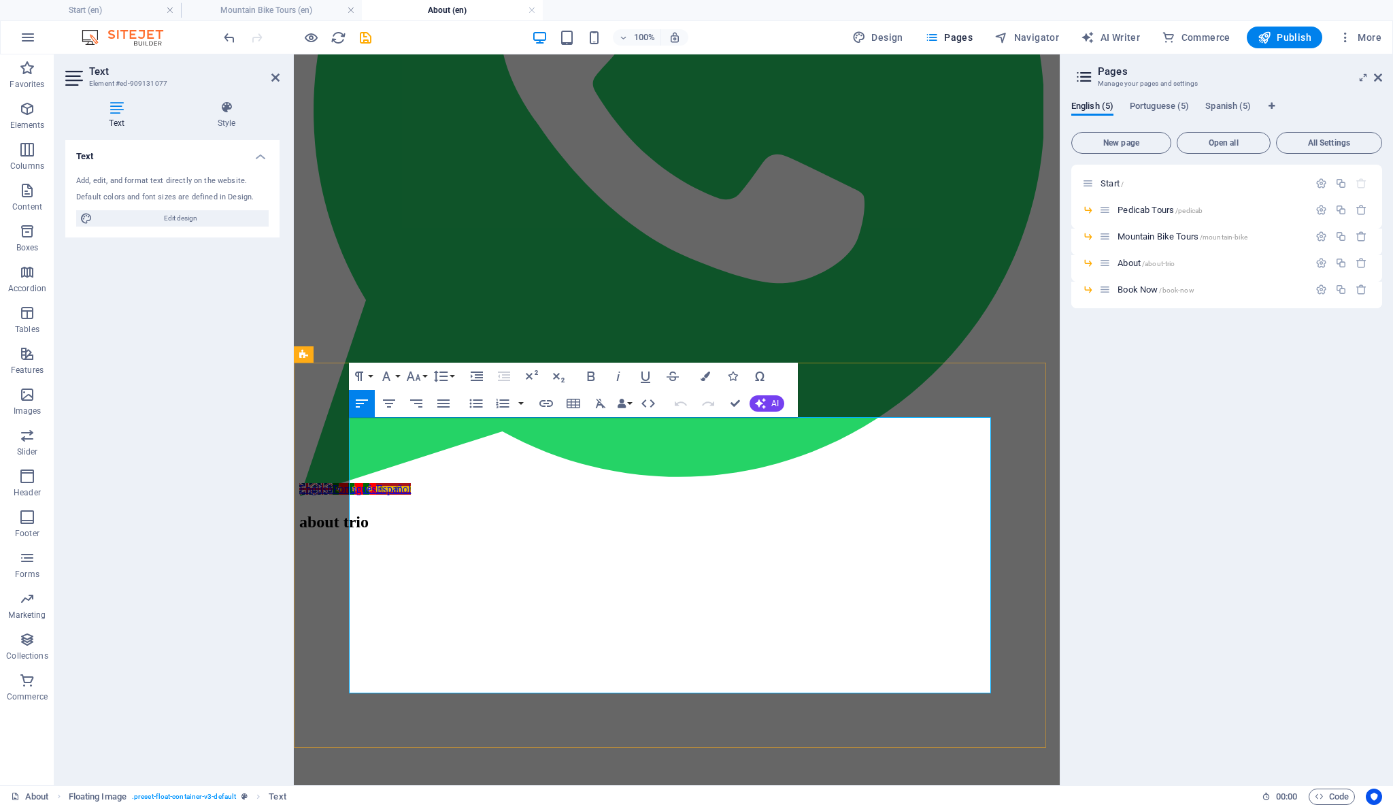
drag, startPoint x: 620, startPoint y: 459, endPoint x: 684, endPoint y: 684, distance: 234.0
copy div "Trio is a Brazilian tourism company that aims to offer intimate and personal ex…"
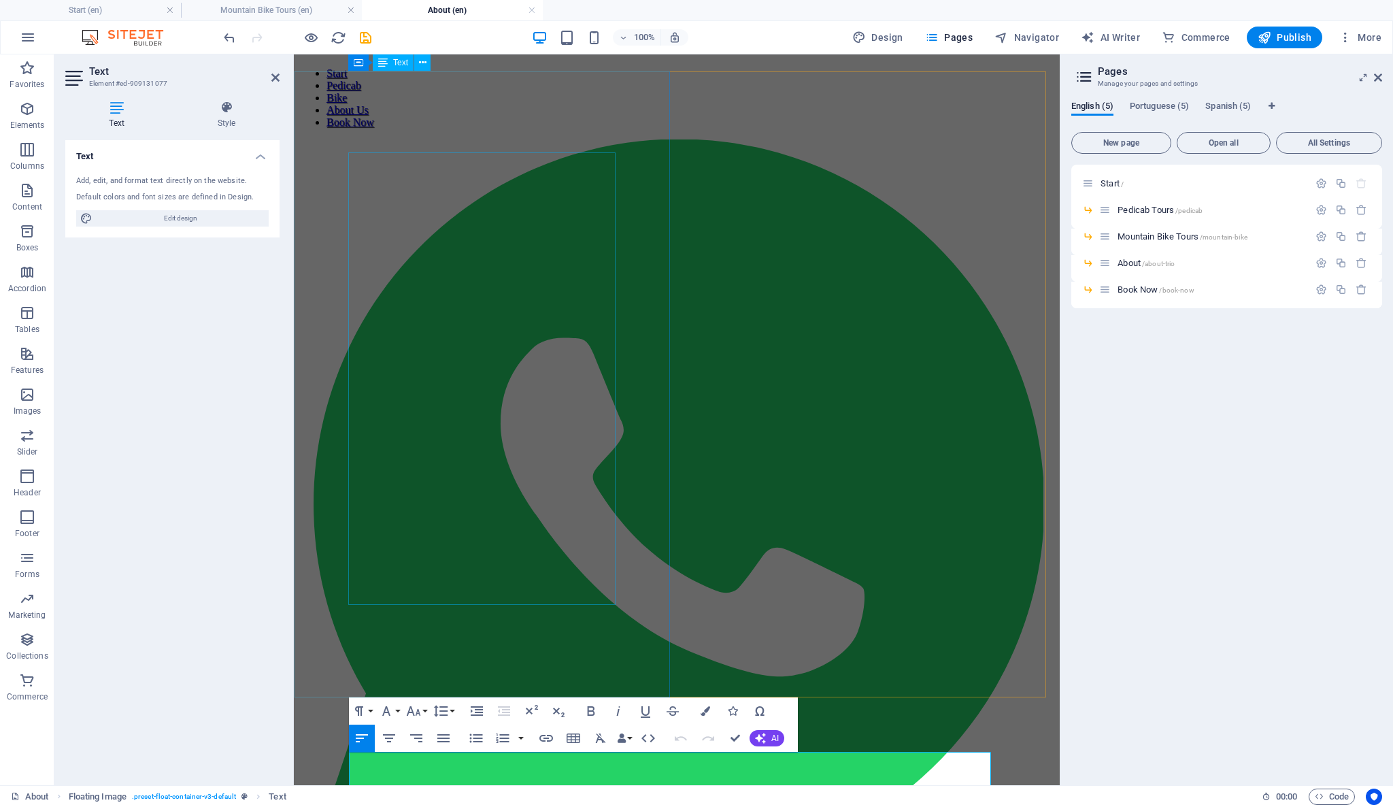
scroll to position [0, 0]
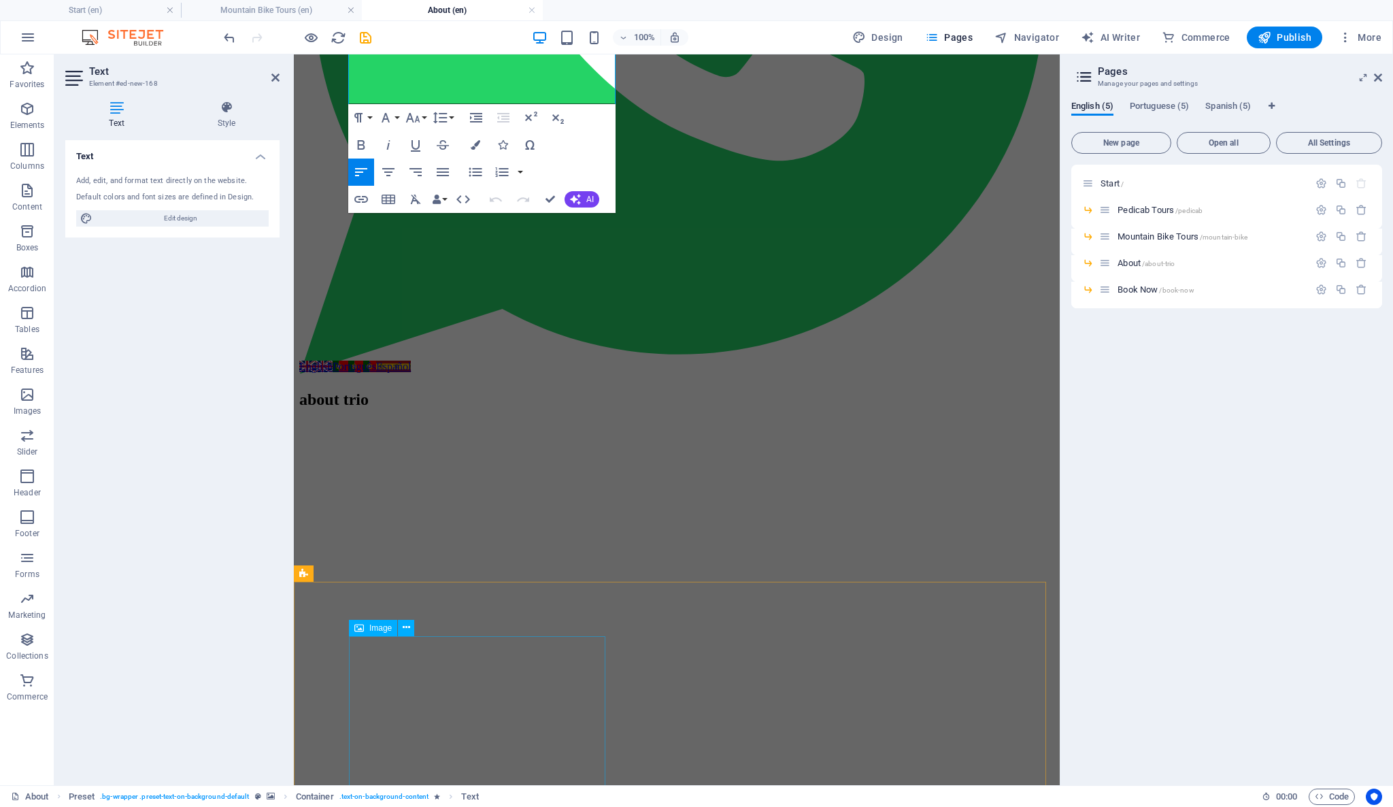
scroll to position [620, 0]
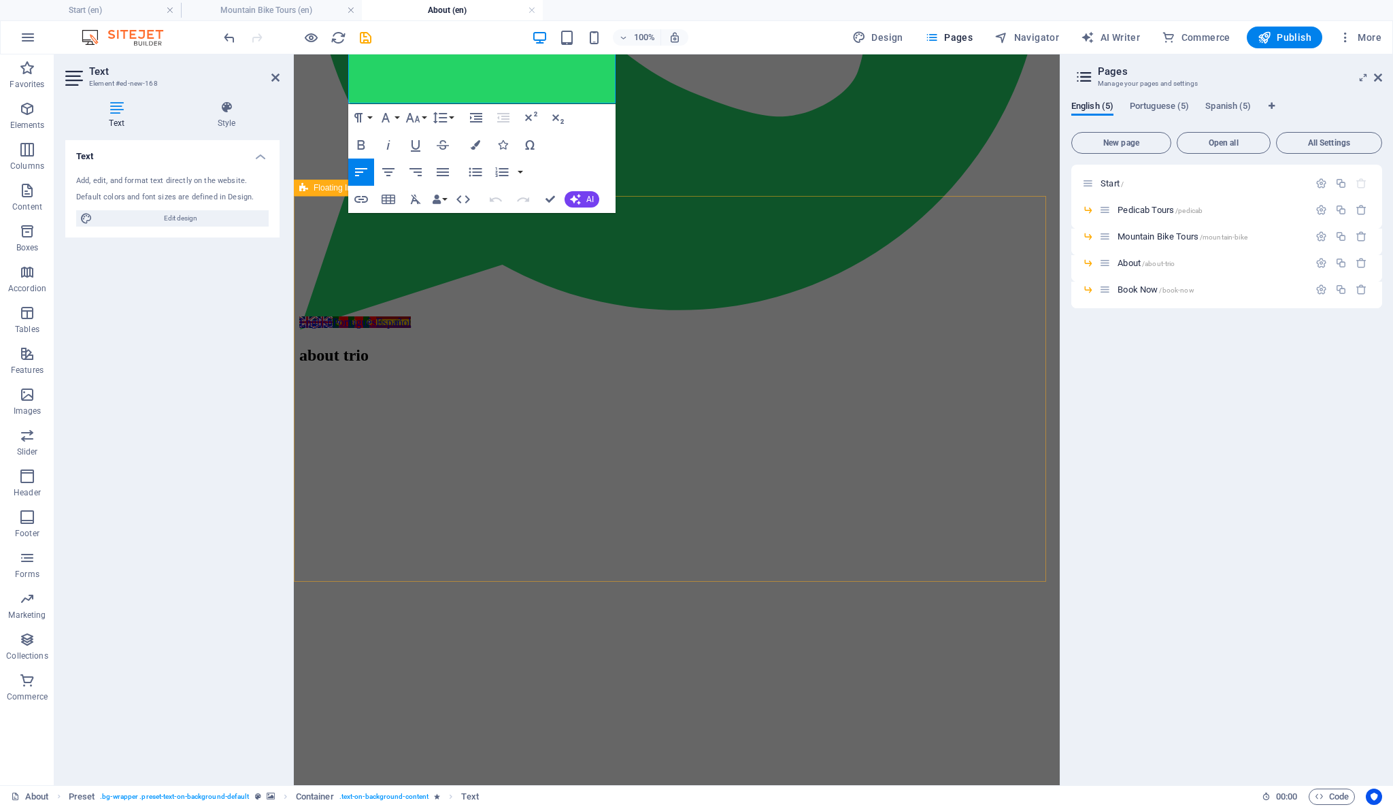
drag, startPoint x: 350, startPoint y: 346, endPoint x: 550, endPoint y: 238, distance: 227.0
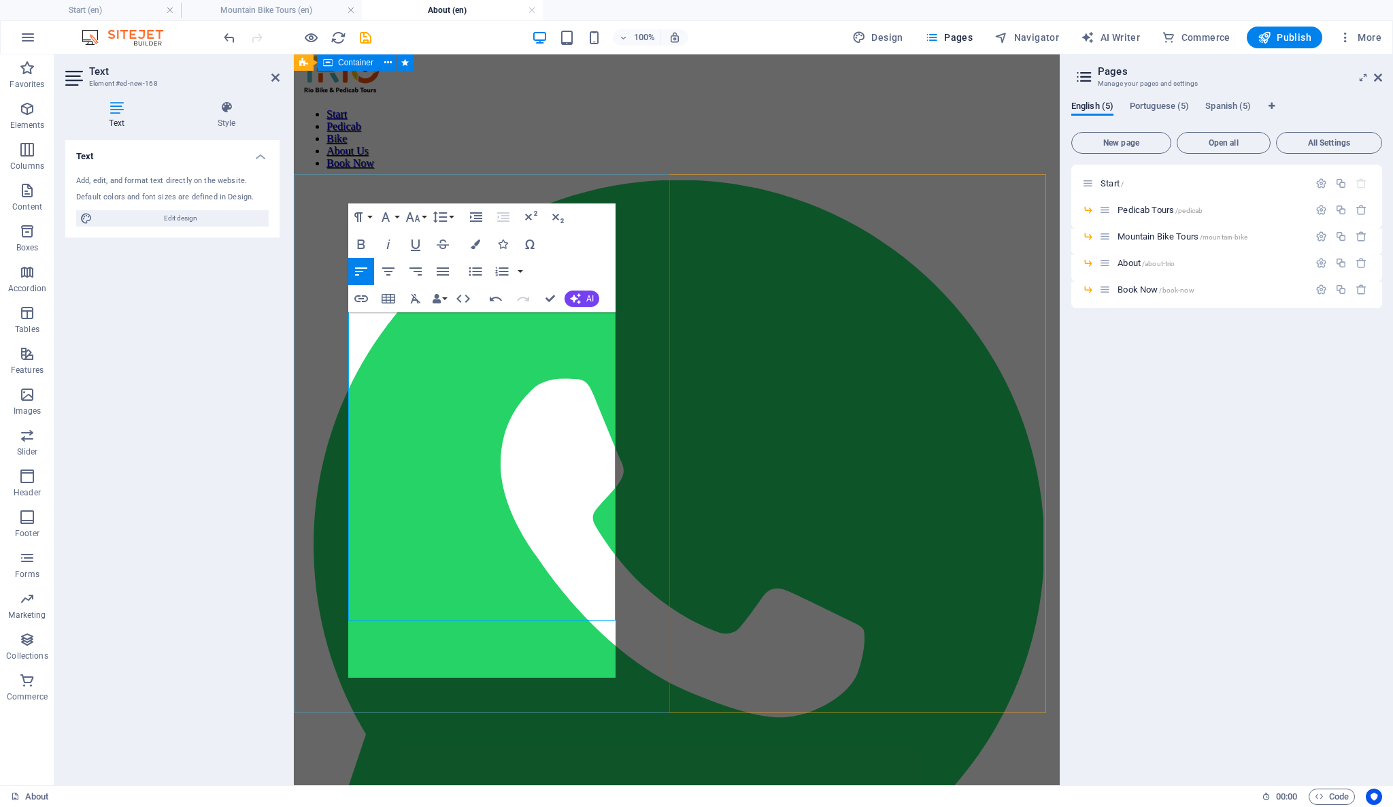
scroll to position [22, 0]
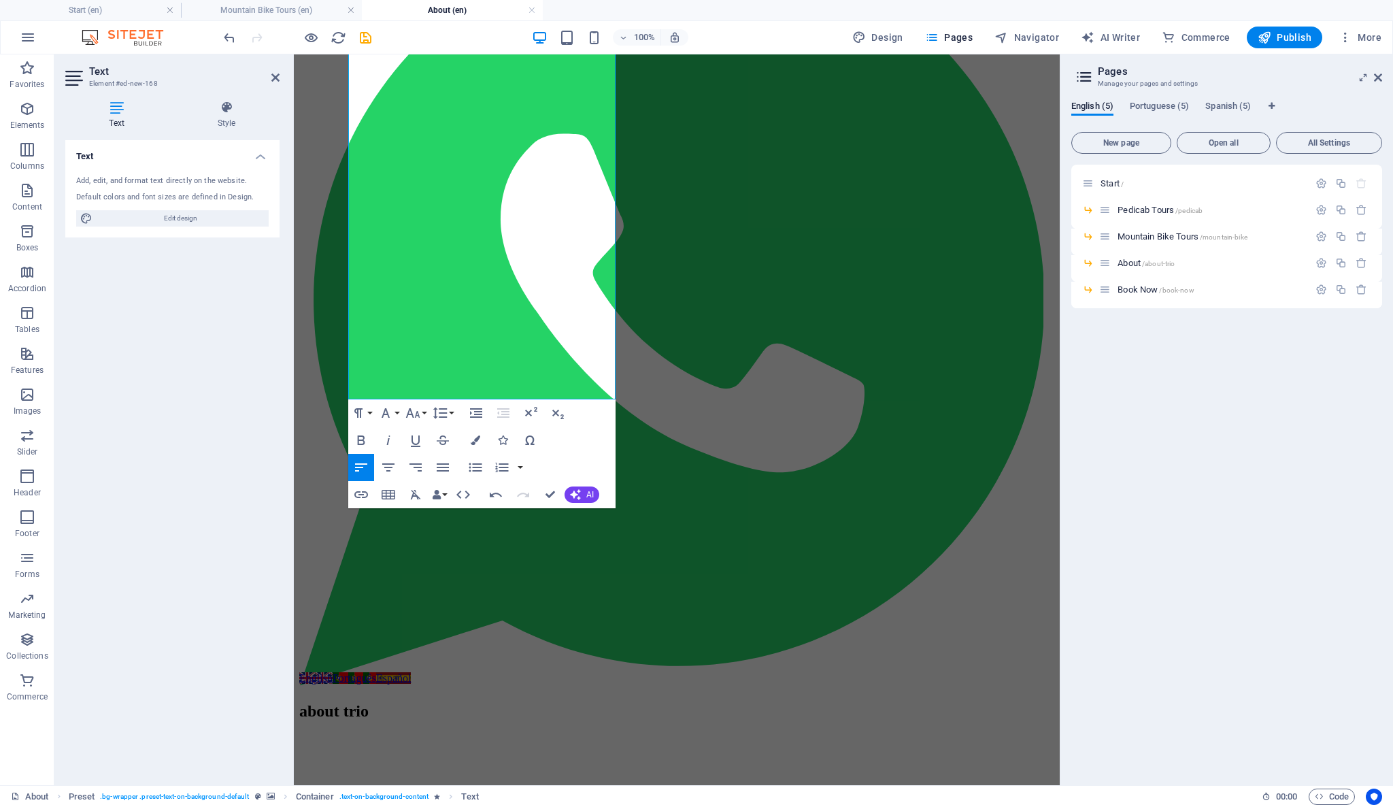
scroll to position [324, 0]
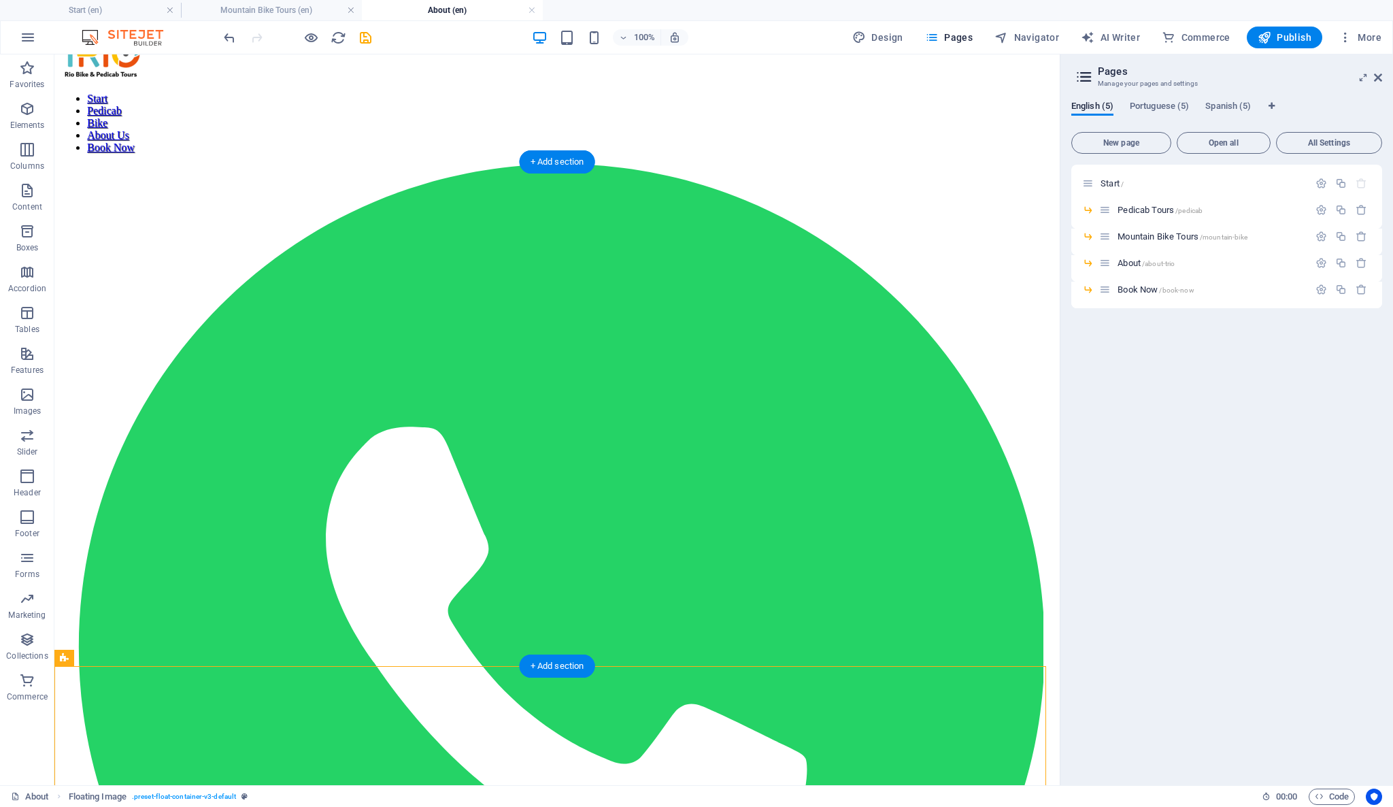
scroll to position [22, 0]
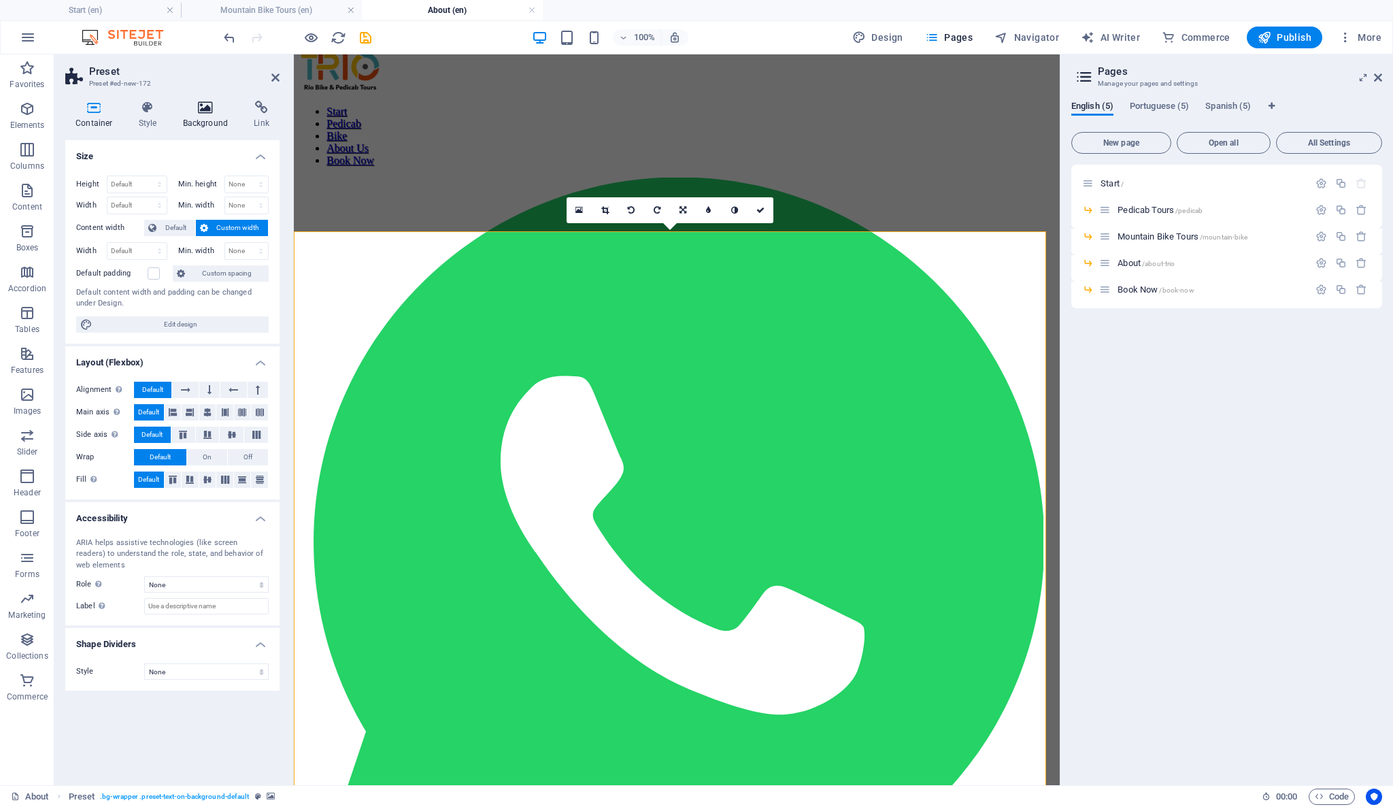
click at [212, 115] on h4 "Background" at bounding box center [208, 115] width 71 height 29
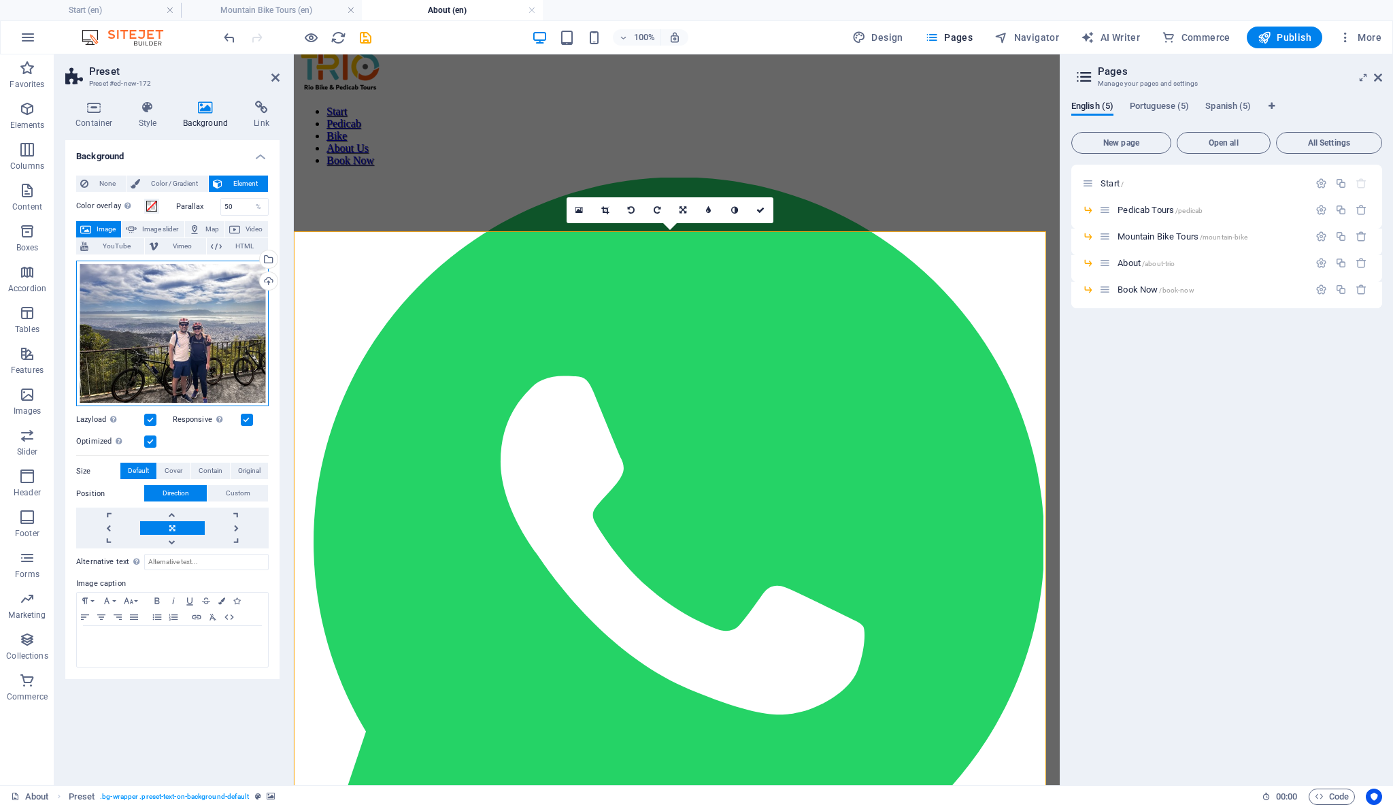
click at [213, 336] on div "Drag files here, click to choose files or select files from Files or our free s…" at bounding box center [172, 333] width 192 height 146
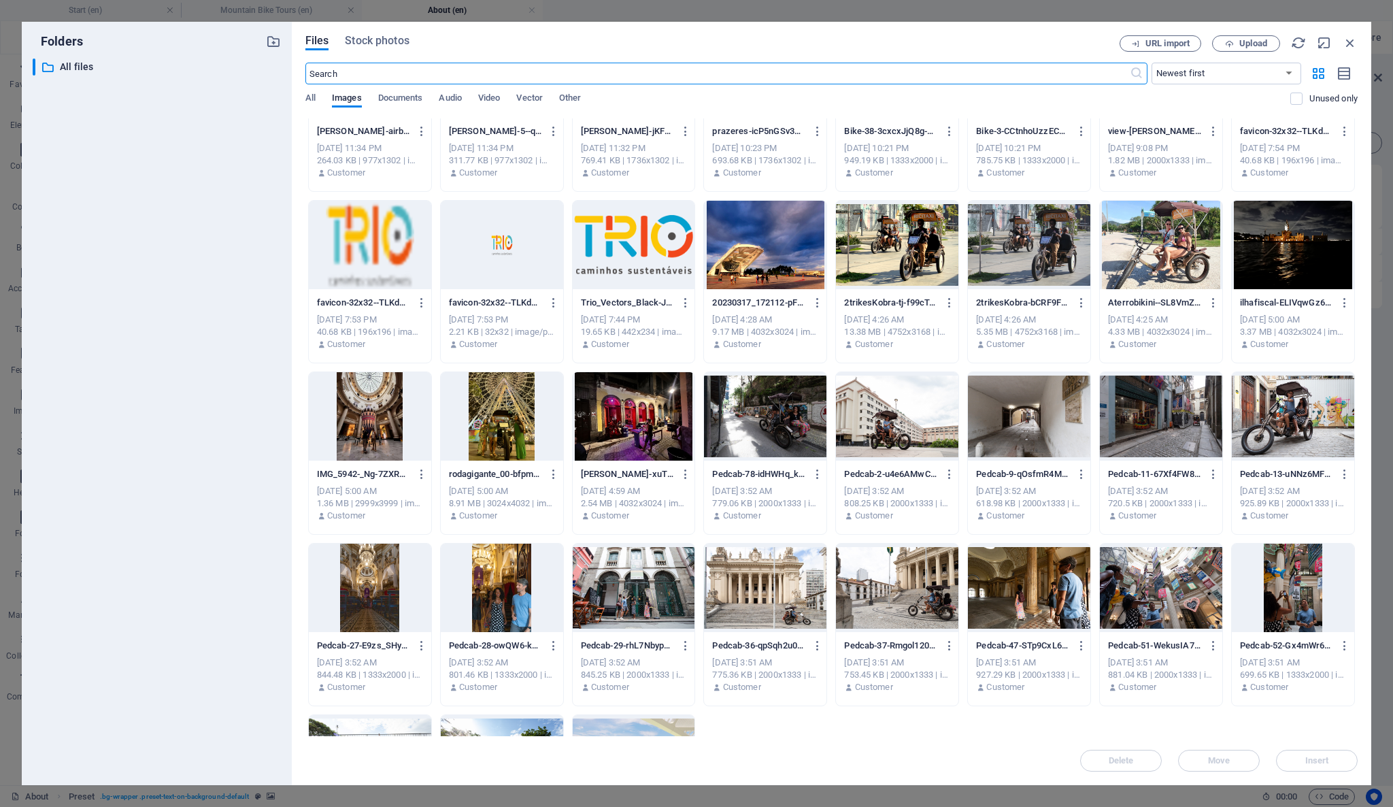
scroll to position [745, 0]
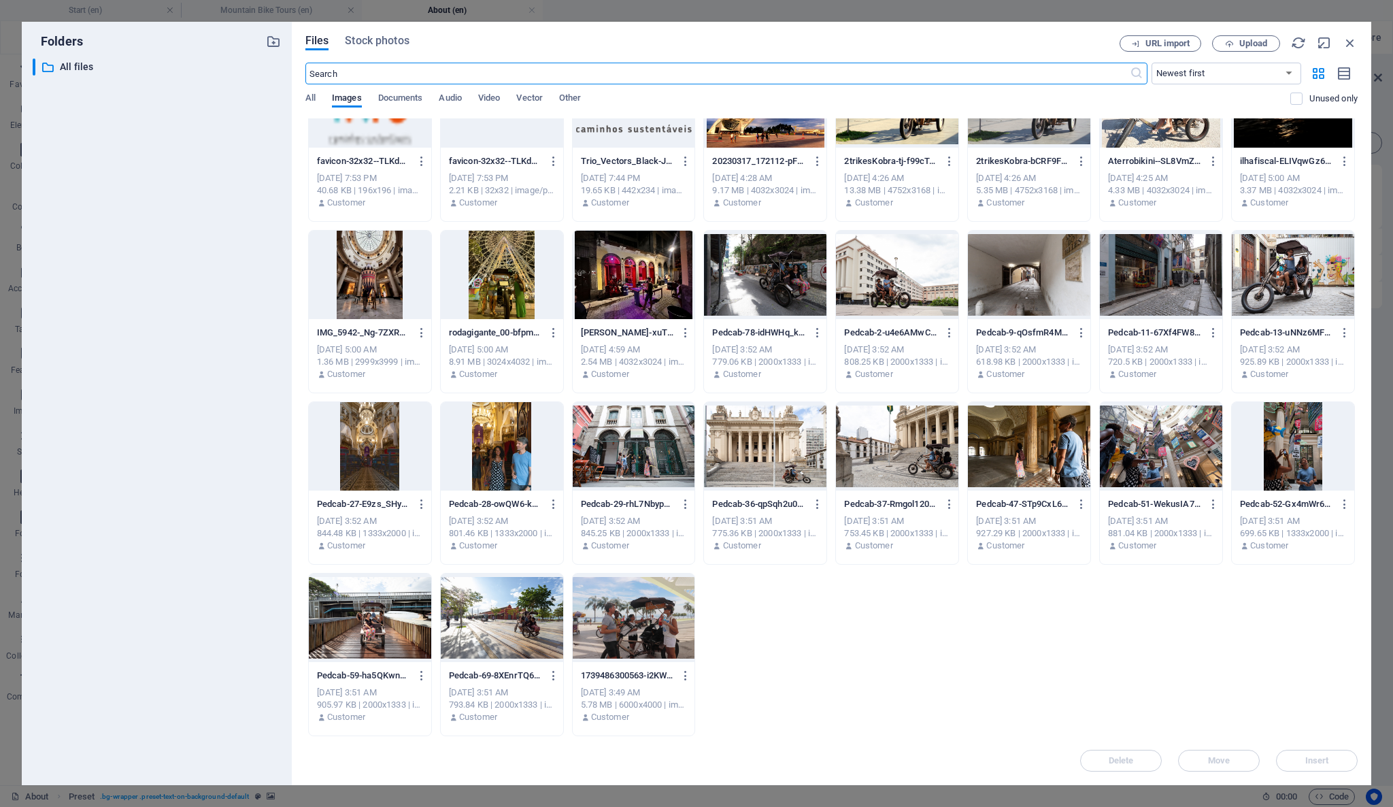
click at [663, 611] on div at bounding box center [634, 617] width 122 height 88
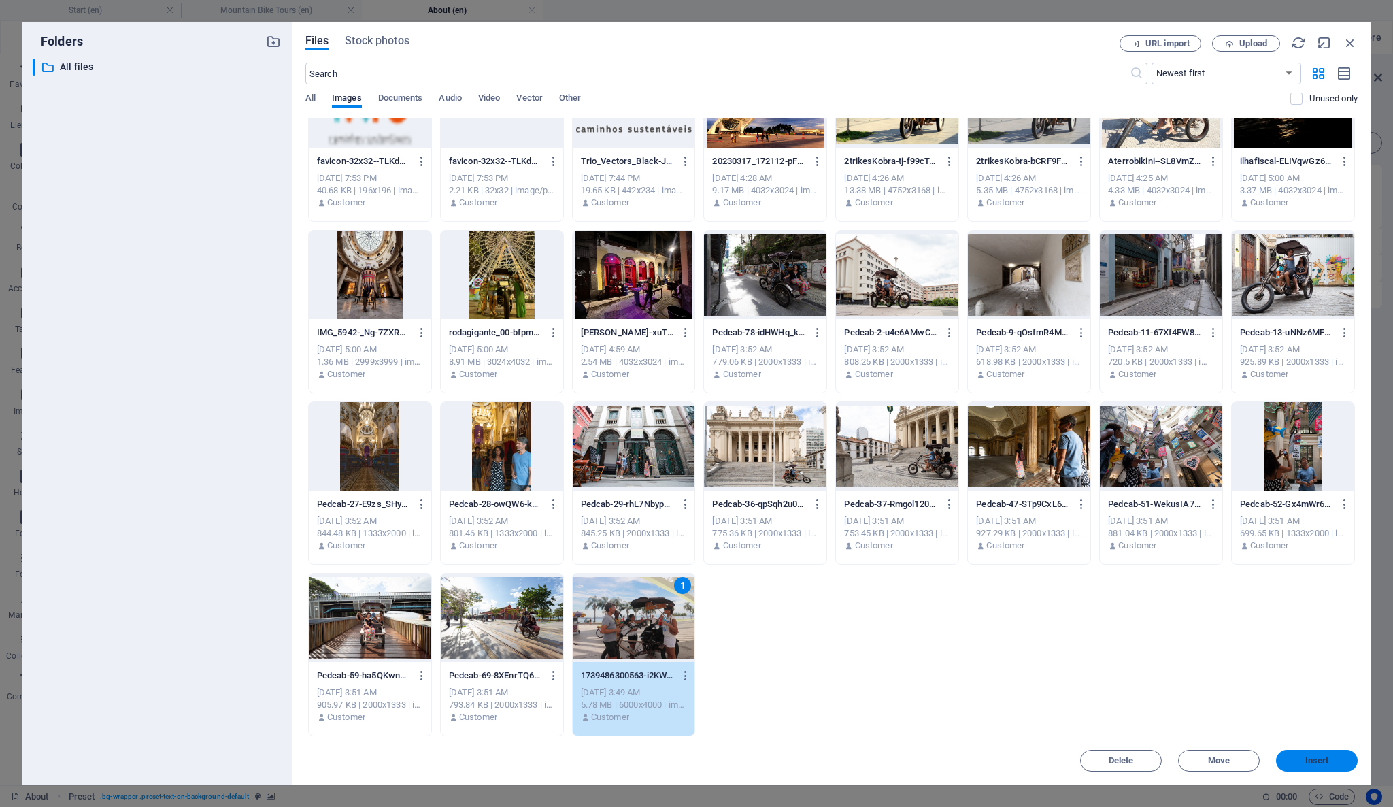
click at [1316, 762] on span "Insert" at bounding box center [1317, 760] width 24 height 8
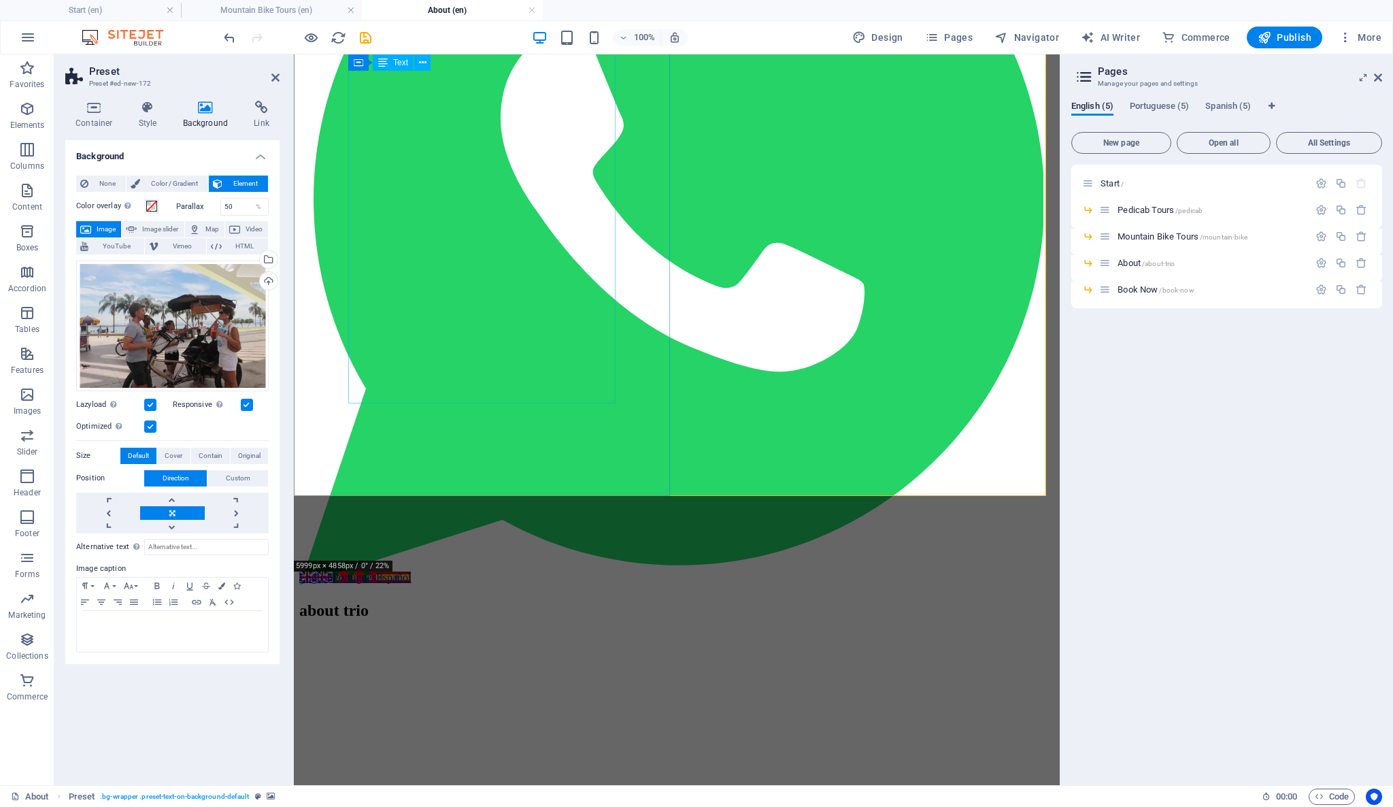
scroll to position [302, 0]
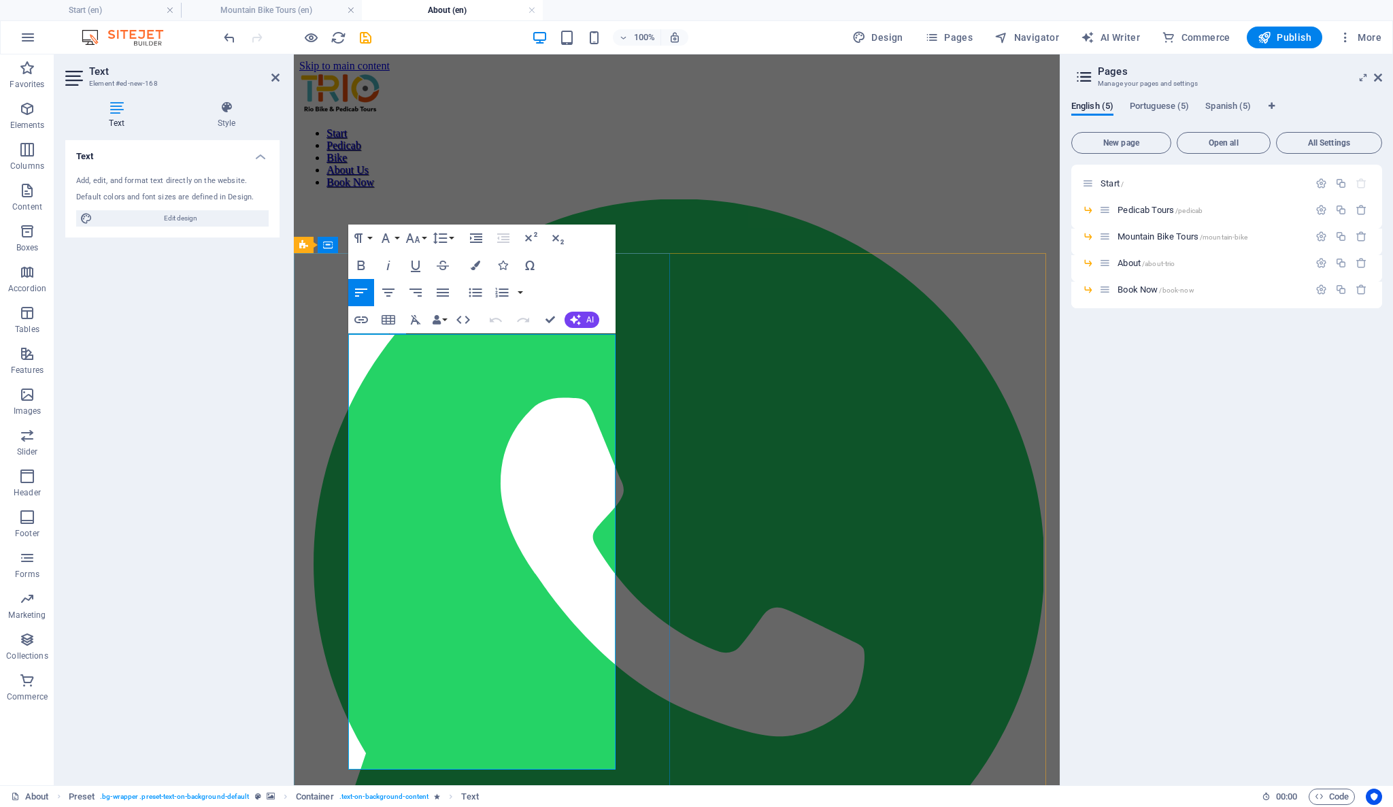
drag, startPoint x: 510, startPoint y: 687, endPoint x: 520, endPoint y: 691, distance: 11.0
drag, startPoint x: 512, startPoint y: 687, endPoint x: 506, endPoint y: 714, distance: 27.9
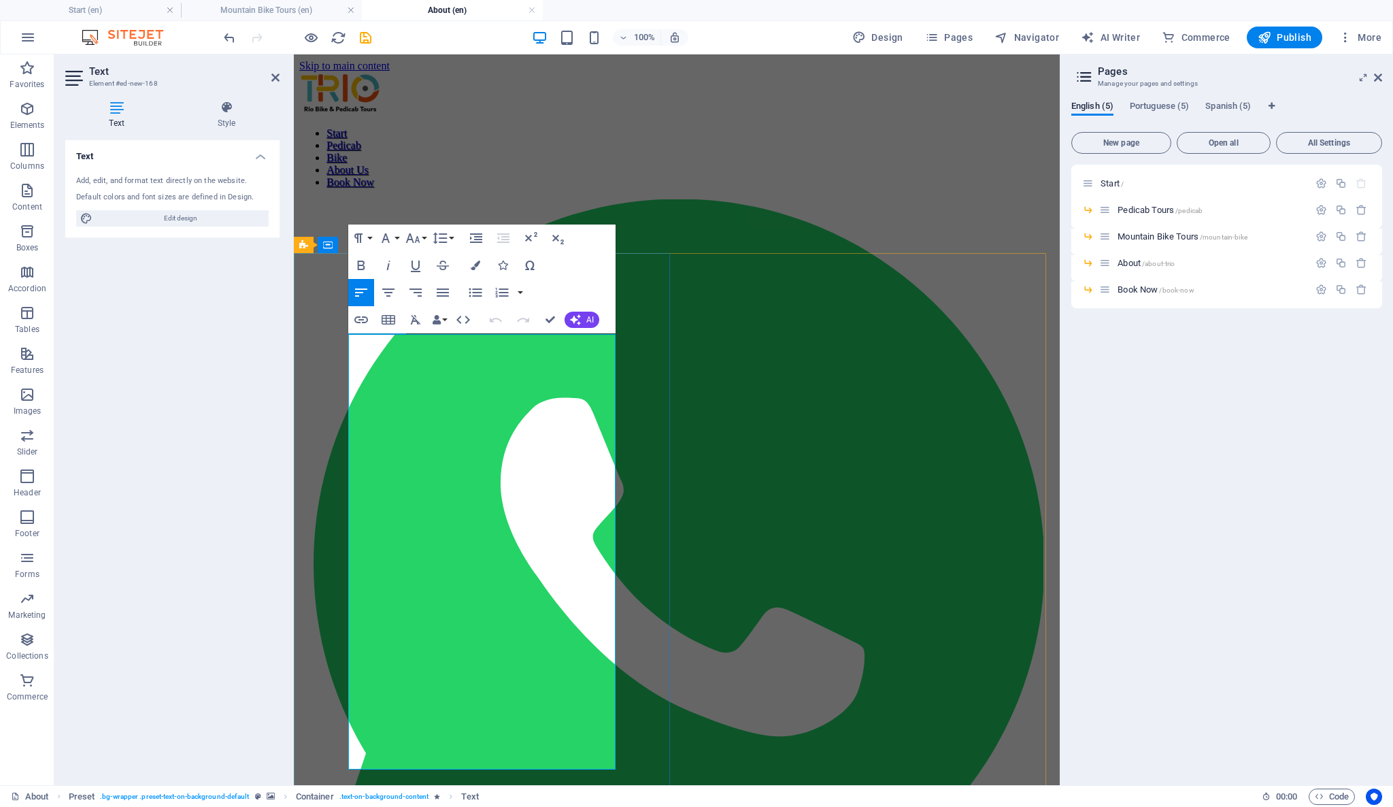
click at [361, 326] on icon "button" at bounding box center [361, 320] width 16 height 16
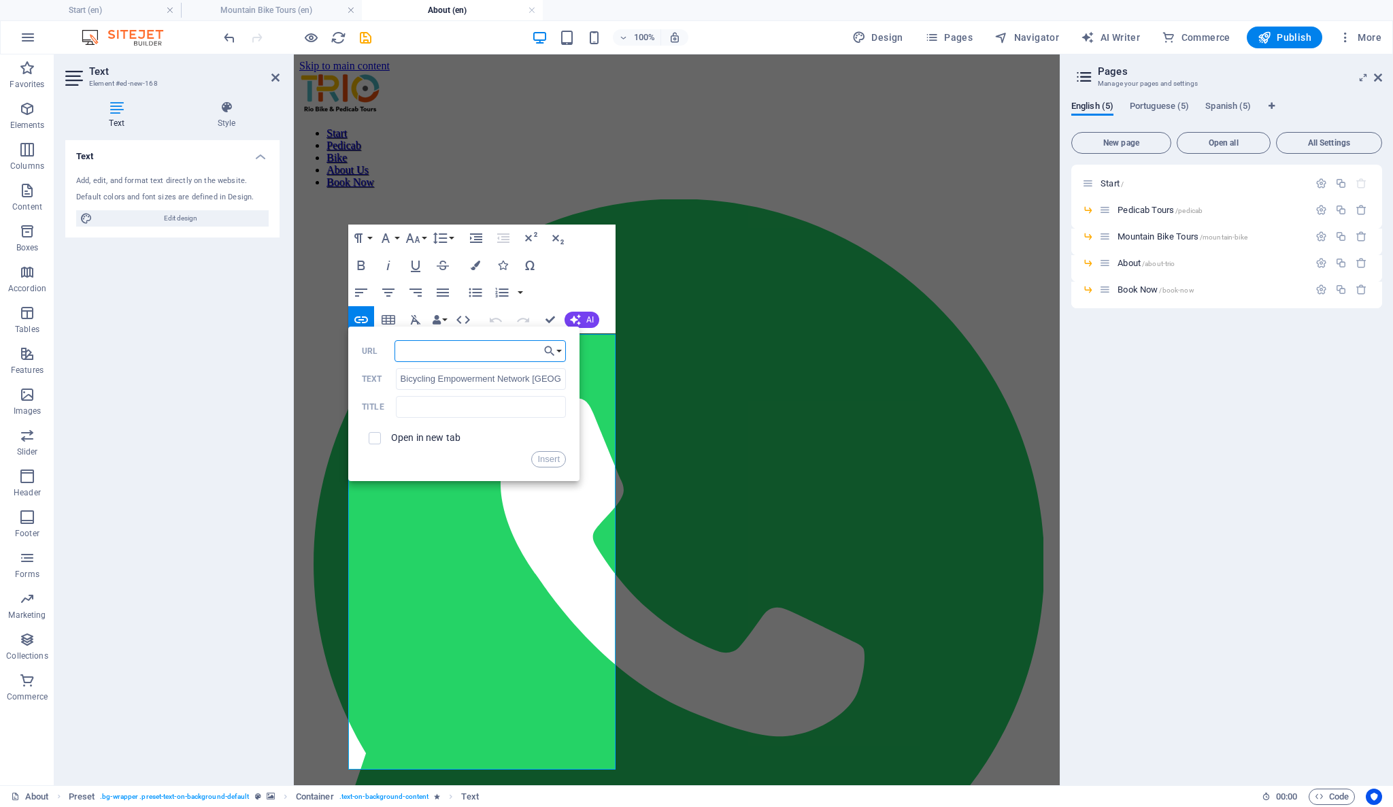
click at [416, 350] on input "URL" at bounding box center [479, 351] width 171 height 22
paste input "https://bennamibia.org/"
type input "https://bennamibia.org/"
click at [557, 464] on button "Insert" at bounding box center [548, 459] width 35 height 16
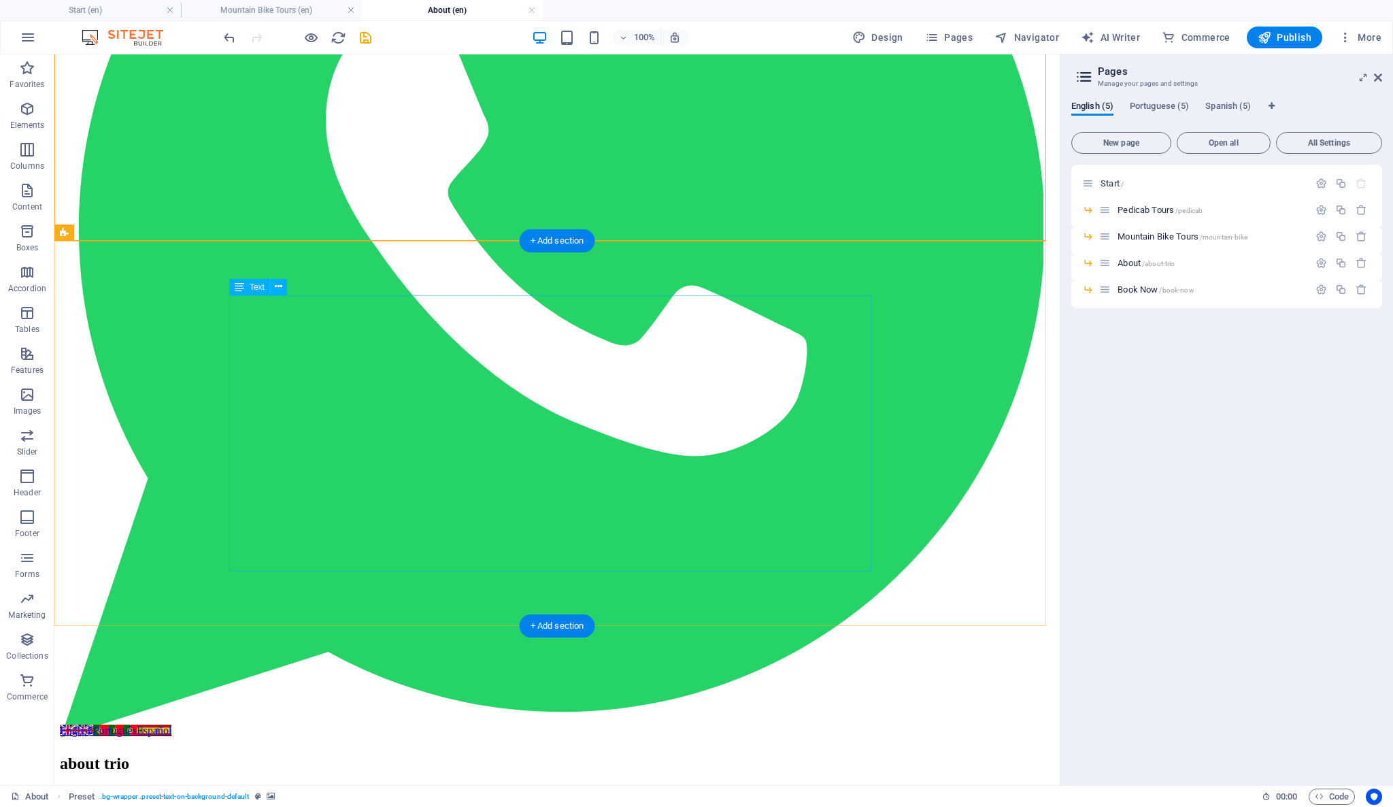
scroll to position [302, 0]
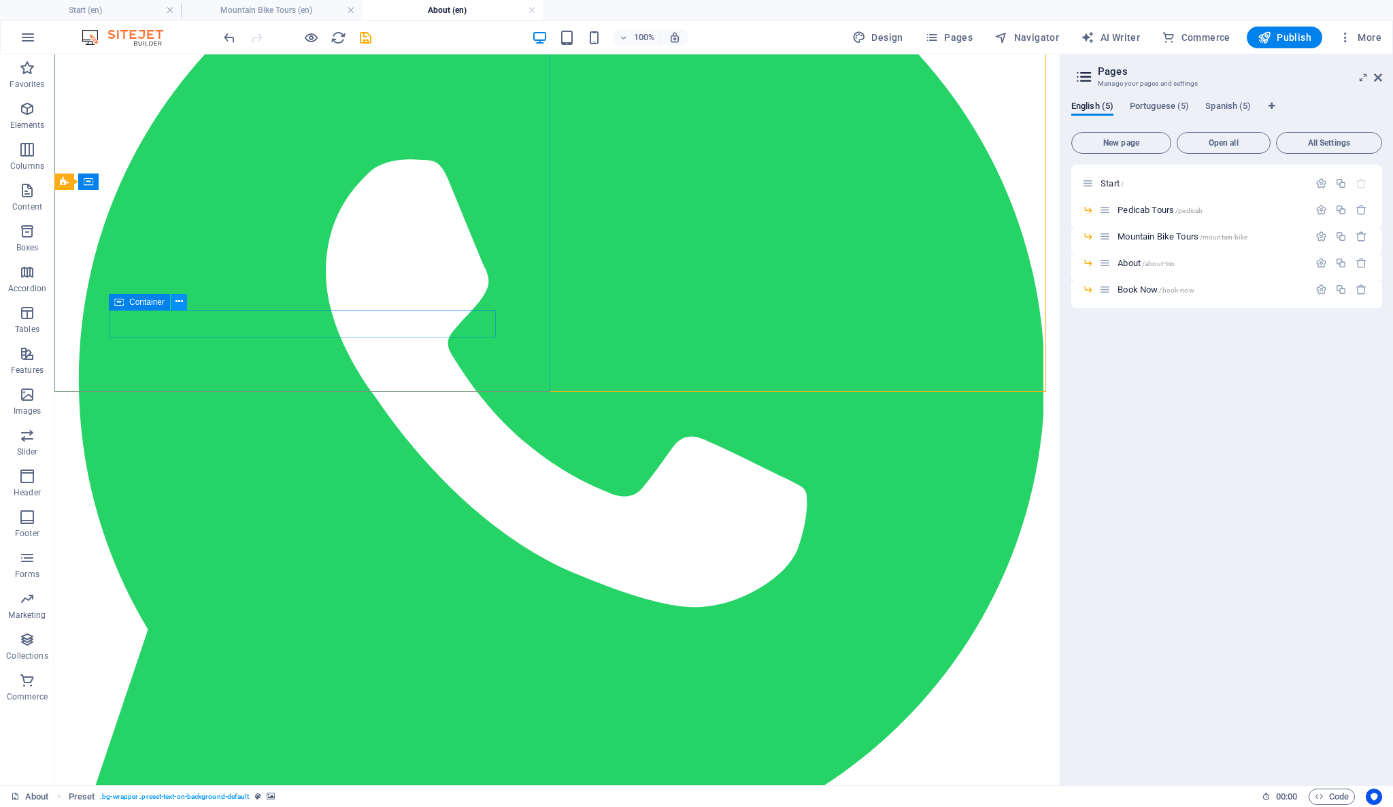
click at [178, 305] on icon at bounding box center [178, 302] width 7 height 14
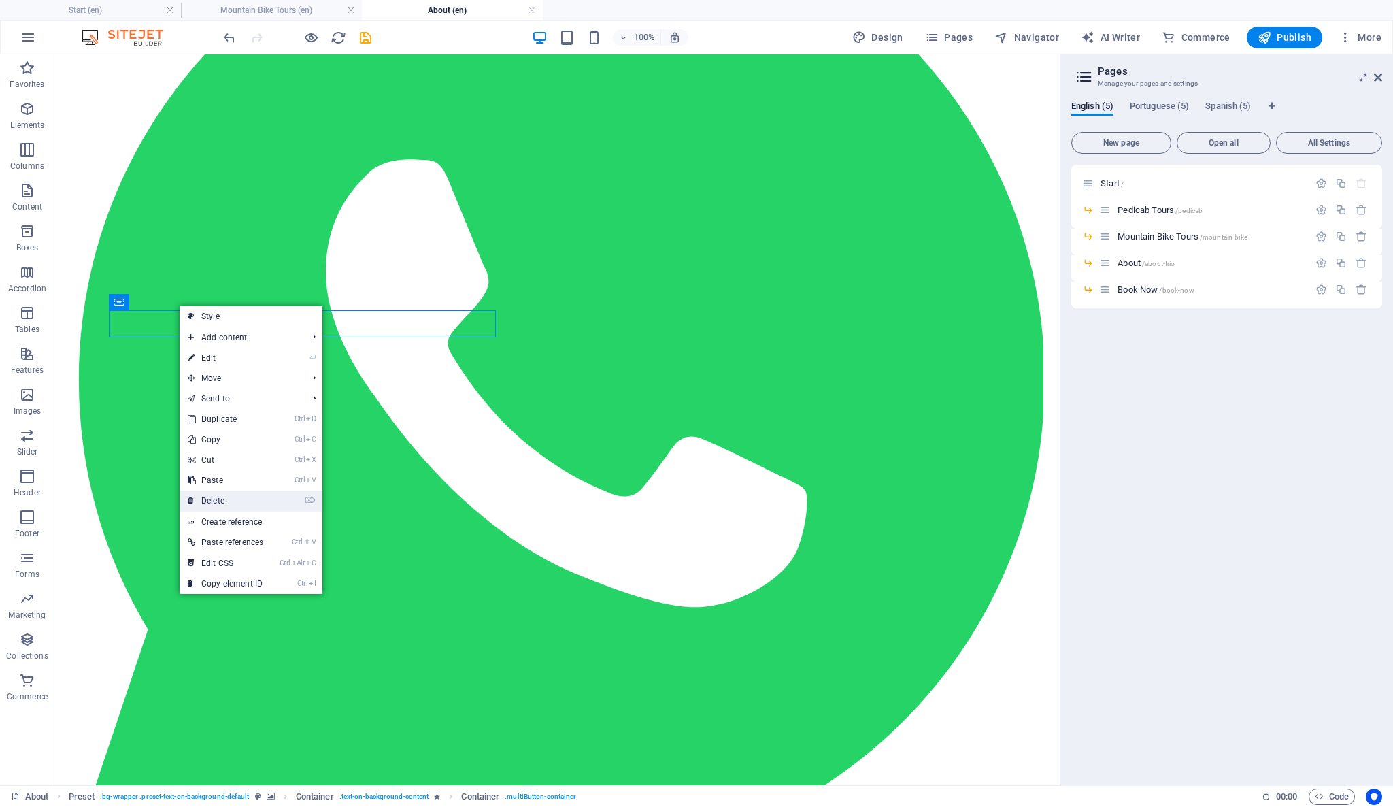
click at [239, 494] on link "⌦ Delete" at bounding box center [226, 500] width 92 height 20
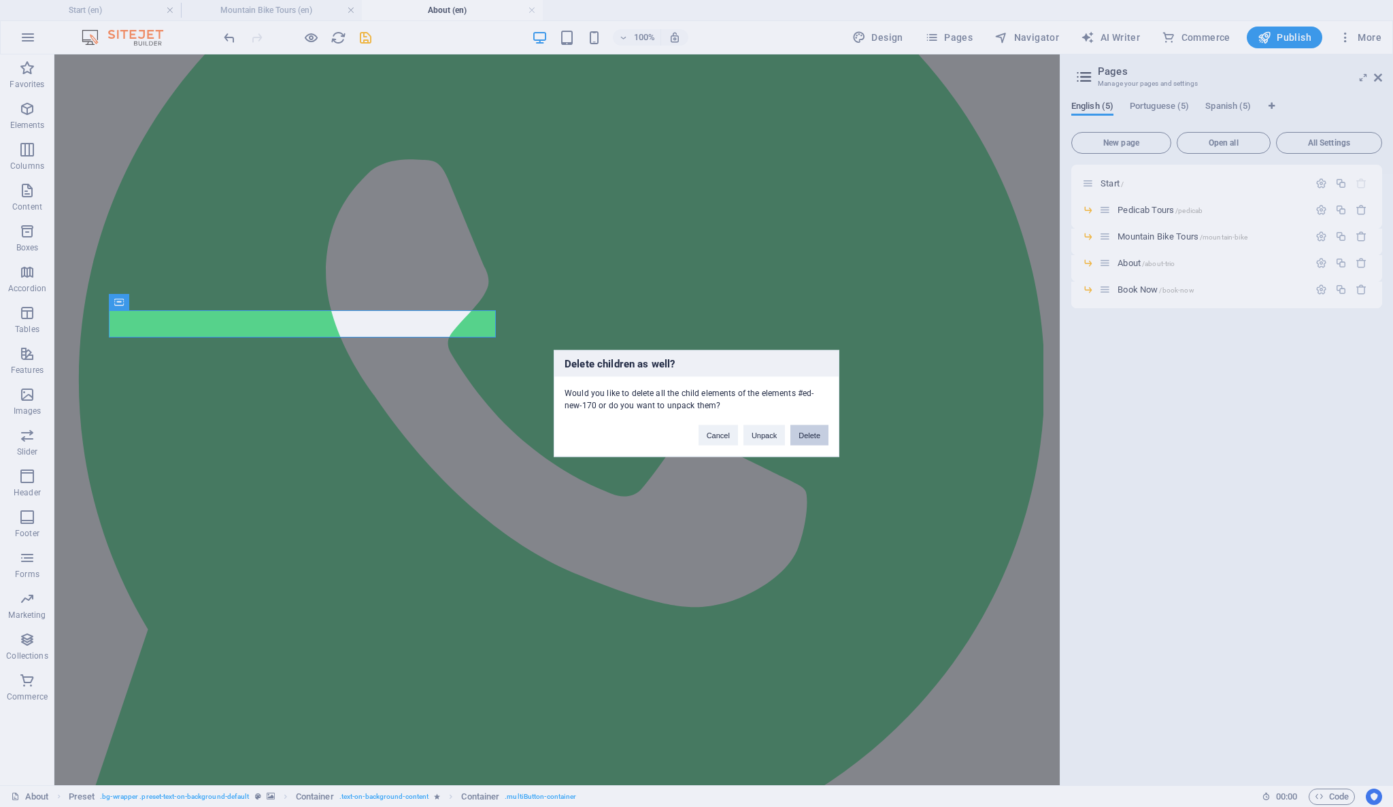
click at [804, 437] on button "Delete" at bounding box center [809, 435] width 38 height 20
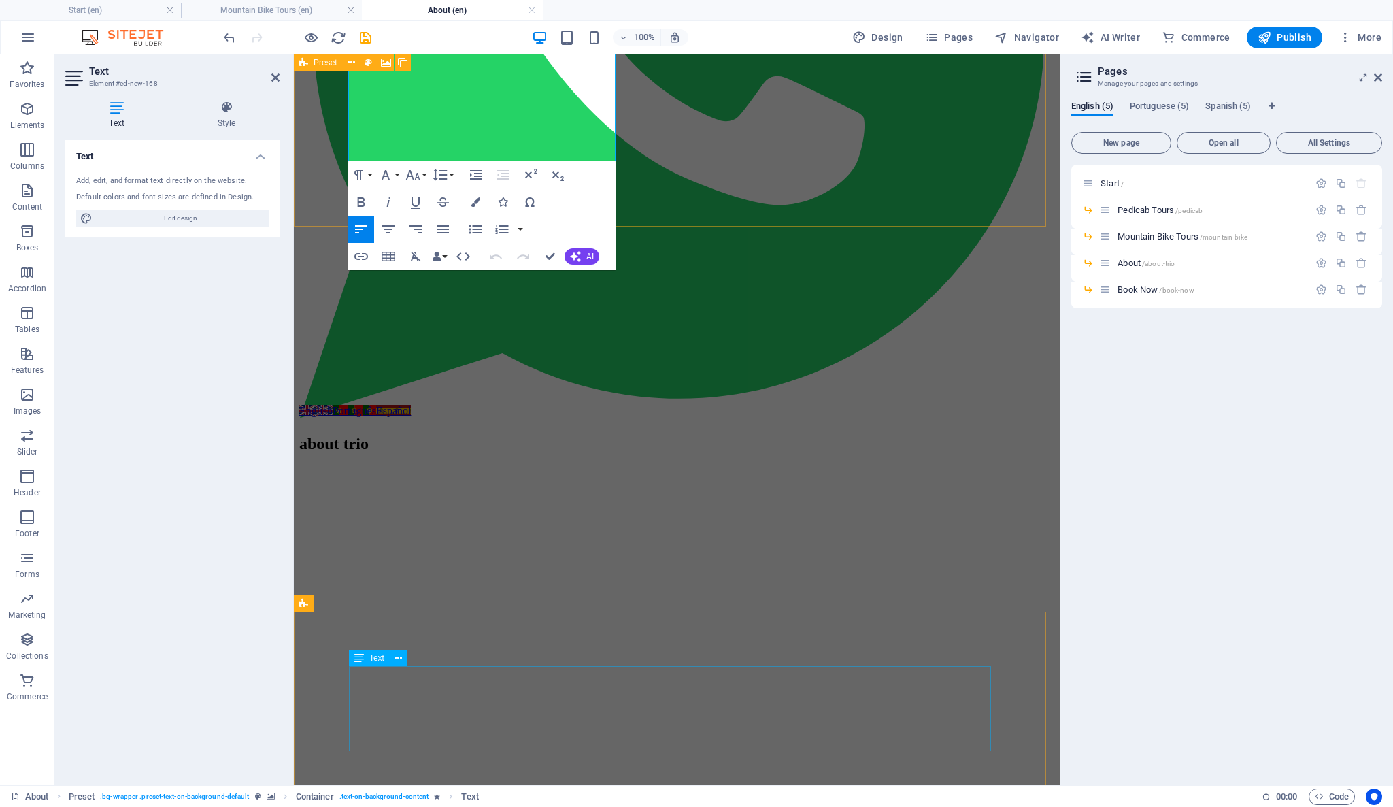
scroll to position [604, 0]
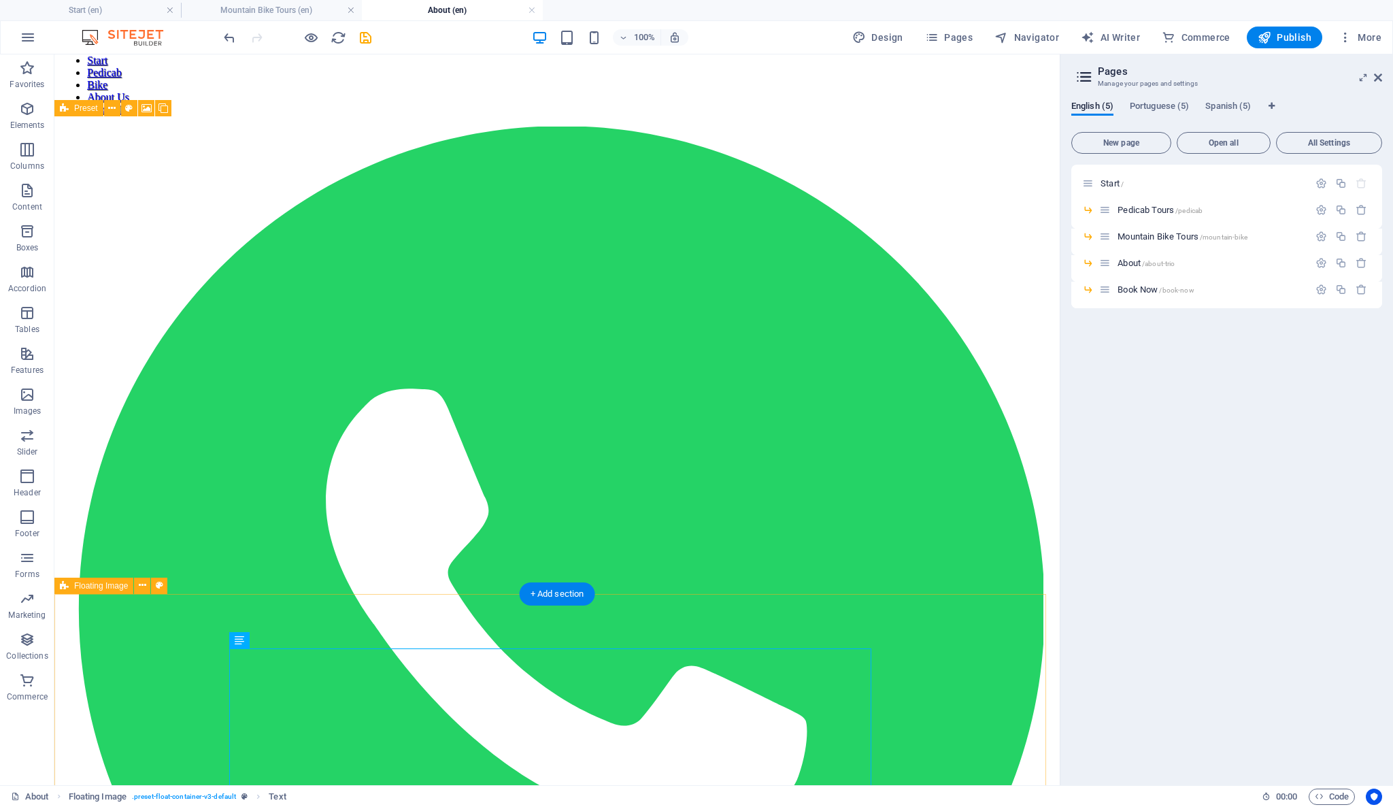
scroll to position [224, 0]
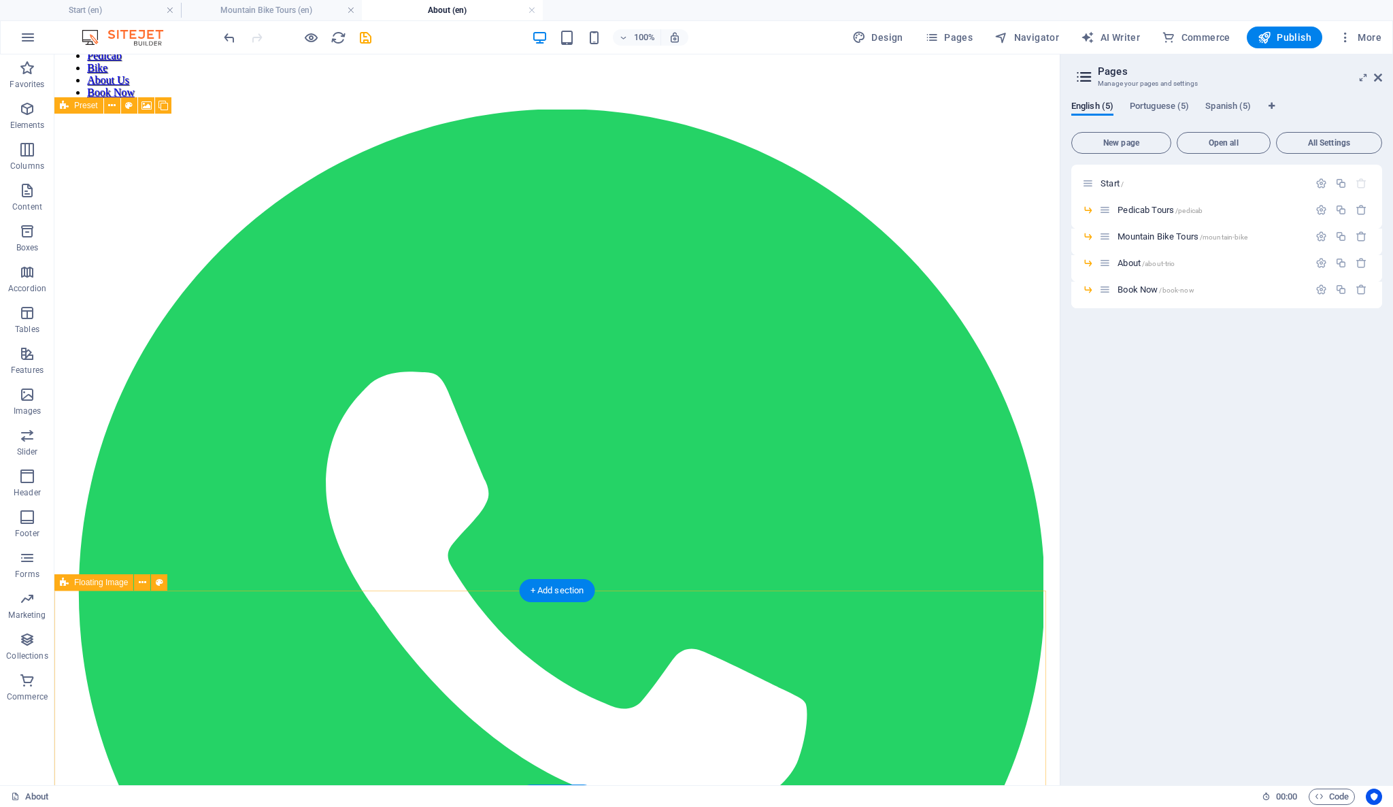
scroll to position [0, 0]
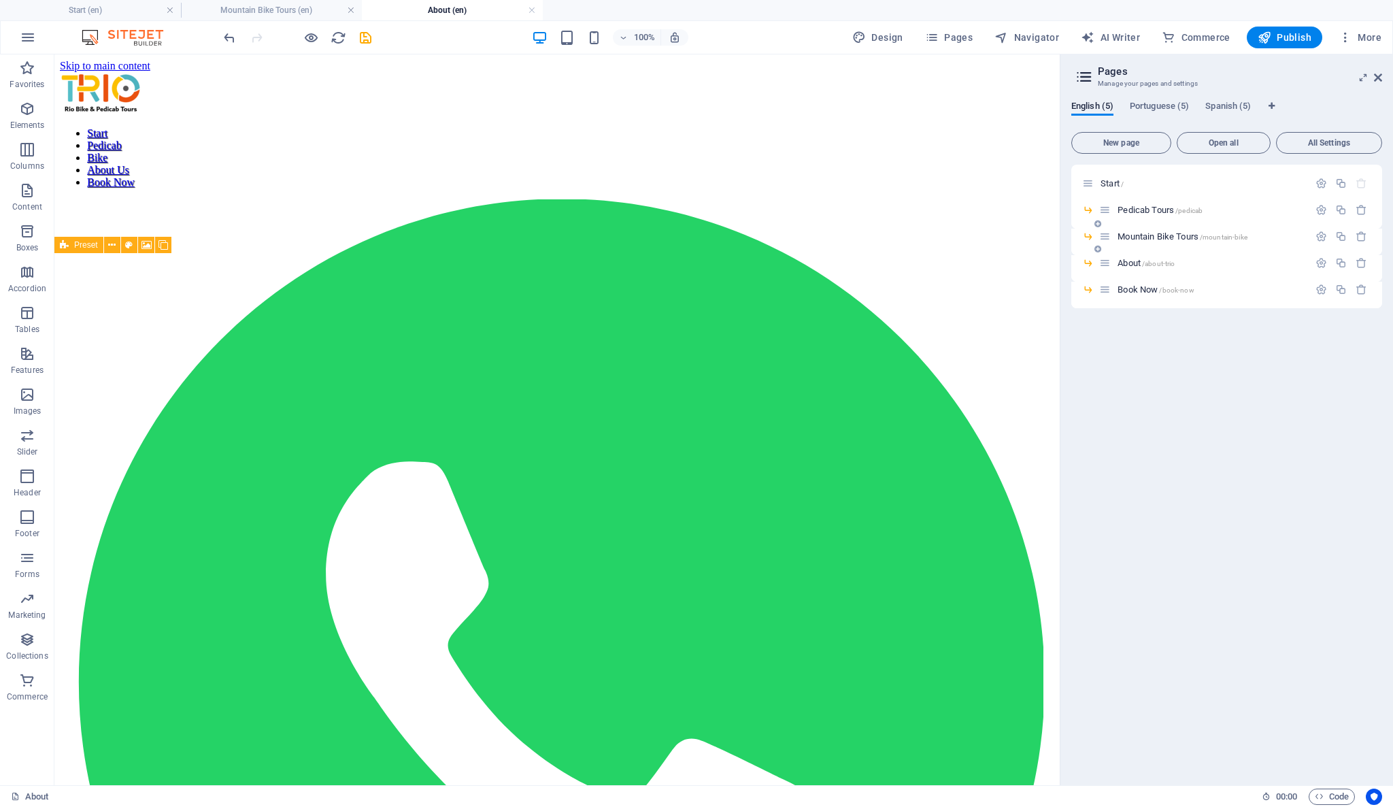
click at [1147, 240] on span "Mountain Bike Tours /mountain-bike" at bounding box center [1182, 236] width 130 height 10
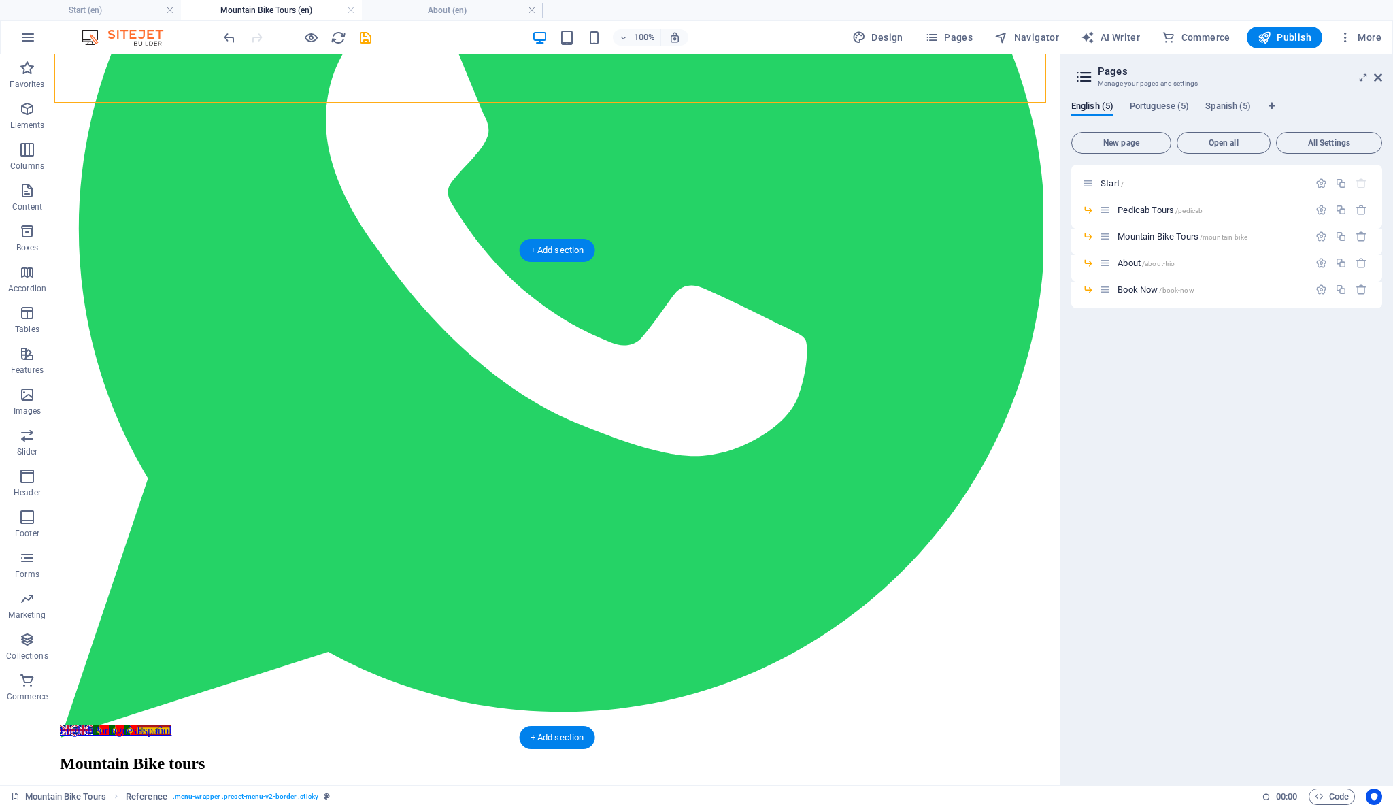
scroll to position [604, 0]
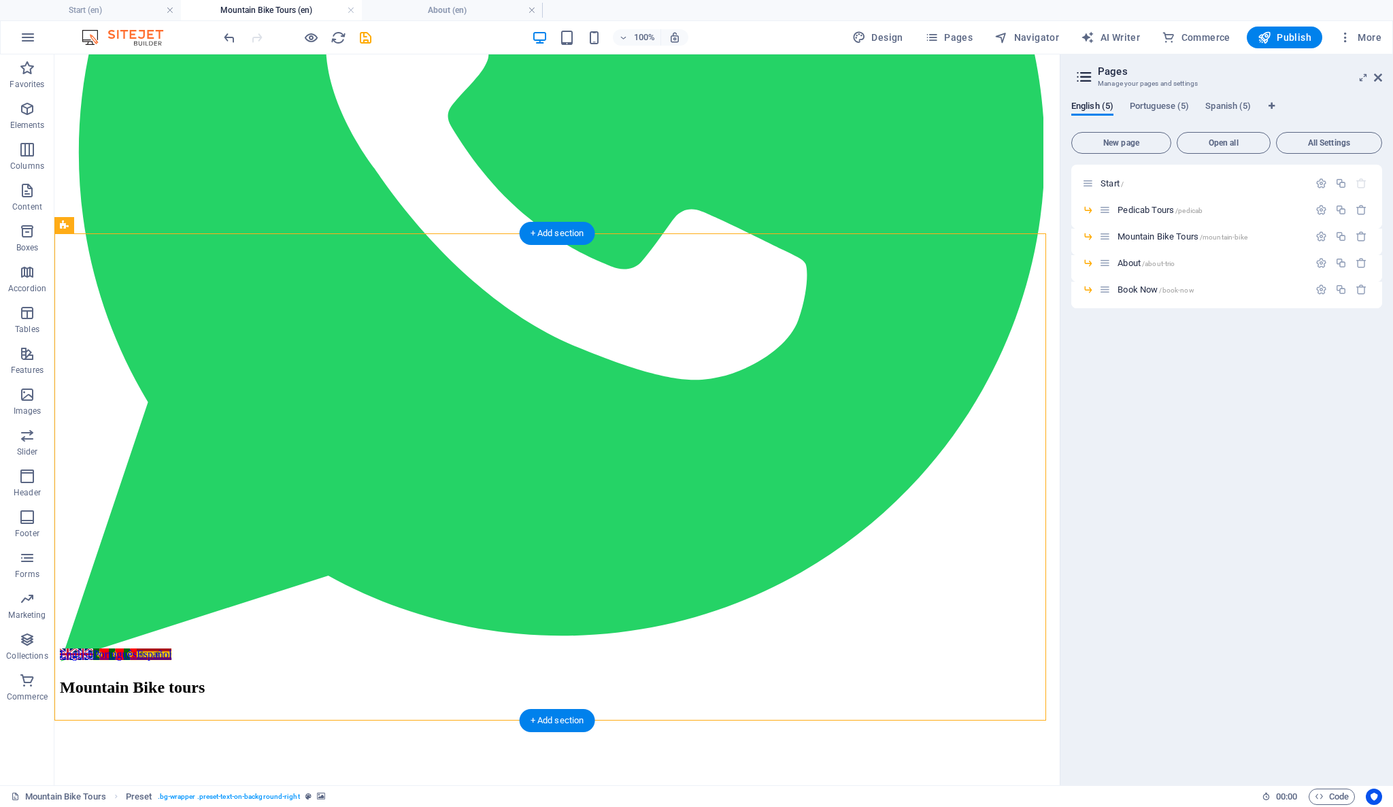
scroll to position [453, 0]
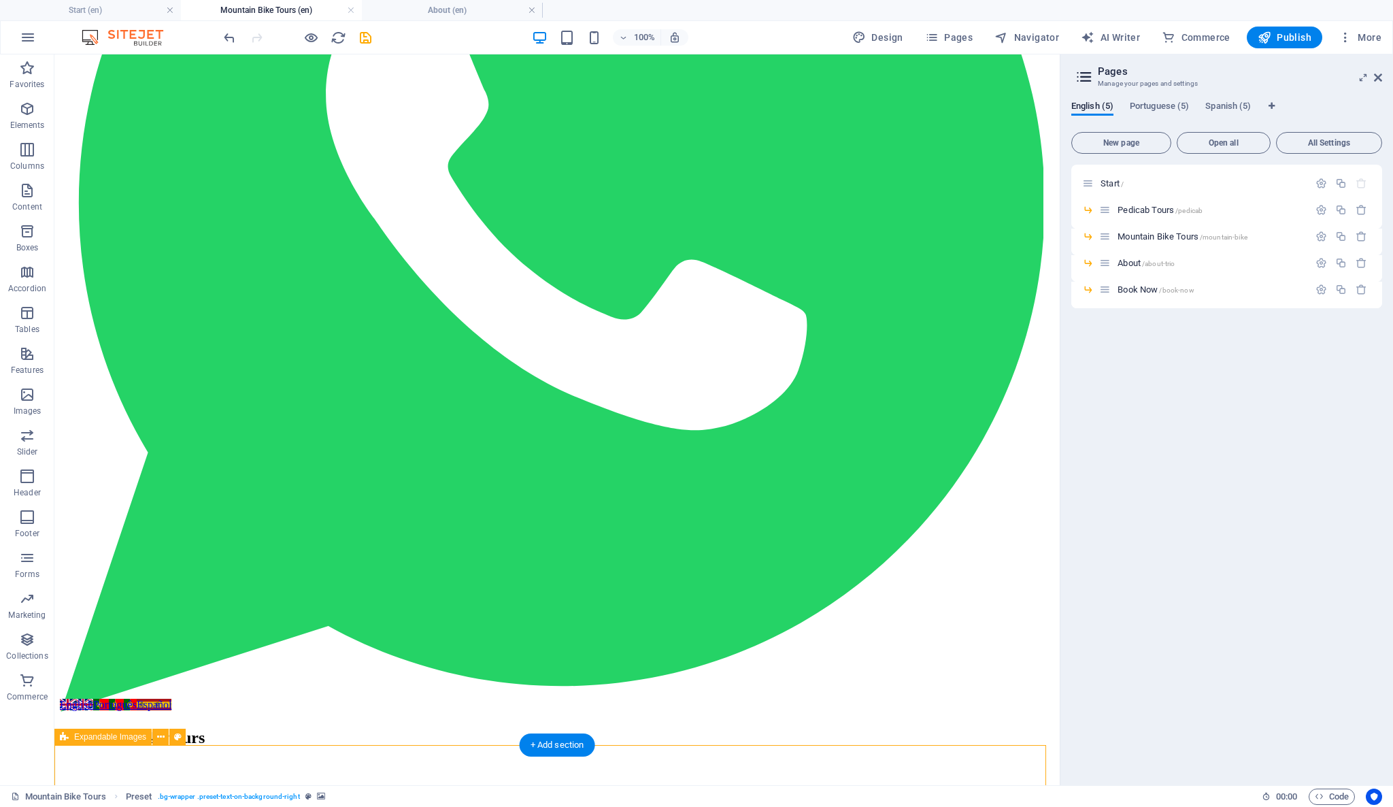
scroll to position [535, 0]
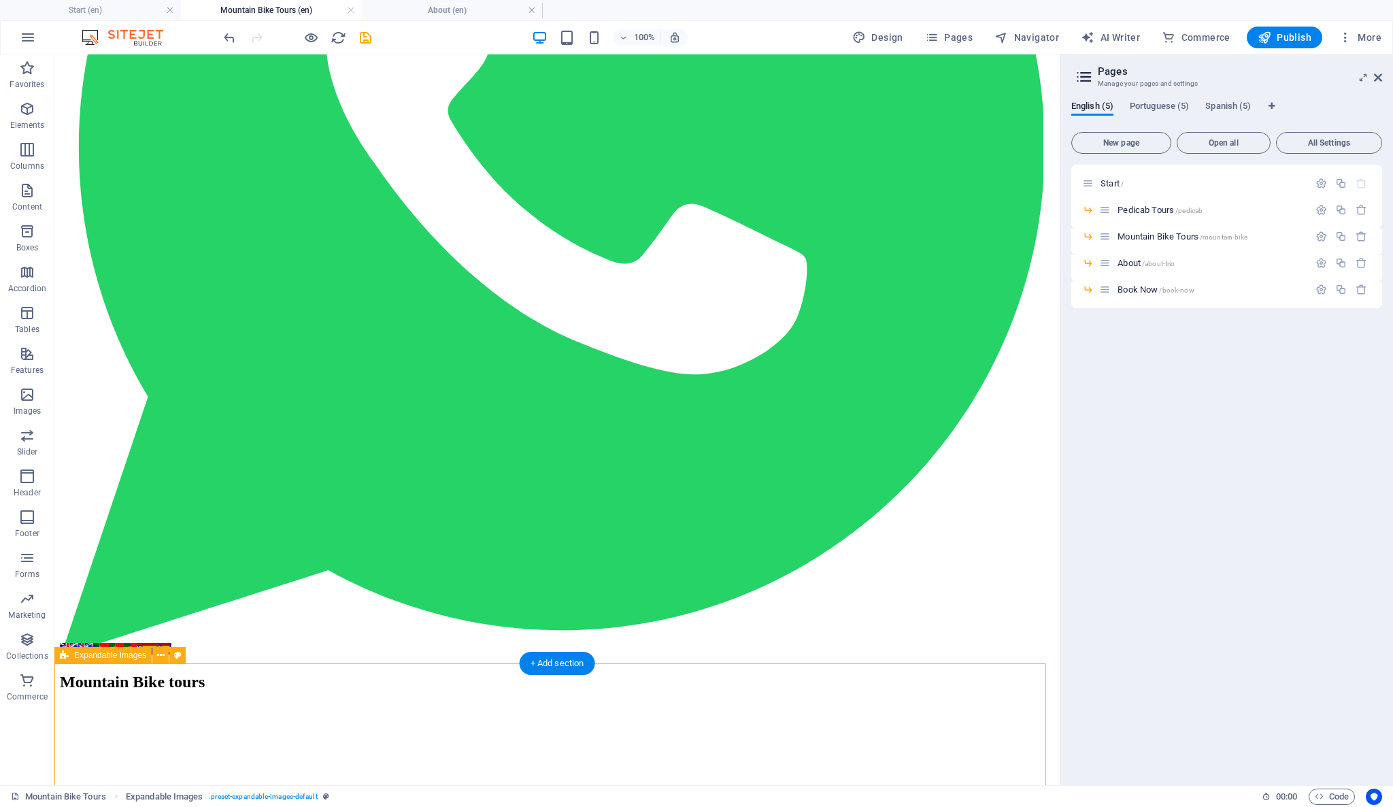
drag, startPoint x: 930, startPoint y: 769, endPoint x: 754, endPoint y: 664, distance: 205.3
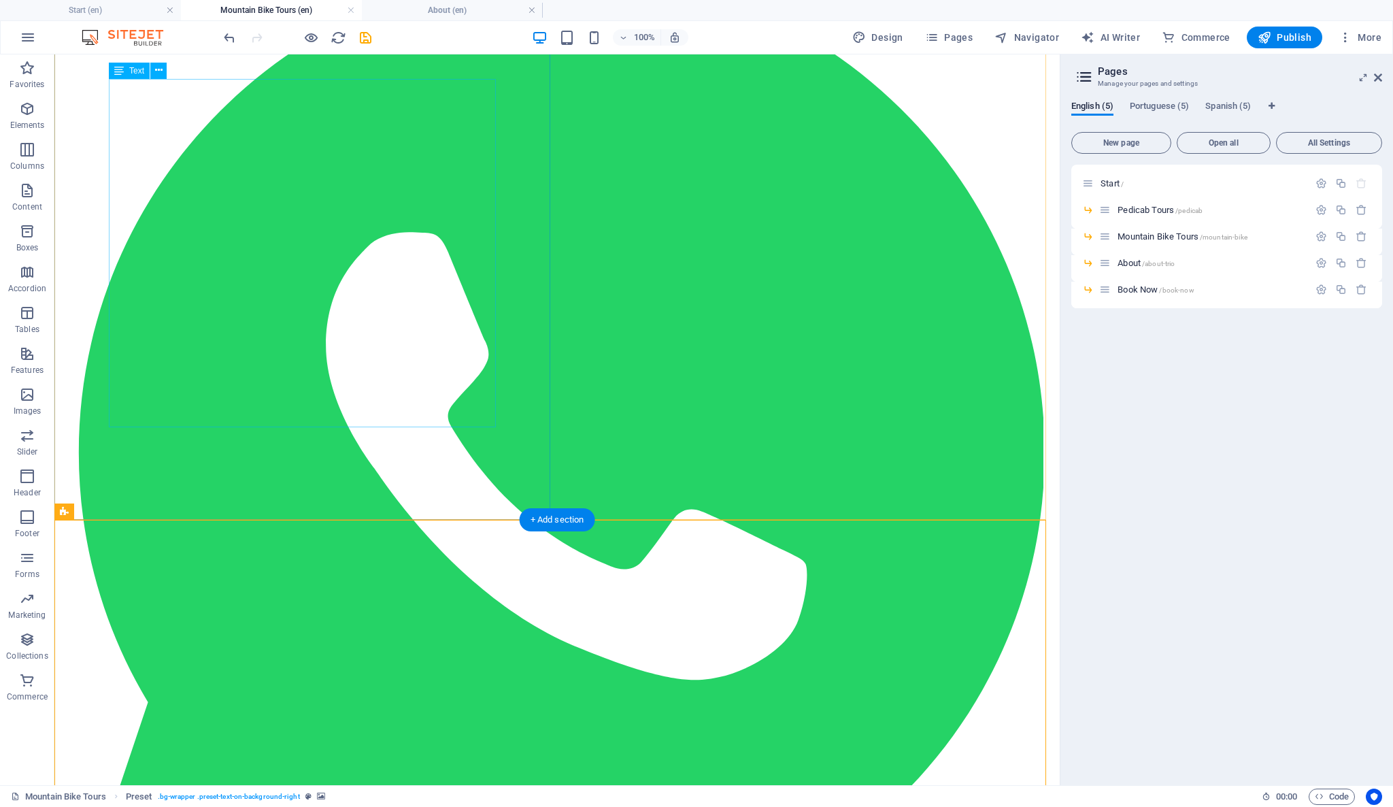
scroll to position [302, 0]
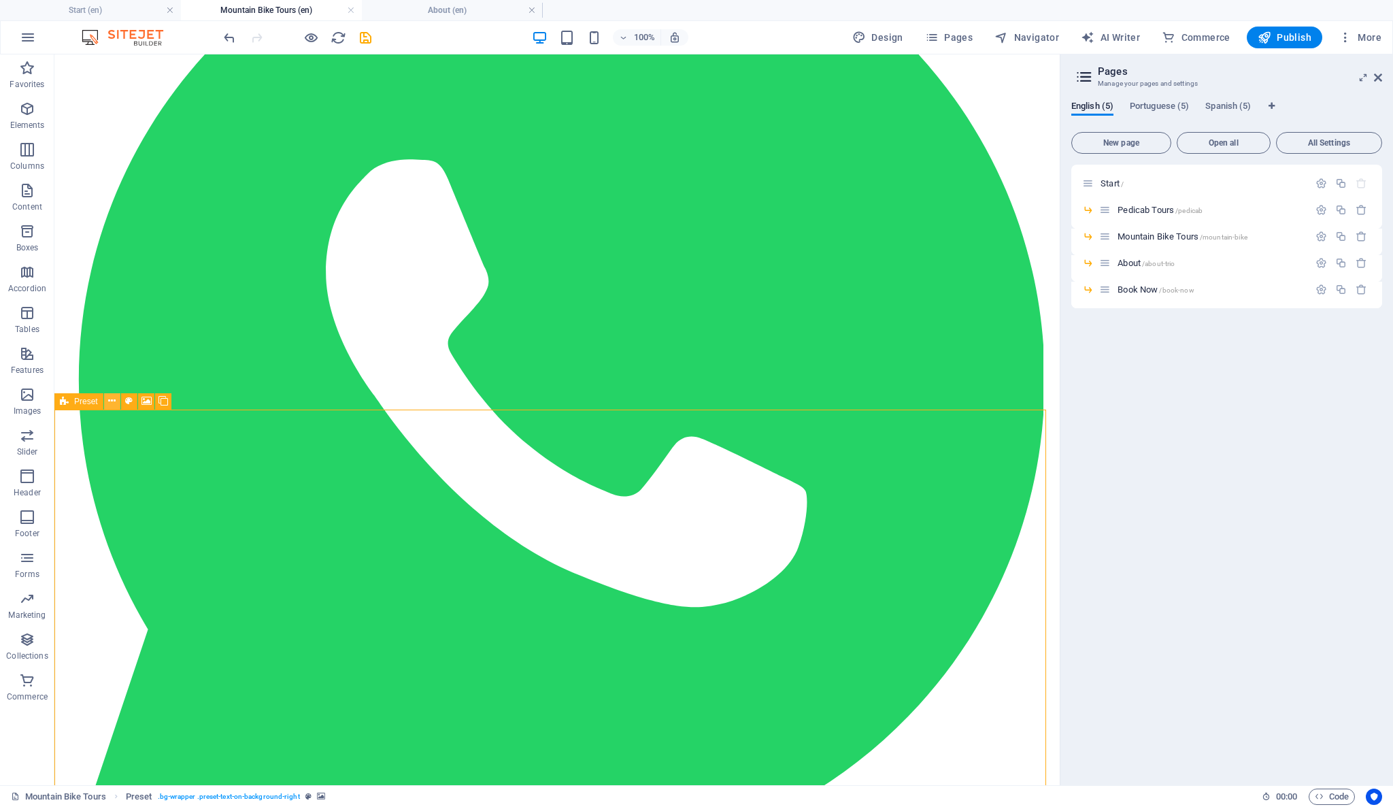
click at [114, 403] on icon at bounding box center [111, 401] width 7 height 14
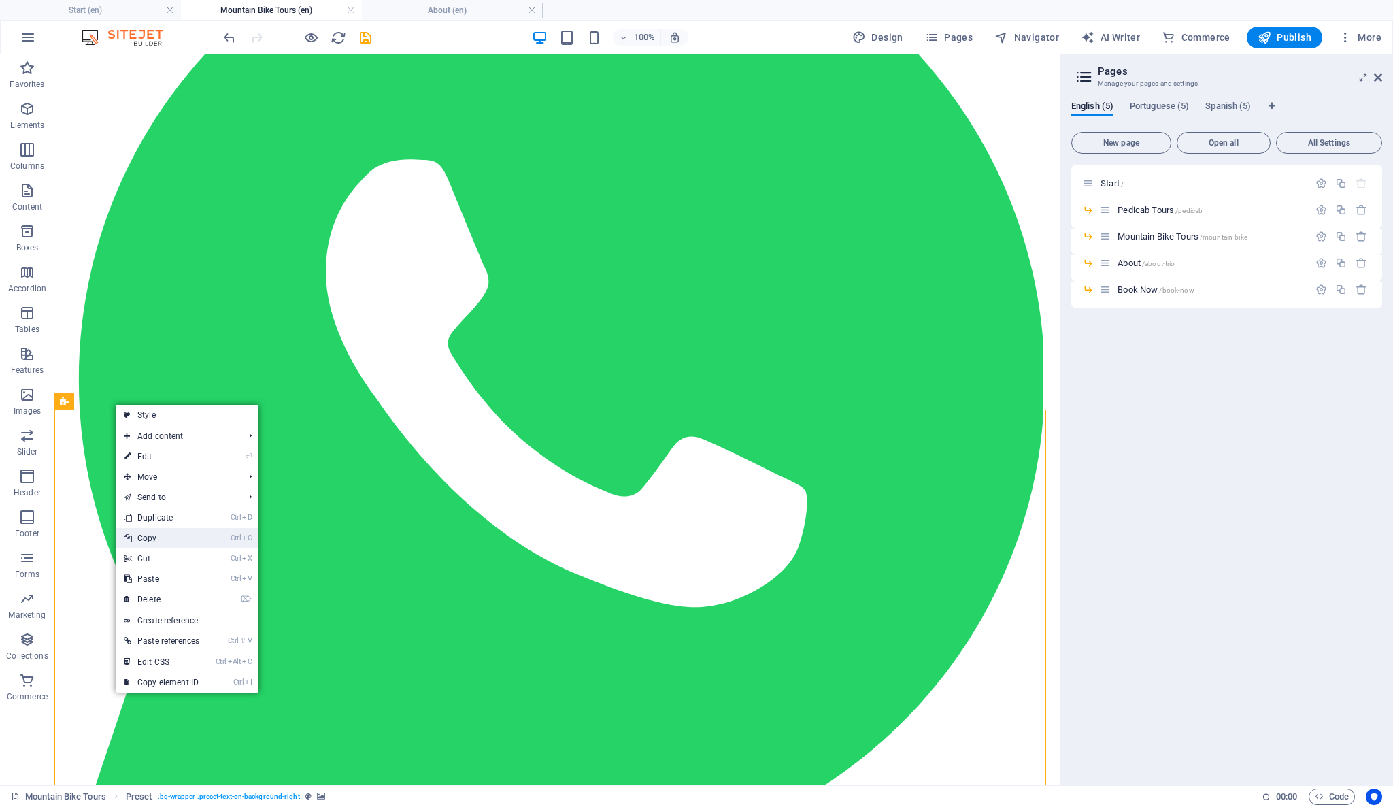
click at [188, 533] on link "Ctrl C Copy" at bounding box center [162, 538] width 92 height 20
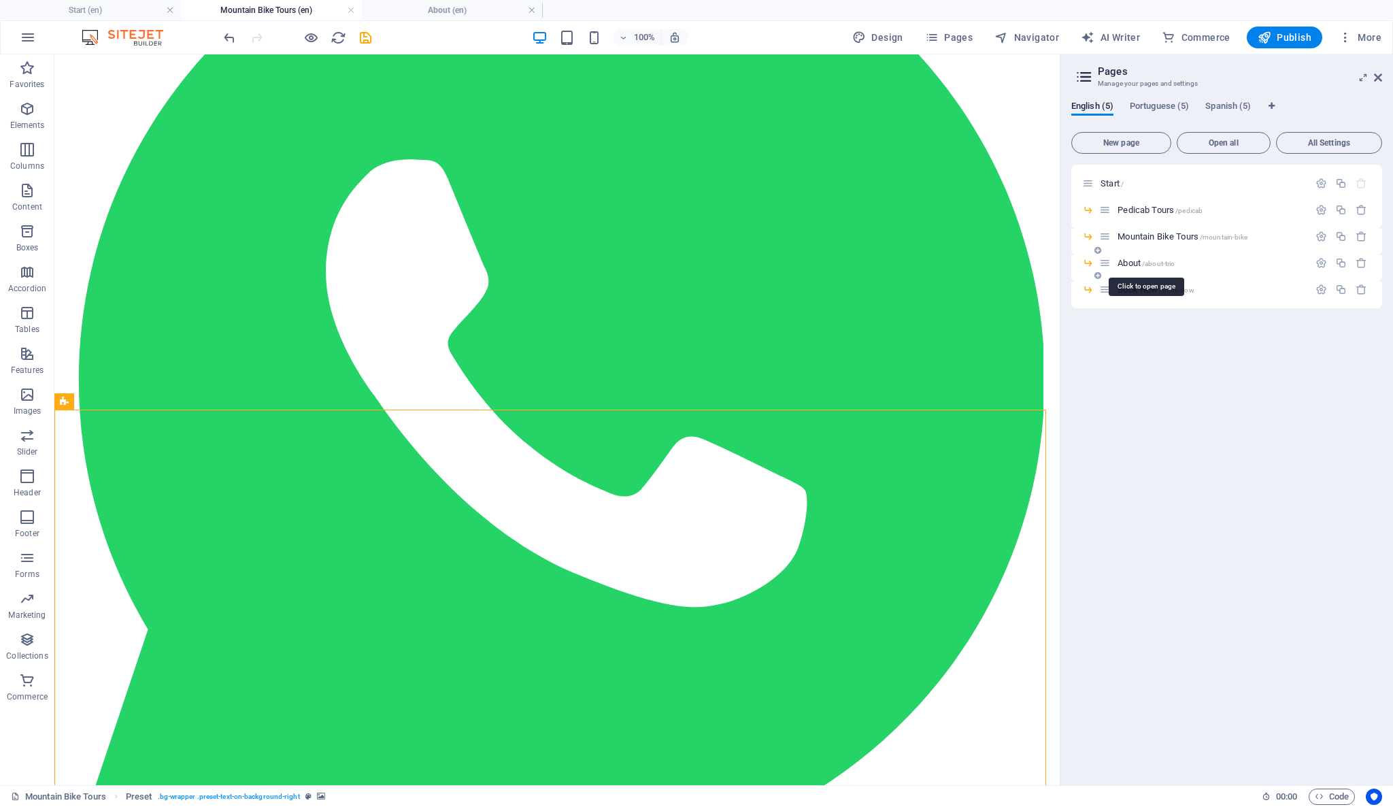
click at [1129, 265] on span "About /about-trio" at bounding box center [1145, 263] width 57 height 10
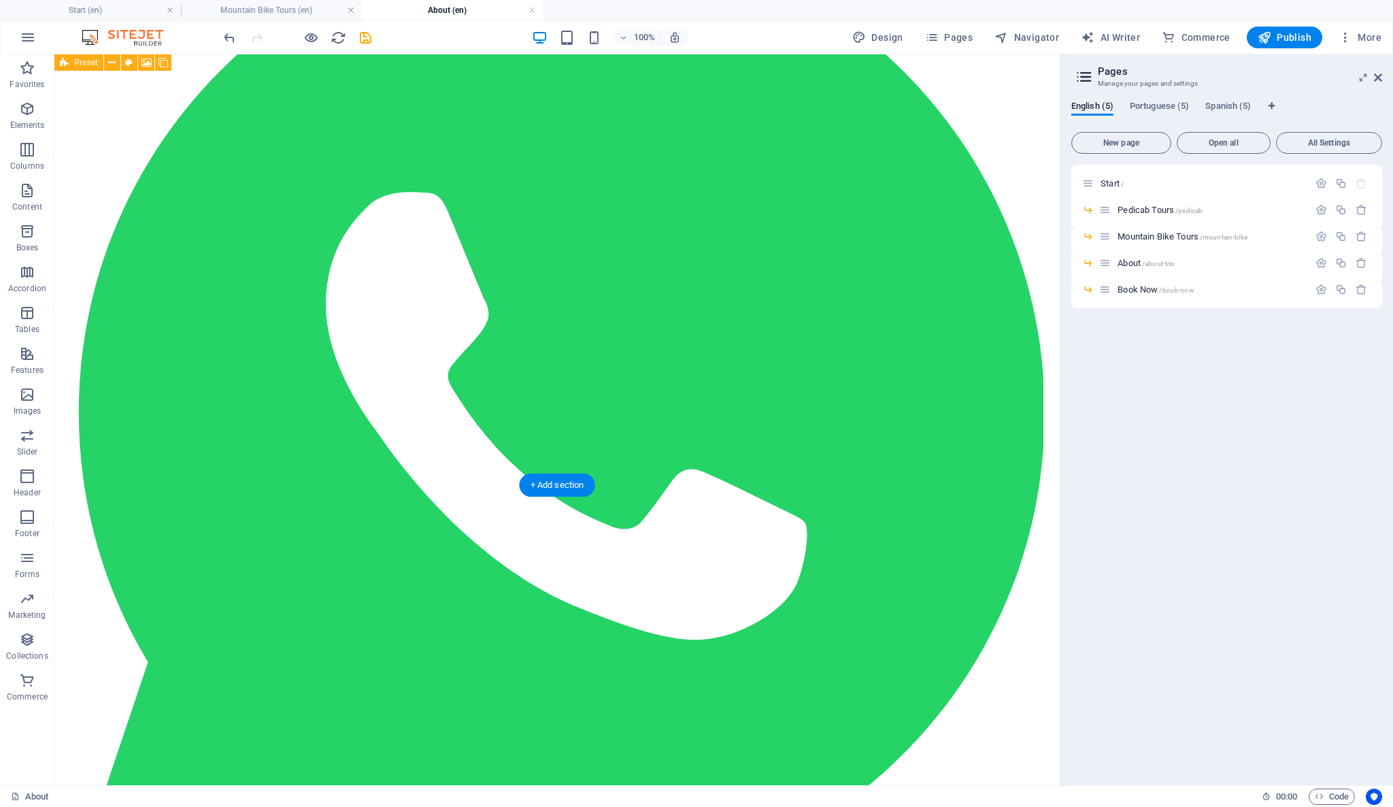
scroll to position [90, 0]
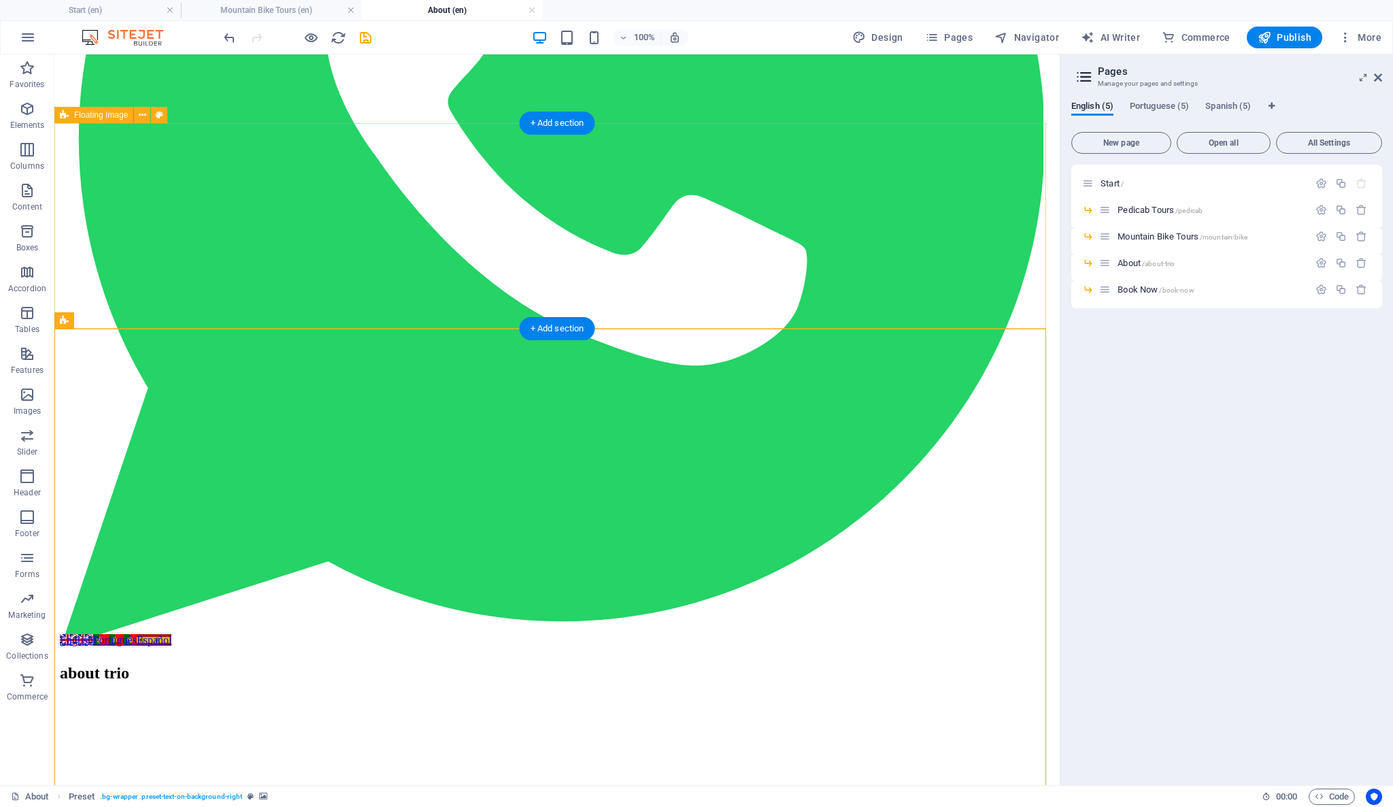
scroll to position [392, 0]
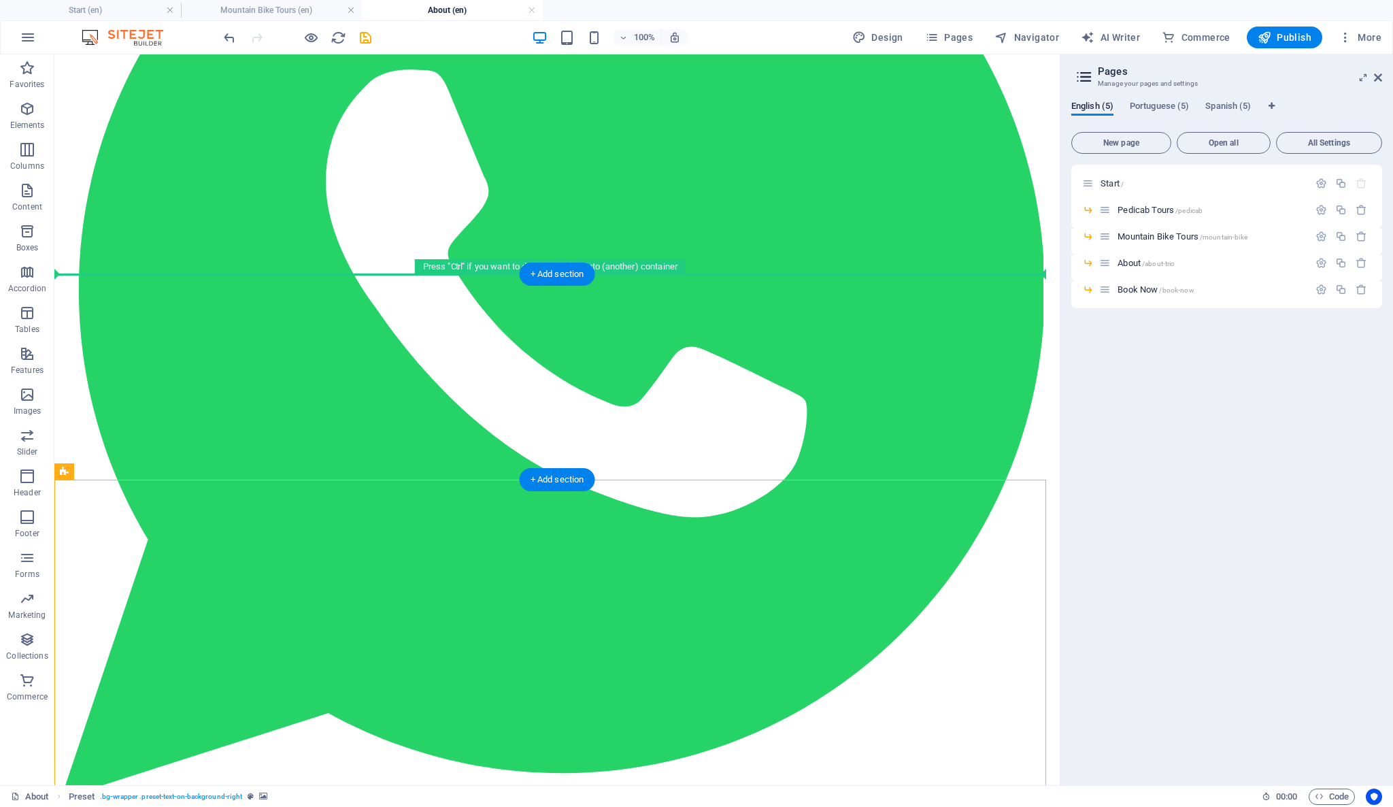
drag, startPoint x: 126, startPoint y: 529, endPoint x: 75, endPoint y: 324, distance: 211.6
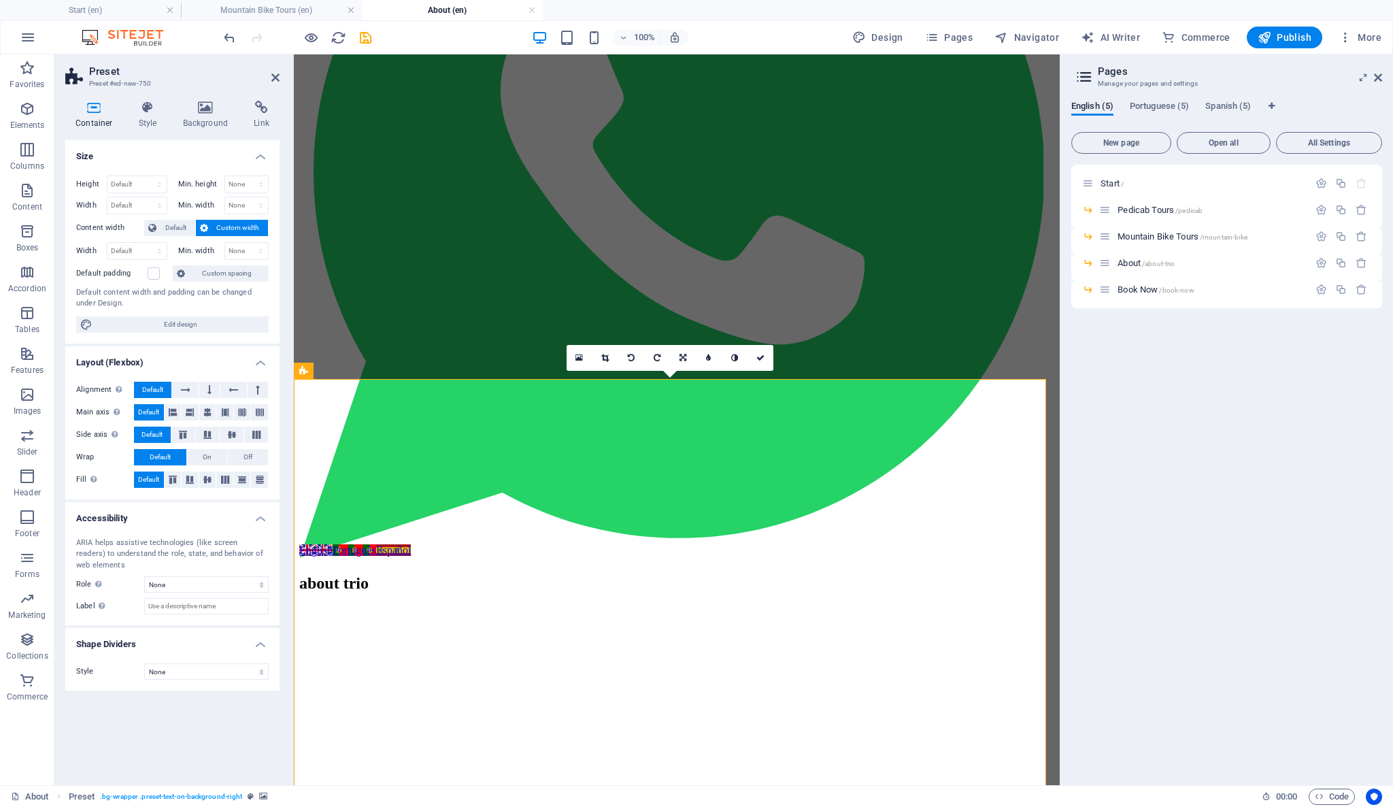
click at [209, 116] on h4 "Background" at bounding box center [208, 115] width 71 height 29
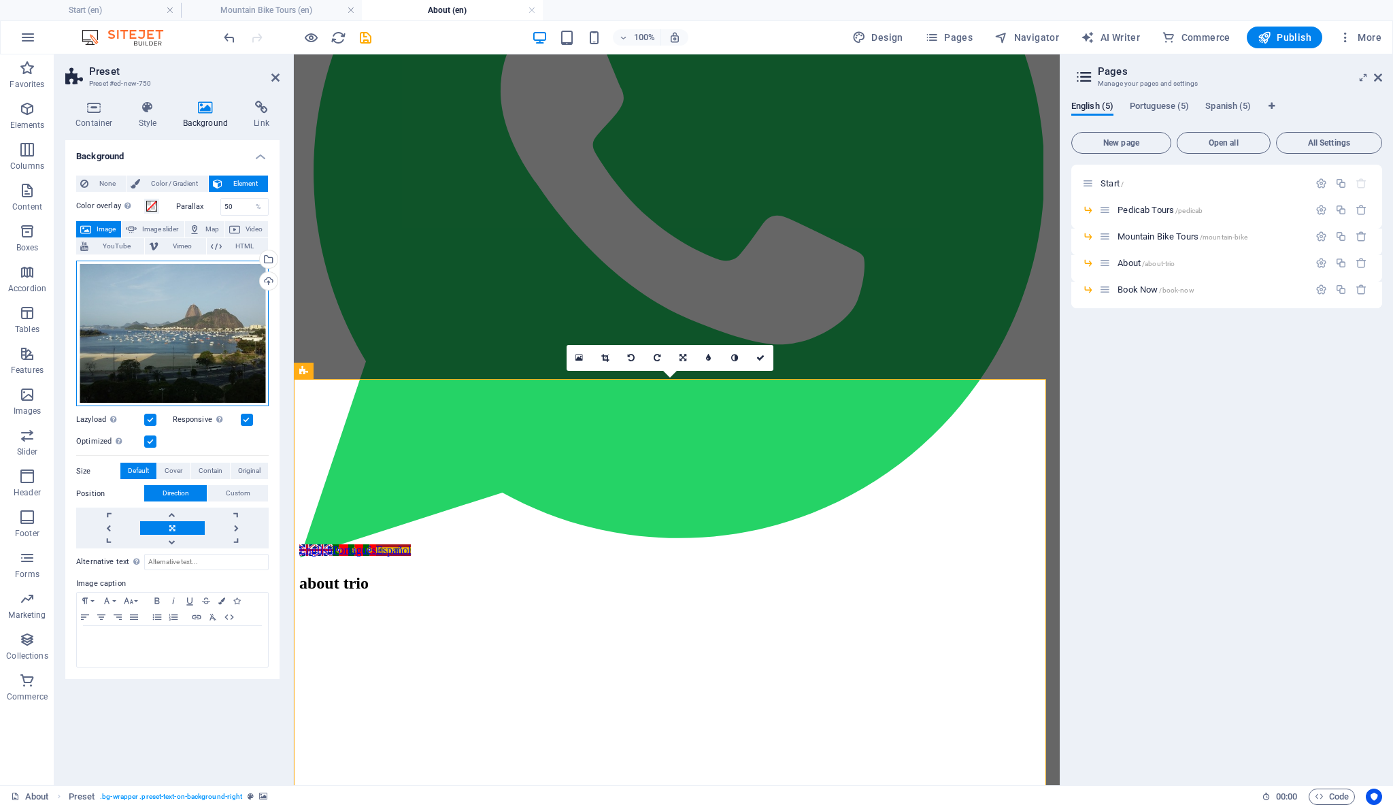
click at [202, 305] on div "Drag files here, click to choose files or select files from Files or our free s…" at bounding box center [172, 333] width 192 height 146
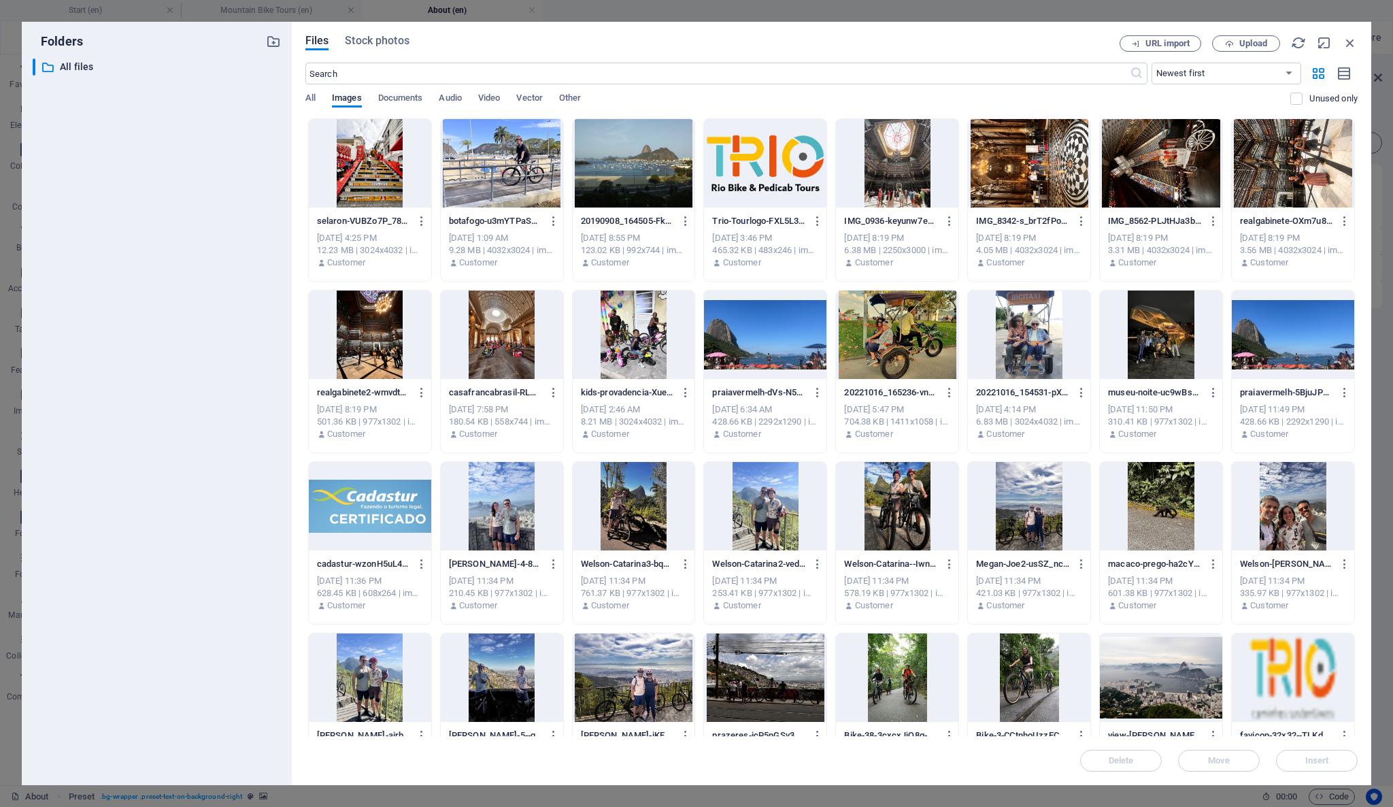
click at [622, 351] on div at bounding box center [634, 334] width 122 height 88
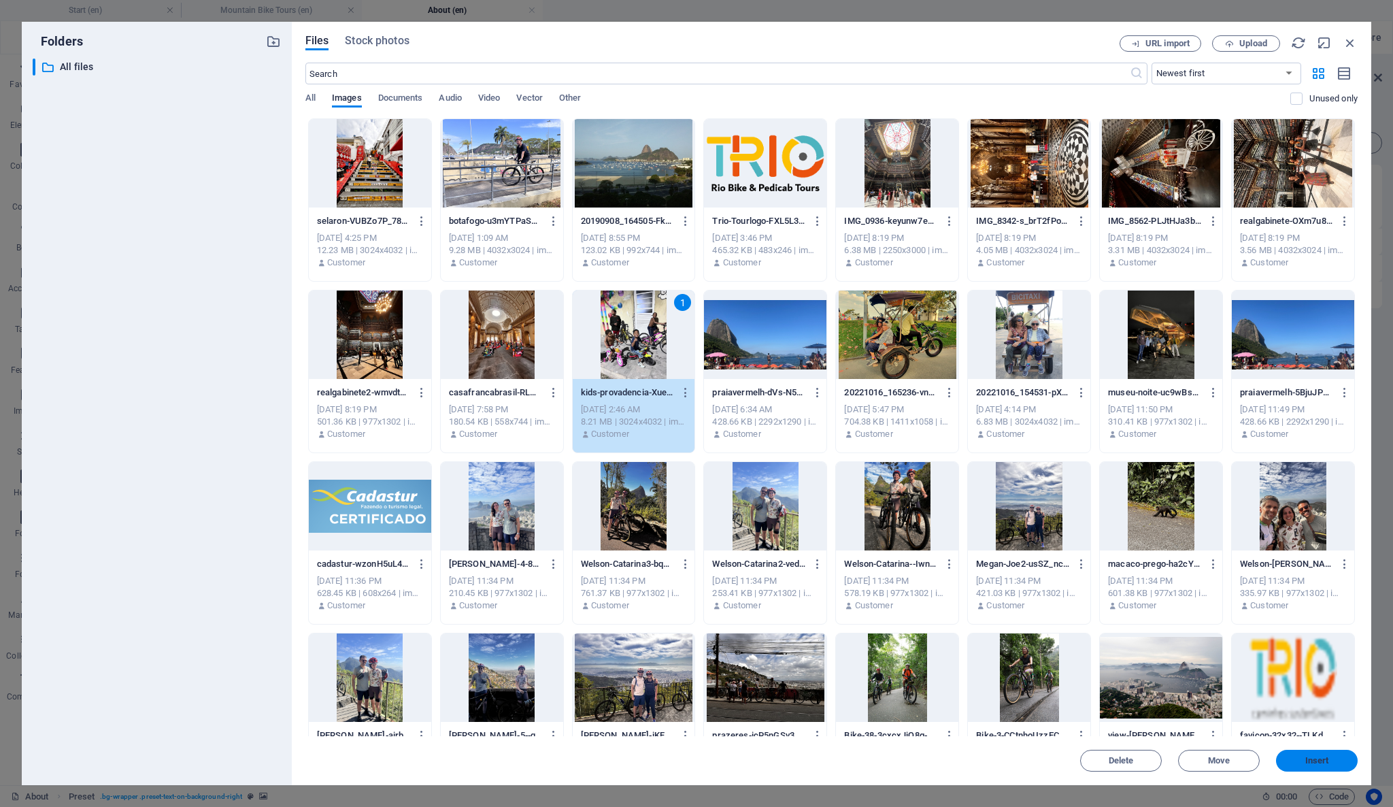
click at [1330, 764] on button "Insert" at bounding box center [1317, 761] width 82 height 22
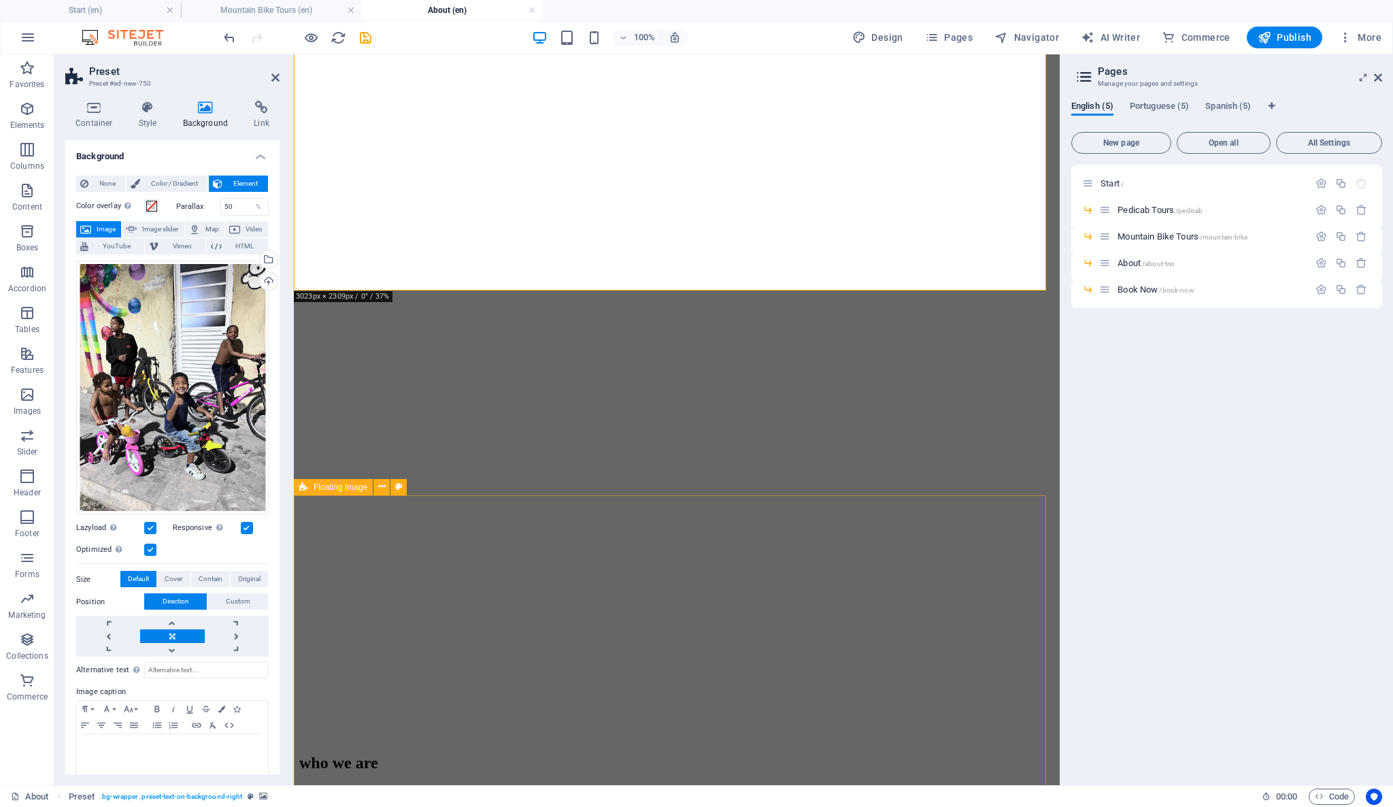
scroll to position [1071, 0]
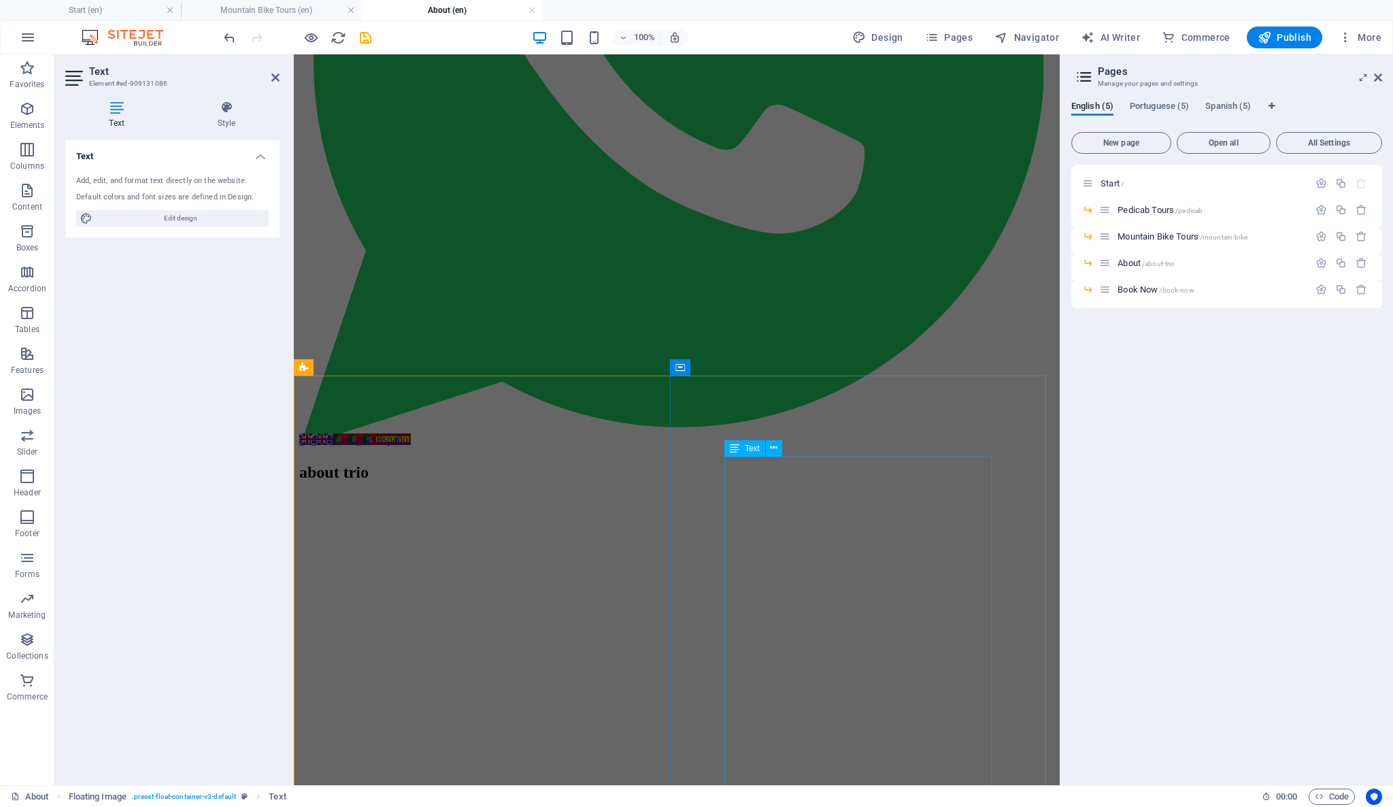
scroll to position [379, 0]
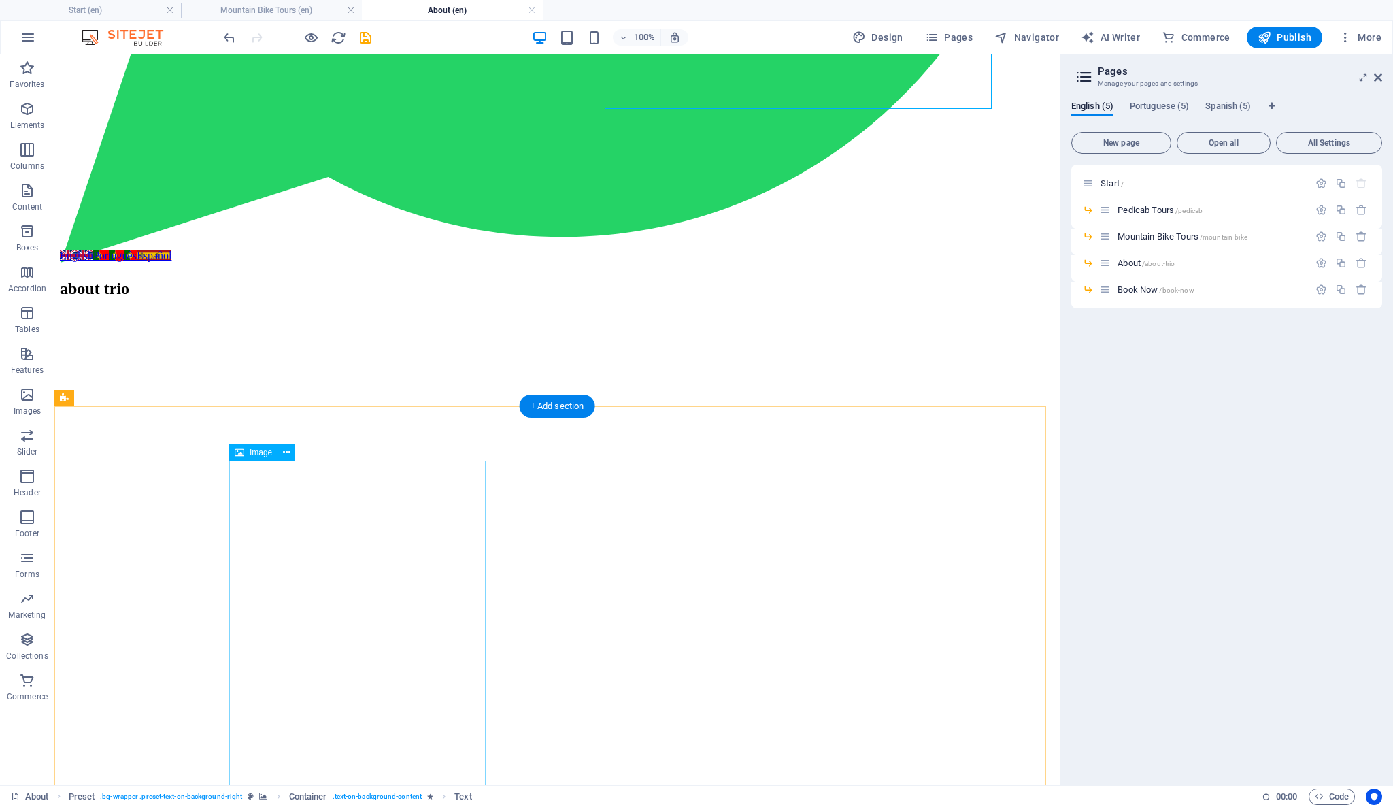
scroll to position [983, 0]
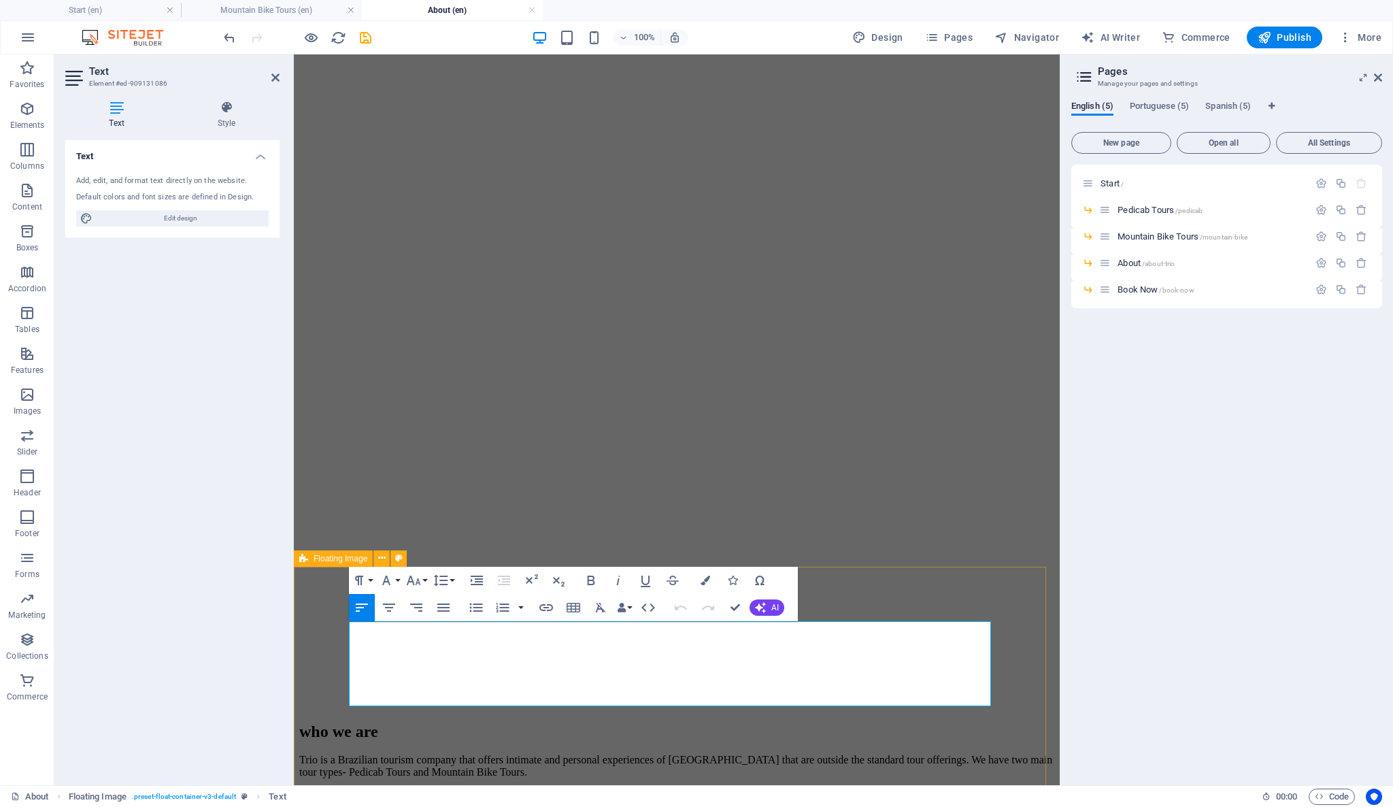
drag, startPoint x: 624, startPoint y: 662, endPoint x: 887, endPoint y: 757, distance: 279.3
copy p "Trio, together with Bicycles for Humanity (Bicicletas Para a Humanidade) refurb…"
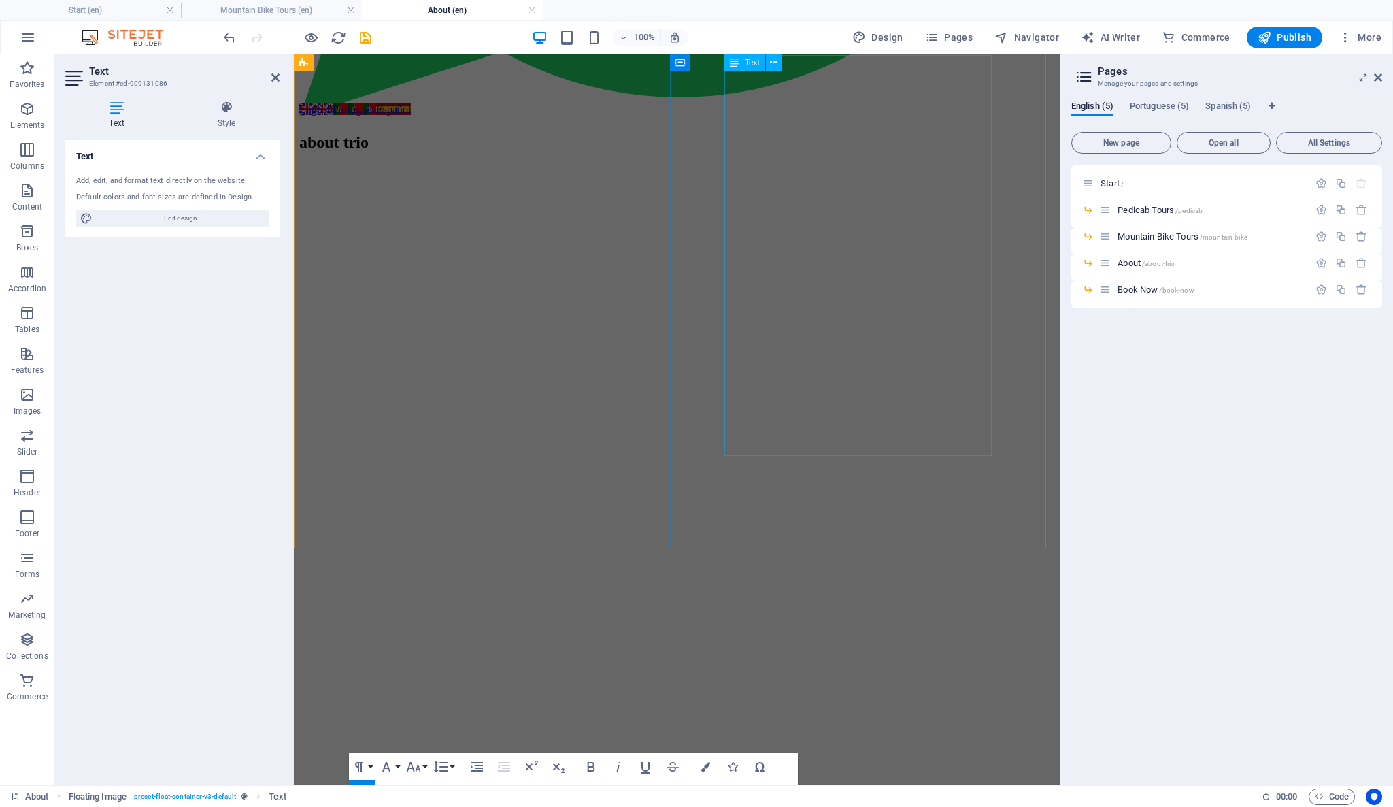
scroll to position [681, 0]
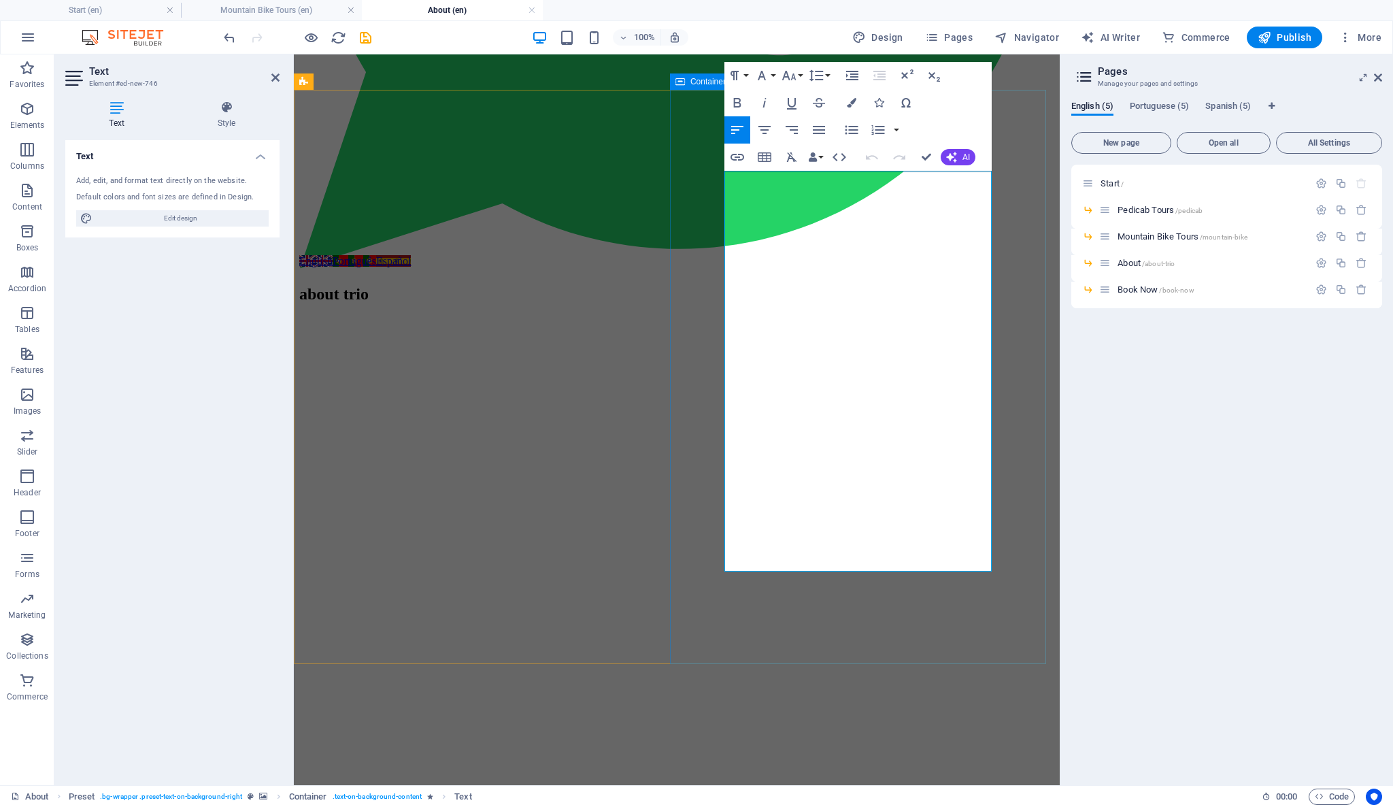
drag, startPoint x: 871, startPoint y: 562, endPoint x: 699, endPoint y: 163, distance: 434.8
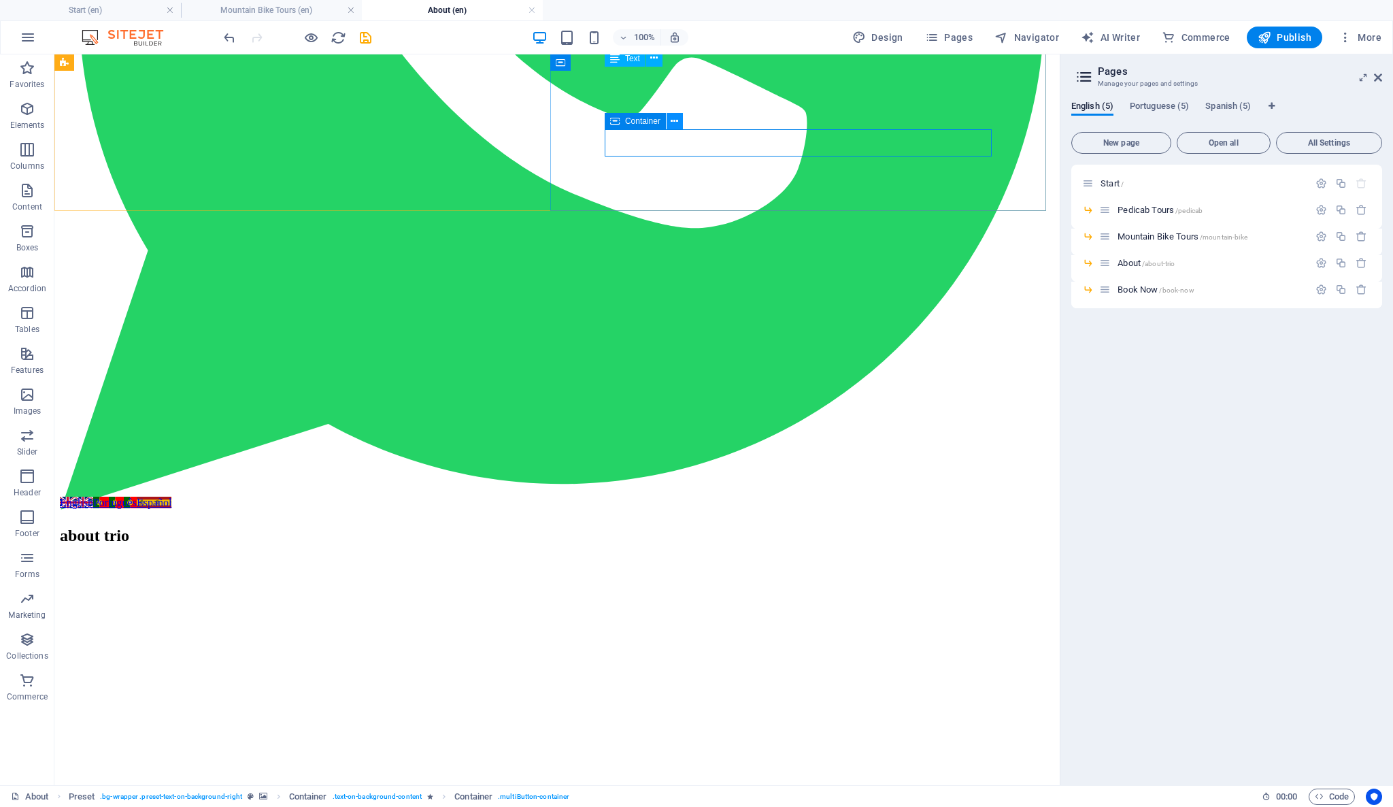
click at [675, 119] on icon at bounding box center [674, 121] width 7 height 14
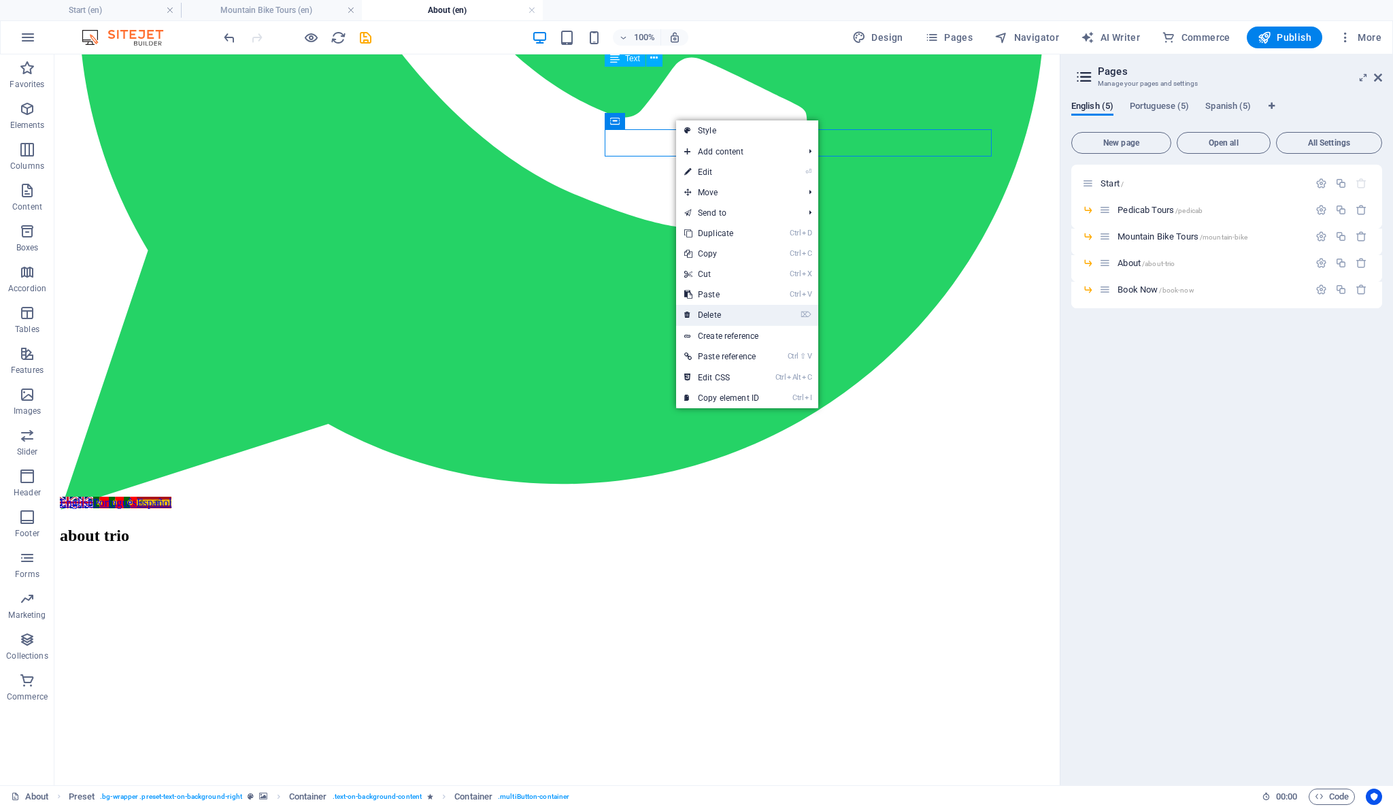
click at [735, 305] on link "⌦ Delete" at bounding box center [721, 315] width 91 height 20
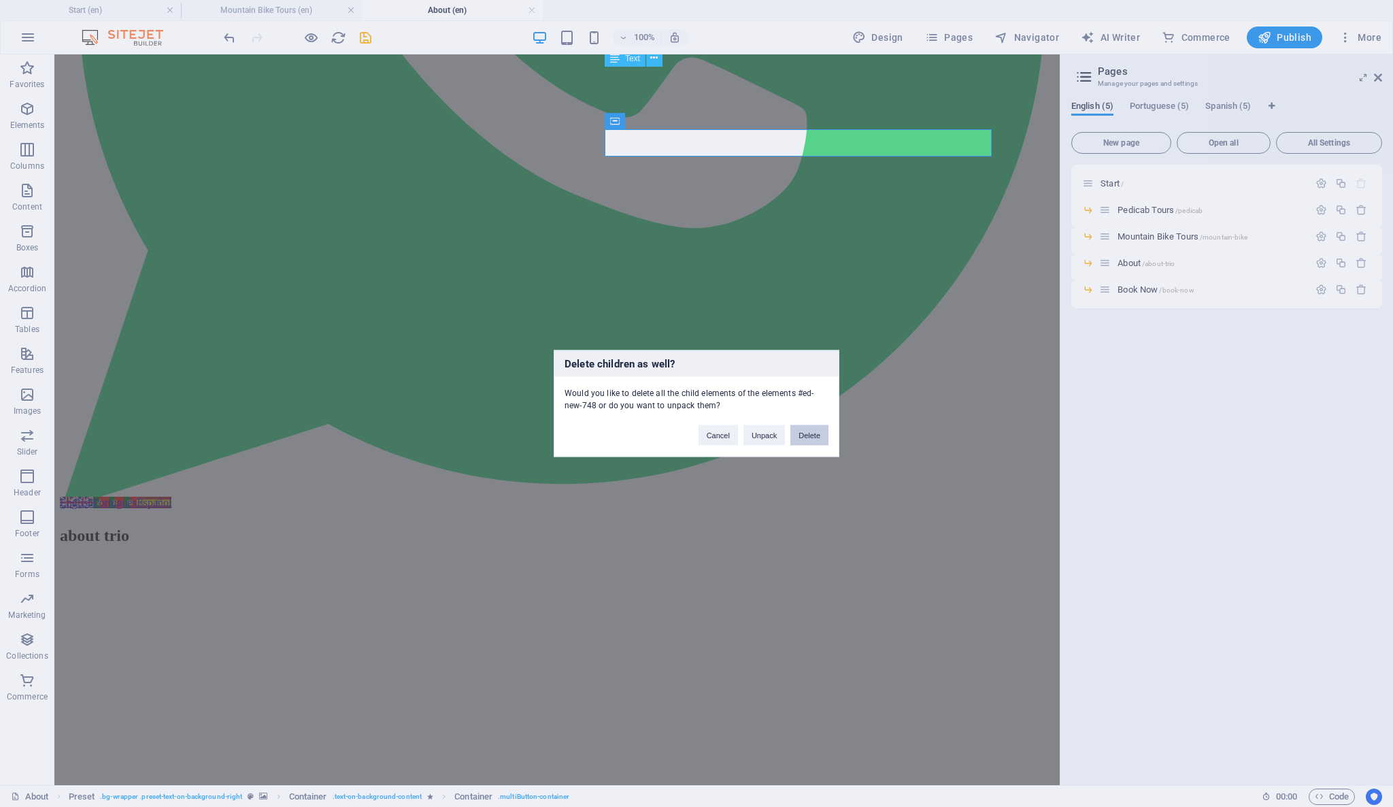
click at [804, 439] on button "Delete" at bounding box center [809, 435] width 38 height 20
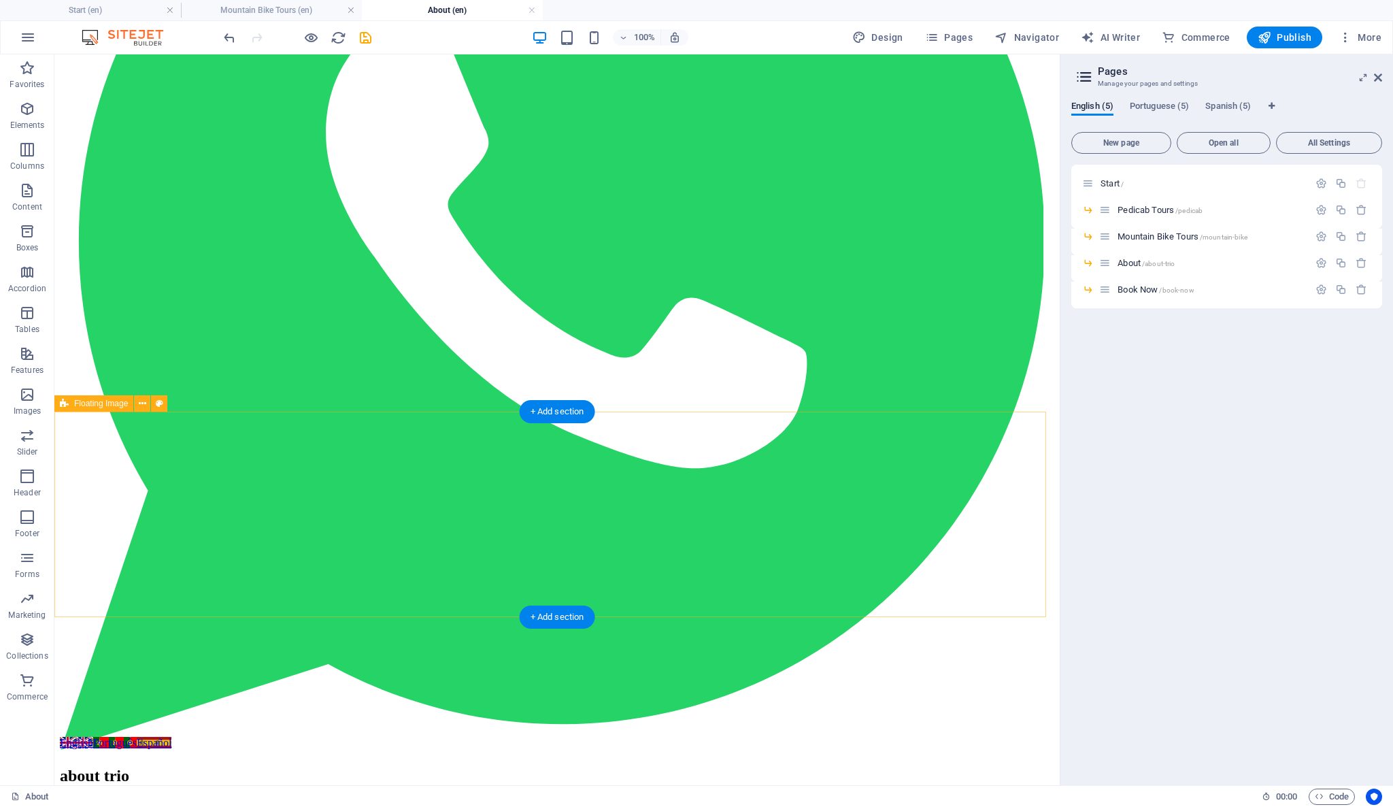
scroll to position [453, 0]
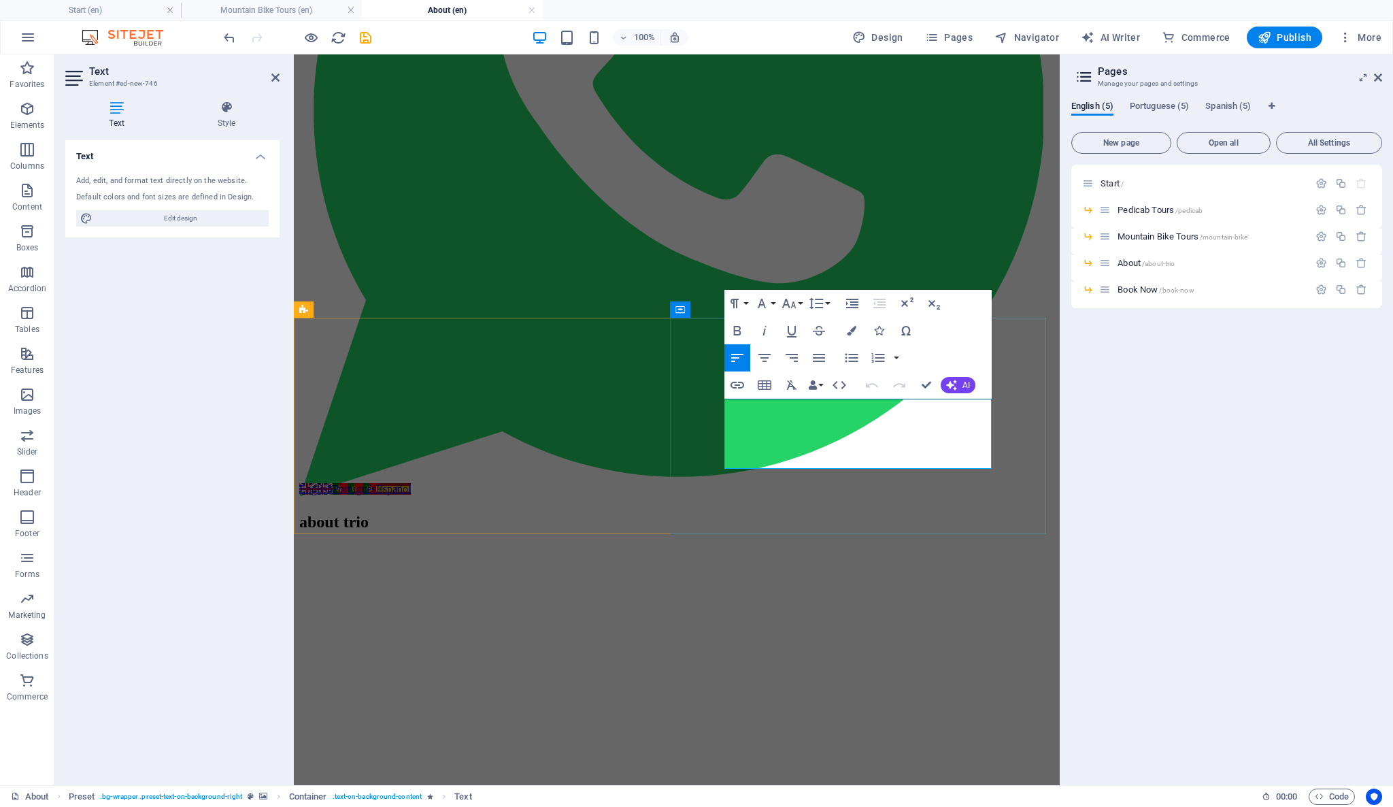
drag, startPoint x: 813, startPoint y: 409, endPoint x: 827, endPoint y: 417, distance: 16.5
click at [741, 382] on icon "button" at bounding box center [737, 385] width 16 height 16
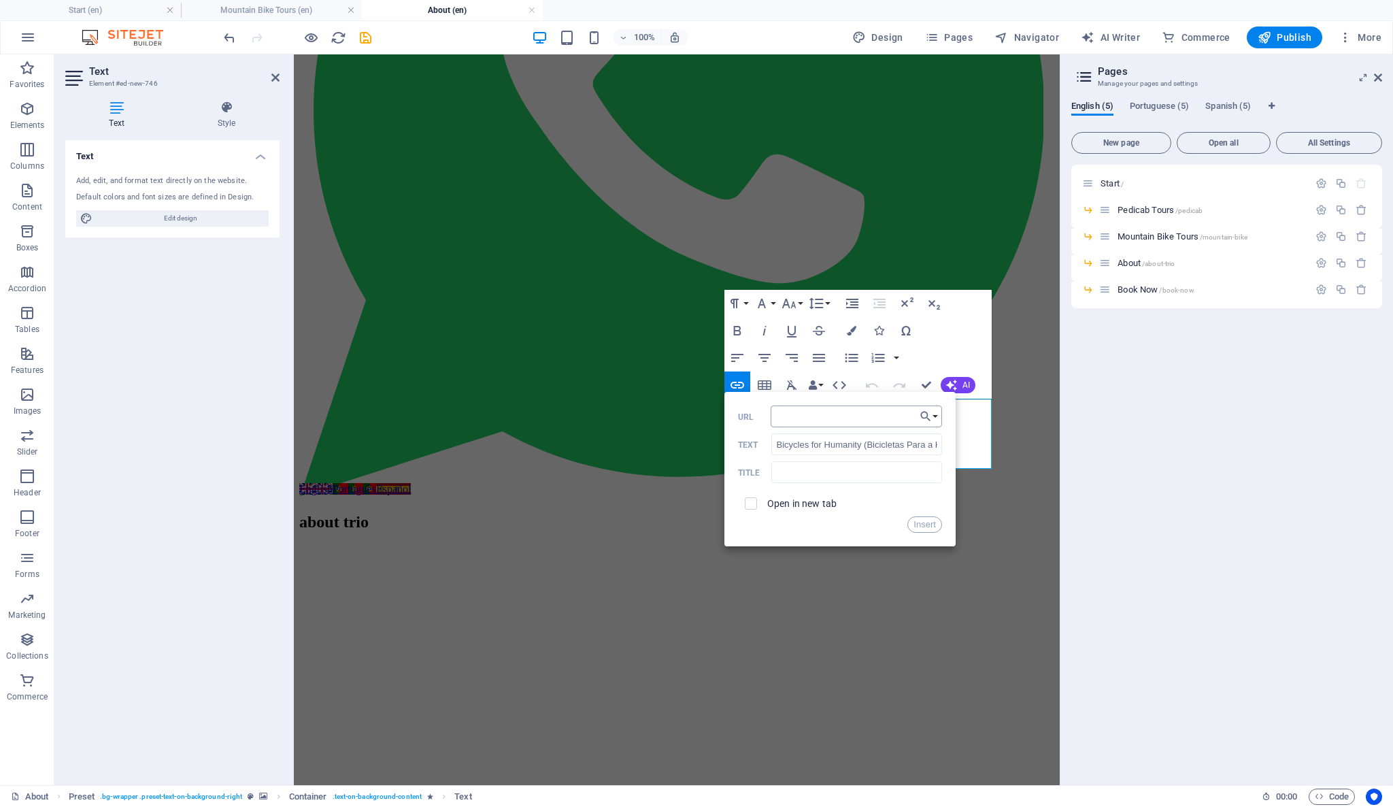
type input "https://www.instagram.com/bicicletasparahumanidade/"
click at [930, 525] on button "Insert" at bounding box center [924, 524] width 35 height 16
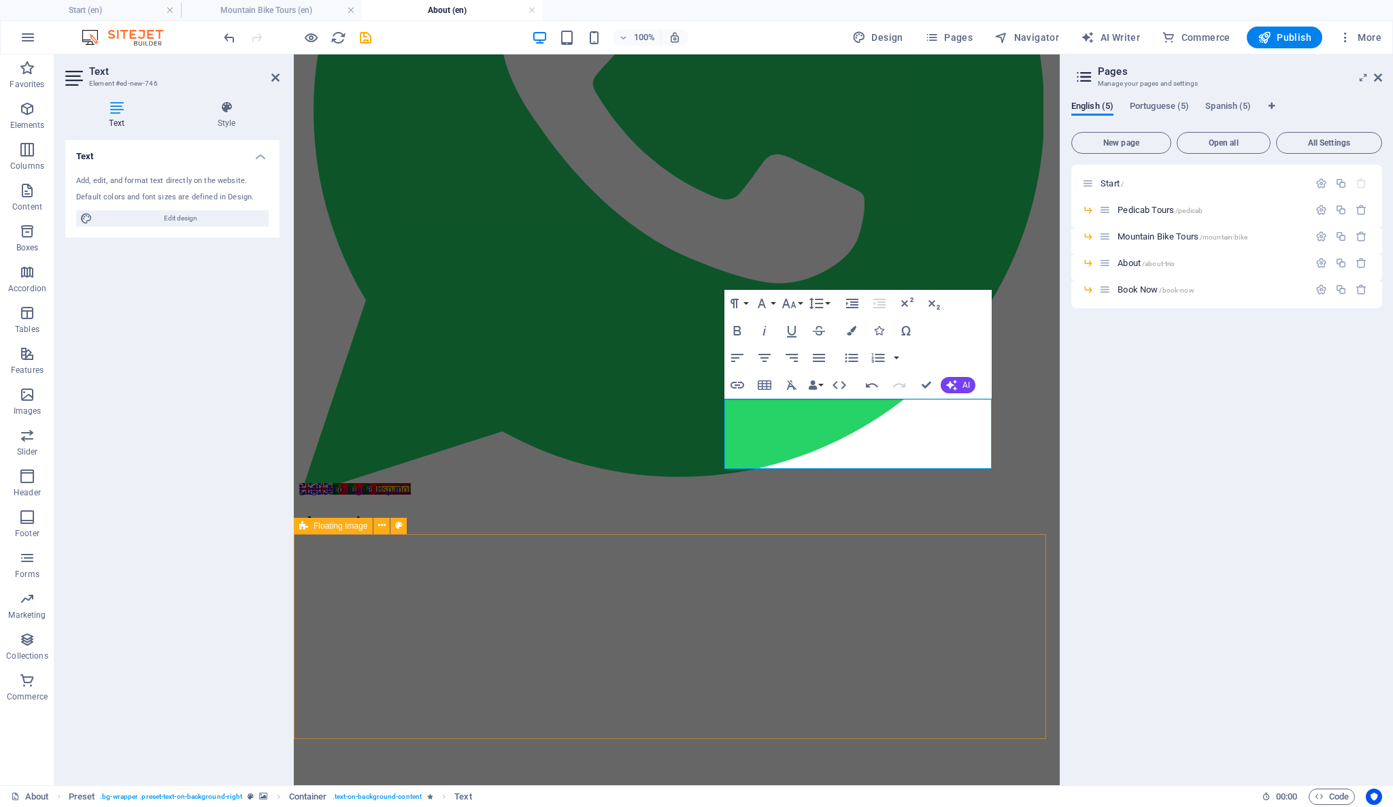
scroll to position [604, 0]
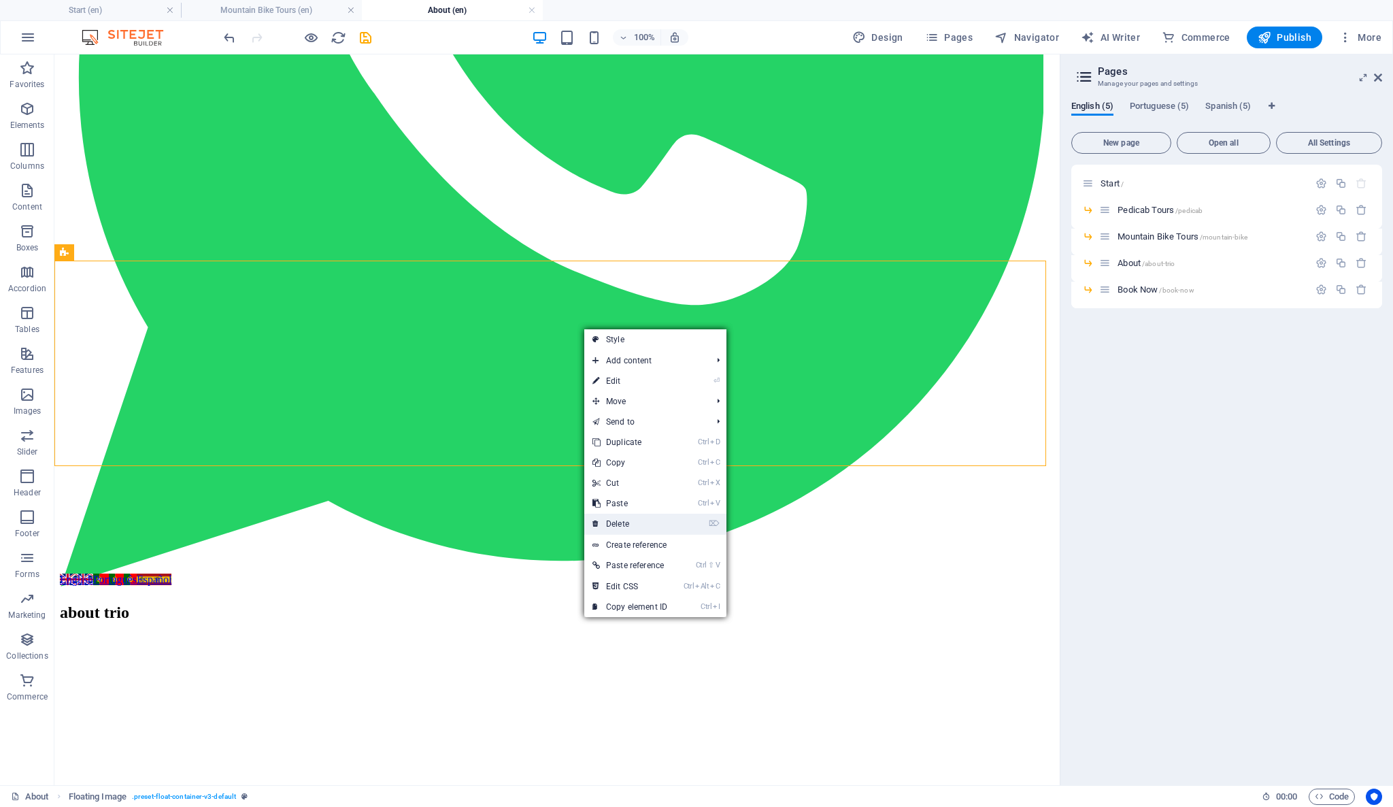
click at [679, 517] on li "⌦ Delete" at bounding box center [655, 524] width 142 height 21
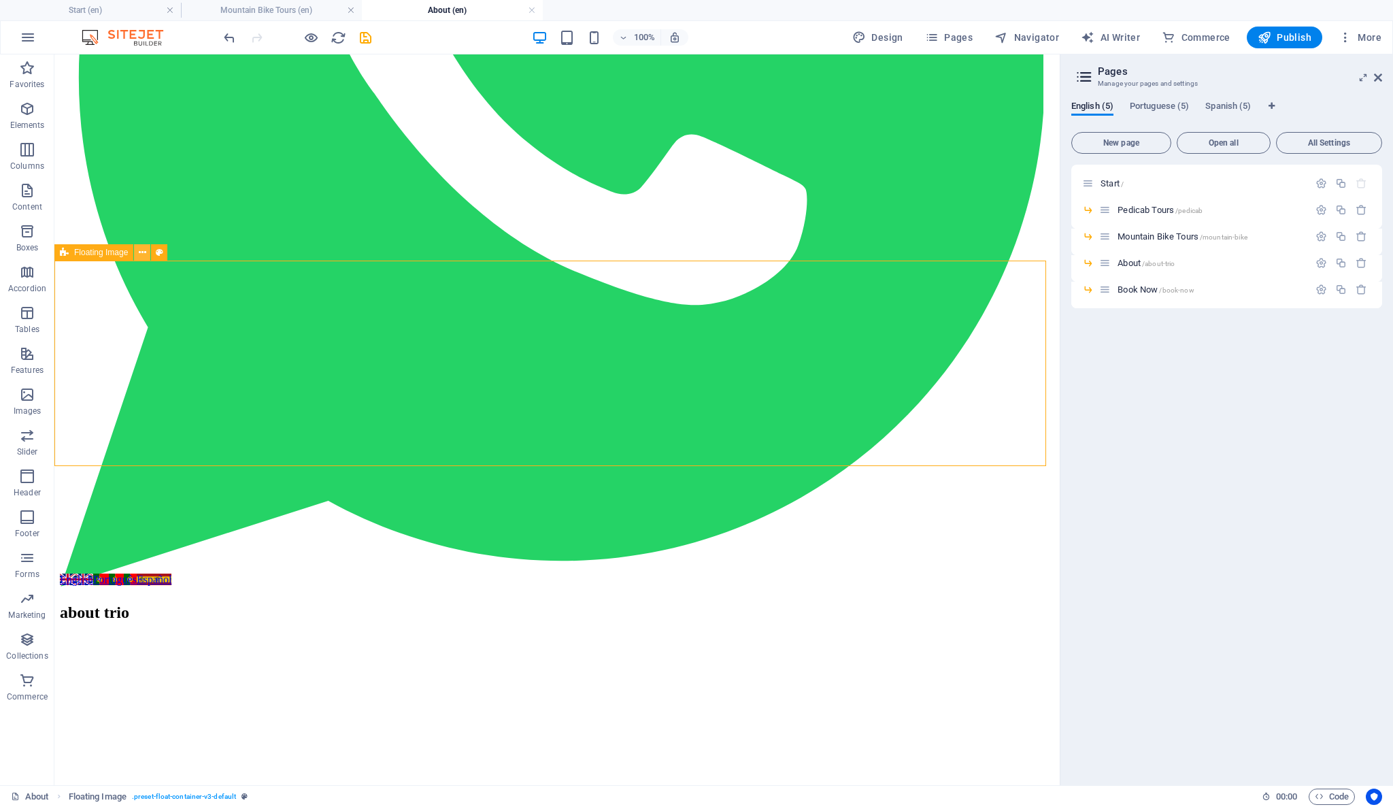
click at [141, 258] on icon at bounding box center [142, 253] width 7 height 14
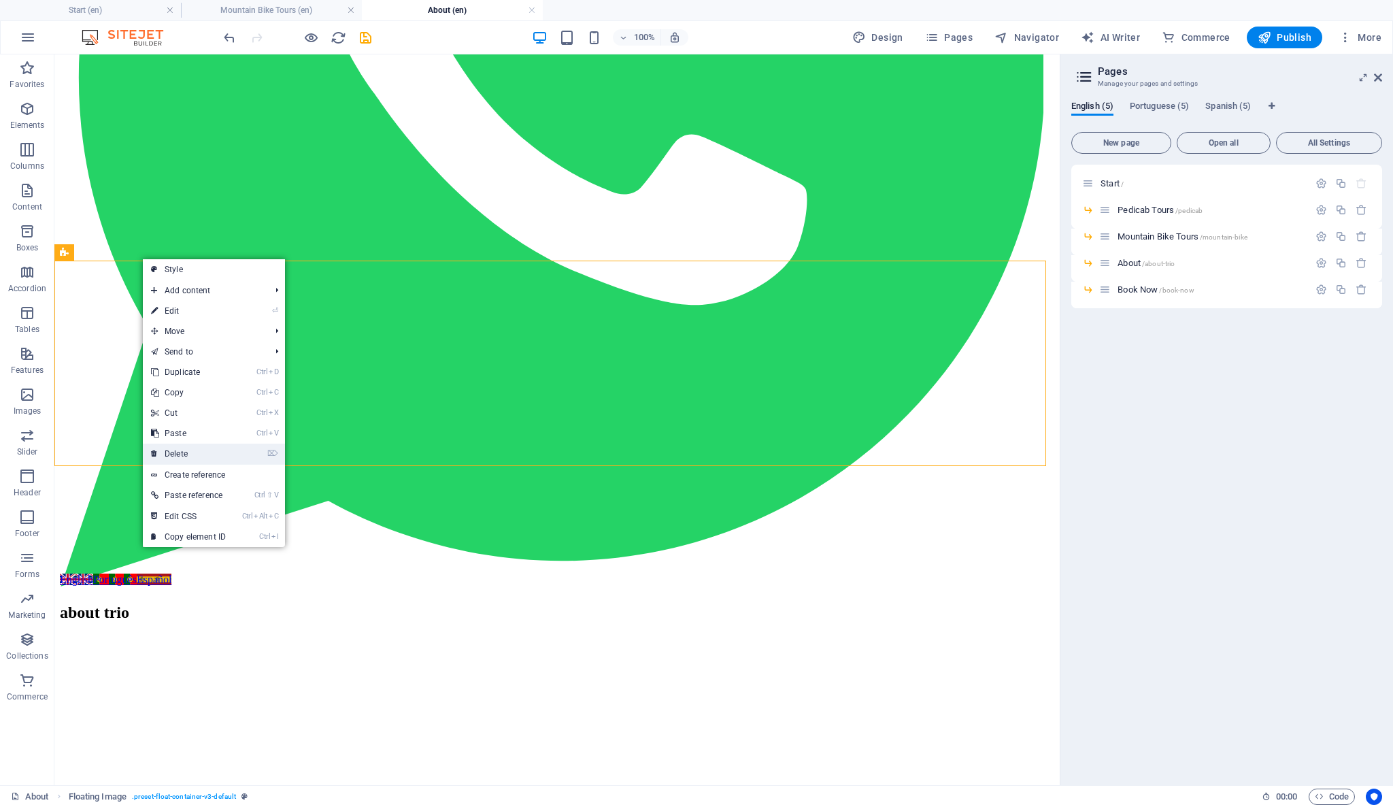
click at [203, 453] on link "⌦ Delete" at bounding box center [188, 453] width 91 height 20
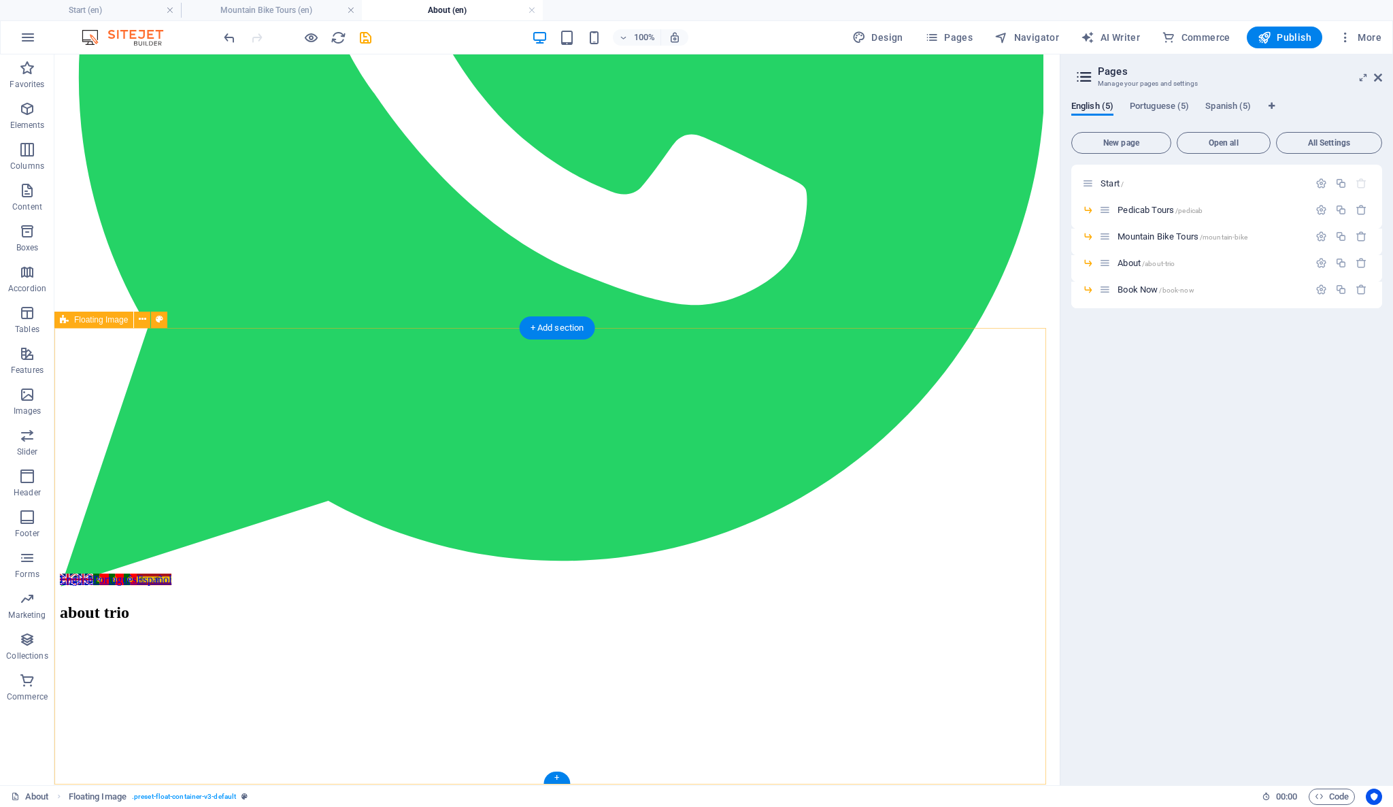
scroll to position [537, 0]
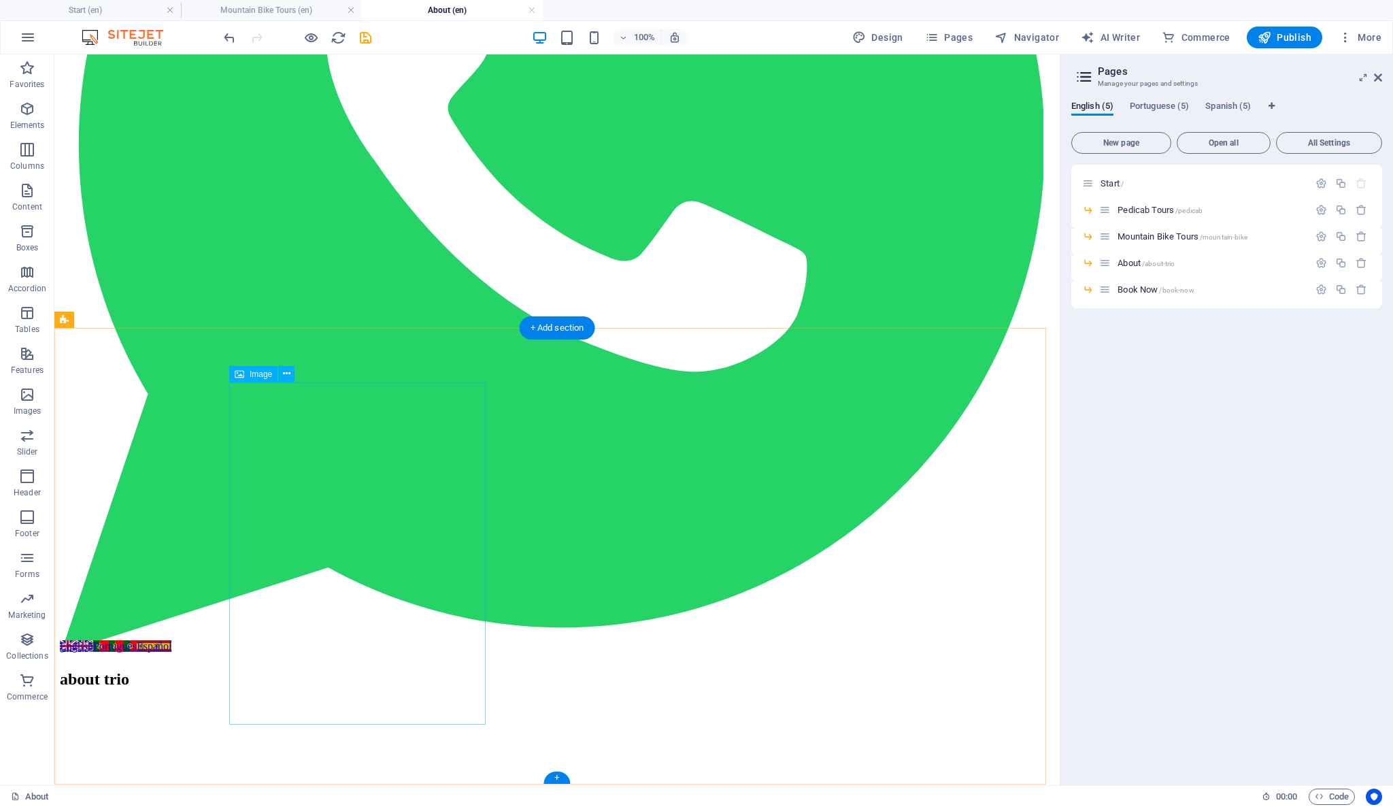
select select "%"
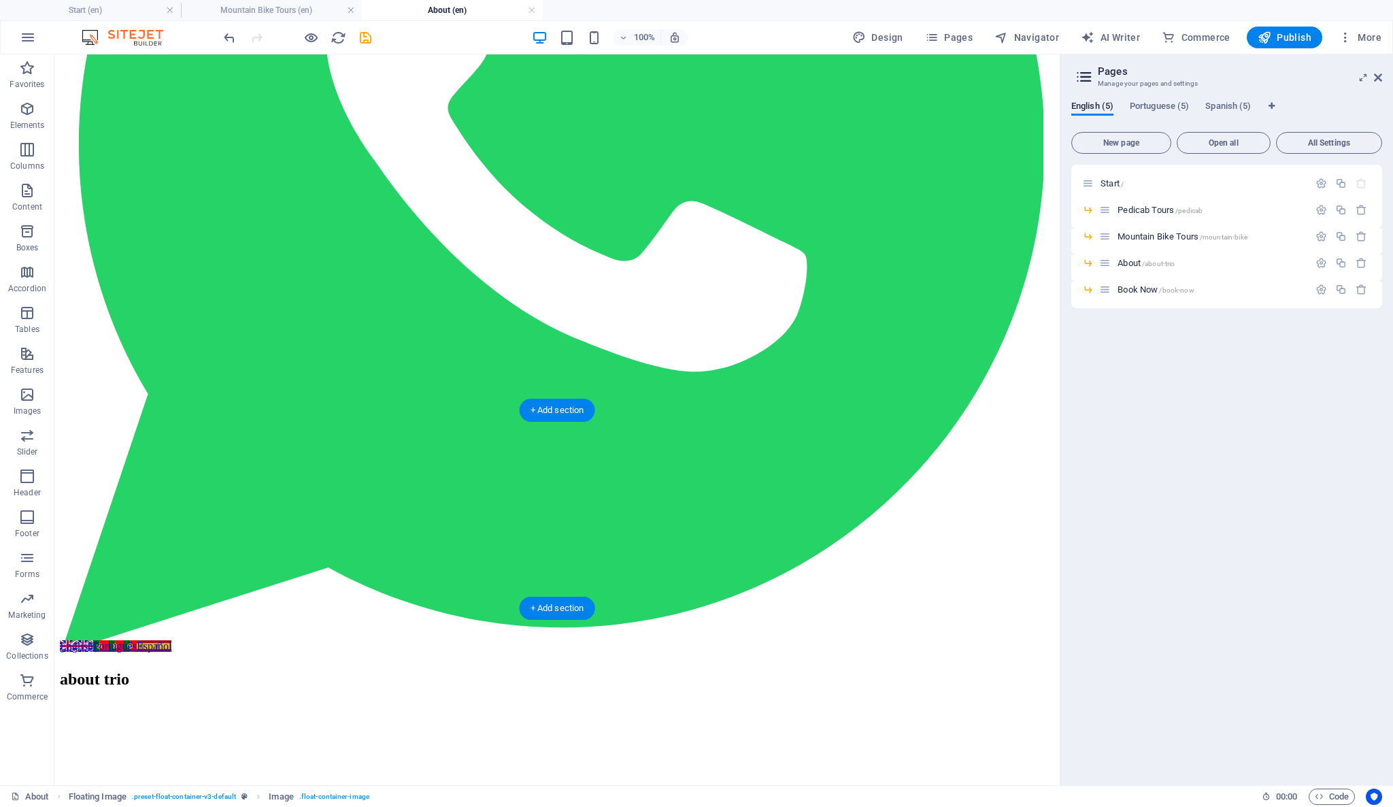
scroll to position [256, 0]
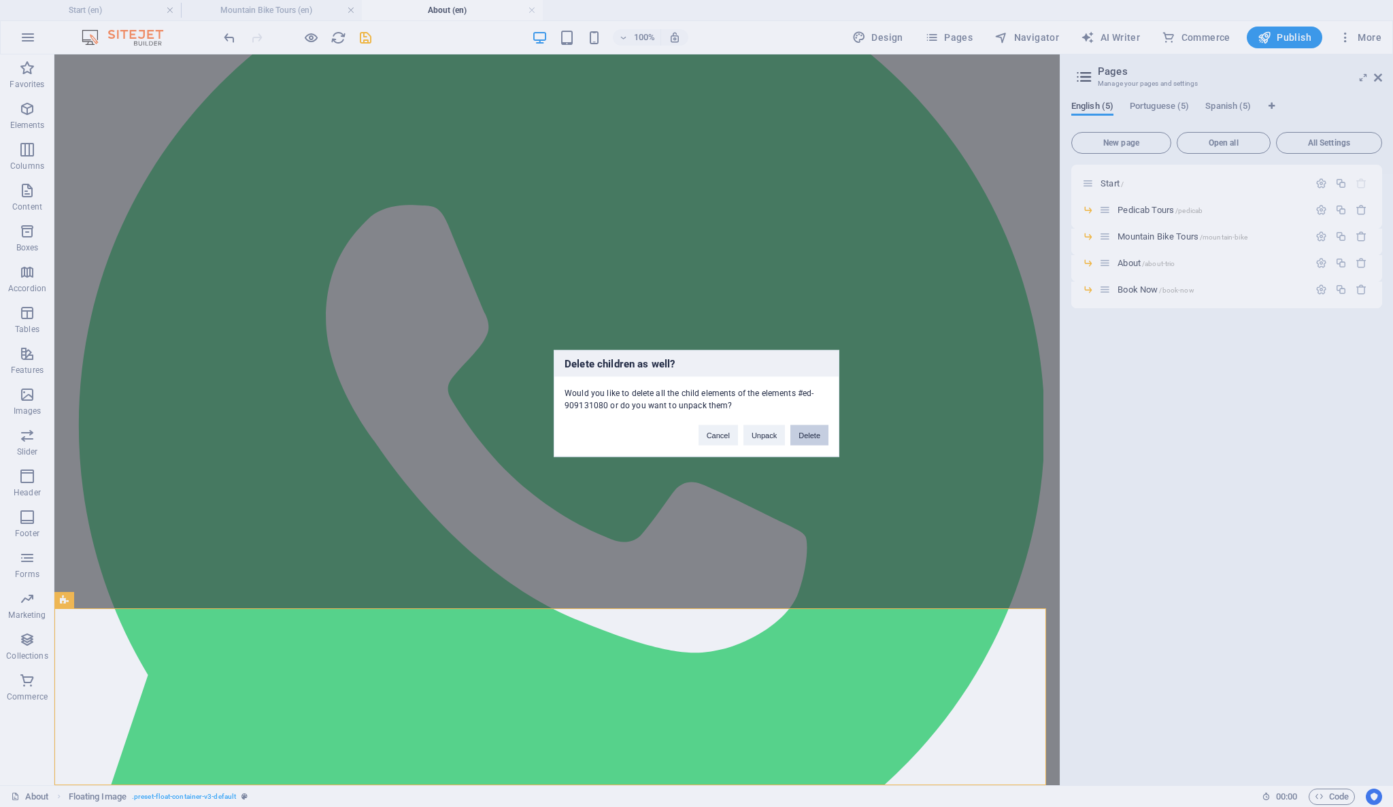
click at [807, 433] on button "Delete" at bounding box center [809, 435] width 38 height 20
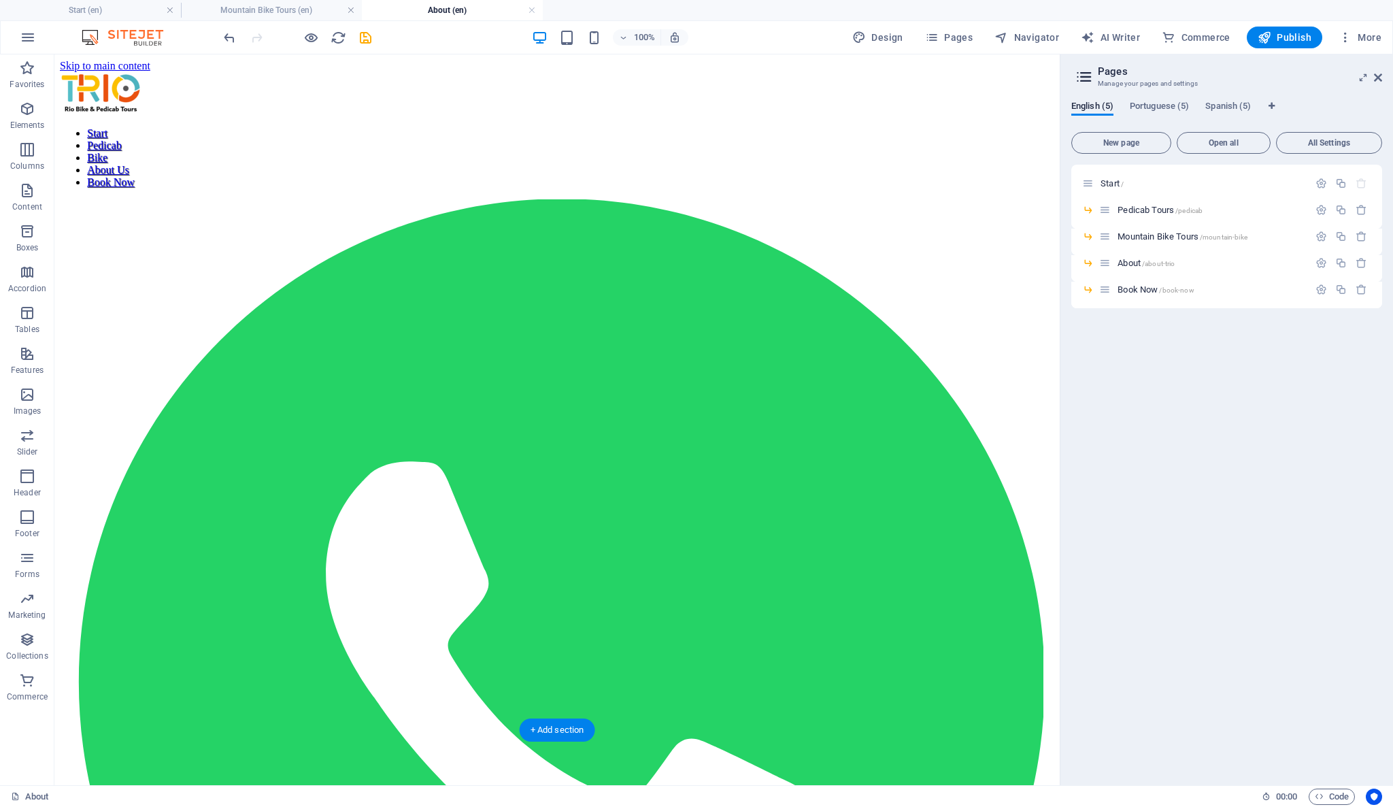
scroll to position [80, 0]
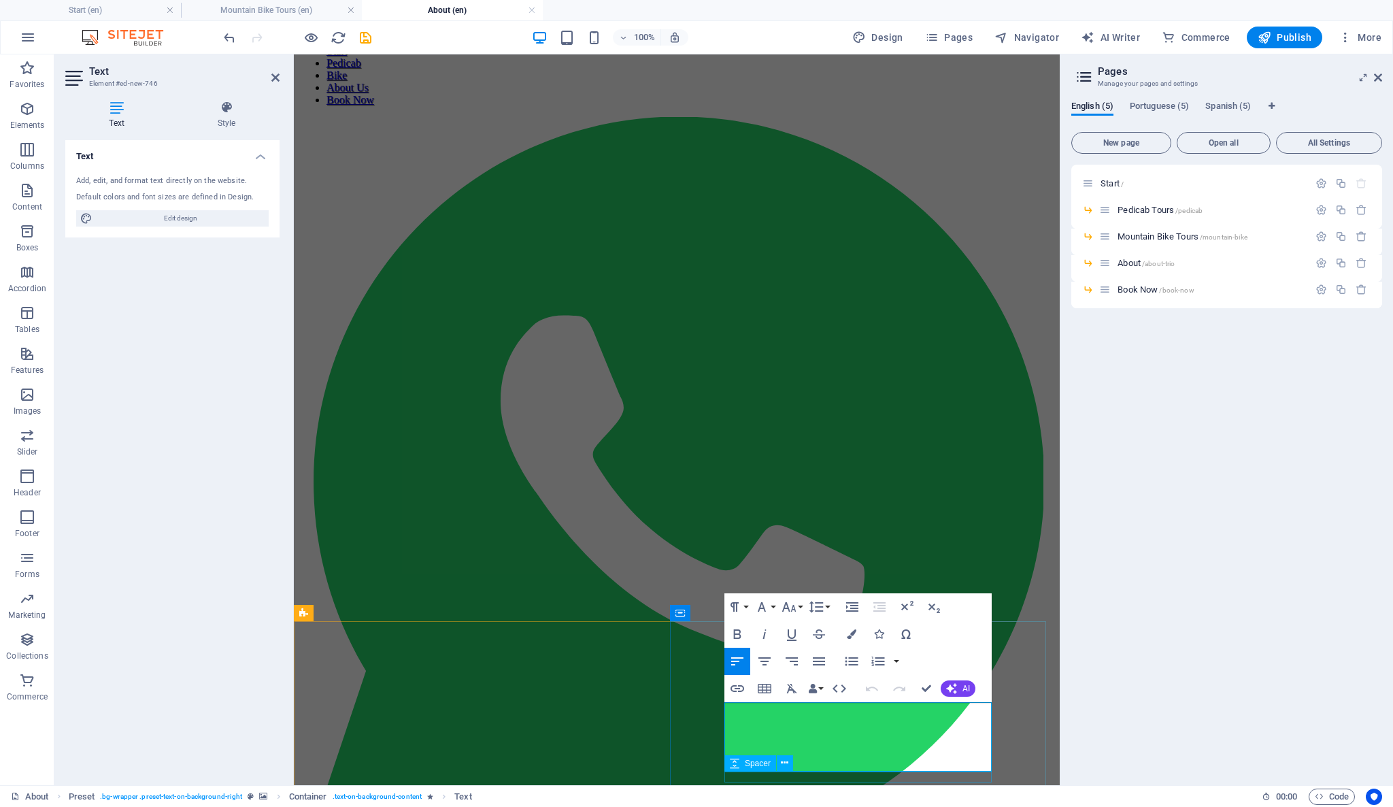
scroll to position [202, 0]
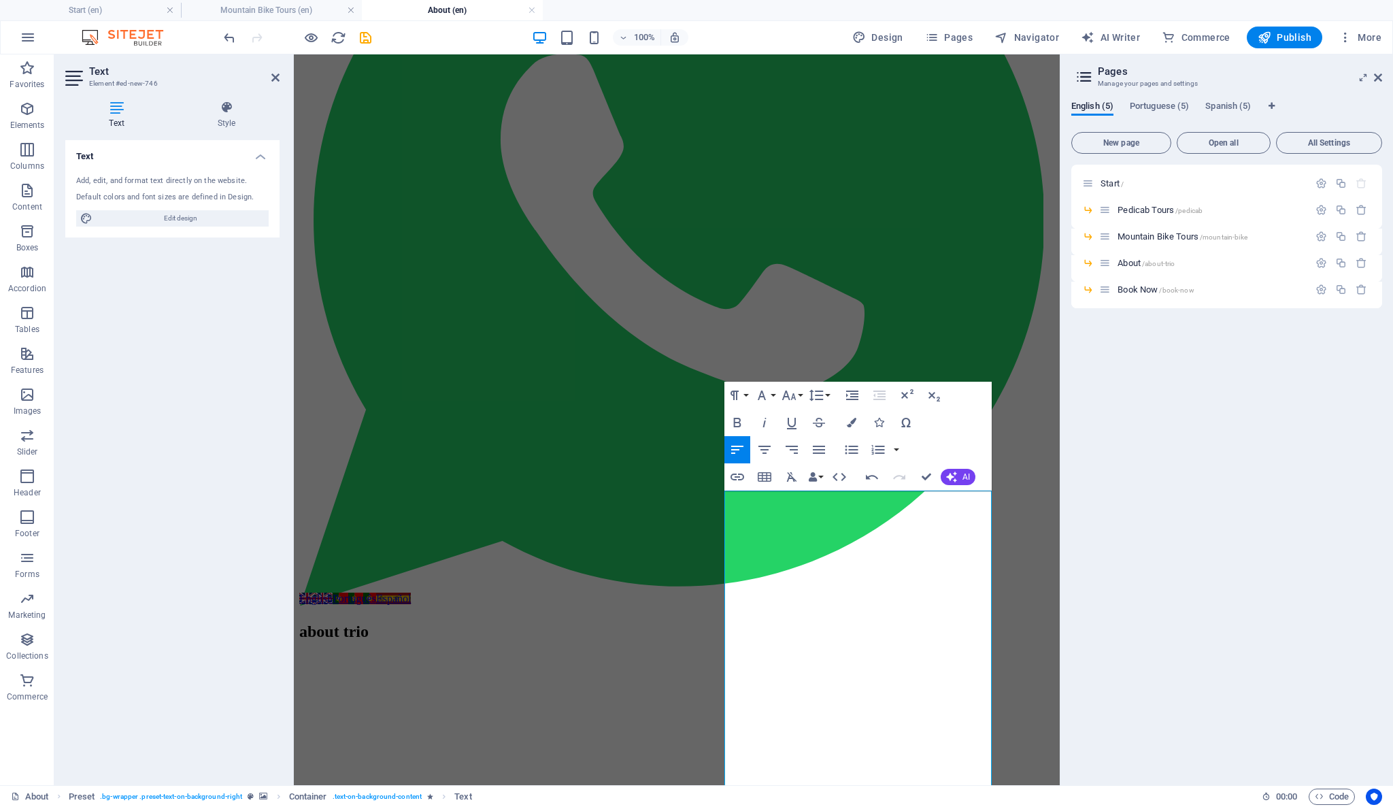
scroll to position [361, 0]
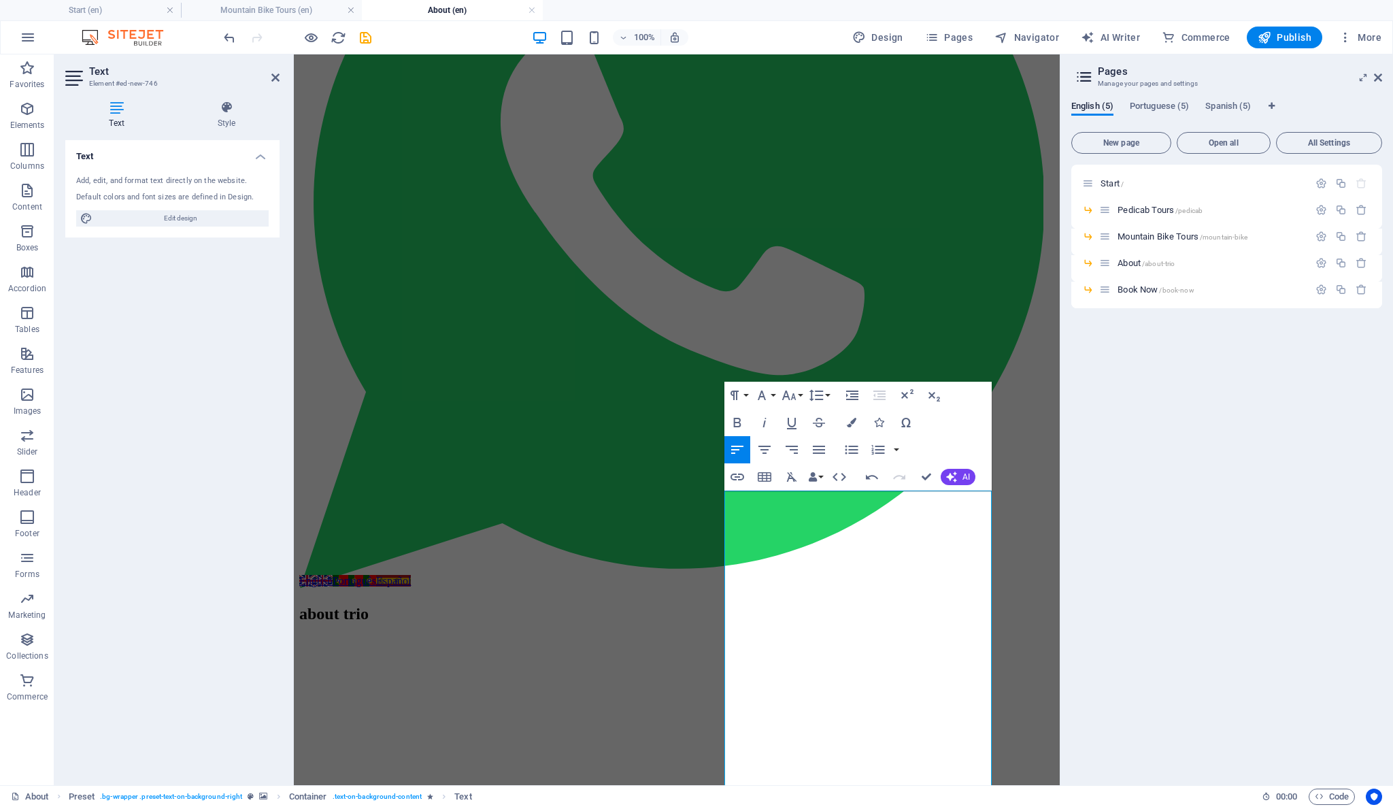
click at [1214, 601] on div "Start / Pedicab Tours /pedicab Mountain Bike Tours /mountain-bike About /about-…" at bounding box center [1226, 469] width 311 height 609
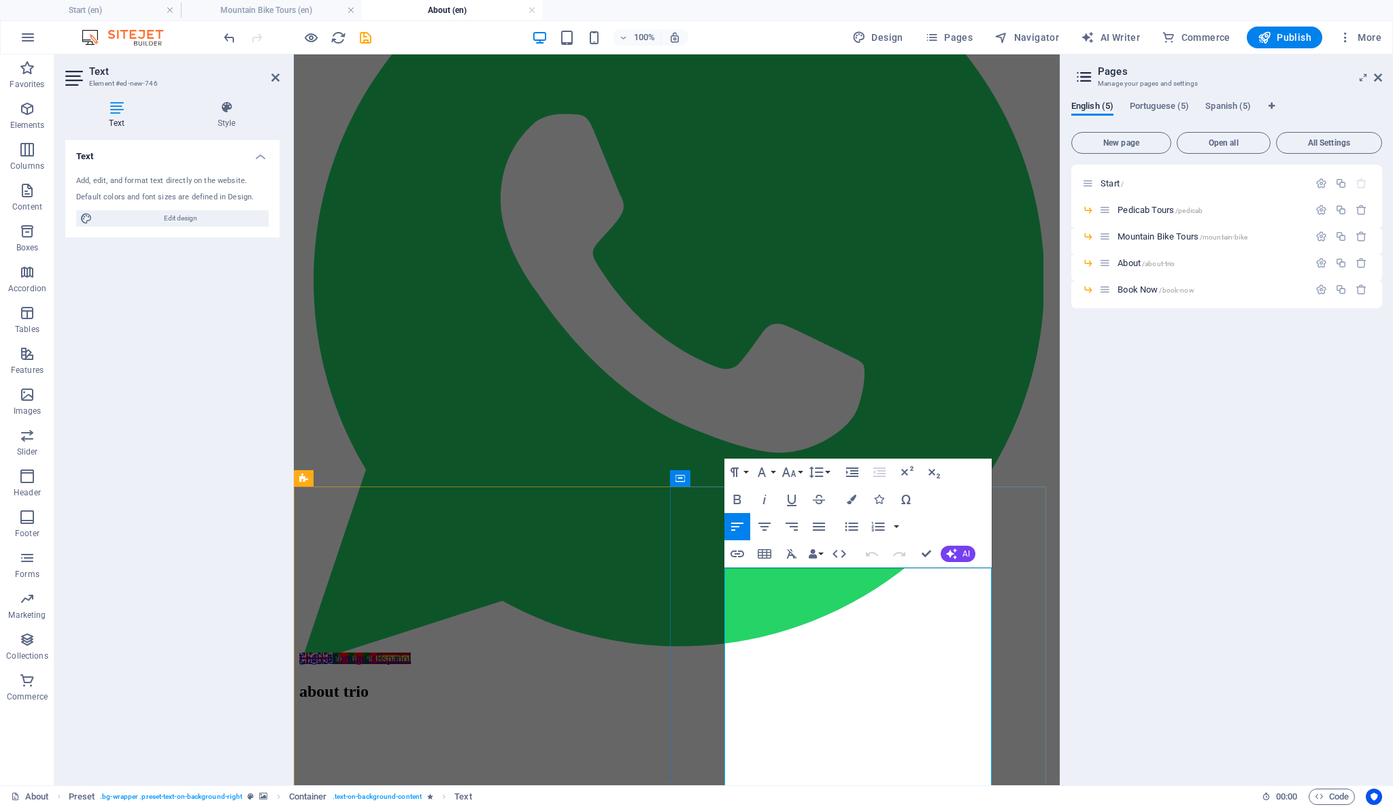
scroll to position [428, 0]
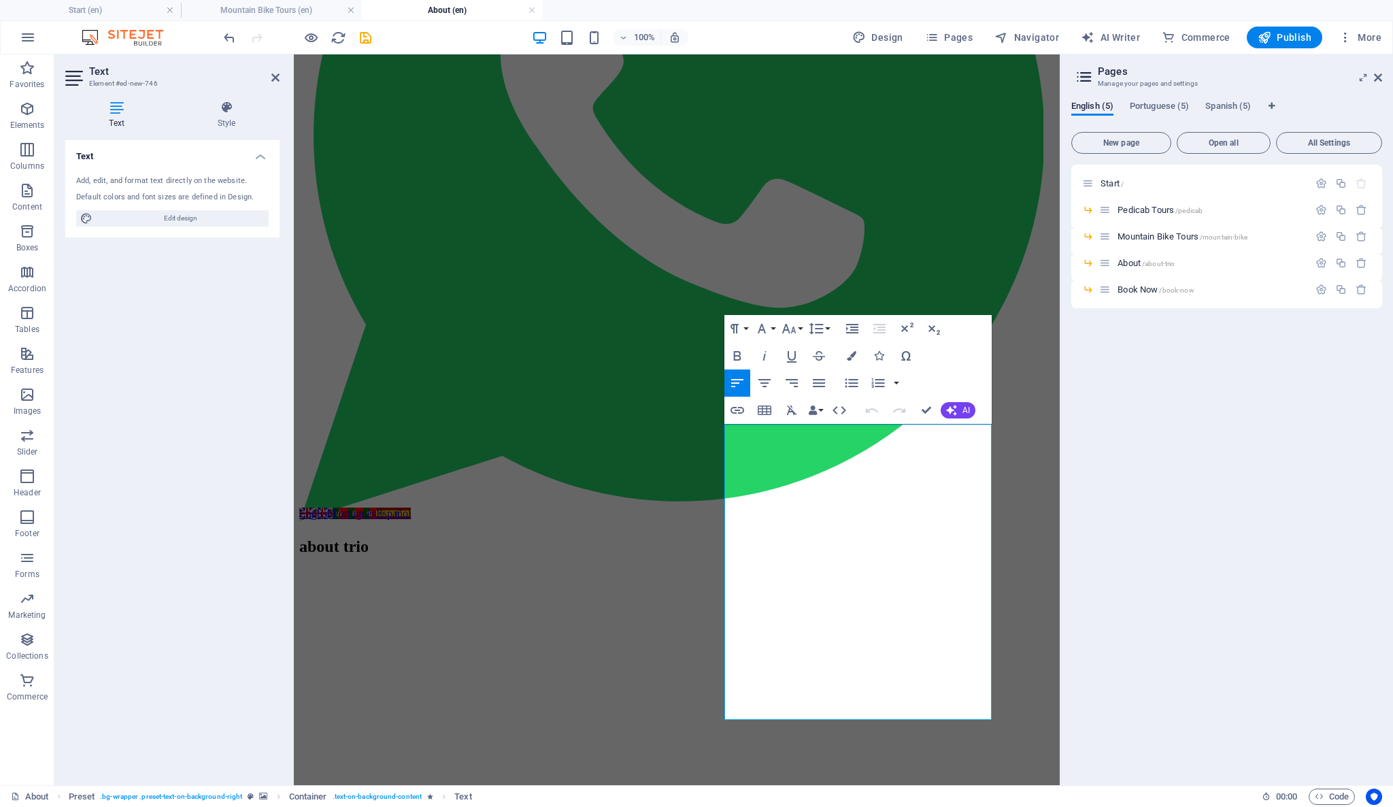
click at [1141, 634] on div "Start / Pedicab Tours /pedicab Mountain Bike Tours /mountain-bike About /about-…" at bounding box center [1226, 469] width 311 height 609
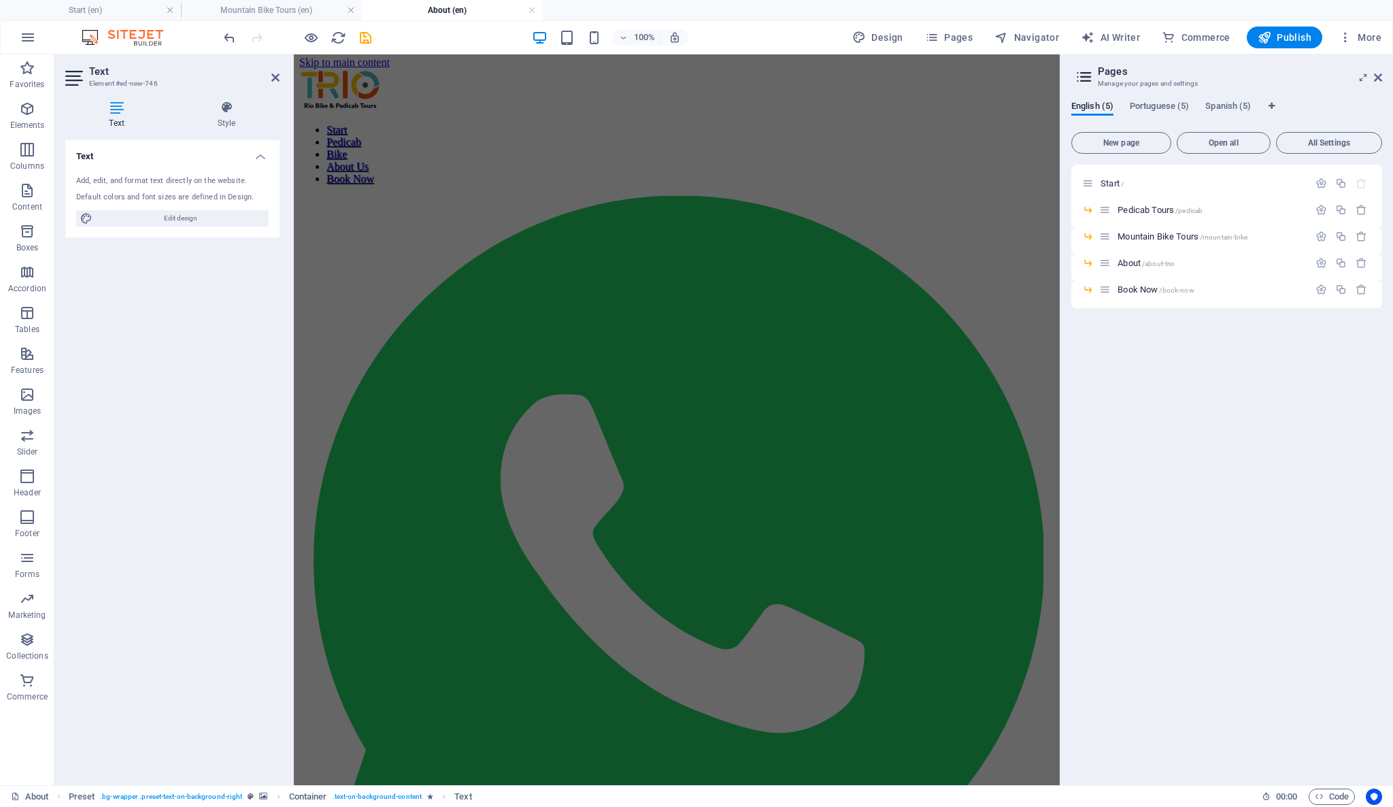
scroll to position [0, 0]
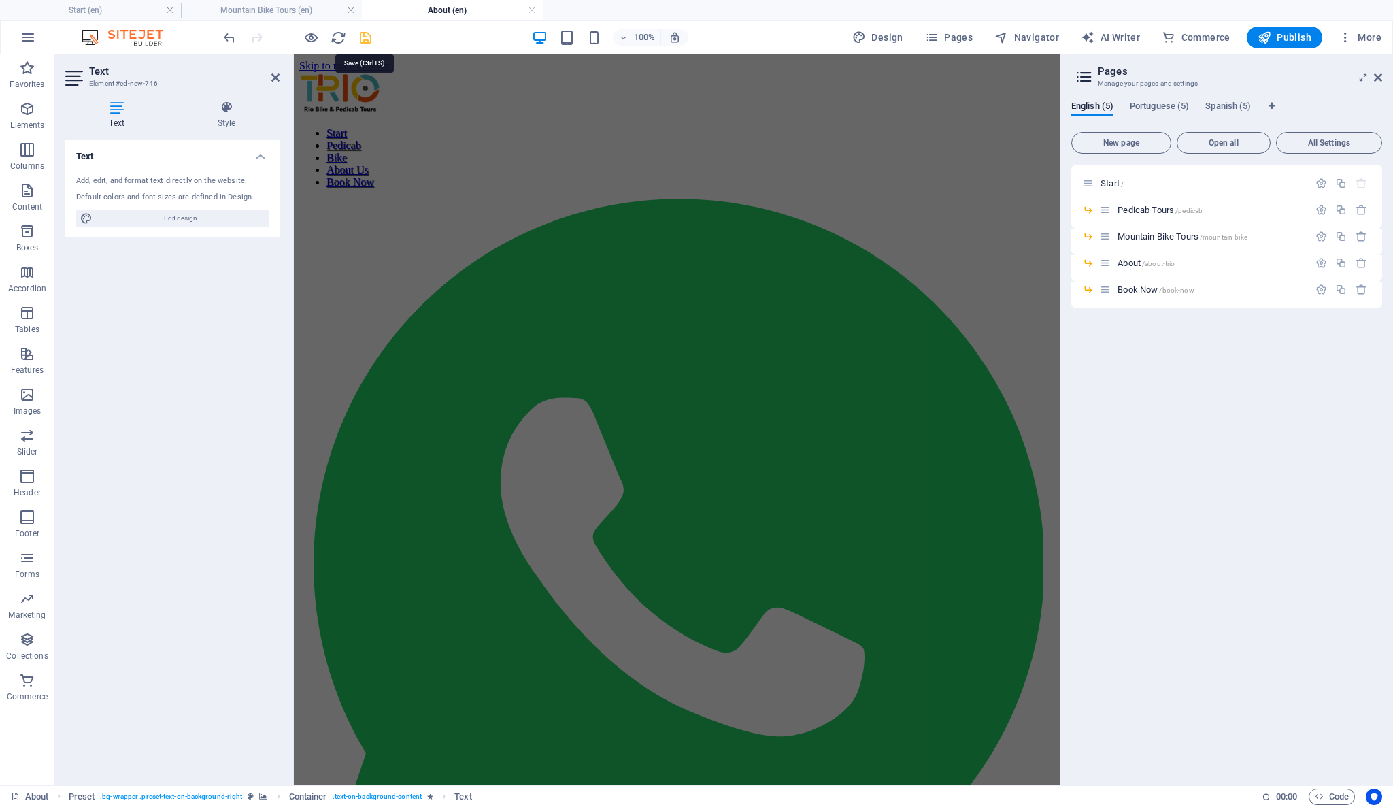
click at [366, 44] on icon "save" at bounding box center [366, 38] width 16 height 16
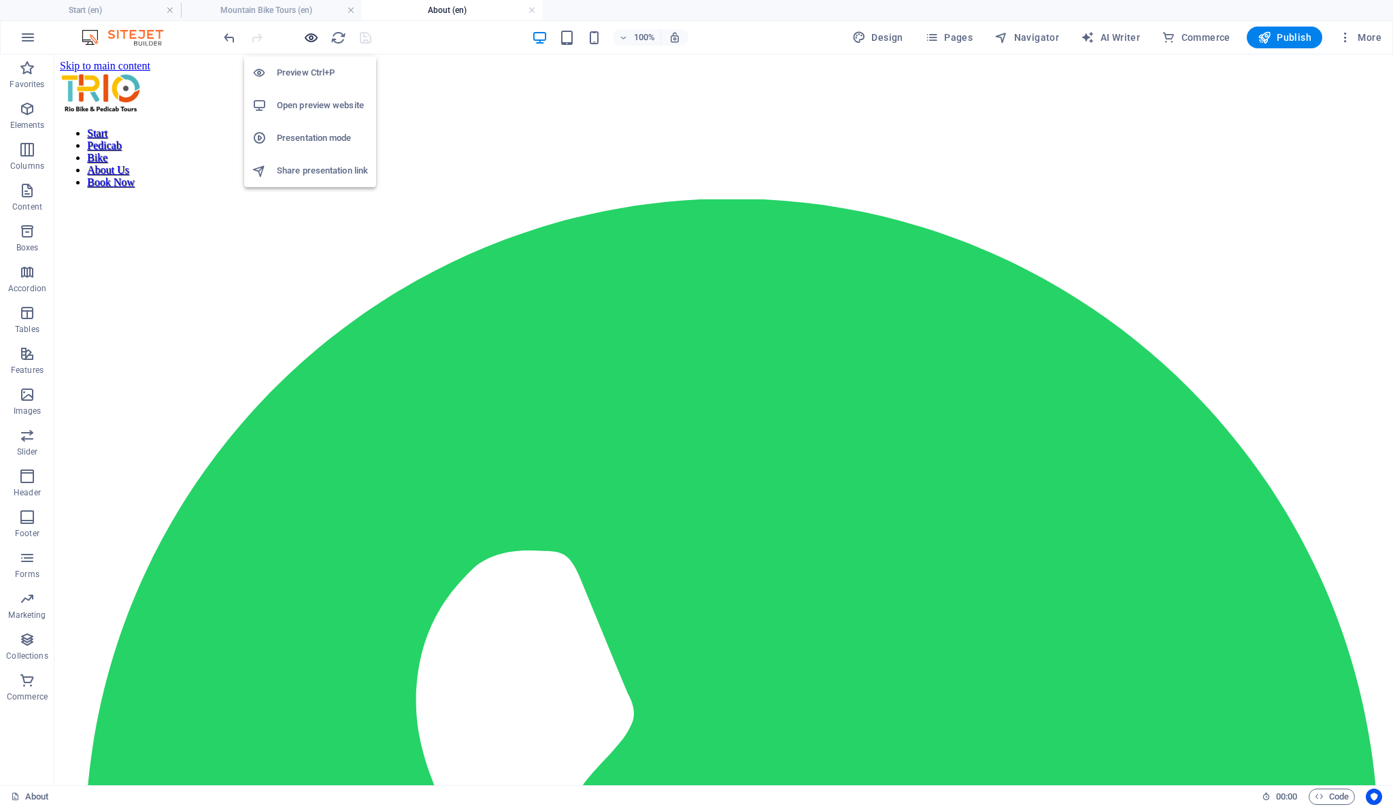
click at [305, 35] on icon "button" at bounding box center [311, 38] width 16 height 16
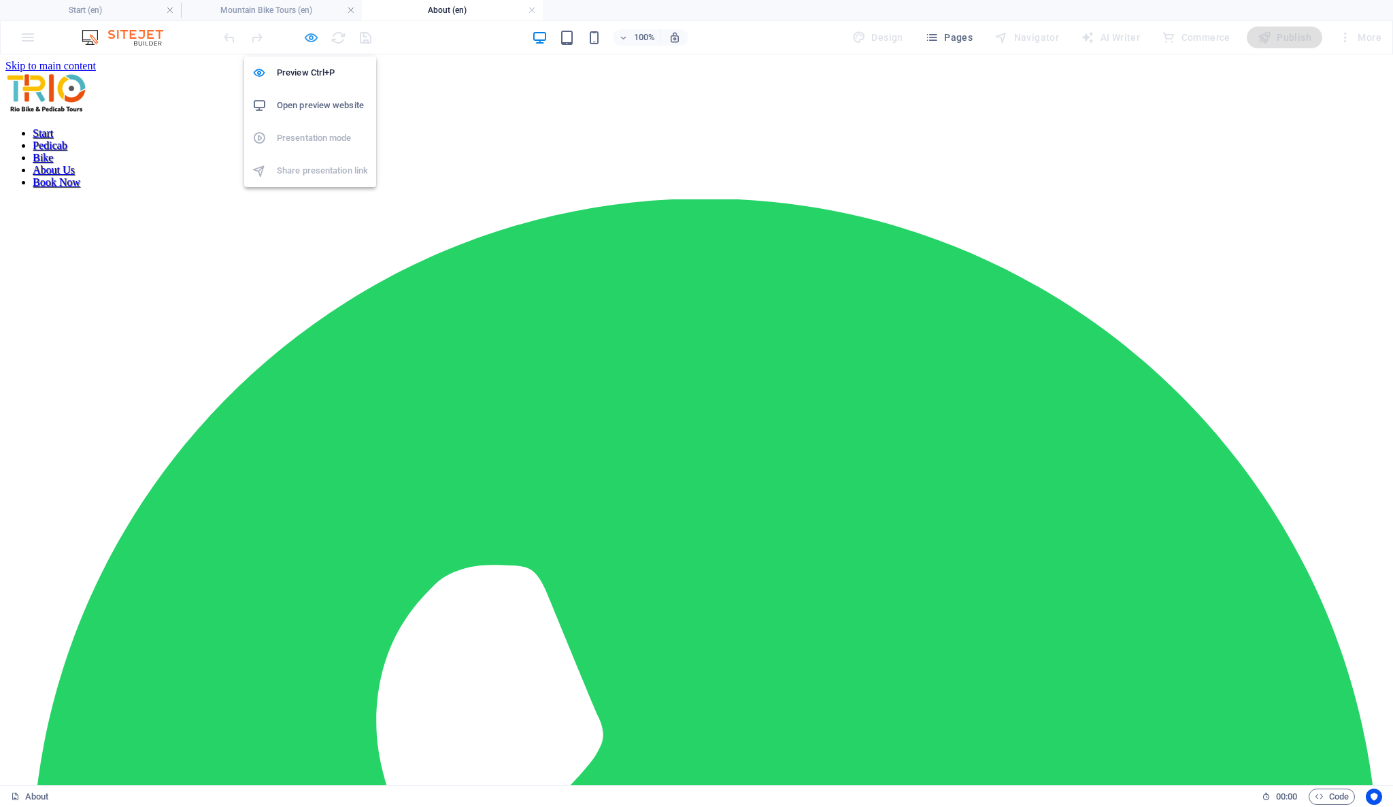
click at [315, 34] on icon "button" at bounding box center [311, 38] width 16 height 16
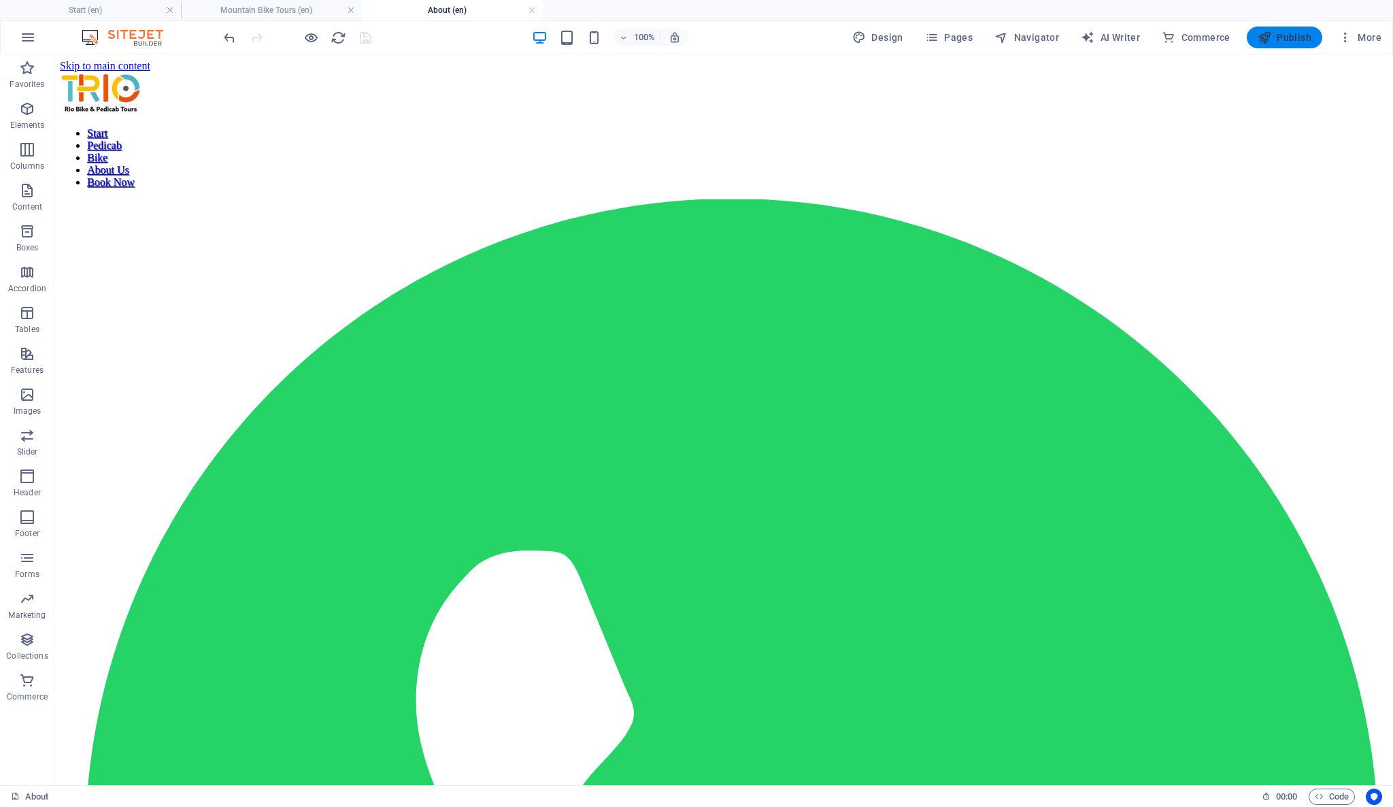
click at [1305, 35] on span "Publish" at bounding box center [1285, 38] width 54 height 14
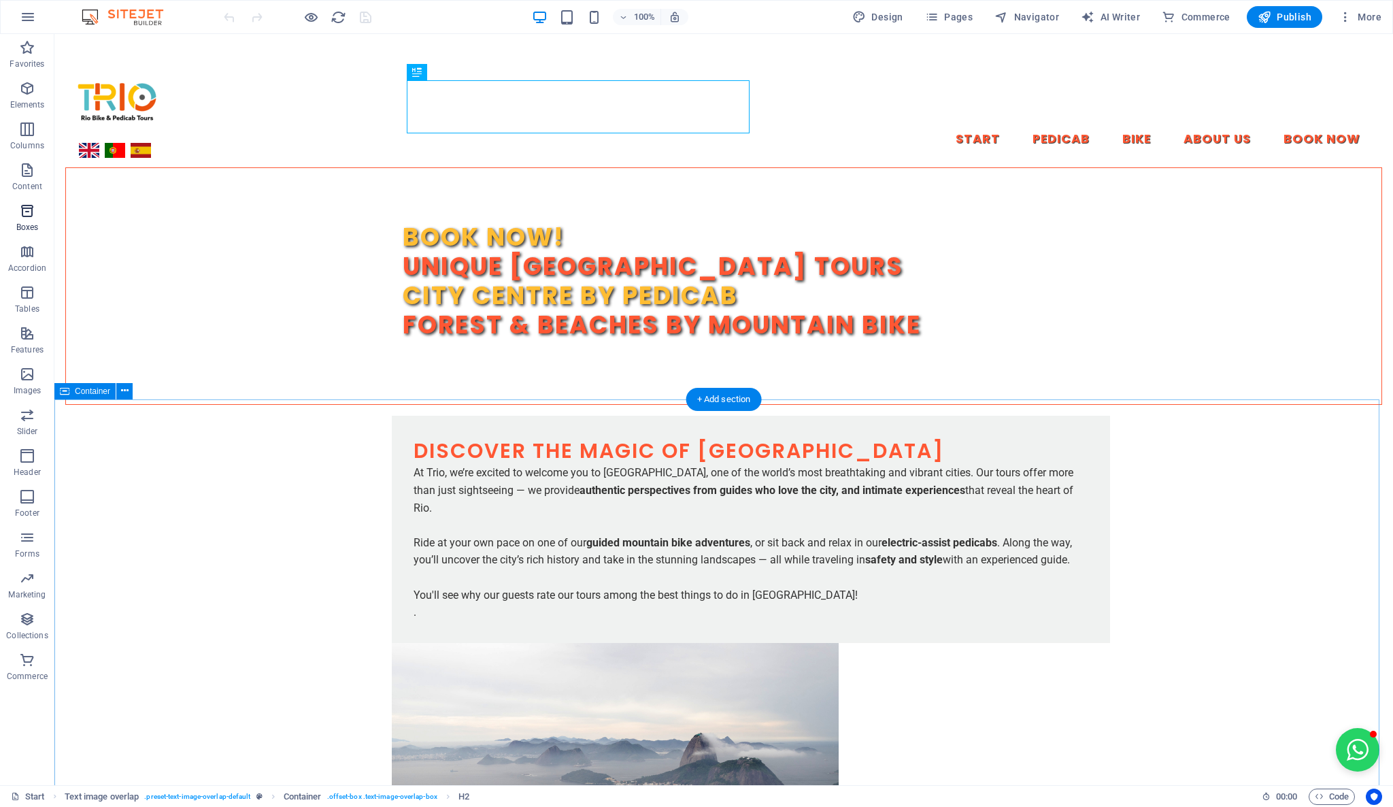
scroll to position [575, 0]
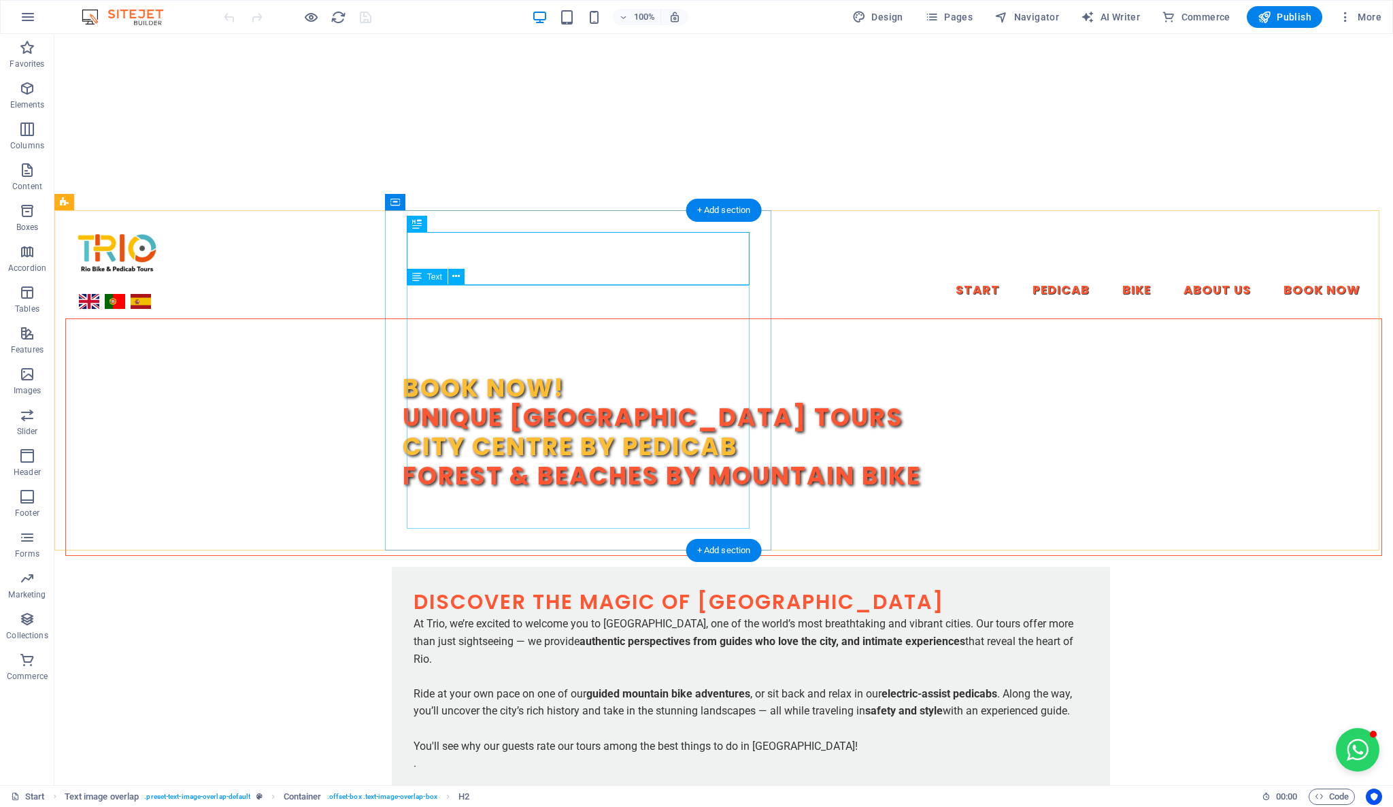
click at [626, 615] on div "At Trio, we’re excited to welcome you to [GEOGRAPHIC_DATA], one of the world’s …" at bounding box center [751, 693] width 675 height 156
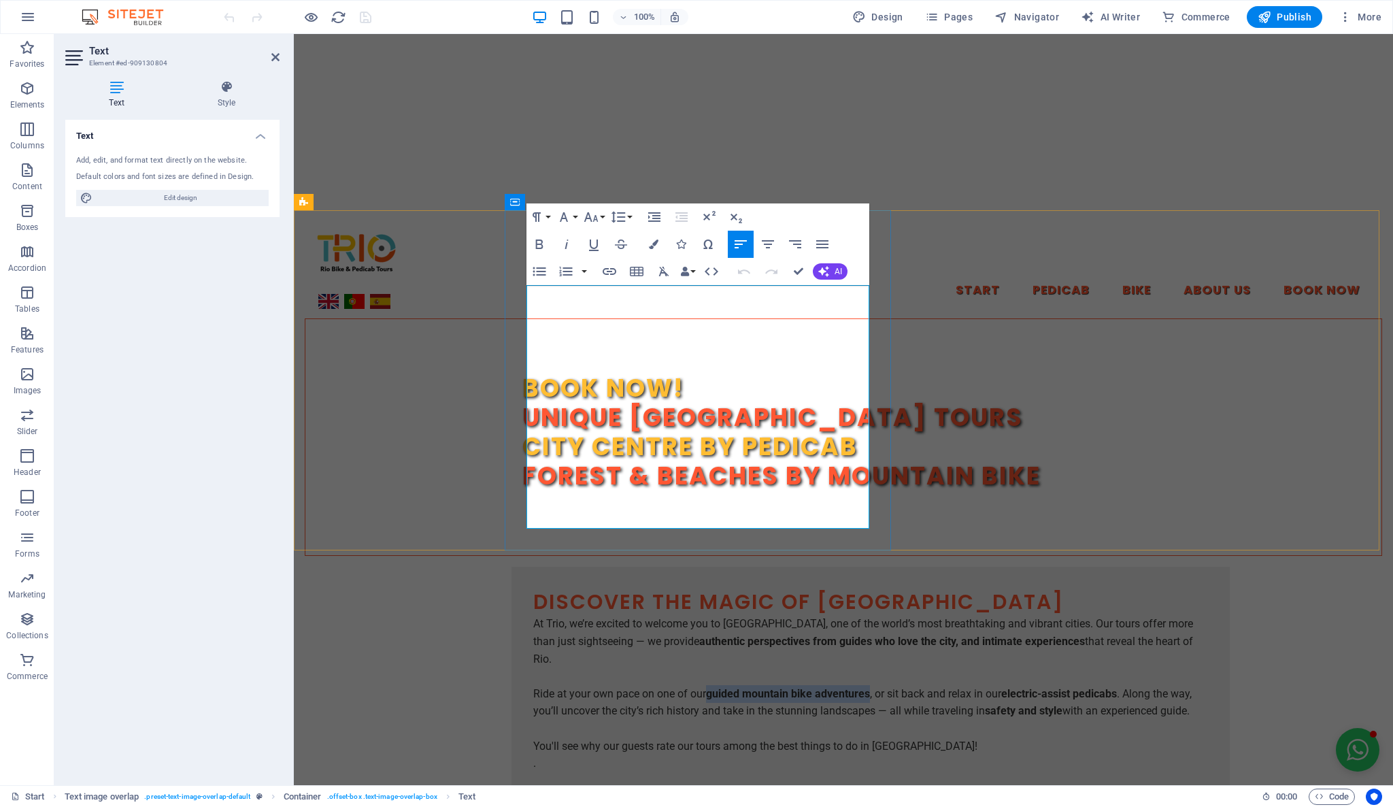
drag, startPoint x: 704, startPoint y: 384, endPoint x: 862, endPoint y: 386, distance: 158.5
click at [862, 687] on strong "guided mountain bike adventures" at bounding box center [788, 693] width 164 height 13
click at [610, 272] on icon "button" at bounding box center [609, 271] width 16 height 16
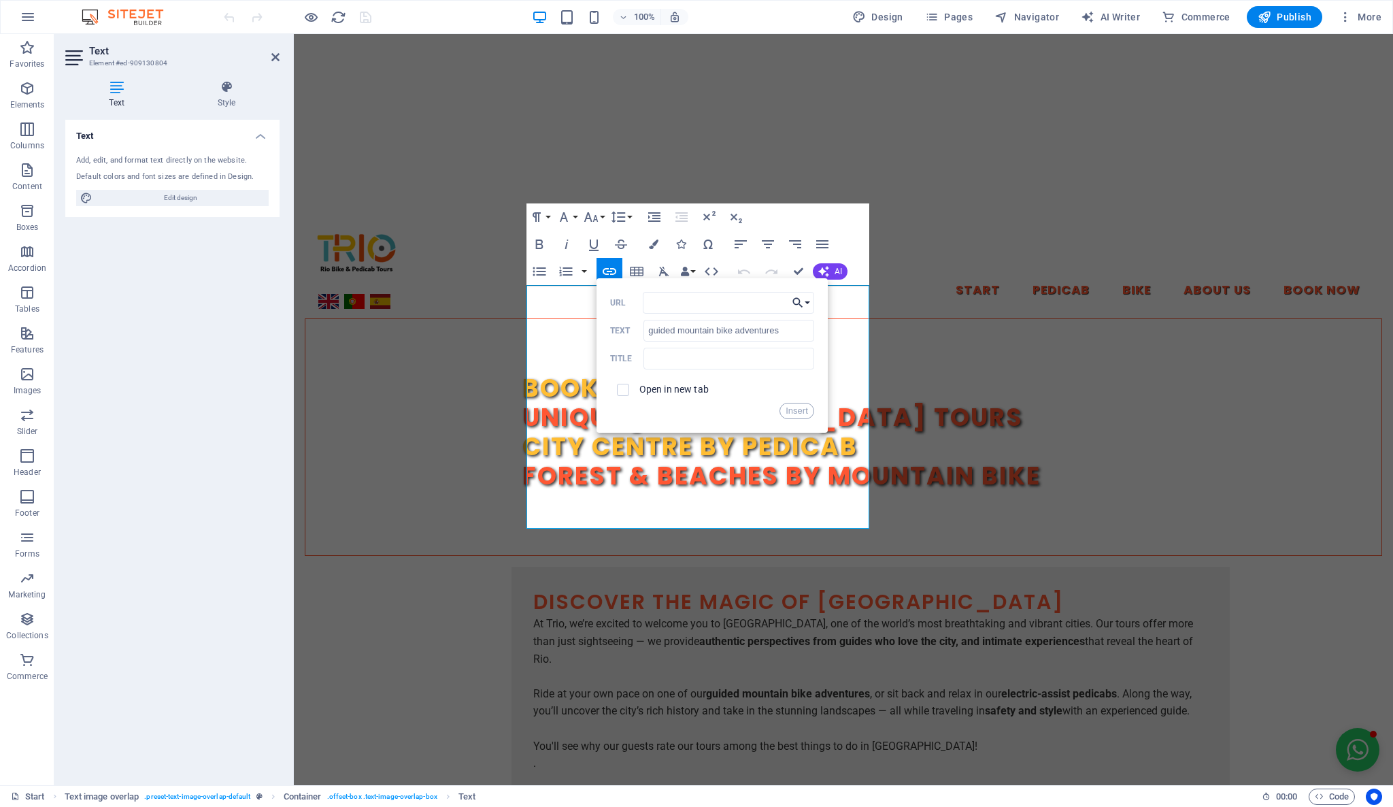
click at [808, 301] on button "Choose Link" at bounding box center [801, 303] width 26 height 22
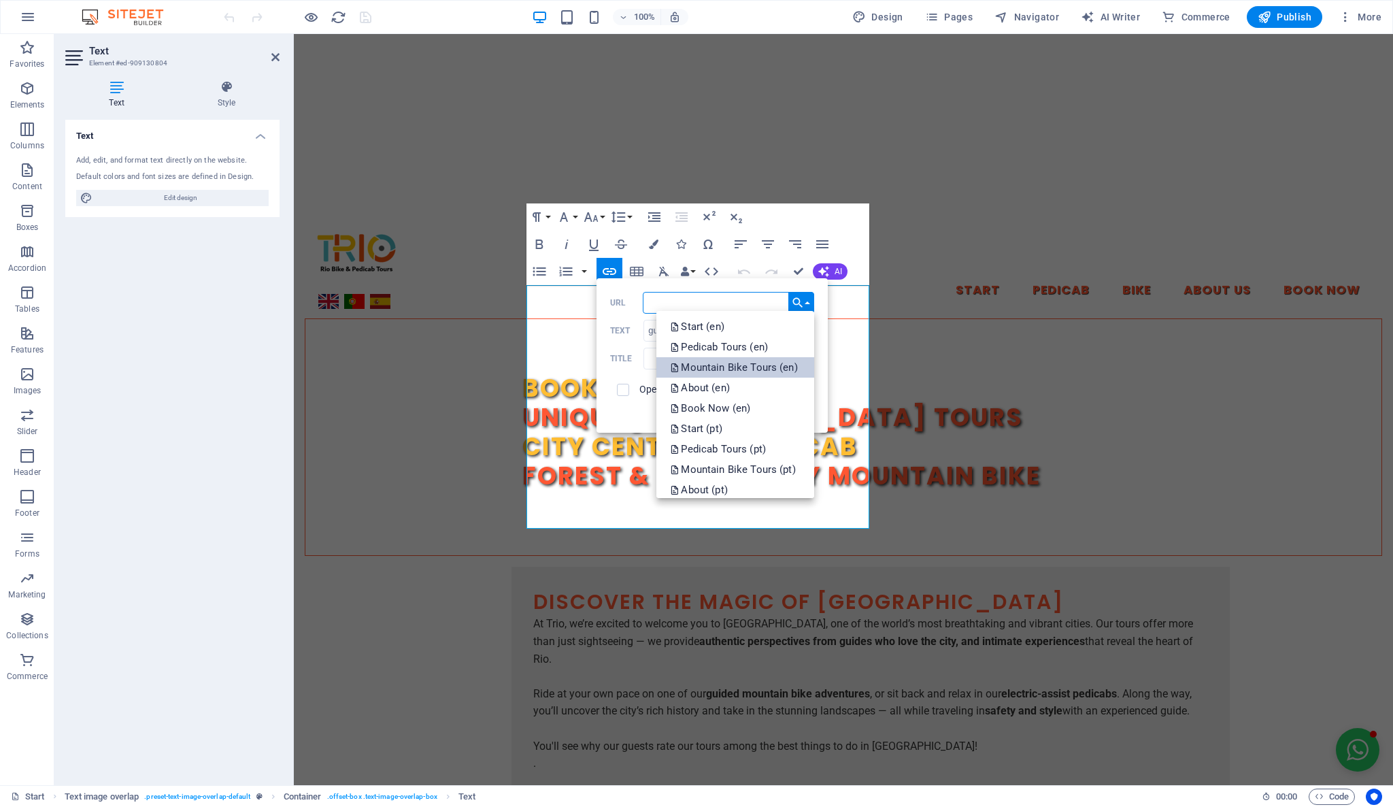
click at [784, 371] on p "Mountain Bike Tours (en)" at bounding box center [735, 367] width 130 height 20
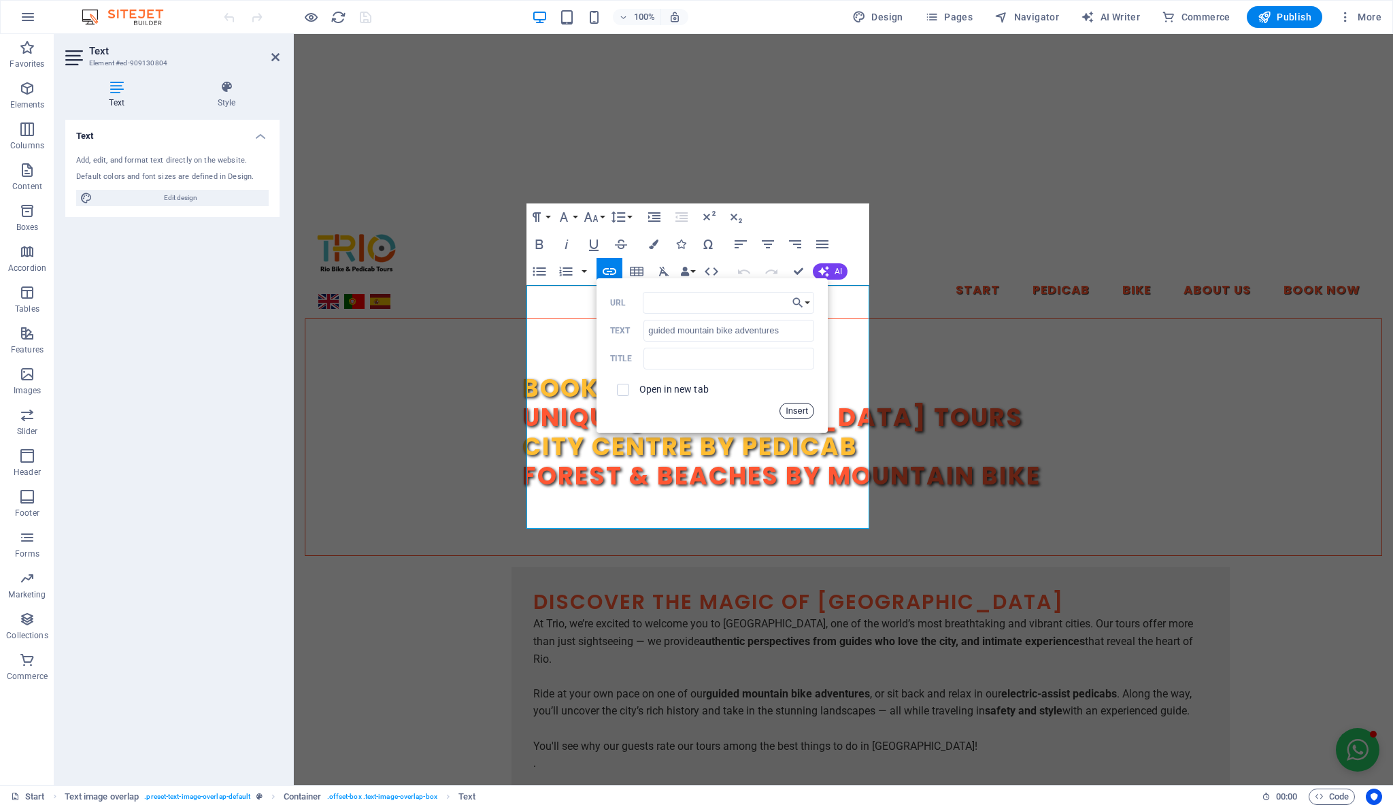
click at [807, 413] on button "Insert" at bounding box center [796, 411] width 35 height 16
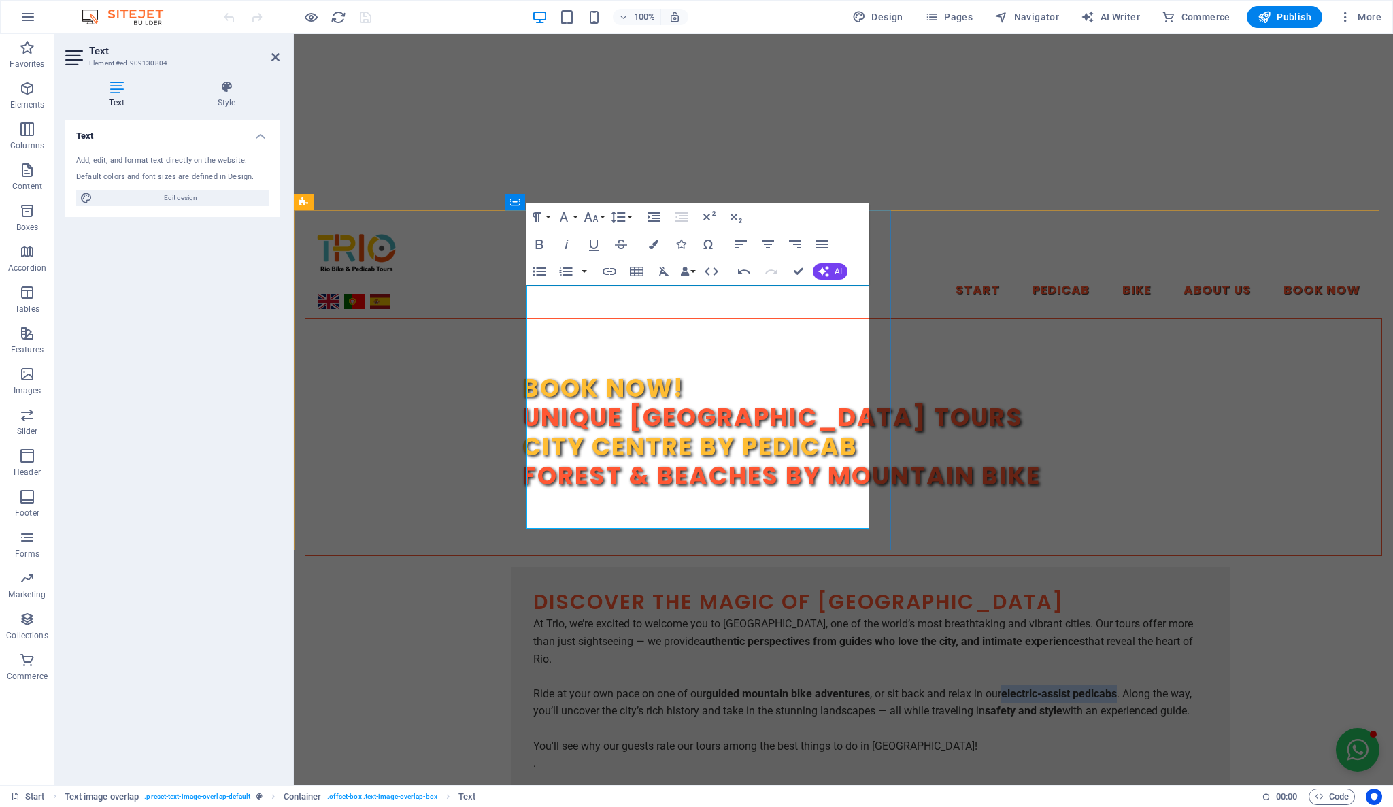
drag, startPoint x: 658, startPoint y: 394, endPoint x: 771, endPoint y: 401, distance: 112.5
click at [1001, 687] on strong "electric-assist pedicabs" at bounding box center [1059, 693] width 116 height 13
drag, startPoint x: 745, startPoint y: 401, endPoint x: 731, endPoint y: 399, distance: 14.4
click at [1001, 687] on strong "electric-assist pedicabs" at bounding box center [1059, 693] width 116 height 13
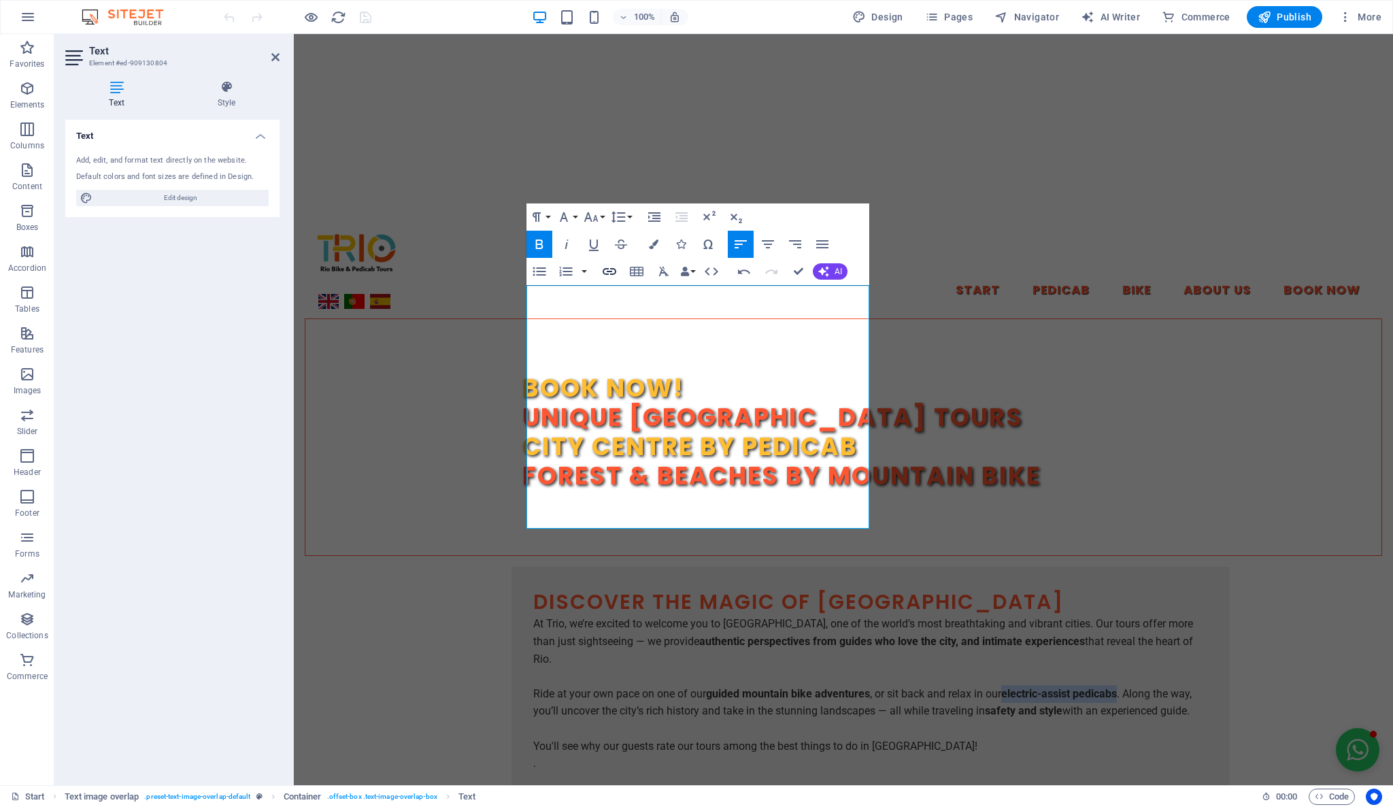
type input "electric-assist pedicabs"
click at [615, 268] on icon "button" at bounding box center [609, 271] width 16 height 16
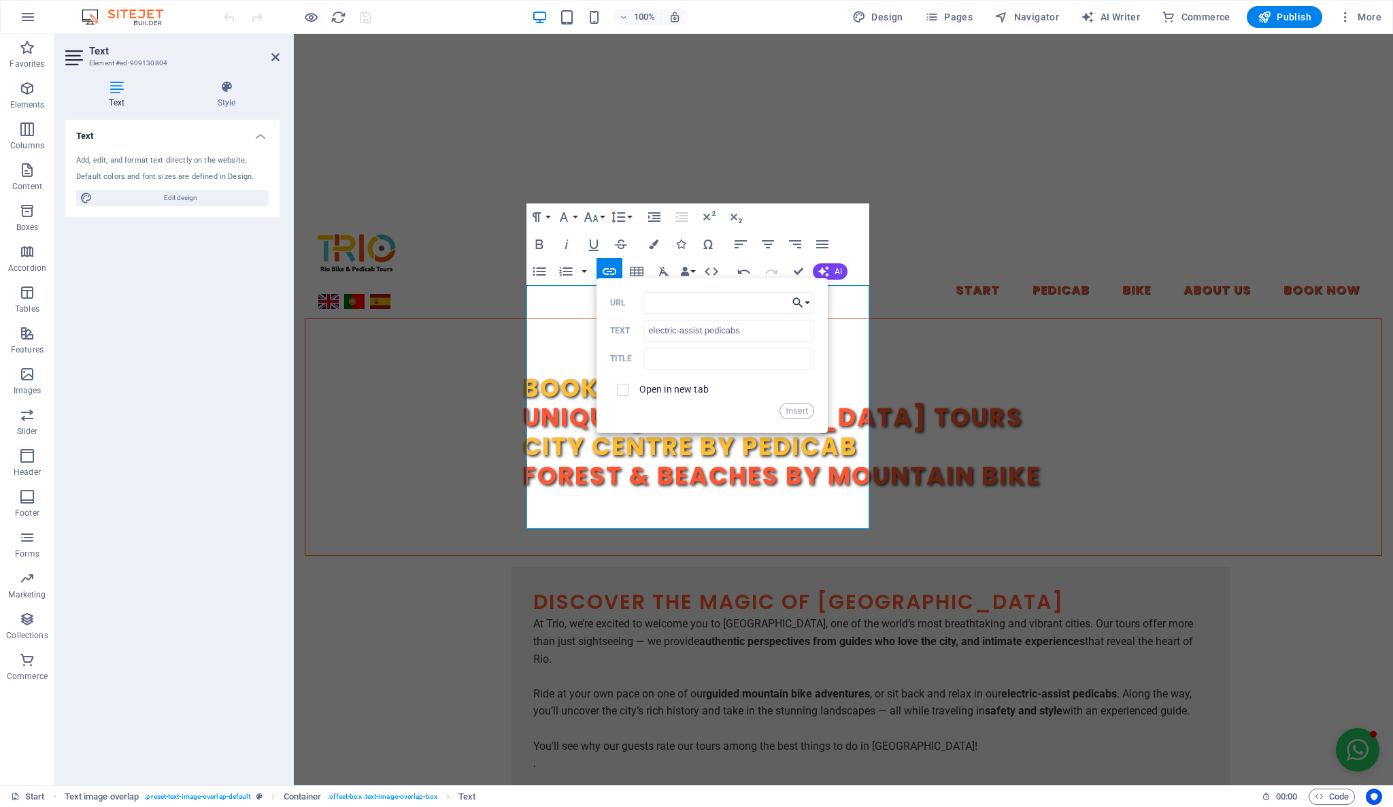
click at [807, 304] on button "Choose Link" at bounding box center [801, 303] width 26 height 22
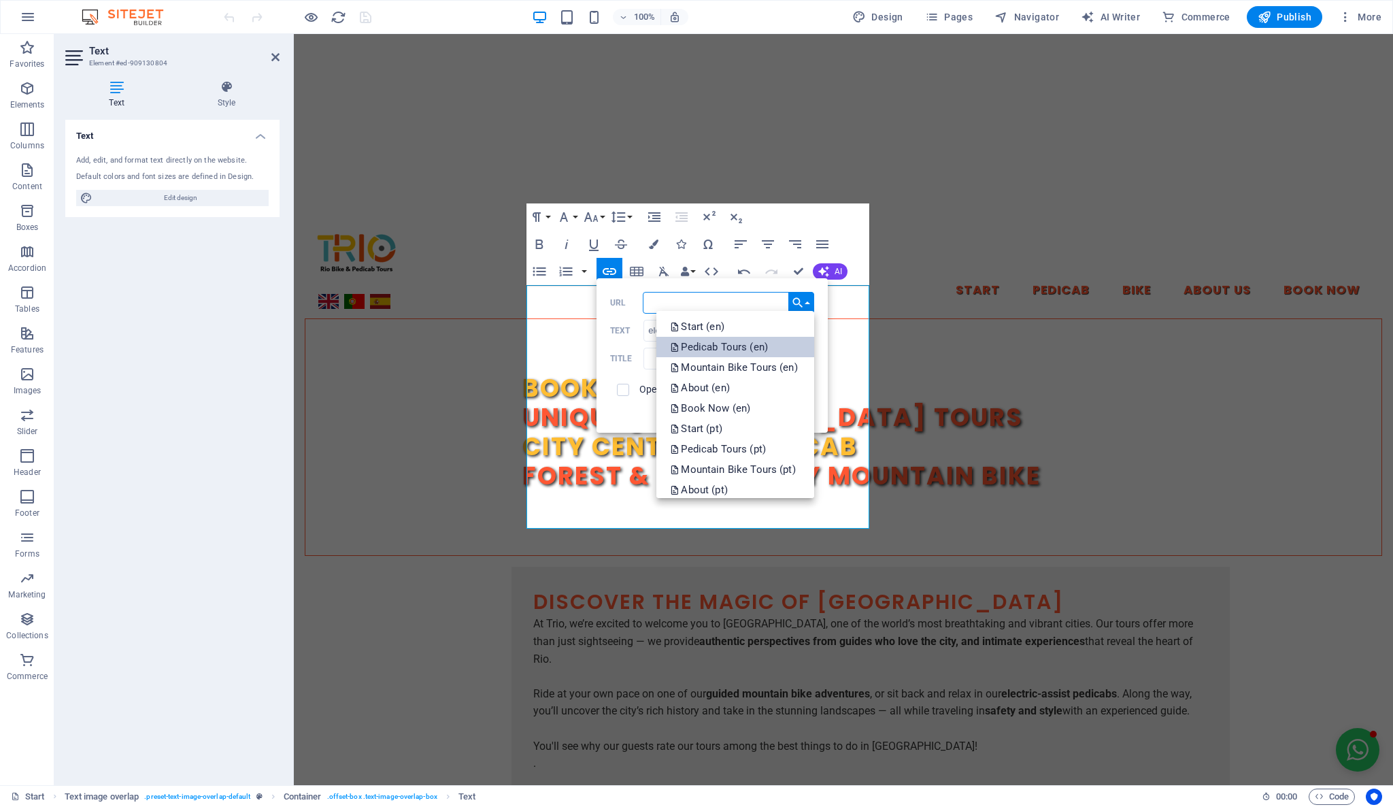
click at [772, 340] on link "Pedicab Tours (en)" at bounding box center [734, 347] width 157 height 20
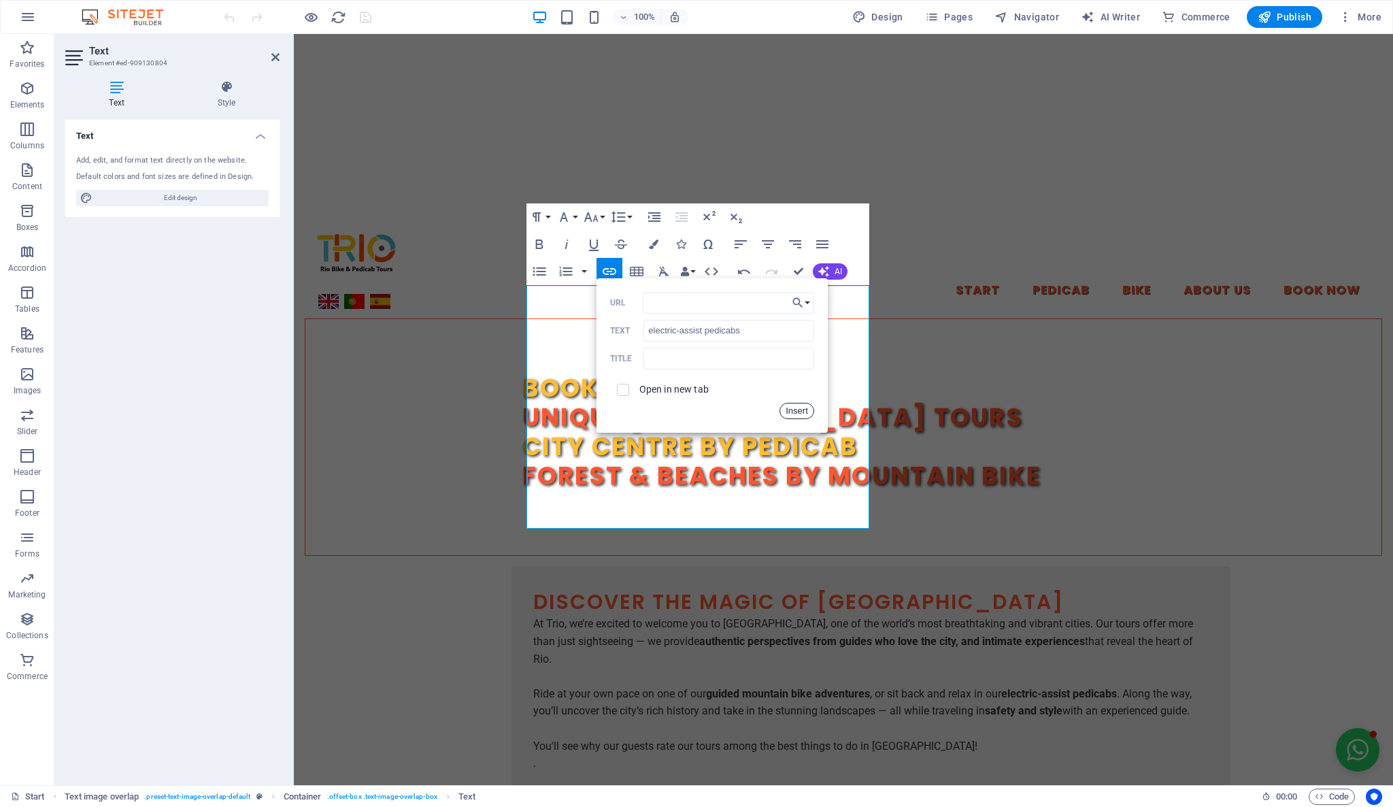
click at [805, 403] on button "Insert" at bounding box center [796, 411] width 35 height 16
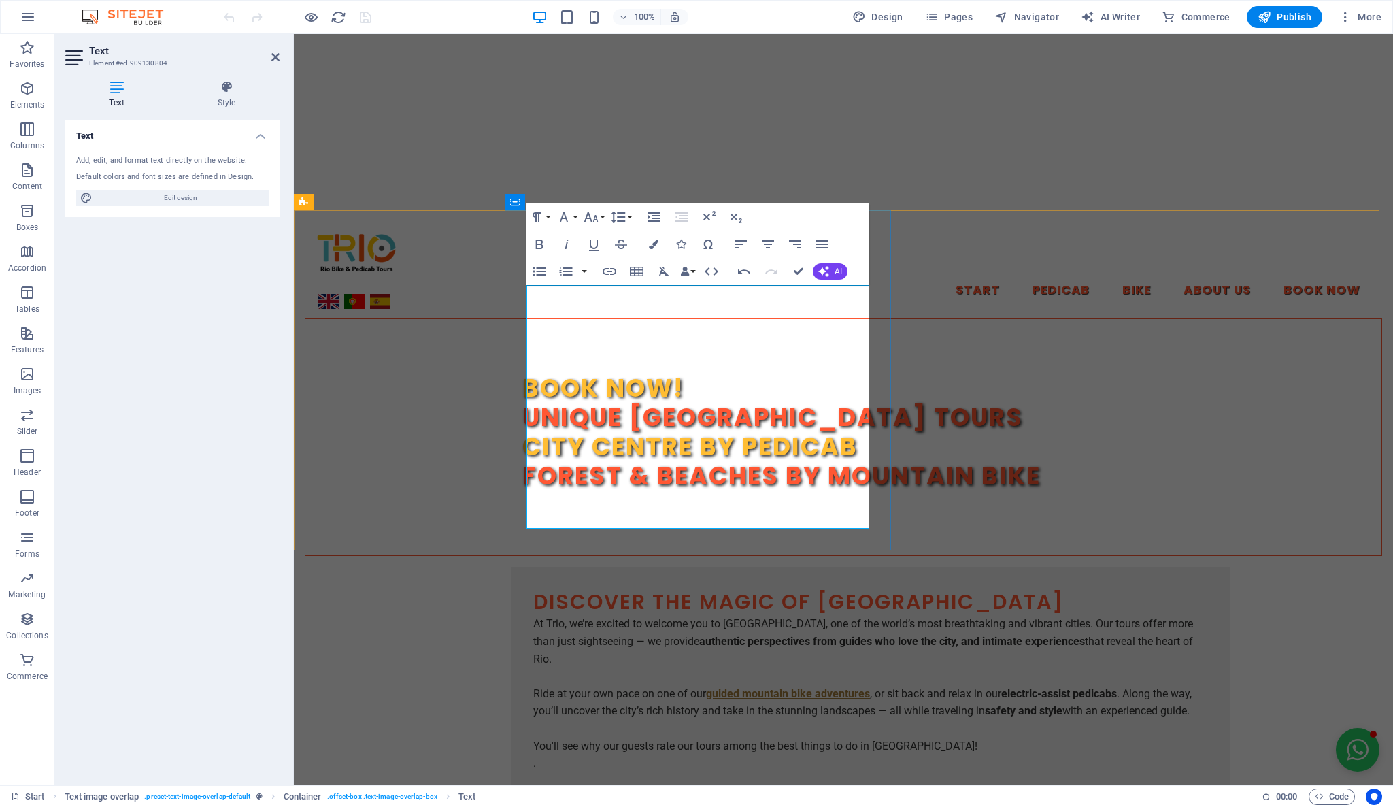
click at [784, 687] on strong "guided mountain bike adventures" at bounding box center [788, 693] width 164 height 13
type input "/en/mountain-bike"
type input "guided mountain bike adventures"
click at [784, 346] on icon "button" at bounding box center [783, 346] width 16 height 16
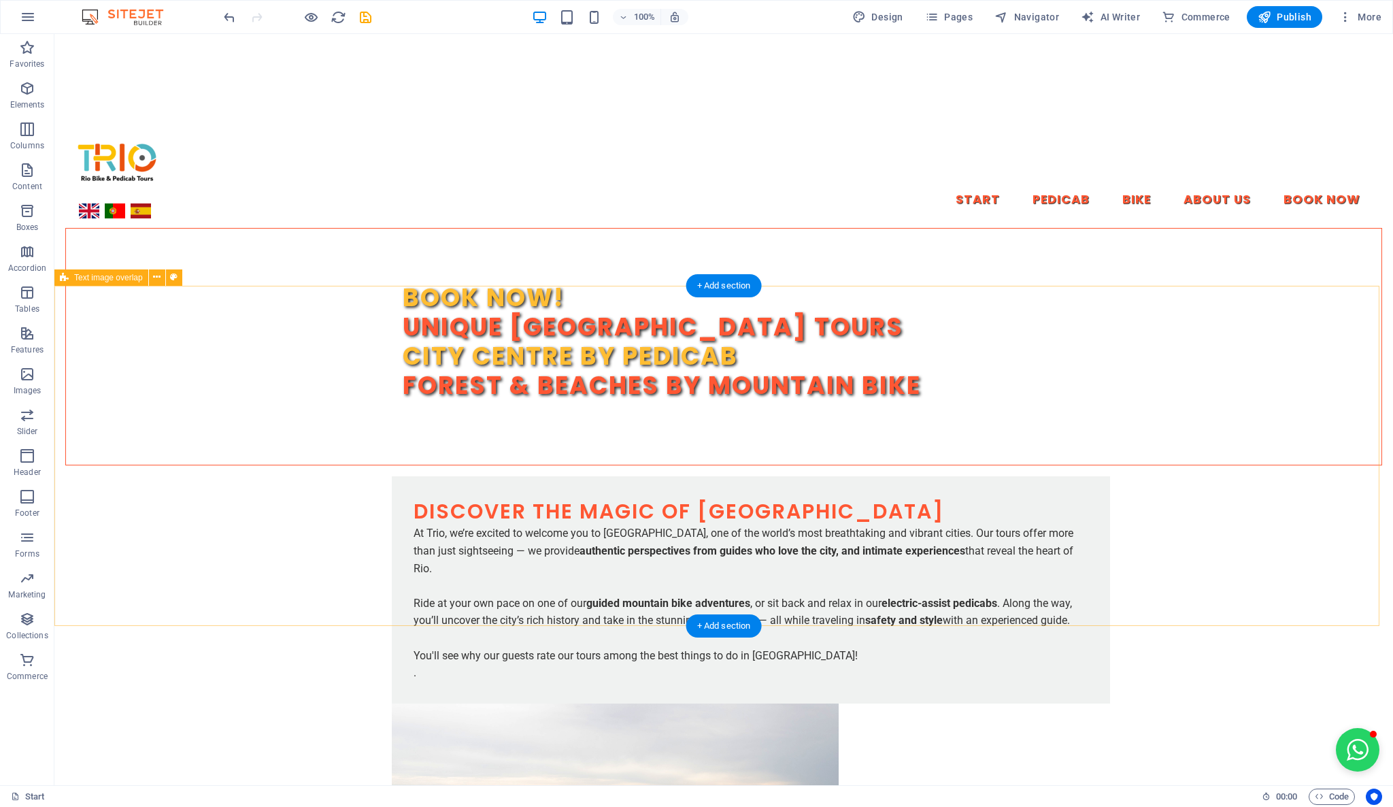
scroll to position [0, 0]
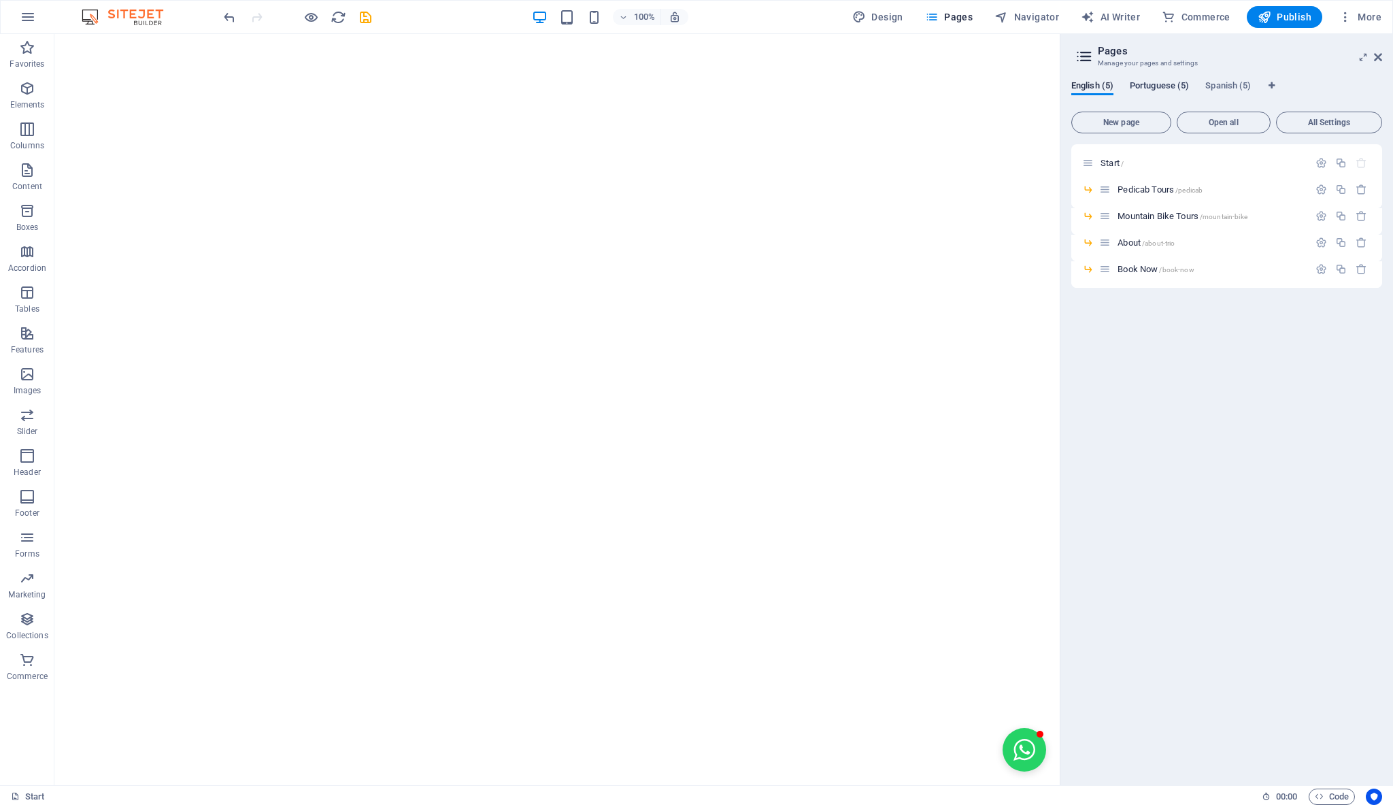
click at [1177, 86] on span "Portuguese (5)" at bounding box center [1159, 87] width 59 height 19
click at [1107, 194] on icon at bounding box center [1105, 190] width 12 height 12
click at [1124, 189] on span "Pedicab Tours /pedicab" at bounding box center [1159, 189] width 85 height 10
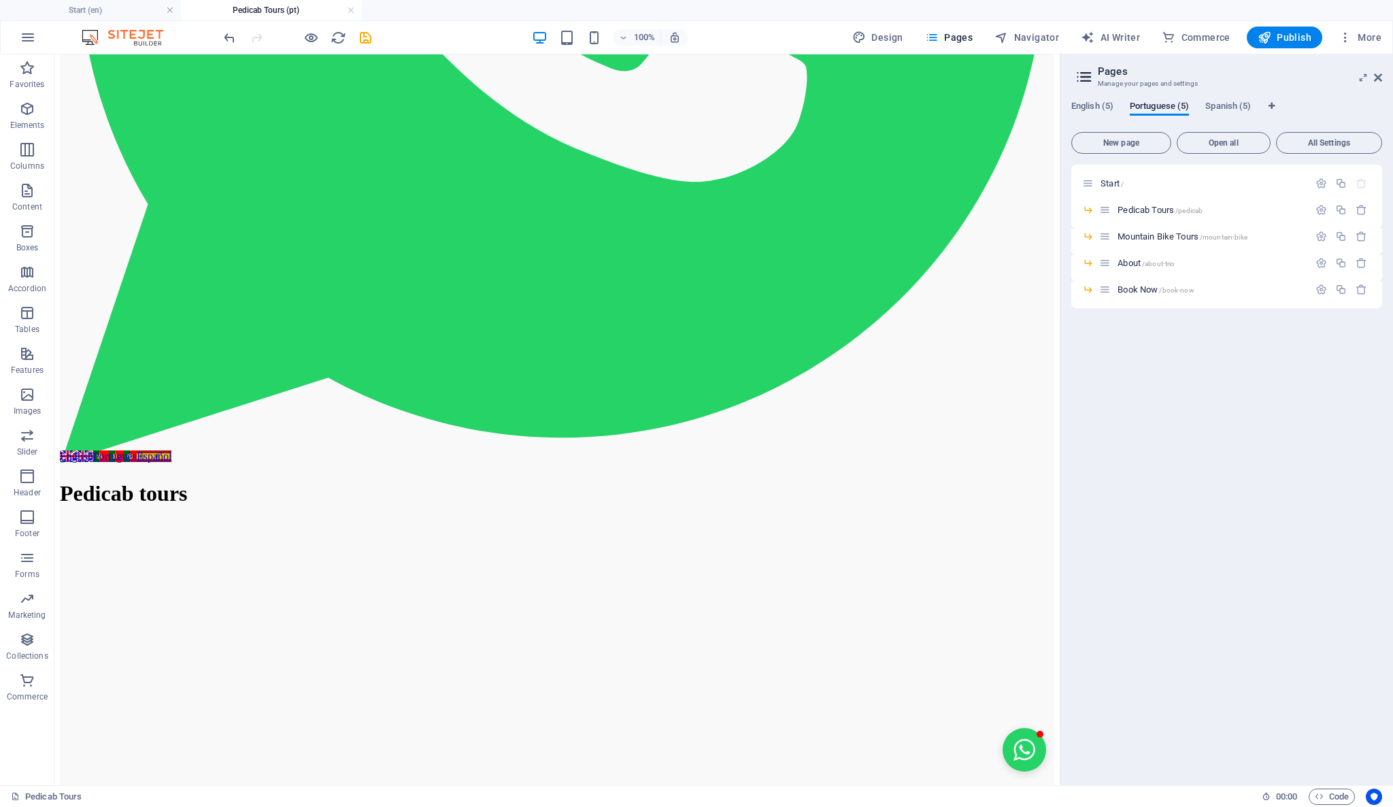
scroll to position [614, 0]
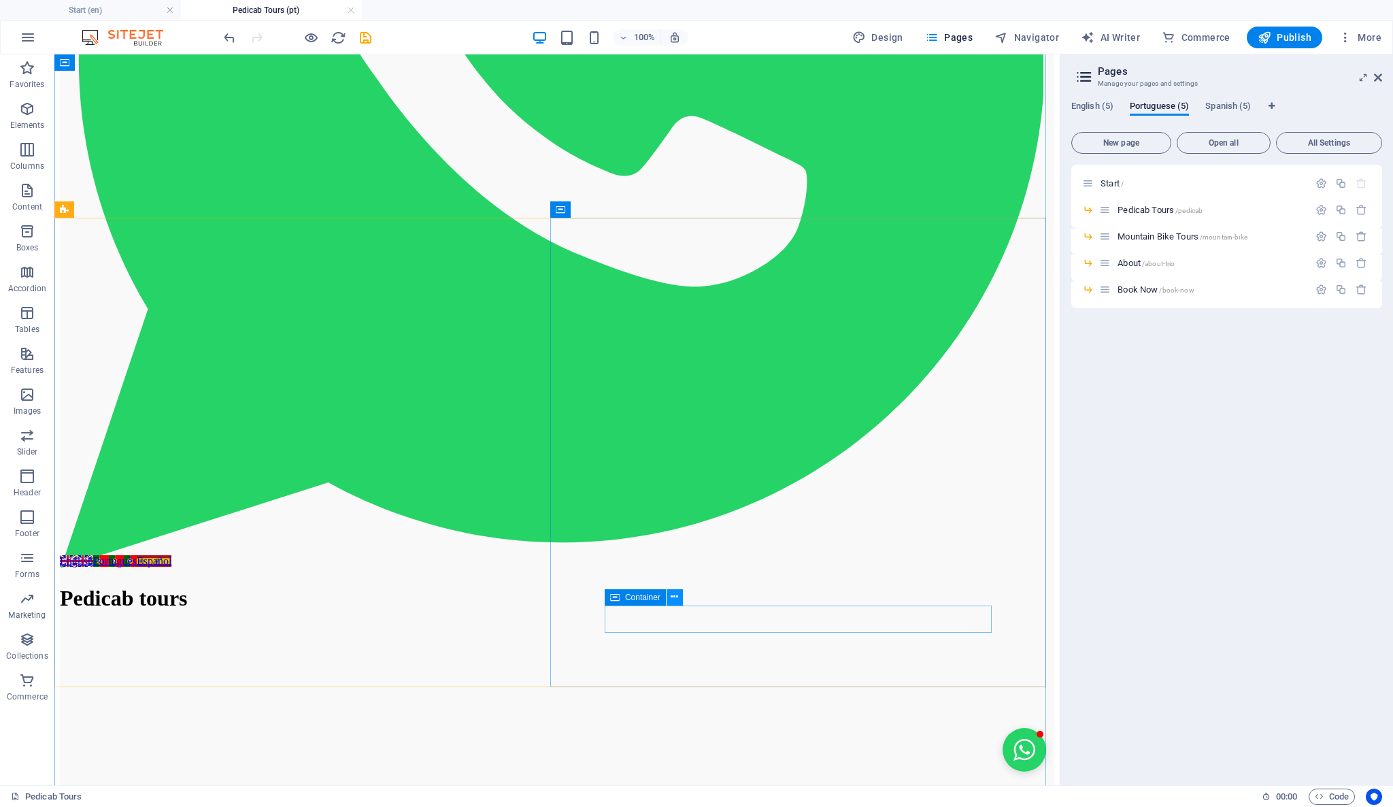
click at [677, 596] on icon at bounding box center [674, 597] width 7 height 14
click at [1150, 465] on div "Start / Pedicab Tours /pedicab Mountain Bike Tours /mountain-bike About /about-…" at bounding box center [1226, 469] width 311 height 609
click at [1121, 260] on span "About /about-trio" at bounding box center [1145, 263] width 57 height 10
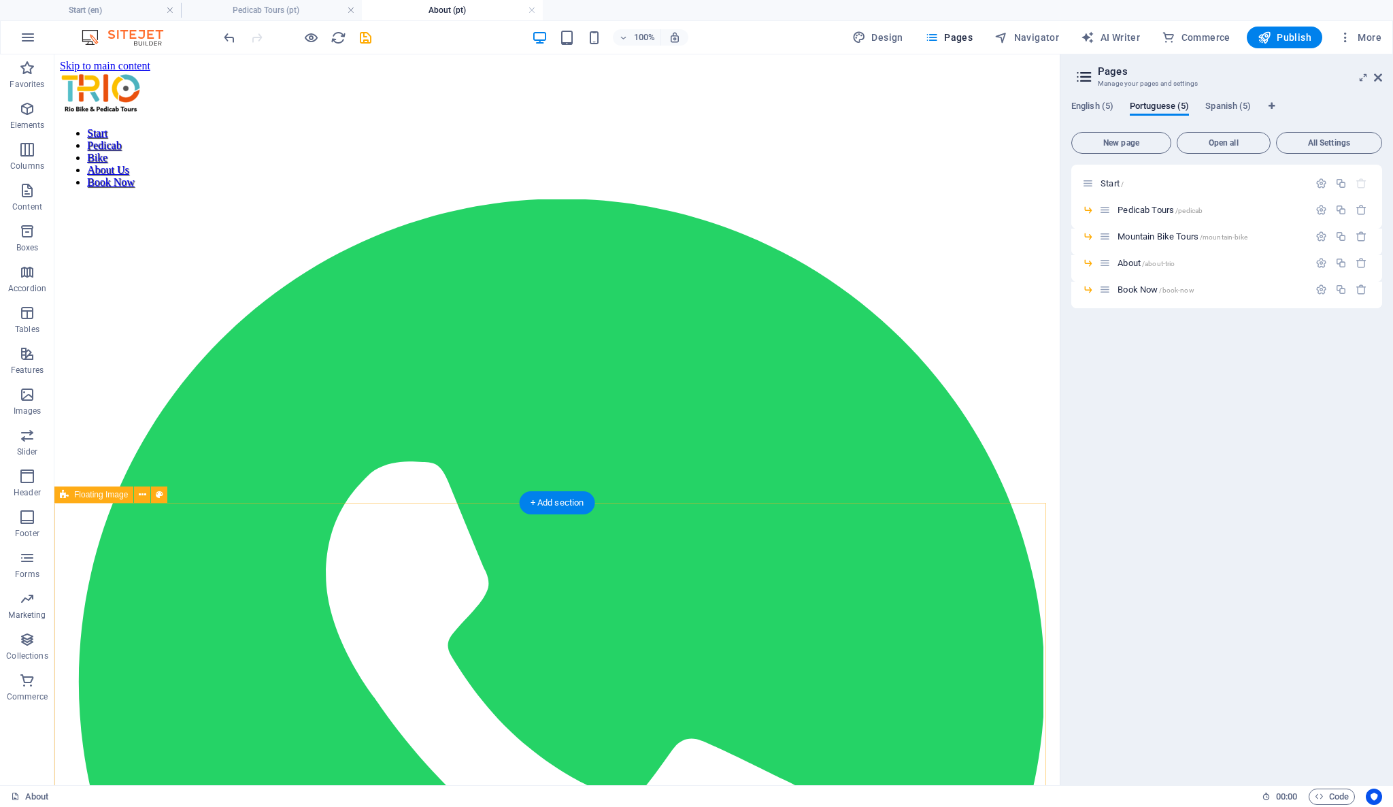
scroll to position [0, 0]
click at [1081, 110] on span "English (5)" at bounding box center [1092, 107] width 42 height 19
click at [1295, 148] on button "All Settings" at bounding box center [1329, 143] width 106 height 22
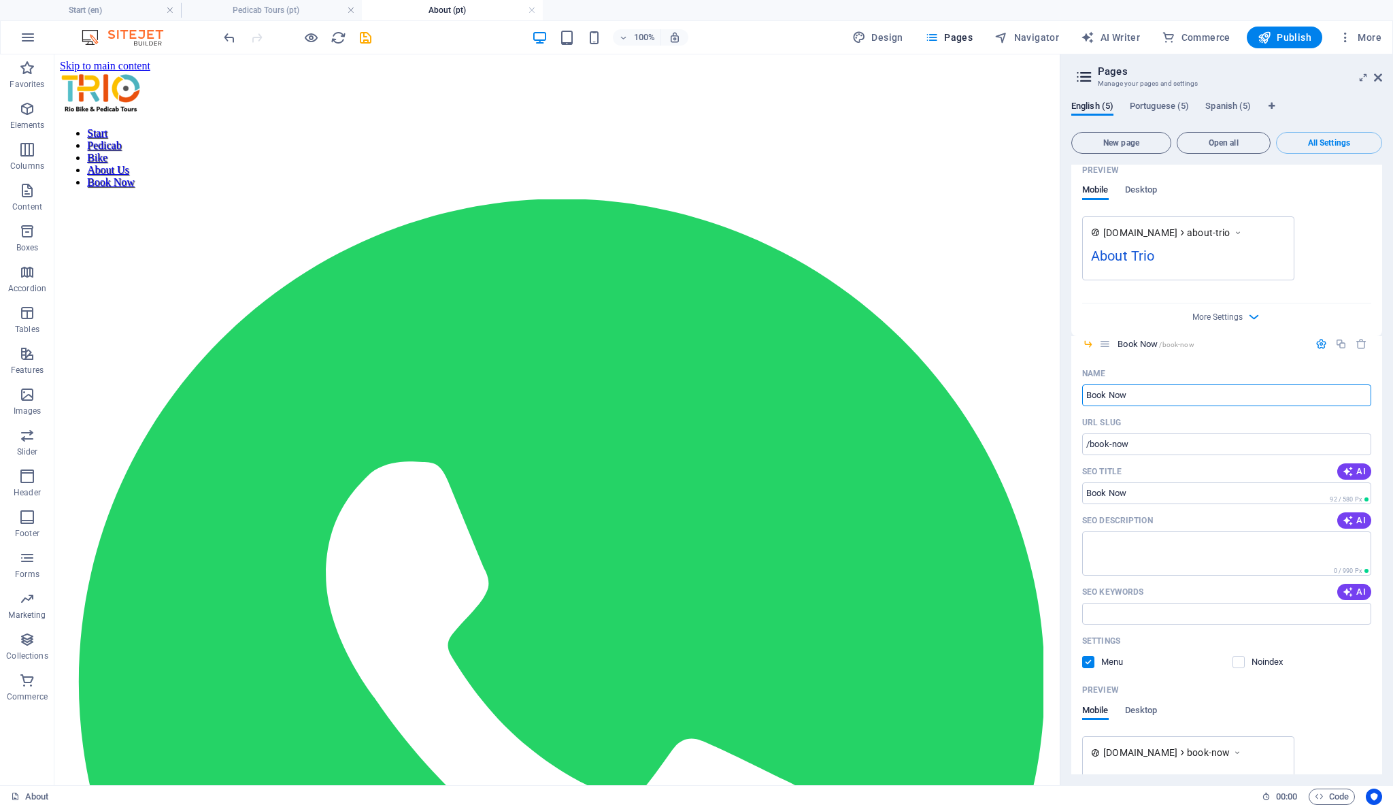
scroll to position [2000, 0]
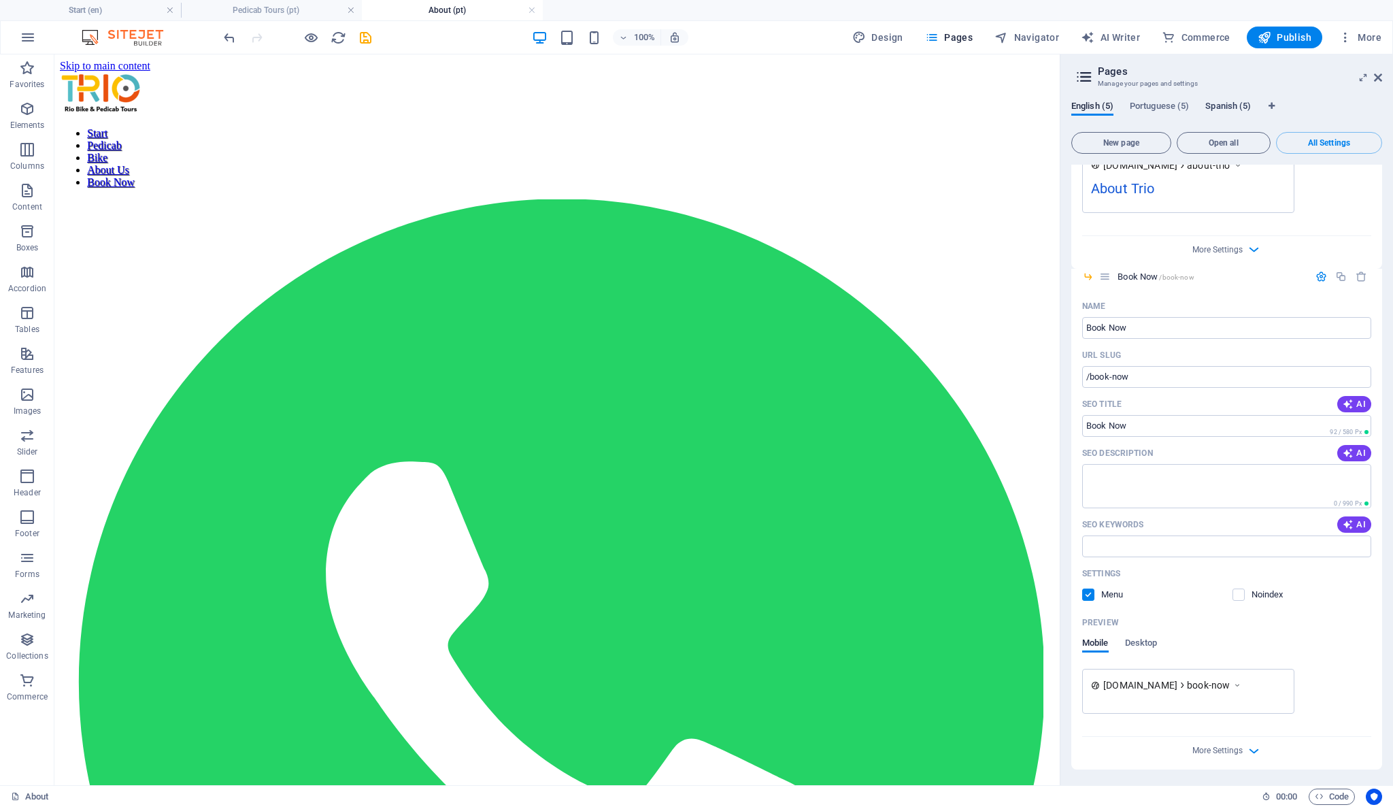
click at [1224, 105] on span "Spanish (5)" at bounding box center [1228, 107] width 46 height 19
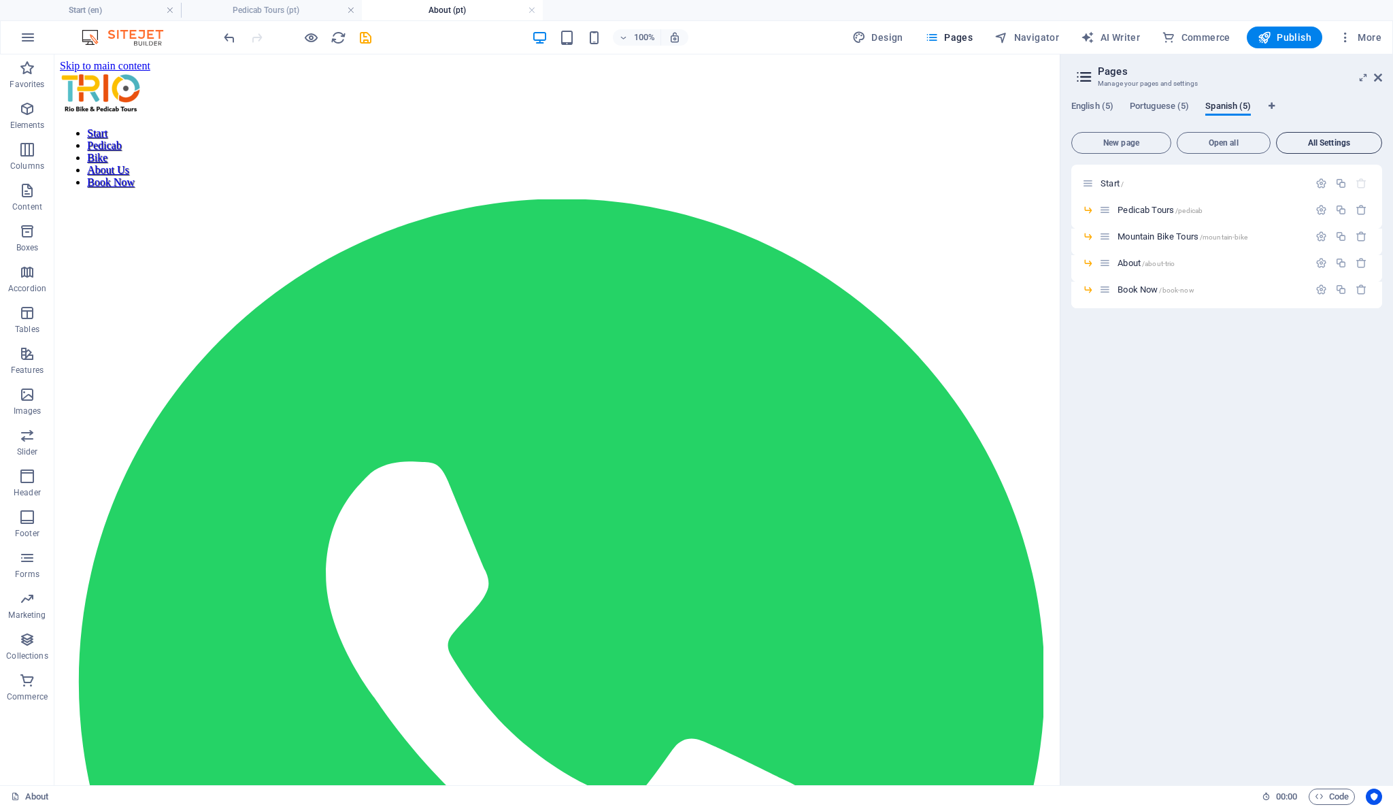
click at [1319, 150] on button "All Settings" at bounding box center [1329, 143] width 106 height 22
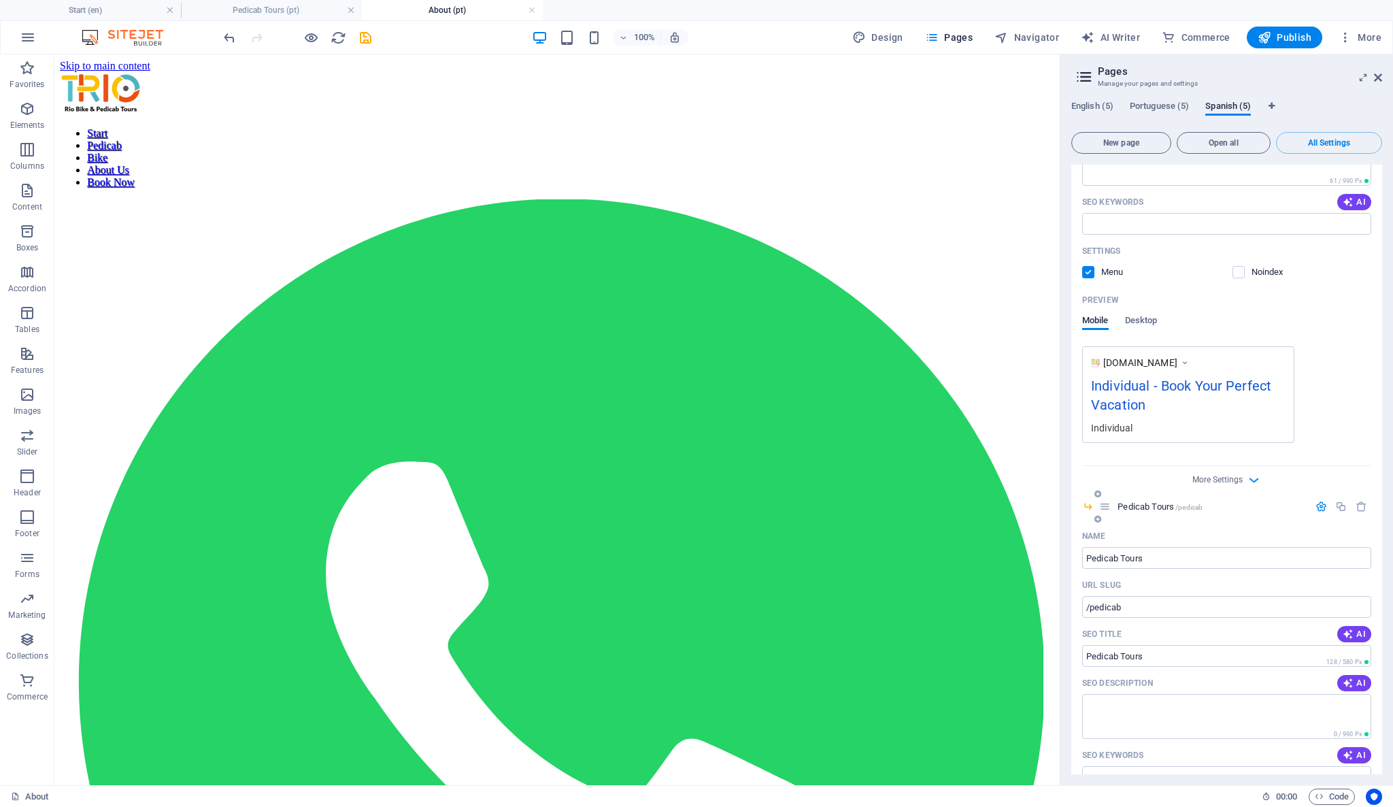
scroll to position [0, 0]
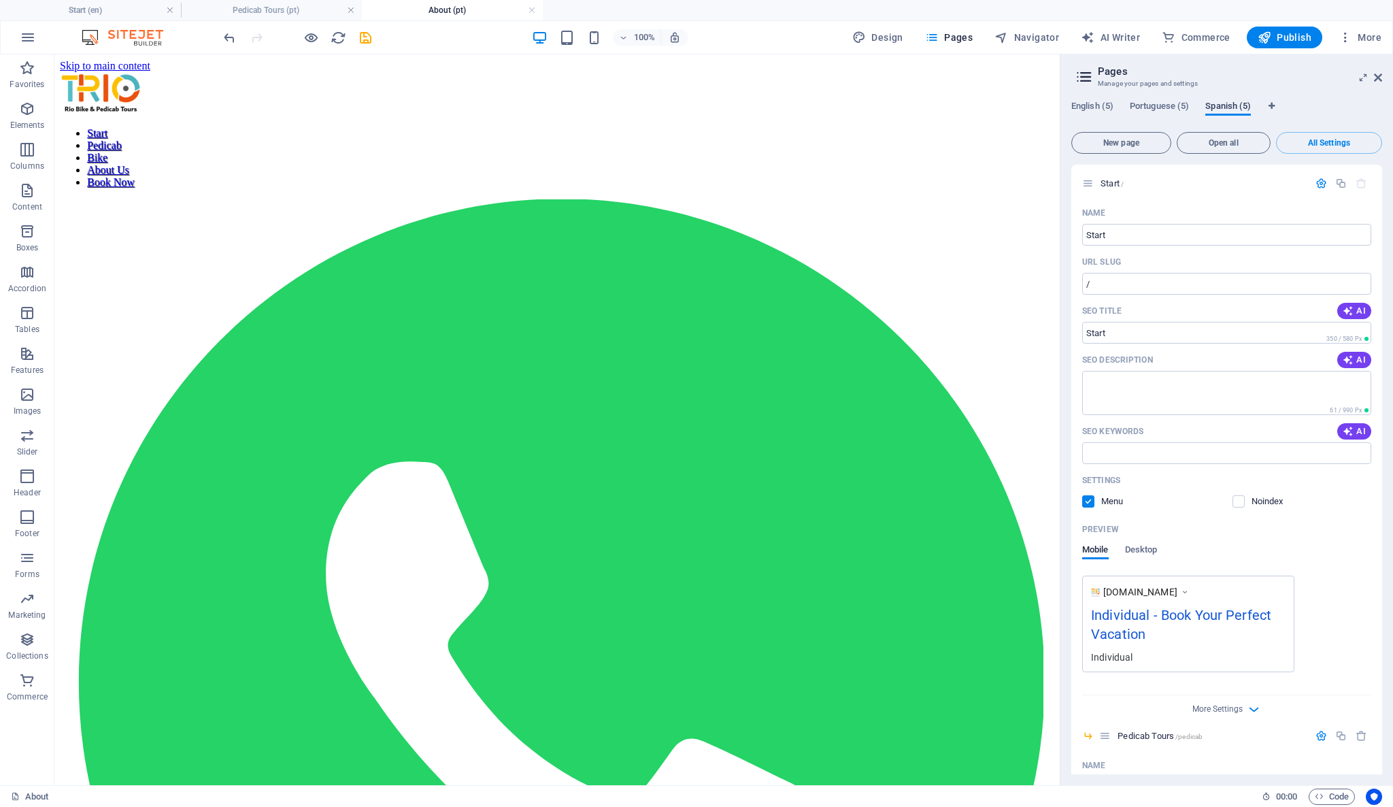
click at [1234, 109] on span "Spanish (5)" at bounding box center [1228, 107] width 46 height 19
click at [1235, 109] on span "Spanish (5)" at bounding box center [1228, 107] width 46 height 19
click at [1222, 111] on span "Spanish (5)" at bounding box center [1228, 107] width 46 height 19
click at [33, 34] on icon "button" at bounding box center [28, 37] width 16 height 16
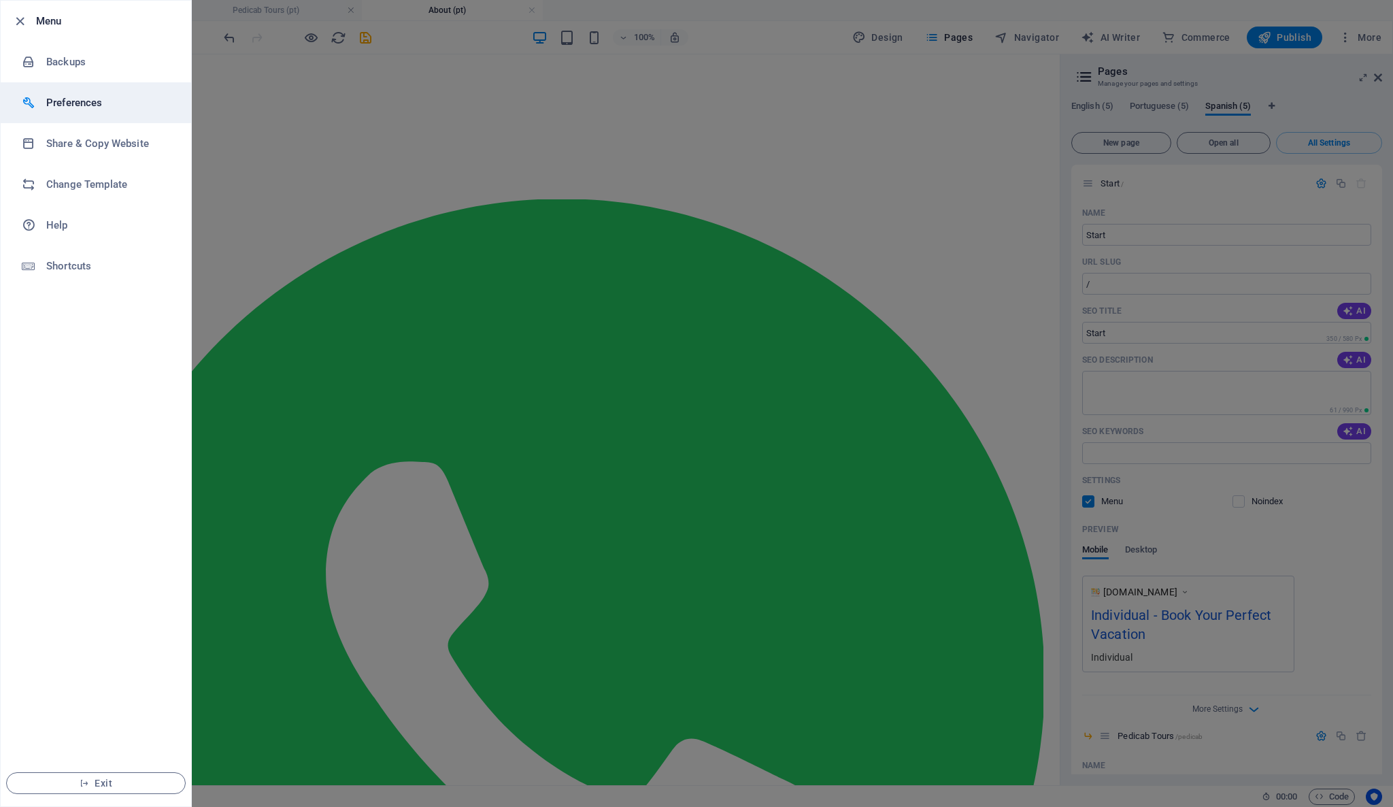
click at [57, 97] on h6 "Preferences" at bounding box center [109, 103] width 126 height 16
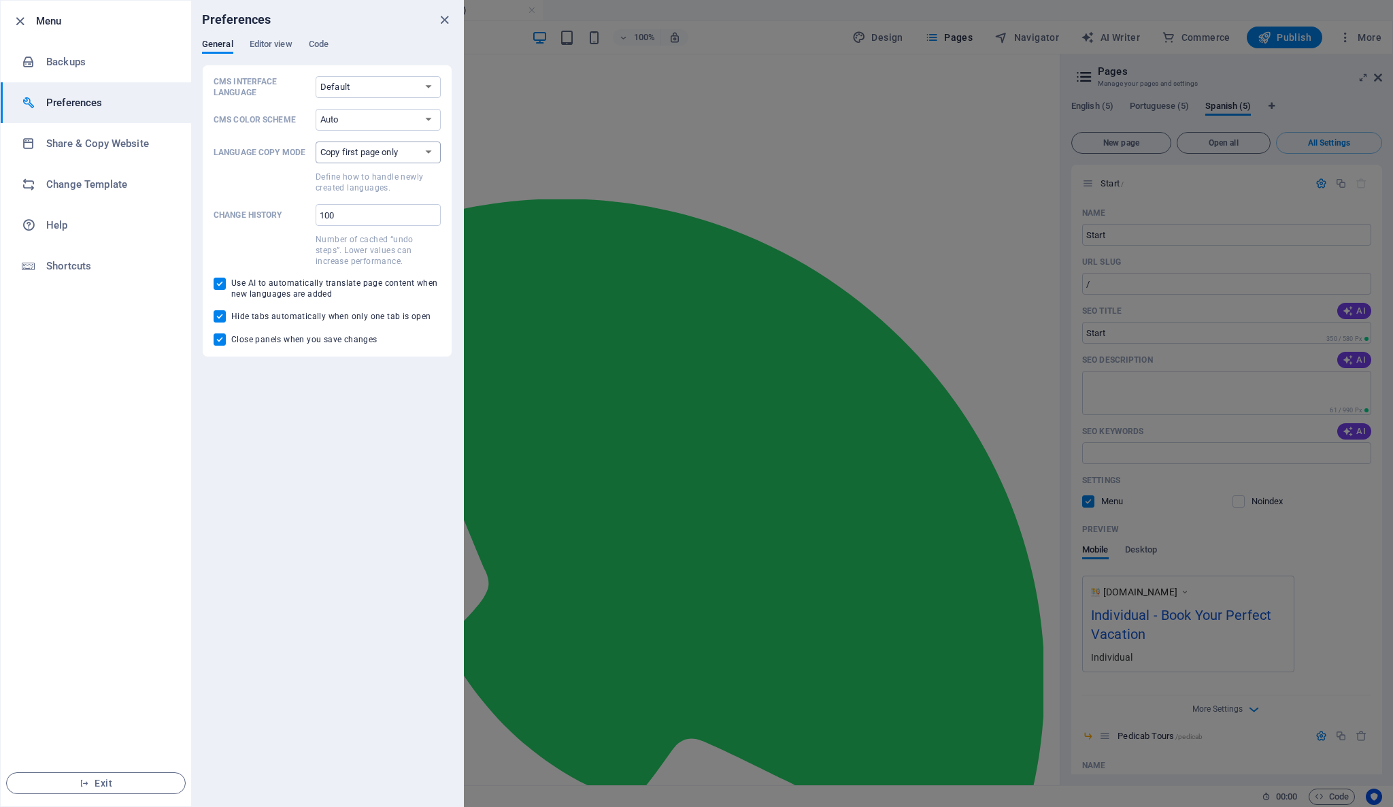
click at [338, 155] on select "Copy first page only Copy all pages" at bounding box center [378, 152] width 125 height 22
select select "all"
click at [316, 141] on select "Copy first page only Copy all pages" at bounding box center [378, 152] width 125 height 22
click at [113, 101] on h6 "Preferences" at bounding box center [109, 103] width 126 height 16
click at [93, 74] on li "Backups" at bounding box center [96, 61] width 190 height 41
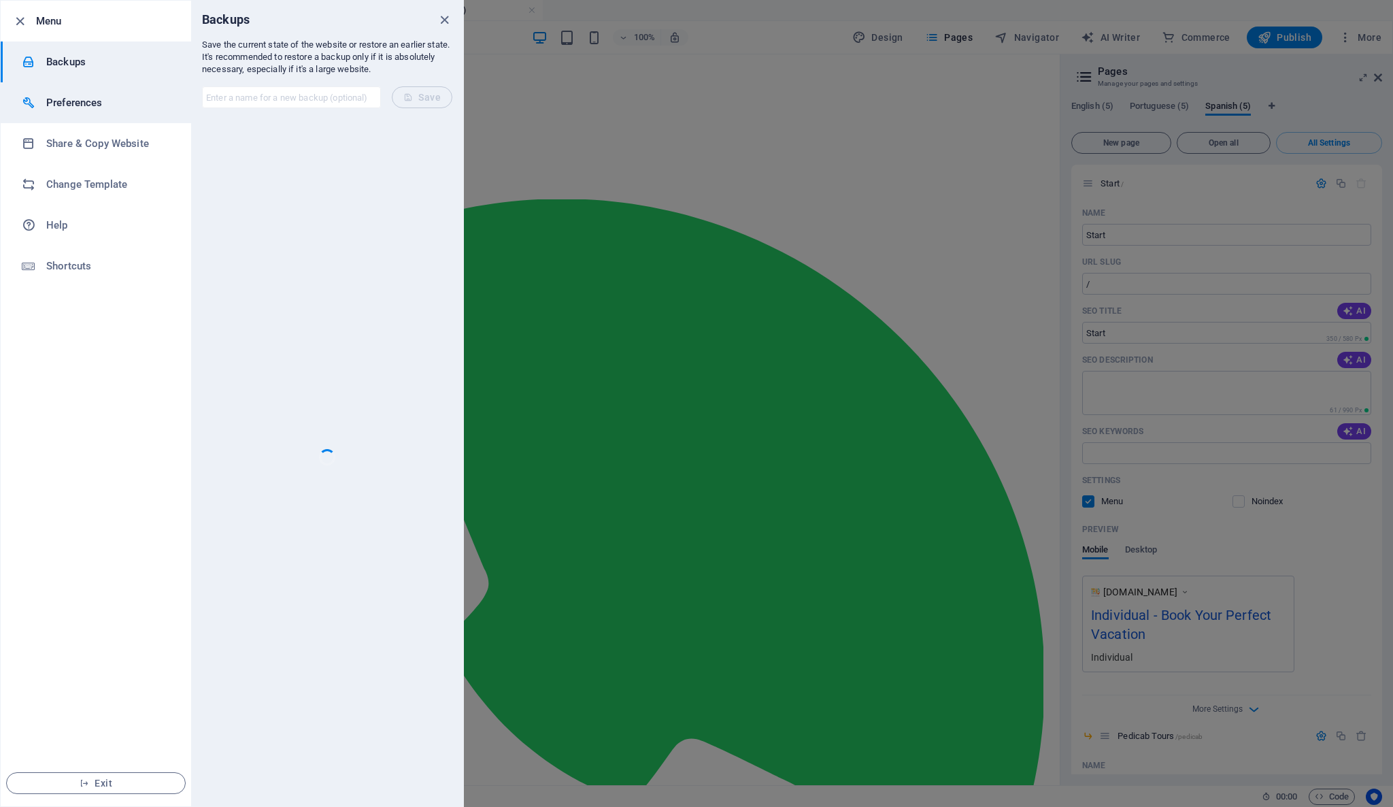
click at [101, 102] on h6 "Preferences" at bounding box center [109, 103] width 126 height 16
select select "all"
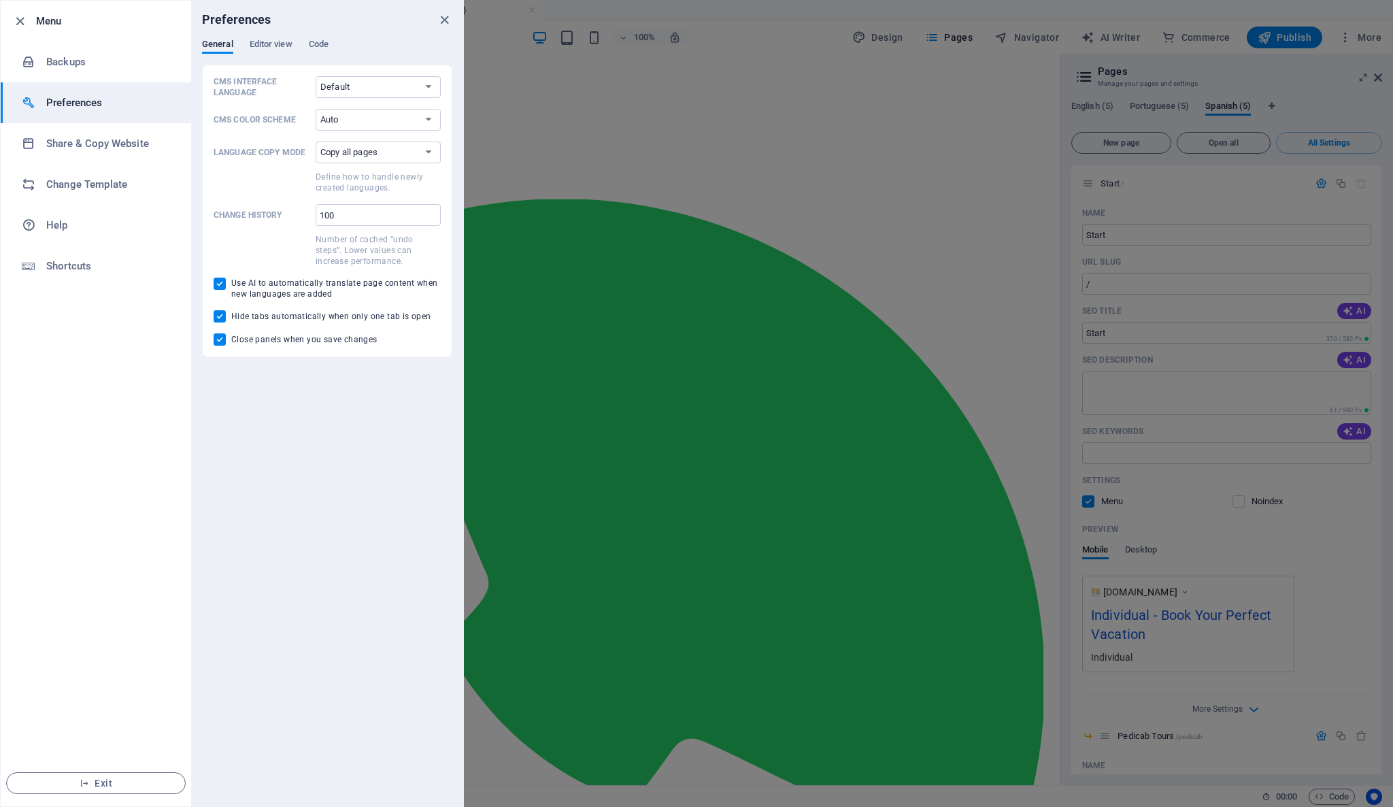
click at [603, 118] on div at bounding box center [696, 403] width 1393 height 807
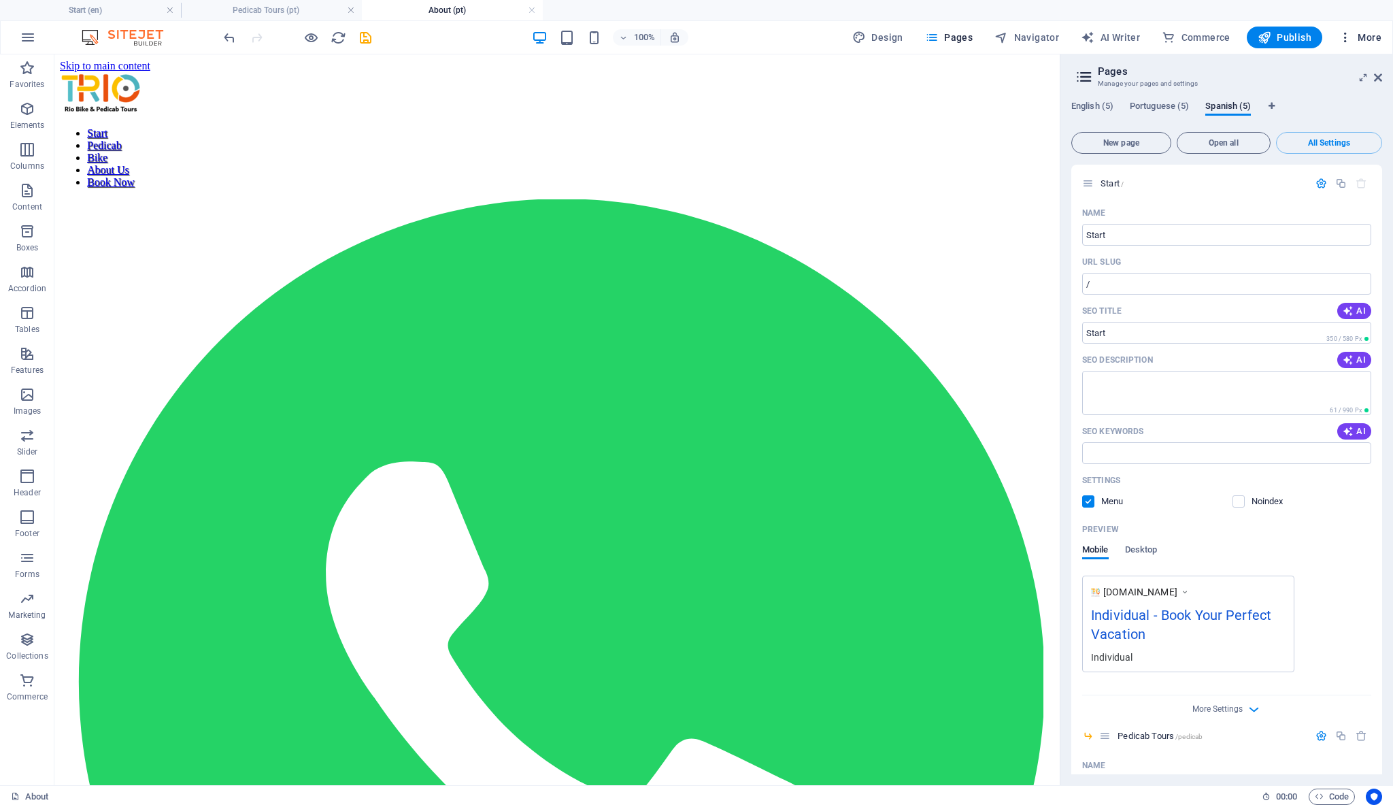
click at [1357, 44] on span "More" at bounding box center [1360, 38] width 43 height 14
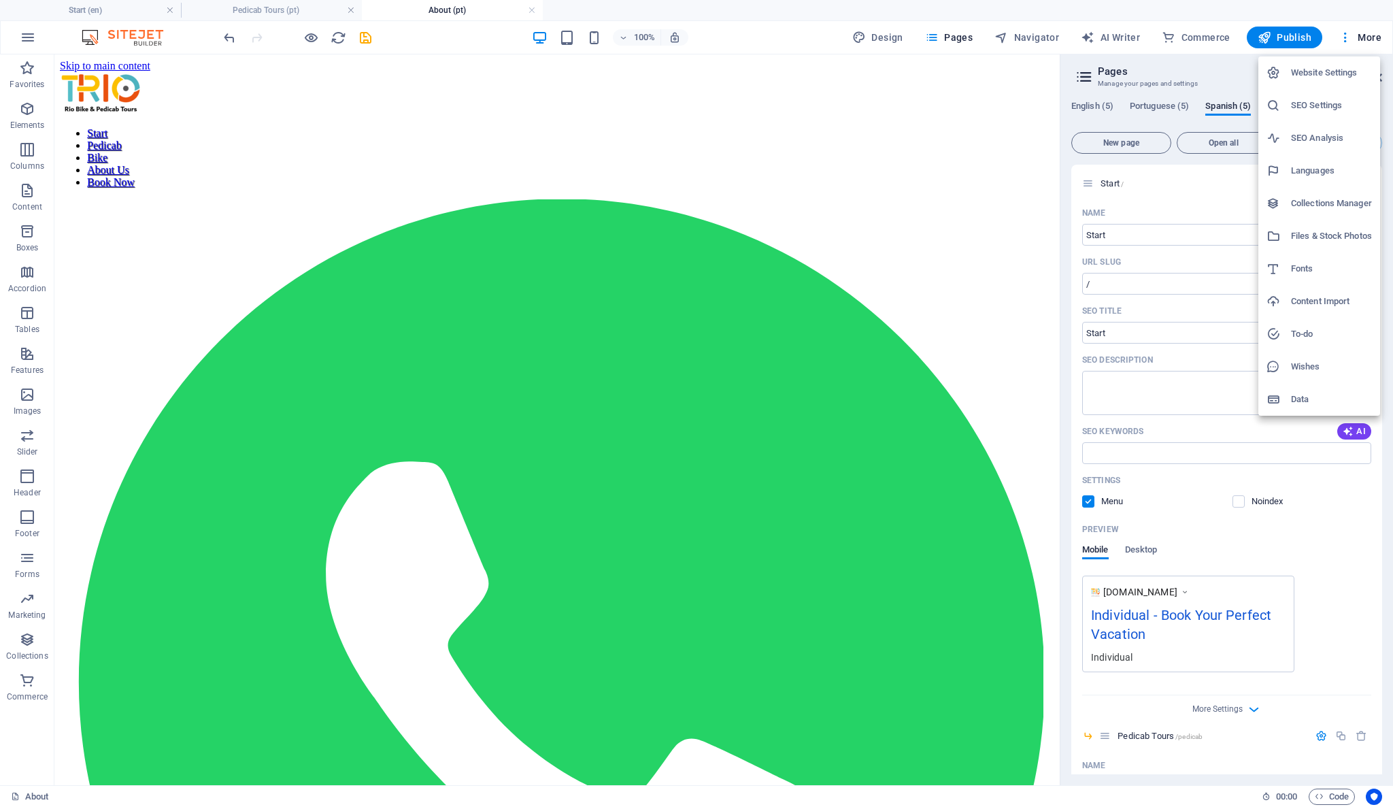
click at [1331, 170] on h6 "Languages" at bounding box center [1331, 171] width 81 height 16
select select "41"
select select "128"
select select "148"
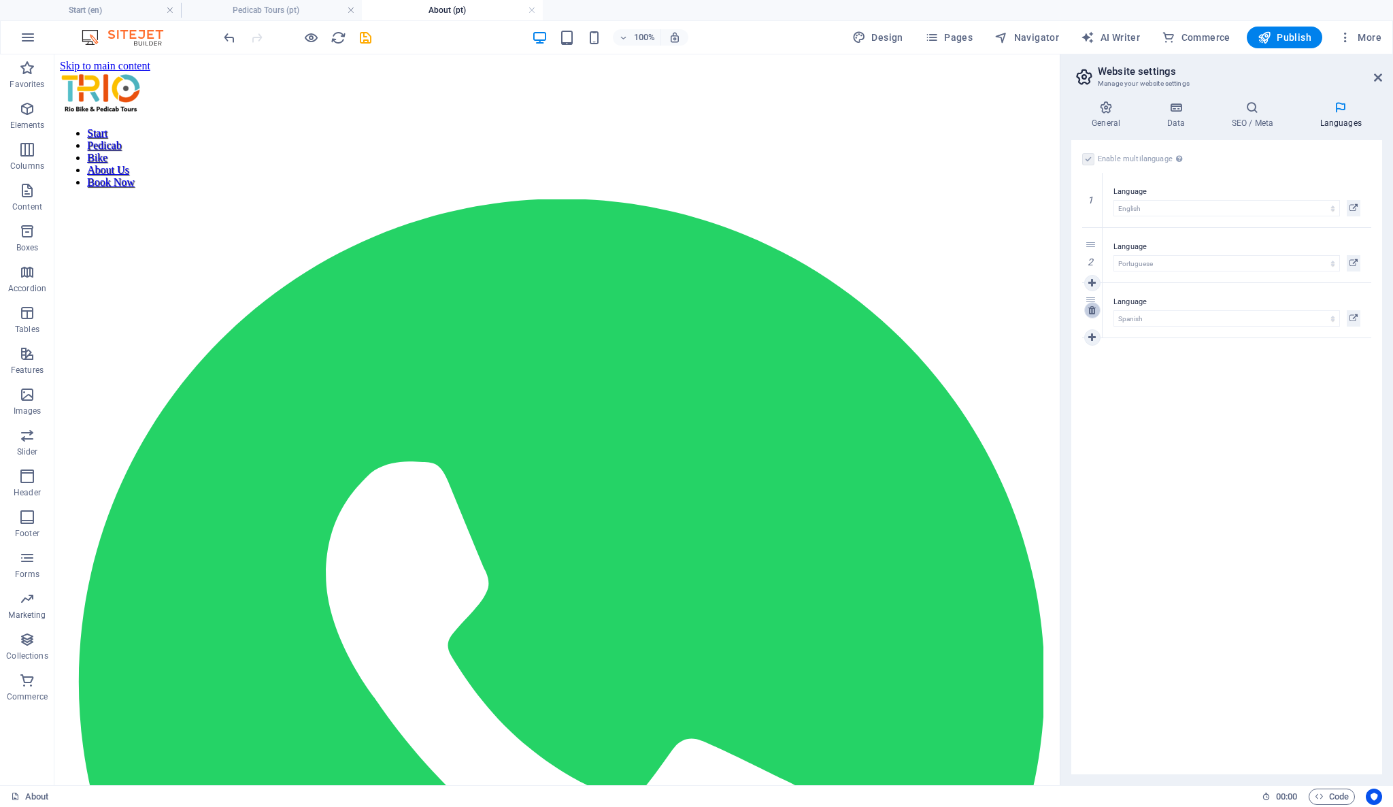
click at [1094, 312] on icon at bounding box center [1091, 310] width 7 height 10
click at [1219, 396] on div "Enable multilanguage To disable multilanguage delete all languages until only o…" at bounding box center [1226, 457] width 311 height 634
click at [367, 35] on icon "save" at bounding box center [366, 38] width 16 height 16
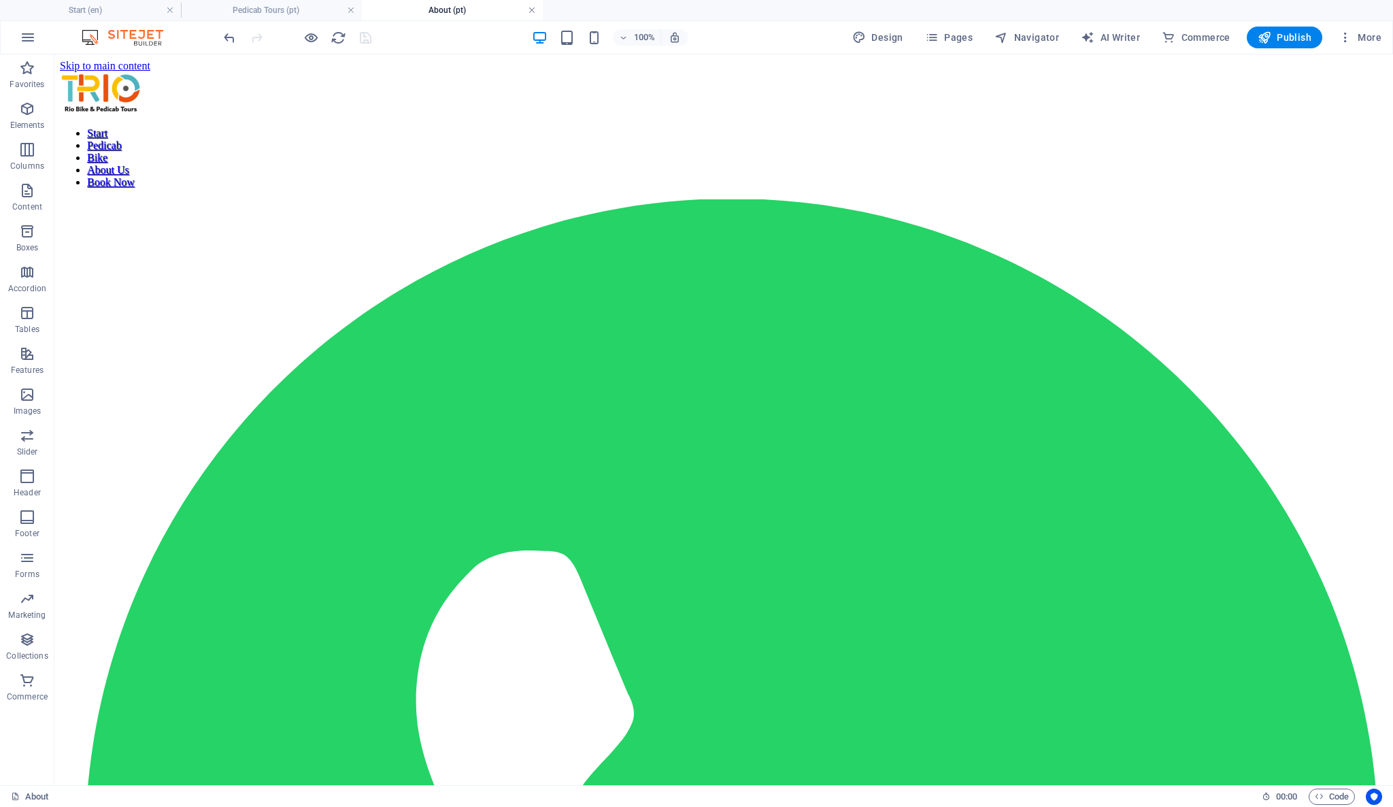
click at [531, 13] on link at bounding box center [532, 10] width 8 height 13
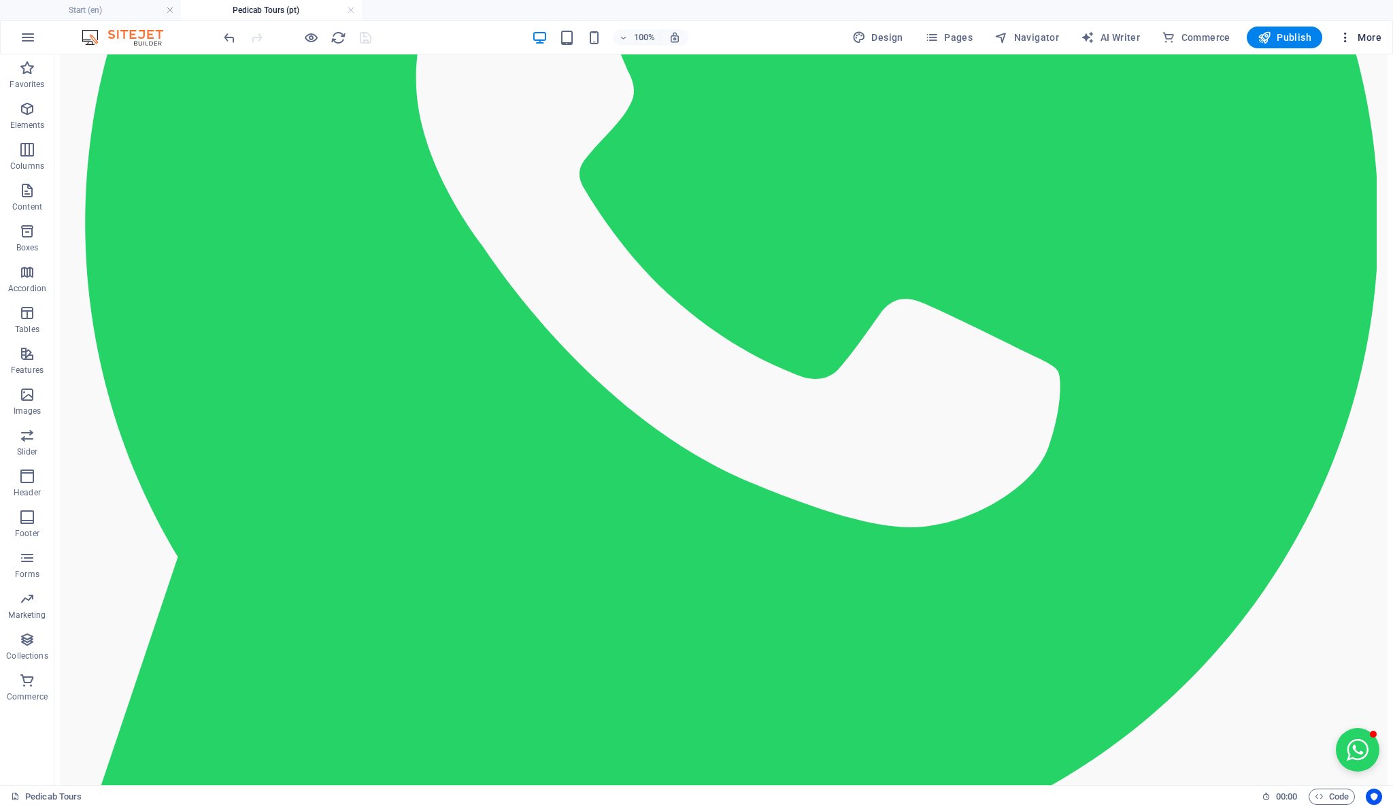
click at [1345, 43] on icon "button" at bounding box center [1346, 38] width 14 height 14
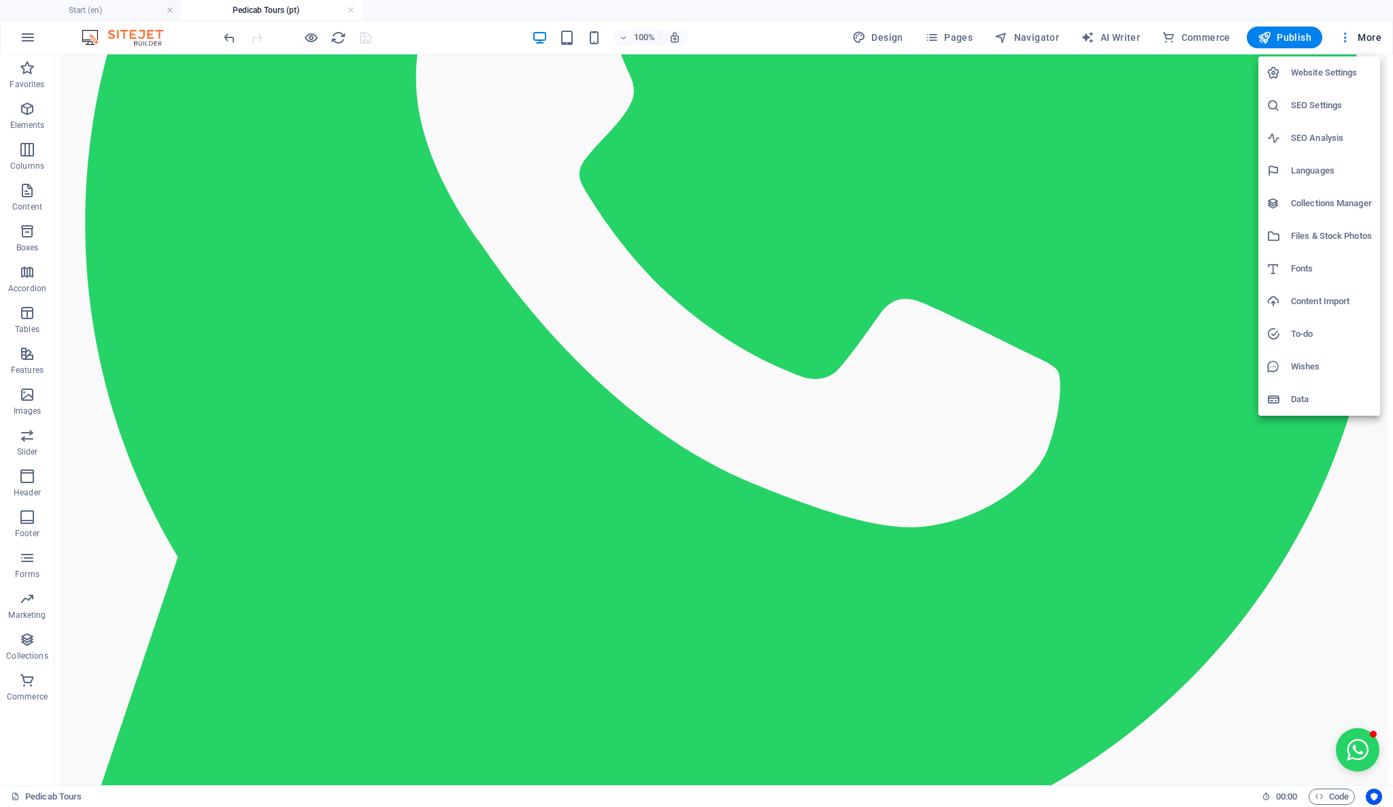
click at [1346, 43] on div at bounding box center [696, 403] width 1393 height 807
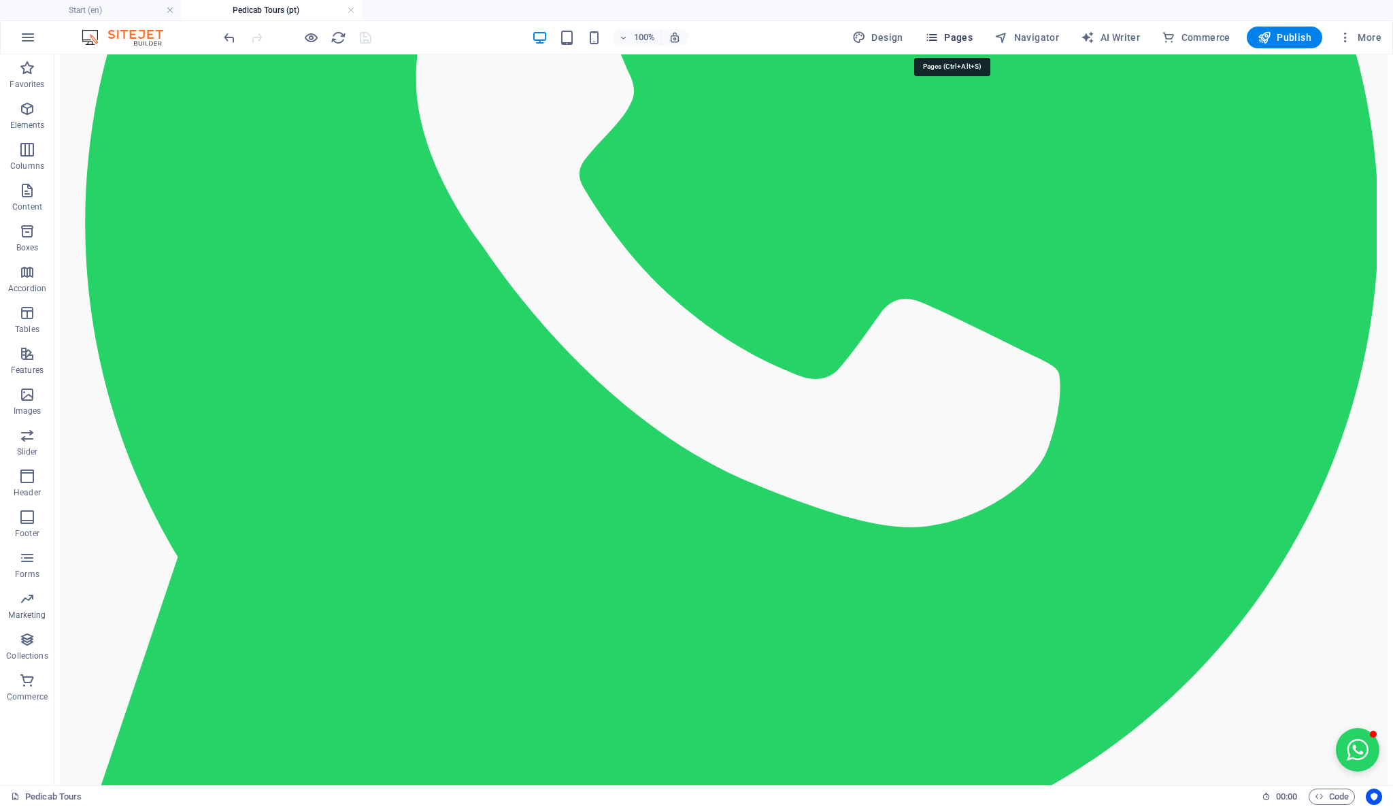
click at [953, 42] on span "Pages" at bounding box center [949, 38] width 48 height 14
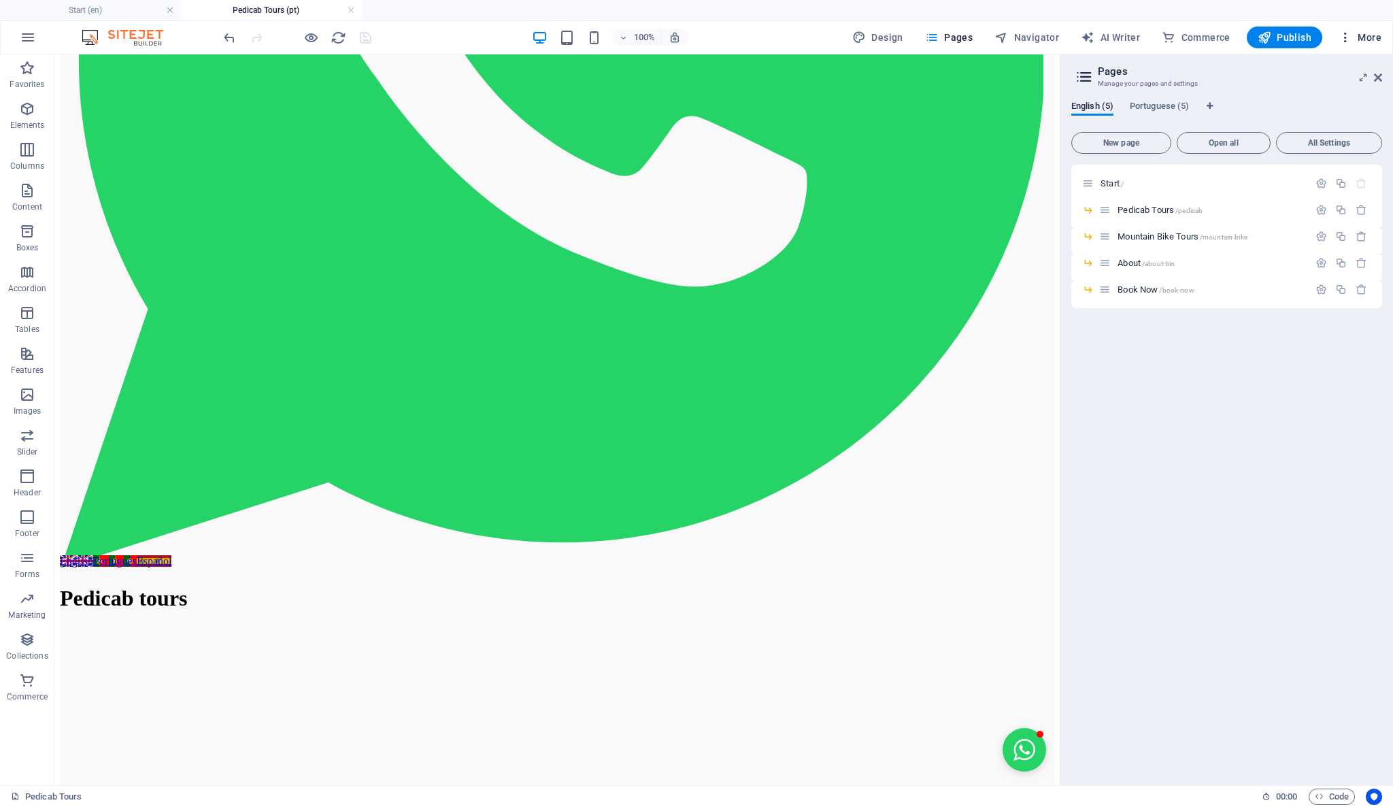
click at [1345, 35] on icon "button" at bounding box center [1346, 38] width 14 height 14
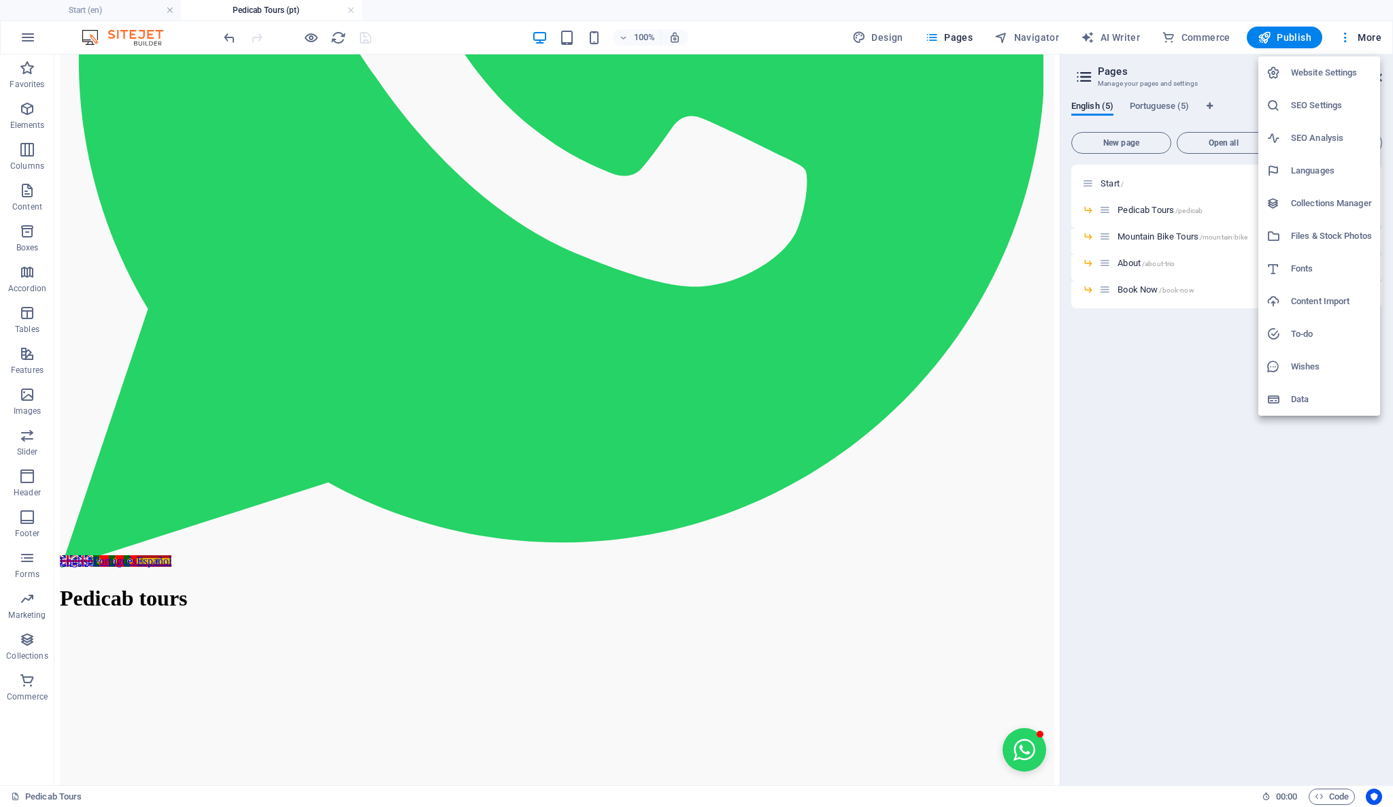
click at [1345, 171] on h6 "Languages" at bounding box center [1331, 171] width 81 height 16
select select "41"
select select "128"
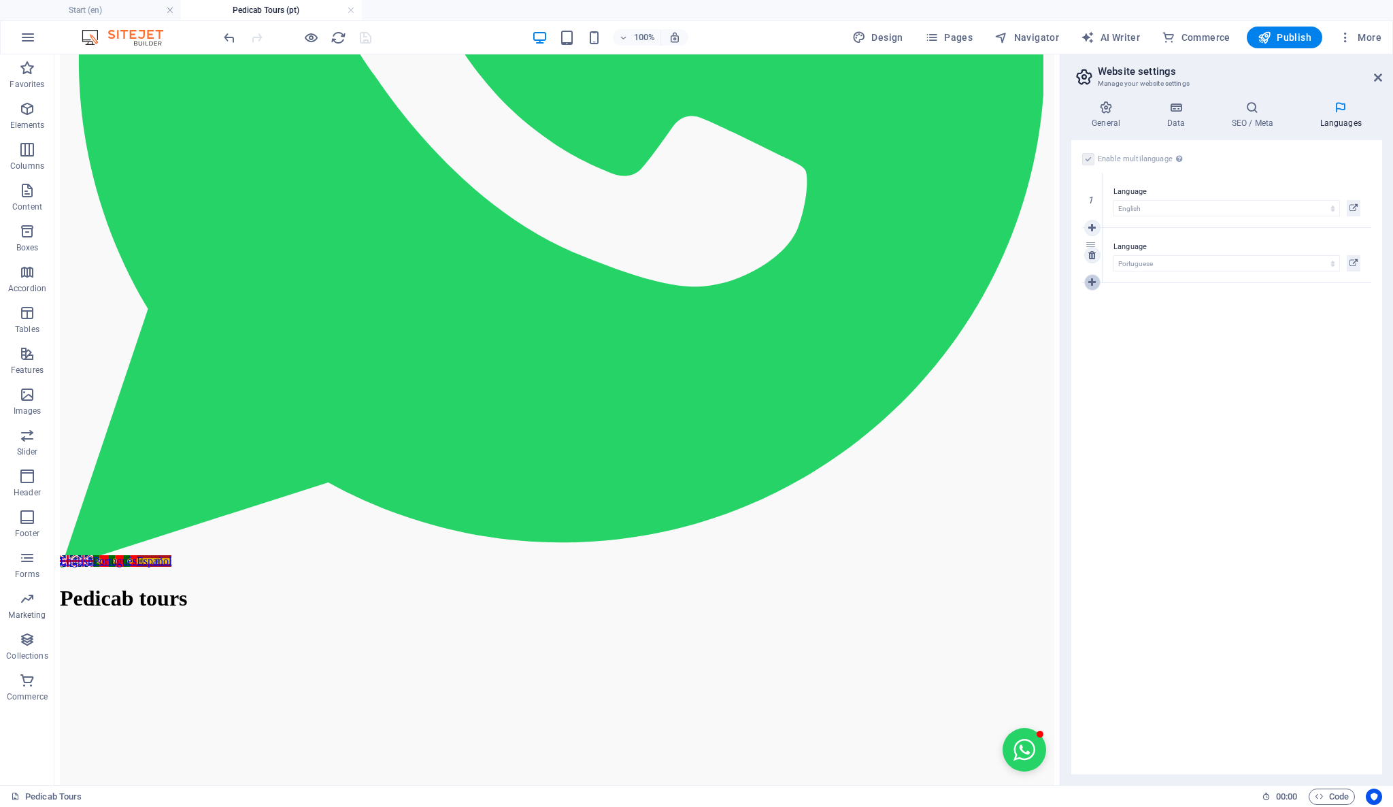
click at [1094, 282] on icon at bounding box center [1091, 283] width 7 height 10
click at [1128, 322] on select "Abkhazian Afar Afrikaans Akan Albanian Amharic Arabic Aragonese Armenian Assame…" at bounding box center [1226, 318] width 226 height 16
select select "148"
click at [1113, 310] on select "Abkhazian Afar Afrikaans Akan Albanian Amharic Arabic Aragonese Armenian Assame…" at bounding box center [1226, 318] width 226 height 16
click at [1242, 430] on div "Enable multilanguage To disable multilanguage delete all languages until only o…" at bounding box center [1226, 457] width 311 height 634
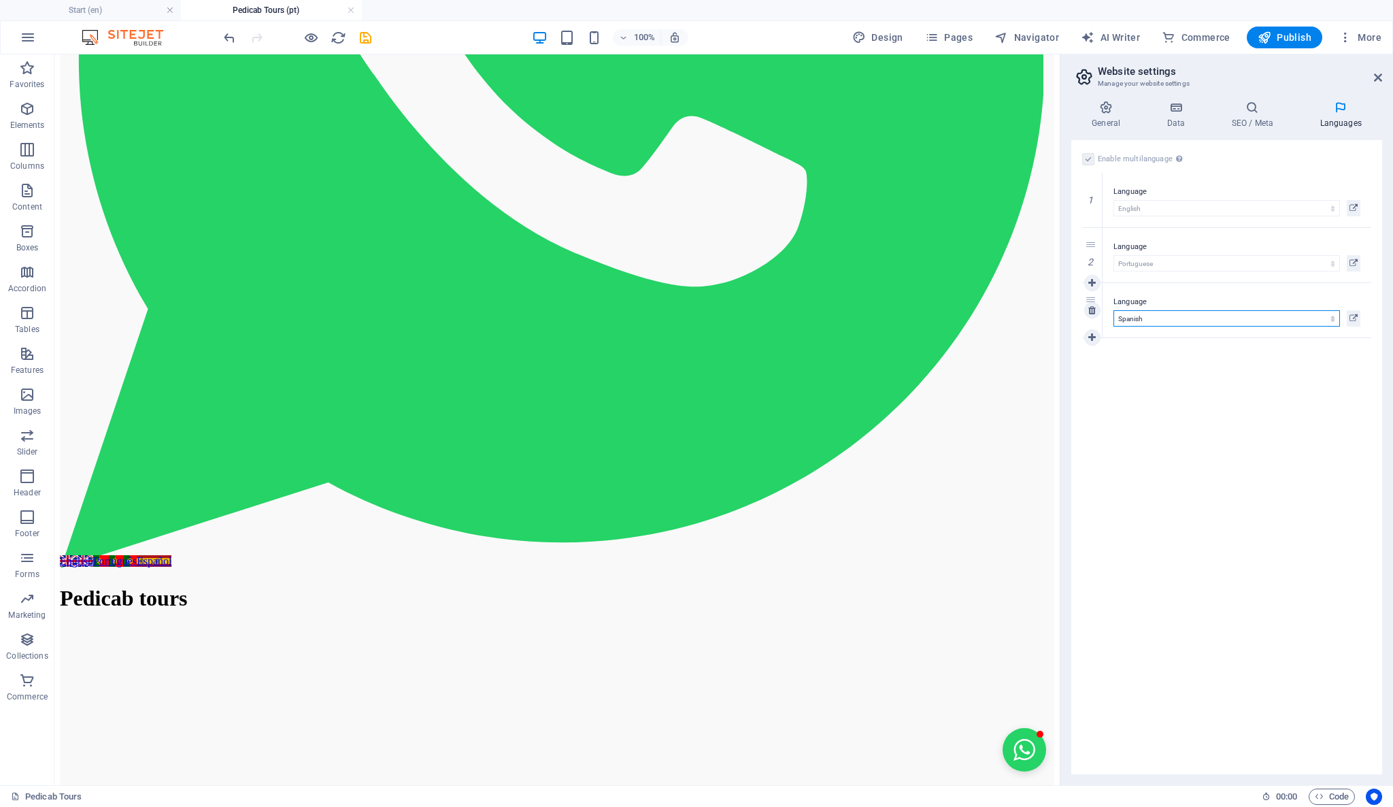
click at [1181, 318] on select "Abkhazian Afar Afrikaans Akan Albanian Amharic Arabic Aragonese Armenian Assame…" at bounding box center [1226, 318] width 226 height 16
click at [1178, 360] on div "Enable multilanguage To disable multilanguage delete all languages until only o…" at bounding box center [1226, 457] width 311 height 634
click at [960, 34] on span "Pages" at bounding box center [949, 38] width 48 height 14
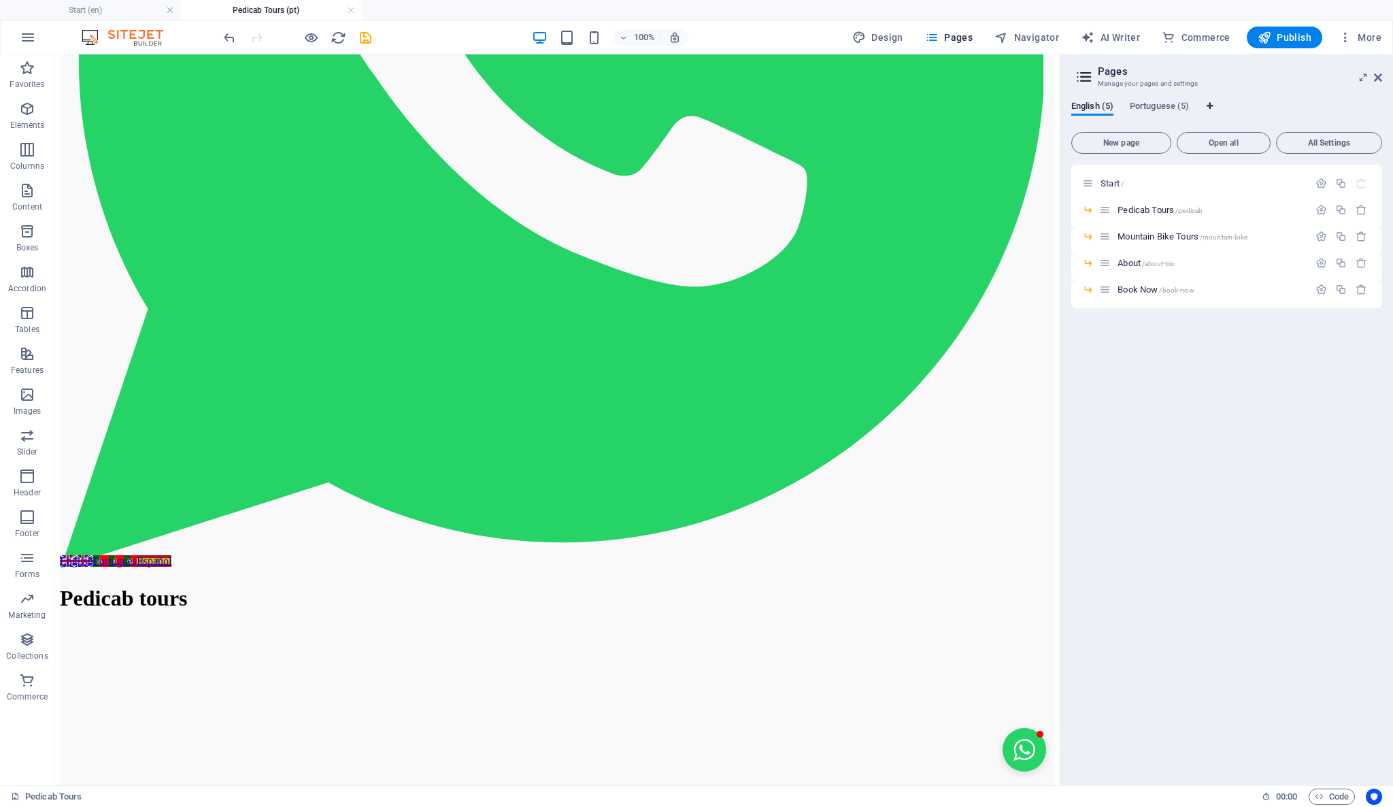
click at [1212, 102] on icon "Language Tabs" at bounding box center [1210, 106] width 6 height 8
select select "41"
select select "128"
select select "148"
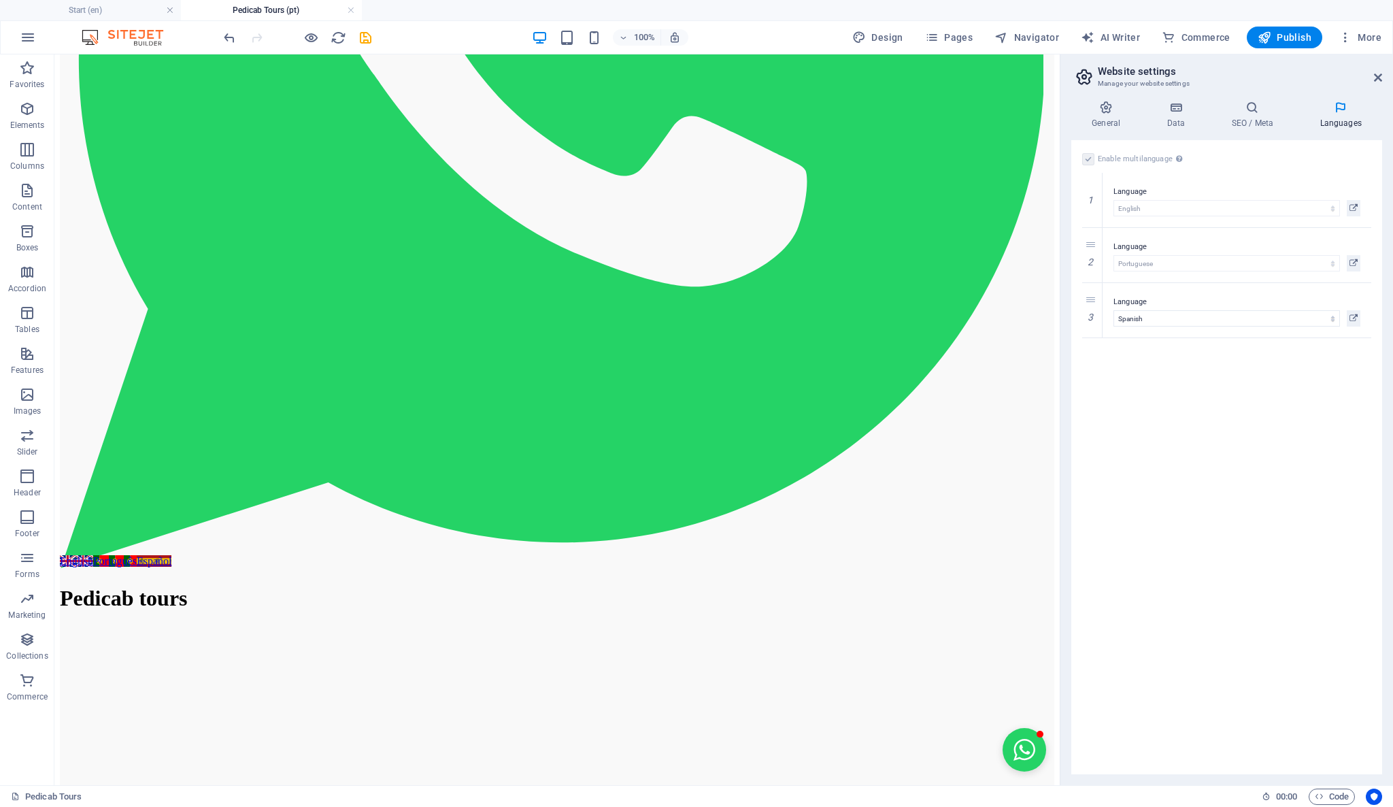
click at [1257, 369] on div "Enable multilanguage To disable multilanguage delete all languages until only o…" at bounding box center [1226, 457] width 311 height 634
click at [369, 31] on icon "save" at bounding box center [366, 38] width 16 height 16
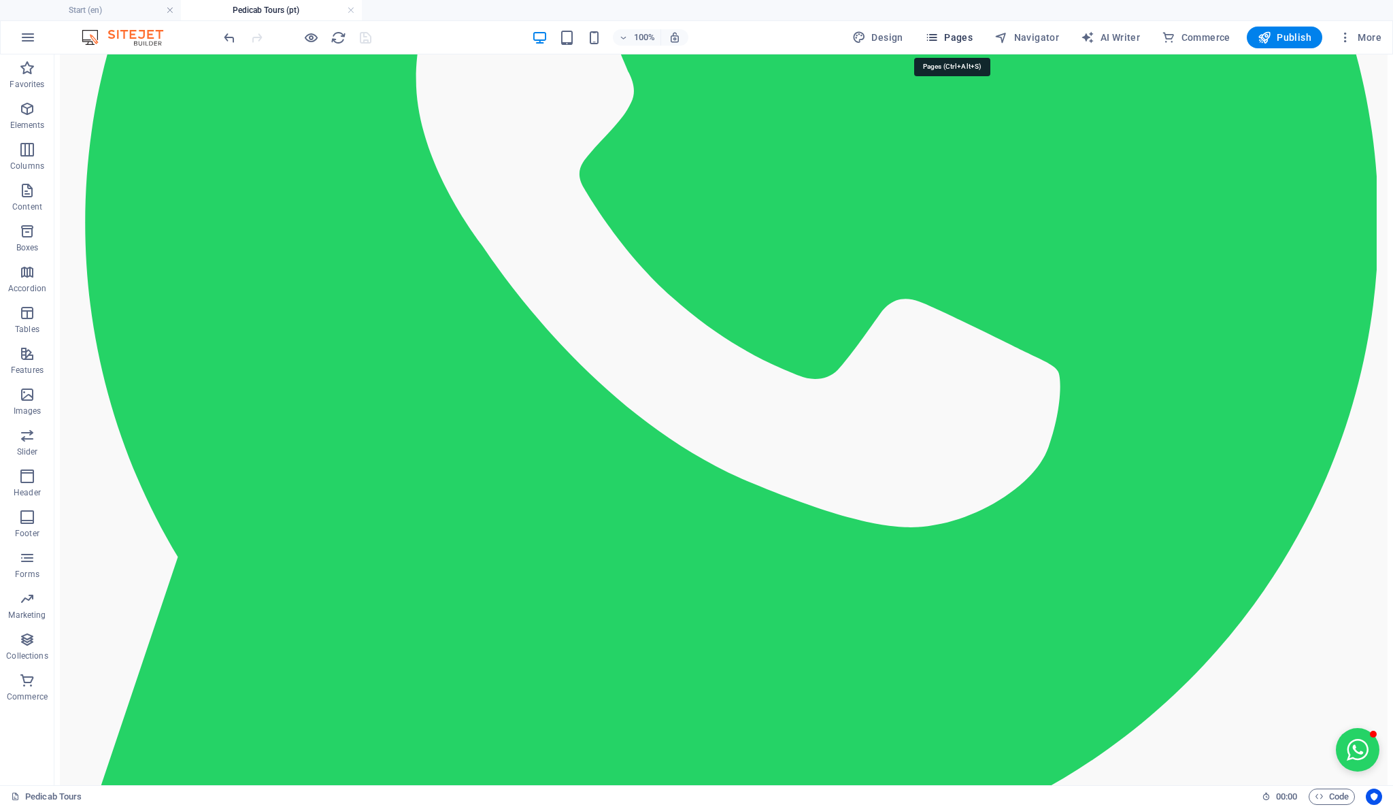
click at [952, 33] on span "Pages" at bounding box center [949, 38] width 48 height 14
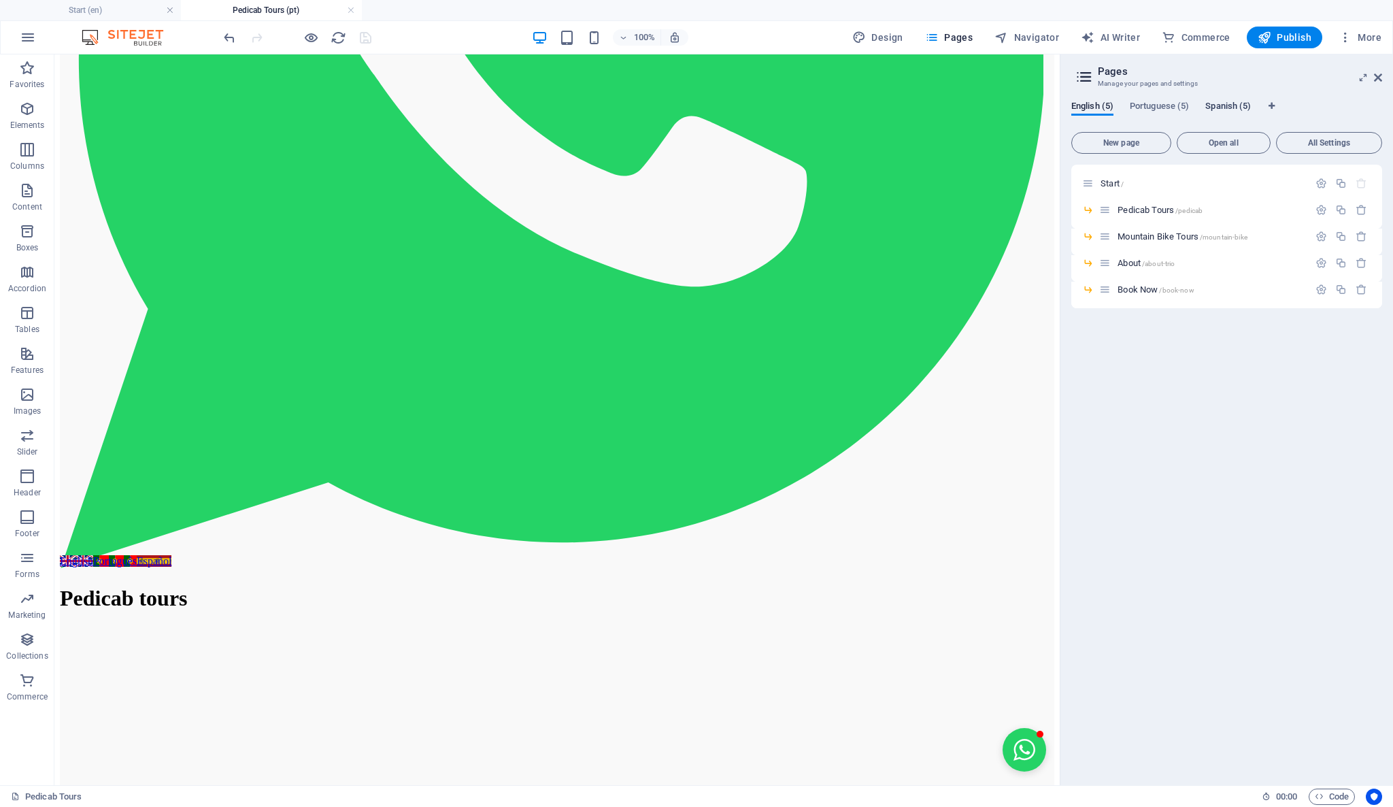
click at [1243, 103] on span "Spanish (5)" at bounding box center [1228, 107] width 46 height 19
click at [1126, 265] on span "About /about-trio" at bounding box center [1145, 263] width 57 height 10
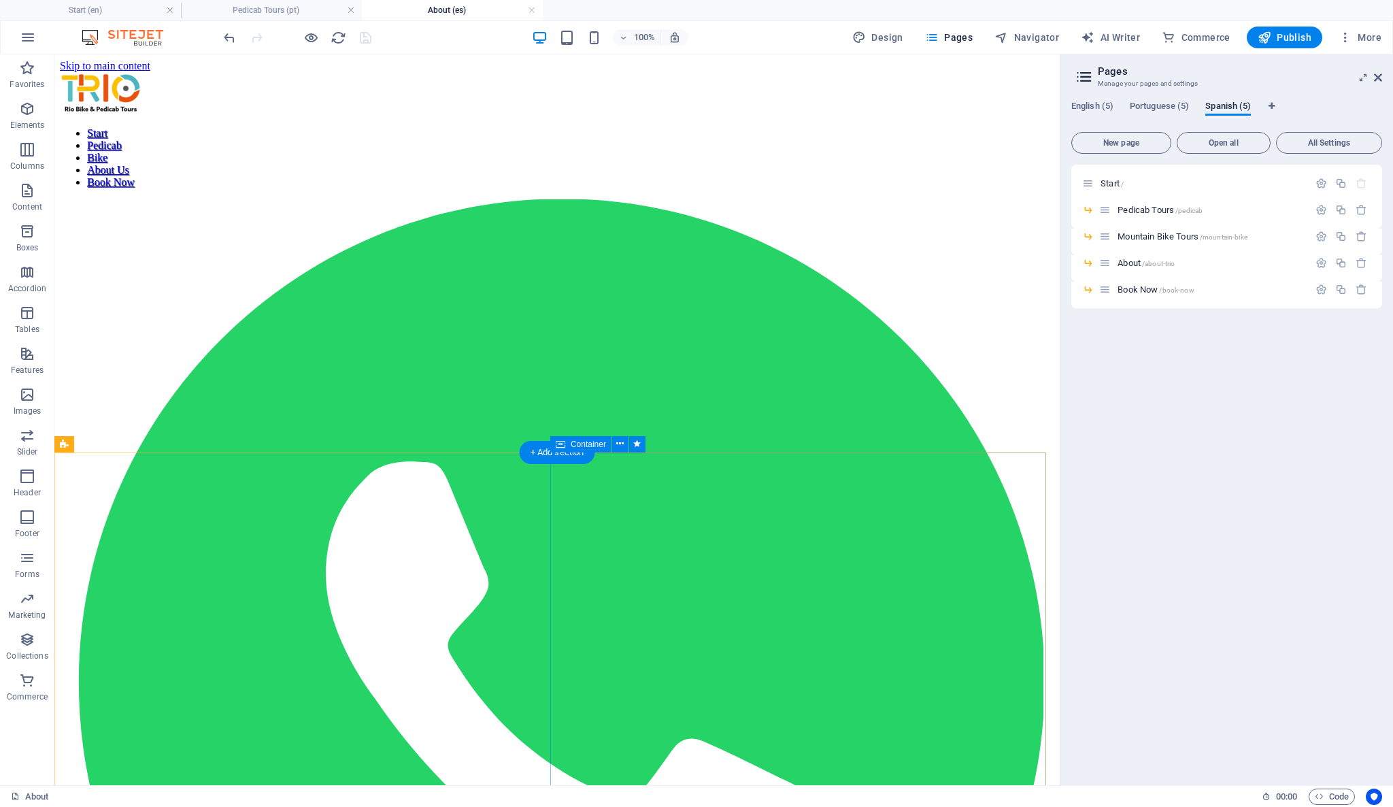
scroll to position [0, 0]
click at [1261, 448] on div "Start / Pedicab Tours /pedicab Mountain Bike Tours /mountain-bike About /about-…" at bounding box center [1226, 469] width 311 height 609
click at [1176, 101] on span "Portuguese (5)" at bounding box center [1159, 107] width 59 height 19
click at [1373, 40] on span "More" at bounding box center [1360, 38] width 43 height 14
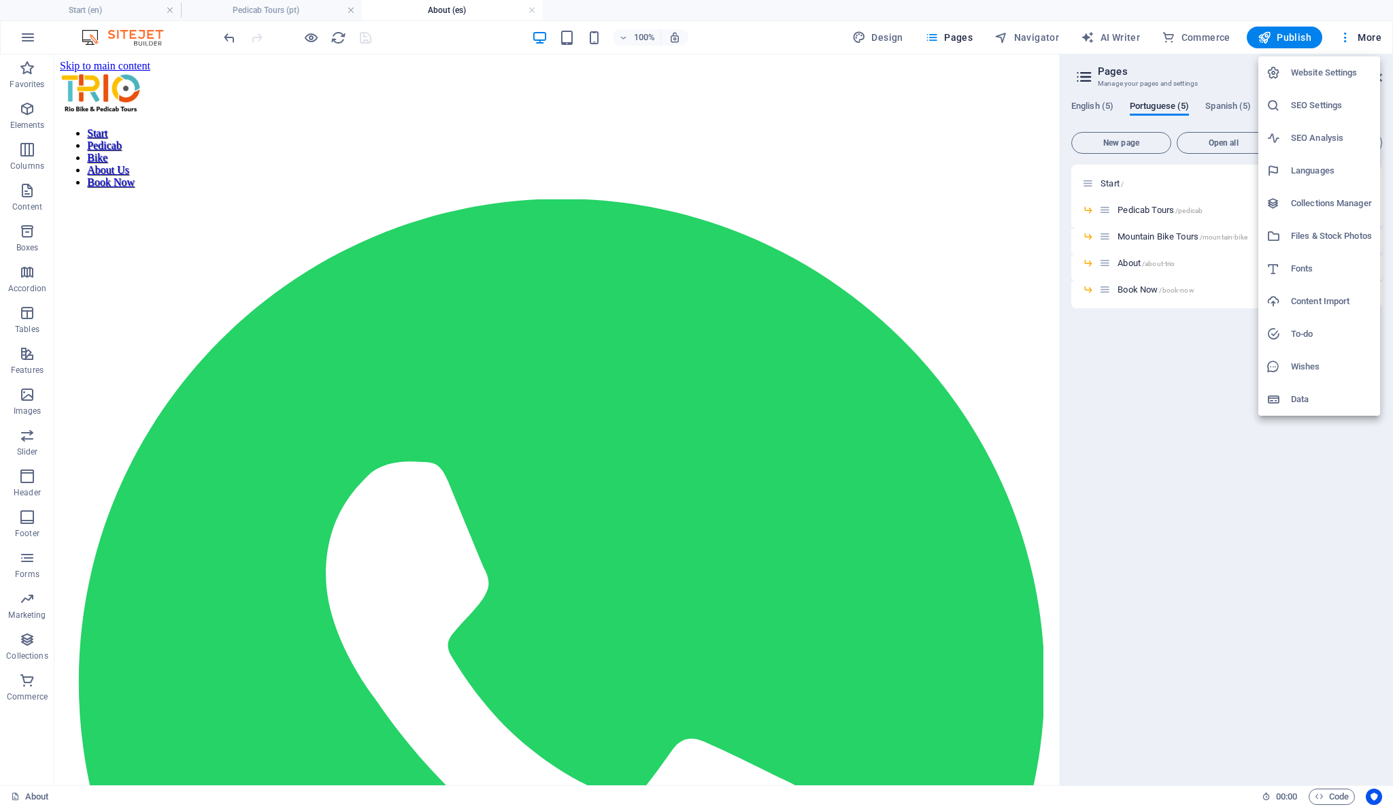
click at [1347, 168] on h6 "Languages" at bounding box center [1331, 171] width 81 height 16
select select "41"
select select "128"
select select "148"
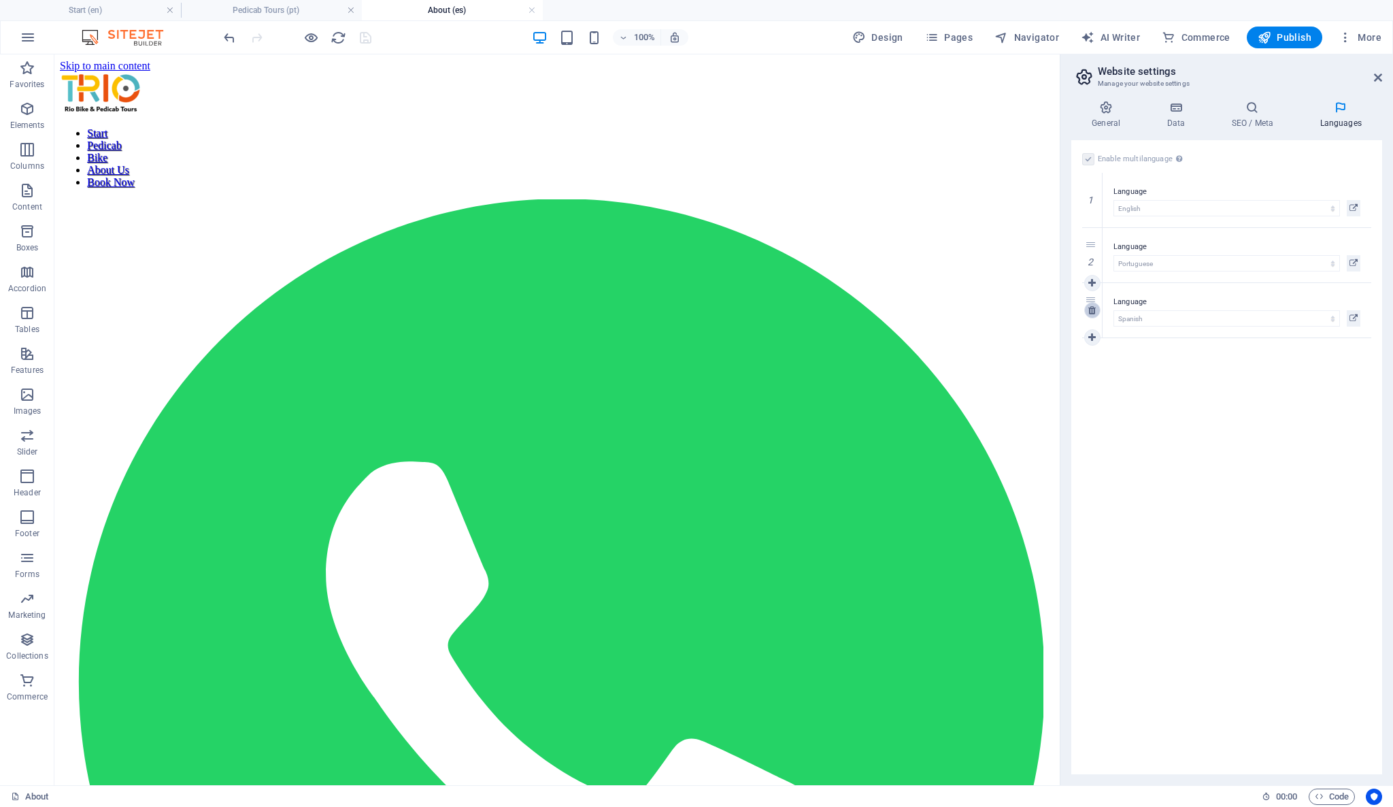
click at [1089, 309] on icon at bounding box center [1091, 310] width 7 height 10
click at [1092, 257] on icon at bounding box center [1091, 255] width 7 height 10
click at [1151, 307] on div "Enable multilanguage To disable multilanguage delete all languages until only o…" at bounding box center [1226, 457] width 311 height 634
click at [367, 34] on icon "save" at bounding box center [366, 38] width 16 height 16
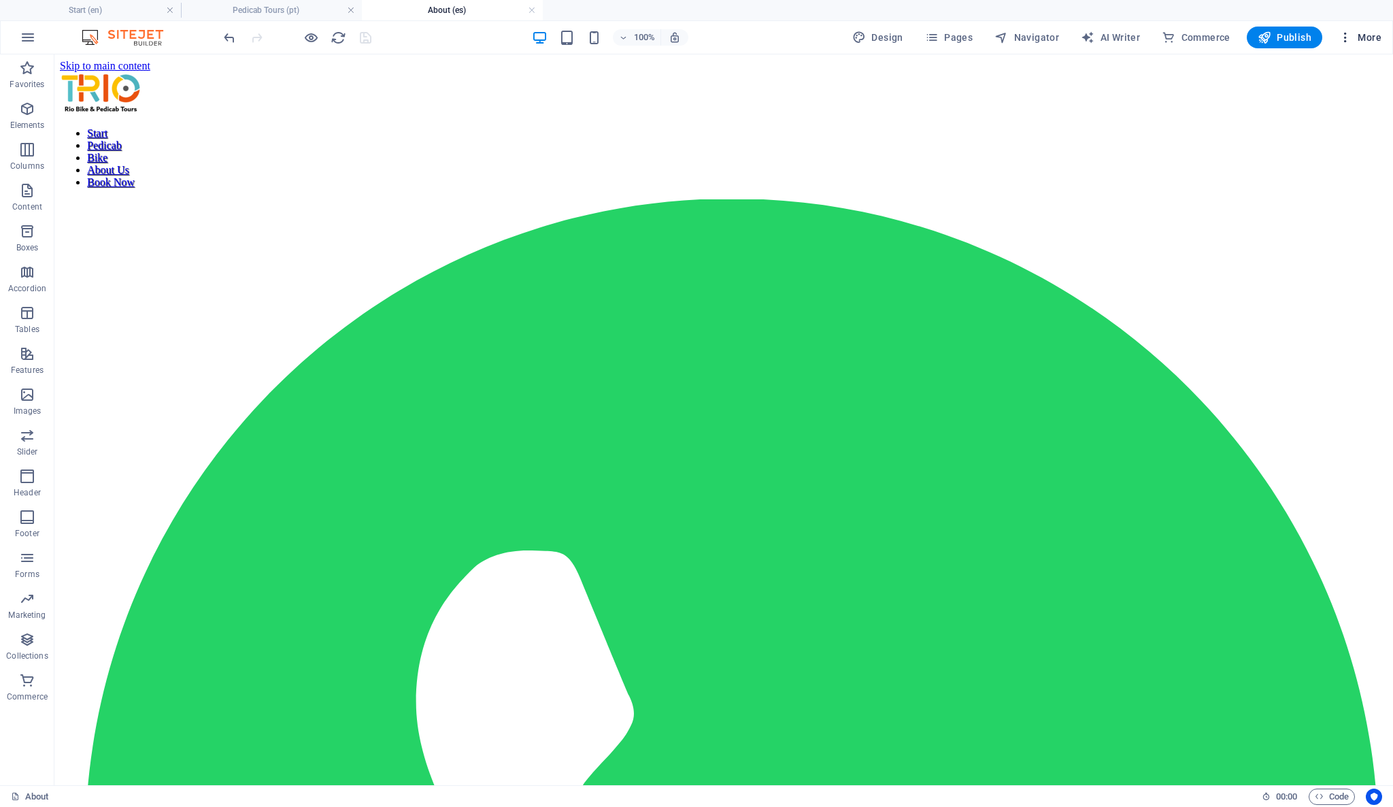
click at [1371, 38] on span "More" at bounding box center [1360, 38] width 43 height 14
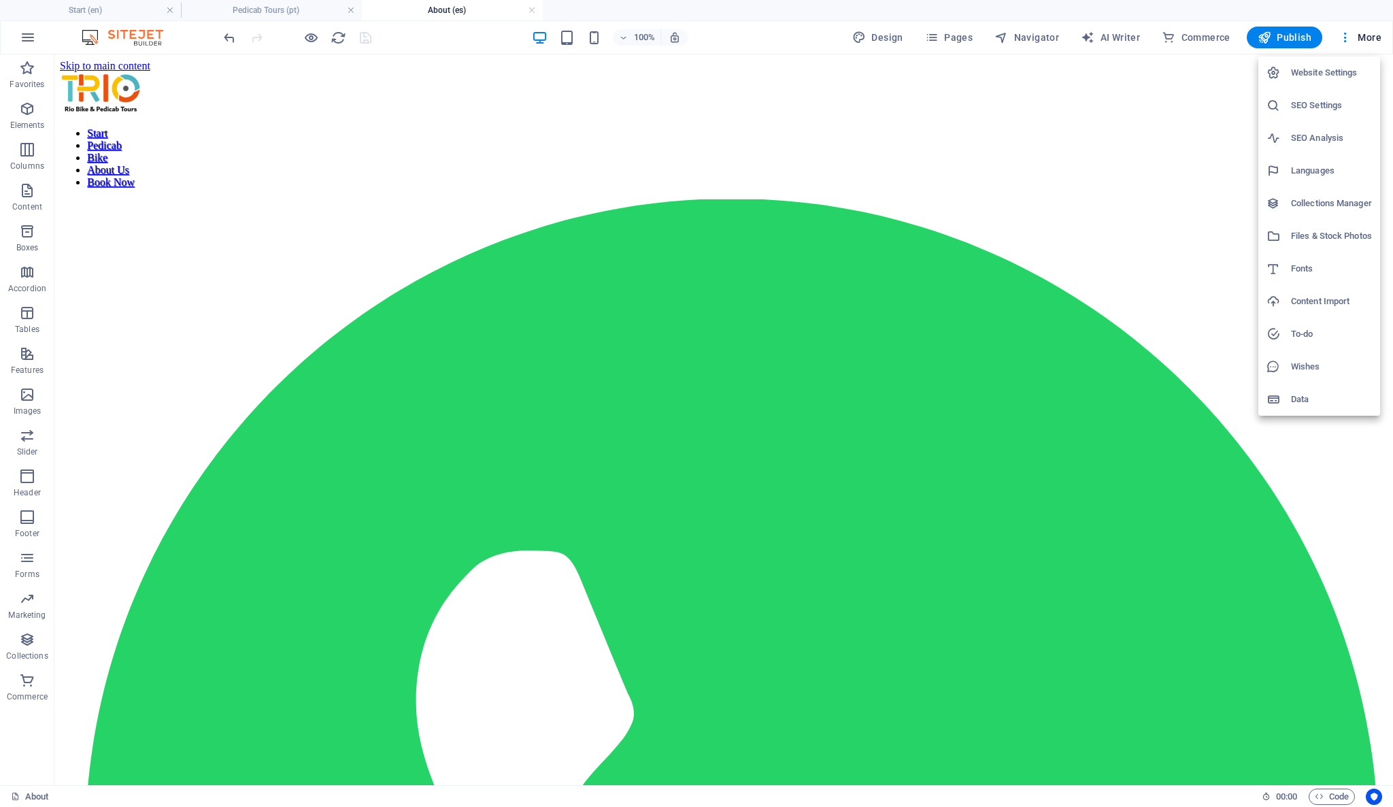
click at [1333, 169] on h6 "Languages" at bounding box center [1331, 171] width 81 height 16
select select "41"
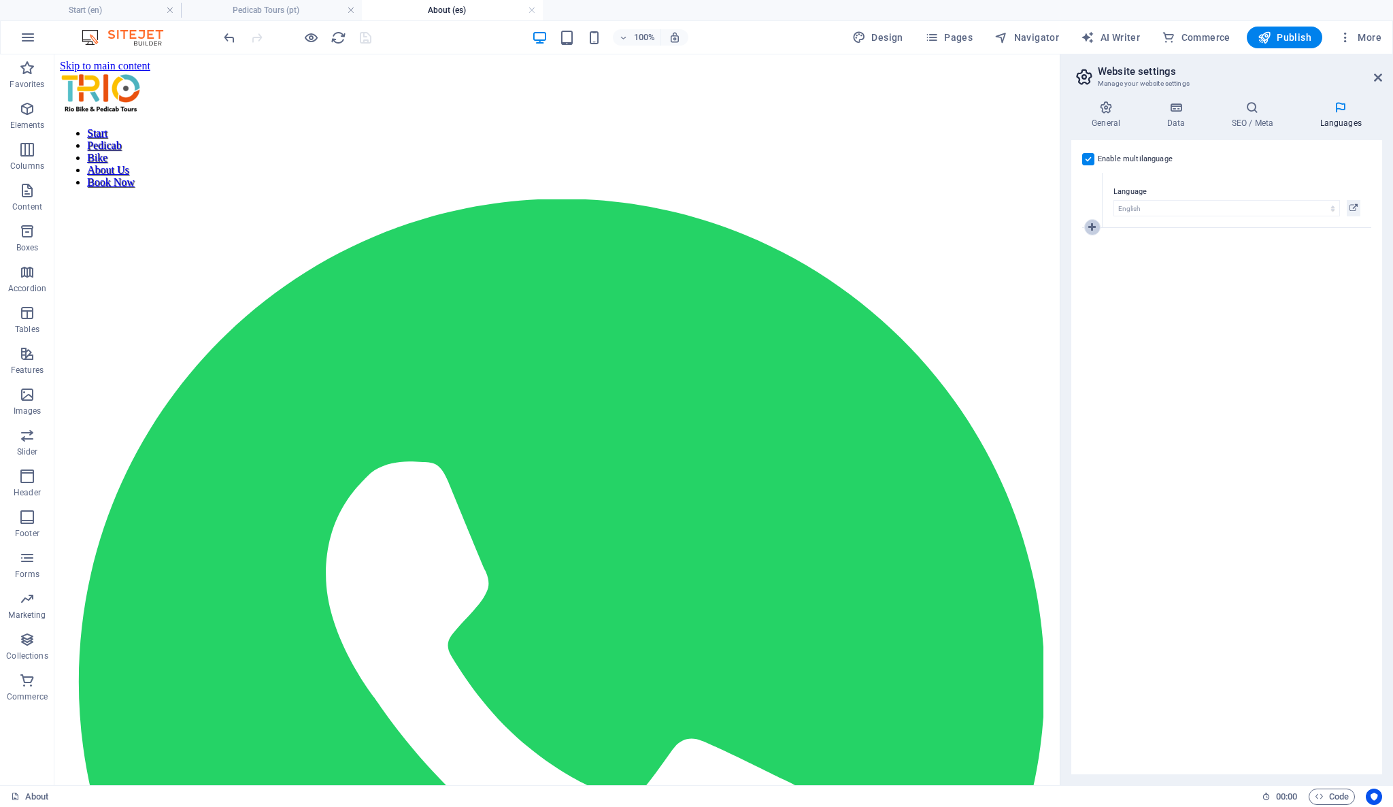
click at [1091, 229] on icon at bounding box center [1091, 227] width 7 height 10
click at [1139, 264] on select "Abkhazian Afar Afrikaans Akan Albanian Amharic Arabic Aragonese Armenian Assame…" at bounding box center [1226, 263] width 226 height 16
select select "128"
click at [1113, 255] on select "Abkhazian Afar Afrikaans Akan Albanian Amharic Arabic Aragonese Armenian Assame…" at bounding box center [1226, 263] width 226 height 16
click at [1092, 284] on icon at bounding box center [1091, 283] width 7 height 10
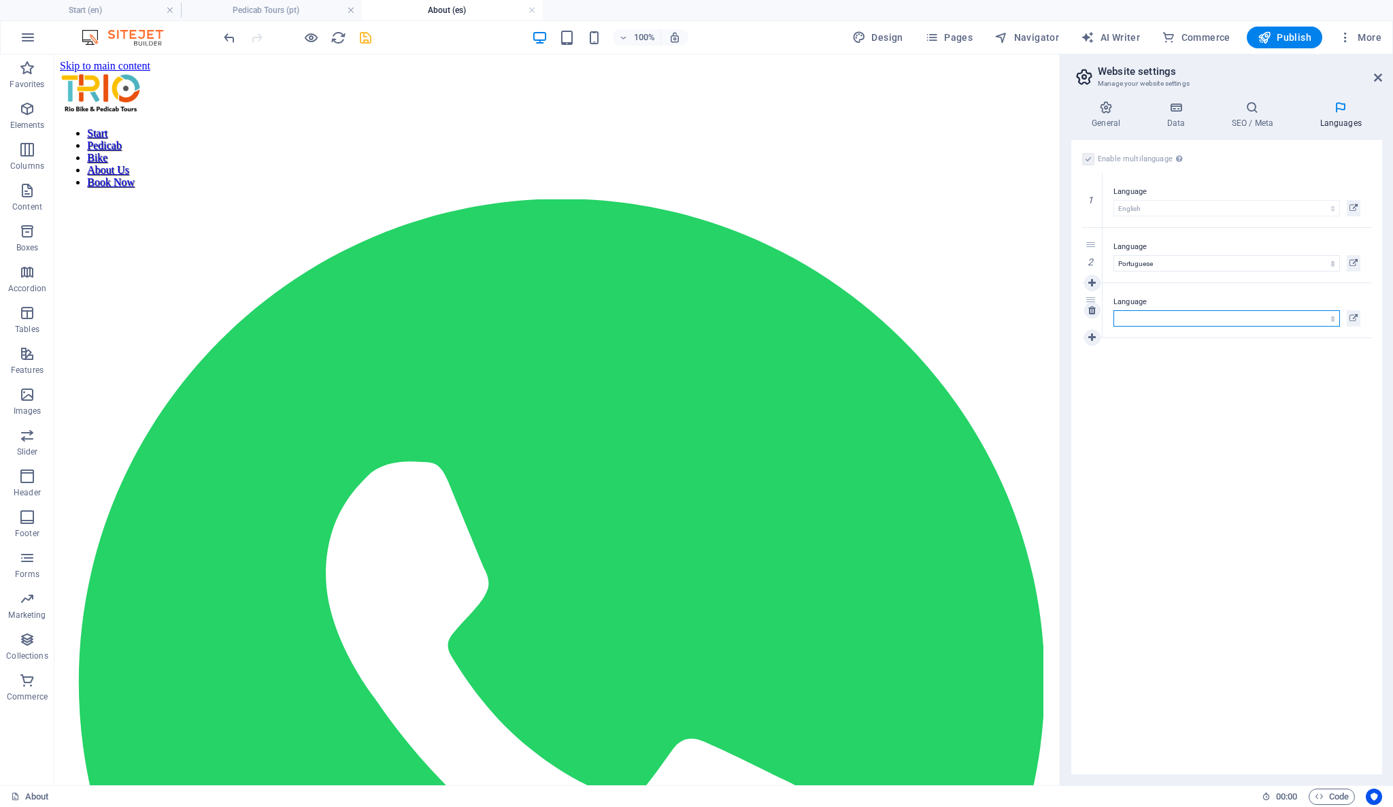
click at [1132, 320] on select "Abkhazian Afar Afrikaans Akan Albanian Amharic Arabic Aragonese Armenian Assame…" at bounding box center [1226, 318] width 226 height 16
select select "148"
click at [1113, 310] on select "Abkhazian Afar Afrikaans Akan Albanian Amharic Arabic Aragonese Armenian Assame…" at bounding box center [1226, 318] width 226 height 16
click at [1223, 543] on div "Enable multilanguage To disable multilanguage delete all languages until only o…" at bounding box center [1226, 457] width 311 height 634
click at [371, 43] on icon "save" at bounding box center [366, 38] width 16 height 16
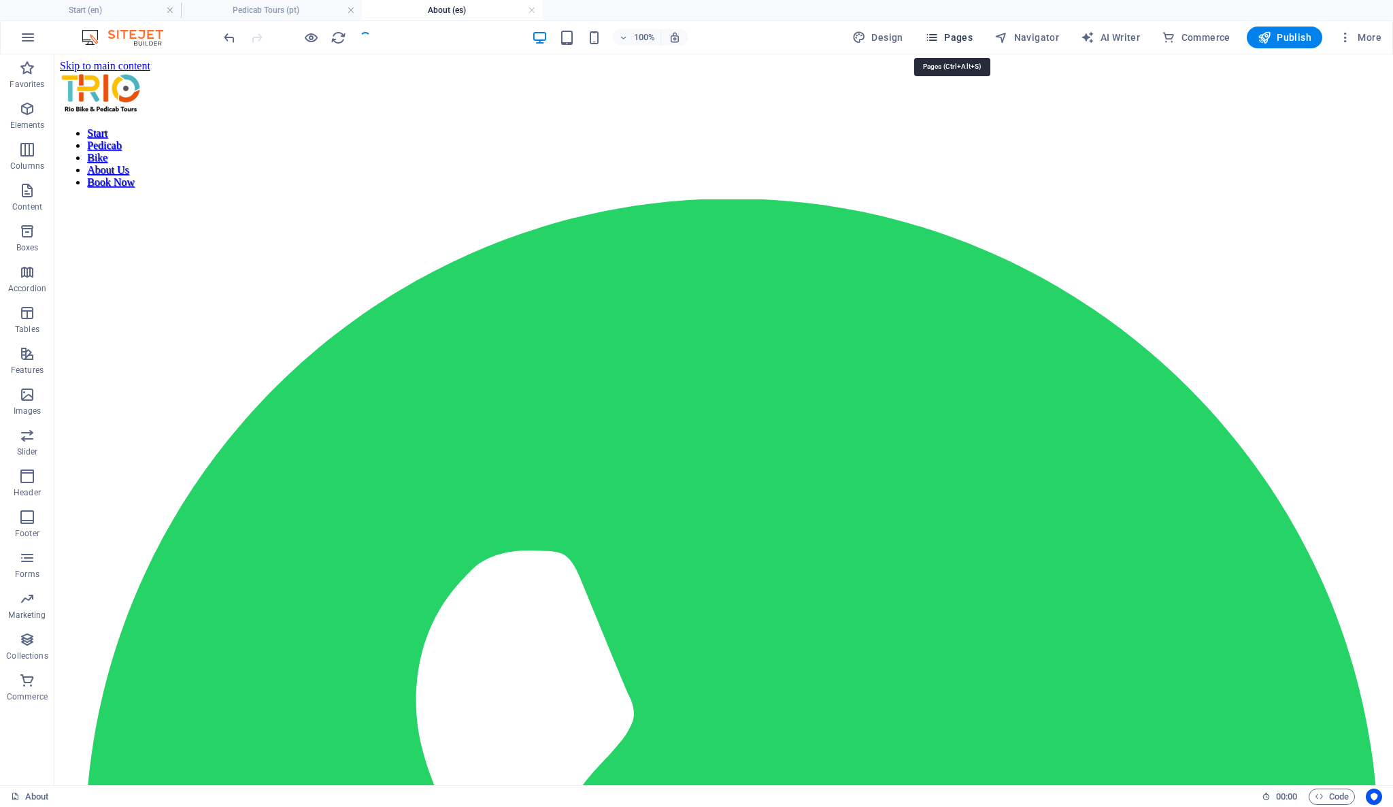
click at [947, 35] on span "Pages" at bounding box center [949, 38] width 48 height 14
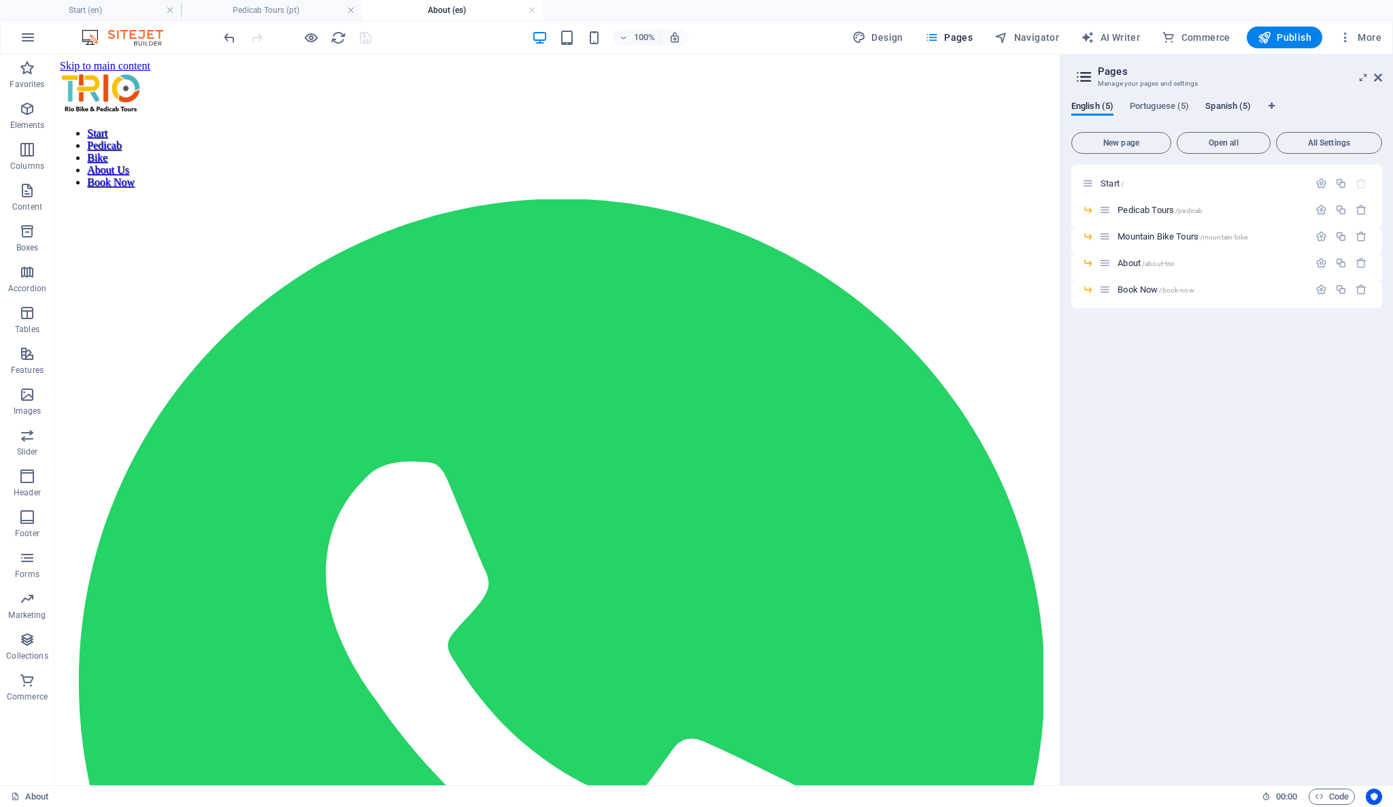
click at [1228, 107] on span "Spanish (5)" at bounding box center [1228, 107] width 46 height 19
click at [1177, 107] on span "Portuguese (5)" at bounding box center [1159, 107] width 59 height 19
click at [1128, 262] on span "About /about-trio" at bounding box center [1145, 263] width 57 height 10
click at [30, 35] on icon "button" at bounding box center [28, 37] width 16 height 16
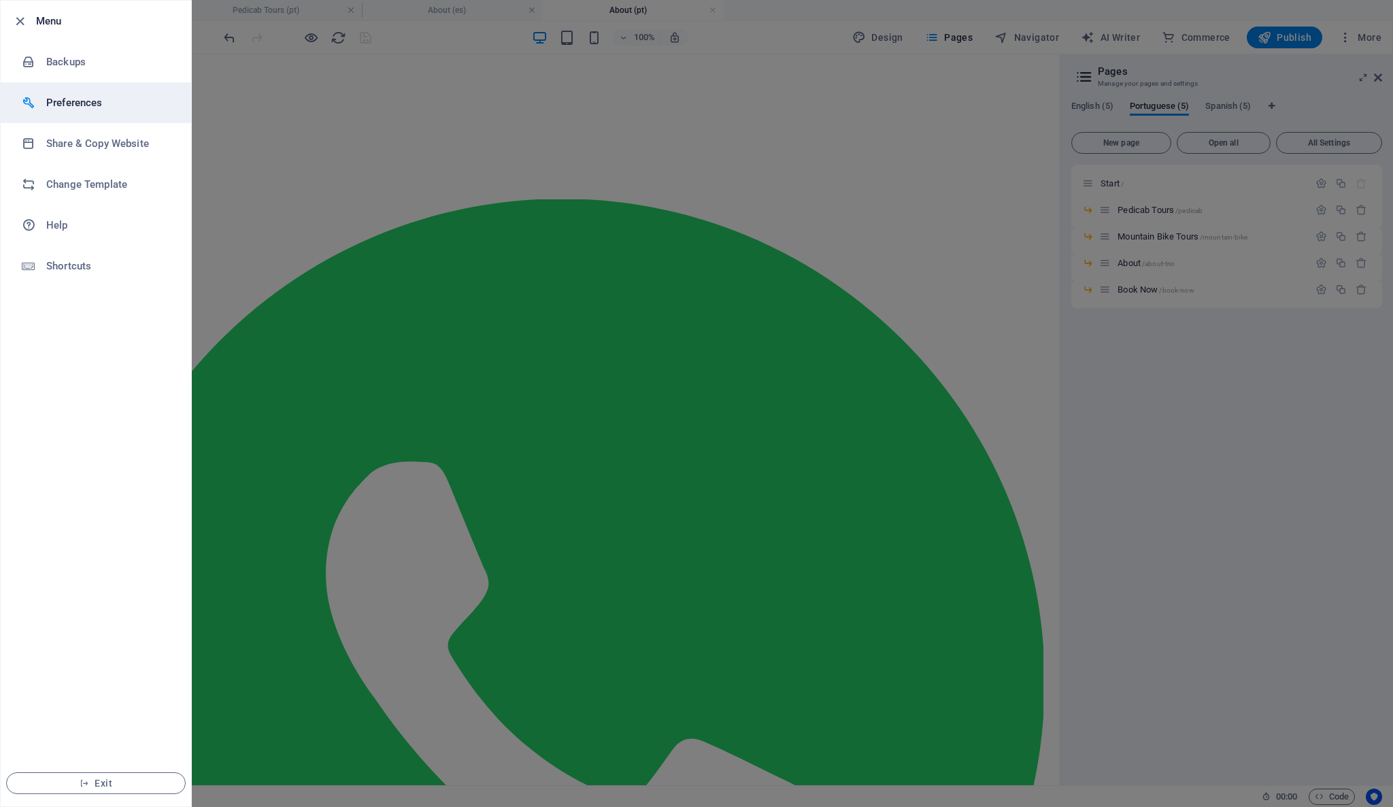
click at [80, 97] on h6 "Preferences" at bounding box center [109, 103] width 126 height 16
select select "all"
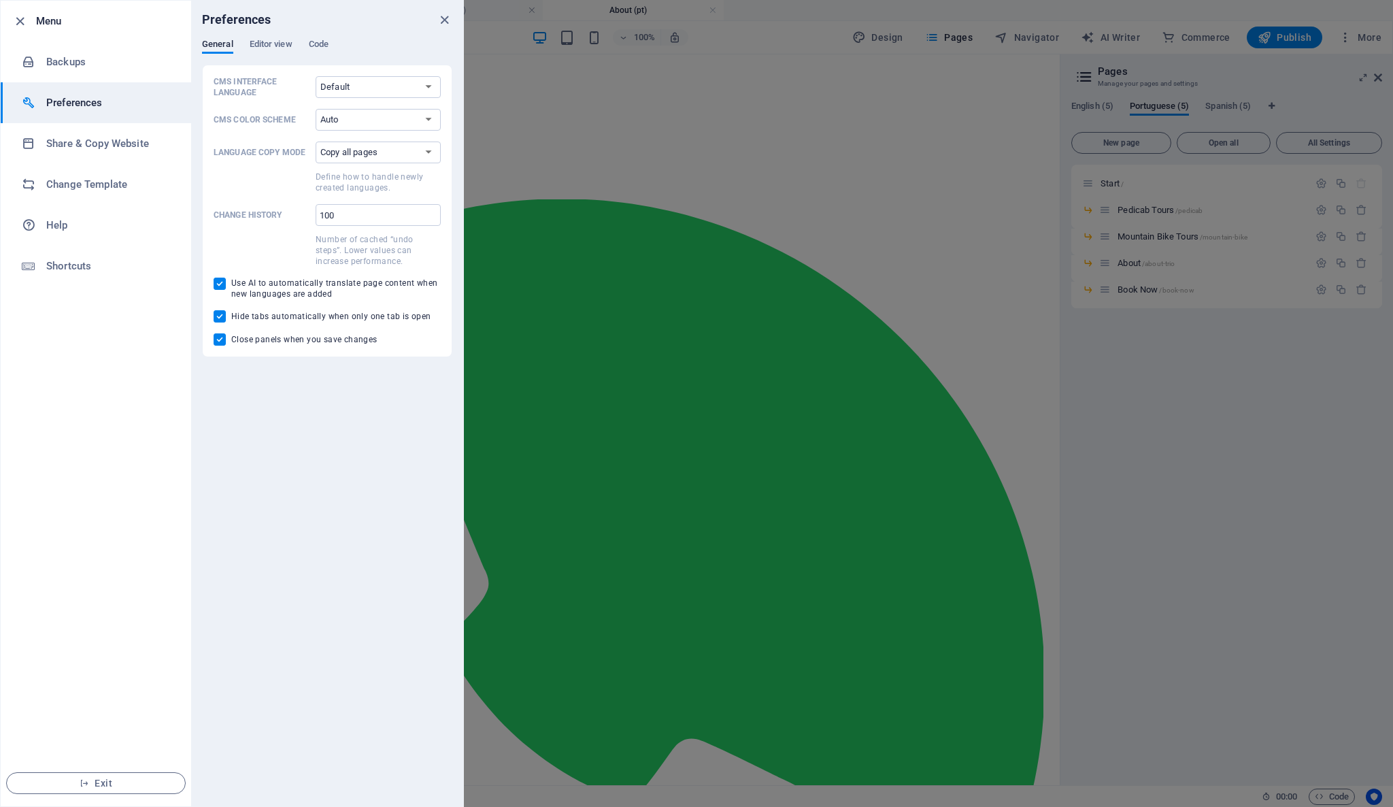
click at [628, 211] on div at bounding box center [696, 403] width 1393 height 807
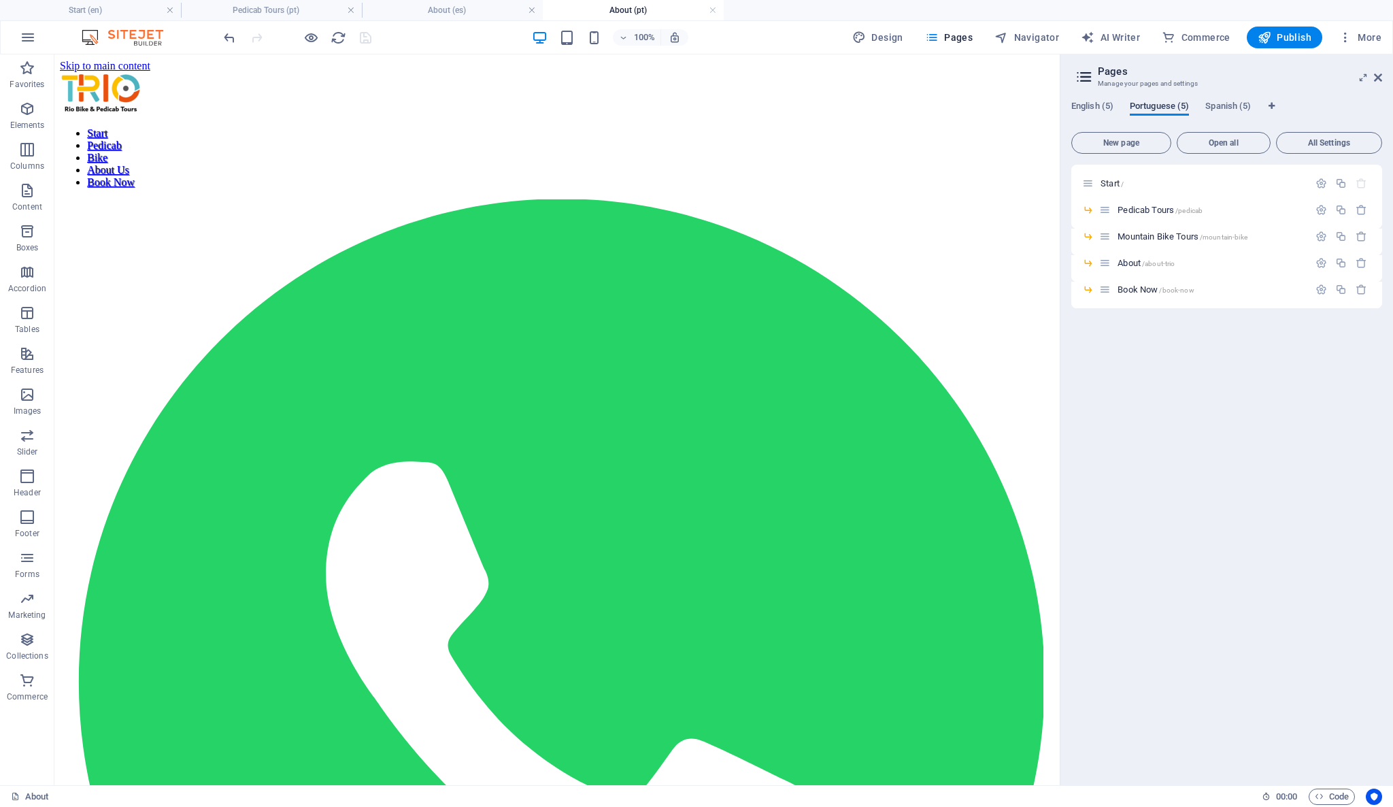
click at [1156, 105] on span "Portuguese (5)" at bounding box center [1159, 107] width 59 height 19
click at [1108, 183] on span "Start /" at bounding box center [1111, 183] width 23 height 10
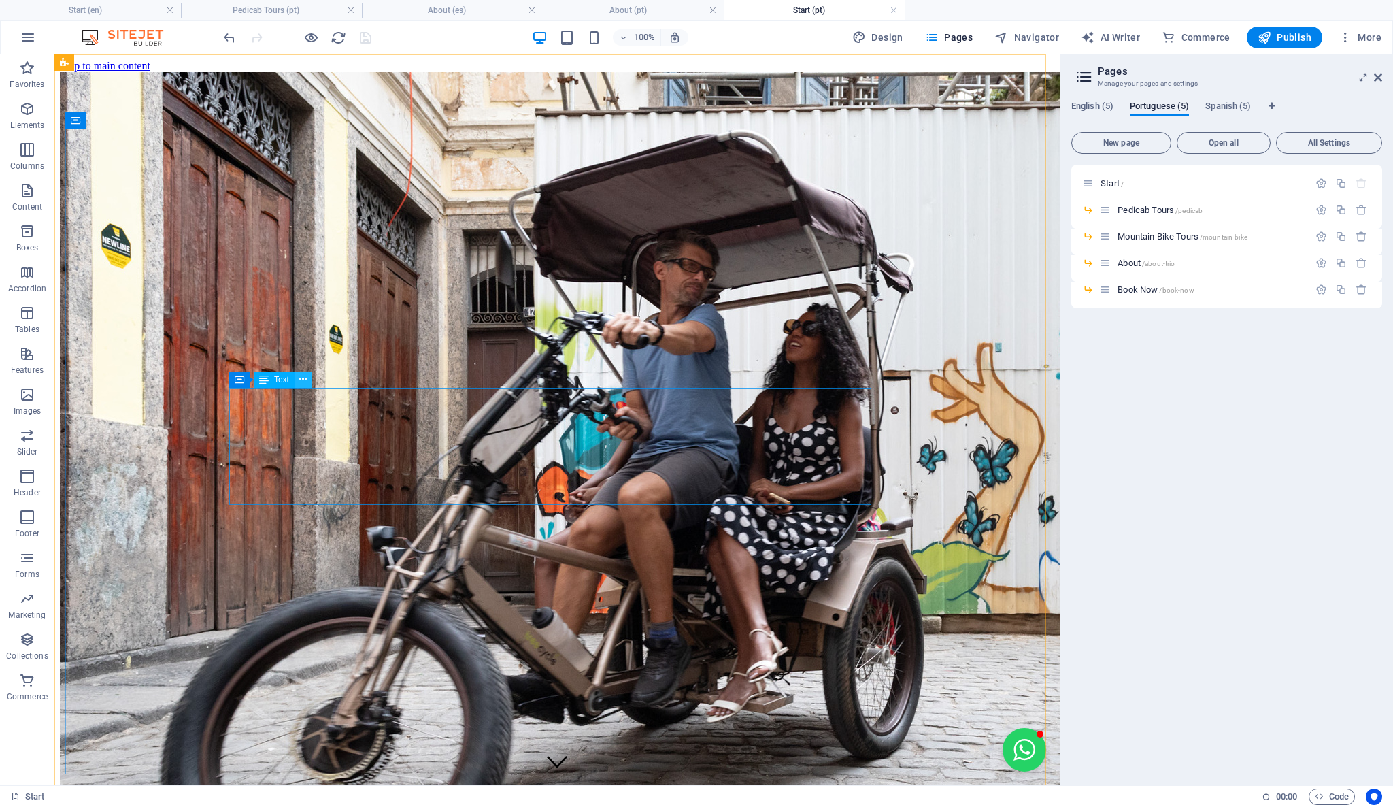
click at [303, 378] on icon at bounding box center [302, 379] width 7 height 14
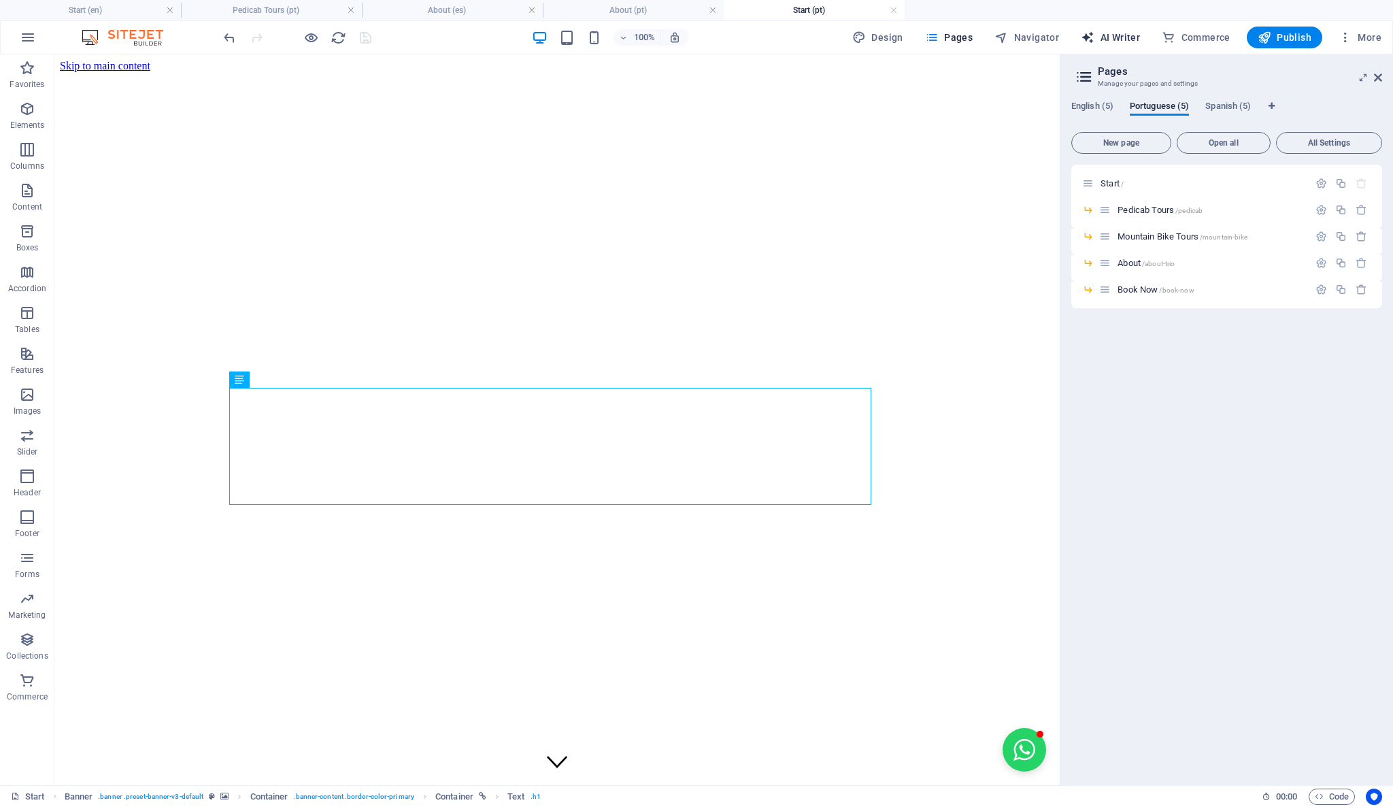
click at [1105, 32] on span "AI Writer" at bounding box center [1110, 38] width 59 height 14
select select "English"
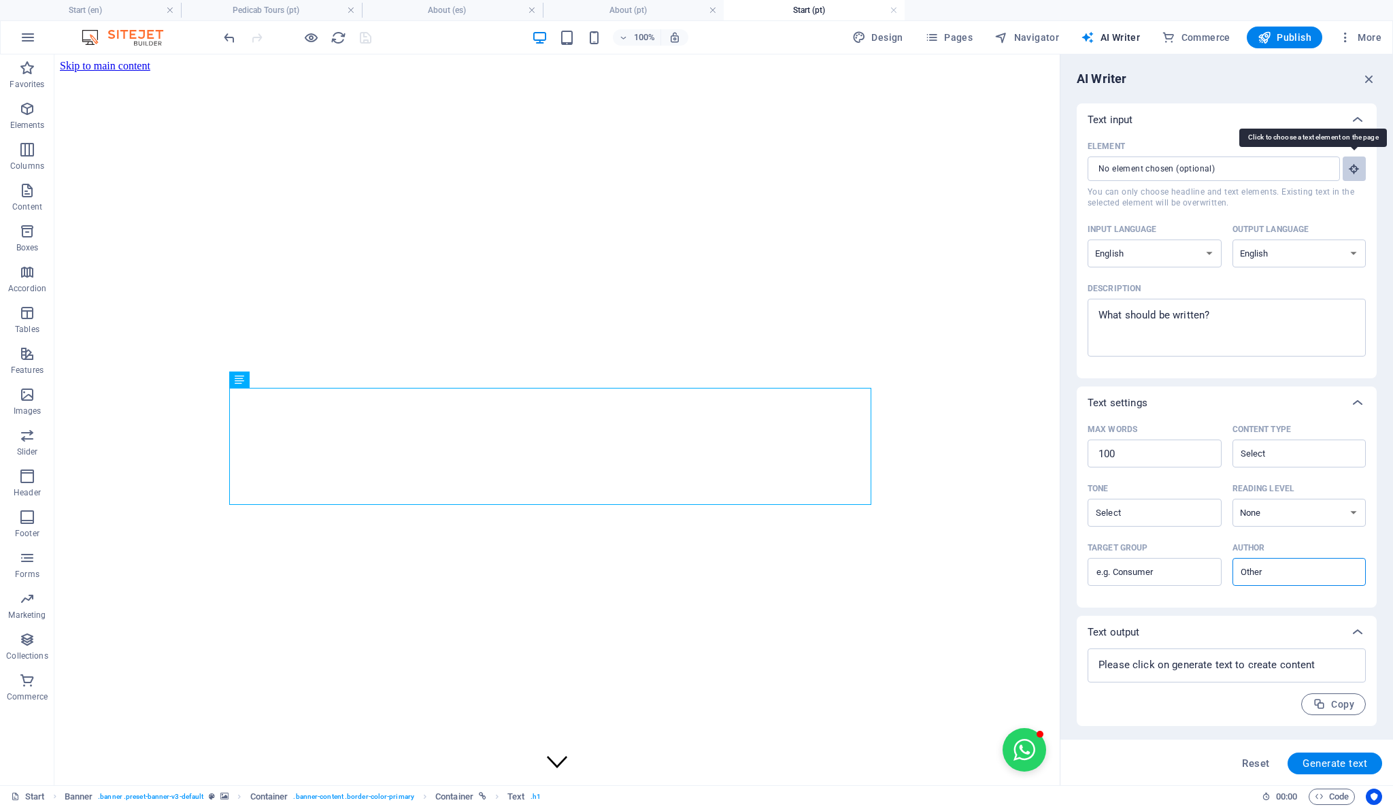
click at [1357, 168] on icon "button" at bounding box center [1354, 169] width 12 height 12
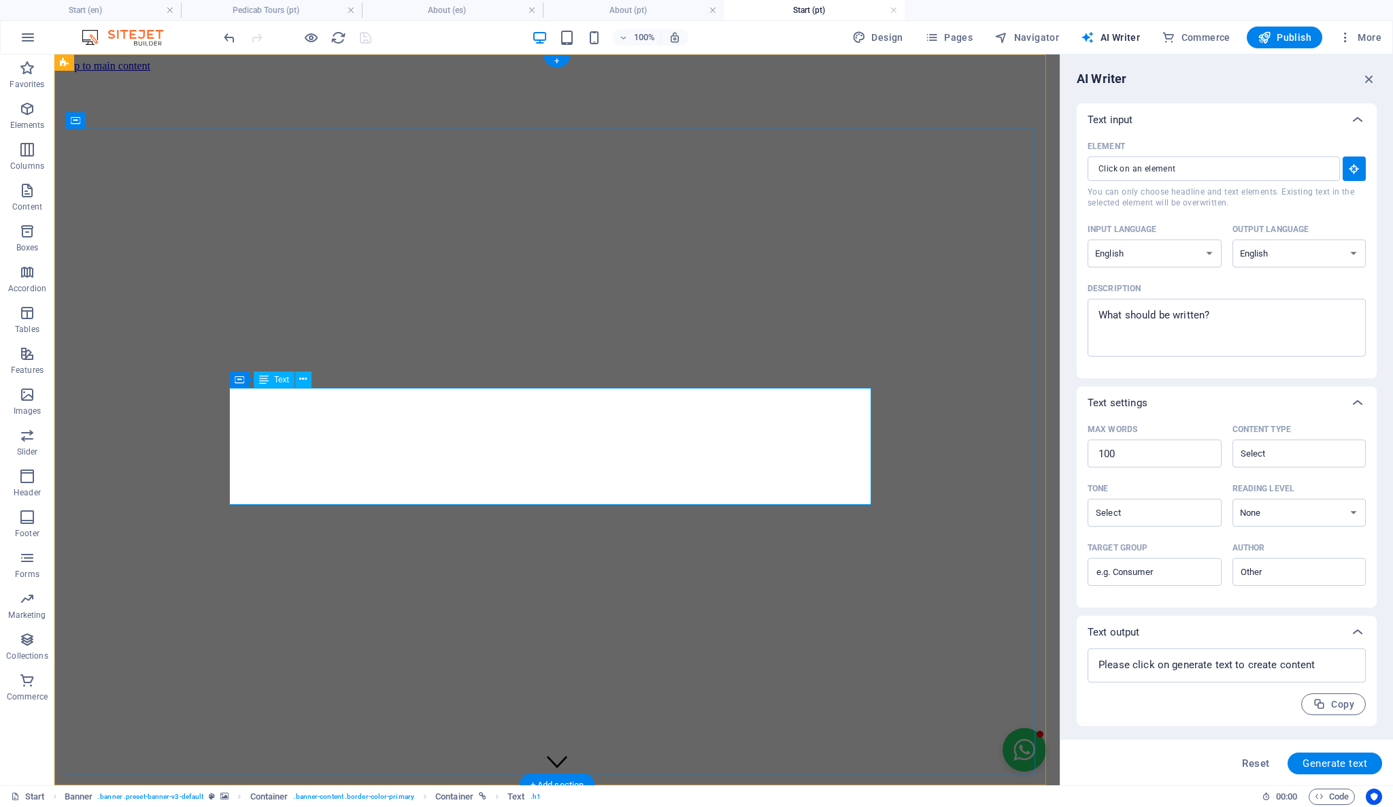
type input "#ed-911931687"
type textarea "x"
type input "14"
type textarea "x"
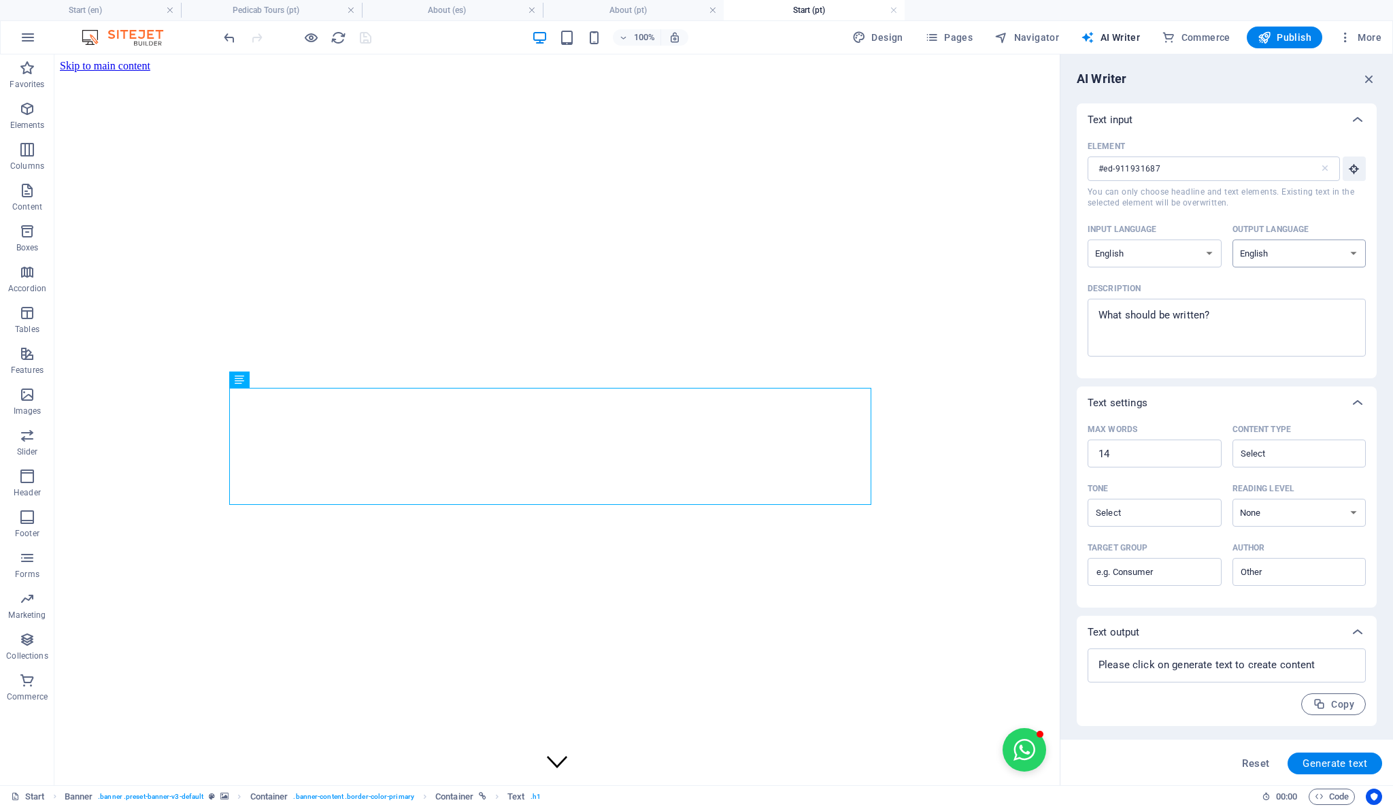
click at [1342, 250] on select "Albanian Arabic Armenian Awadhi Azerbaijani Bashkir Basque Belarusian Bengali B…" at bounding box center [1299, 253] width 134 height 28
select select "Brazilian Portuguese"
click at [1232, 239] on select "Albanian Arabic Armenian Awadhi Azerbaijani Bashkir Basque Belarusian Bengali B…" at bounding box center [1299, 253] width 134 height 28
drag, startPoint x: 746, startPoint y: 490, endPoint x: 728, endPoint y: 484, distance: 19.4
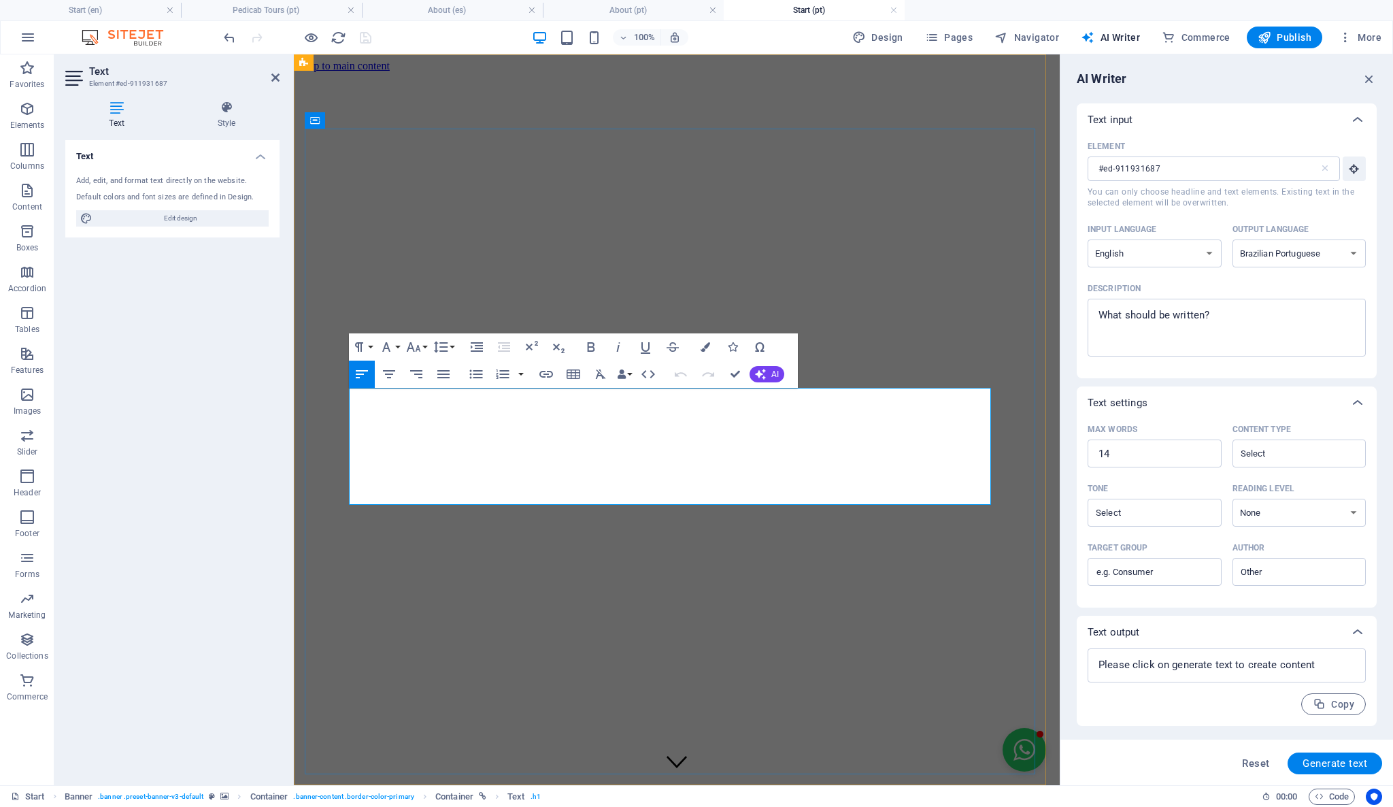
drag, startPoint x: 352, startPoint y: 397, endPoint x: 891, endPoint y: 503, distance: 549.2
copy div "Book now! Unique [GEOGRAPHIC_DATA] [GEOGRAPHIC_DATA] centre by pedicab forest &…"
type textarea "x"
click at [1141, 310] on textarea "Description x ​" at bounding box center [1226, 327] width 265 height 44
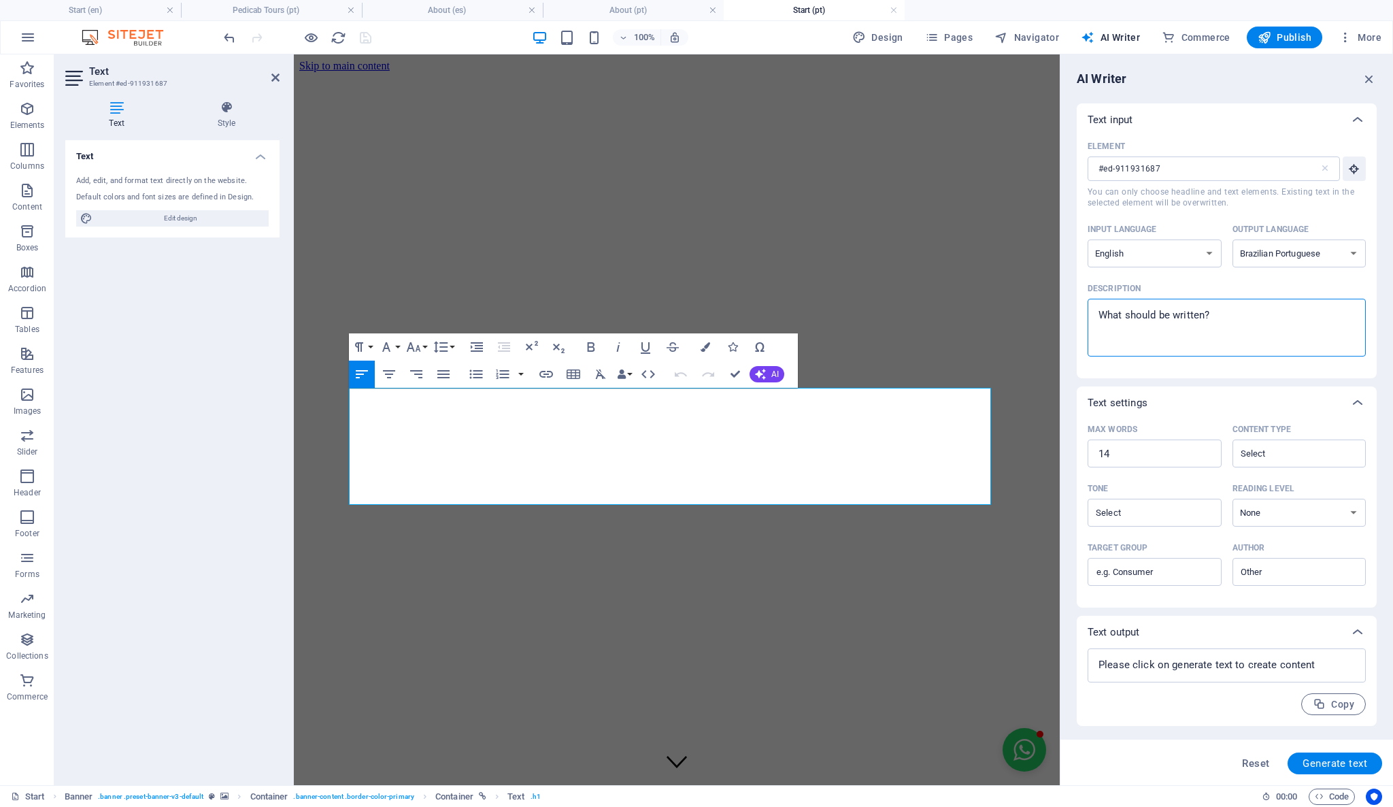
type textarea "Book now! Unique [GEOGRAPHIC_DATA] [GEOGRAPHIC_DATA] centre by pedicab forest &…"
type textarea "x"
type textarea "Book now! Unique [GEOGRAPHIC_DATA] [GEOGRAPHIC_DATA] centre by pedicab forest &…"
type textarea "x"
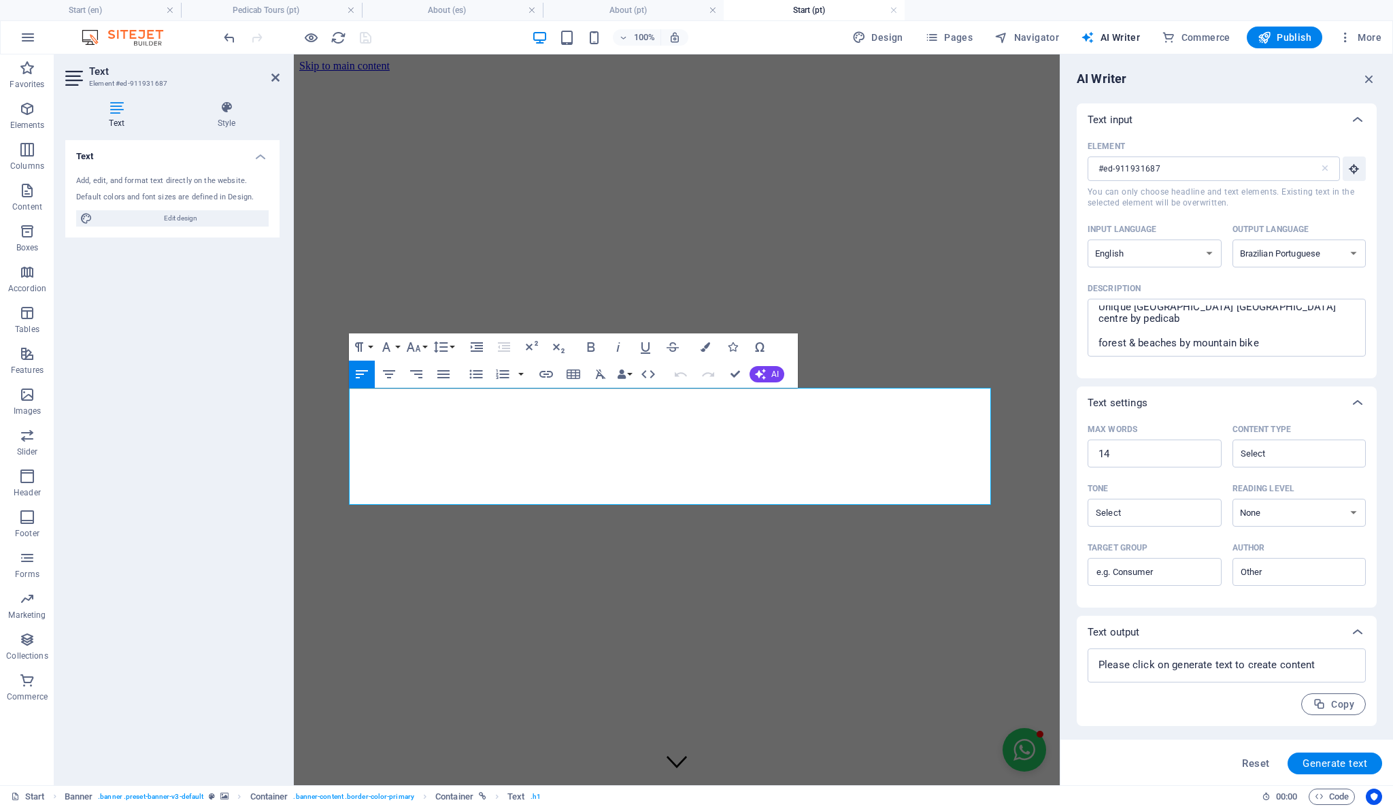
click at [1219, 377] on div "Element #ed-911931687 ​ You can only choose headline and text elements. Existin…" at bounding box center [1227, 257] width 300 height 242
click at [1309, 662] on textarea at bounding box center [1226, 665] width 265 height 20
type textarea "x"
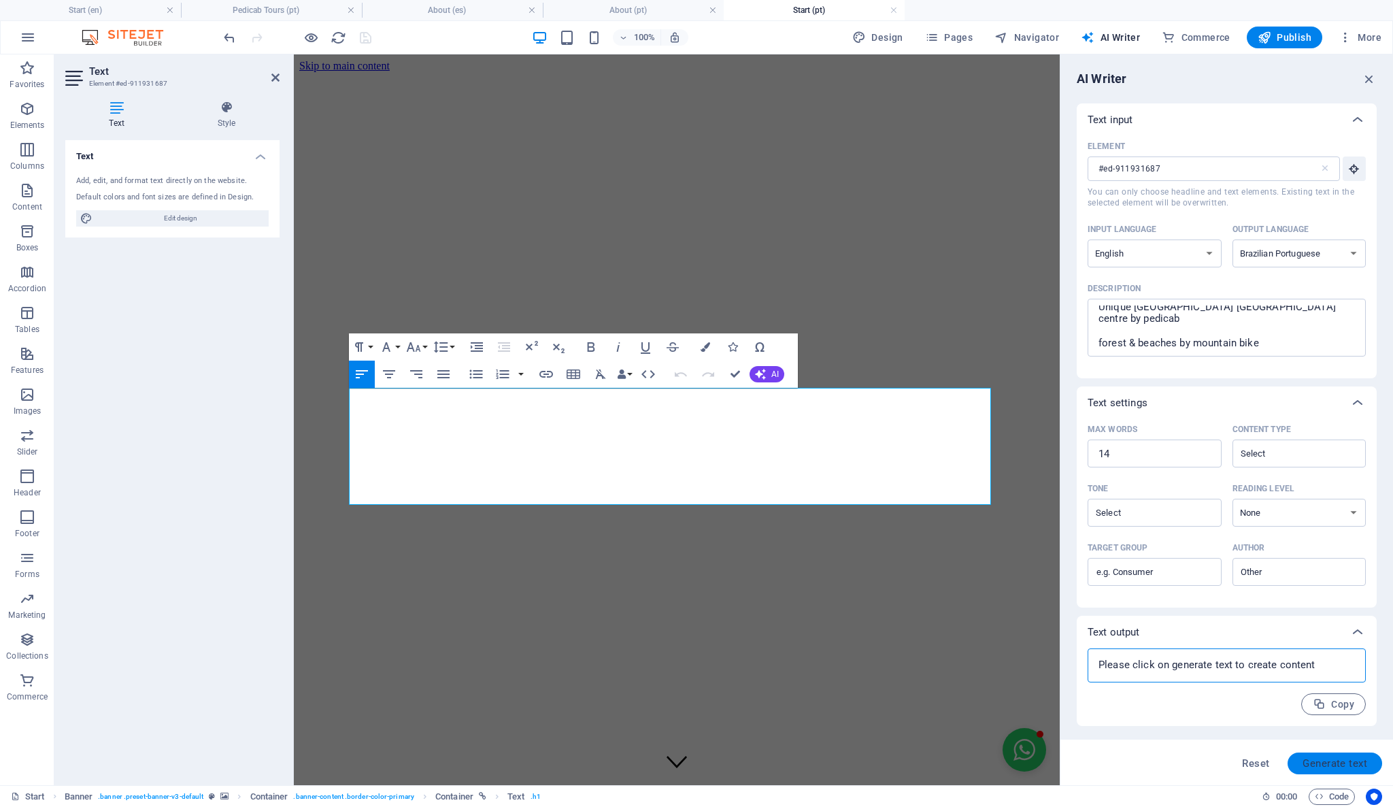
click at [1331, 758] on span "Generate text" at bounding box center [1334, 763] width 65 height 11
type textarea "x"
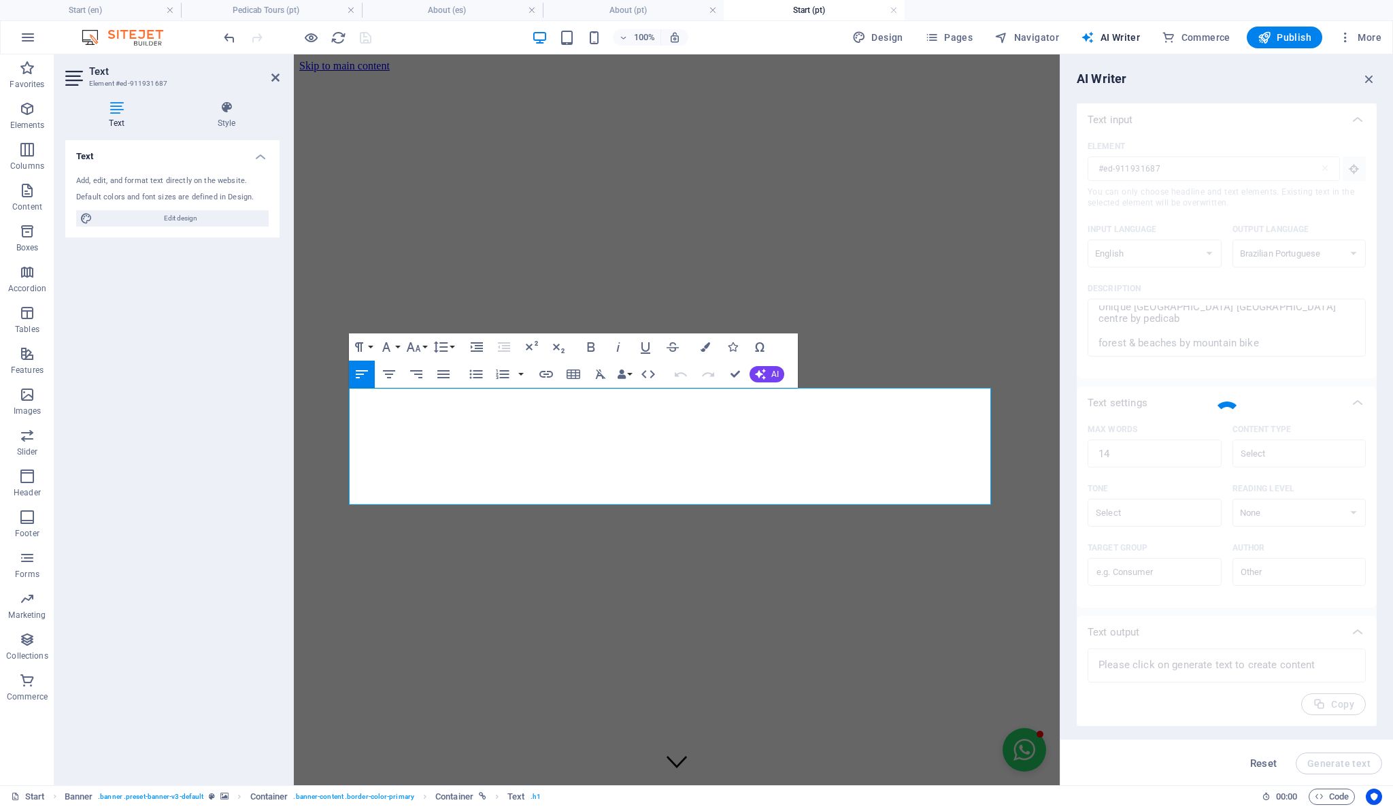
type textarea "x"
type textarea "Reserve agora tours únicos pelo [GEOGRAPHIC_DATA] de pedicab e bike."
type textarea "x"
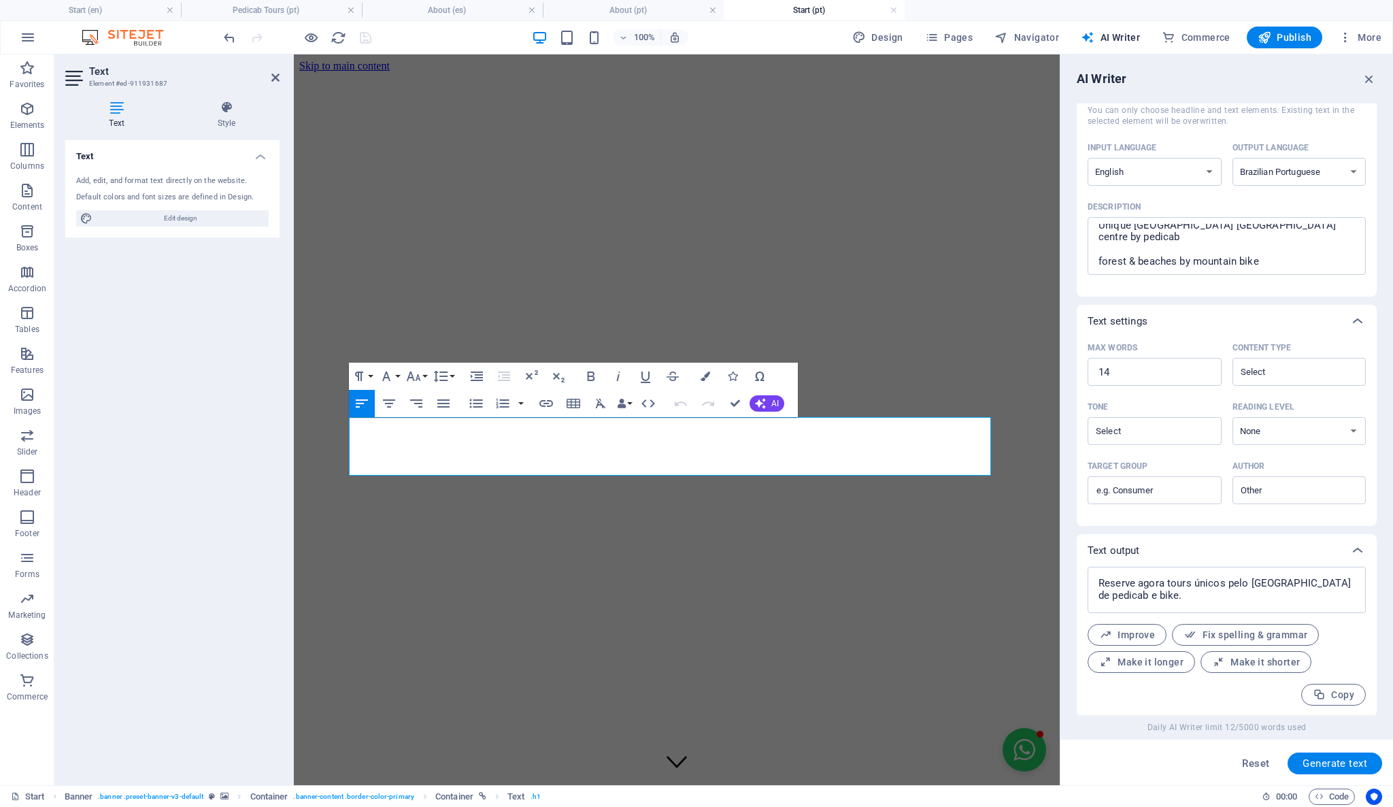
scroll to position [82, 0]
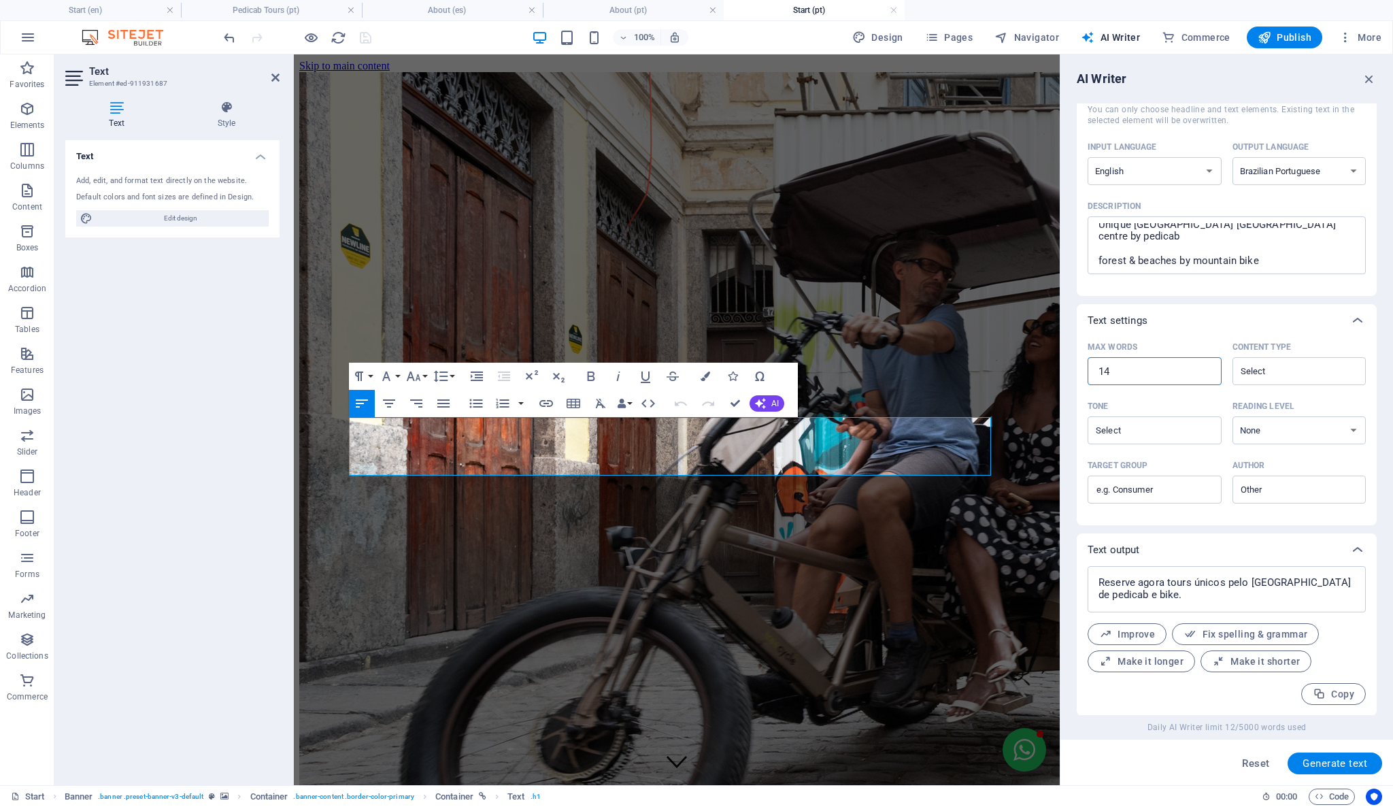
drag, startPoint x: 1117, startPoint y: 373, endPoint x: 1091, endPoint y: 357, distance: 30.2
click at [1091, 358] on input "14" at bounding box center [1155, 371] width 134 height 27
type textarea "x"
type input "2"
type textarea "x"
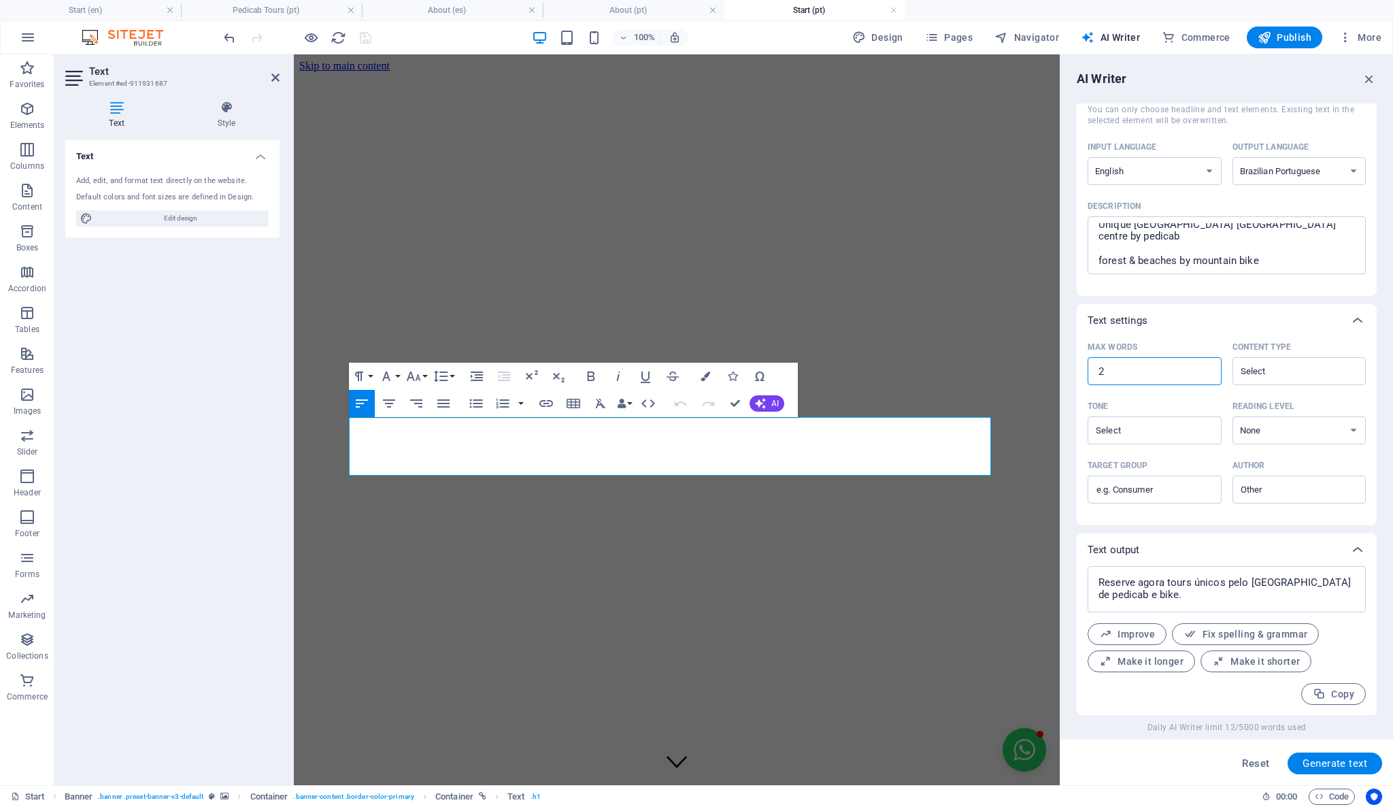
type textarea "x"
type input "20"
type textarea "x"
type input "200"
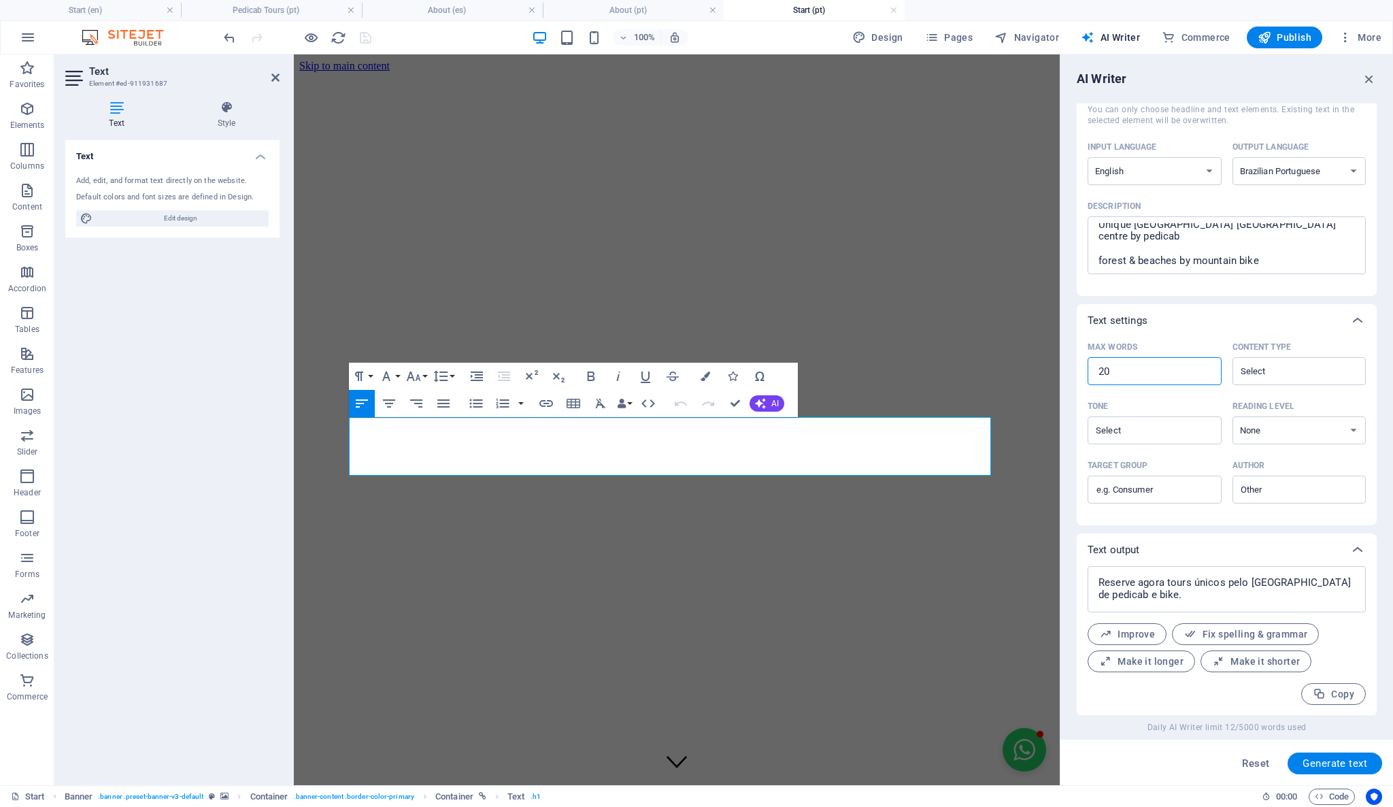
type textarea "x"
type input "200"
click at [1159, 396] on div "Tone" at bounding box center [1152, 406] width 129 height 20
click at [1159, 420] on input "Tone ​" at bounding box center [1143, 430] width 103 height 20
click at [1324, 758] on span "Generate text" at bounding box center [1334, 763] width 65 height 11
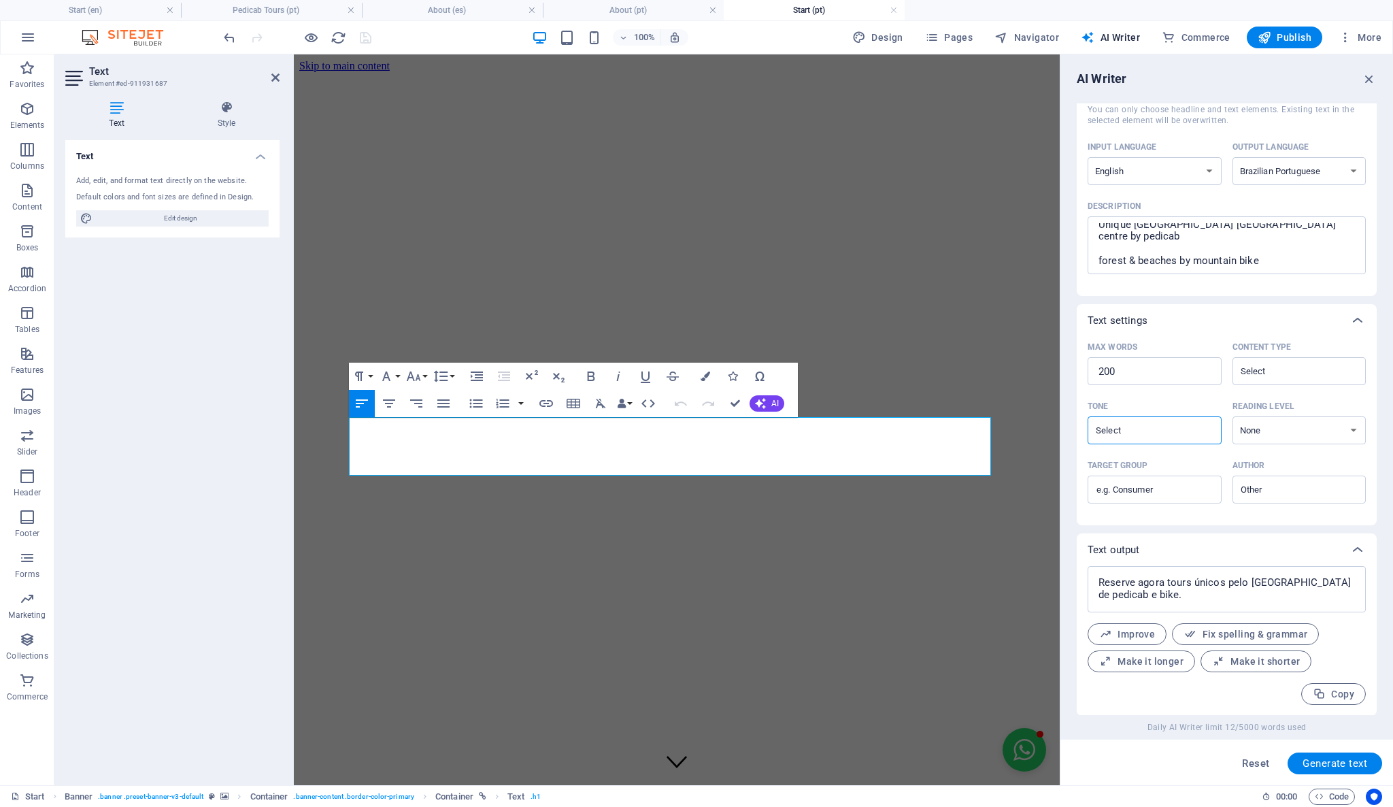
type textarea "x"
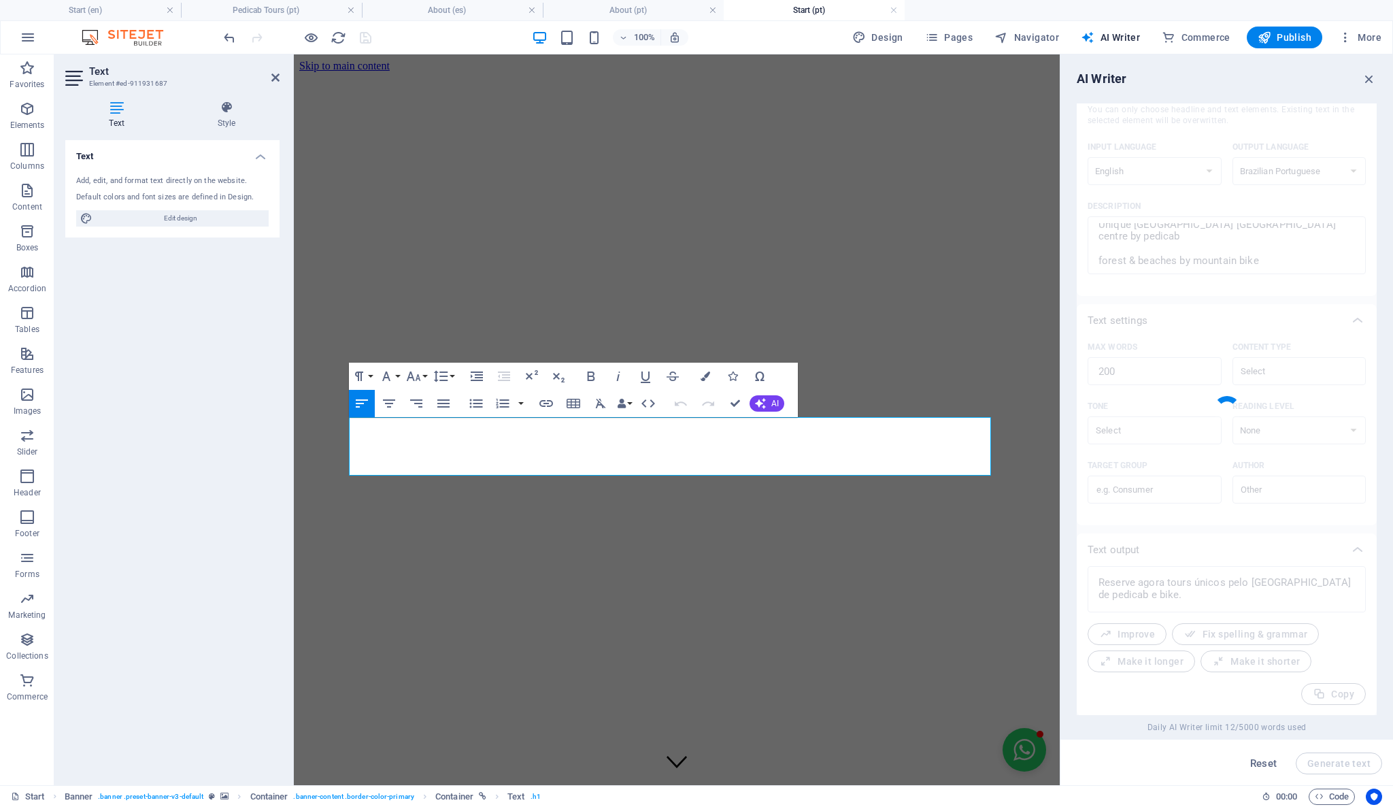
type textarea "x"
type textarea "Reserve agora e descubra o melhor que o [GEOGRAPHIC_DATA] tem a oferecer! Nosso…"
type textarea "x"
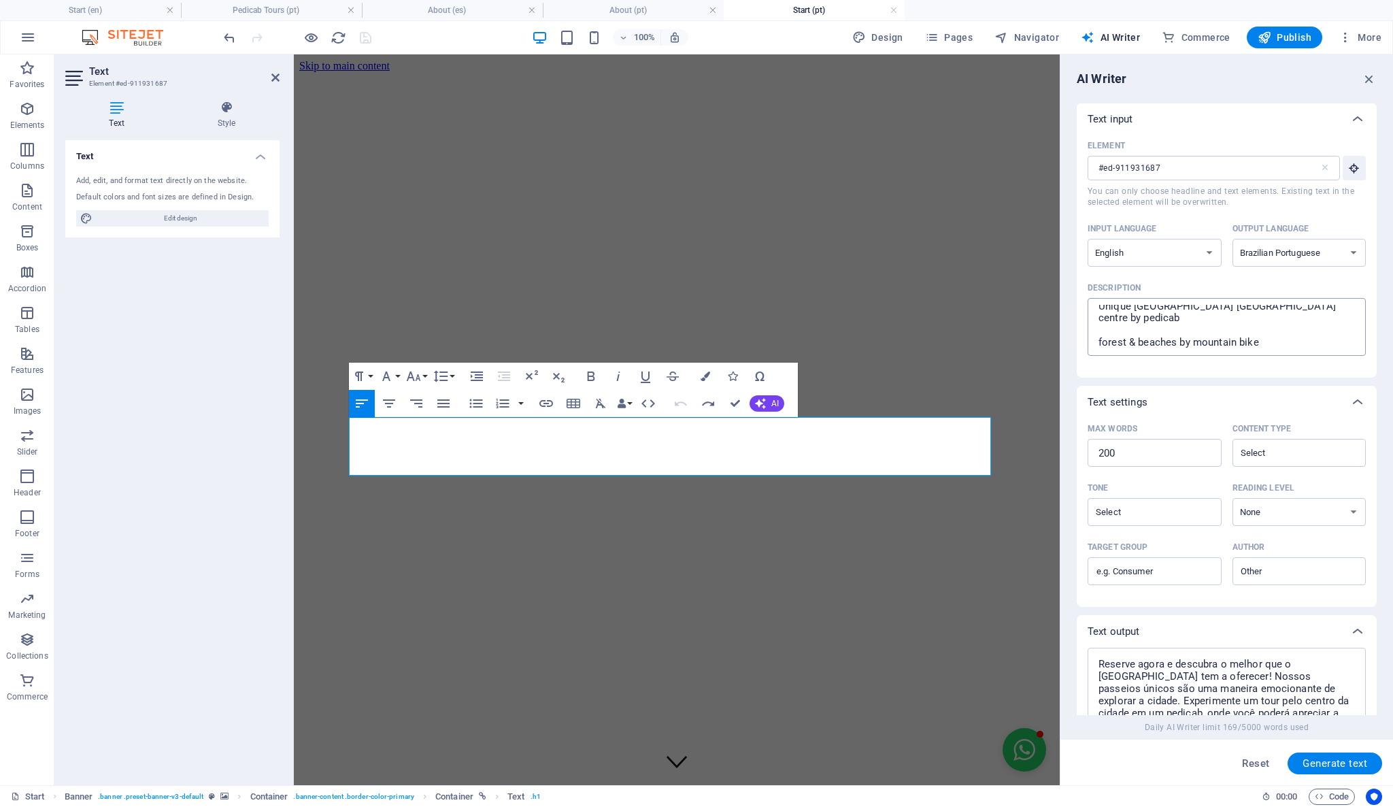
scroll to position [0, 0]
click at [1213, 340] on textarea "Book now! Unique [GEOGRAPHIC_DATA] [GEOGRAPHIC_DATA] centre by pedicab forest &…" at bounding box center [1226, 327] width 265 height 44
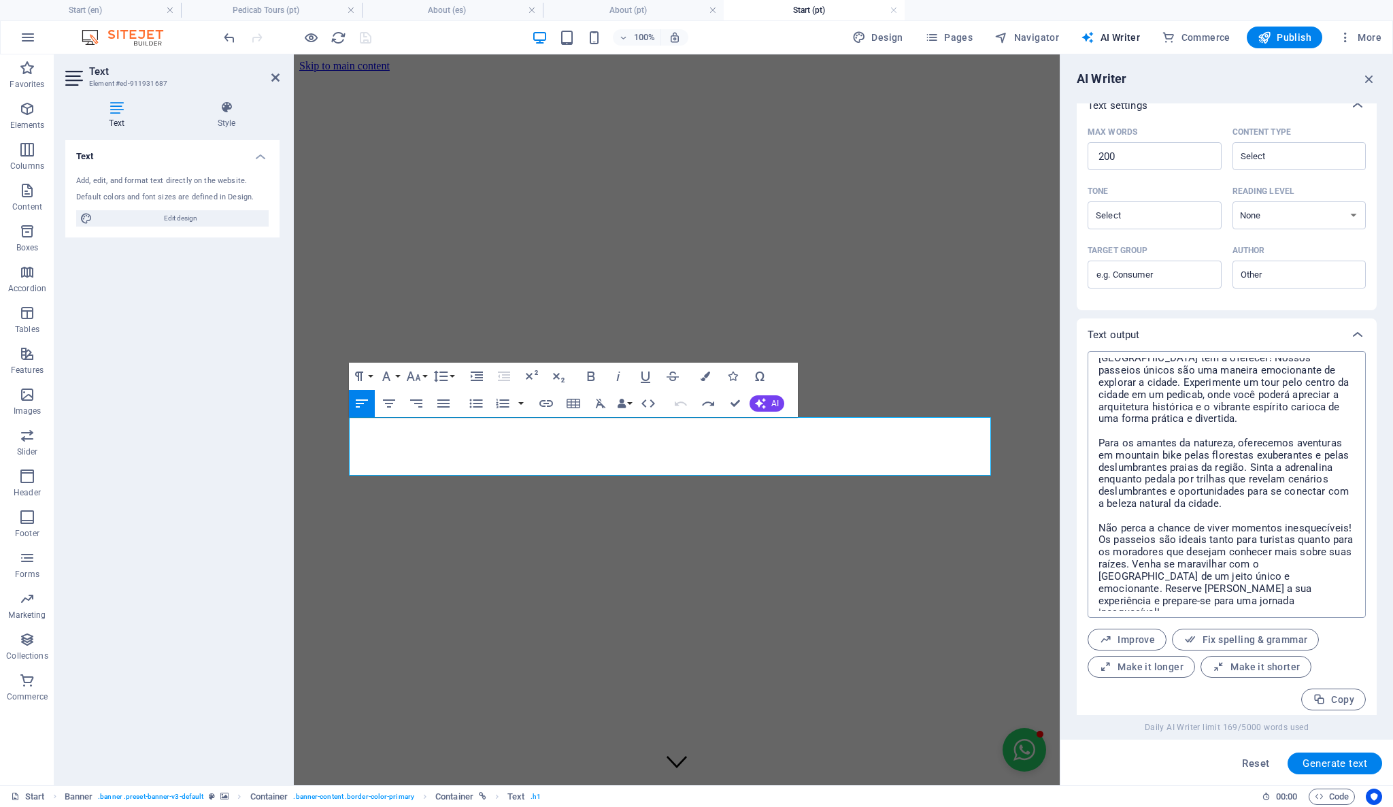
scroll to position [302, 0]
click at [1251, 664] on span "Make it shorter" at bounding box center [1256, 662] width 88 height 13
type textarea "x"
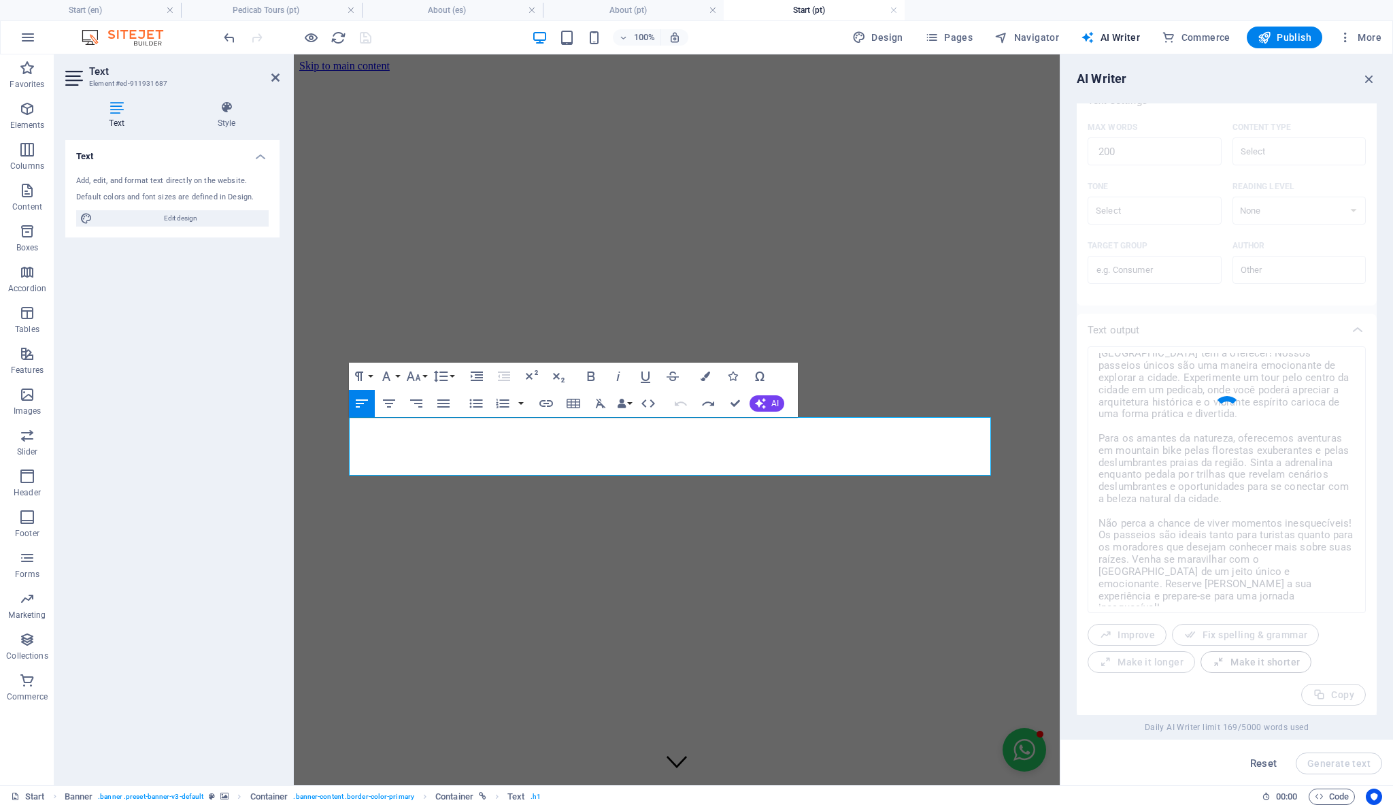
type textarea "x"
type textarea "Reserve agora e descubra o melhor do [GEOGRAPHIC_DATA]! Nossos passeios únicos …"
type textarea "x"
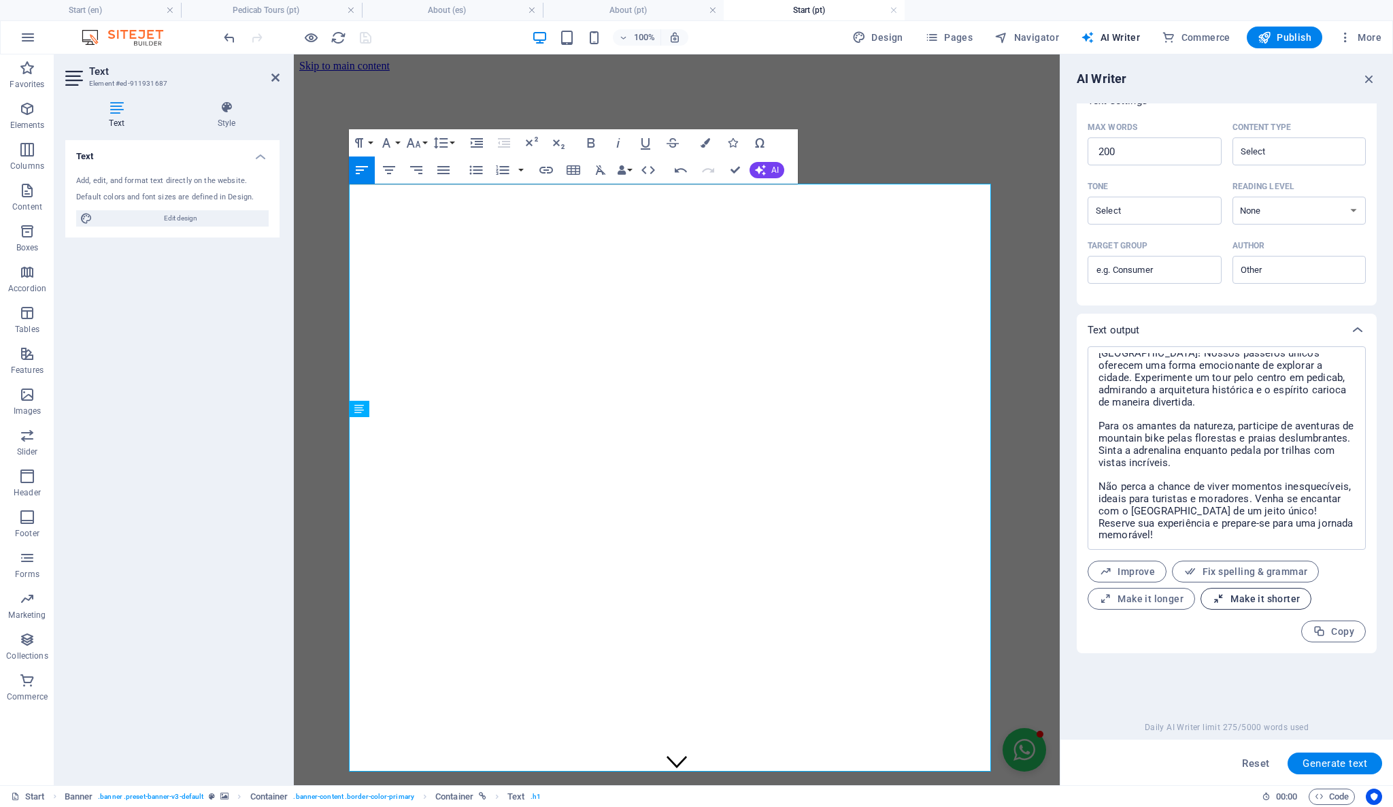
scroll to position [0, 0]
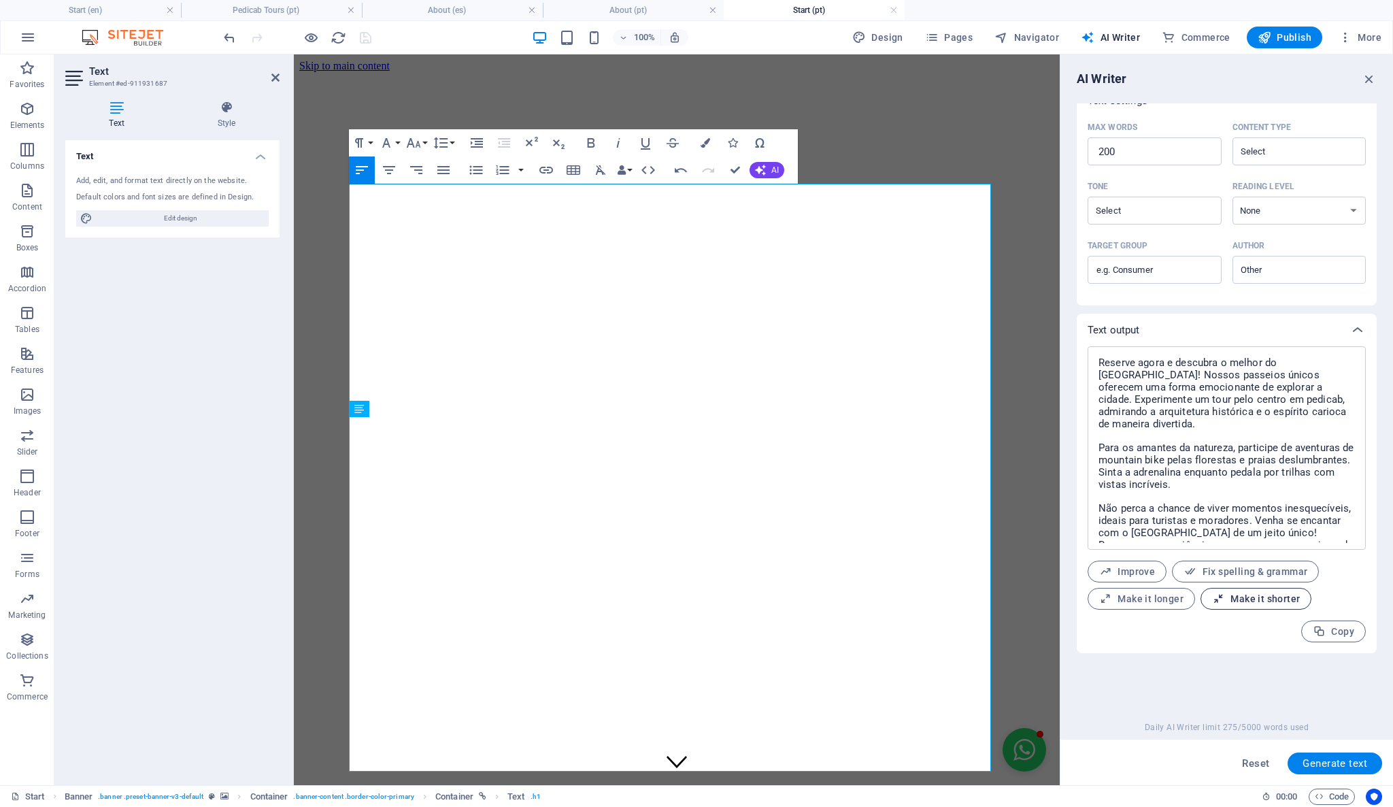
click at [1252, 602] on span "Make it shorter" at bounding box center [1256, 598] width 88 height 13
type textarea "x"
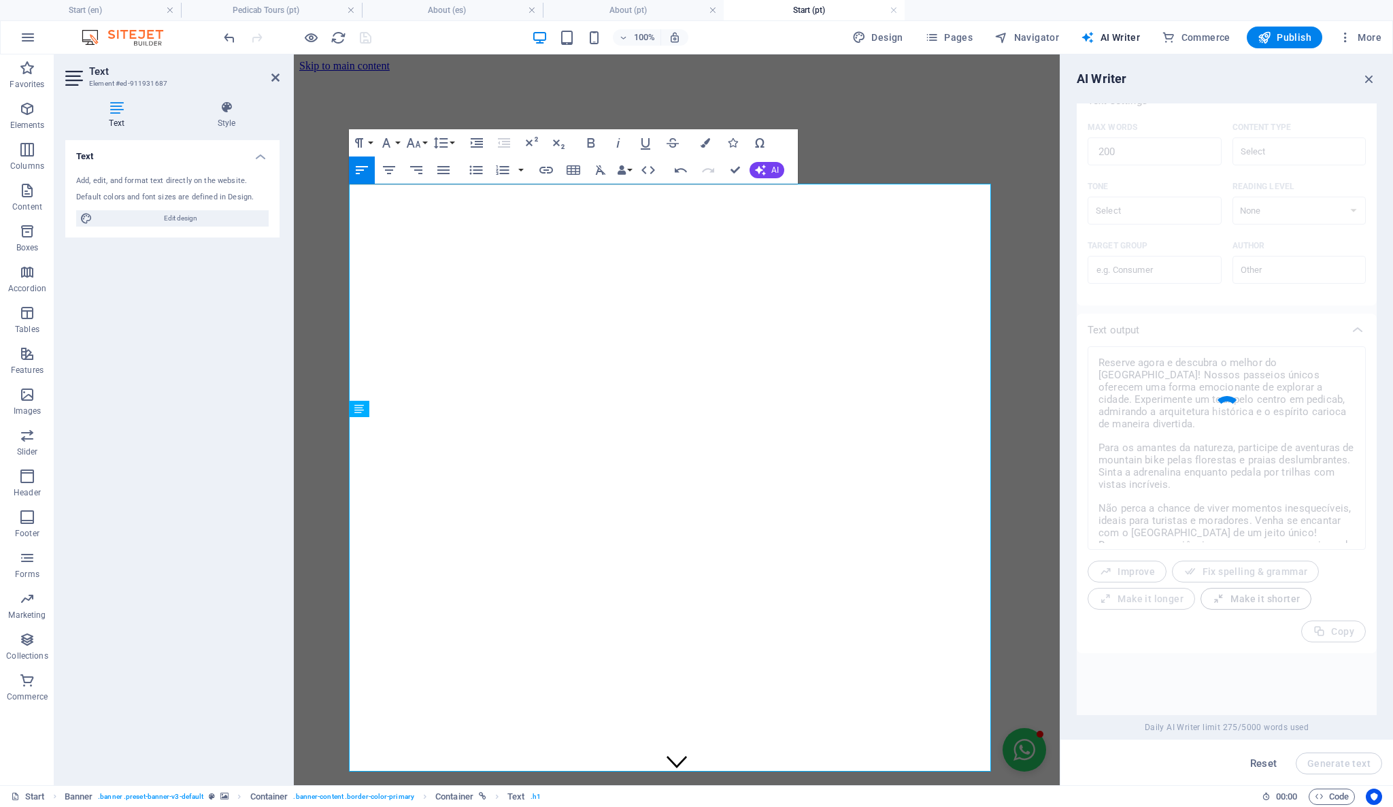
type textarea "x"
type textarea "Reserve agora e descubra o melhor do [GEOGRAPHIC_DATA]! Nossos passeios únicos …"
type textarea "x"
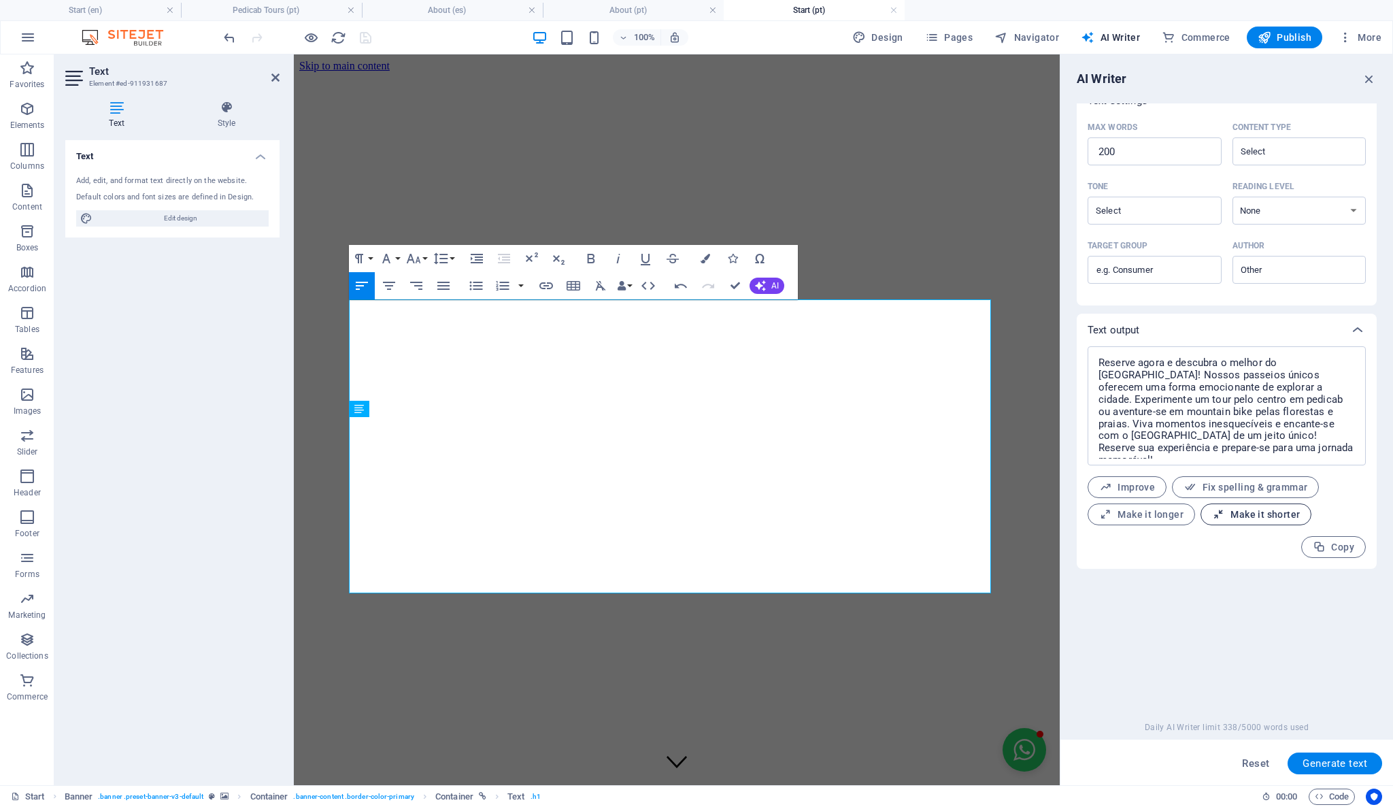
click at [1285, 519] on span "Make it shorter" at bounding box center [1256, 514] width 88 height 13
type textarea "x"
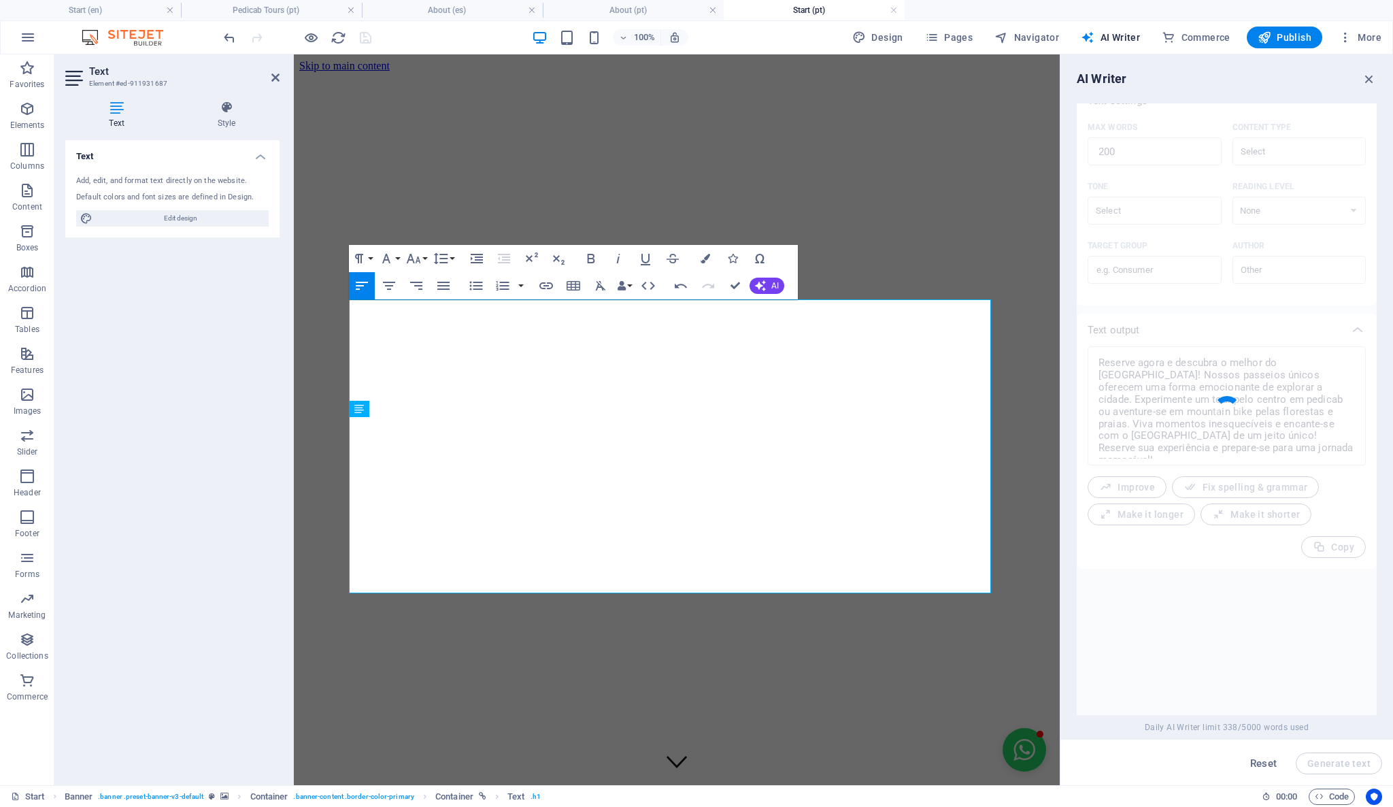
type textarea "x"
type textarea "Reserve agora e descubra o melhor do [GEOGRAPHIC_DATA]! Nossos passeios únicos,…"
type textarea "x"
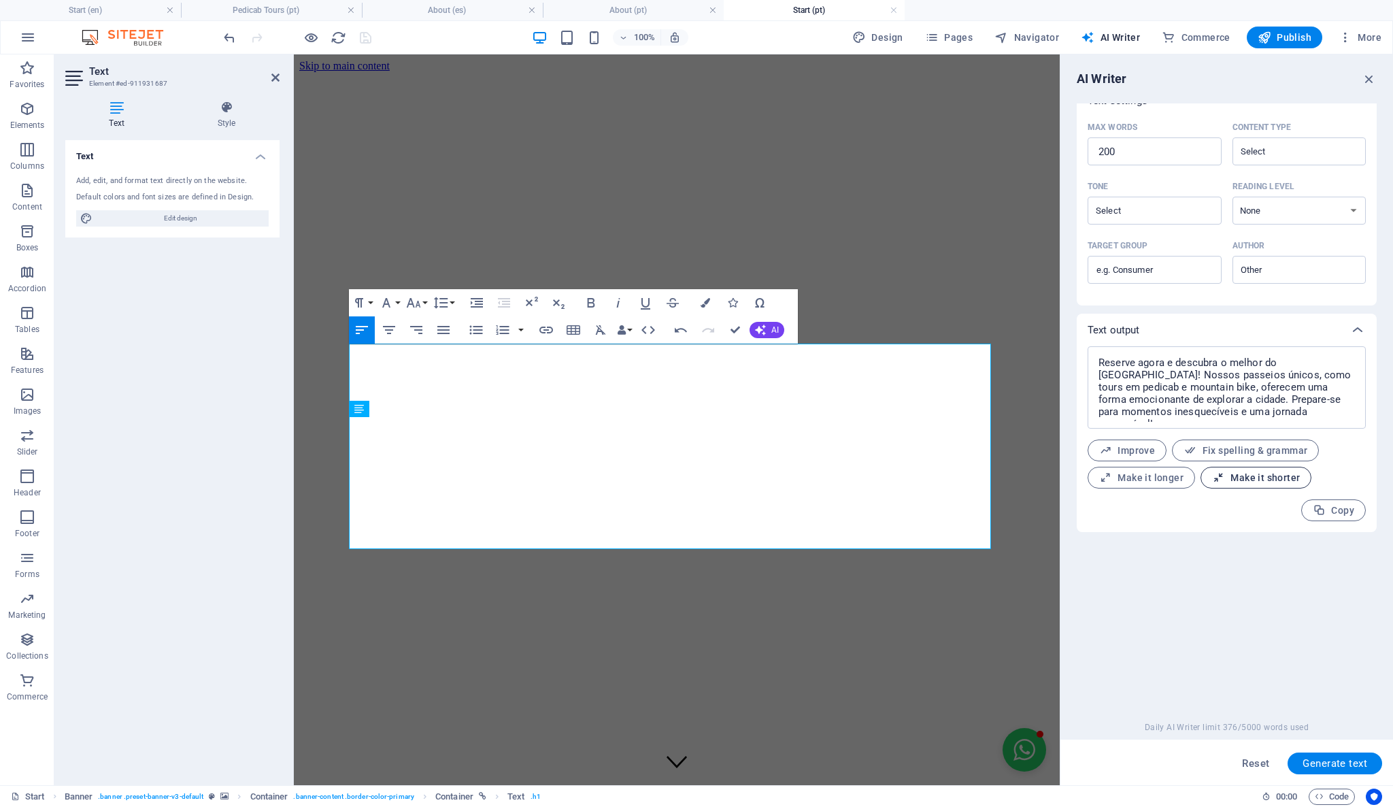
click at [1266, 481] on span "Make it shorter" at bounding box center [1256, 477] width 88 height 13
type textarea "x"
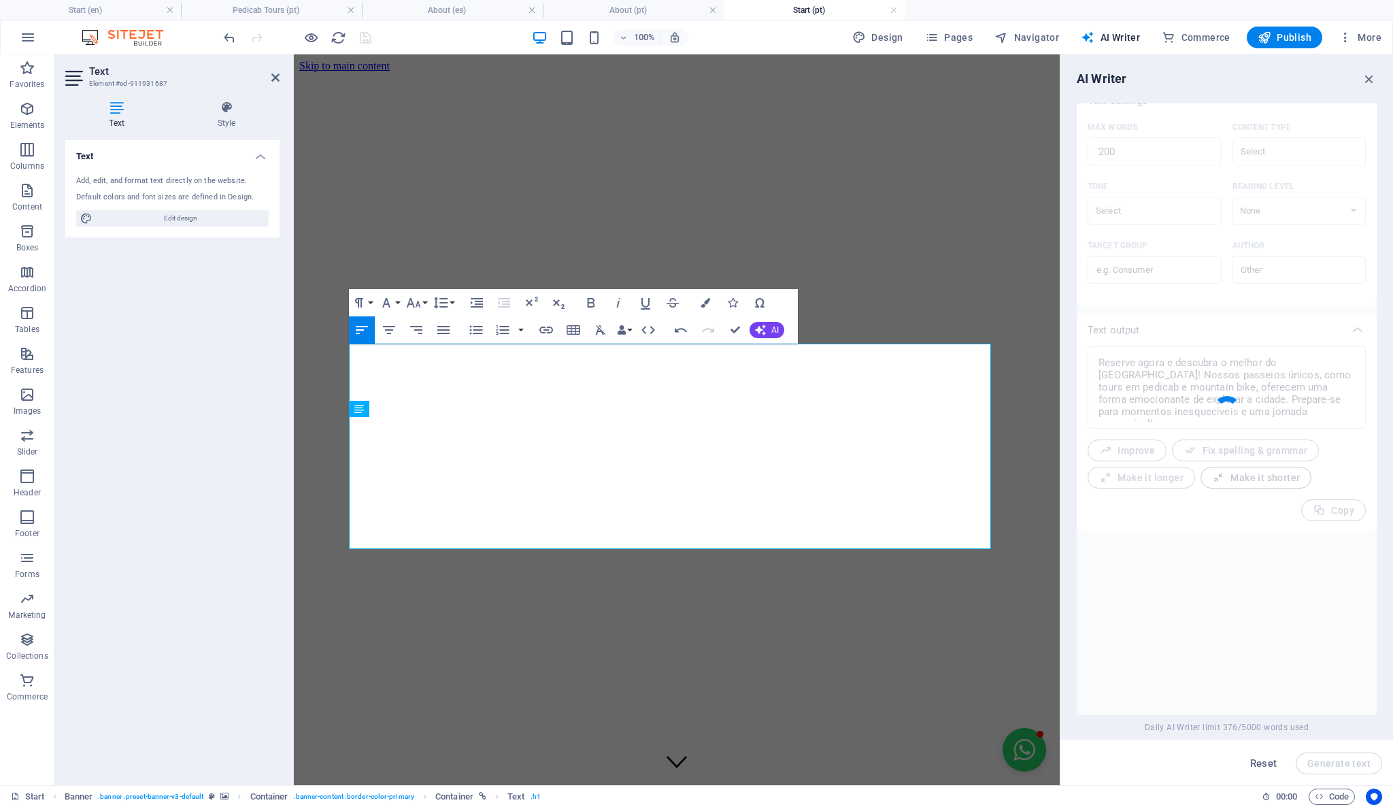
type textarea "x"
type textarea "Reserve agora e descubra o melhor do [GEOGRAPHIC_DATA]! Nossos passeios em pedi…"
type textarea "x"
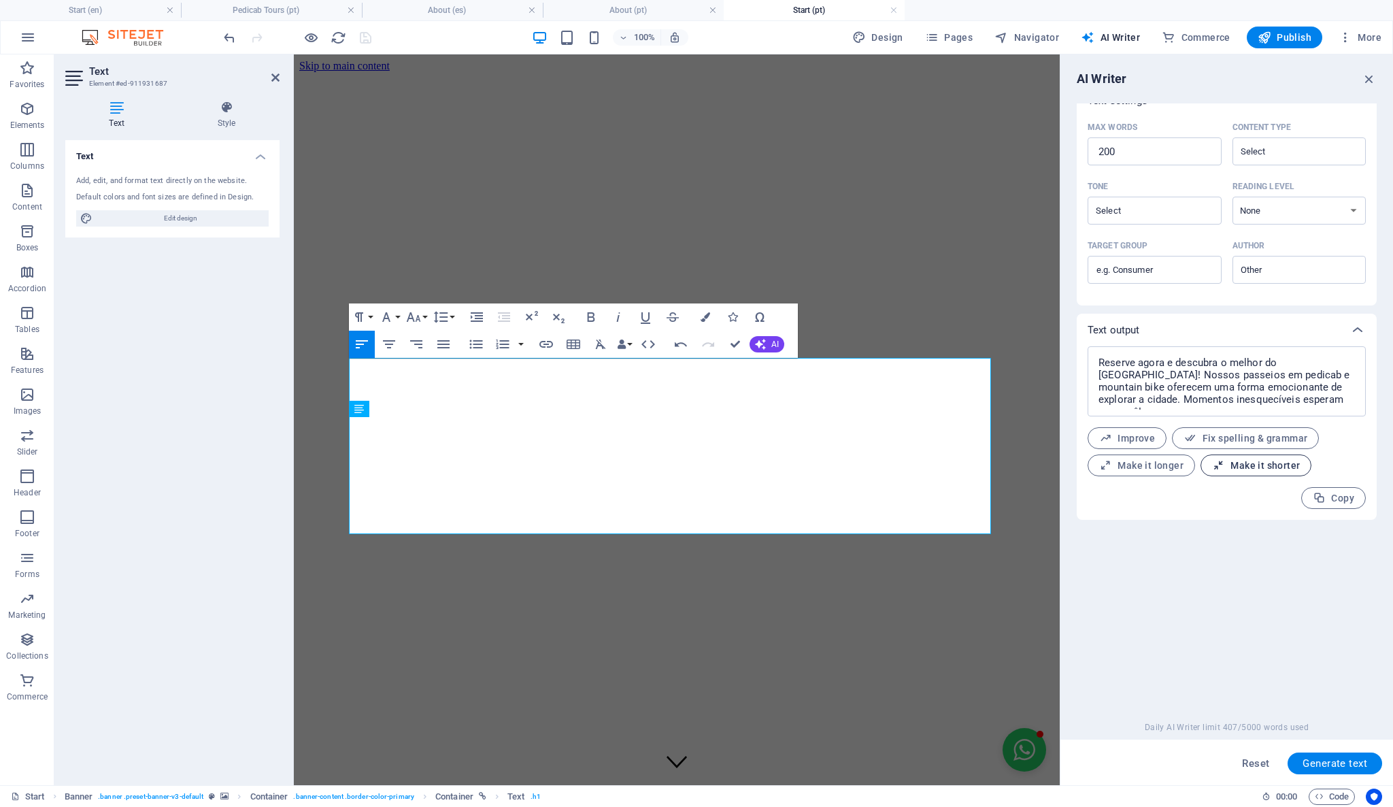
click at [1255, 467] on span "Make it shorter" at bounding box center [1256, 465] width 88 height 13
type textarea "x"
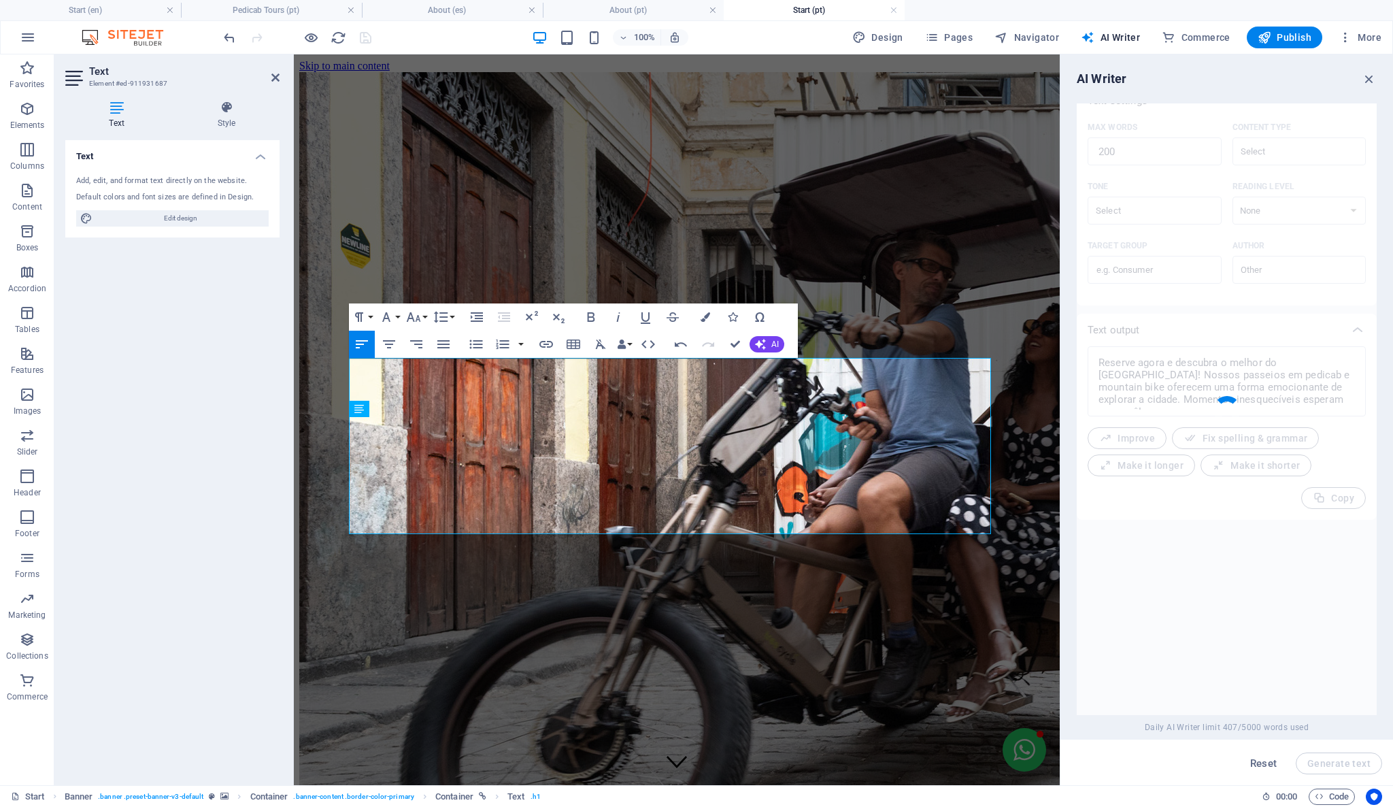
type textarea "x"
type textarea "Reserve agora e explore o melhor do [GEOGRAPHIC_DATA] com nossos passeios de pe…"
type textarea "x"
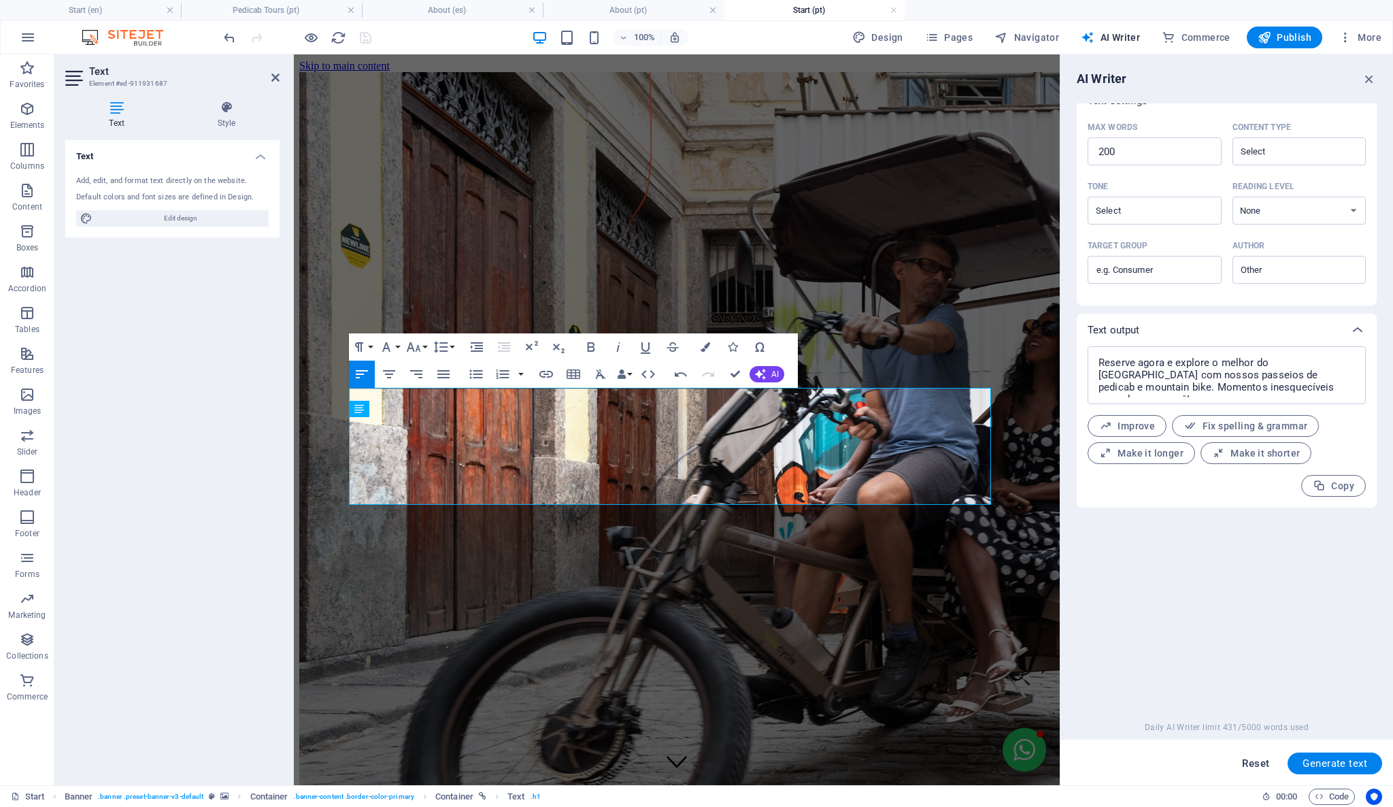
click at [1256, 764] on span "Reset" at bounding box center [1255, 763] width 27 height 11
select select "English"
type textarea "x"
type input "100"
type textarea "x"
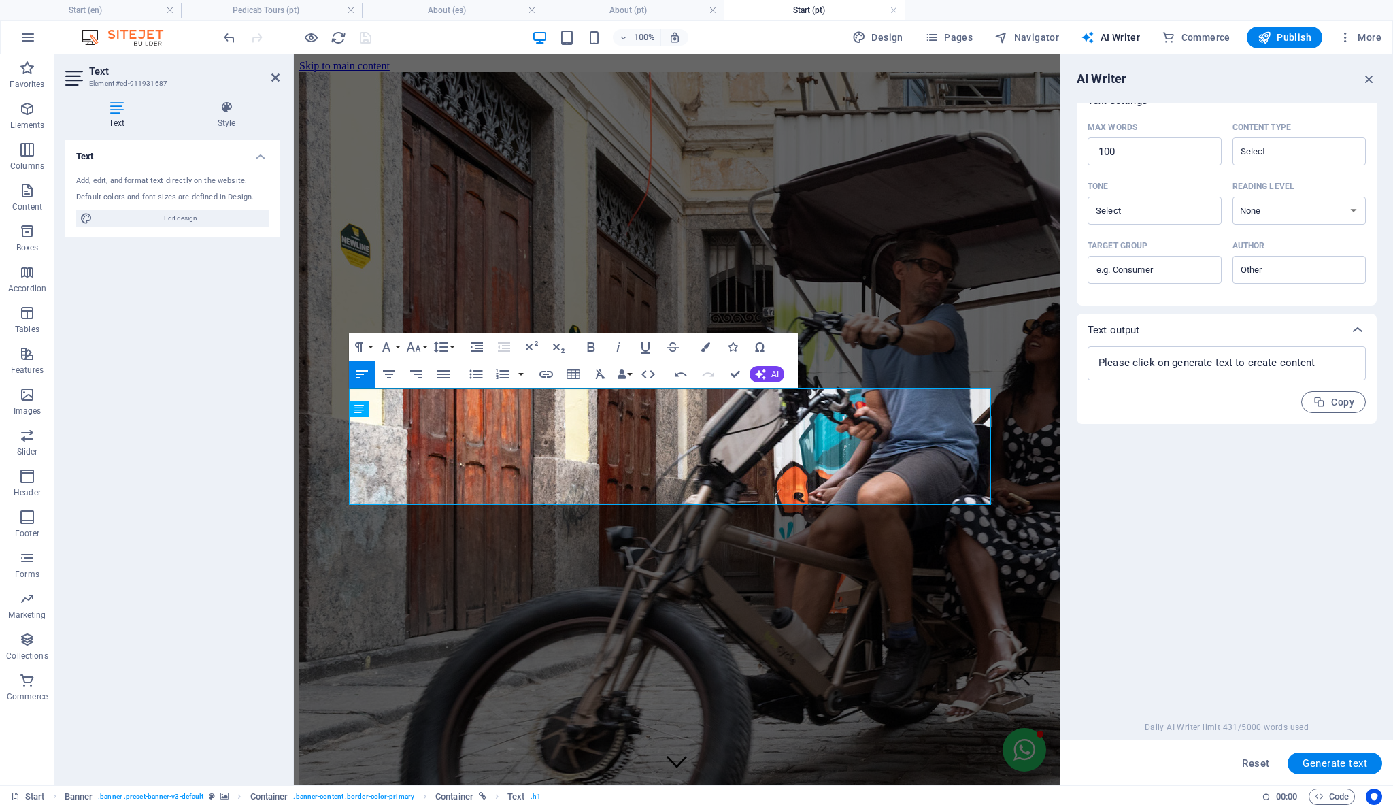
click at [1298, 600] on div "Text input Element #ed-911931687 ​ You can only choose headline and text elemen…" at bounding box center [1227, 408] width 300 height 611
click at [1183, 513] on div "Text input Element #ed-911931687 ​ You can only choose headline and text elemen…" at bounding box center [1227, 408] width 300 height 611
